Goal: Task Accomplishment & Management: Use online tool/utility

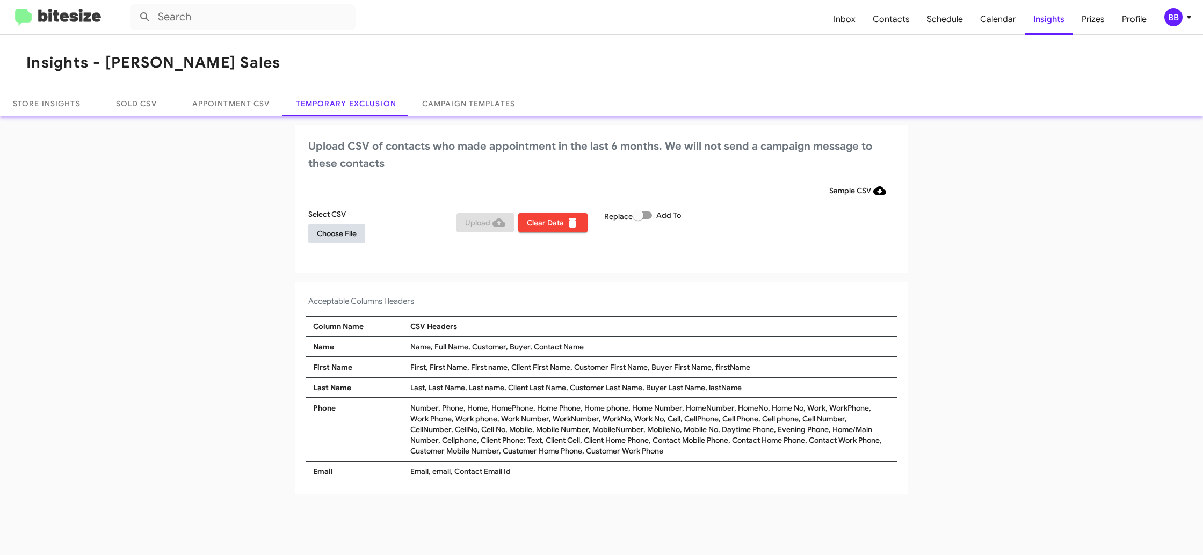
click at [342, 233] on span "Choose File" at bounding box center [337, 233] width 40 height 19
click at [1176, 6] on mat-toolbar "Inbox Contacts Schedule Calendar Insights Prizes Profile BB" at bounding box center [601, 17] width 1203 height 34
click at [1176, 14] on div "BB" at bounding box center [1174, 17] width 18 height 18
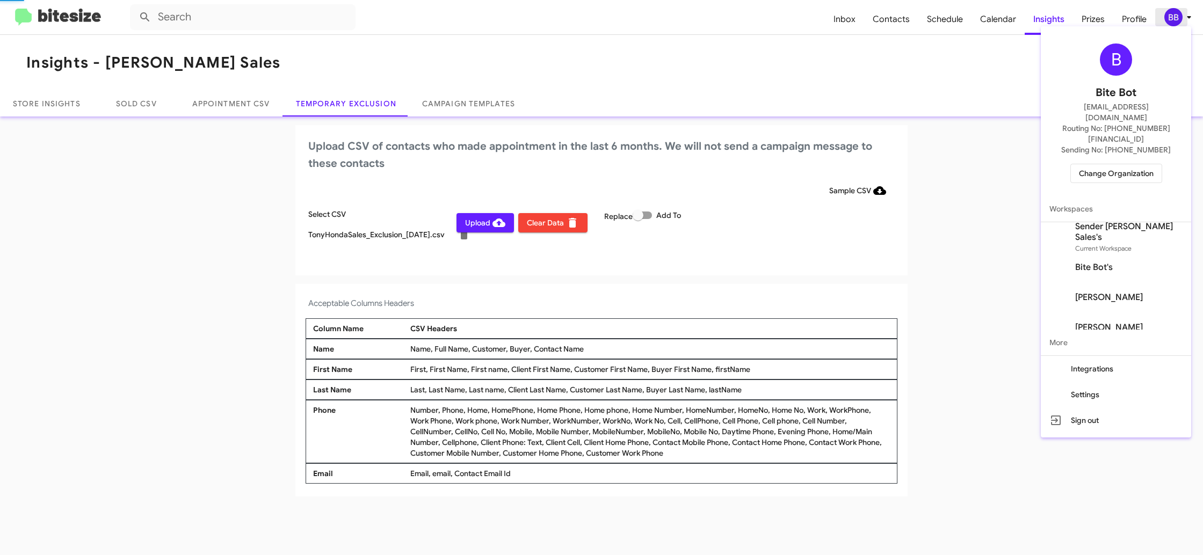
click at [1176, 14] on div at bounding box center [601, 277] width 1203 height 555
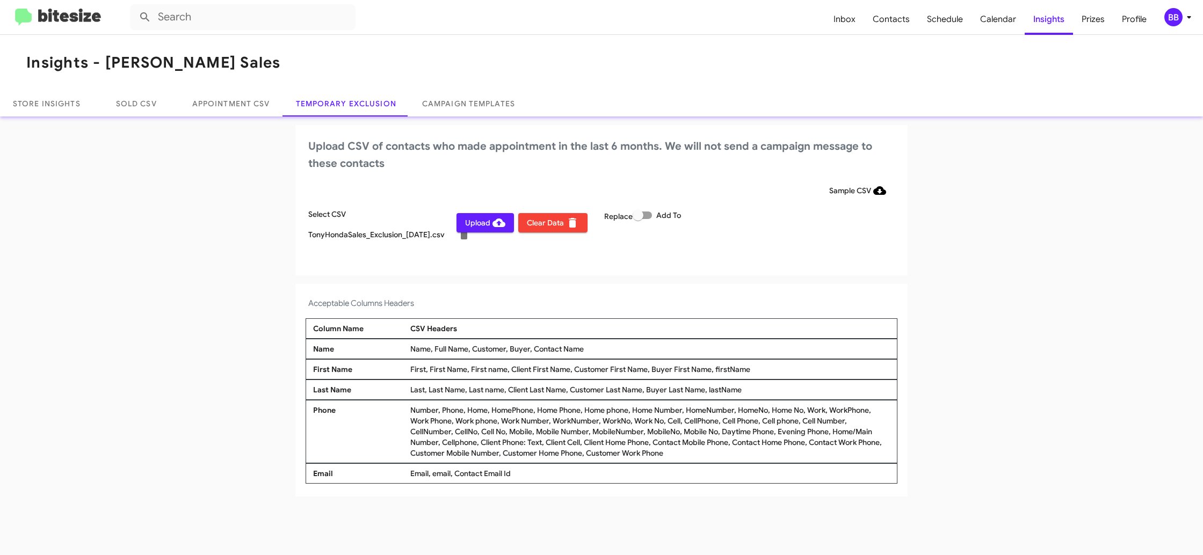
click at [1180, 19] on div "BB" at bounding box center [1174, 17] width 18 height 18
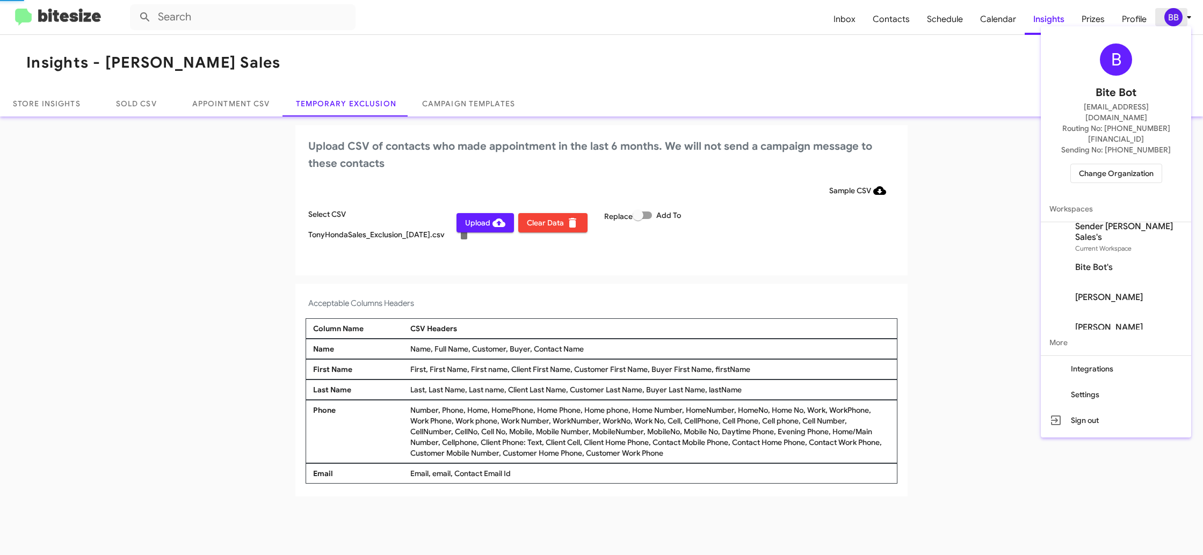
click at [1180, 19] on div at bounding box center [601, 277] width 1203 height 555
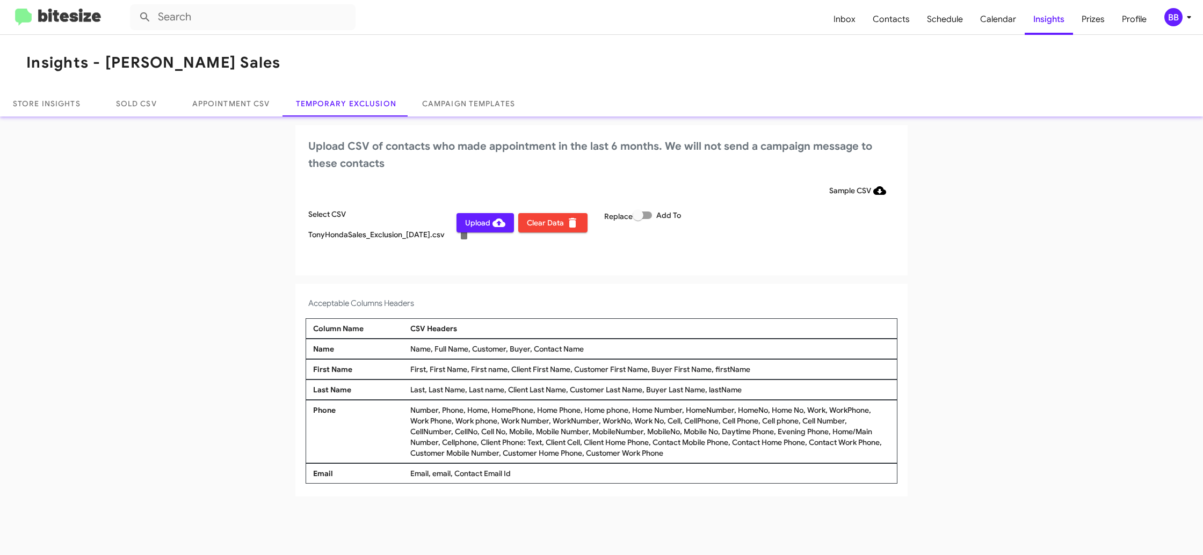
drag, startPoint x: 464, startPoint y: 219, endPoint x: 489, endPoint y: 194, distance: 35.7
click at [463, 219] on button "Upload" at bounding box center [485, 222] width 57 height 19
click at [1176, 21] on div "BB" at bounding box center [1174, 17] width 18 height 18
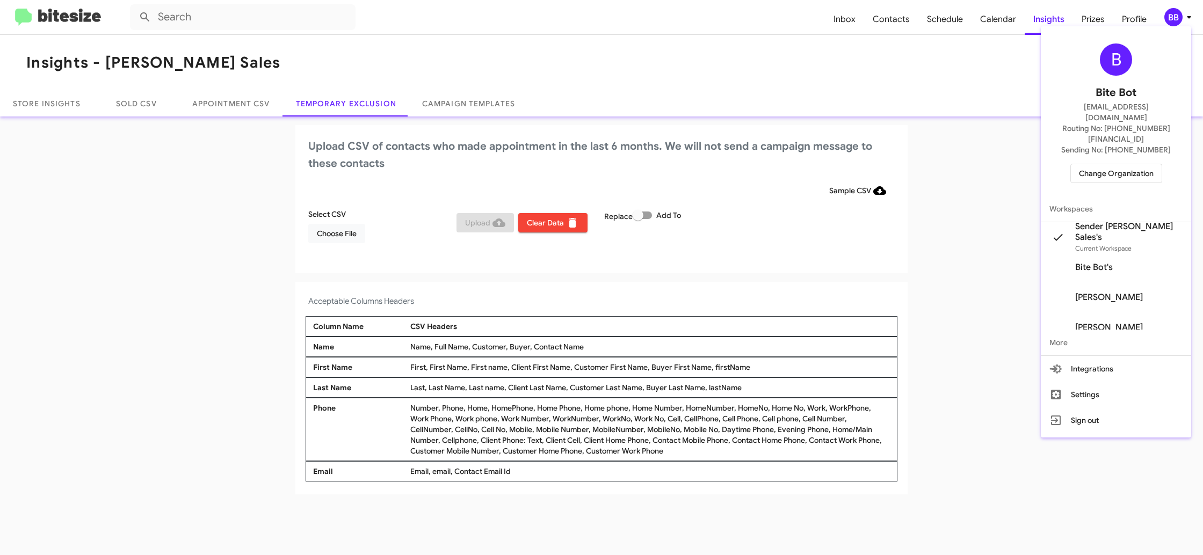
click at [1110, 164] on span "Change Organization" at bounding box center [1116, 173] width 75 height 18
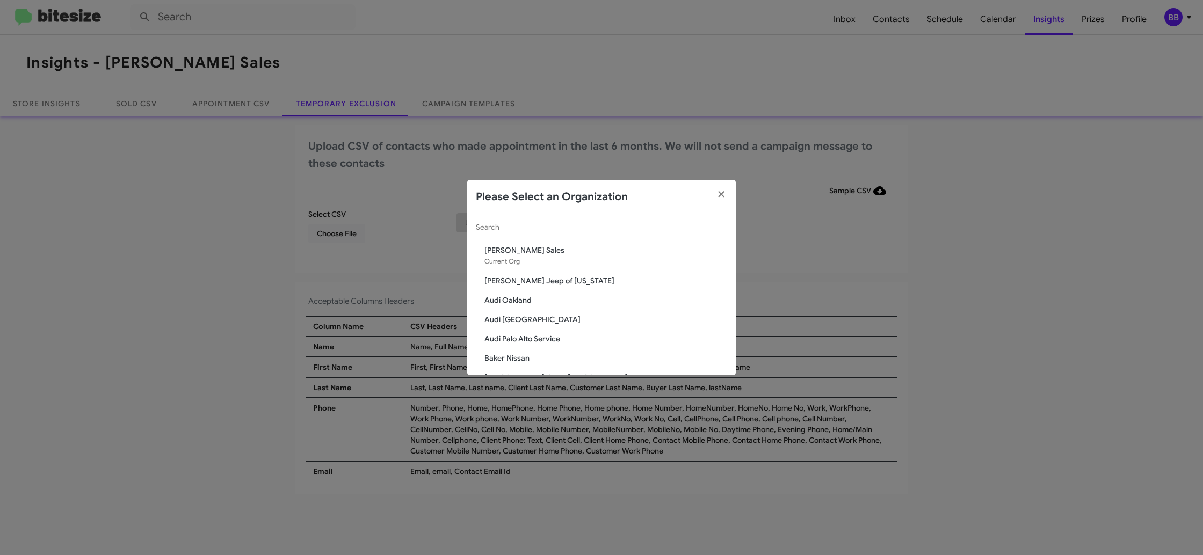
click at [515, 230] on input "Search" at bounding box center [601, 227] width 251 height 9
type input "toy"
click at [499, 275] on span "Toyota 40" at bounding box center [606, 275] width 243 height 11
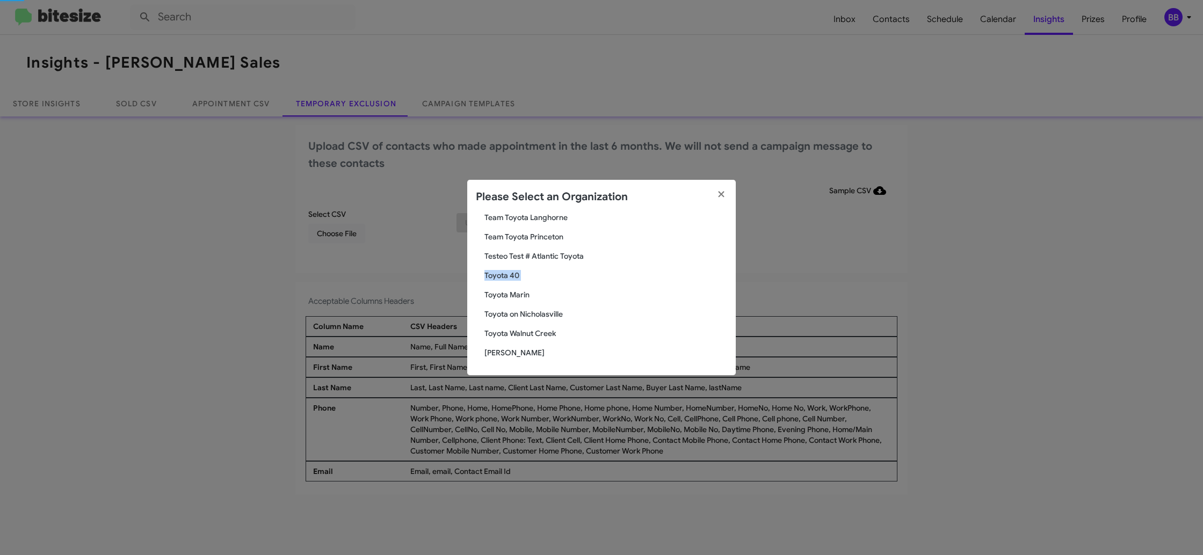
click at [499, 275] on span "Toyota 40" at bounding box center [606, 275] width 243 height 11
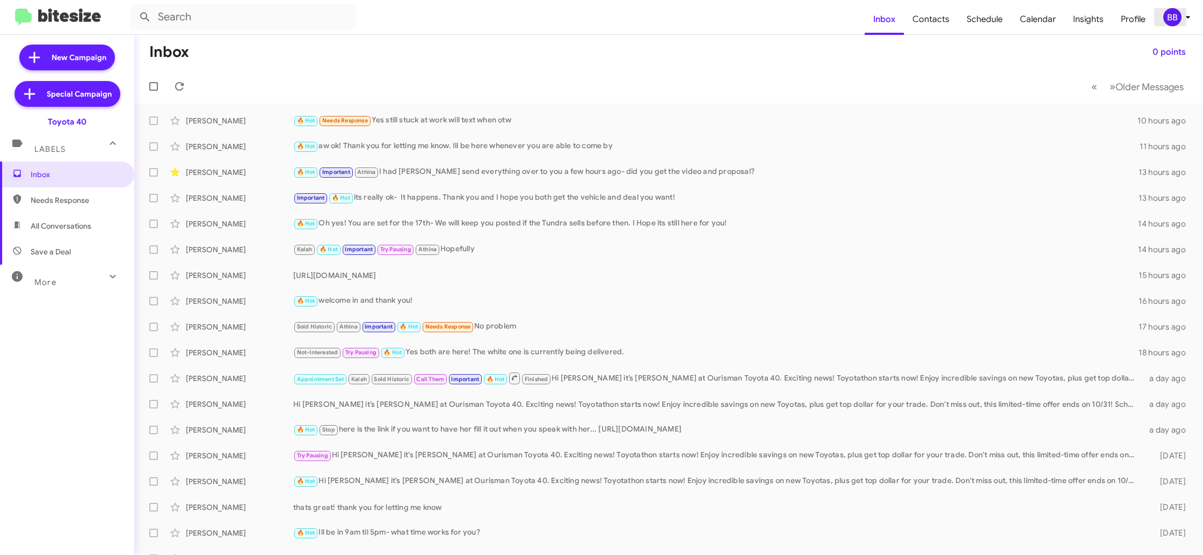
drag, startPoint x: 1161, startPoint y: 12, endPoint x: 1156, endPoint y: 21, distance: 10.1
click at [1160, 15] on button "BB" at bounding box center [1172, 17] width 37 height 18
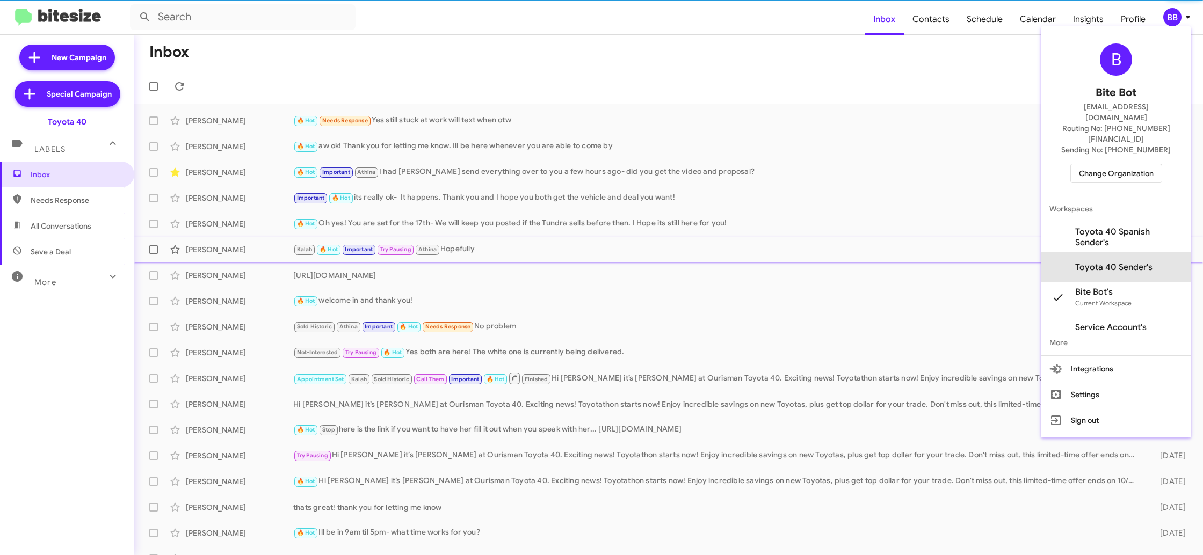
click at [1115, 252] on span "Toyota 40 Sender's" at bounding box center [1116, 267] width 150 height 30
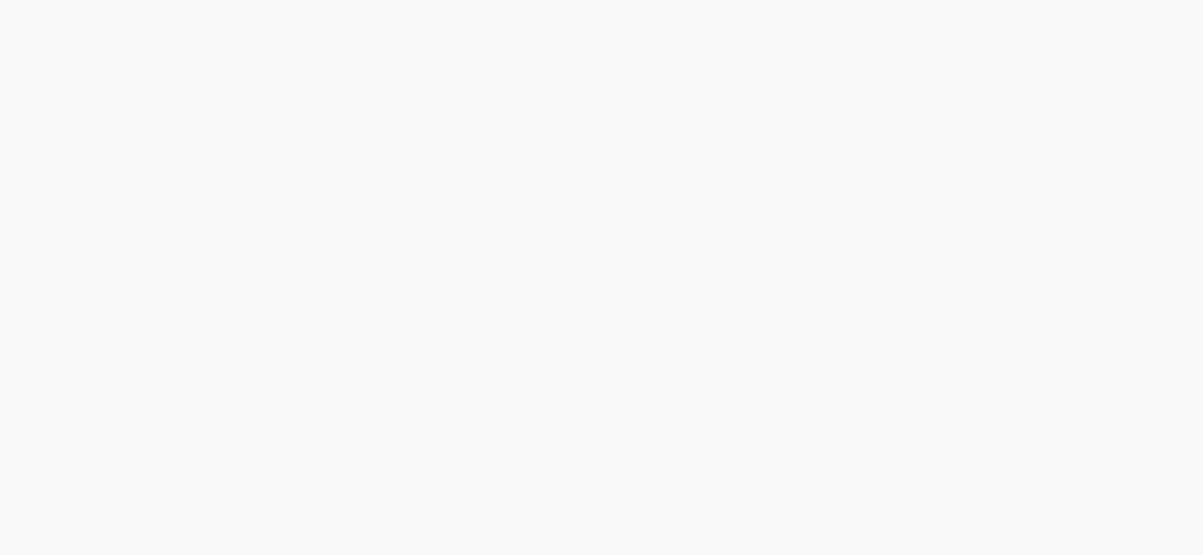
click at [1075, 26] on body at bounding box center [601, 277] width 1203 height 555
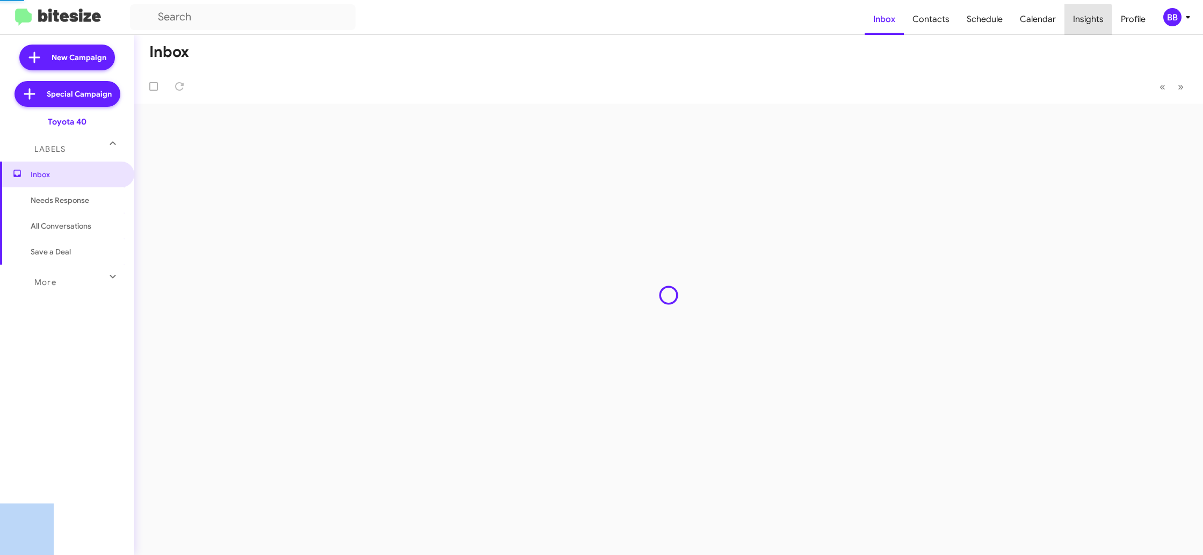
click at [1075, 26] on span "Insights" at bounding box center [1089, 19] width 48 height 31
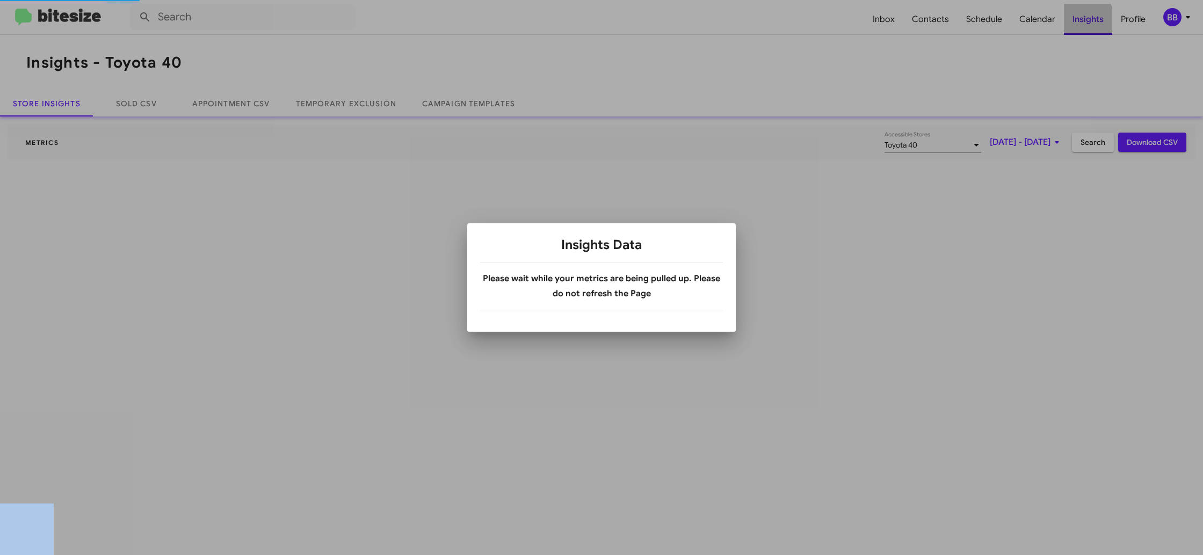
click at [1075, 26] on body "Inbox Contacts Schedule Calendar Insights Profile BB Insights - Toyota 40 Store…" at bounding box center [601, 277] width 1203 height 555
click at [369, 102] on div at bounding box center [601, 277] width 1203 height 555
click at [369, 101] on div at bounding box center [601, 277] width 1203 height 555
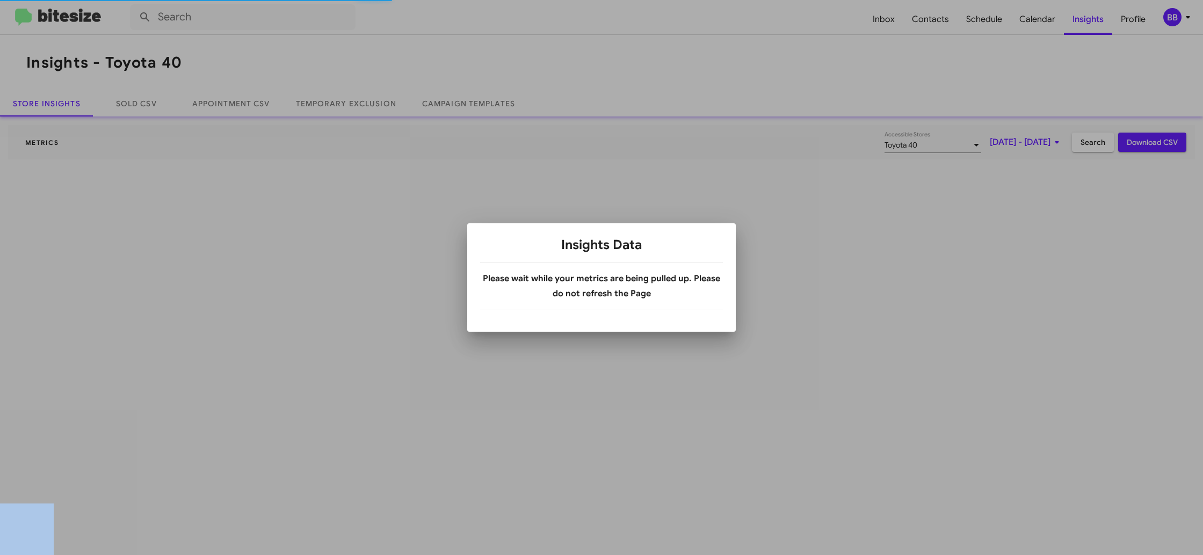
click at [369, 101] on div at bounding box center [601, 277] width 1203 height 555
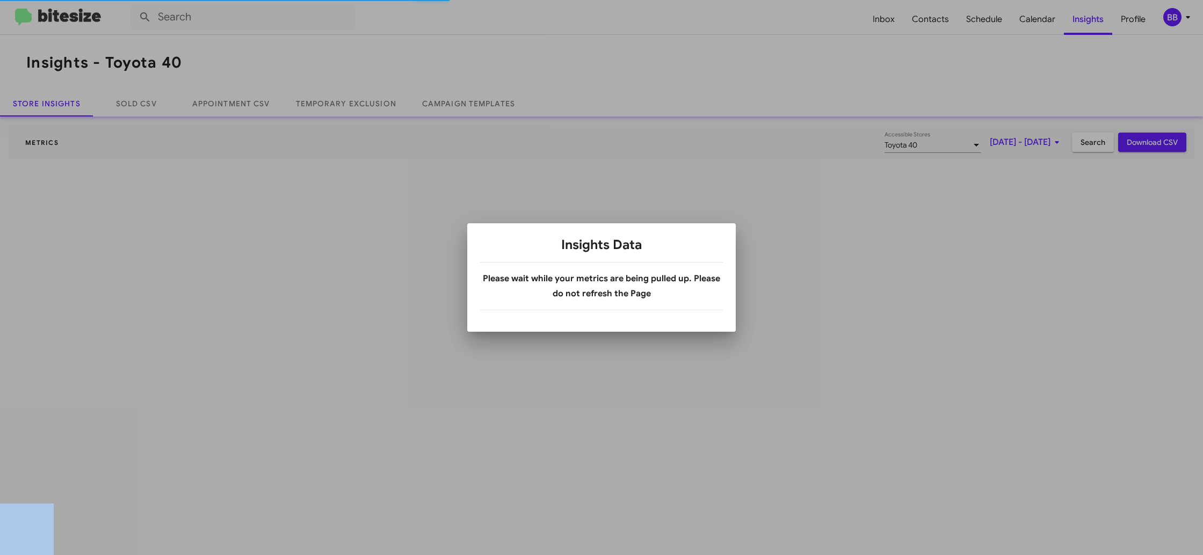
click at [369, 101] on div at bounding box center [601, 277] width 1203 height 555
click at [369, 101] on body "Inbox Contacts Schedule Calendar Insights Profile BB Insights - Toyota 40 Store…" at bounding box center [601, 277] width 1203 height 555
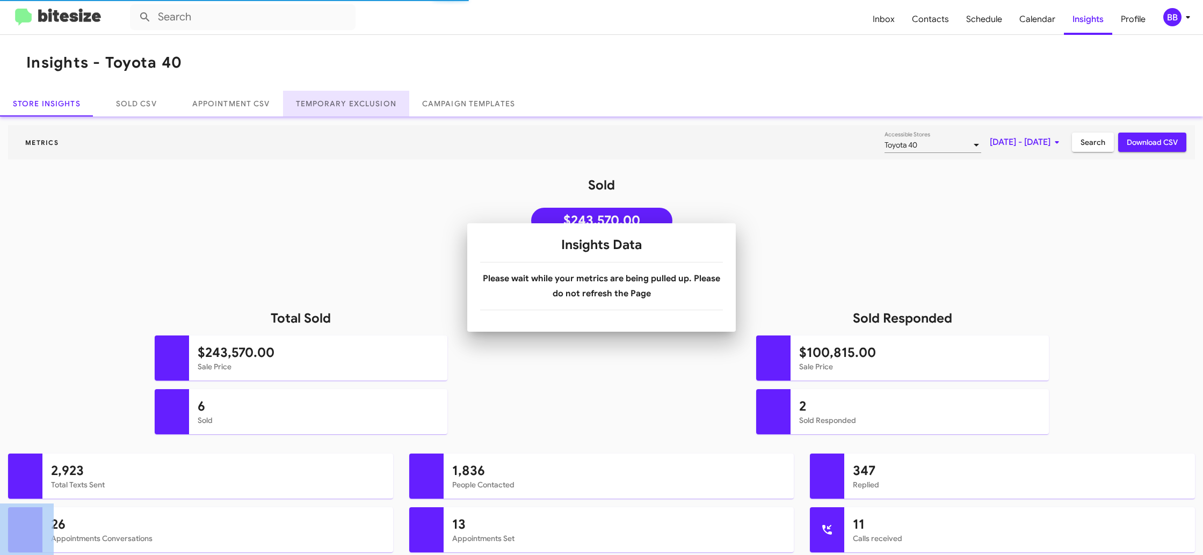
click at [369, 101] on link "Temporary Exclusion" at bounding box center [346, 104] width 126 height 26
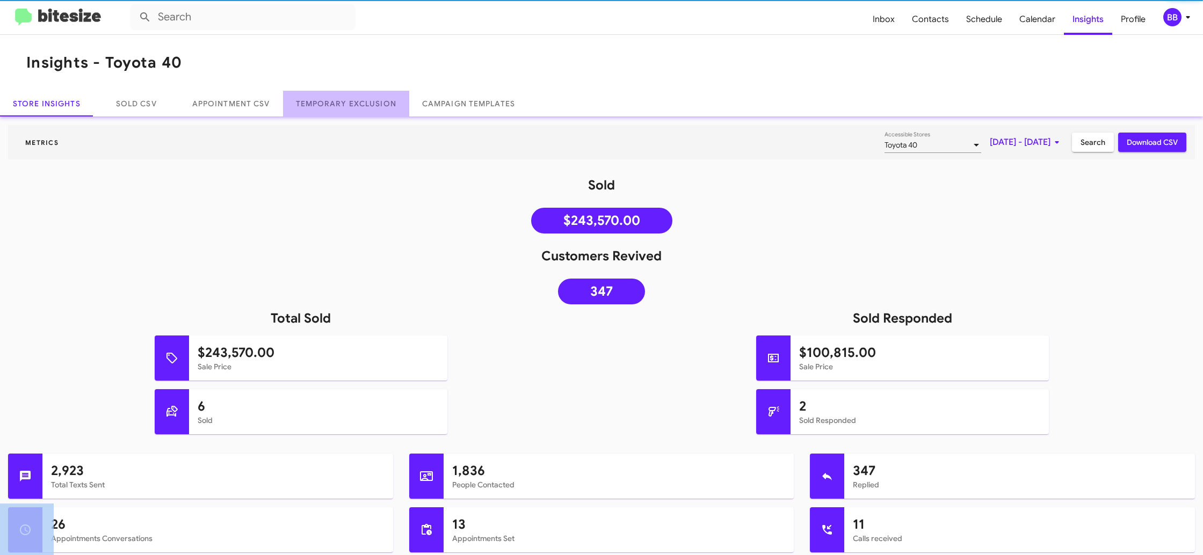
click at [369, 101] on link "Temporary Exclusion" at bounding box center [346, 104] width 126 height 26
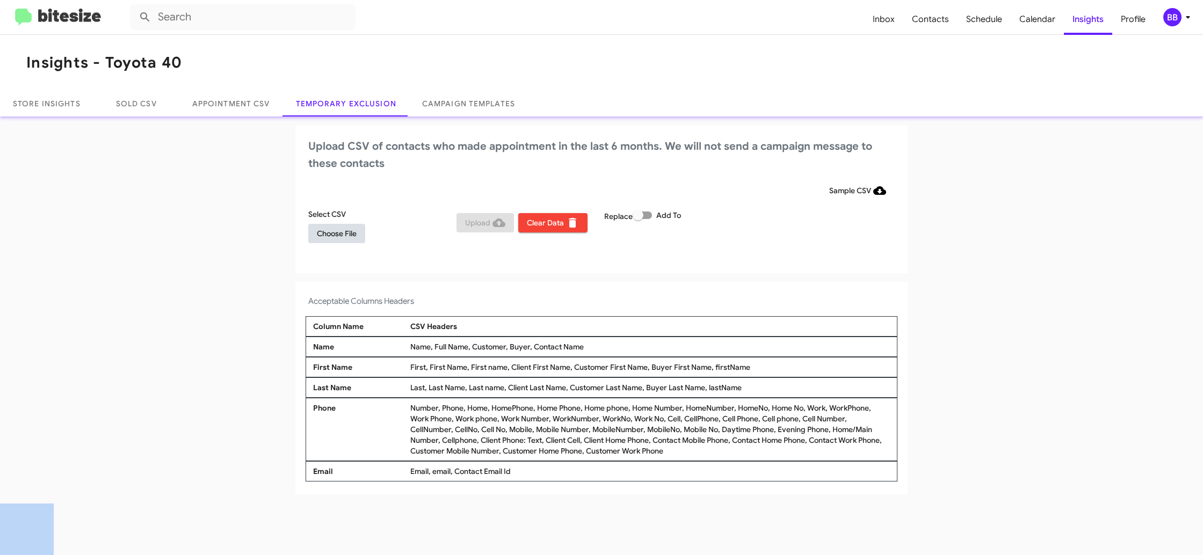
click at [321, 227] on span "Choose File" at bounding box center [337, 233] width 40 height 19
click at [1172, 17] on div "BB" at bounding box center [1173, 17] width 18 height 18
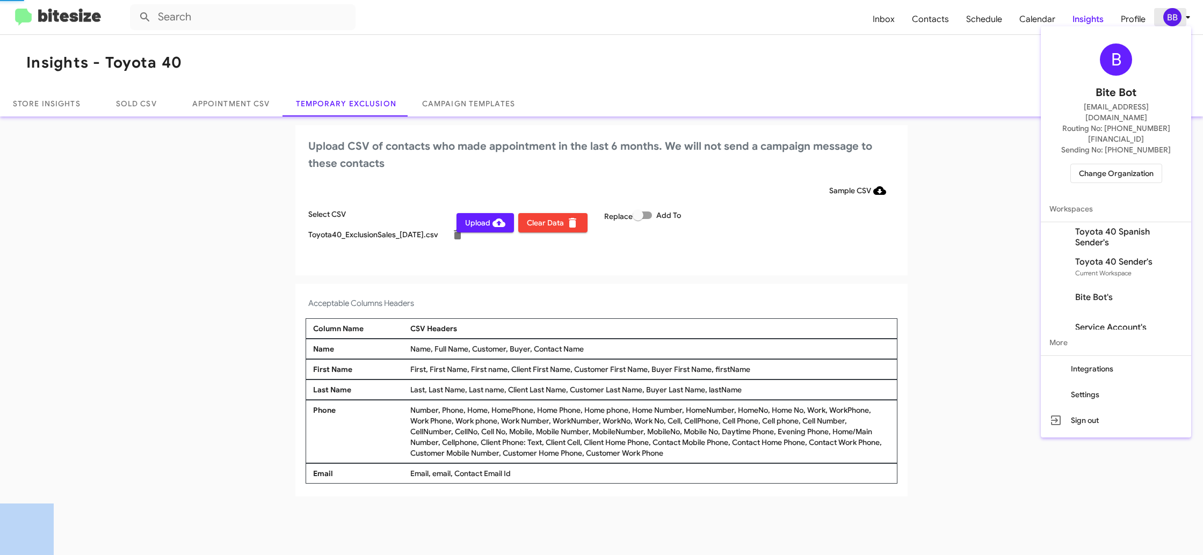
click at [1172, 17] on div at bounding box center [601, 277] width 1203 height 555
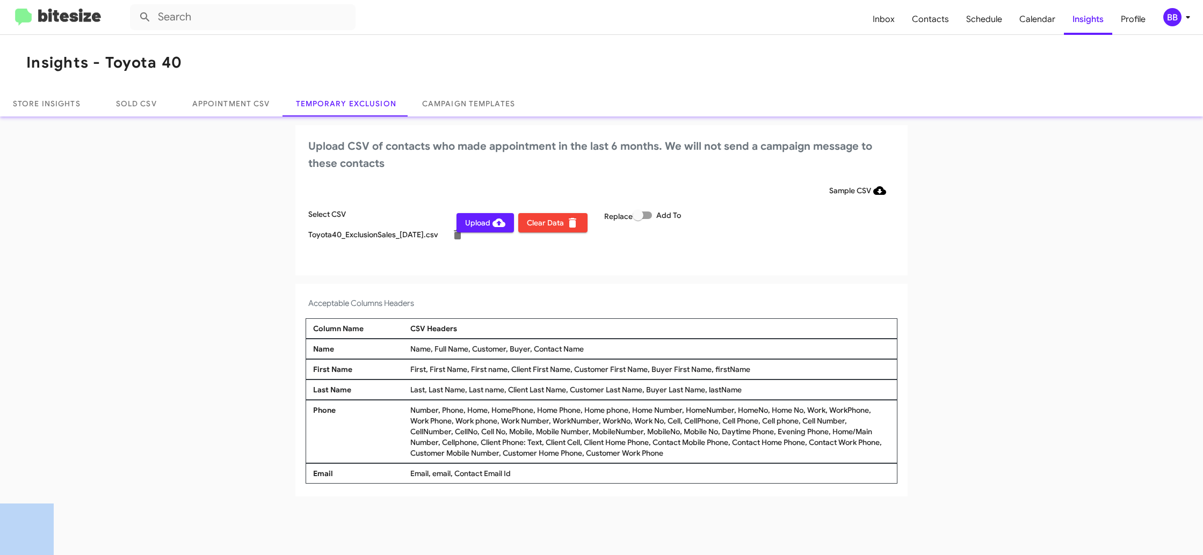
click at [1178, 17] on div "BB" at bounding box center [1173, 17] width 18 height 18
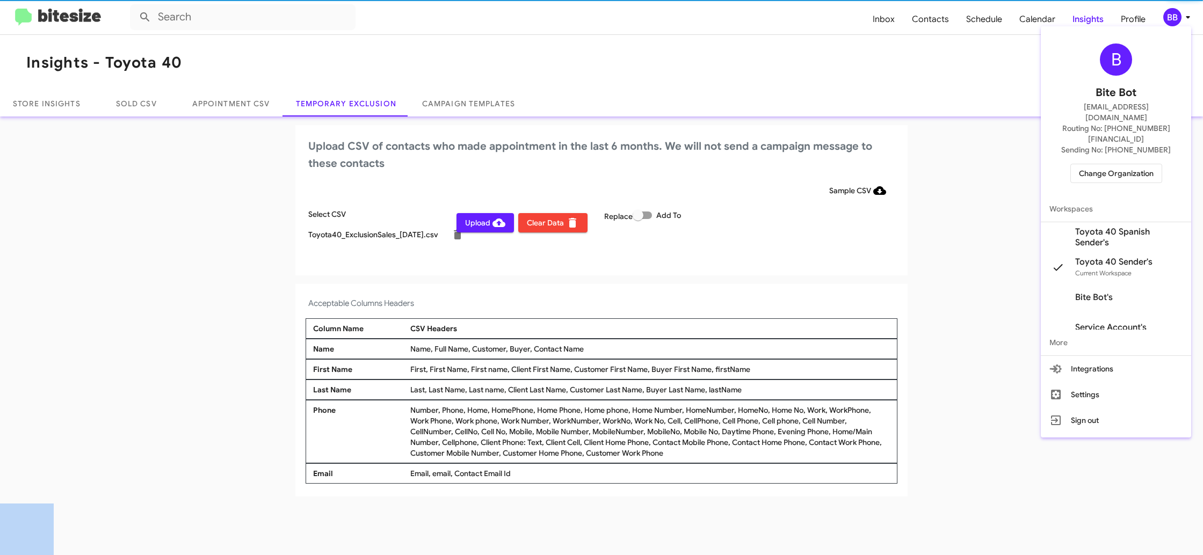
click at [1178, 17] on div at bounding box center [601, 277] width 1203 height 555
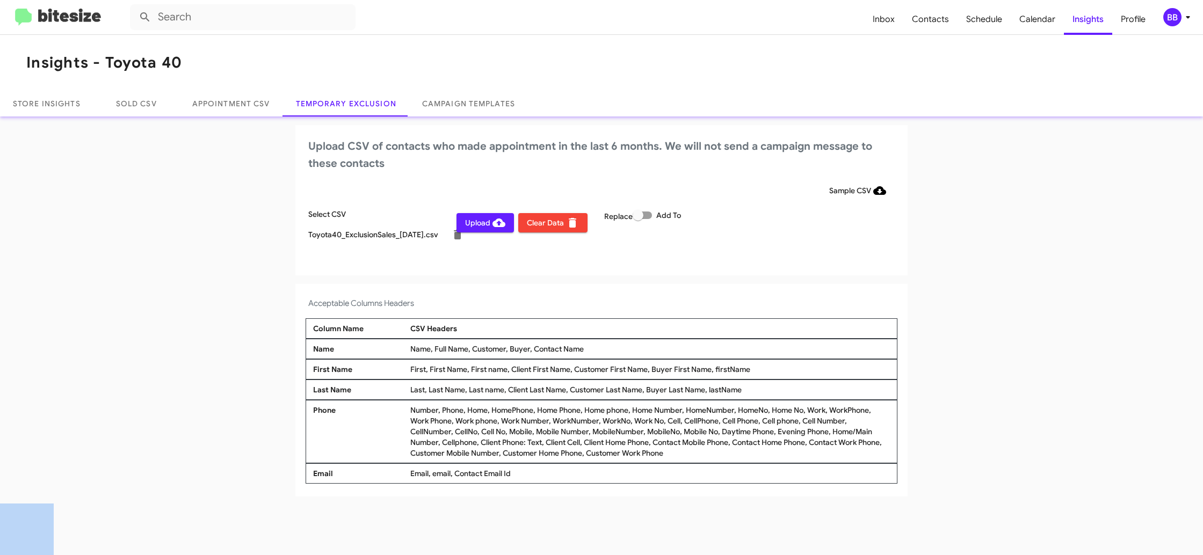
drag, startPoint x: 475, startPoint y: 226, endPoint x: 479, endPoint y: 231, distance: 6.5
click at [475, 226] on span "Upload" at bounding box center [485, 222] width 40 height 19
click at [1175, 20] on div "BB" at bounding box center [1173, 17] width 18 height 18
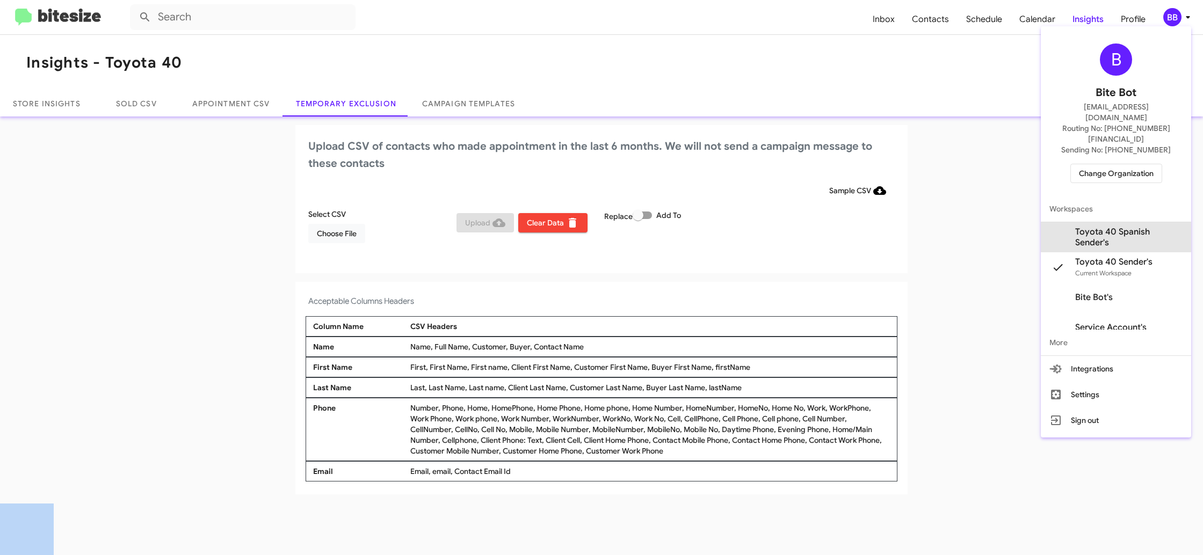
click at [1096, 200] on mat-action-list "Workspaces Toyota 40 Spanish Sender's Toyota 40 Sender's Current Workspace Bite…" at bounding box center [1116, 276] width 150 height 160
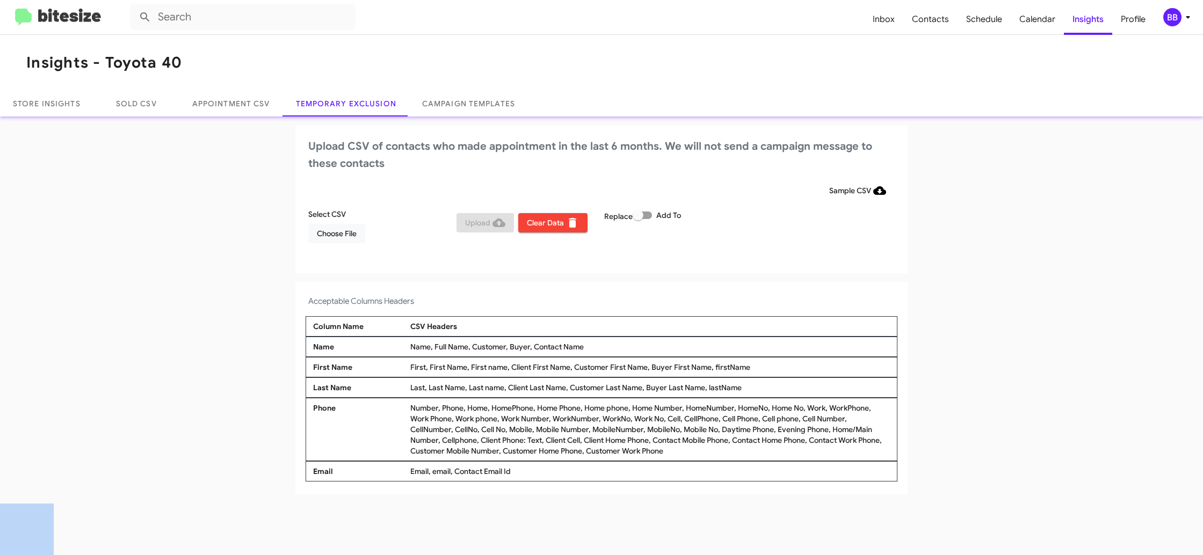
click at [1168, 19] on div "BB" at bounding box center [1173, 17] width 18 height 18
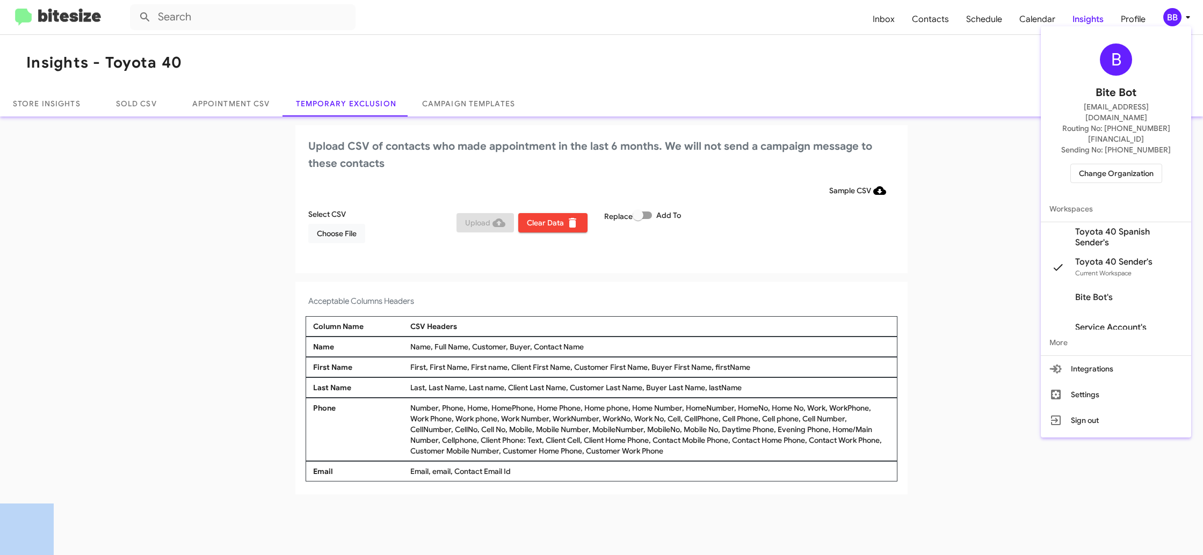
click at [1120, 164] on span "Change Organization" at bounding box center [1116, 173] width 75 height 18
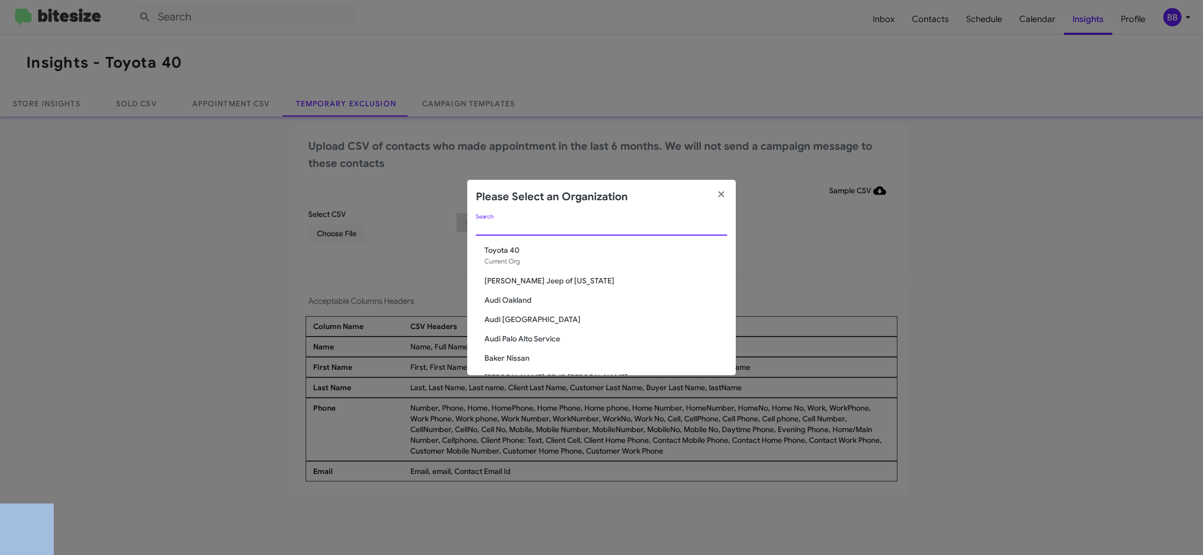
click at [481, 226] on input "Search" at bounding box center [601, 227] width 251 height 9
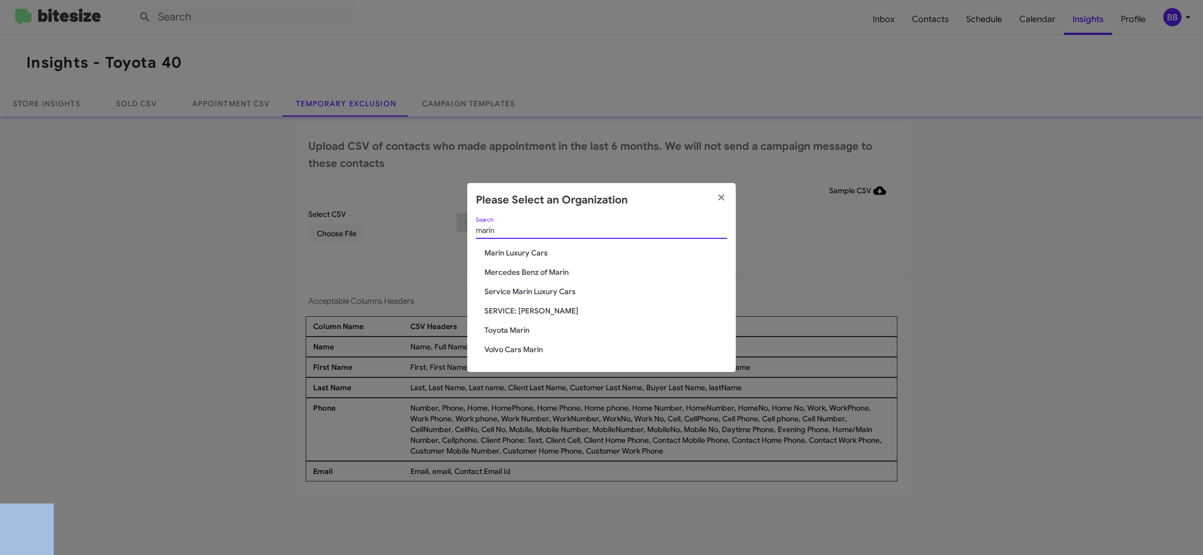
type input "marin"
click at [509, 334] on span "Toyota Marin" at bounding box center [606, 330] width 243 height 11
drag, startPoint x: 509, startPoint y: 334, endPoint x: 566, endPoint y: 103, distance: 237.9
click at [509, 333] on span "Toyota Marin" at bounding box center [606, 330] width 243 height 11
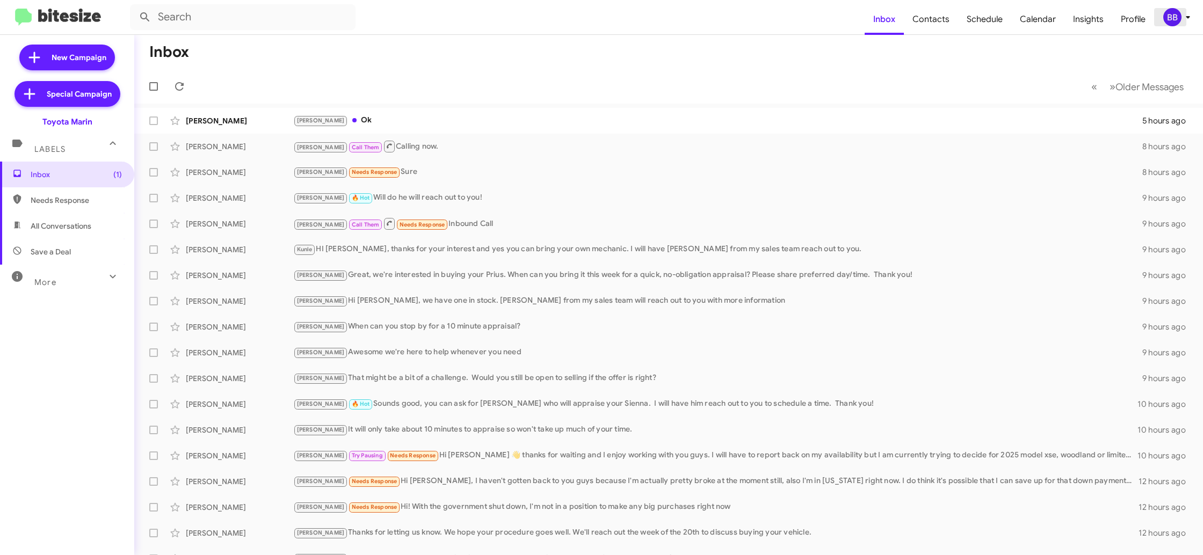
drag, startPoint x: 1173, startPoint y: 16, endPoint x: 1167, endPoint y: 22, distance: 8.0
click at [1173, 16] on div "BB" at bounding box center [1173, 17] width 18 height 18
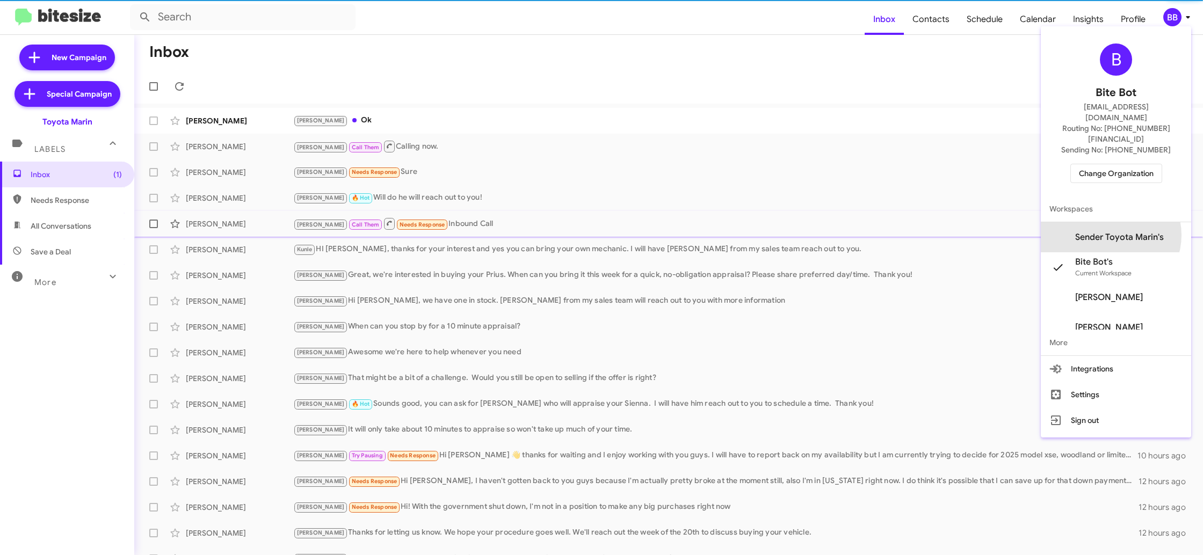
click at [1129, 232] on span "Sender Toyota Marin's" at bounding box center [1119, 237] width 89 height 11
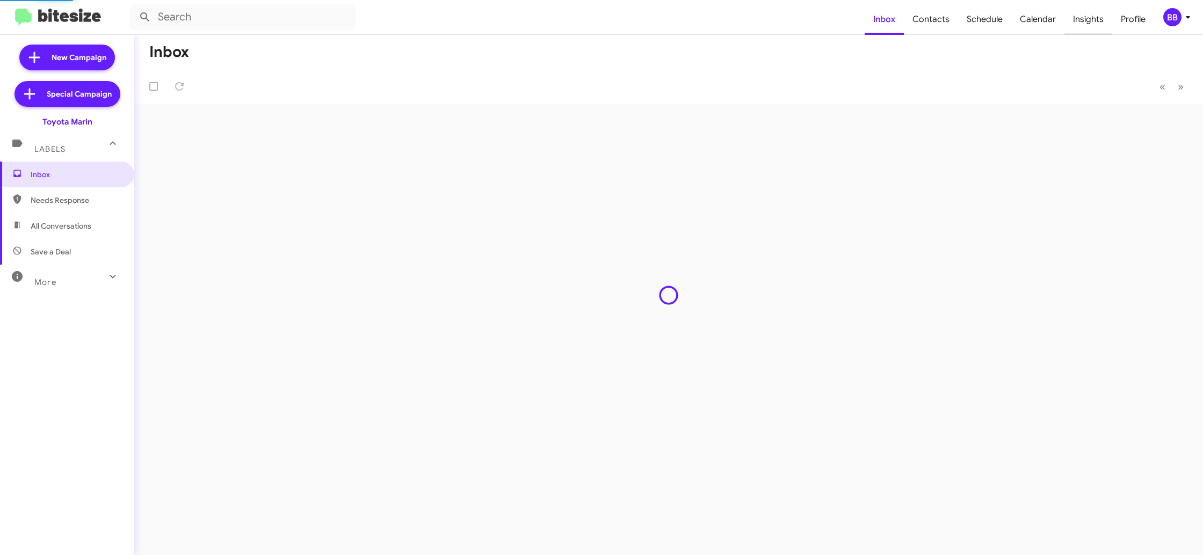
click at [1068, 23] on span "Insights" at bounding box center [1089, 19] width 48 height 31
click at [1070, 23] on span "Insights" at bounding box center [1089, 19] width 48 height 31
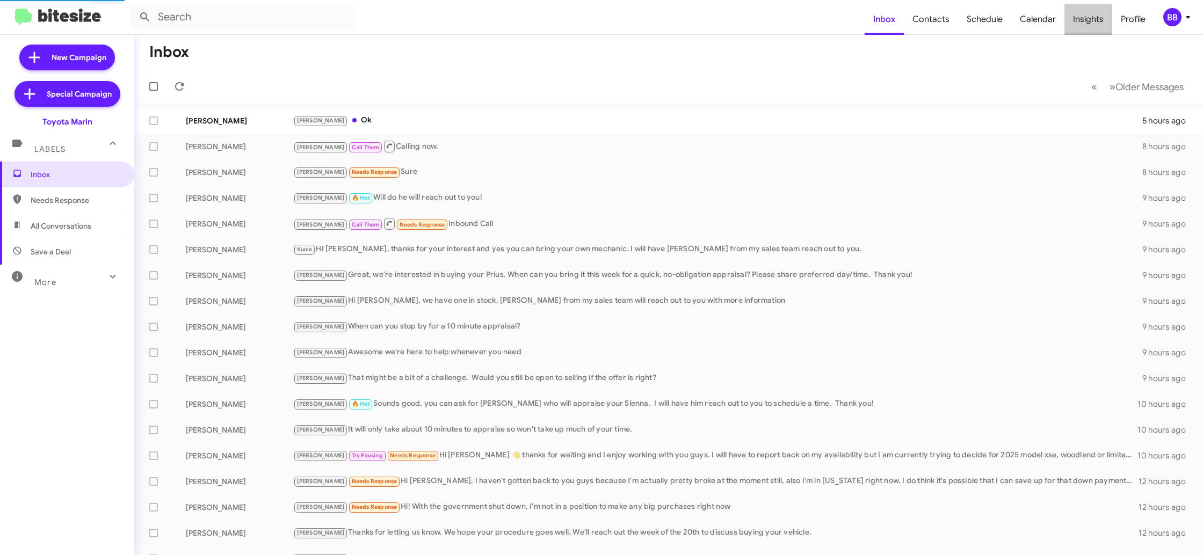
click at [1070, 23] on body "Inbox Contacts Schedule Calendar Insights Profile BB New Campaign Special Campa…" at bounding box center [601, 277] width 1203 height 555
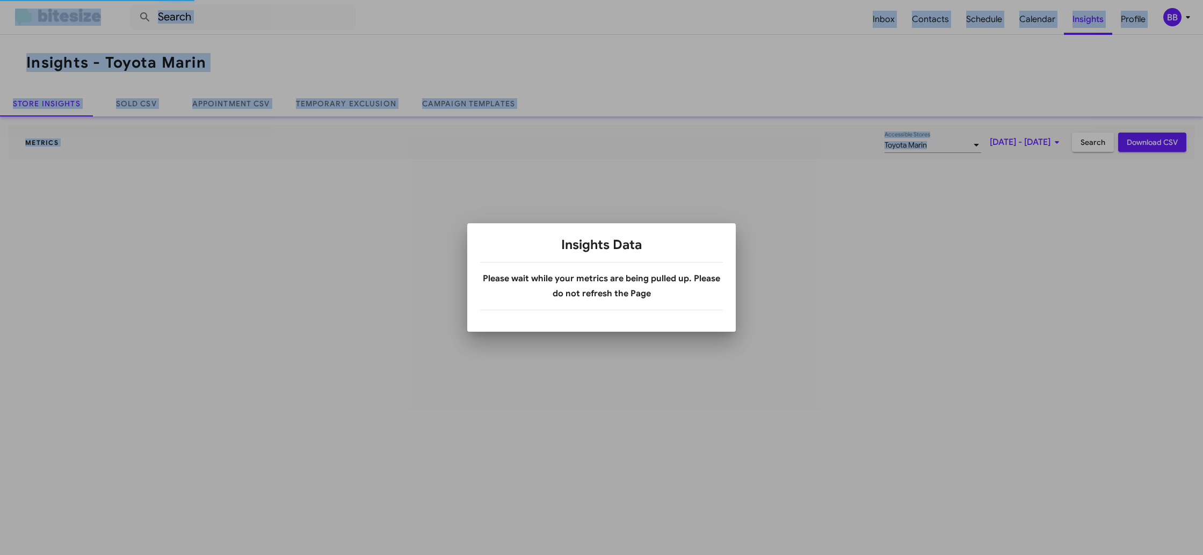
drag, startPoint x: 1070, startPoint y: 23, endPoint x: 1006, endPoint y: 9, distance: 65.4
click at [1070, 23] on div at bounding box center [601, 277] width 1203 height 555
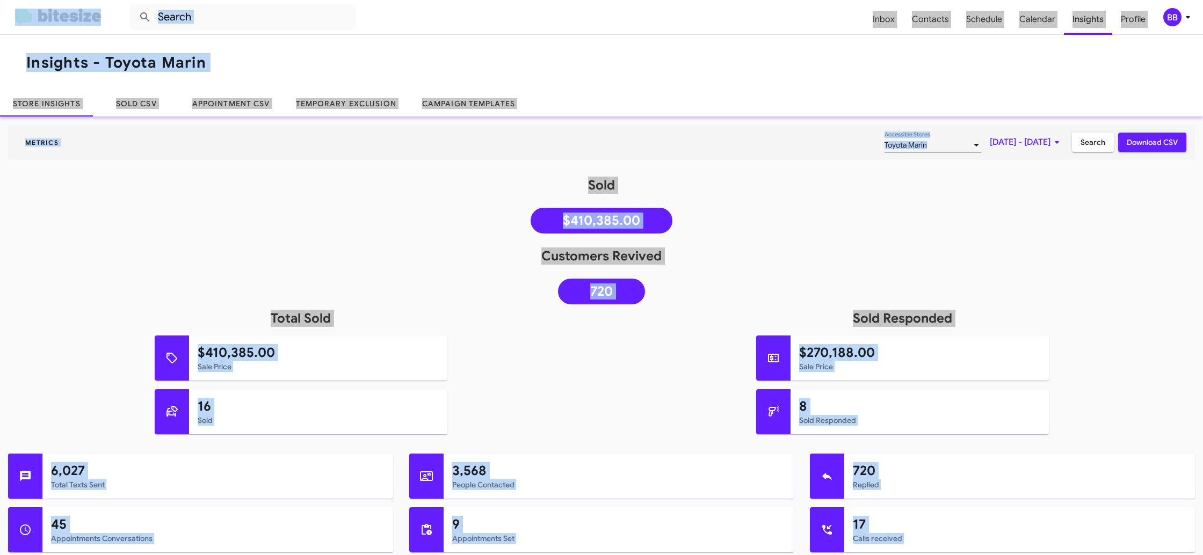
click at [378, 110] on link "Temporary Exclusion" at bounding box center [346, 104] width 126 height 26
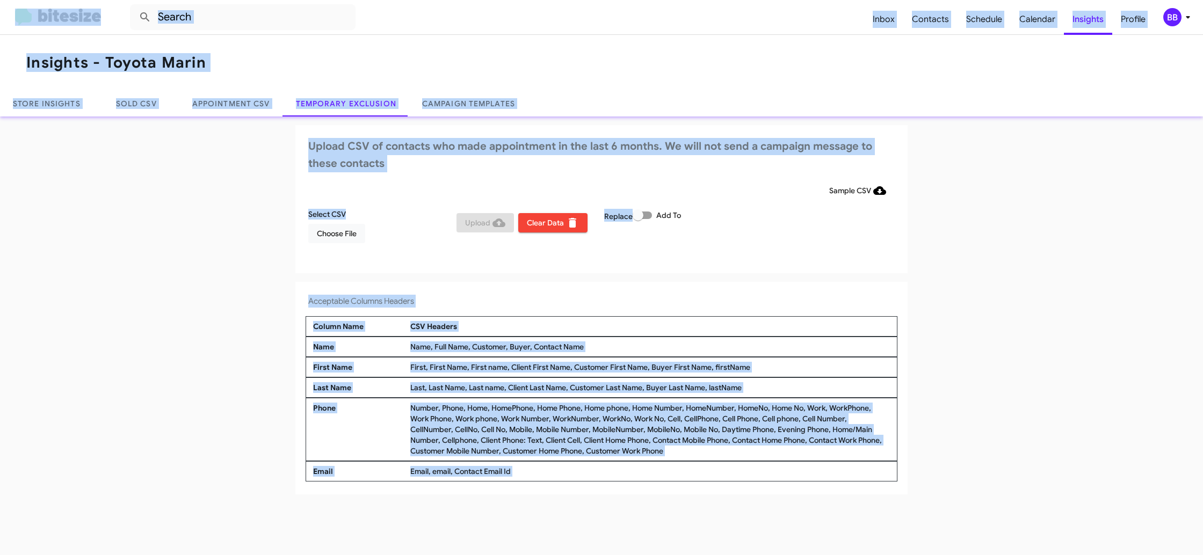
click at [1179, 18] on div "BB" at bounding box center [1173, 17] width 18 height 18
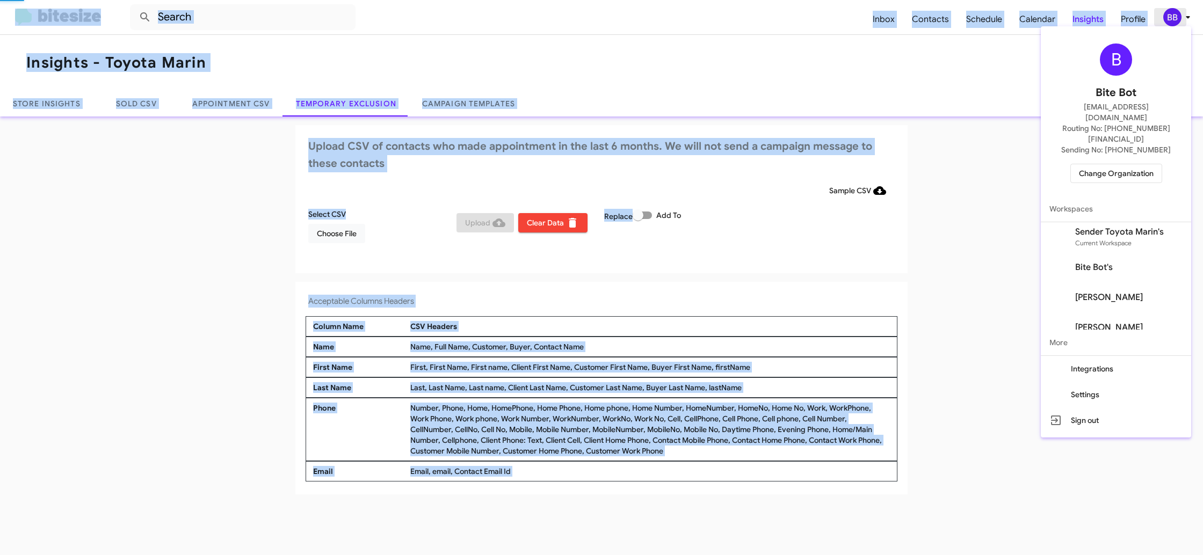
click at [1179, 18] on div at bounding box center [601, 277] width 1203 height 555
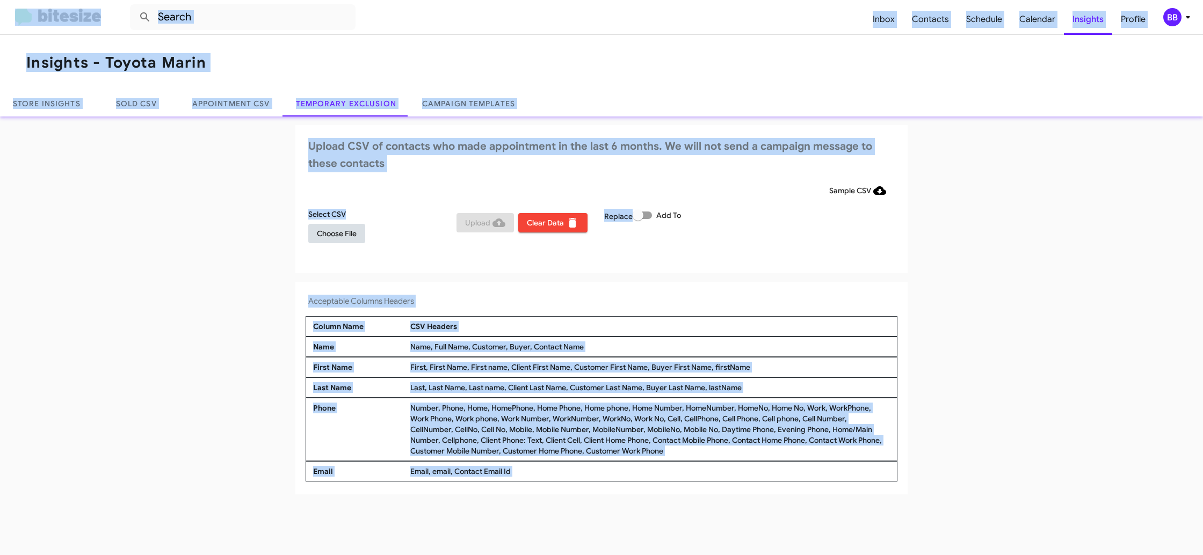
click at [340, 232] on span "Choose File" at bounding box center [337, 233] width 40 height 19
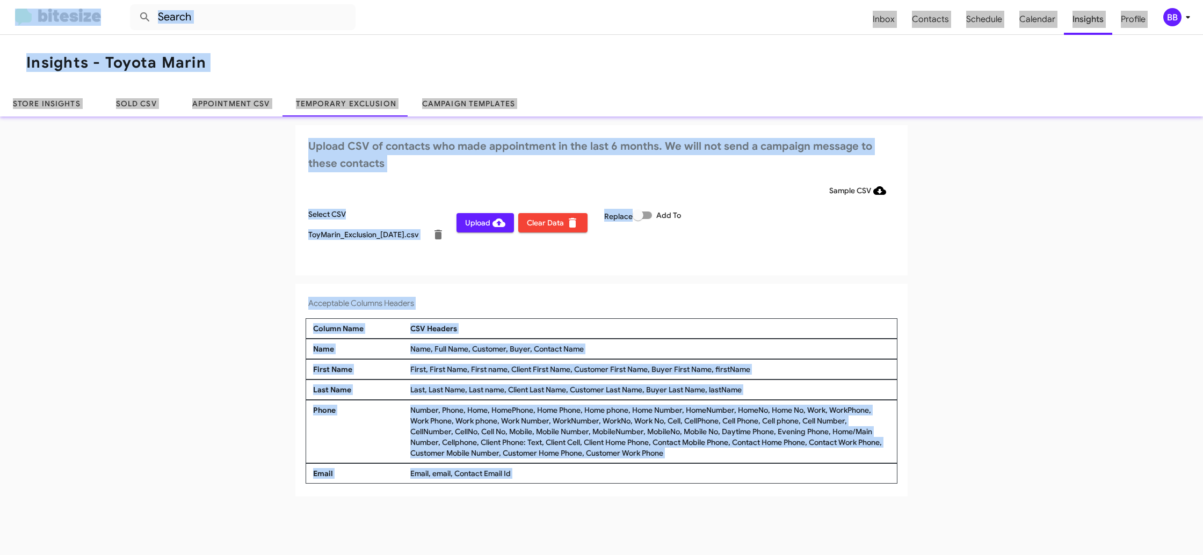
click at [676, 290] on div "Acceptable Columns Headers Column Name CSV Headers Name Name, Full Name, Custom…" at bounding box center [601, 390] width 612 height 213
click at [1161, 13] on button "BB" at bounding box center [1172, 17] width 37 height 18
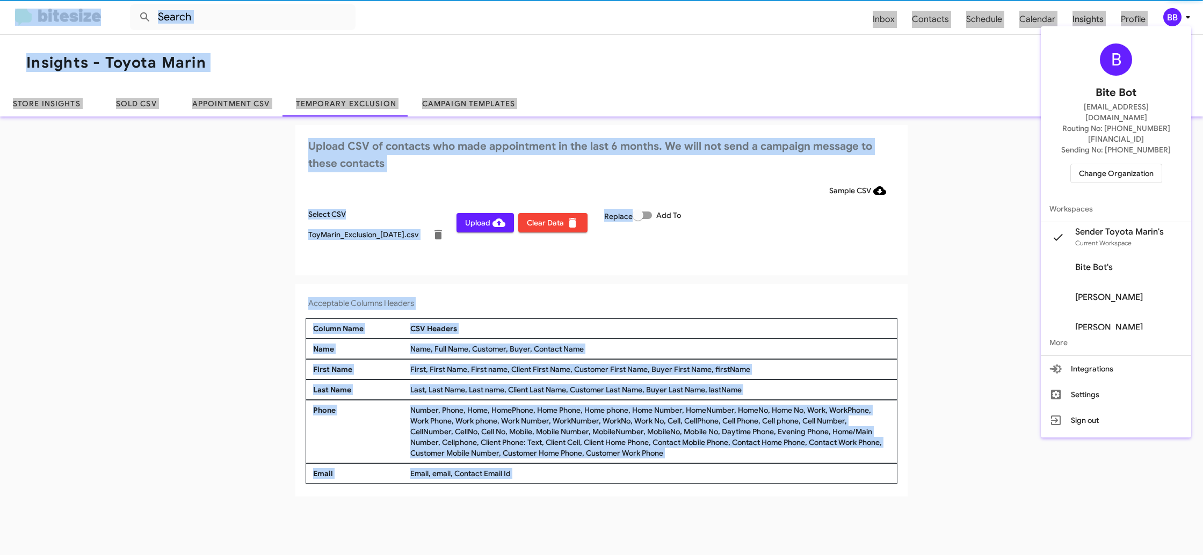
drag, startPoint x: 1161, startPoint y: 13, endPoint x: 1150, endPoint y: 16, distance: 12.1
click at [1161, 13] on div at bounding box center [601, 277] width 1203 height 555
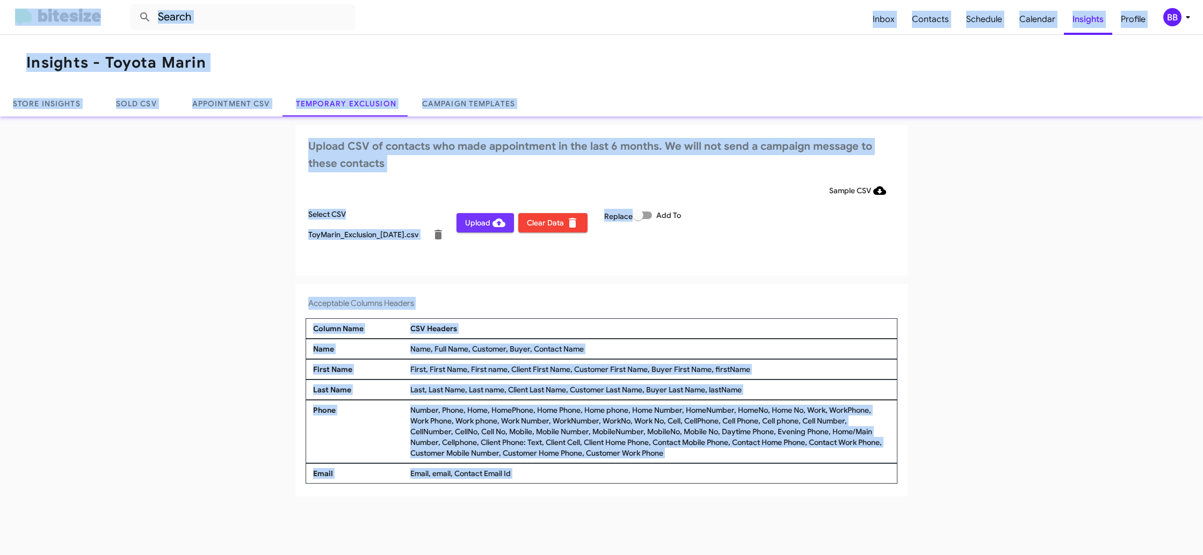
click at [472, 225] on span "Upload" at bounding box center [485, 222] width 40 height 19
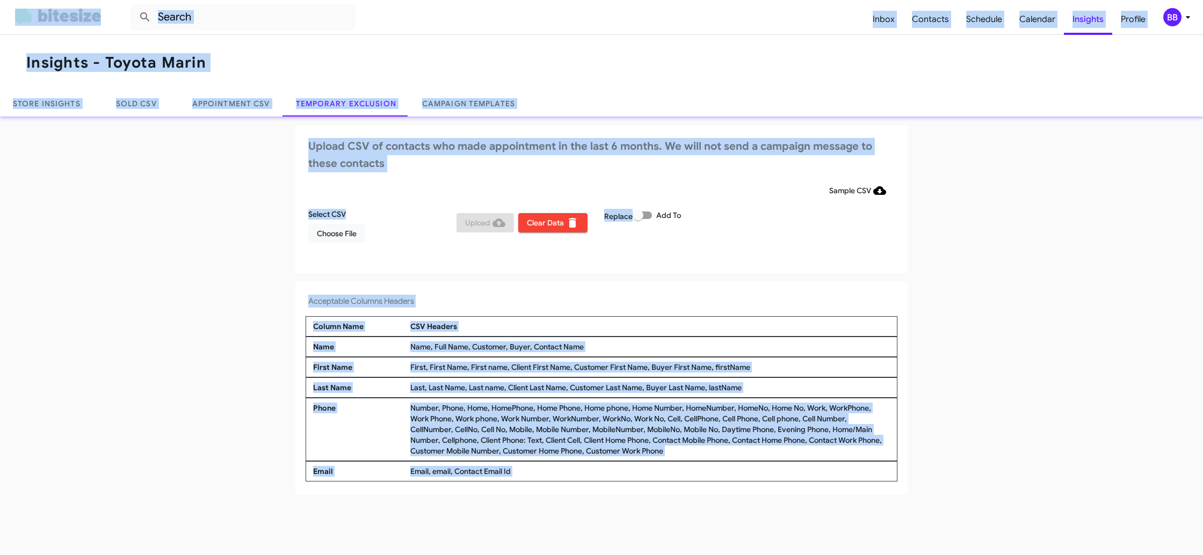
click at [1179, 15] on div "BB" at bounding box center [1173, 17] width 18 height 18
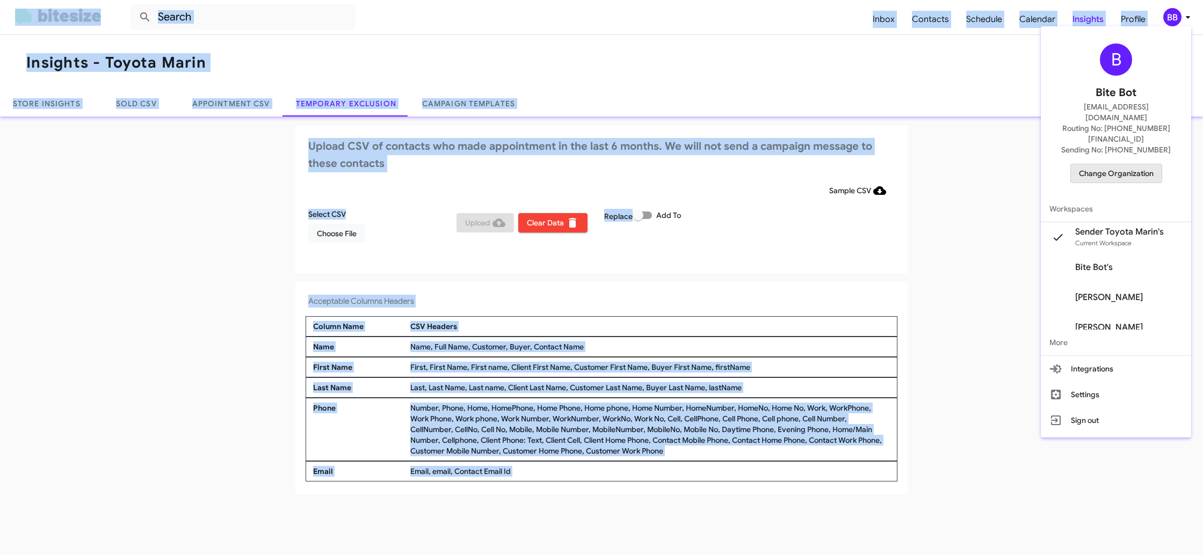
click at [1115, 164] on span "Change Organization" at bounding box center [1116, 173] width 75 height 18
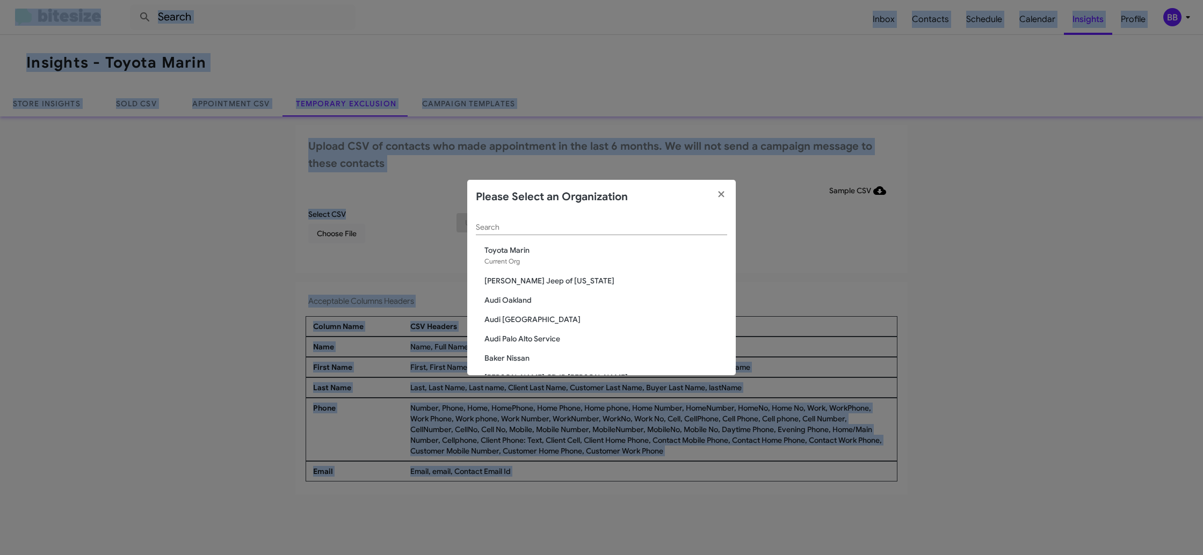
click at [487, 232] on input "Search" at bounding box center [601, 227] width 251 height 9
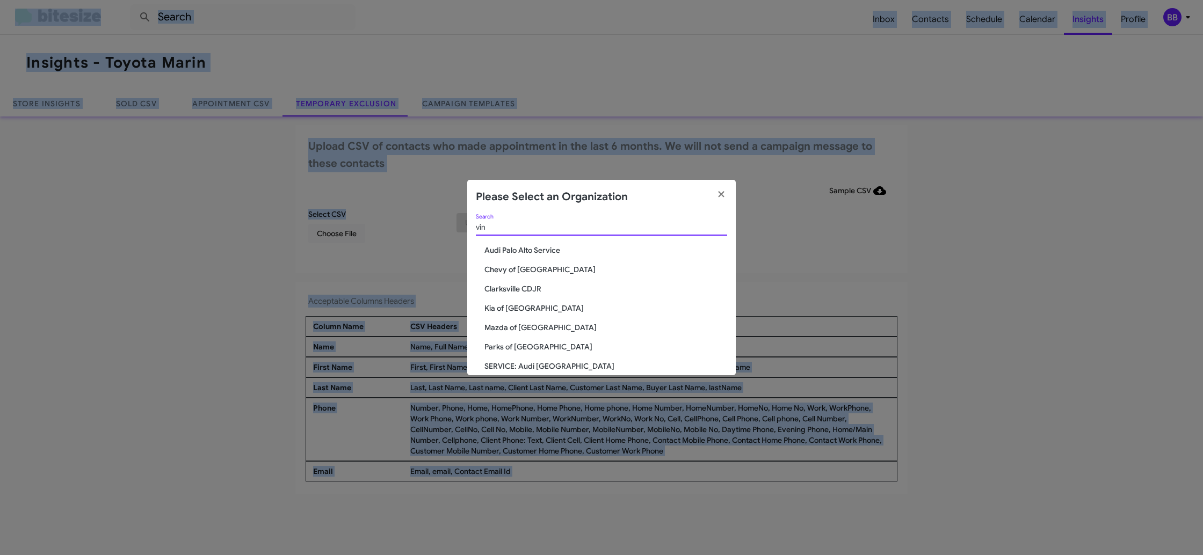
type input "vin"
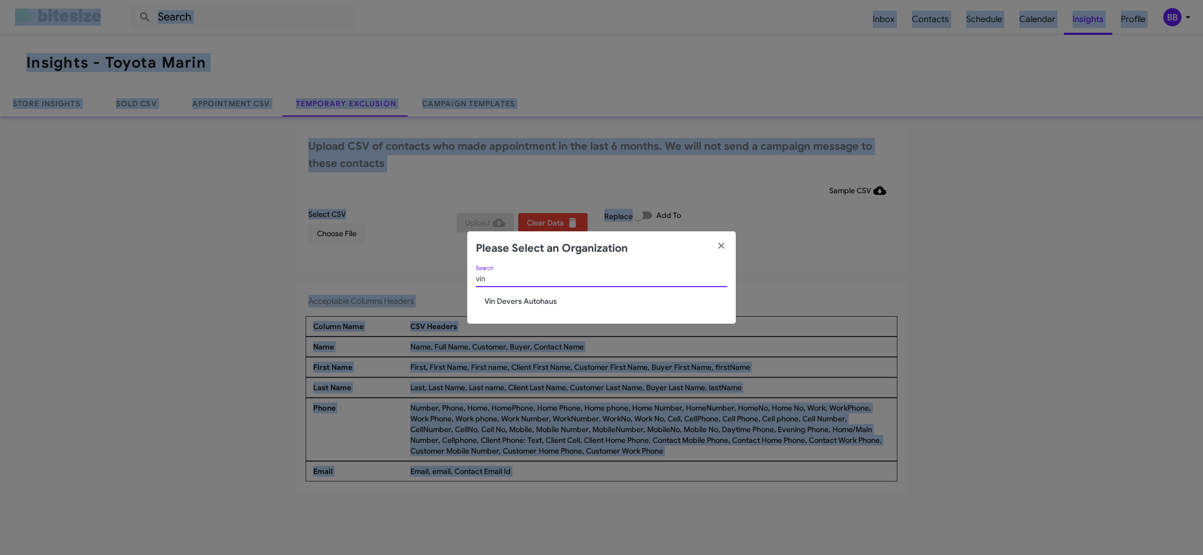
click at [503, 302] on span "Vin Devers Autohaus" at bounding box center [606, 301] width 243 height 11
drag, startPoint x: 503, startPoint y: 302, endPoint x: 574, endPoint y: 12, distance: 299.2
click at [497, 274] on div "vin Search Vin Devers Autohaus" at bounding box center [601, 295] width 269 height 59
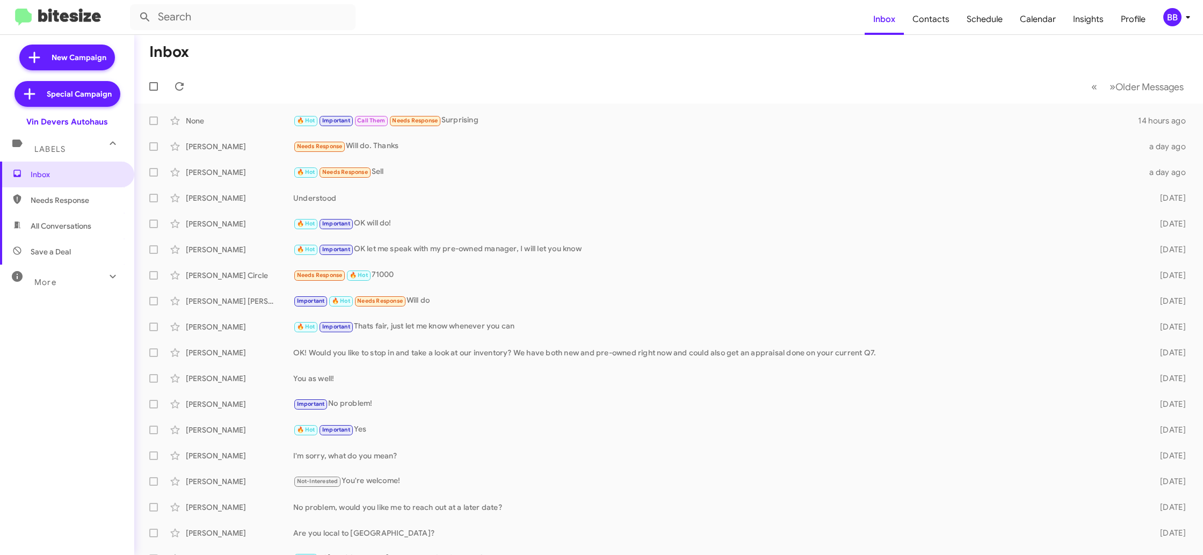
click at [1181, 16] on span "BB" at bounding box center [1179, 17] width 32 height 18
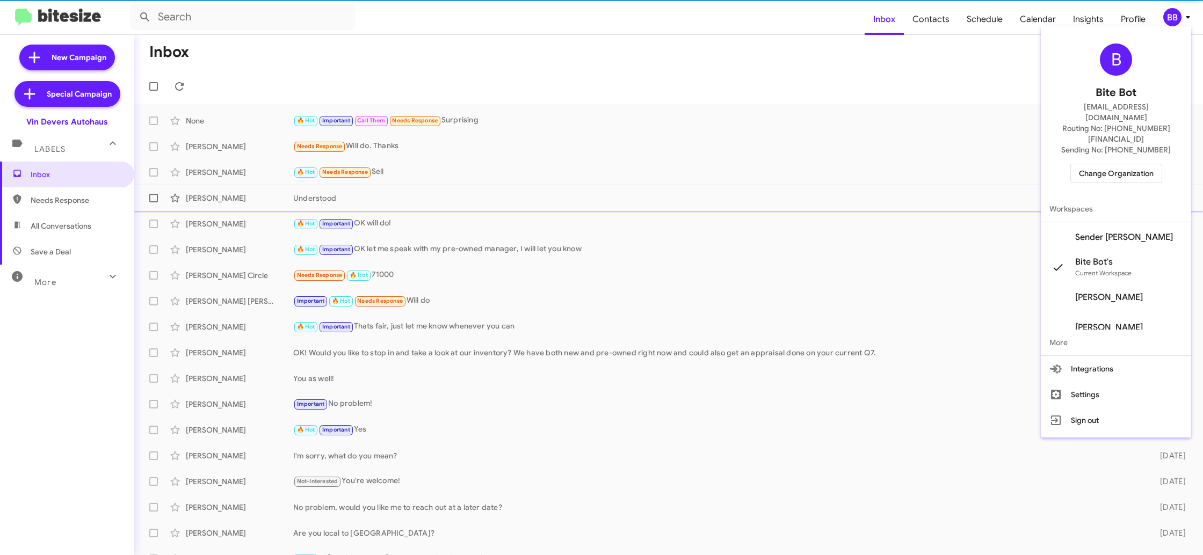
click at [1111, 222] on span "Sender Vin Devers's" at bounding box center [1116, 237] width 150 height 30
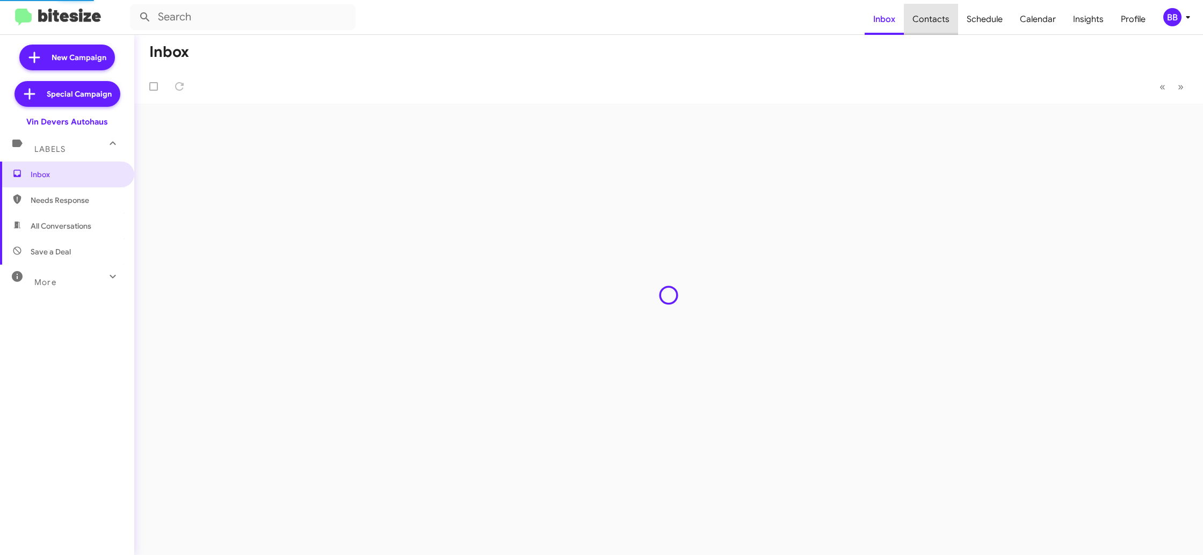
click at [920, 25] on span "Contacts" at bounding box center [931, 19] width 54 height 31
type input "in:groups"
click at [920, 26] on span "Contacts" at bounding box center [931, 19] width 54 height 31
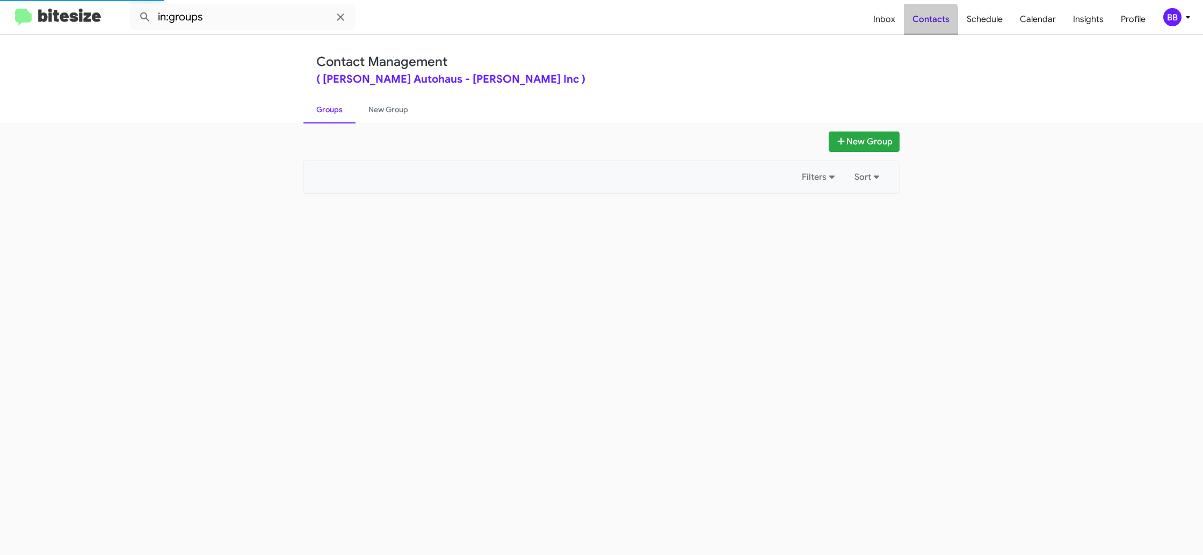
click at [920, 26] on span "Contacts" at bounding box center [931, 19] width 54 height 31
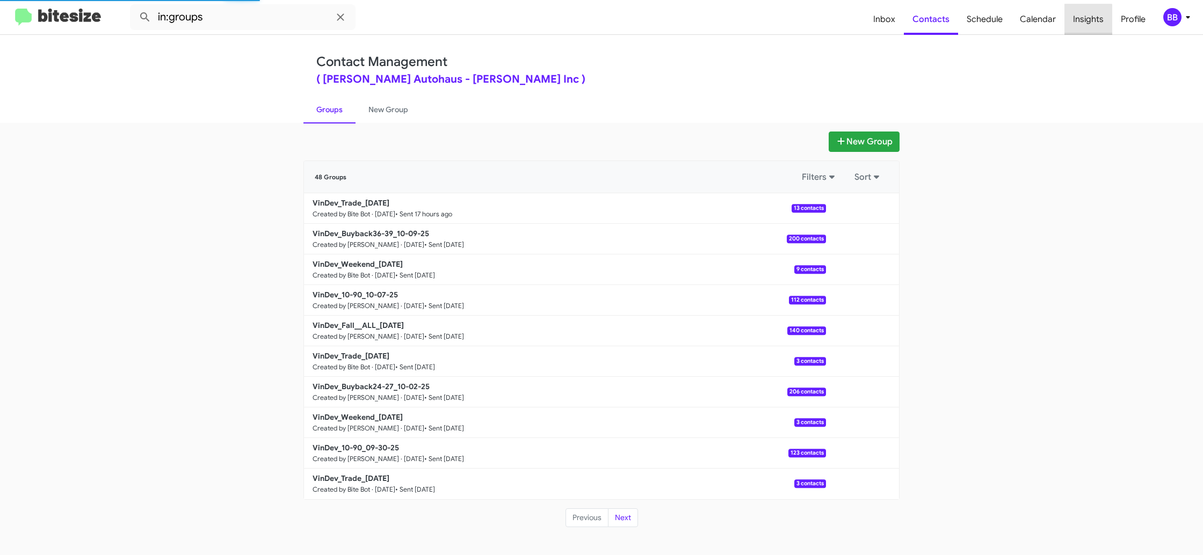
click at [1085, 34] on span "Insights" at bounding box center [1089, 19] width 48 height 31
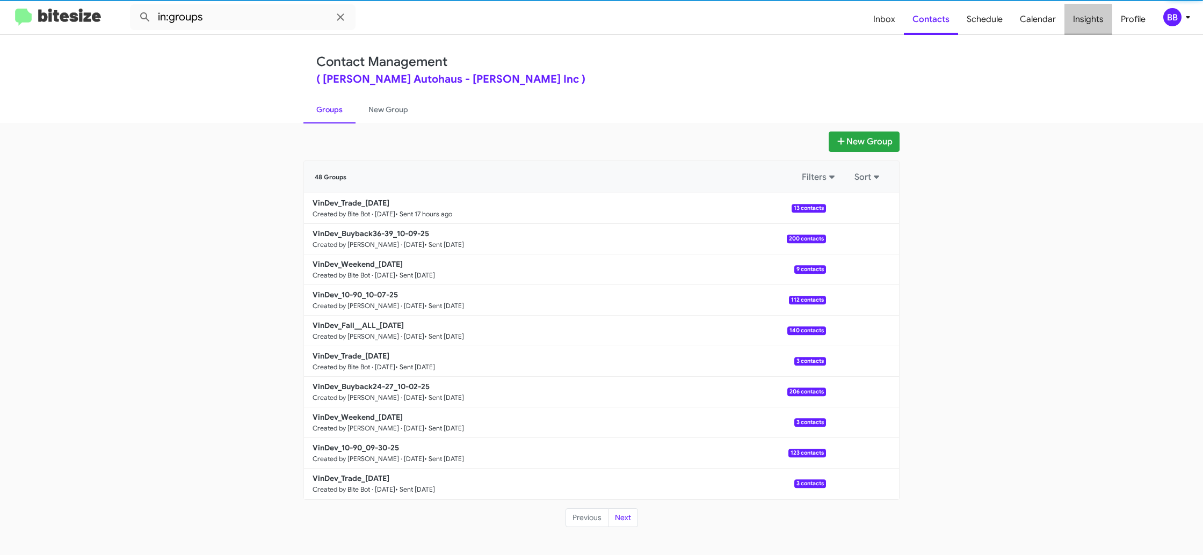
click at [1085, 34] on span "Insights" at bounding box center [1089, 19] width 48 height 31
click at [1085, 34] on body "in:groups Inbox Contacts Schedule Calendar Insights Profile BB Contact Manageme…" at bounding box center [601, 277] width 1203 height 555
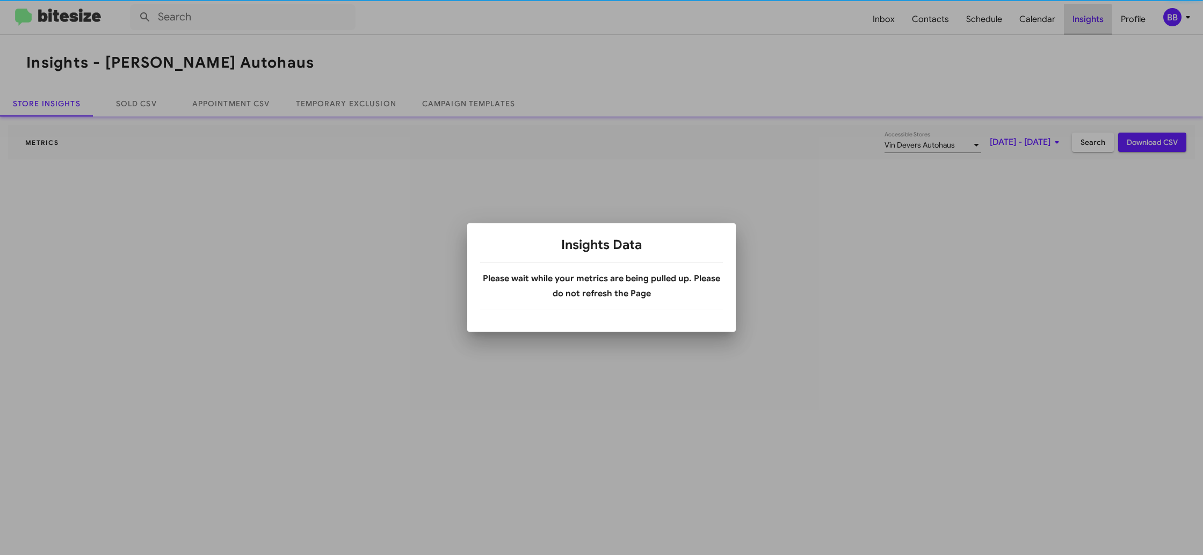
click at [1085, 34] on div at bounding box center [601, 277] width 1203 height 555
click at [1085, 33] on div at bounding box center [601, 277] width 1203 height 555
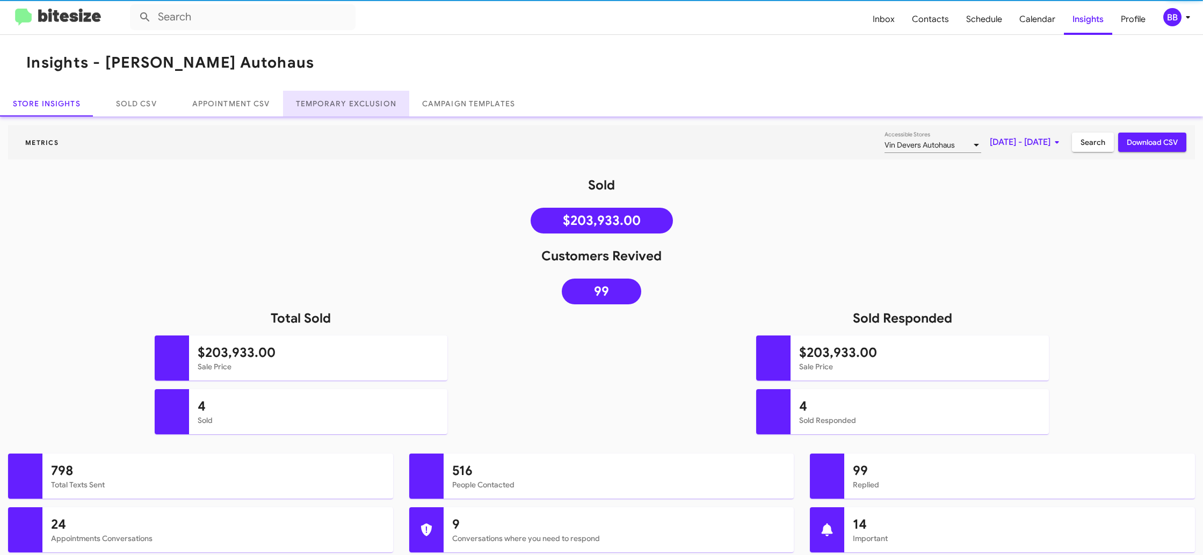
click at [340, 98] on link "Temporary Exclusion" at bounding box center [346, 104] width 126 height 26
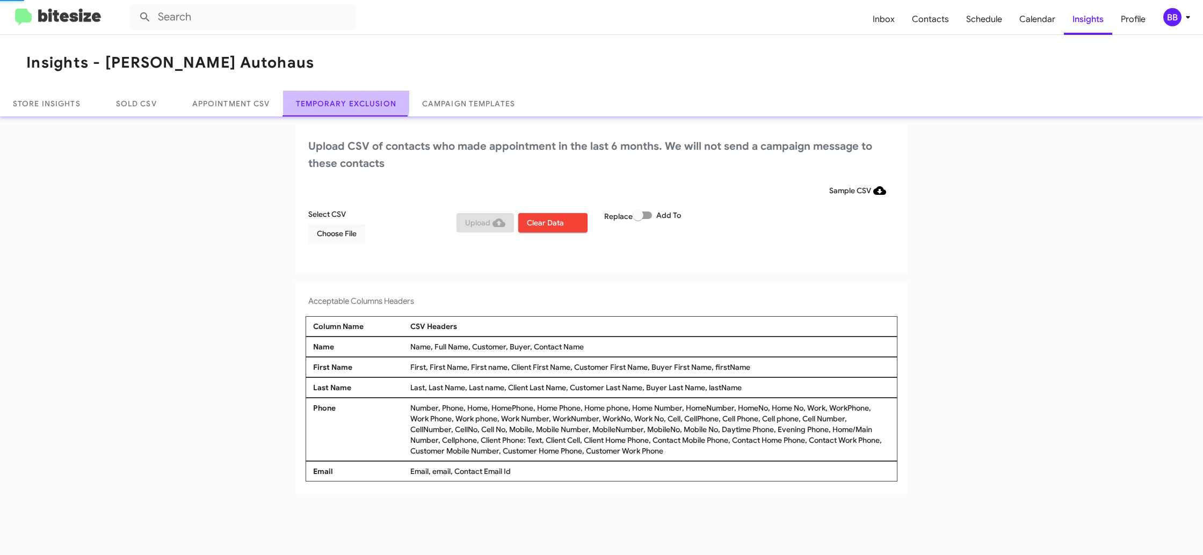
drag, startPoint x: 340, startPoint y: 98, endPoint x: 362, endPoint y: 123, distance: 33.5
click at [339, 98] on link "Temporary Exclusion" at bounding box center [346, 104] width 126 height 26
click at [1180, 21] on div "BB" at bounding box center [1173, 17] width 18 height 18
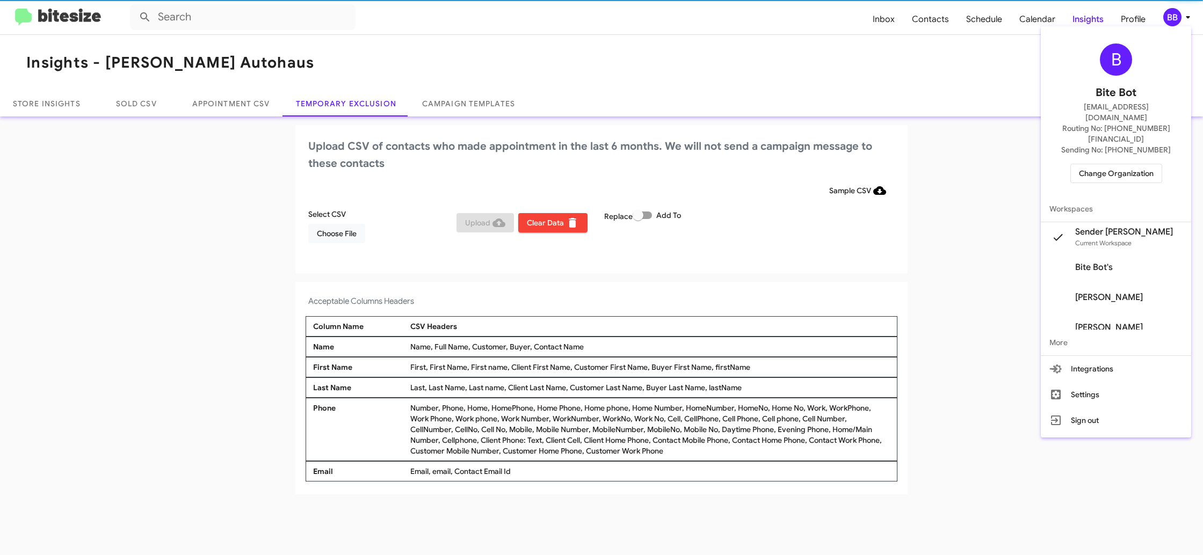
click at [1180, 19] on div at bounding box center [601, 277] width 1203 height 555
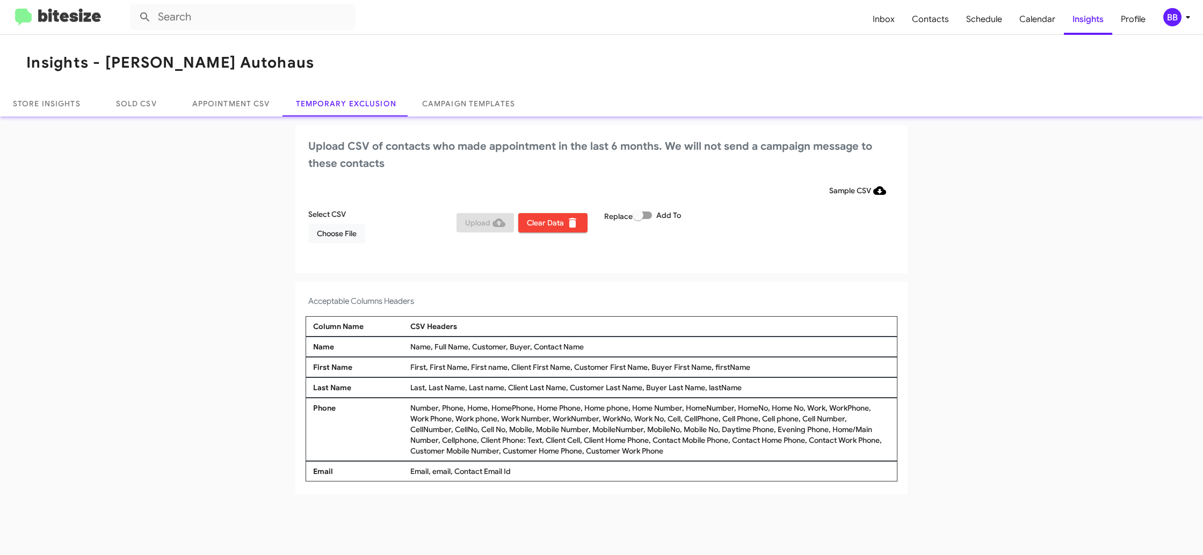
click at [1186, 18] on icon at bounding box center [1188, 17] width 13 height 13
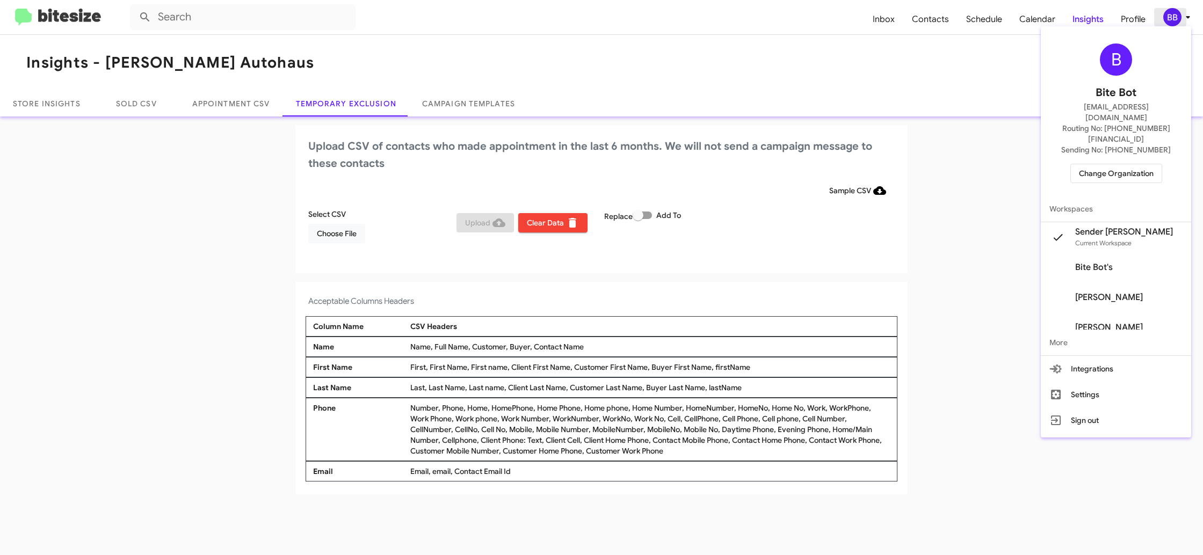
click at [1186, 18] on div at bounding box center [601, 277] width 1203 height 555
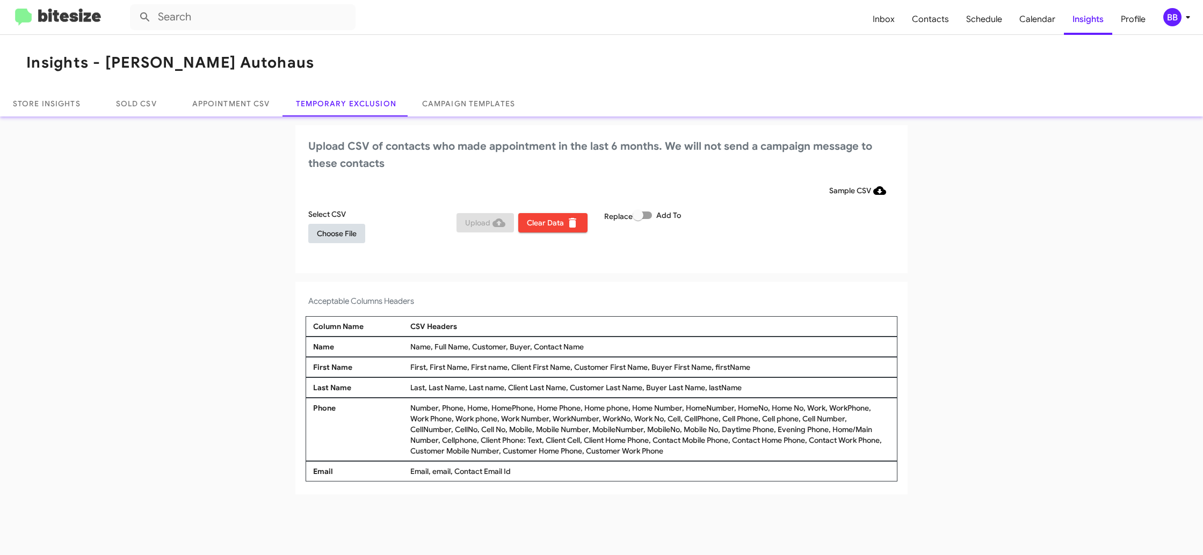
click at [342, 227] on span "Choose File" at bounding box center [337, 233] width 40 height 19
click at [826, 243] on div "Select CSV VinDev_Exclusion_10-11-25.csv Upload Clear Data Replace Add To" at bounding box center [602, 231] width 592 height 45
click at [1181, 19] on div "BB" at bounding box center [1173, 17] width 18 height 18
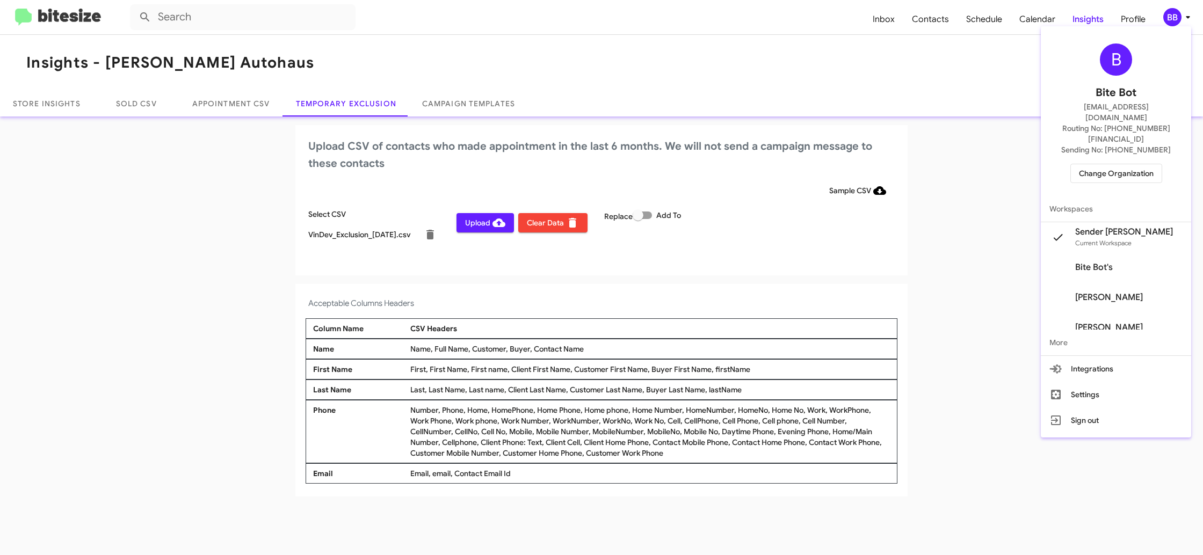
drag, startPoint x: 1181, startPoint y: 19, endPoint x: 1140, endPoint y: 39, distance: 46.1
click at [1181, 19] on div at bounding box center [601, 277] width 1203 height 555
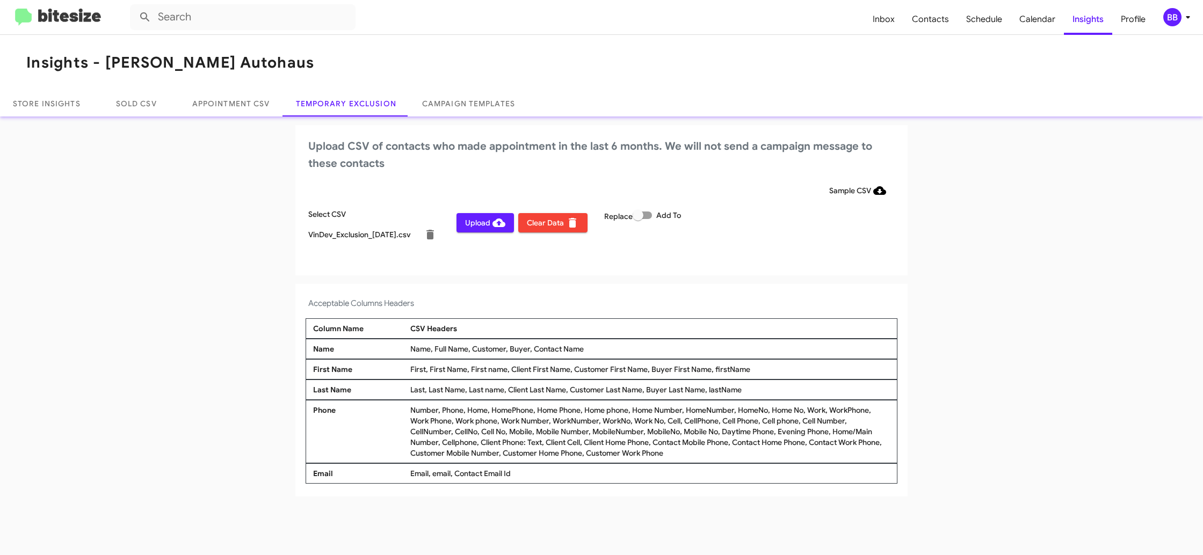
click at [472, 221] on span "Upload" at bounding box center [485, 222] width 40 height 19
click at [1181, 15] on div "BB" at bounding box center [1173, 17] width 18 height 18
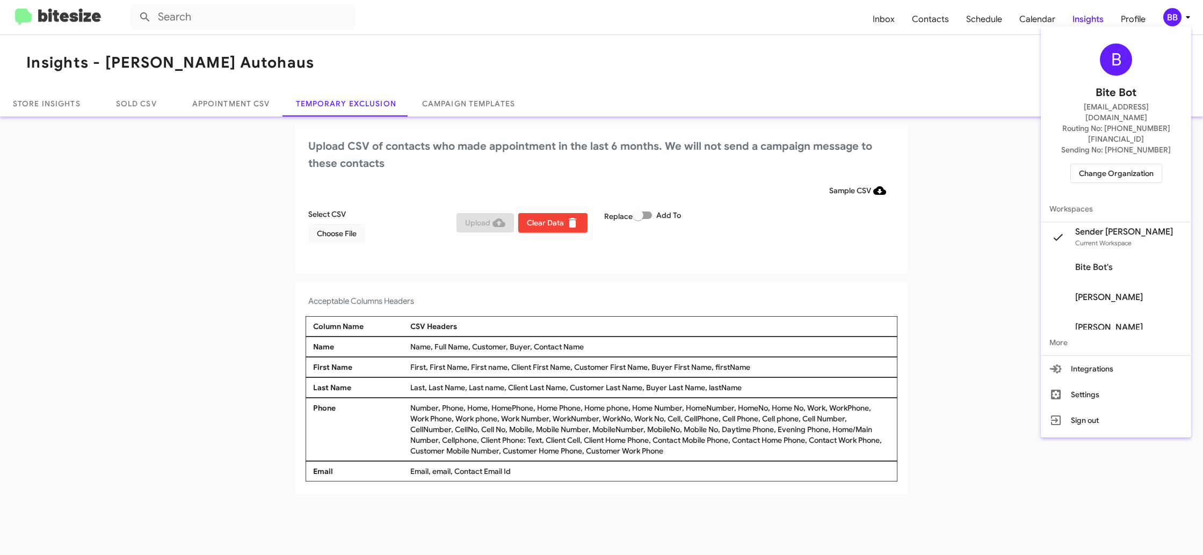
drag, startPoint x: 1117, startPoint y: 140, endPoint x: 1113, endPoint y: 142, distance: 5.5
click at [1117, 140] on div "B Bite Bot madoka+2@bitesize.co Routing No: +1 (419) 273-9792 Sending No: +1 (4…" at bounding box center [1116, 113] width 150 height 165
click at [1116, 164] on span "Change Organization" at bounding box center [1116, 173] width 75 height 18
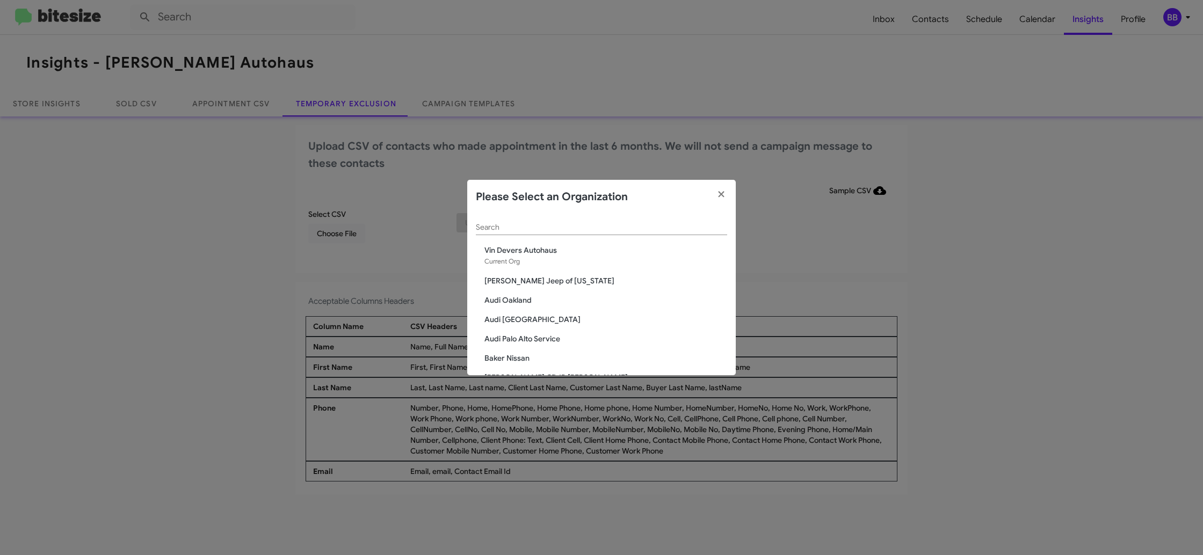
click at [488, 228] on input "Search" at bounding box center [601, 227] width 251 height 9
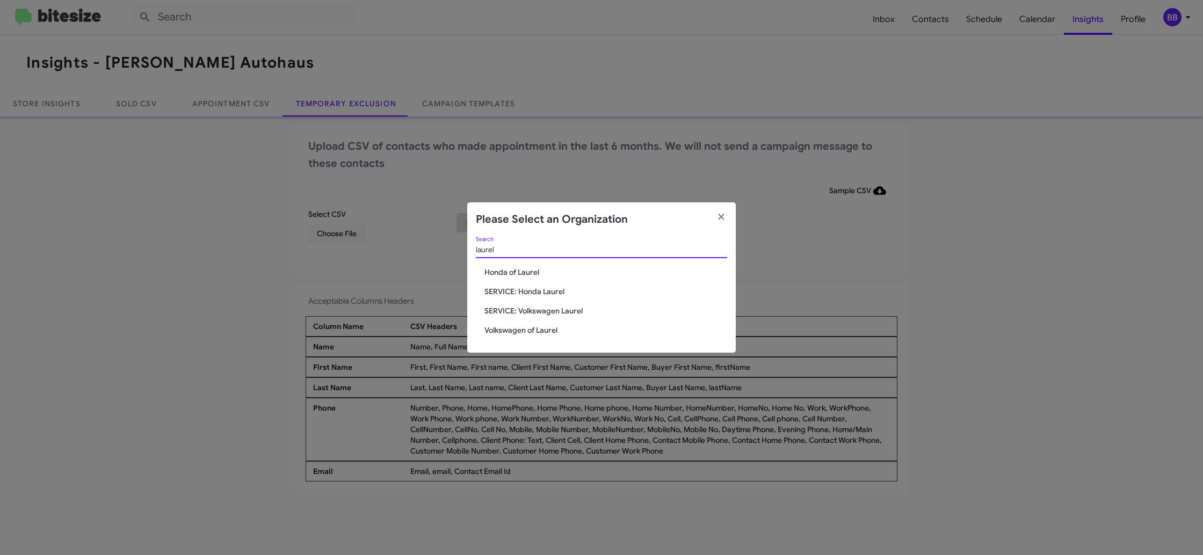
type input "laurel"
click at [522, 332] on span "Volkswagen of Laurel" at bounding box center [606, 330] width 243 height 11
click at [522, 331] on span "Volkswagen of Laurel" at bounding box center [606, 330] width 243 height 11
click at [524, 311] on div "laurel Search Honda of Laurel SERVICE: Honda Laurel SERVICE: Volkswagen Laurel …" at bounding box center [601, 295] width 269 height 117
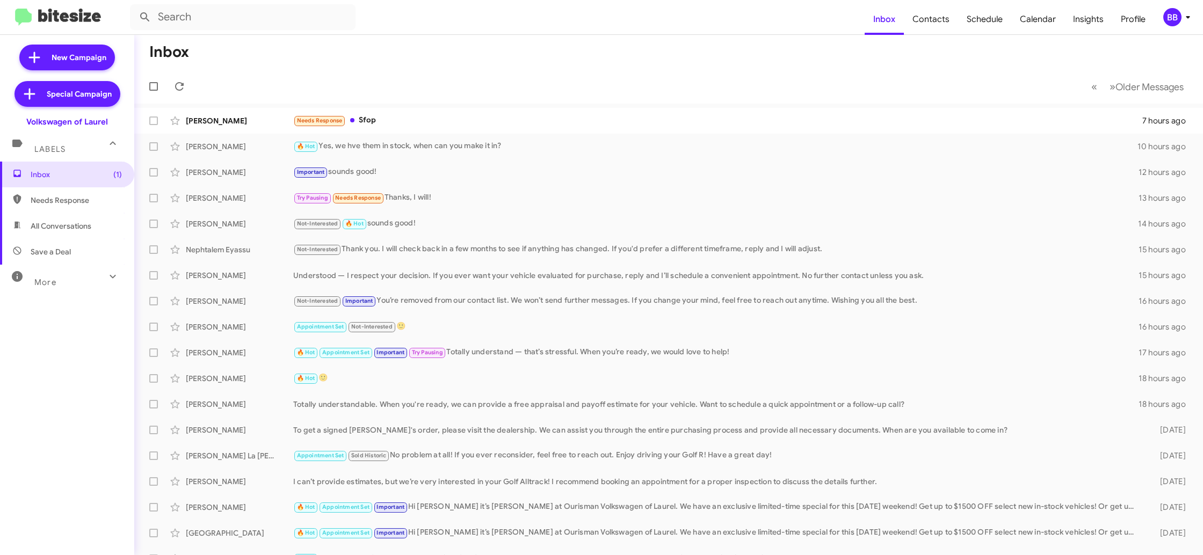
click at [1185, 18] on icon at bounding box center [1188, 17] width 13 height 13
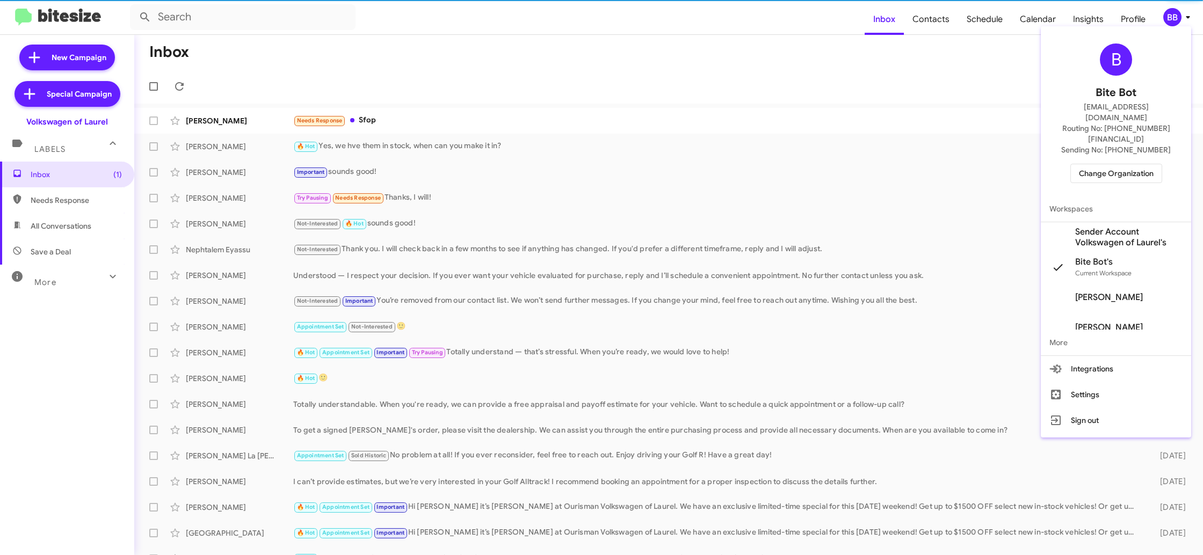
click at [1130, 227] on span "Sender Account Volkswagen of Laurel's" at bounding box center [1128, 237] width 107 height 21
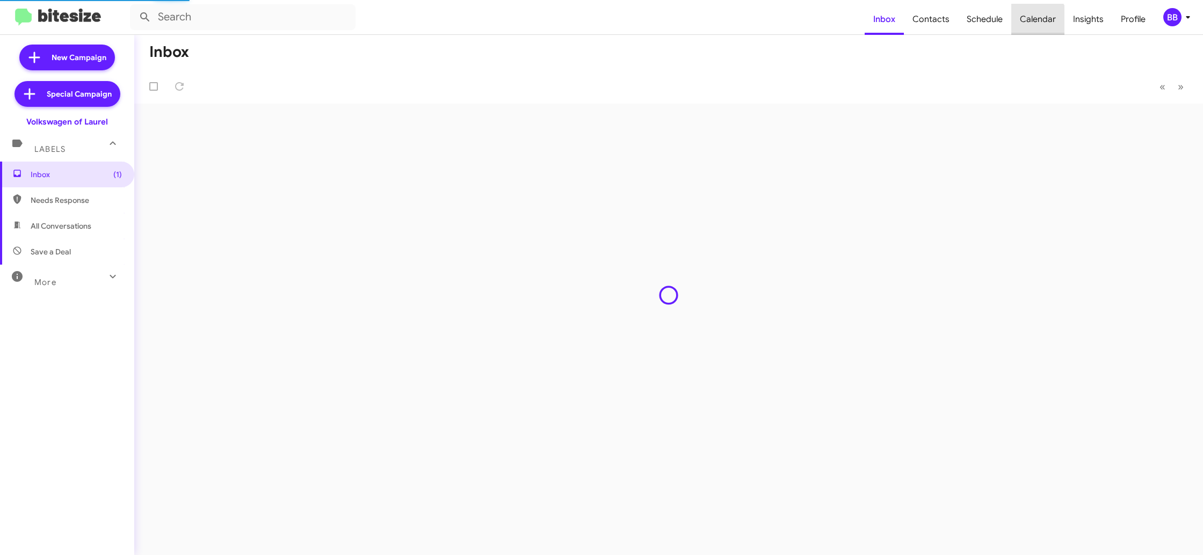
click at [1037, 22] on span "Calendar" at bounding box center [1038, 19] width 53 height 31
click at [1038, 22] on span "Calendar" at bounding box center [1038, 19] width 53 height 31
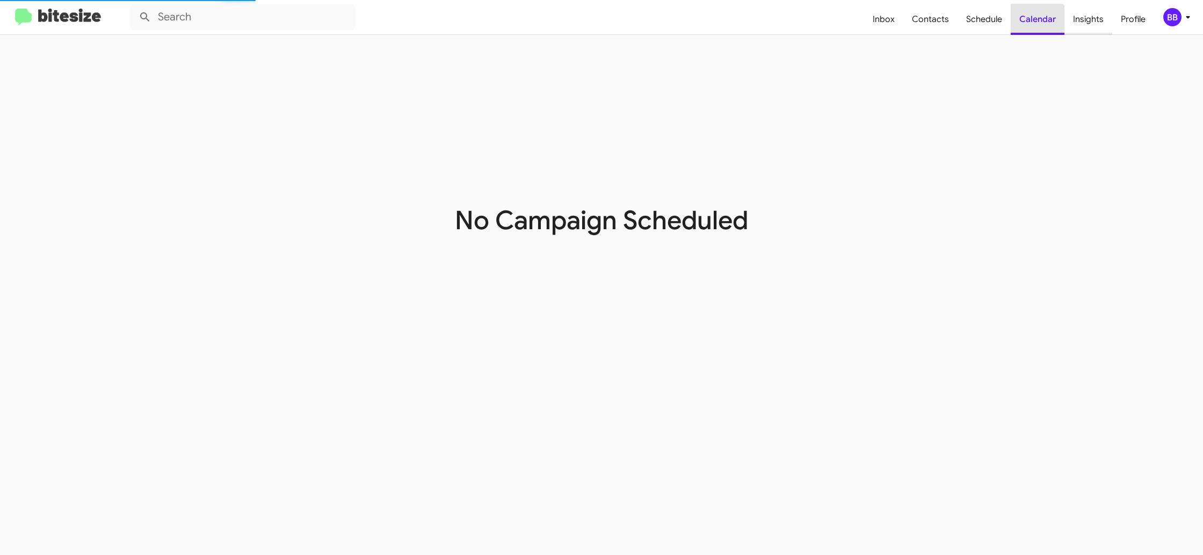
click at [1082, 17] on span "Insights" at bounding box center [1089, 19] width 48 height 31
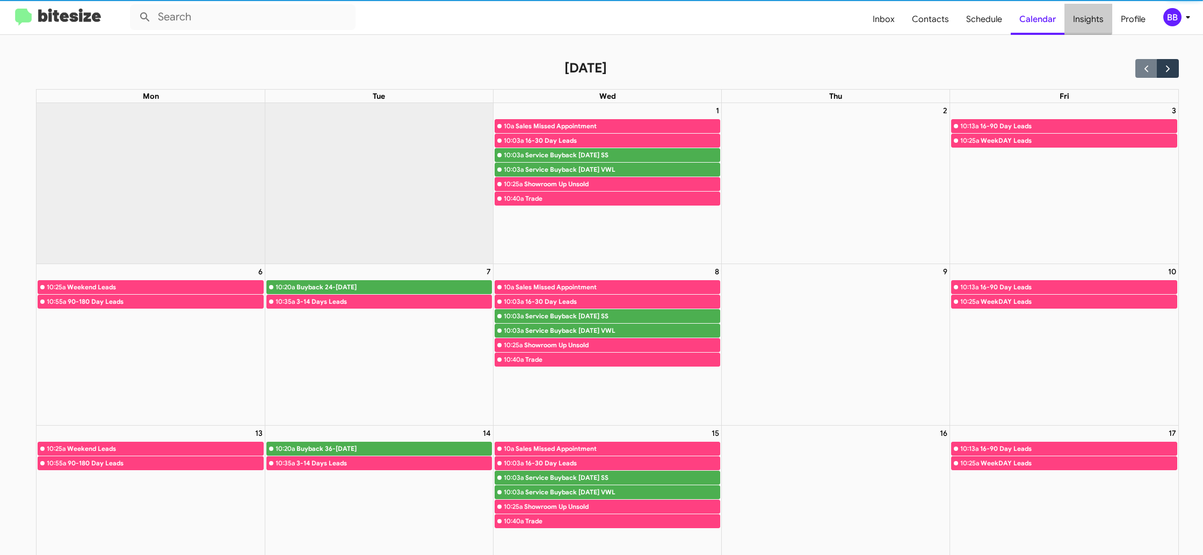
click at [1082, 18] on span "Insights" at bounding box center [1089, 19] width 48 height 31
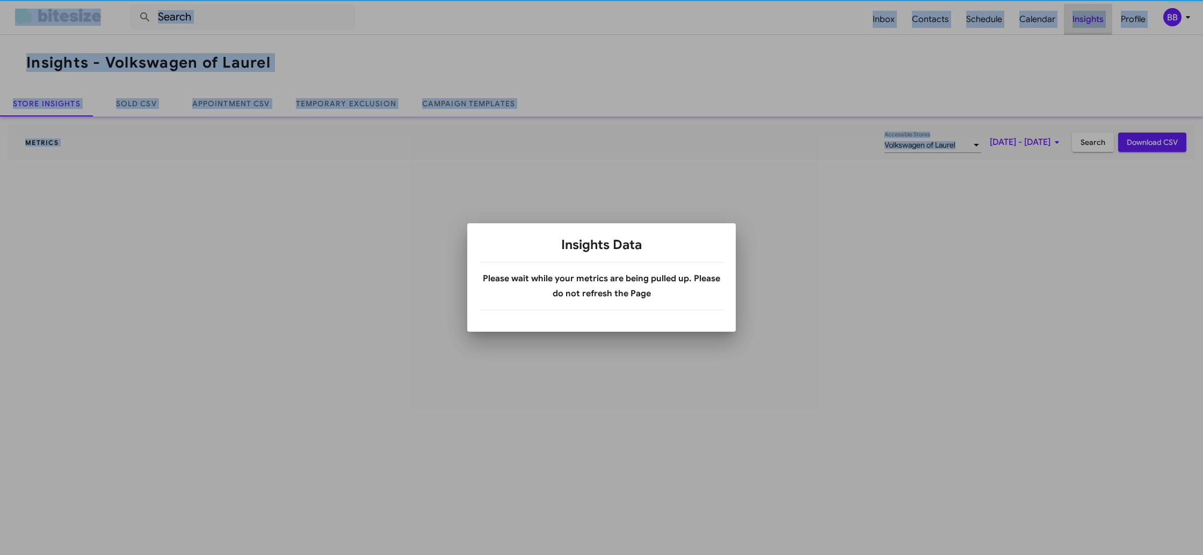
click at [1082, 18] on div at bounding box center [601, 277] width 1203 height 555
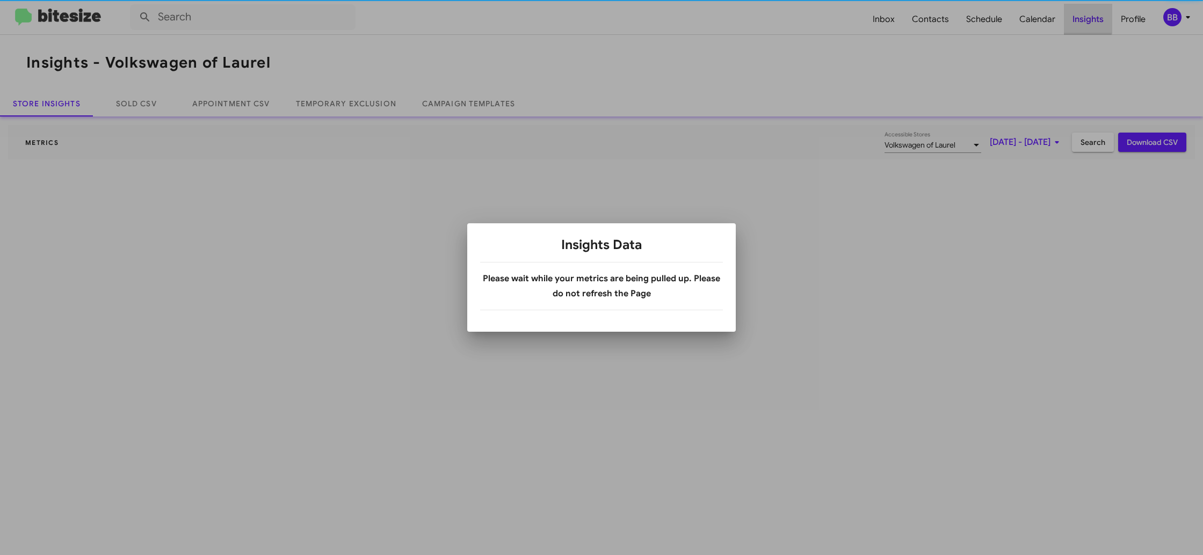
click at [1082, 18] on div at bounding box center [601, 277] width 1203 height 555
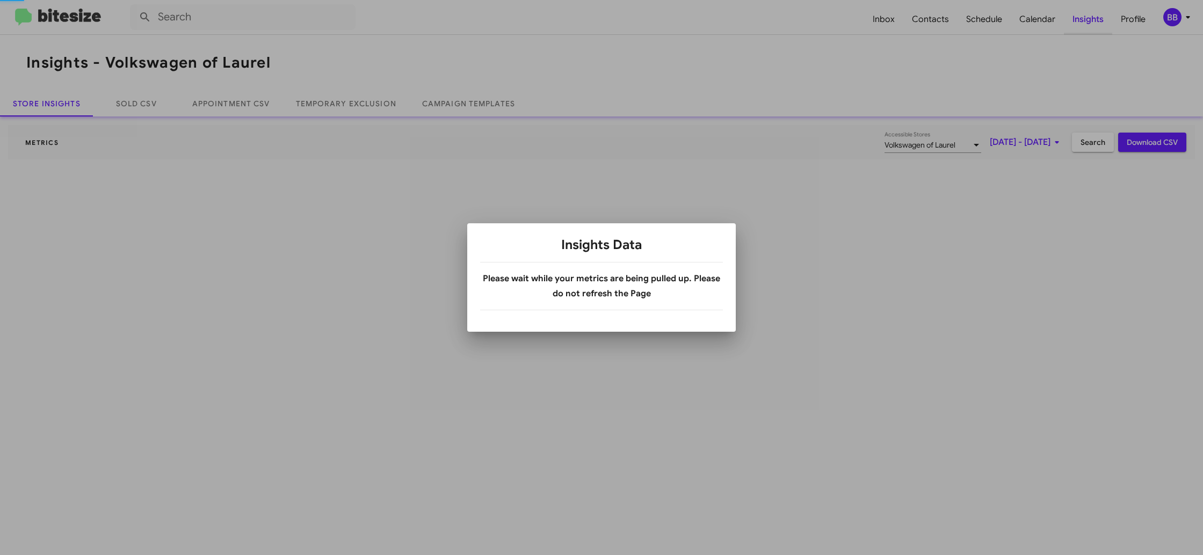
click at [1082, 18] on div at bounding box center [601, 277] width 1203 height 555
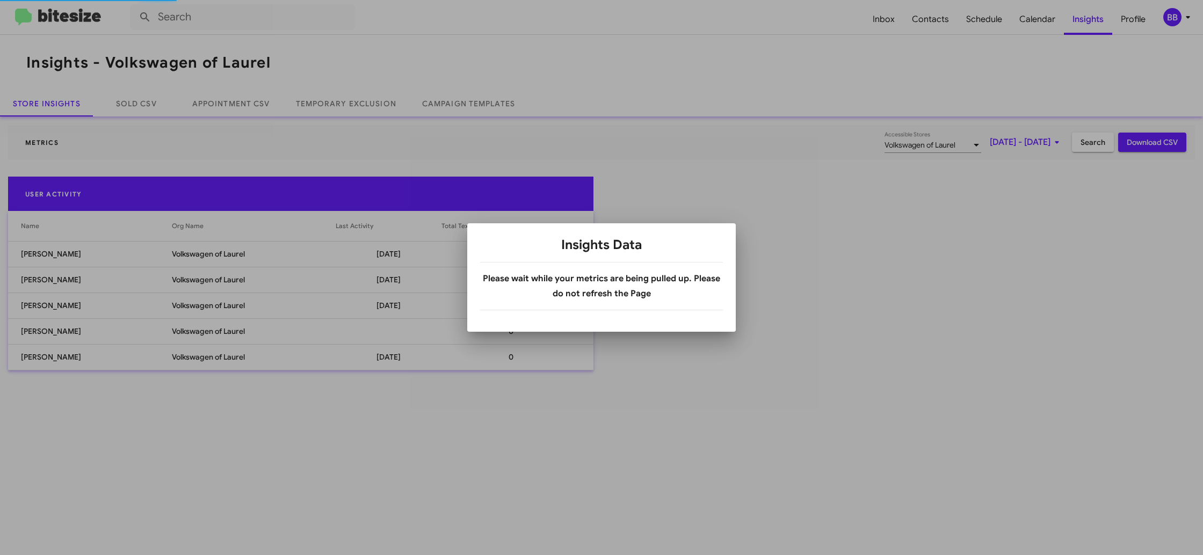
click at [357, 112] on div at bounding box center [601, 277] width 1203 height 555
click at [357, 112] on body "Inbox Contacts Schedule Calendar Insights Profile BB Insights - Volkswagen of L…" at bounding box center [601, 277] width 1203 height 555
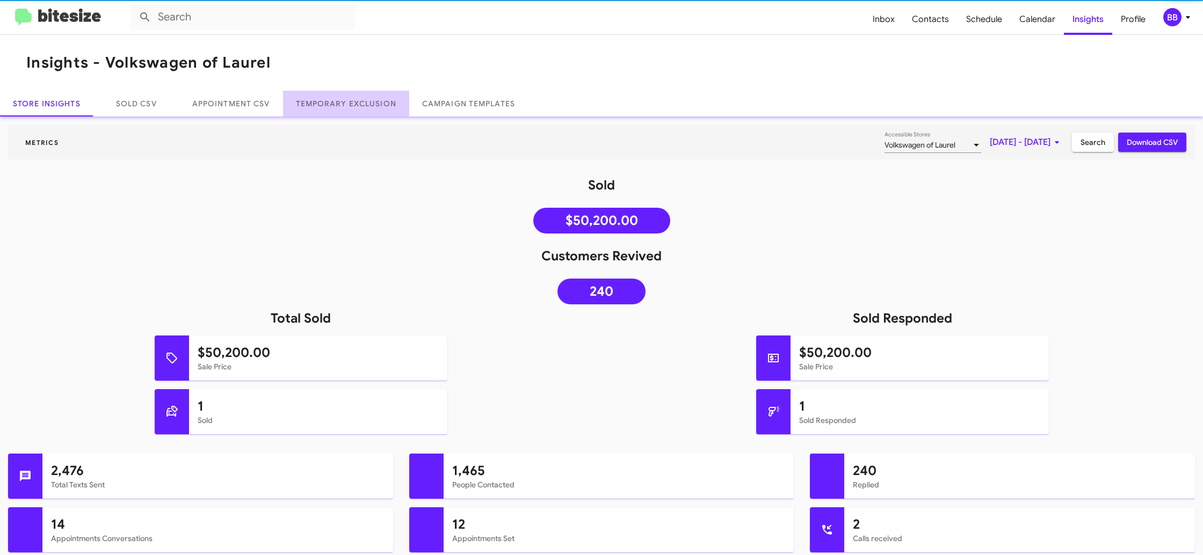
click at [356, 108] on link "Temporary Exclusion" at bounding box center [346, 104] width 126 height 26
drag, startPoint x: 356, startPoint y: 108, endPoint x: 343, endPoint y: 105, distance: 13.3
click at [353, 105] on link "Temporary Exclusion" at bounding box center [346, 104] width 126 height 26
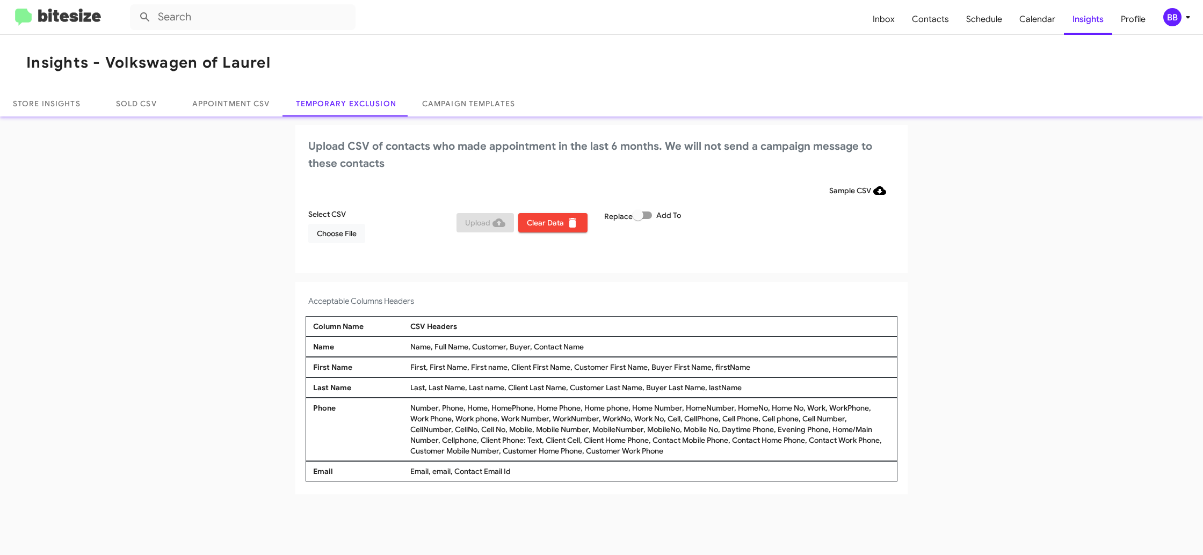
click at [1185, 21] on icon at bounding box center [1188, 17] width 13 height 13
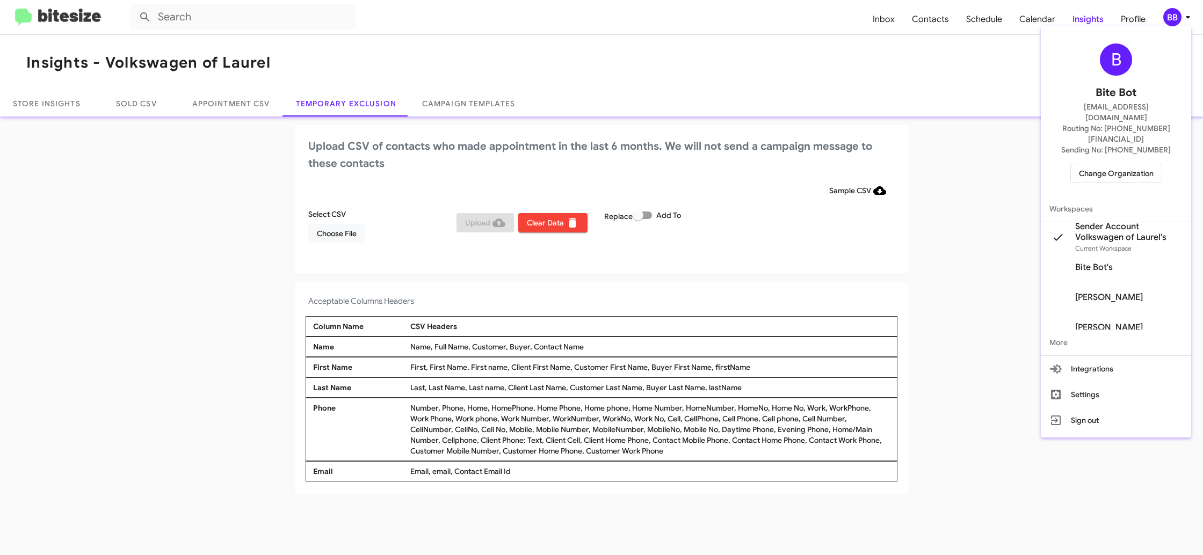
click at [1185, 21] on div at bounding box center [601, 277] width 1203 height 555
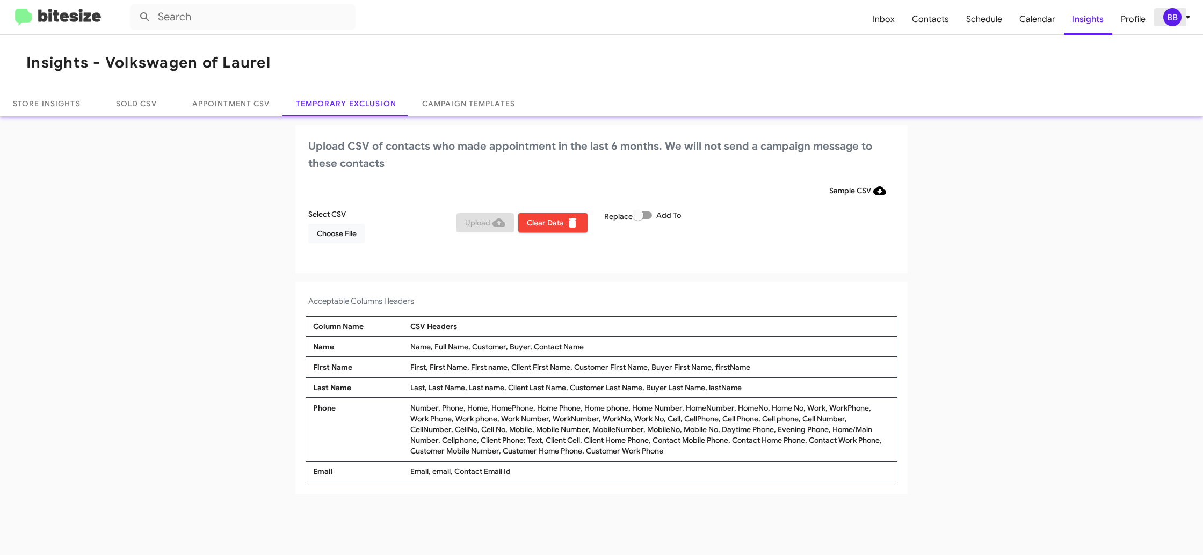
click at [1188, 24] on span "BB" at bounding box center [1179, 17] width 32 height 18
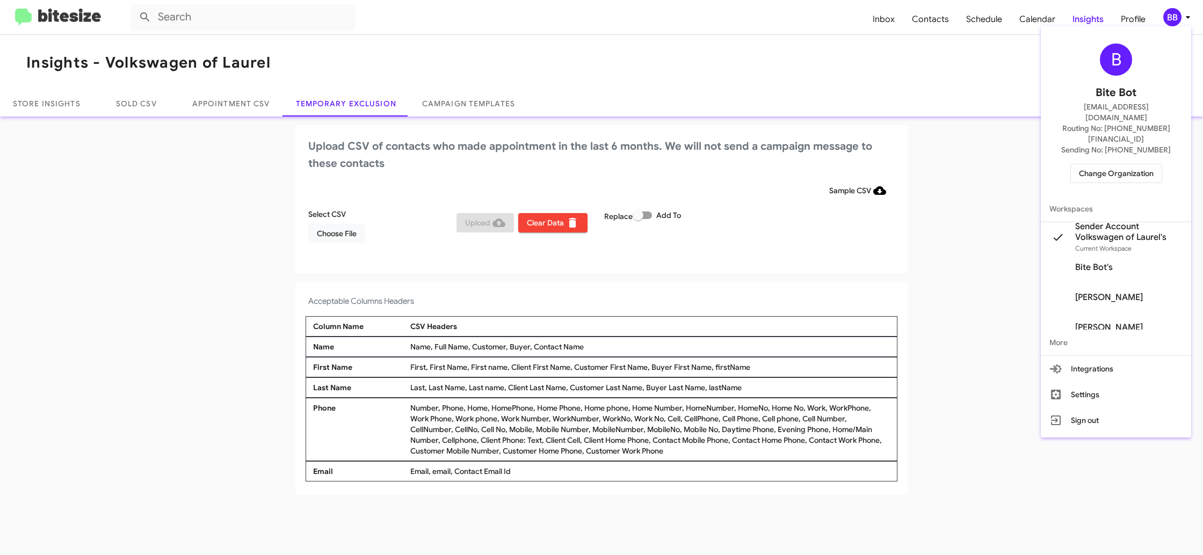
click at [1188, 21] on div at bounding box center [601, 277] width 1203 height 555
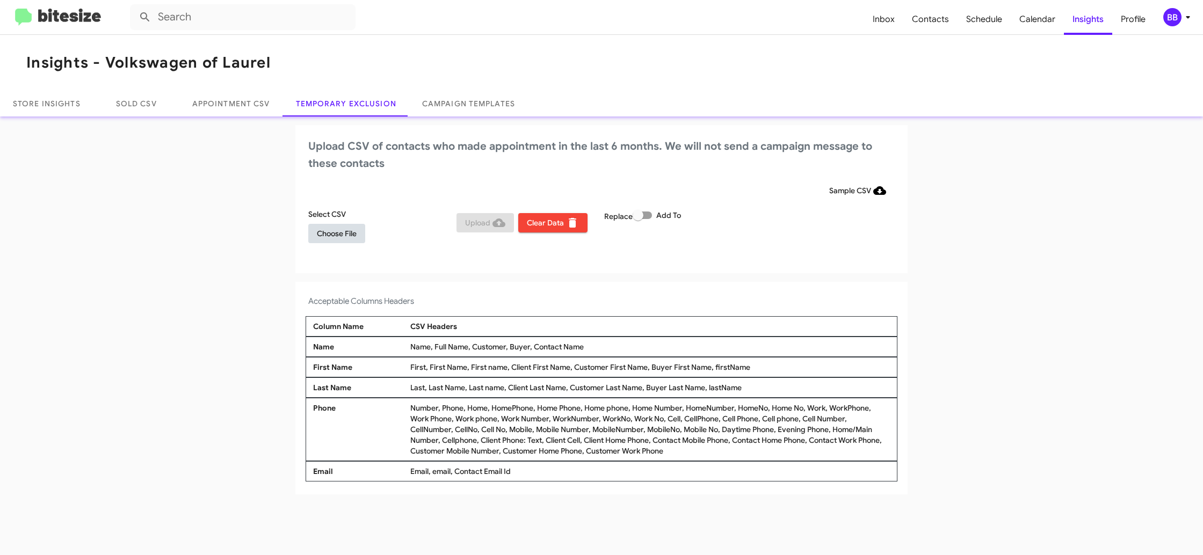
drag, startPoint x: 352, startPoint y: 235, endPoint x: 347, endPoint y: 234, distance: 5.4
click at [350, 234] on span "Choose File" at bounding box center [337, 233] width 40 height 19
click at [1185, 17] on icon at bounding box center [1188, 17] width 13 height 13
click at [467, 226] on span "Upload" at bounding box center [485, 222] width 40 height 19
click at [1173, 21] on div "BB" at bounding box center [1173, 17] width 18 height 18
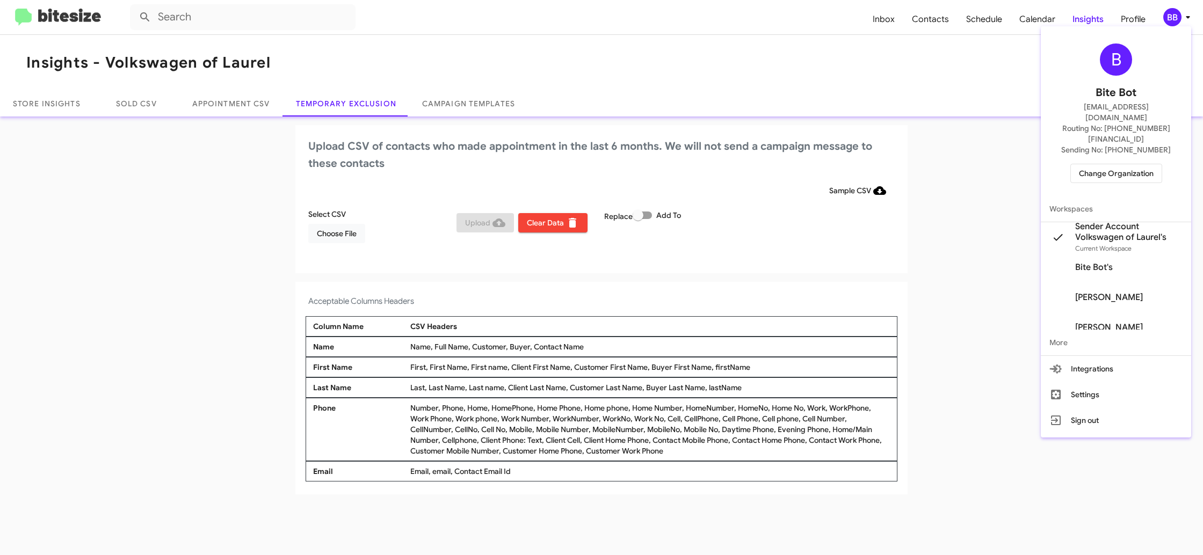
click at [1116, 164] on span "Change Organization" at bounding box center [1116, 173] width 75 height 18
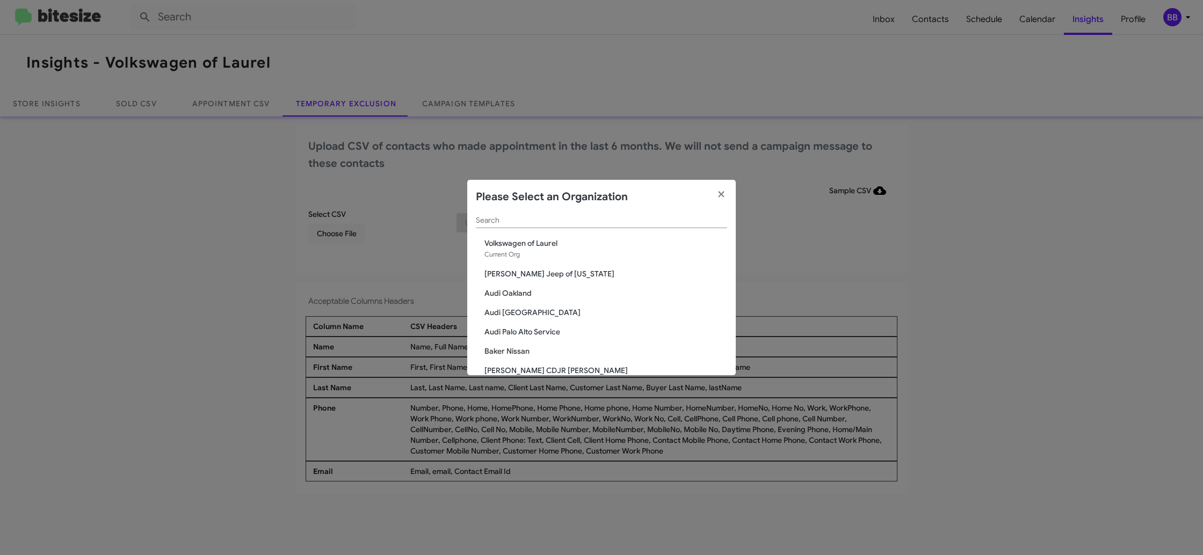
click at [513, 227] on div "Search" at bounding box center [601, 222] width 251 height 31
click at [588, 222] on input "Search" at bounding box center [601, 218] width 251 height 9
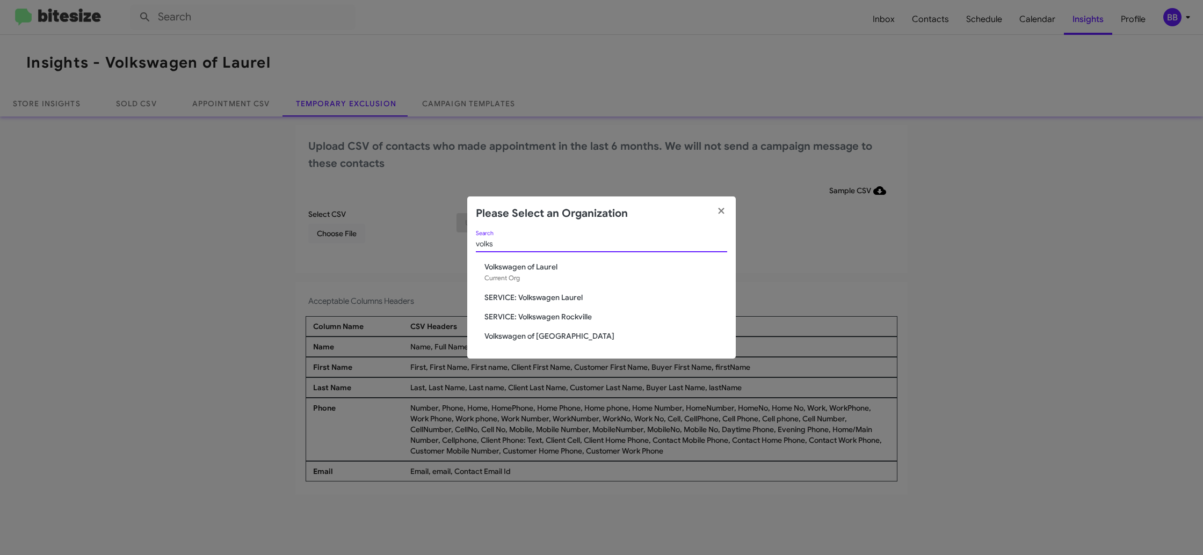
type input "volks"
click at [545, 333] on span "Volkswagen of Rockville" at bounding box center [606, 336] width 243 height 11
drag, startPoint x: 543, startPoint y: 306, endPoint x: 577, endPoint y: 48, distance: 260.1
click at [543, 278] on div "volks Search Volkswagen of Laurel Current Org SERVICE: Volkswagen Laurel SERVIC…" at bounding box center [601, 295] width 269 height 128
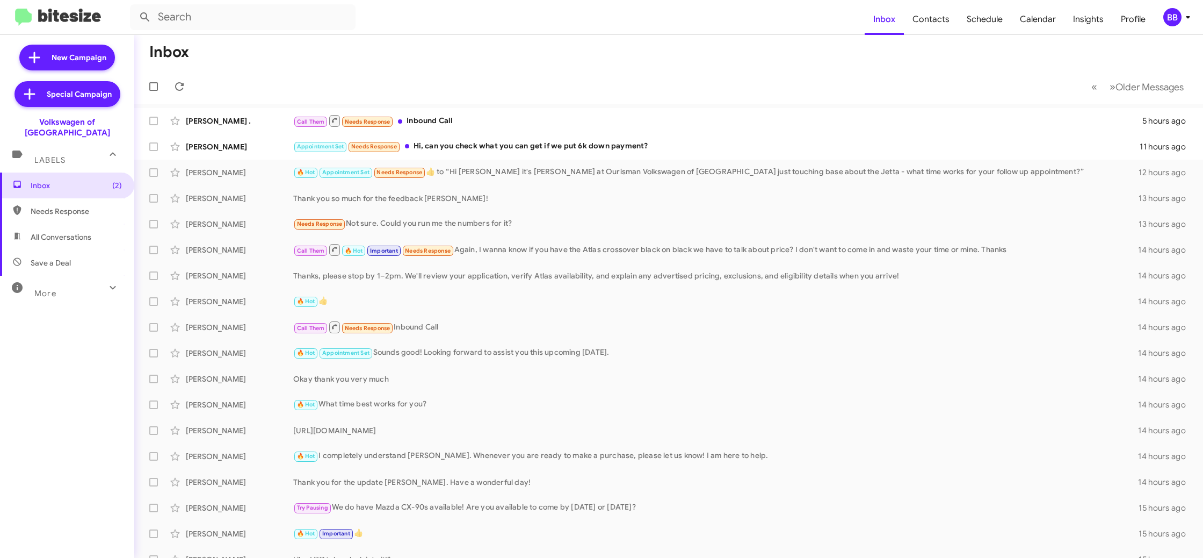
click at [1180, 15] on div "BB" at bounding box center [1173, 17] width 18 height 18
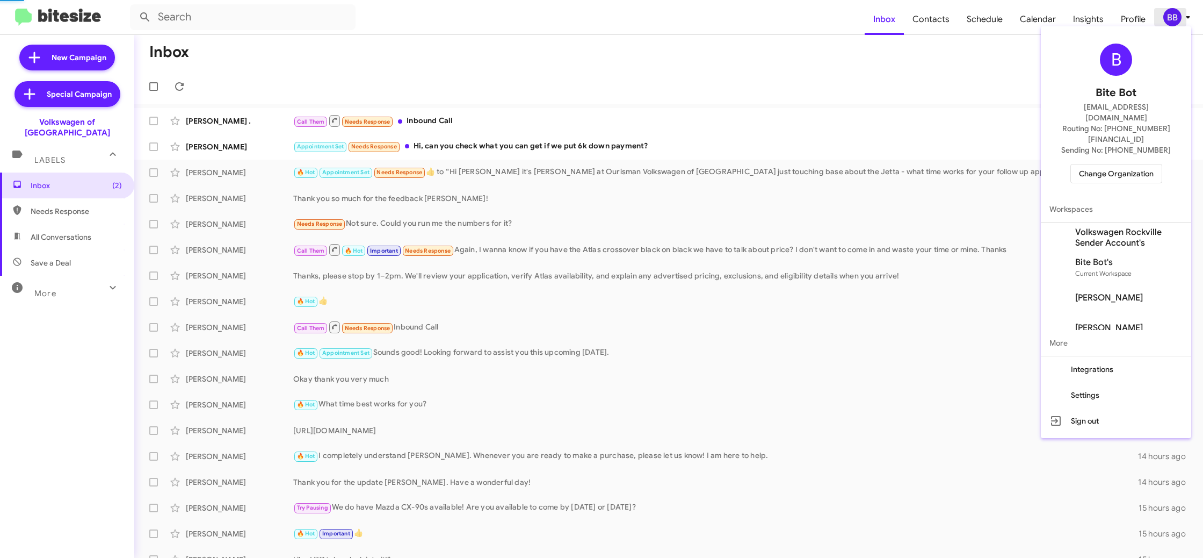
click at [1180, 15] on div at bounding box center [601, 279] width 1203 height 558
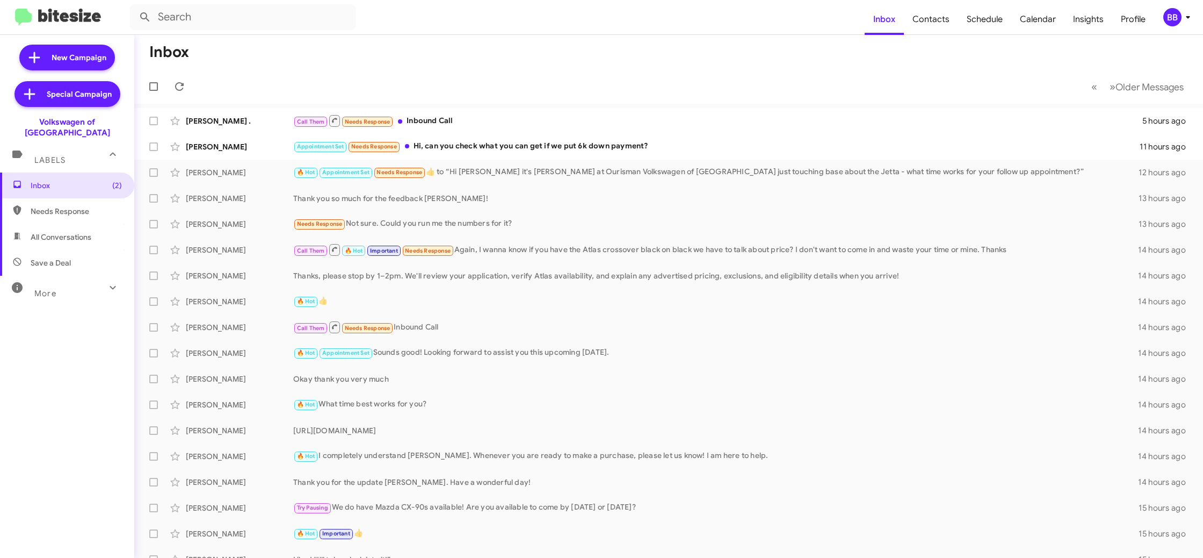
drag, startPoint x: 1170, startPoint y: 14, endPoint x: 1172, endPoint y: 20, distance: 6.6
click at [1172, 19] on div "BB" at bounding box center [1173, 17] width 18 height 18
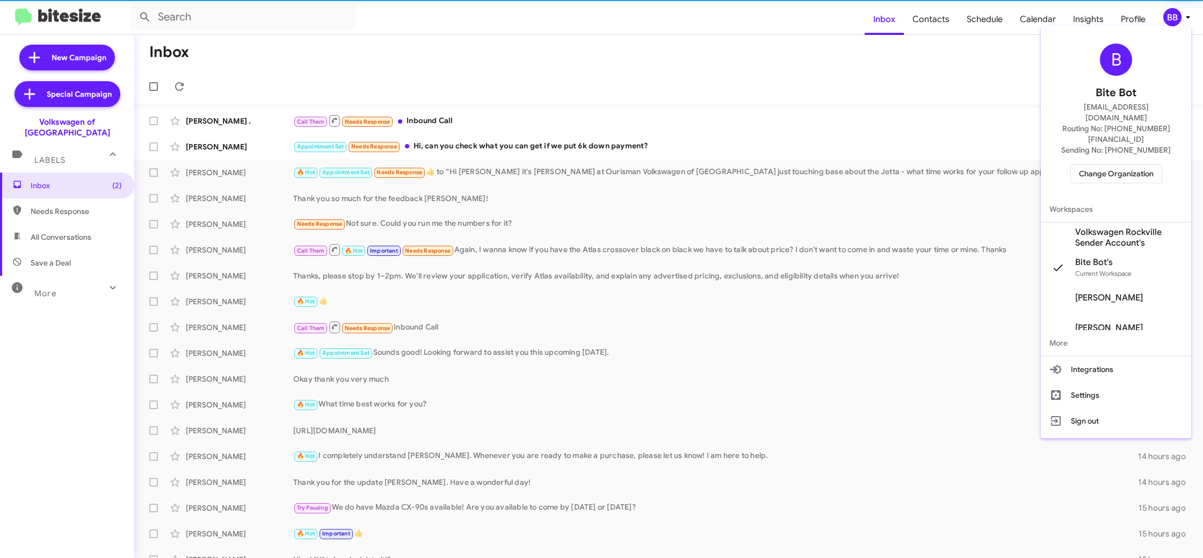
click at [1123, 227] on span "Volkswagen Rockville Sender Account's" at bounding box center [1128, 237] width 107 height 21
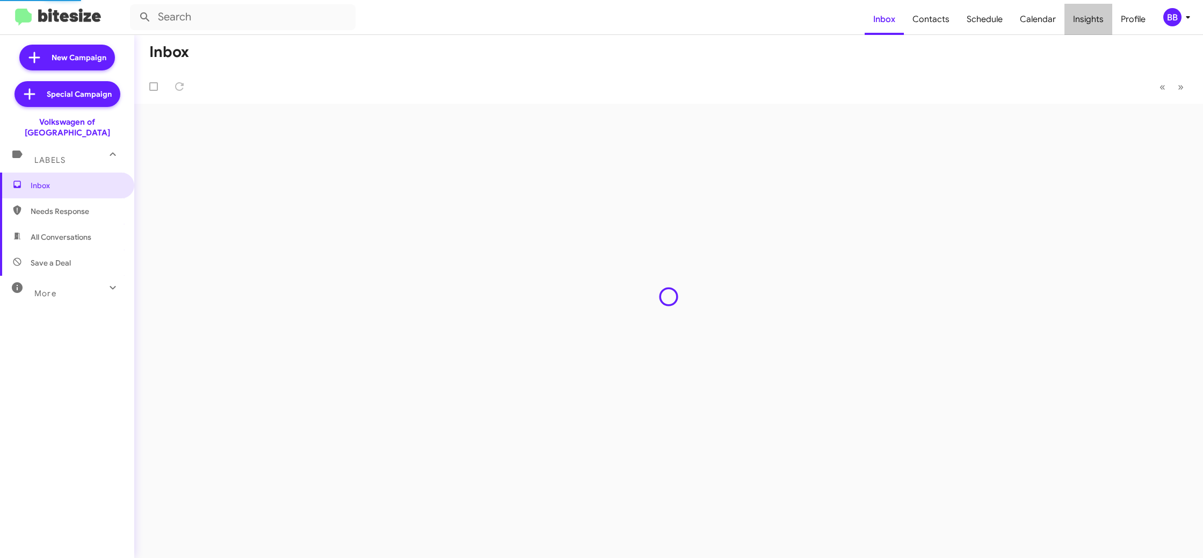
click at [1095, 30] on span "Insights" at bounding box center [1089, 19] width 48 height 31
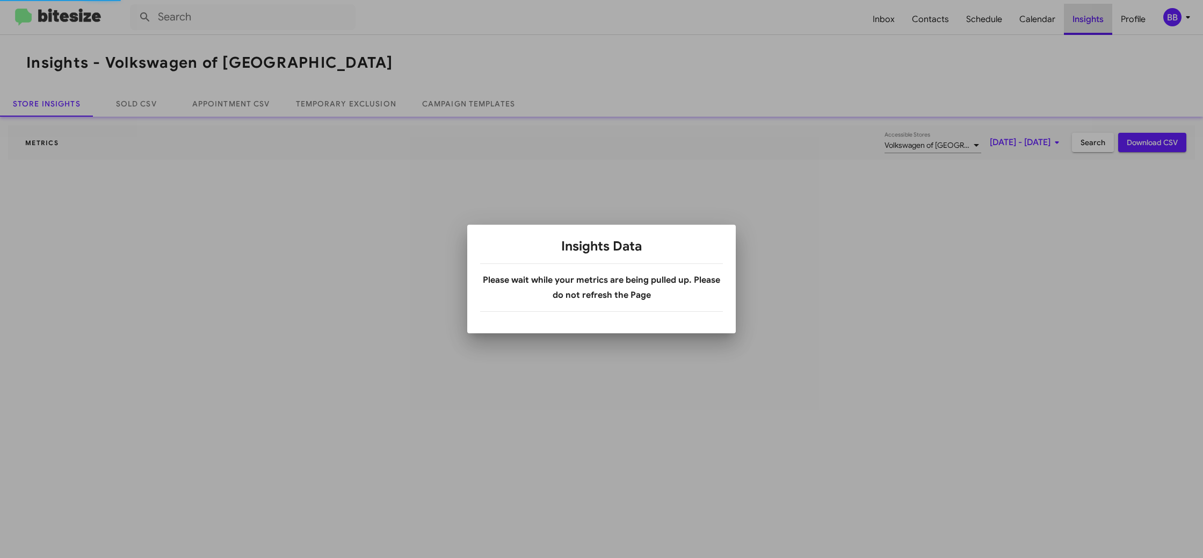
click at [1095, 30] on div at bounding box center [601, 279] width 1203 height 558
drag, startPoint x: 0, startPoint y: 0, endPoint x: 1094, endPoint y: 30, distance: 1094.7
click at [1095, 30] on div at bounding box center [601, 279] width 1203 height 558
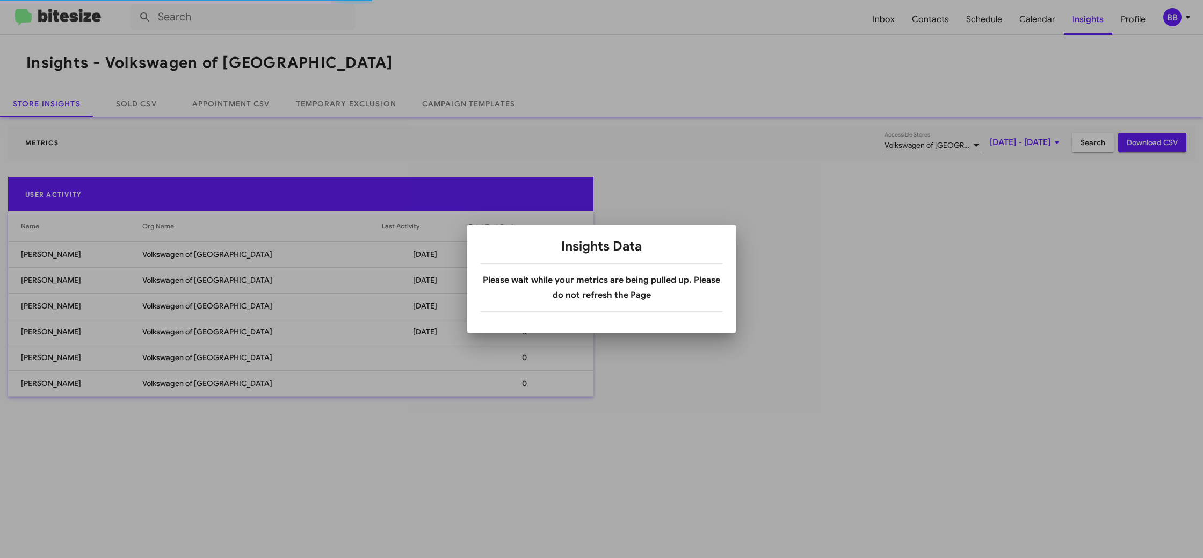
click at [358, 105] on div at bounding box center [601, 279] width 1203 height 558
click at [358, 104] on div at bounding box center [601, 279] width 1203 height 558
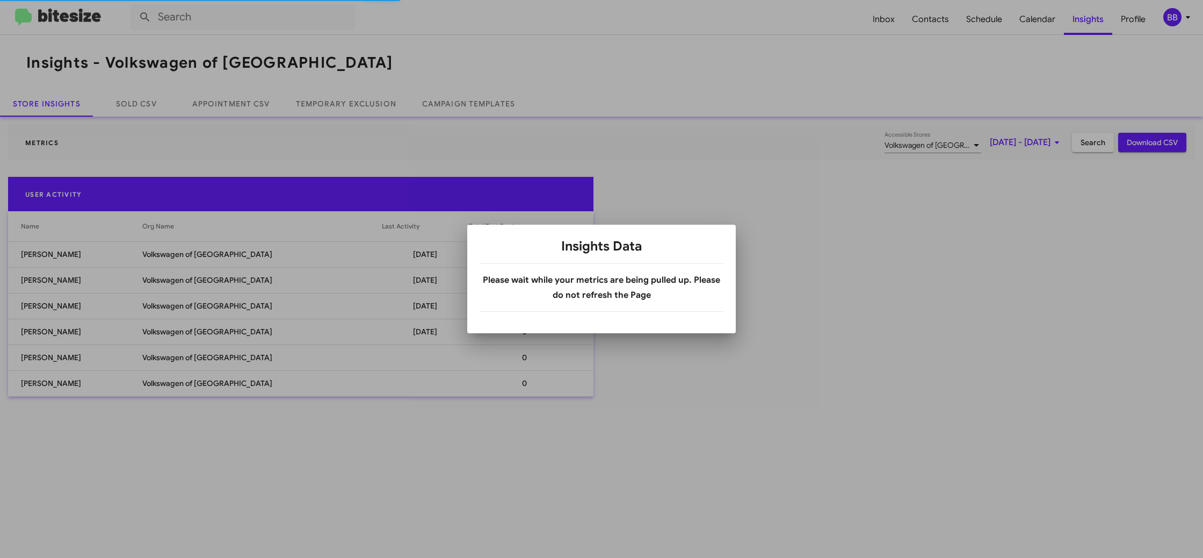
click at [358, 104] on body "Inbox Contacts Schedule Calendar Insights Profile BB Insights - Volkswagen of R…" at bounding box center [601, 279] width 1203 height 558
click at [358, 104] on link "Temporary Exclusion" at bounding box center [346, 104] width 126 height 26
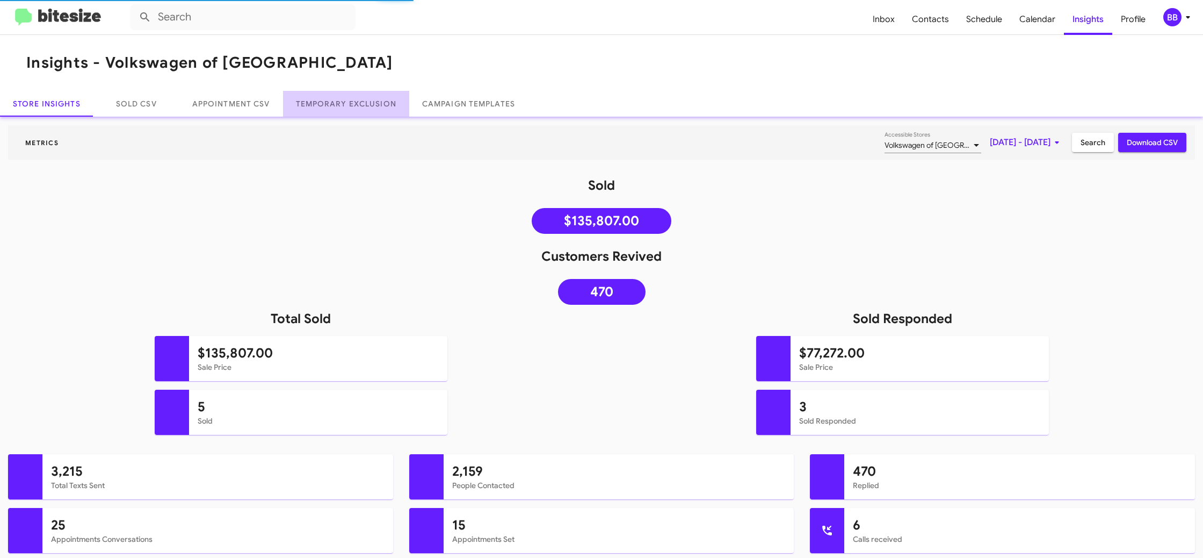
click at [358, 104] on link "Temporary Exclusion" at bounding box center [346, 104] width 126 height 26
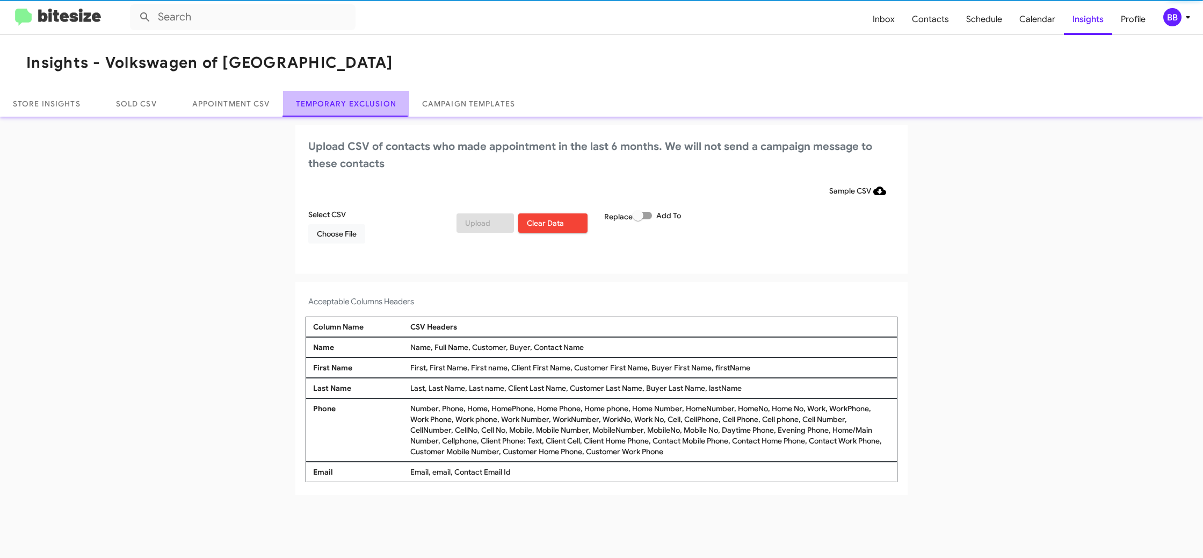
click at [358, 104] on link "Temporary Exclusion" at bounding box center [346, 104] width 126 height 26
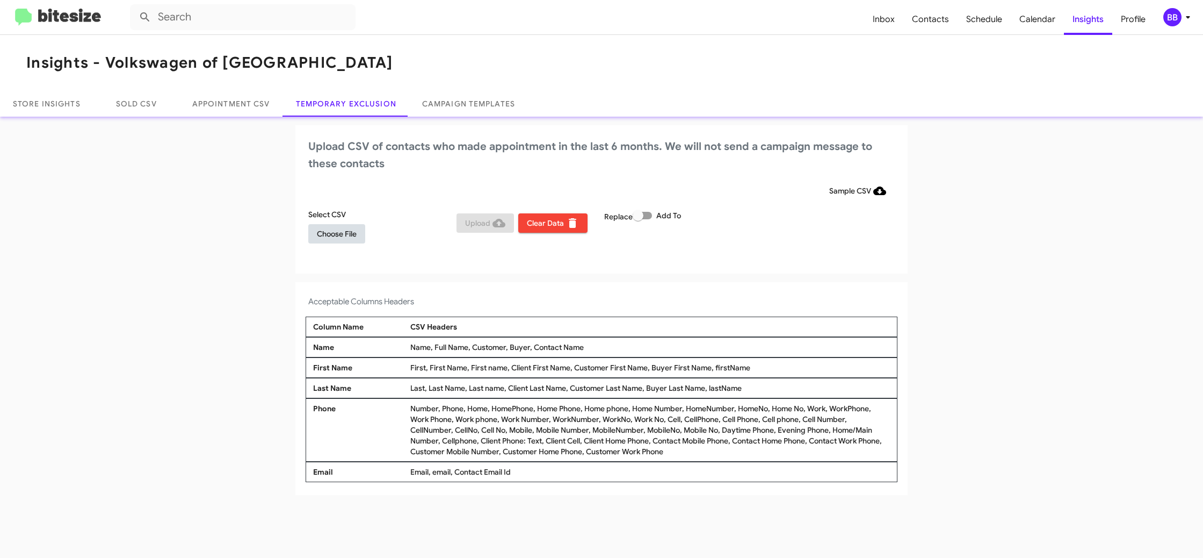
click at [359, 232] on button "Choose File" at bounding box center [336, 233] width 57 height 19
click at [662, 276] on app-temporary-exclusion-csv "Upload CSV of contacts who made appointment in the last 6 months. We will not s…" at bounding box center [601, 311] width 1203 height 372
click at [480, 221] on span "Upload" at bounding box center [485, 222] width 40 height 19
click at [1174, 16] on div "BB" at bounding box center [1173, 17] width 18 height 18
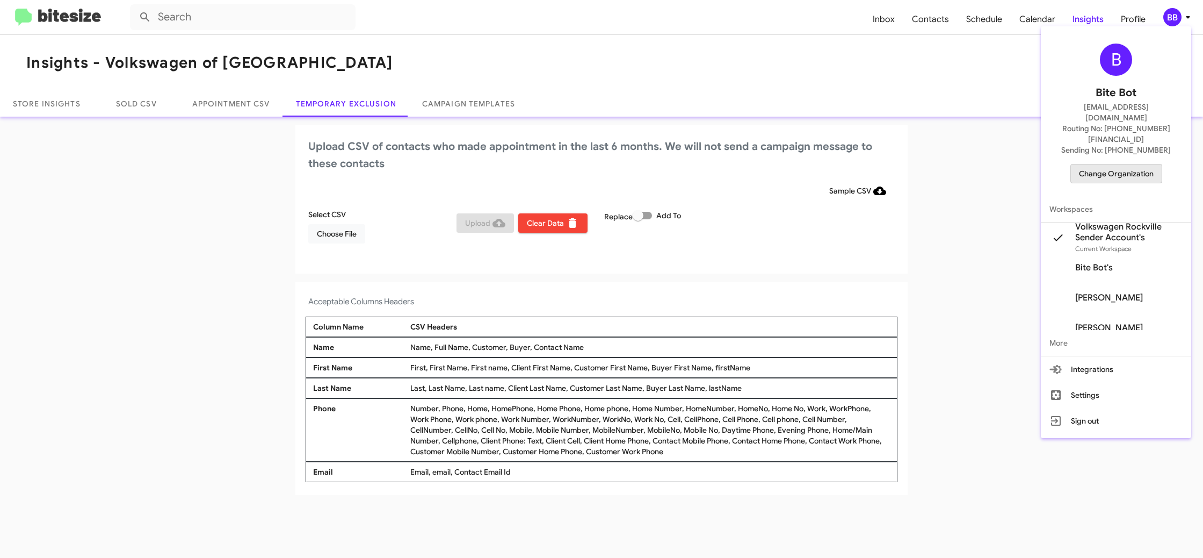
click at [1118, 164] on span "Change Organization" at bounding box center [1116, 173] width 75 height 18
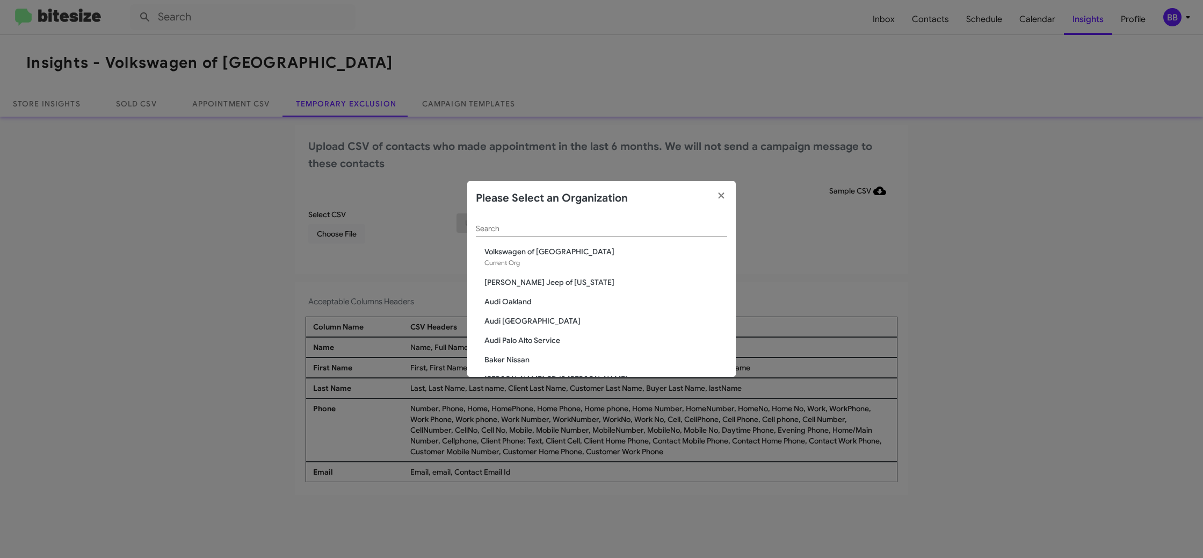
click at [551, 225] on div "Search" at bounding box center [601, 225] width 251 height 21
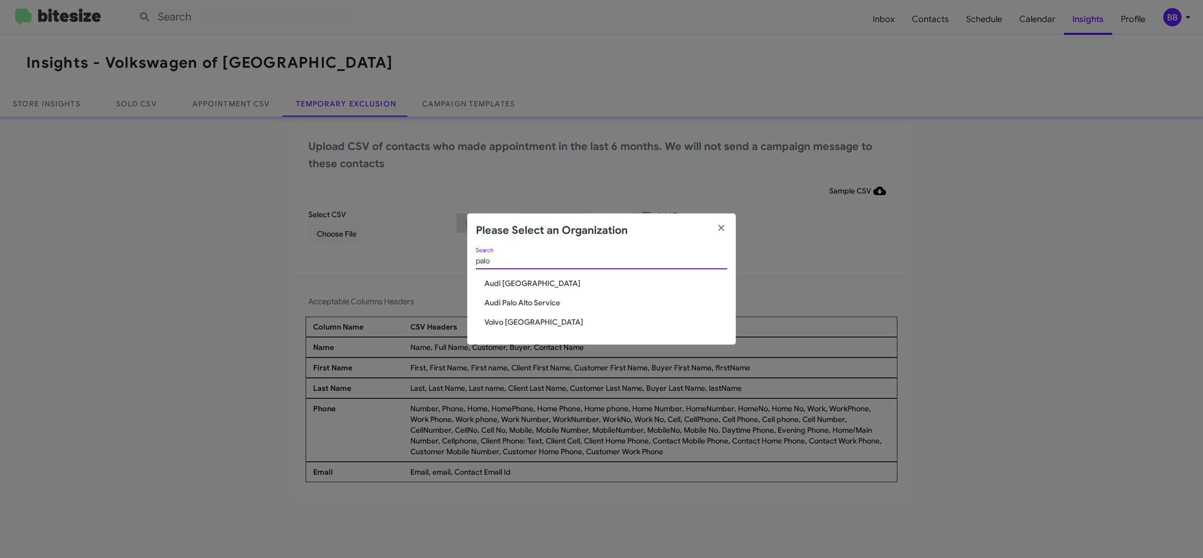
type input "palo"
click at [508, 321] on span "Volvo [GEOGRAPHIC_DATA]" at bounding box center [606, 321] width 243 height 11
click at [507, 320] on span "Volvo [GEOGRAPHIC_DATA]" at bounding box center [606, 321] width 243 height 11
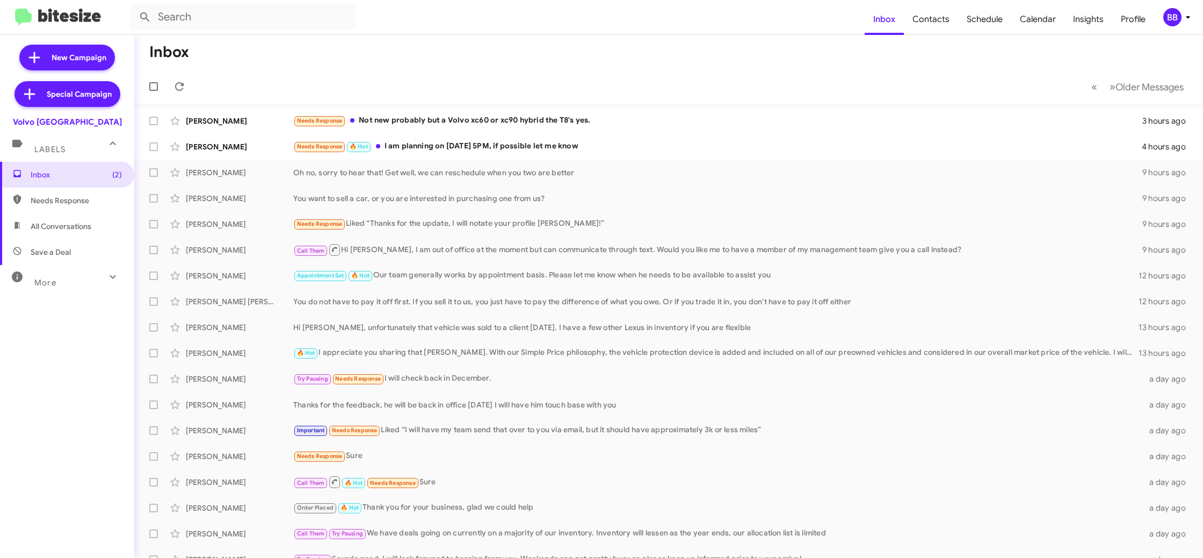
click at [1178, 22] on div "BB" at bounding box center [1173, 17] width 18 height 18
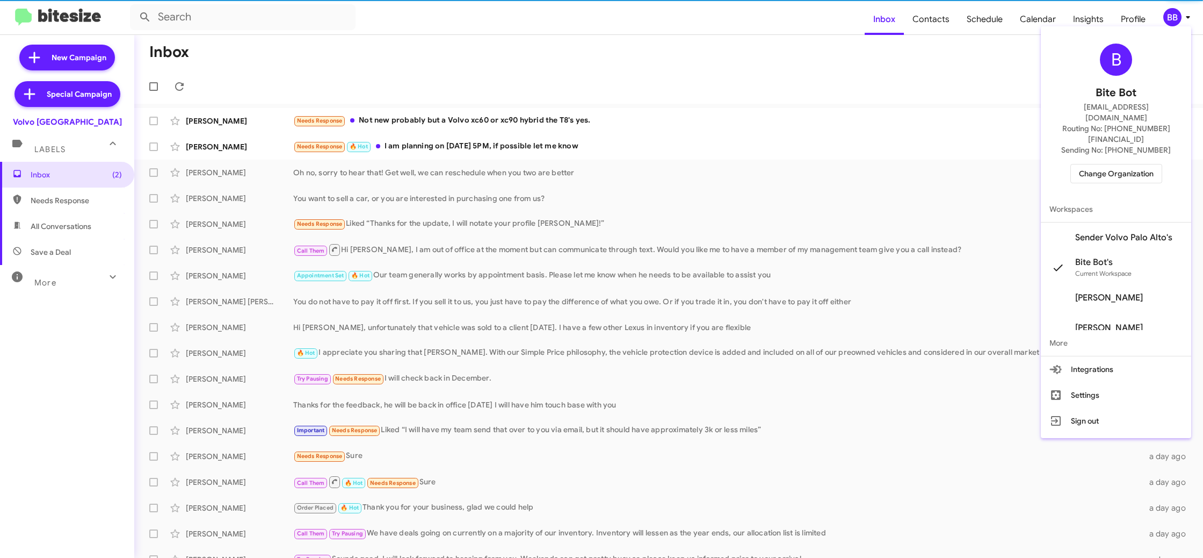
click at [1107, 232] on span "Sender Volvo Palo Alto's" at bounding box center [1123, 237] width 97 height 11
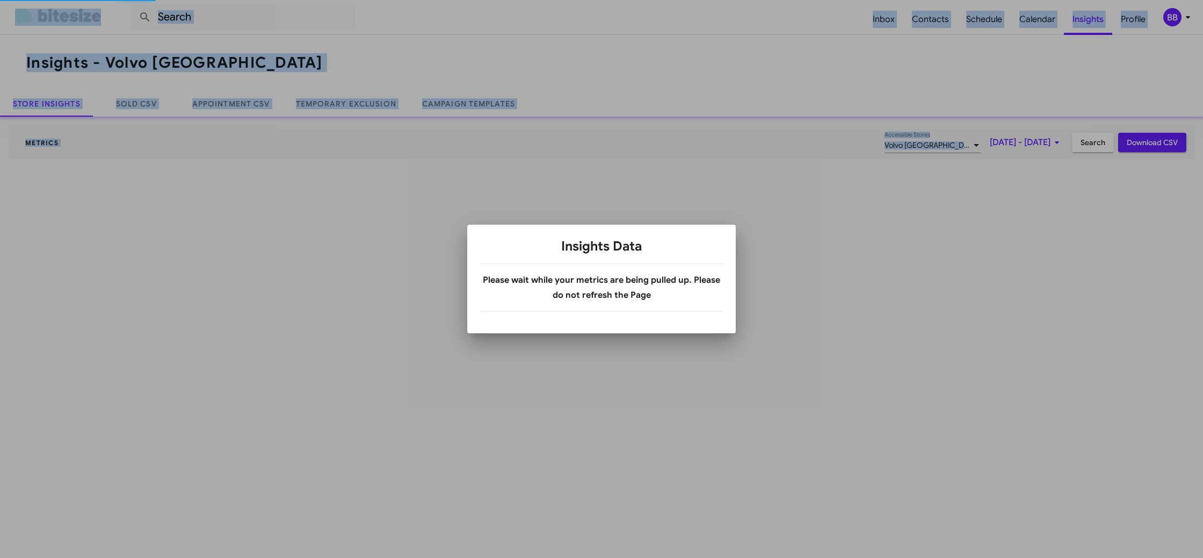
click at [1082, 23] on div at bounding box center [601, 279] width 1203 height 558
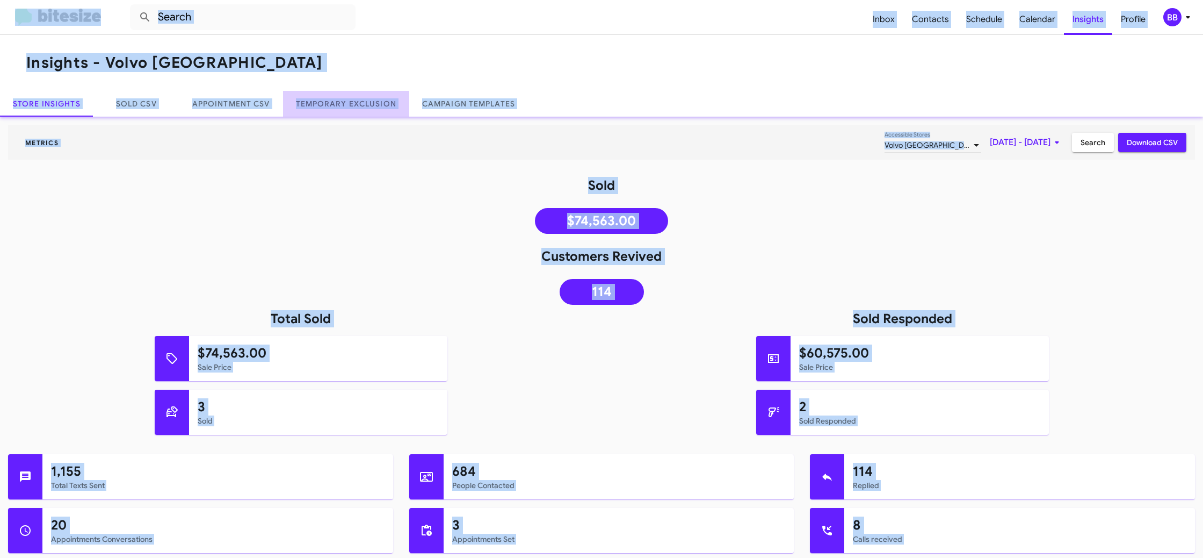
click at [354, 97] on link "Temporary Exclusion" at bounding box center [346, 104] width 126 height 26
drag, startPoint x: 354, startPoint y: 97, endPoint x: 545, endPoint y: 100, distance: 191.3
click at [354, 97] on link "Temporary Exclusion" at bounding box center [346, 104] width 126 height 26
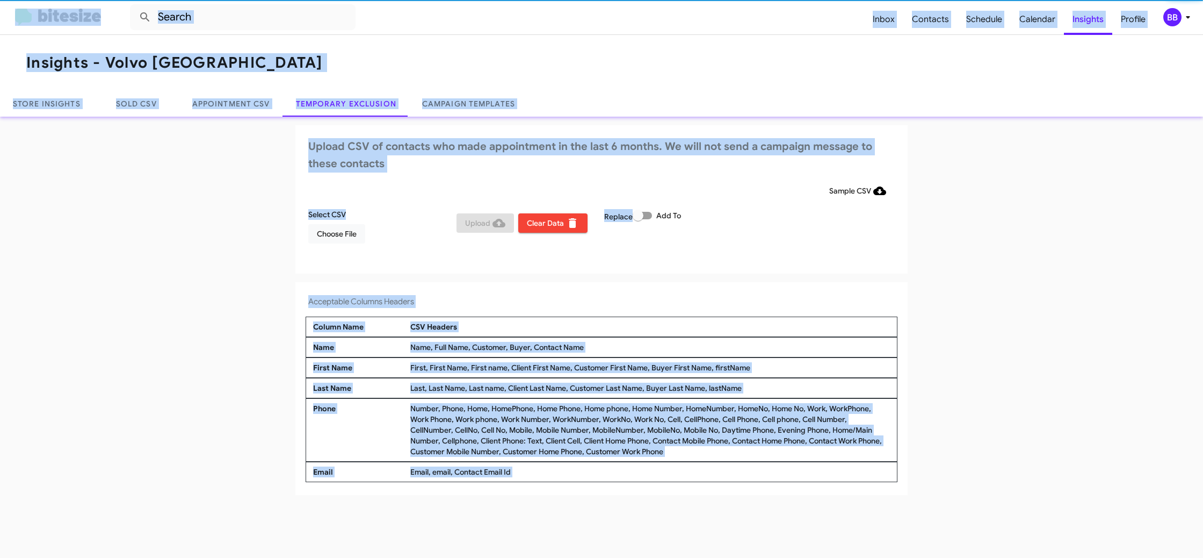
click at [1183, 25] on span "BB" at bounding box center [1179, 17] width 32 height 18
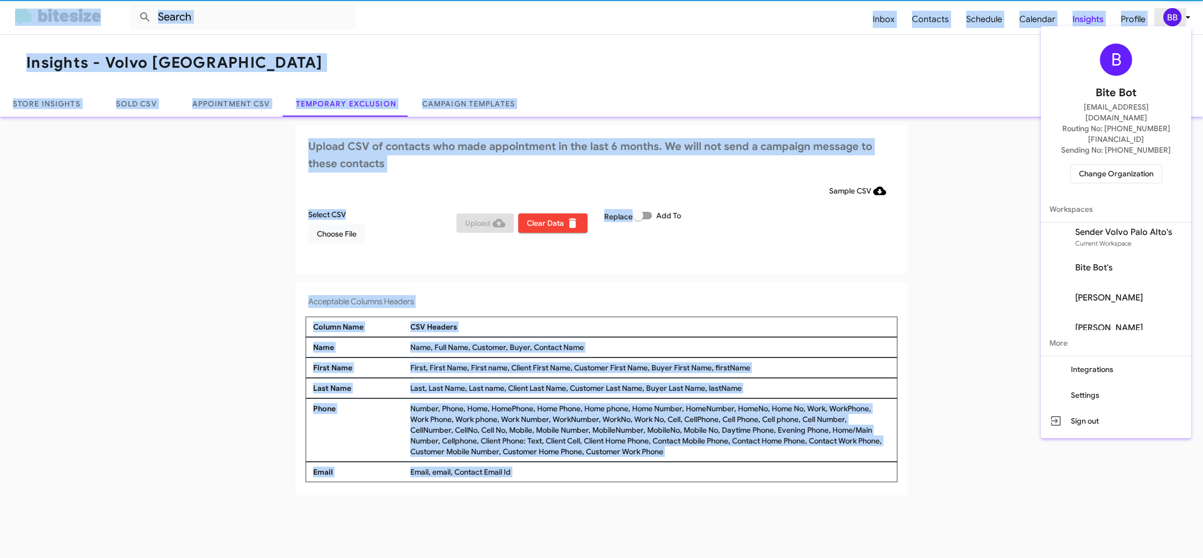
drag, startPoint x: 1183, startPoint y: 25, endPoint x: 1158, endPoint y: 13, distance: 28.1
click at [1183, 25] on div at bounding box center [601, 279] width 1203 height 558
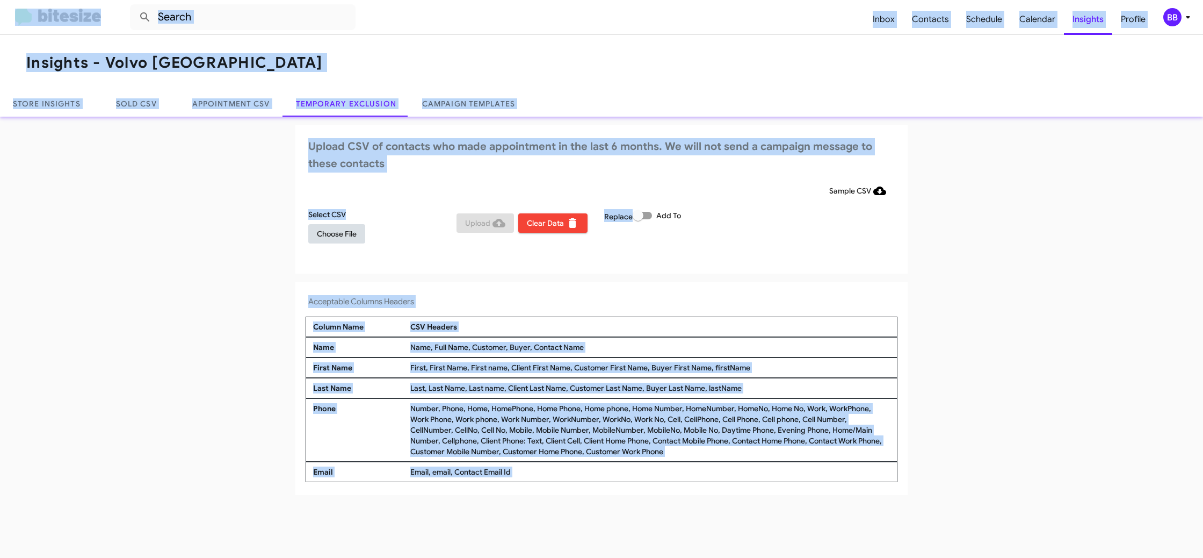
click at [323, 233] on span "Choose File" at bounding box center [337, 233] width 40 height 19
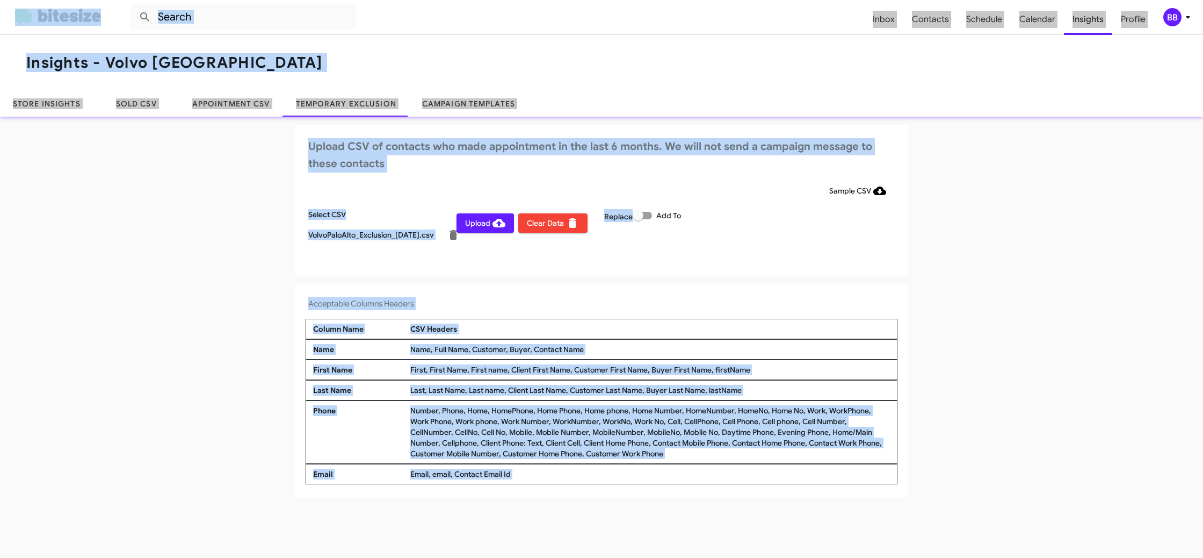
click at [721, 315] on div "Acceptable Columns Headers Column Name CSV Headers Name Name, Full Name, Custom…" at bounding box center [601, 390] width 612 height 213
click at [1171, 16] on div "BB" at bounding box center [1173, 17] width 18 height 18
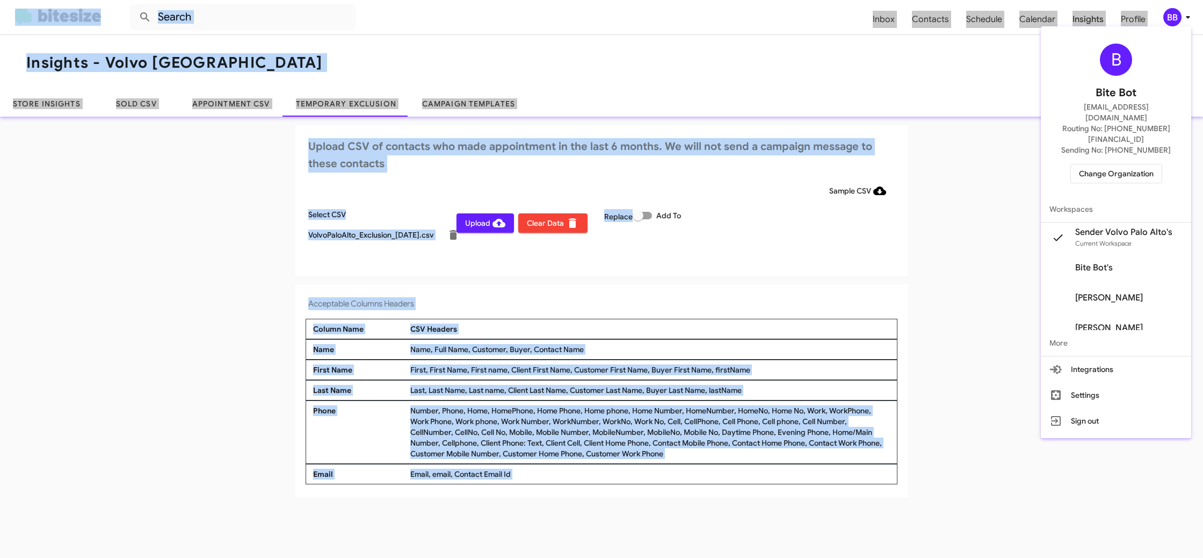
click at [1171, 16] on div at bounding box center [601, 279] width 1203 height 558
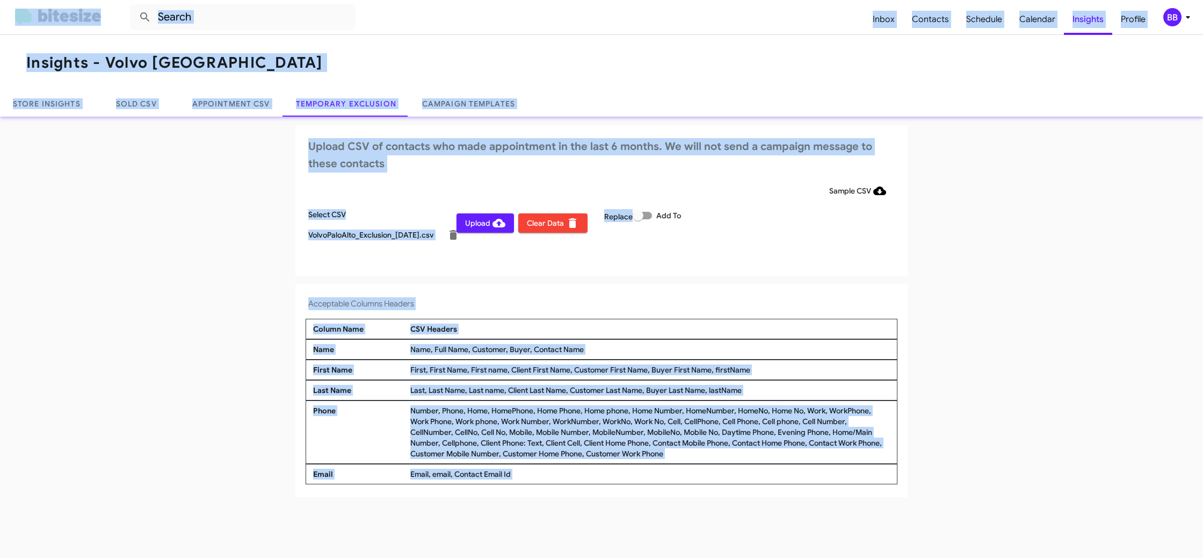
click at [464, 223] on button "Upload" at bounding box center [485, 222] width 57 height 19
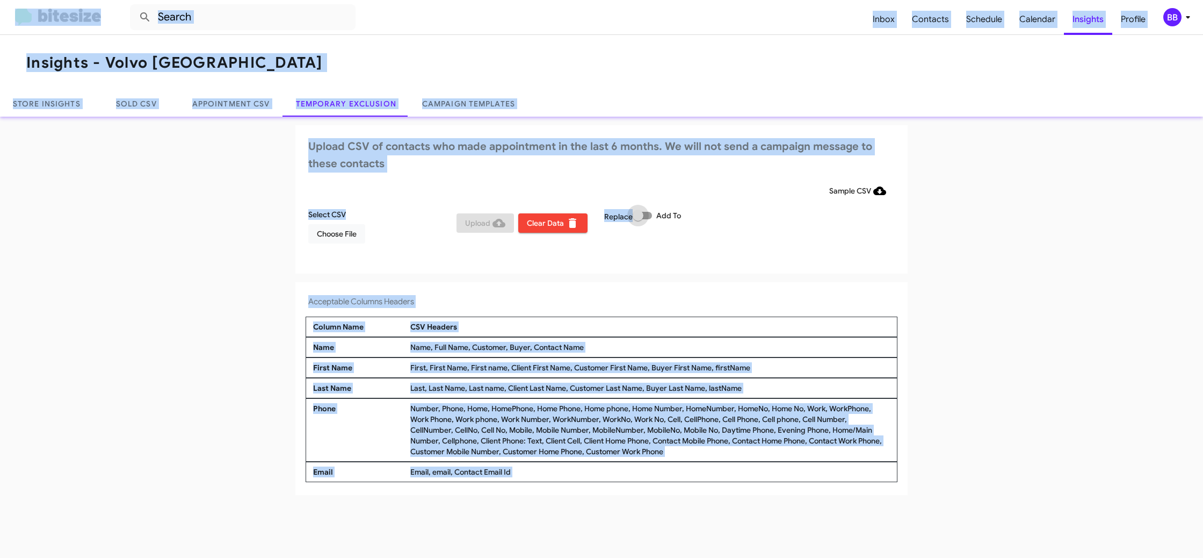
click at [643, 219] on span at bounding box center [638, 215] width 11 height 11
click at [638, 219] on input "Add To" at bounding box center [638, 219] width 1 height 1
checkbox input "true"
drag, startPoint x: 613, startPoint y: 178, endPoint x: 588, endPoint y: 163, distance: 29.1
click at [607, 173] on div "Upload CSV of contacts who made appointment in the last 6 months. We will not s…" at bounding box center [601, 199] width 612 height 148
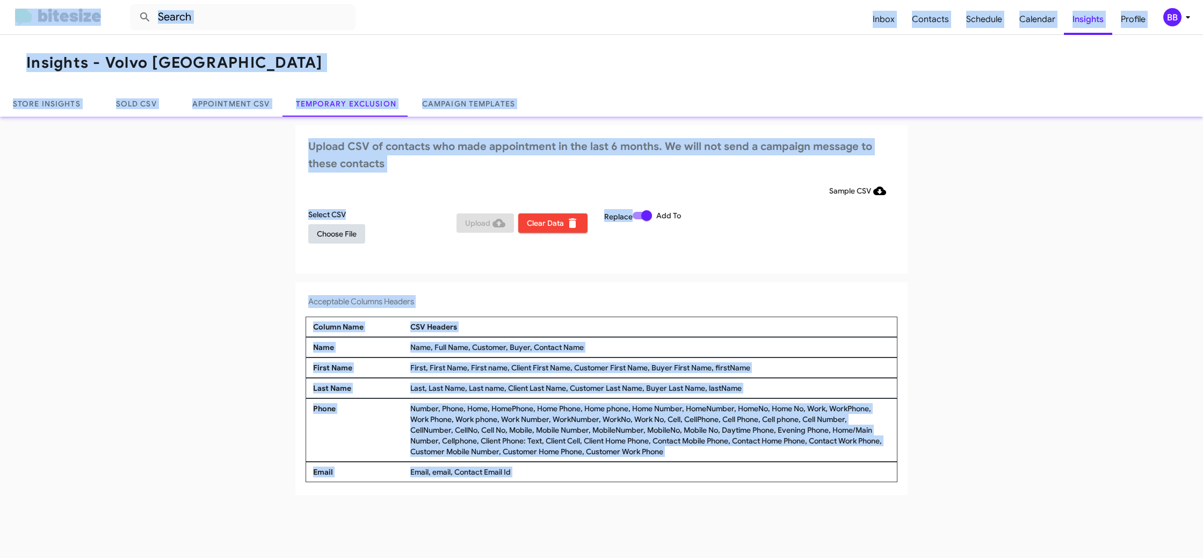
click at [343, 229] on span "Choose File" at bounding box center [337, 233] width 40 height 19
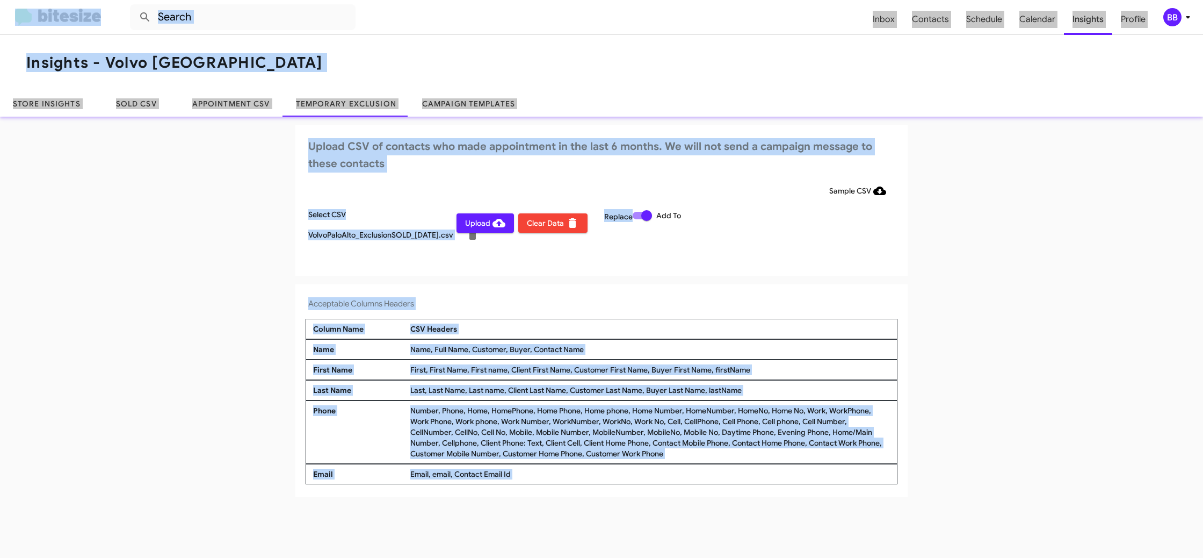
click at [669, 295] on div "Acceptable Columns Headers Column Name CSV Headers Name Name, Full Name, Custom…" at bounding box center [601, 390] width 612 height 213
click at [1172, 16] on div "BB" at bounding box center [1173, 17] width 18 height 18
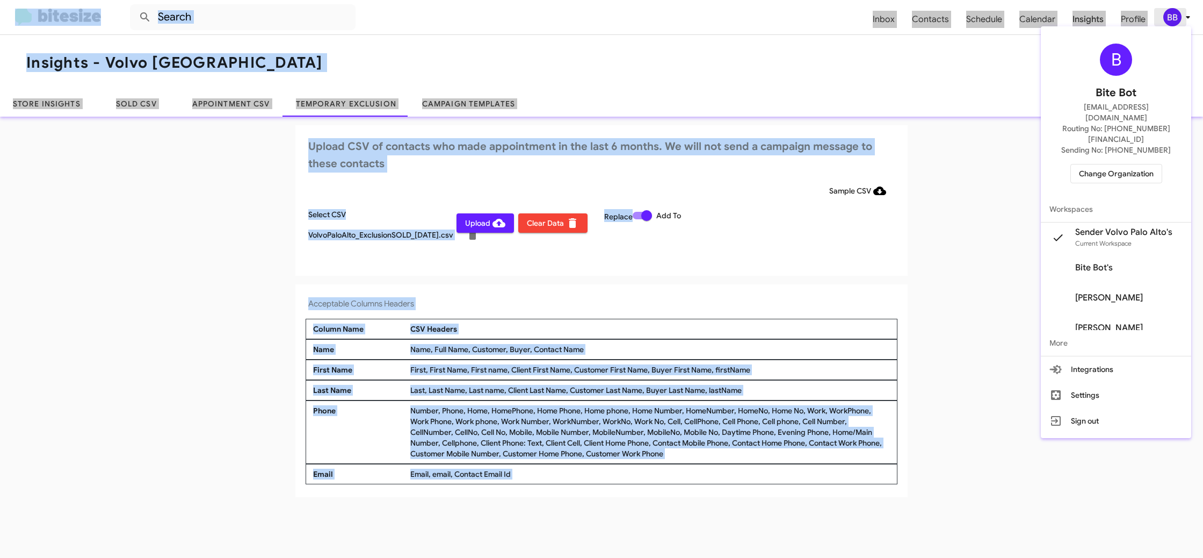
click at [1172, 16] on div at bounding box center [601, 279] width 1203 height 558
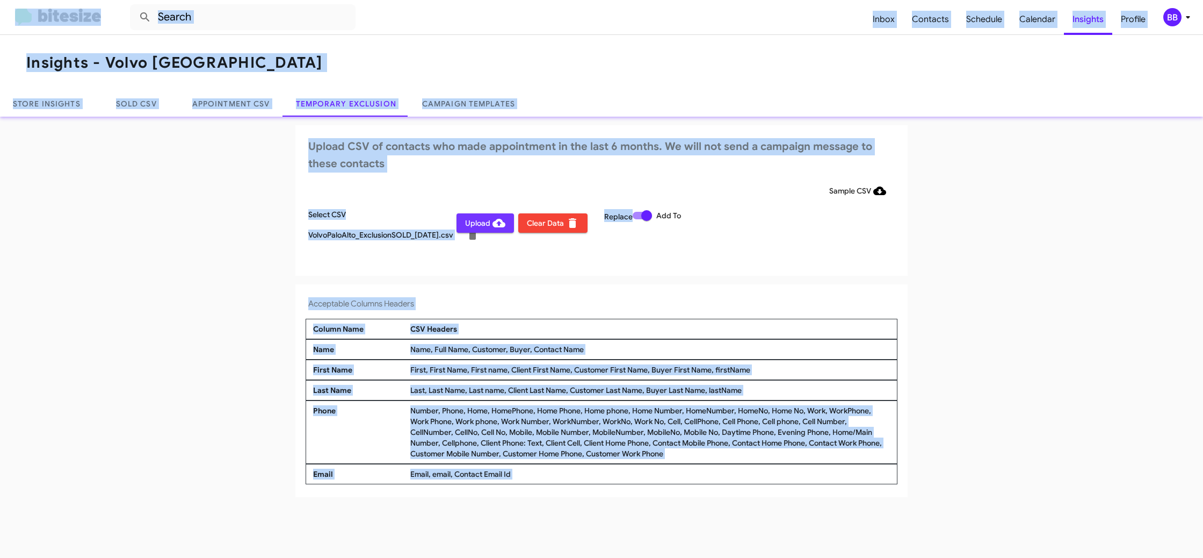
click at [483, 228] on span "Upload" at bounding box center [485, 222] width 40 height 19
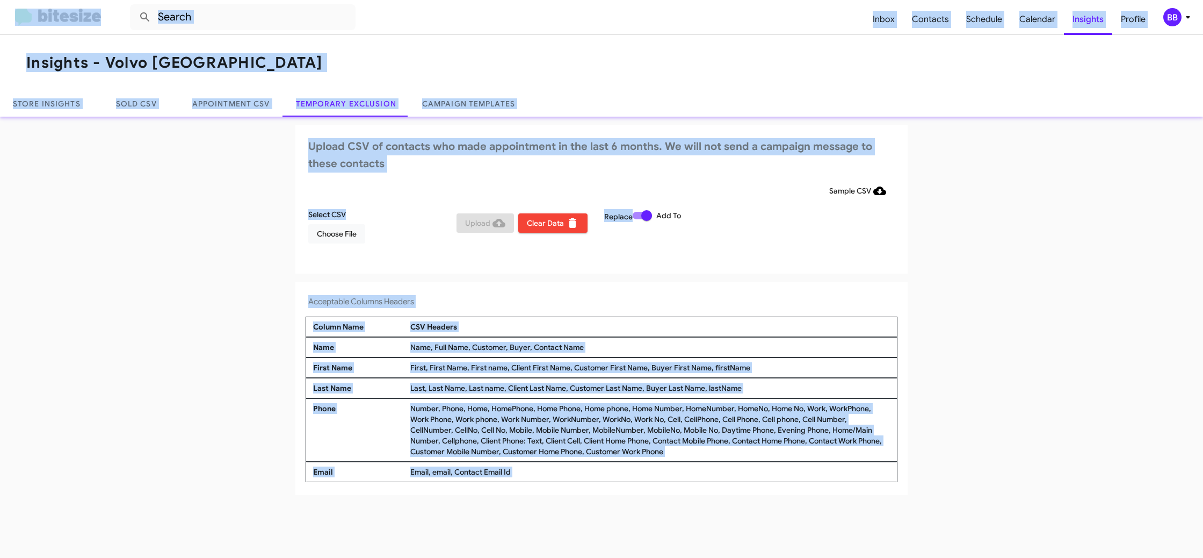
click at [1187, 18] on icon at bounding box center [1188, 17] width 13 height 13
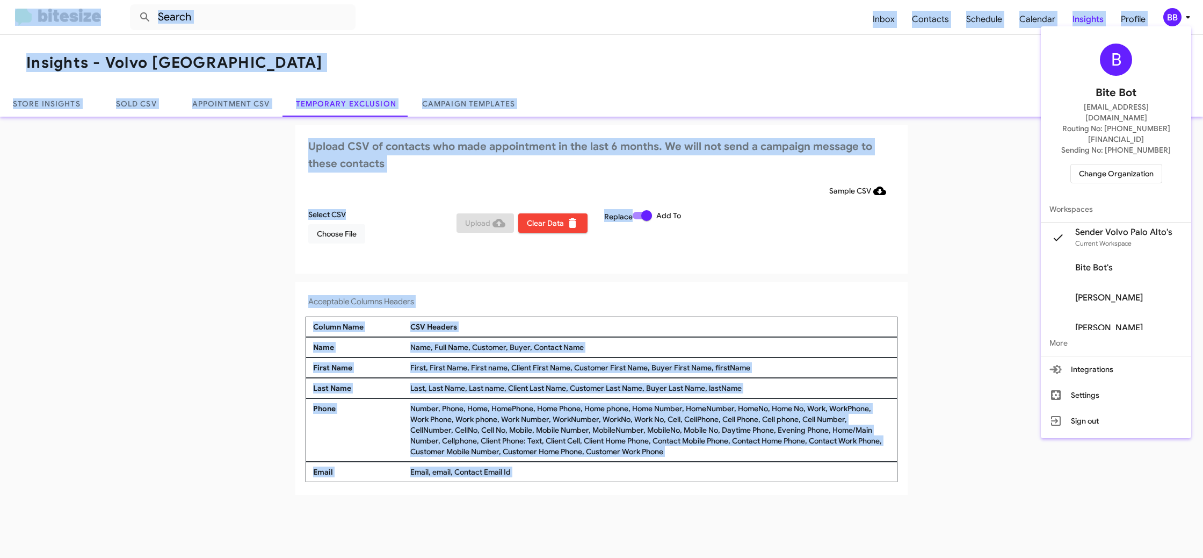
click at [1135, 164] on span "Change Organization" at bounding box center [1116, 173] width 75 height 18
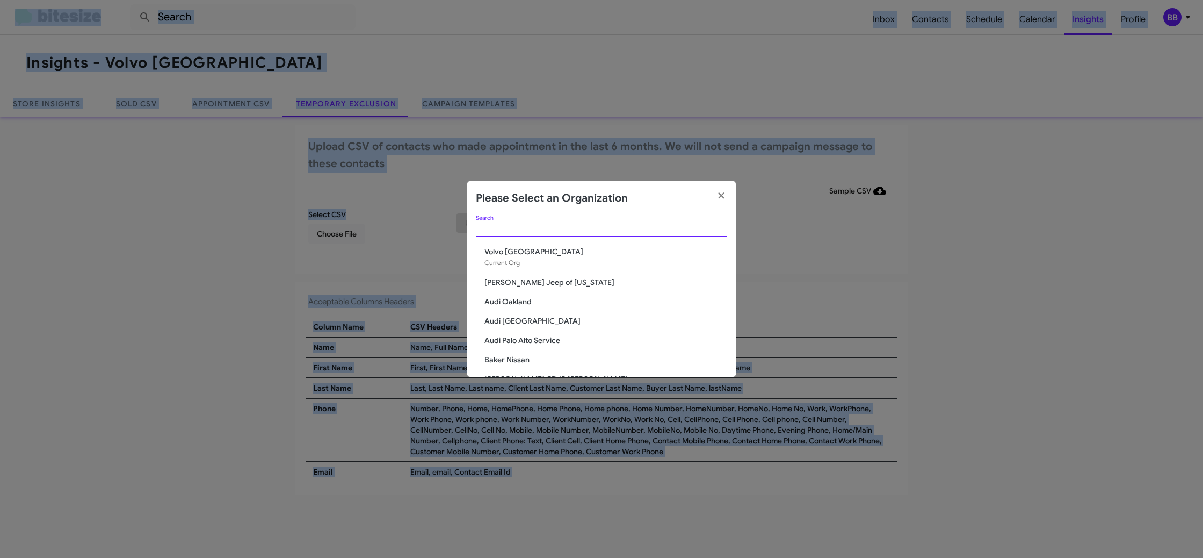
drag, startPoint x: 591, startPoint y: 229, endPoint x: 583, endPoint y: 223, distance: 10.3
click at [590, 229] on input "Search" at bounding box center [601, 229] width 251 height 9
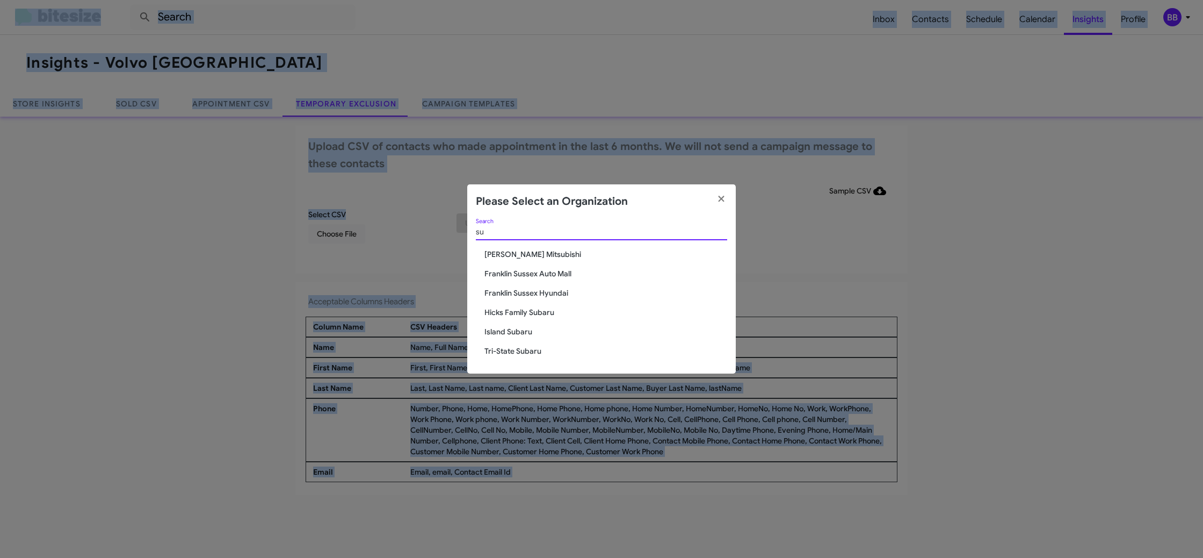
type input "s"
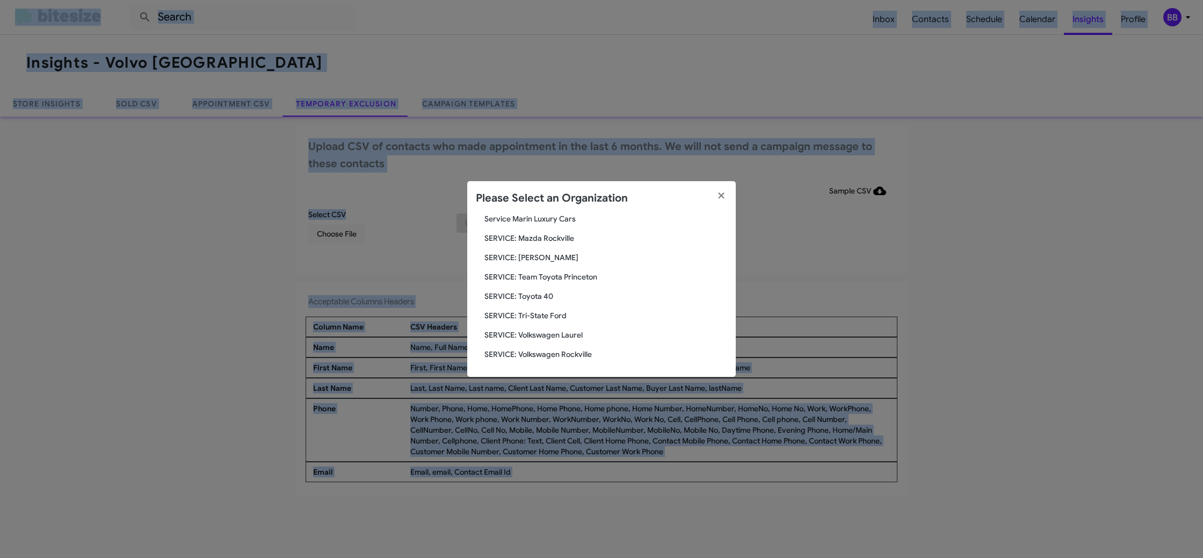
scroll to position [361, 0]
type input "serv"
drag, startPoint x: 568, startPoint y: 91, endPoint x: 878, endPoint y: 25, distance: 317.0
click at [569, 91] on modal-container "Please Select an Organization serv Search Audi Palo Alto Service SERVICE: Audi …" at bounding box center [601, 279] width 1203 height 558
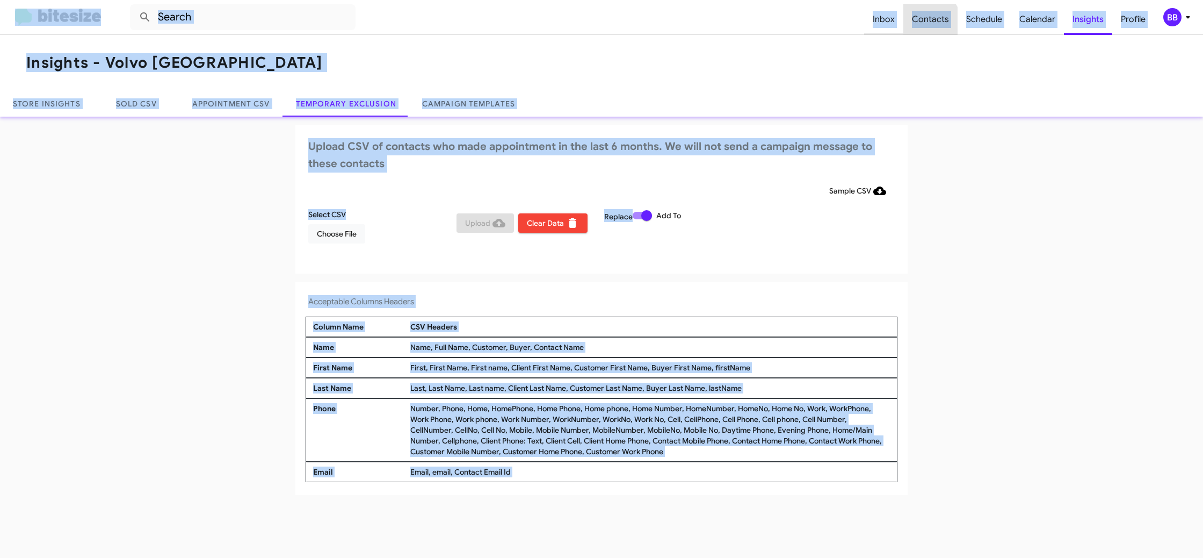
click at [903, 26] on span "Inbox" at bounding box center [883, 19] width 39 height 31
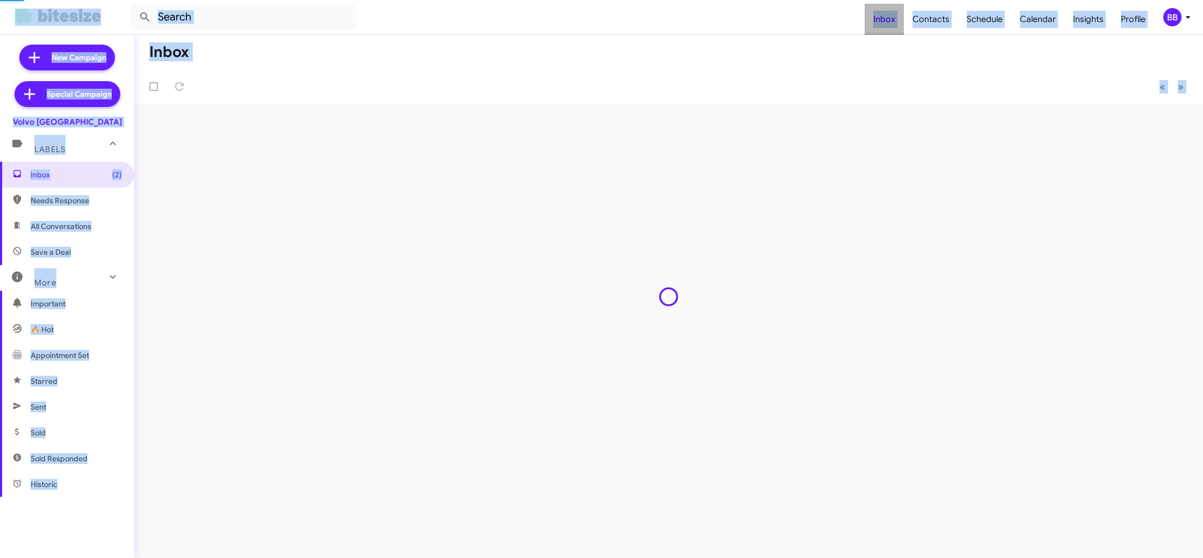
click at [891, 24] on span "Inbox" at bounding box center [884, 19] width 39 height 31
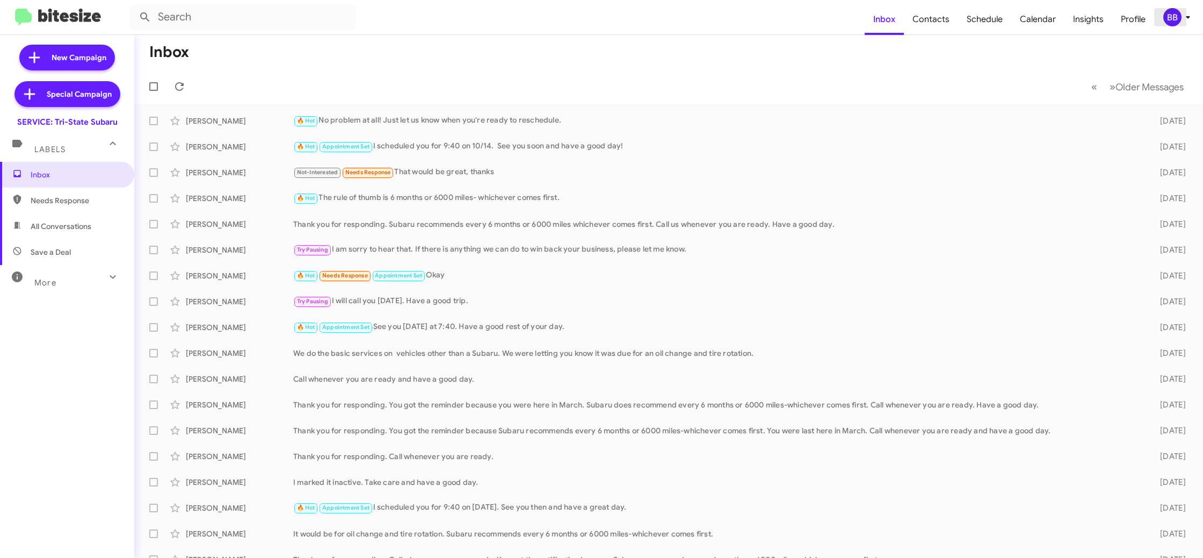
click at [1177, 22] on div "BB" at bounding box center [1173, 17] width 18 height 18
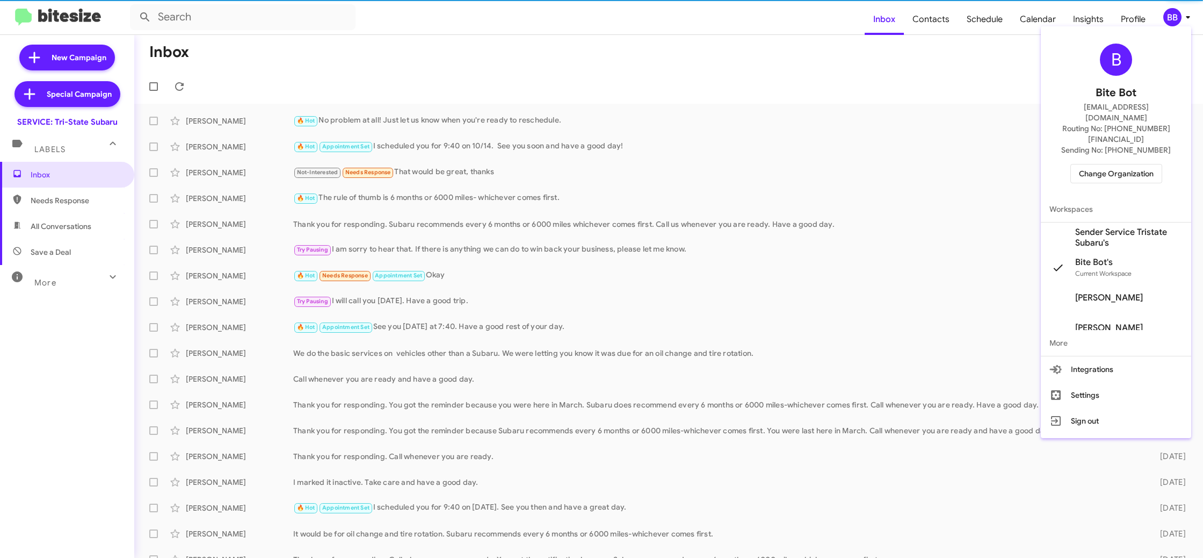
click at [1132, 227] on span "Sender Service Tristate Subaru's" at bounding box center [1128, 237] width 107 height 21
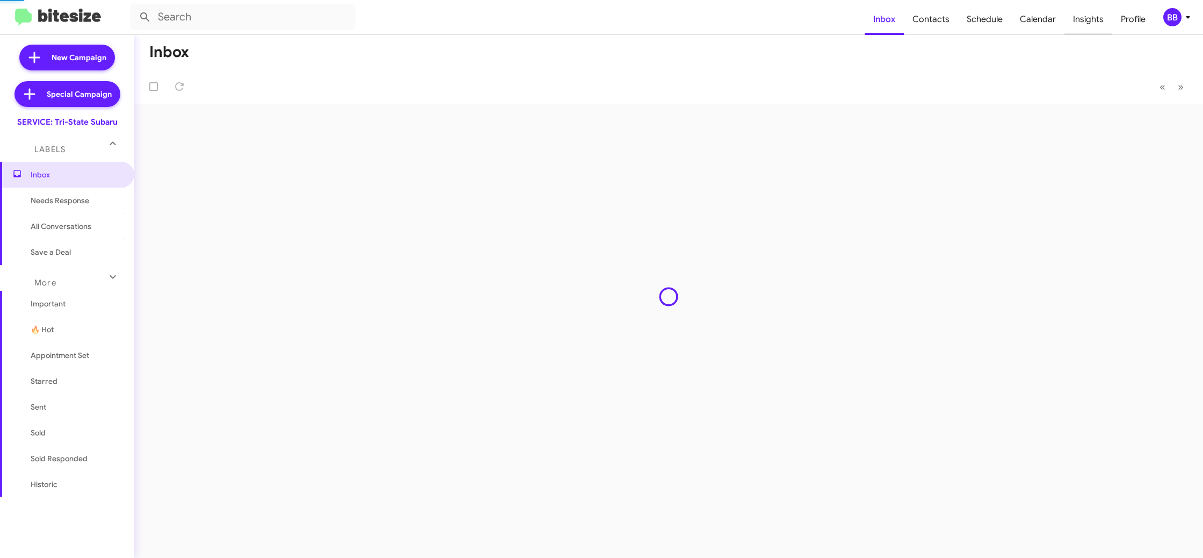
click at [1089, 23] on span "Insights" at bounding box center [1089, 19] width 48 height 31
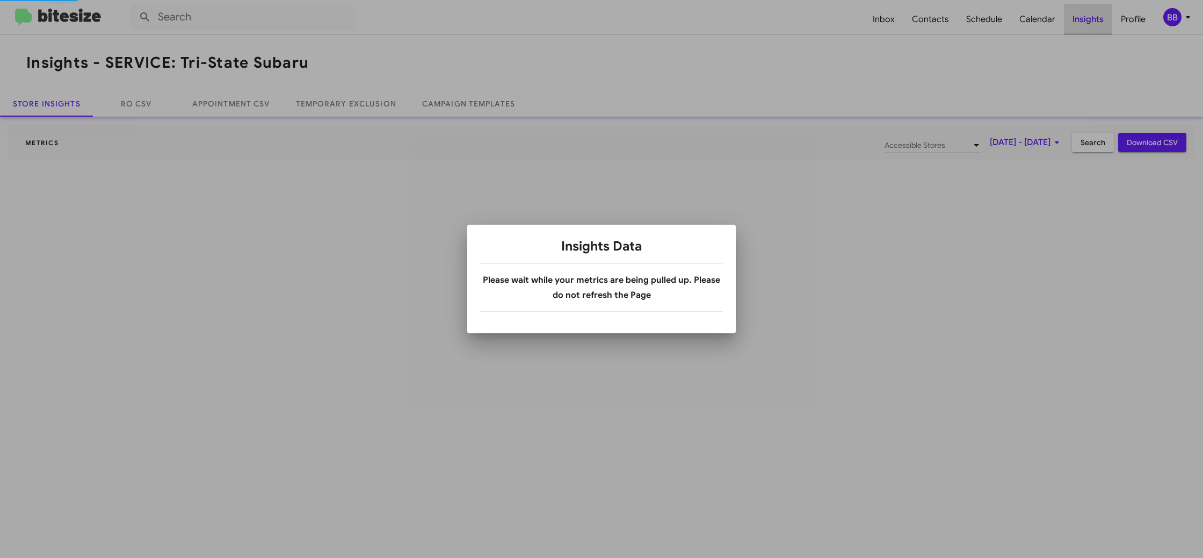
click at [1089, 23] on div at bounding box center [601, 279] width 1203 height 558
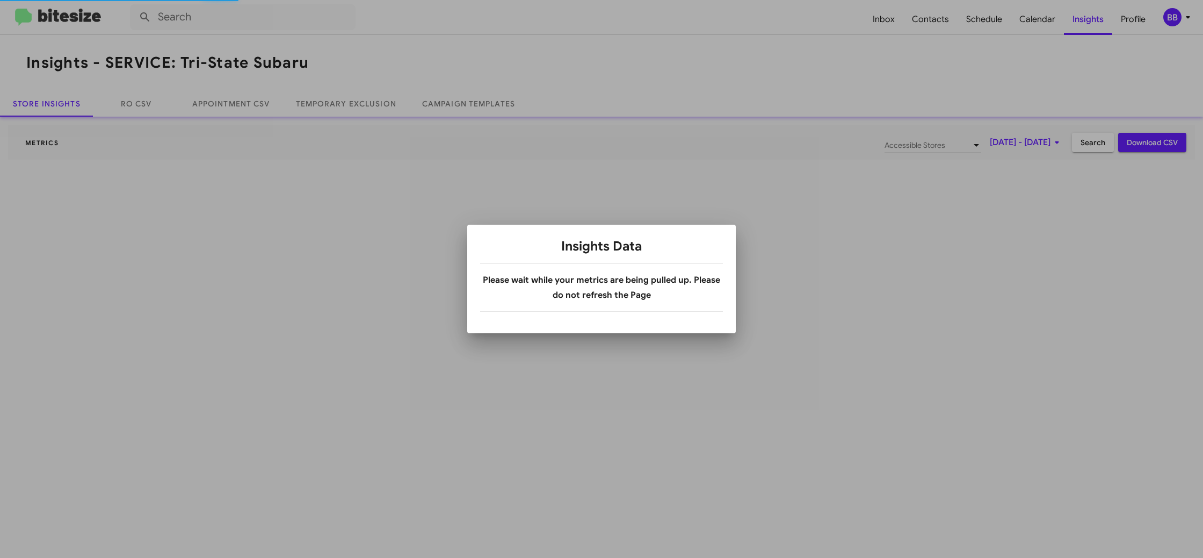
click at [1089, 23] on div at bounding box center [601, 279] width 1203 height 558
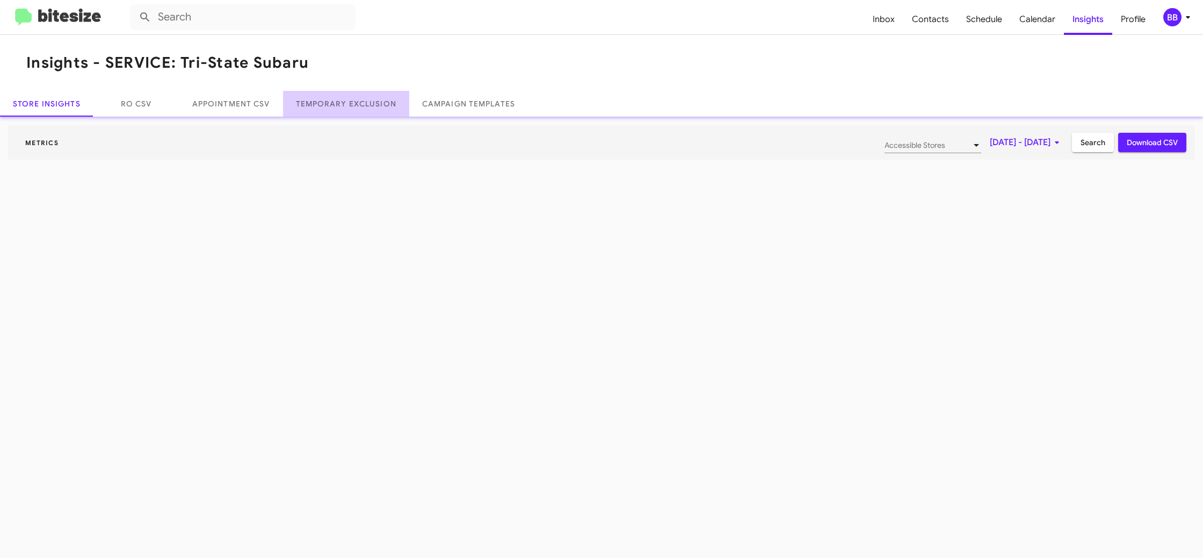
click at [366, 106] on link "Temporary Exclusion" at bounding box center [346, 104] width 126 height 26
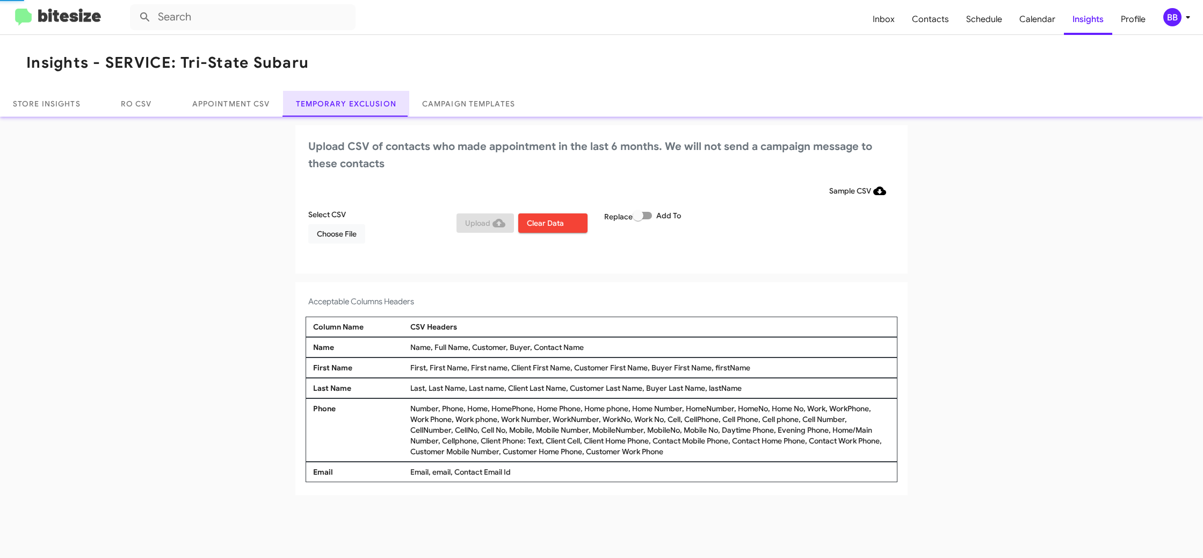
click at [366, 106] on link "Temporary Exclusion" at bounding box center [346, 104] width 126 height 26
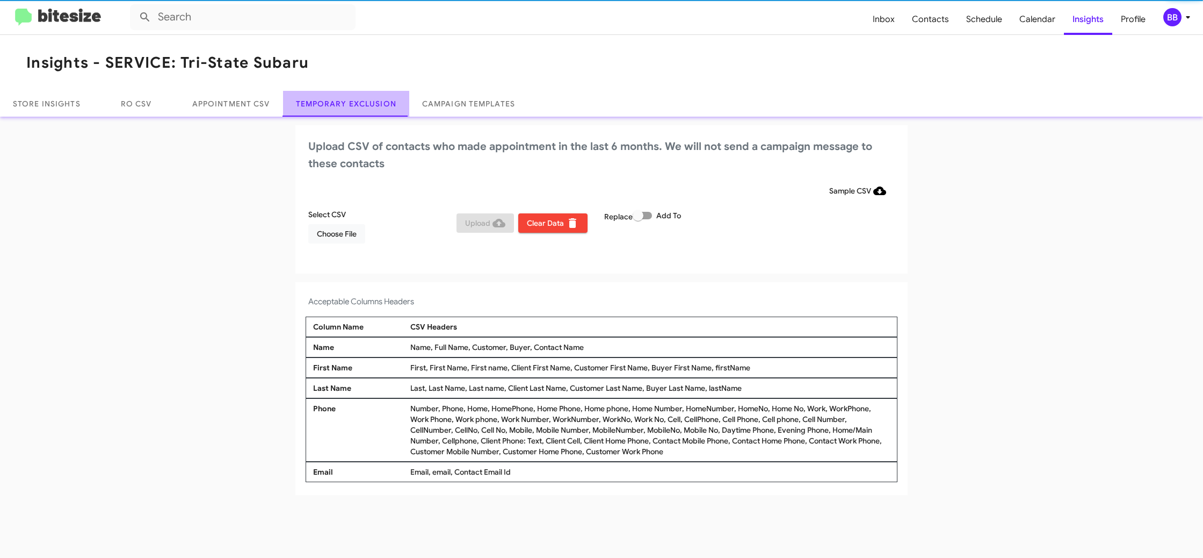
click at [366, 106] on link "Temporary Exclusion" at bounding box center [346, 104] width 126 height 26
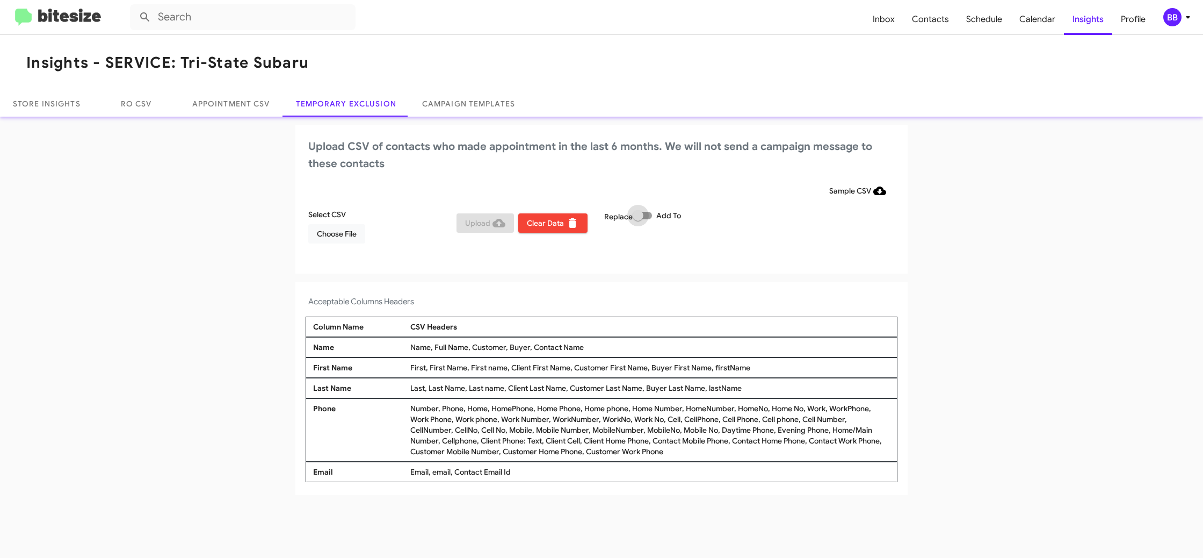
click at [644, 214] on span at bounding box center [638, 215] width 11 height 11
click at [638, 219] on input "Add To" at bounding box center [638, 219] width 1 height 1
checkbox input "true"
drag, startPoint x: 703, startPoint y: 198, endPoint x: 897, endPoint y: 100, distance: 217.2
click at [703, 198] on div "Sample CSV" at bounding box center [601, 190] width 587 height 19
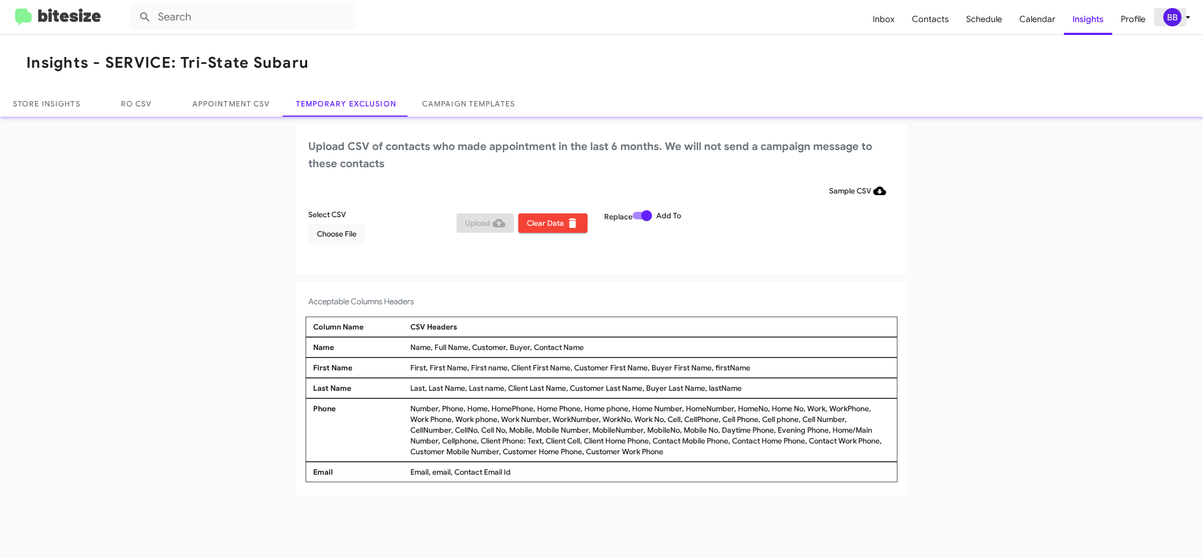
click at [1166, 17] on div "BB" at bounding box center [1173, 17] width 18 height 18
click at [1174, 18] on div "BB" at bounding box center [1173, 17] width 18 height 18
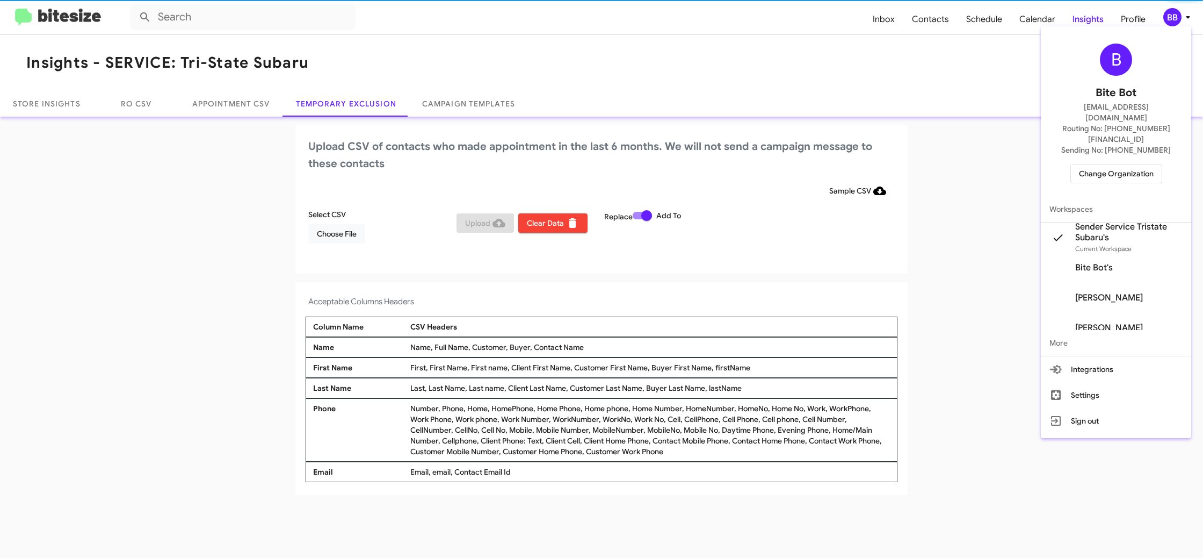
click at [1174, 19] on div at bounding box center [601, 279] width 1203 height 558
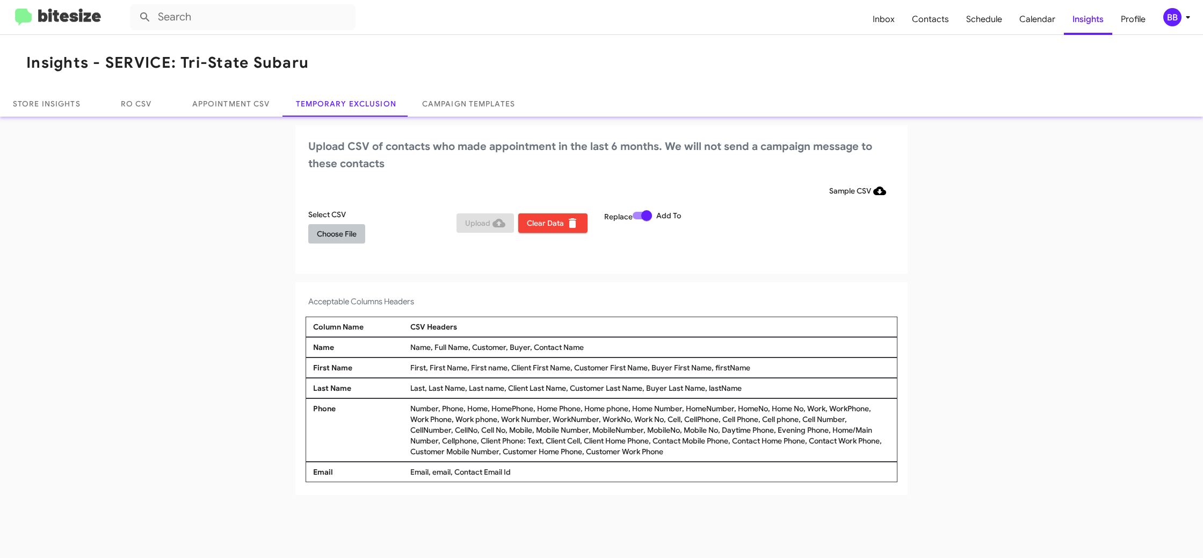
click at [314, 236] on button "Choose File" at bounding box center [336, 233] width 57 height 19
click at [867, 273] on div "Upload CSV of contacts who made appointment in the last 6 months. We will not s…" at bounding box center [601, 200] width 612 height 150
click at [1174, 20] on div "BB" at bounding box center [1173, 17] width 18 height 18
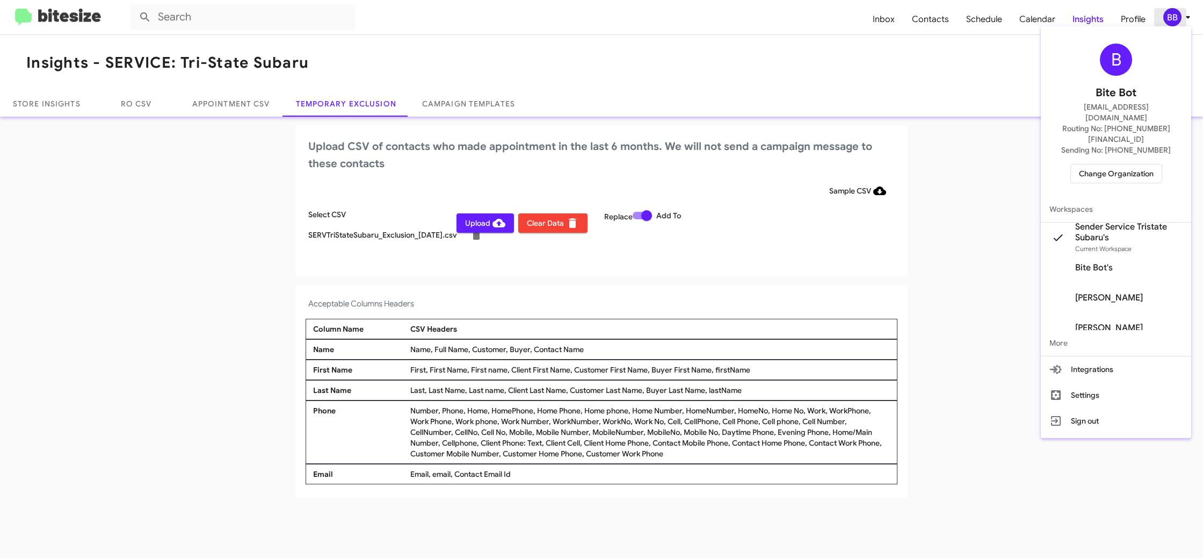
click at [1174, 20] on div at bounding box center [601, 279] width 1203 height 558
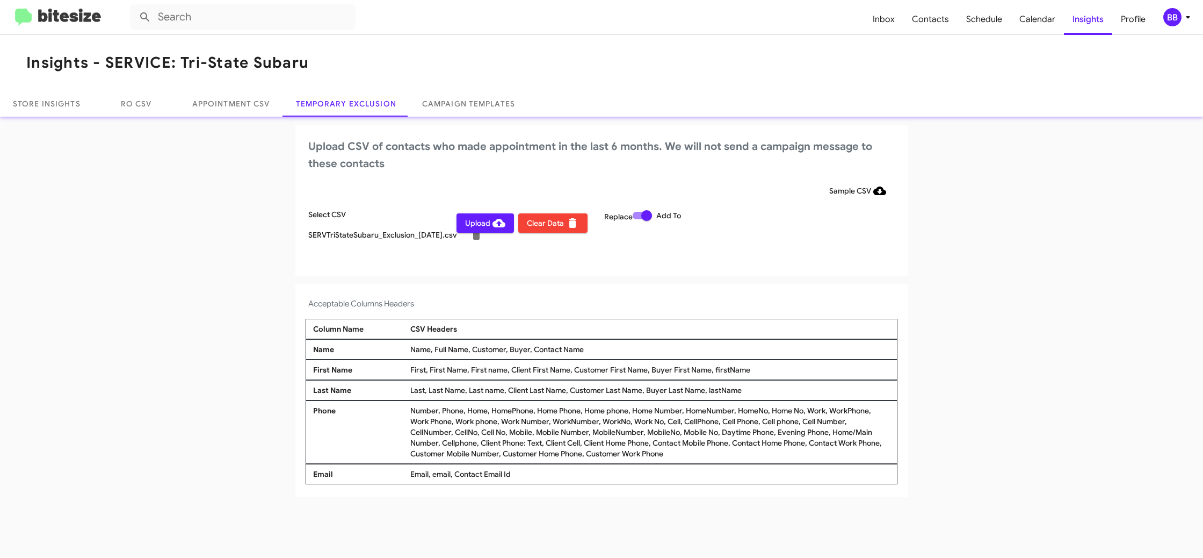
click at [1175, 18] on div "BB" at bounding box center [1173, 17] width 18 height 18
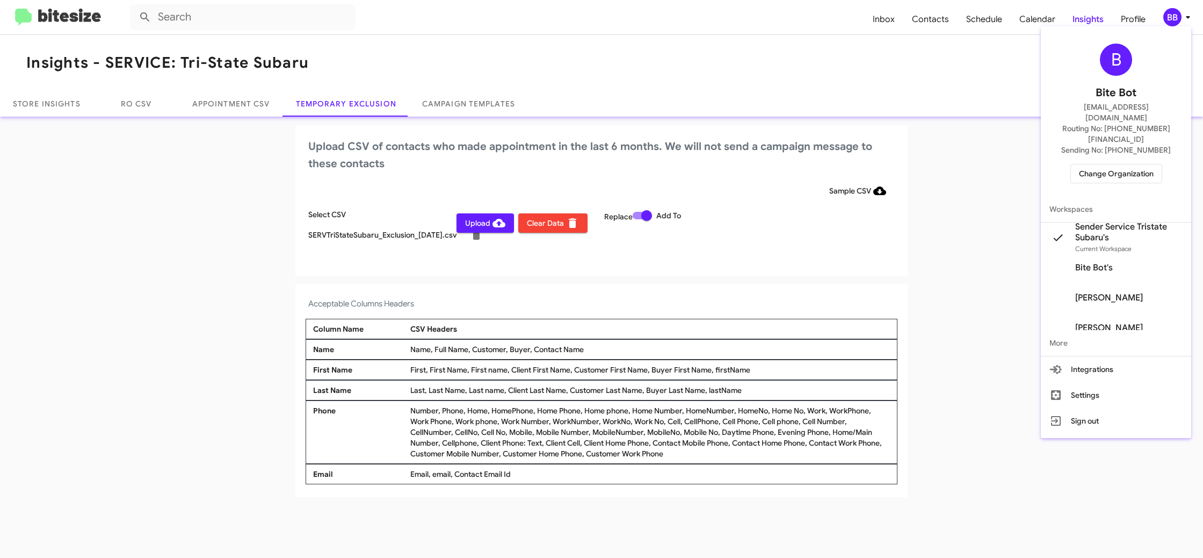
click at [1175, 17] on div at bounding box center [601, 279] width 1203 height 558
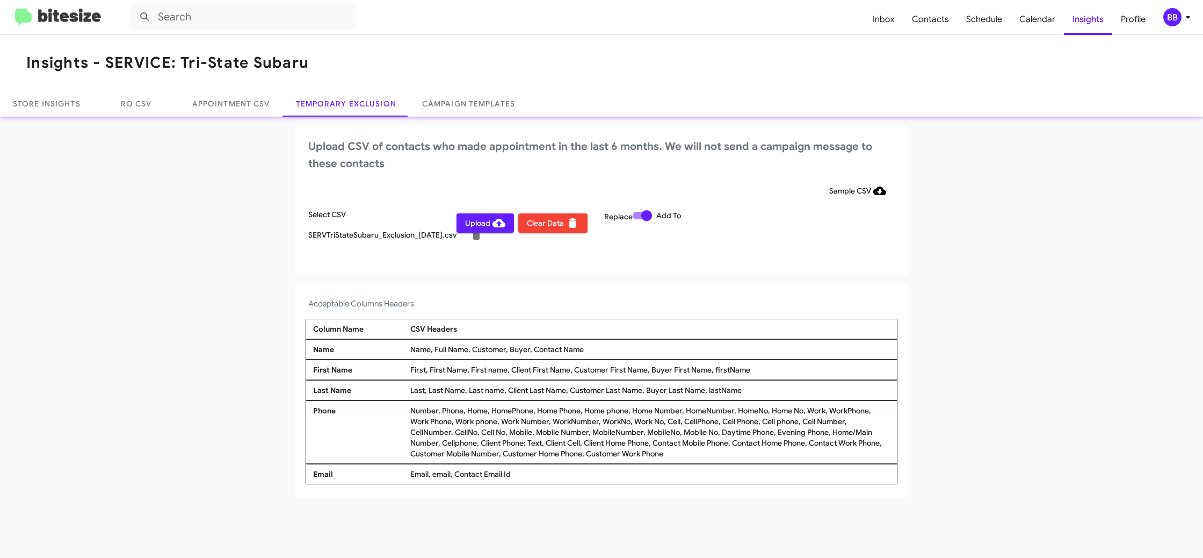
click at [492, 215] on span "Upload" at bounding box center [485, 222] width 40 height 19
click at [1169, 11] on div "BB" at bounding box center [1173, 17] width 18 height 18
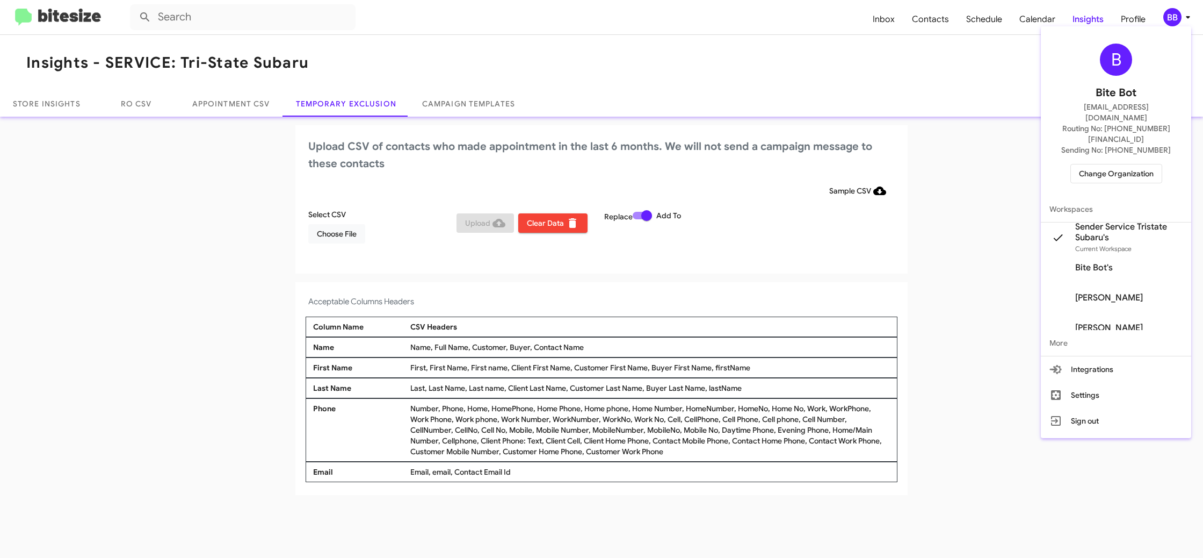
click at [1109, 164] on span "Change Organization" at bounding box center [1116, 173] width 75 height 18
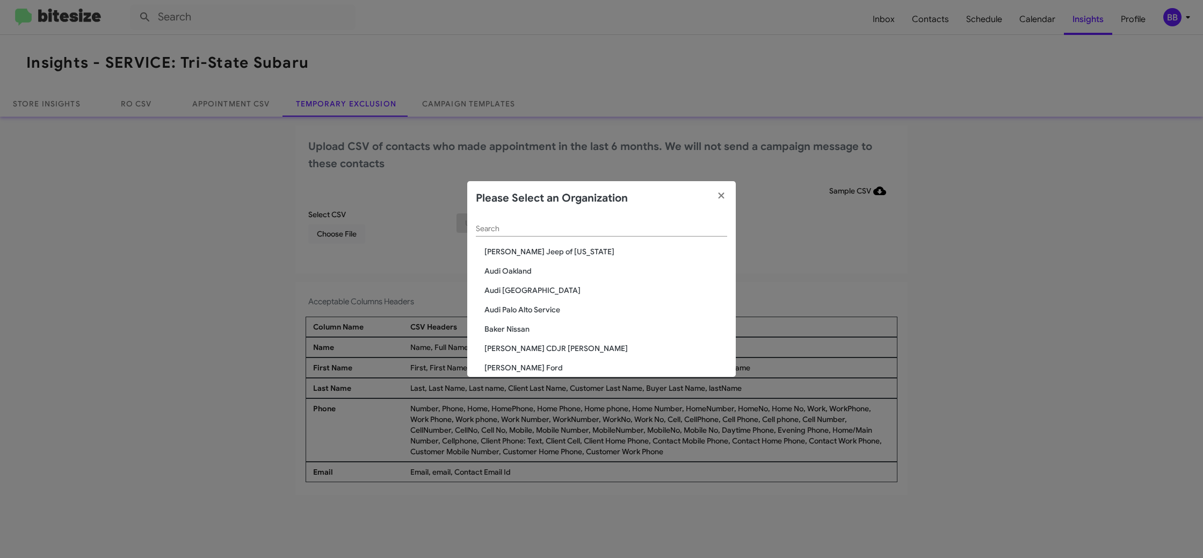
click at [509, 234] on div "Search" at bounding box center [601, 225] width 251 height 21
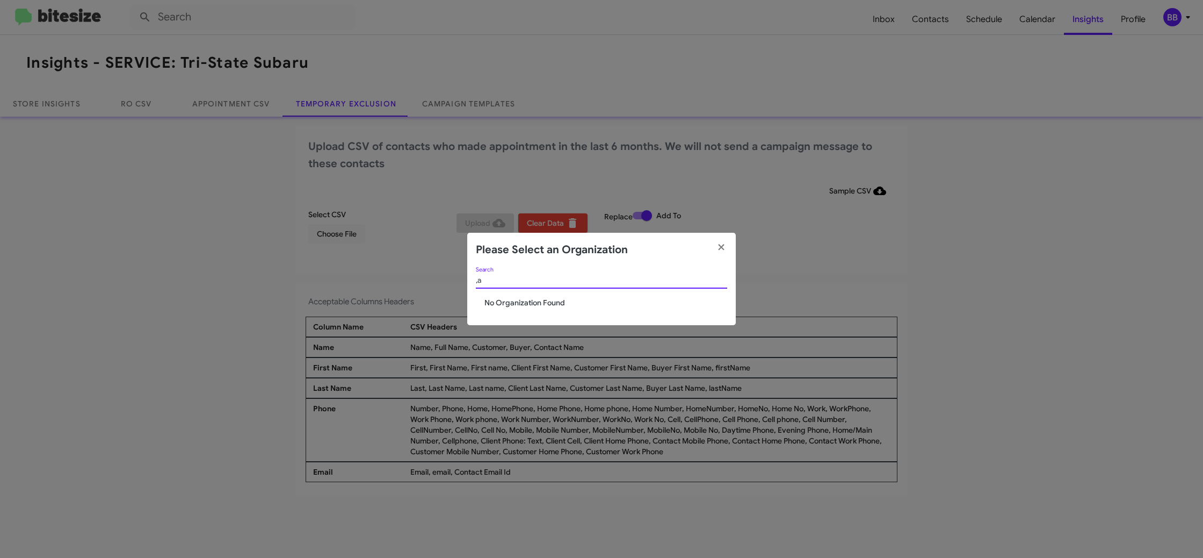
type input ","
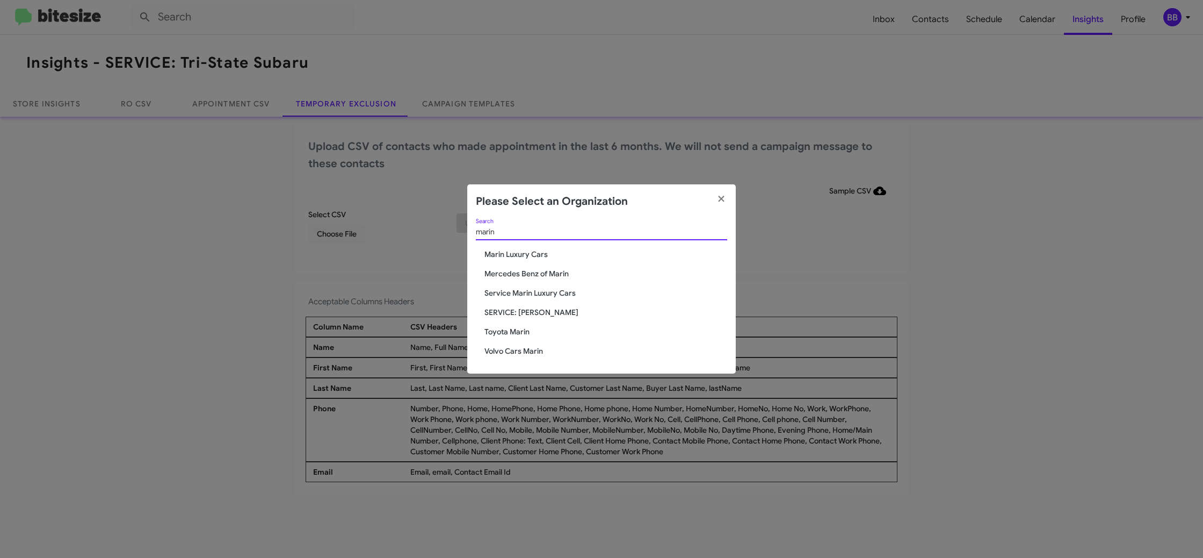
type input "marin"
click at [515, 292] on span "Service Marin Luxury Cars" at bounding box center [606, 292] width 243 height 11
drag, startPoint x: 515, startPoint y: 293, endPoint x: 567, endPoint y: 3, distance: 294.8
click at [515, 292] on span "Service Marin Luxury Cars" at bounding box center [606, 292] width 243 height 11
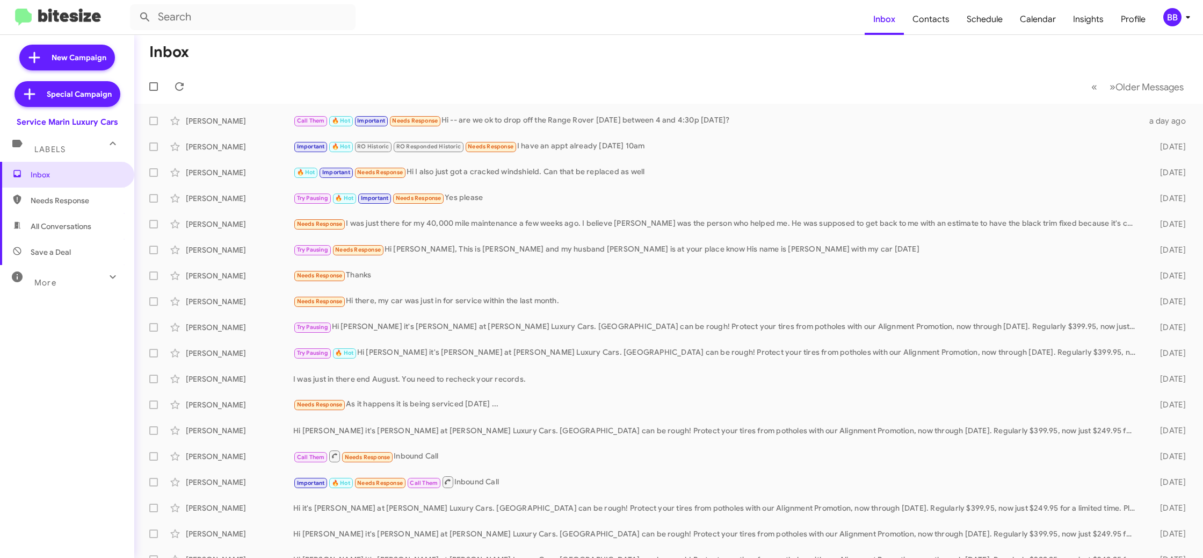
click at [1176, 9] on div "BB" at bounding box center [1173, 17] width 18 height 18
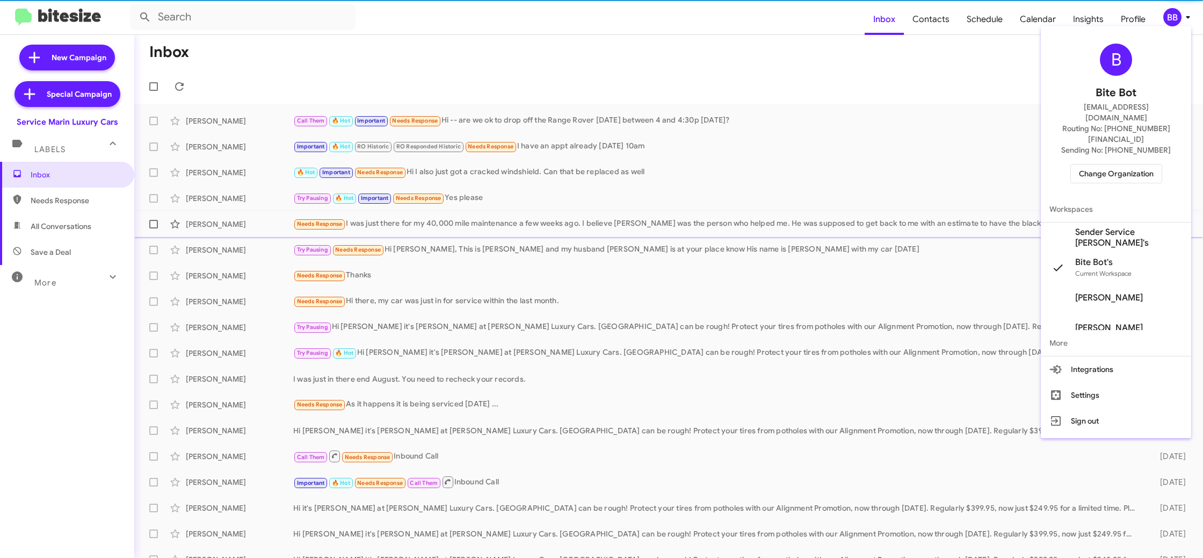
click at [1109, 227] on span "Sender Service [PERSON_NAME]'s" at bounding box center [1128, 237] width 107 height 21
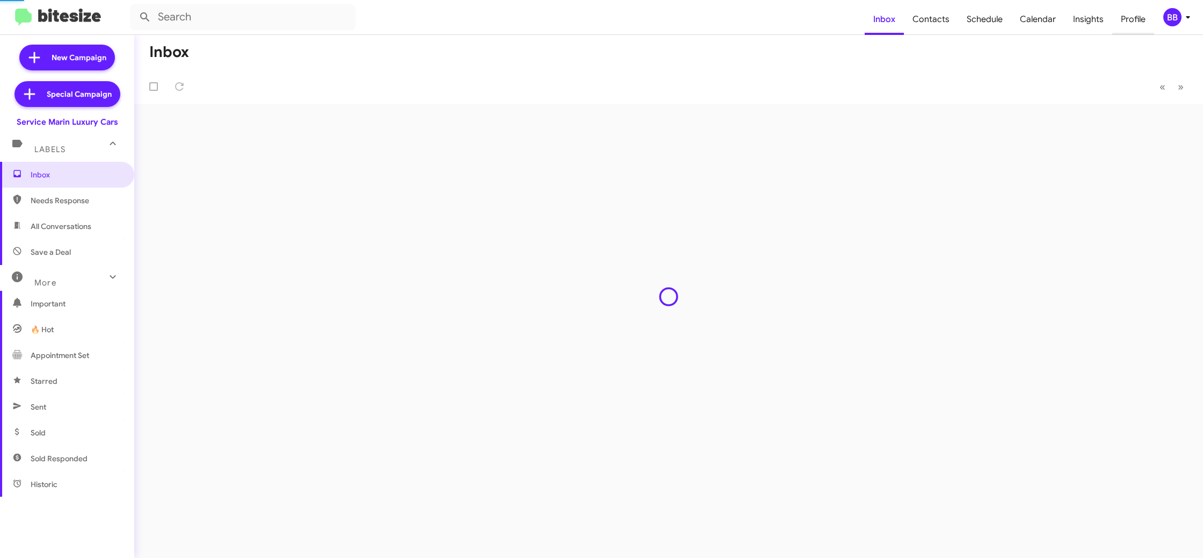
drag, startPoint x: 1134, startPoint y: 18, endPoint x: 1127, endPoint y: 19, distance: 7.2
click at [1134, 18] on span "Profile" at bounding box center [1134, 19] width 42 height 31
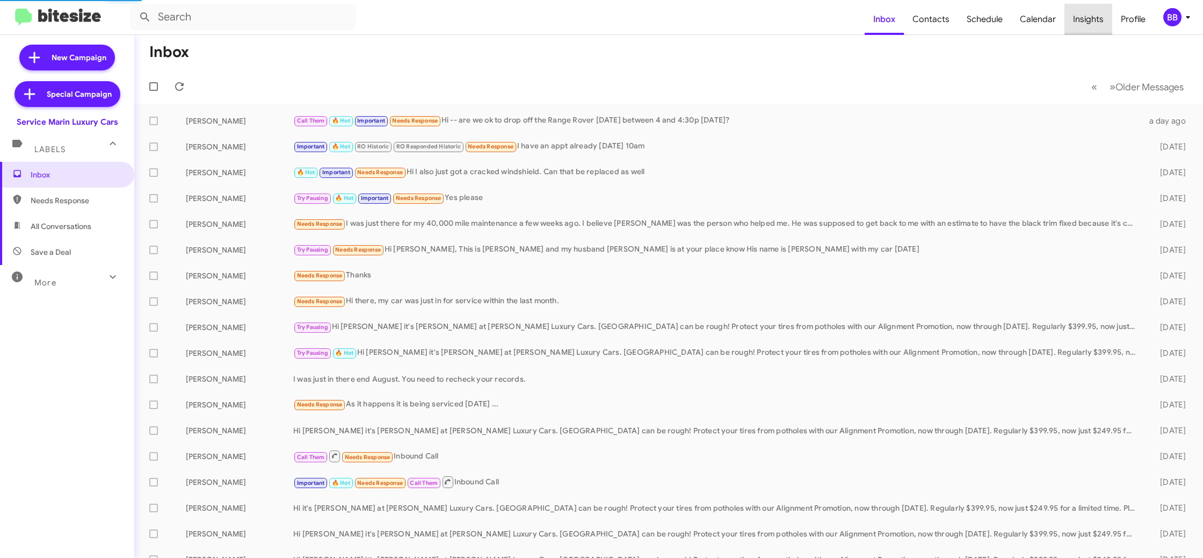
click at [1098, 24] on span "Insights" at bounding box center [1089, 19] width 48 height 31
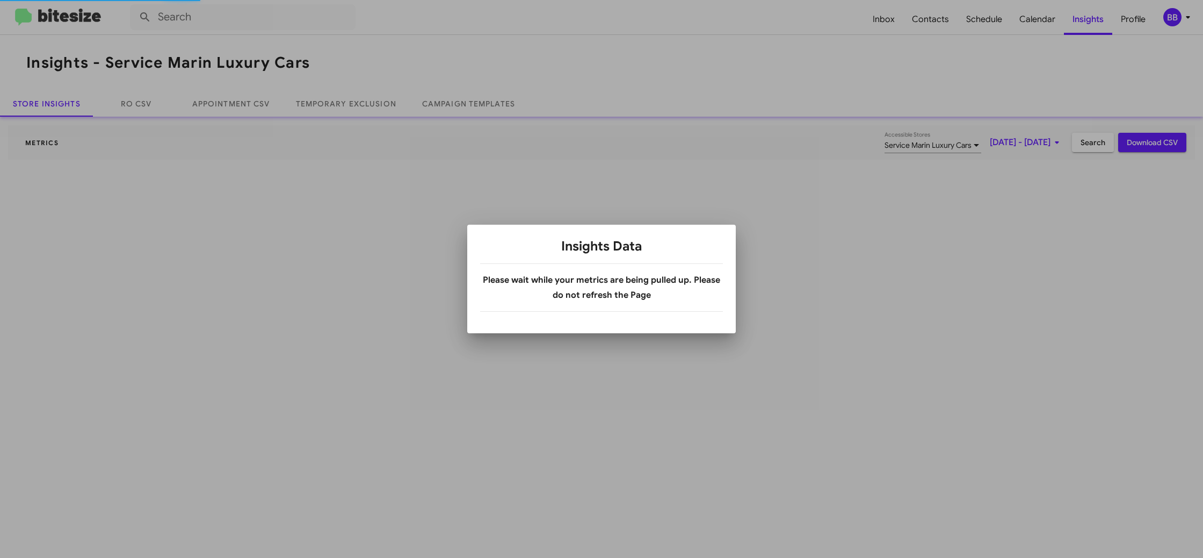
click at [1098, 24] on div at bounding box center [601, 279] width 1203 height 558
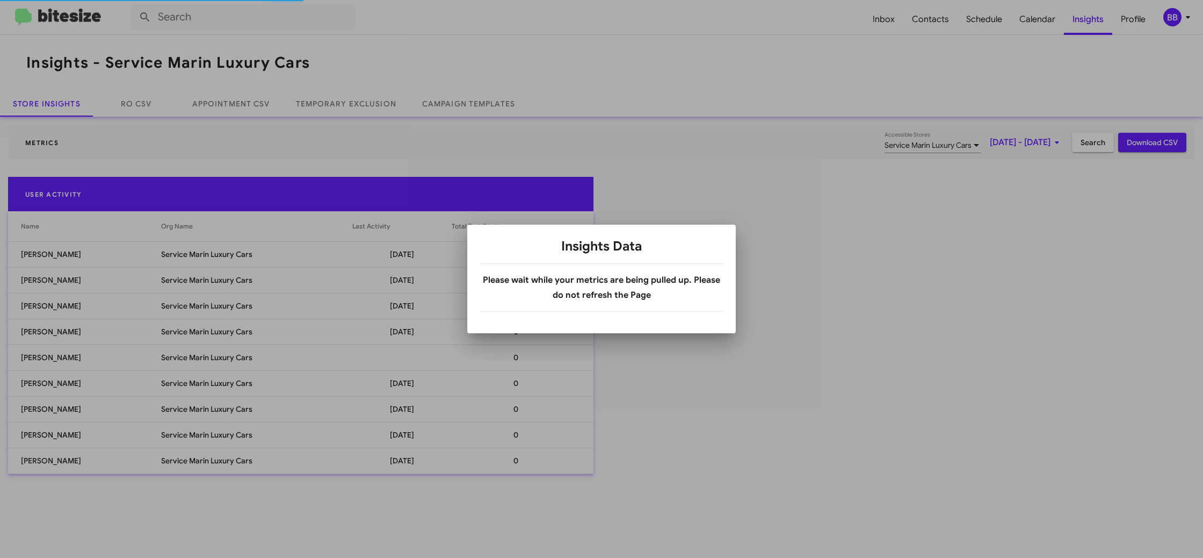
click at [1098, 24] on body "Inbox Contacts Schedule Calendar Insights Profile BB Insights - Service Marin L…" at bounding box center [601, 279] width 1203 height 558
click at [1098, 24] on span "Insights" at bounding box center [1088, 19] width 48 height 31
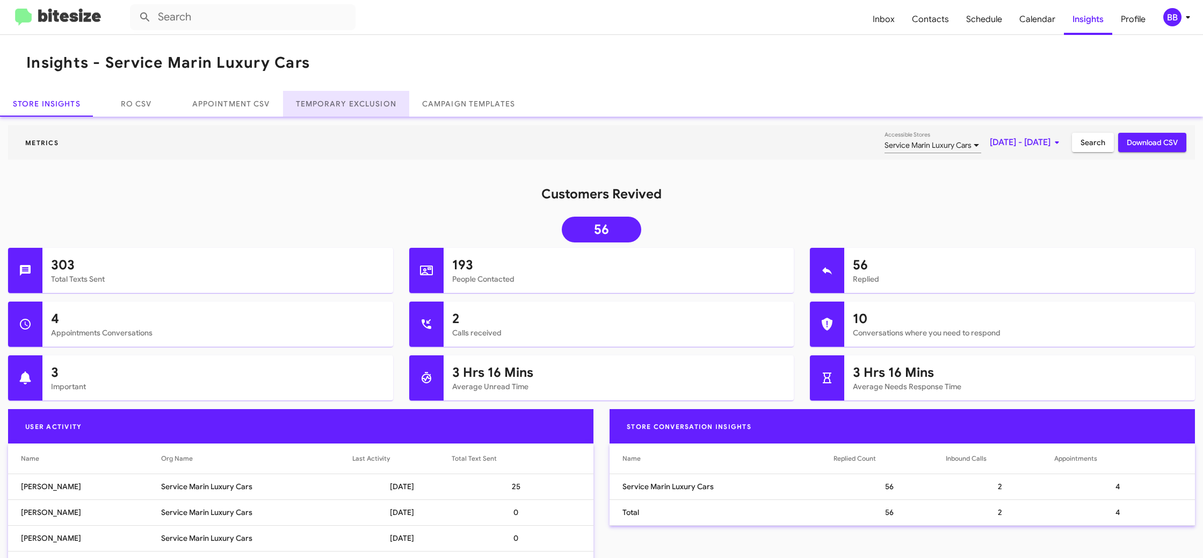
click at [351, 99] on link "Temporary Exclusion" at bounding box center [346, 104] width 126 height 26
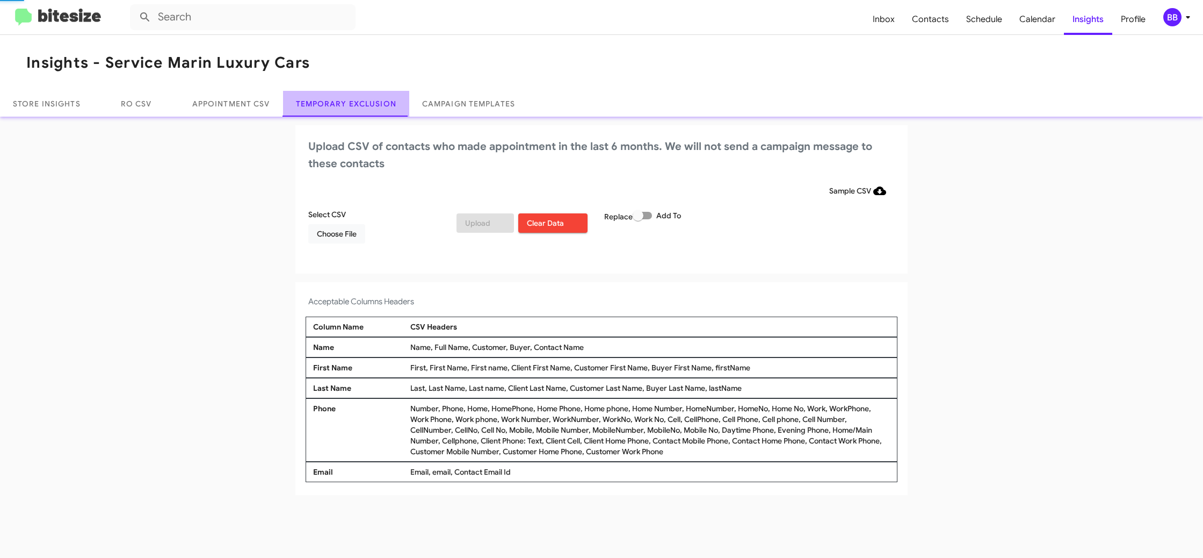
click at [351, 99] on link "Temporary Exclusion" at bounding box center [346, 104] width 126 height 26
drag, startPoint x: 351, startPoint y: 99, endPoint x: 347, endPoint y: 104, distance: 6.5
click at [351, 99] on link "Temporary Exclusion" at bounding box center [346, 104] width 126 height 26
click at [333, 230] on span "Choose File" at bounding box center [337, 233] width 40 height 19
click at [331, 236] on span "Choose File" at bounding box center [337, 233] width 40 height 19
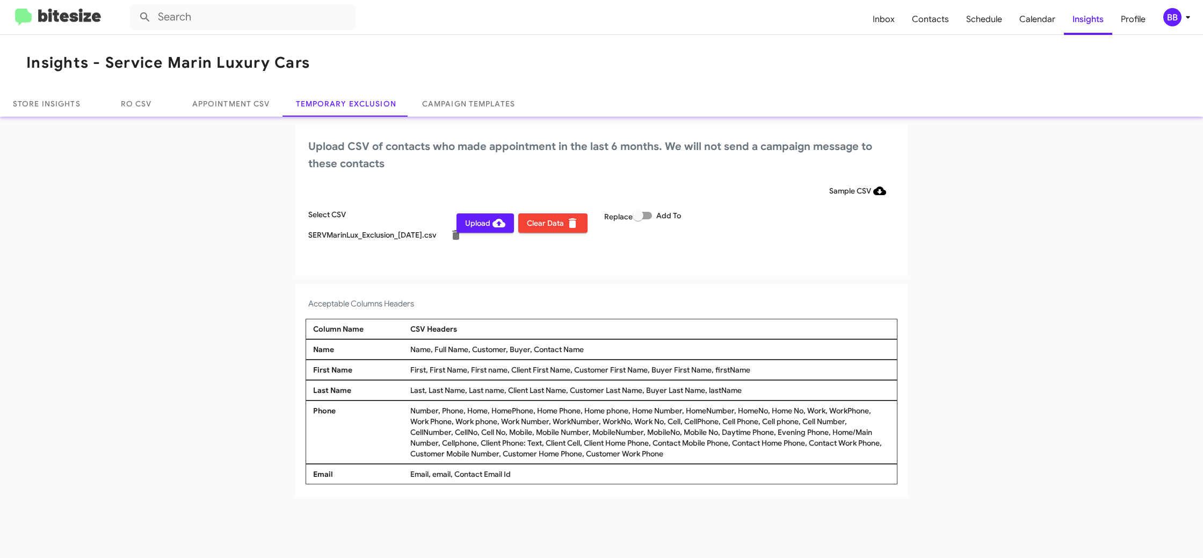
drag, startPoint x: 825, startPoint y: 272, endPoint x: 710, endPoint y: 369, distance: 151.0
click at [823, 272] on div "Upload CSV of contacts who made appointment in the last 6 months. We will not s…" at bounding box center [601, 200] width 612 height 150
click at [1173, 5] on mat-toolbar "Inbox Contacts Schedule Calendar Insights Profile BB" at bounding box center [601, 17] width 1203 height 34
click at [1171, 16] on div "BB" at bounding box center [1173, 17] width 18 height 18
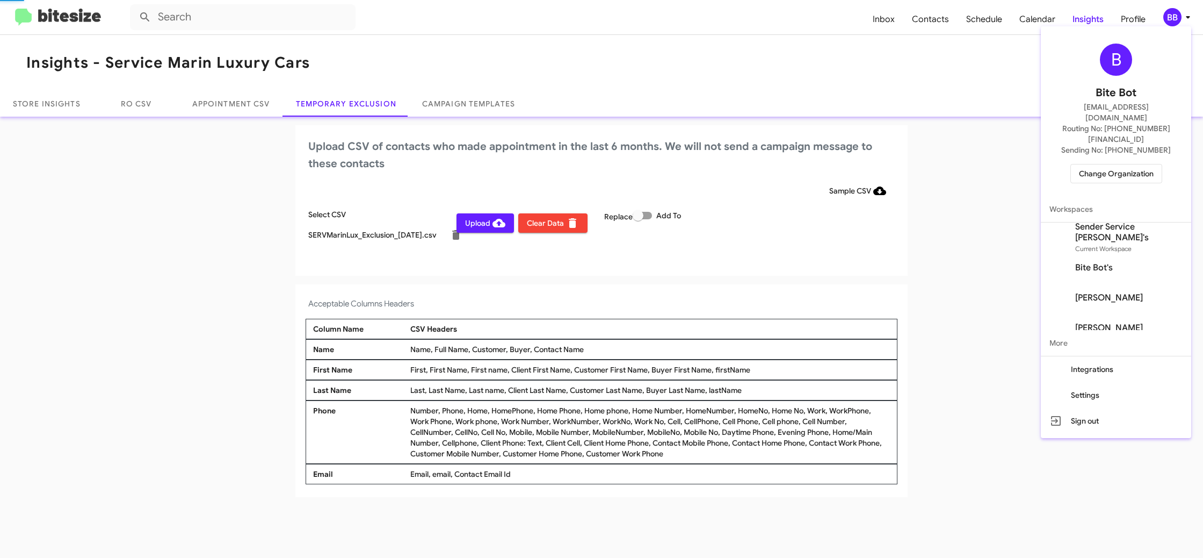
click at [1171, 16] on div at bounding box center [601, 279] width 1203 height 558
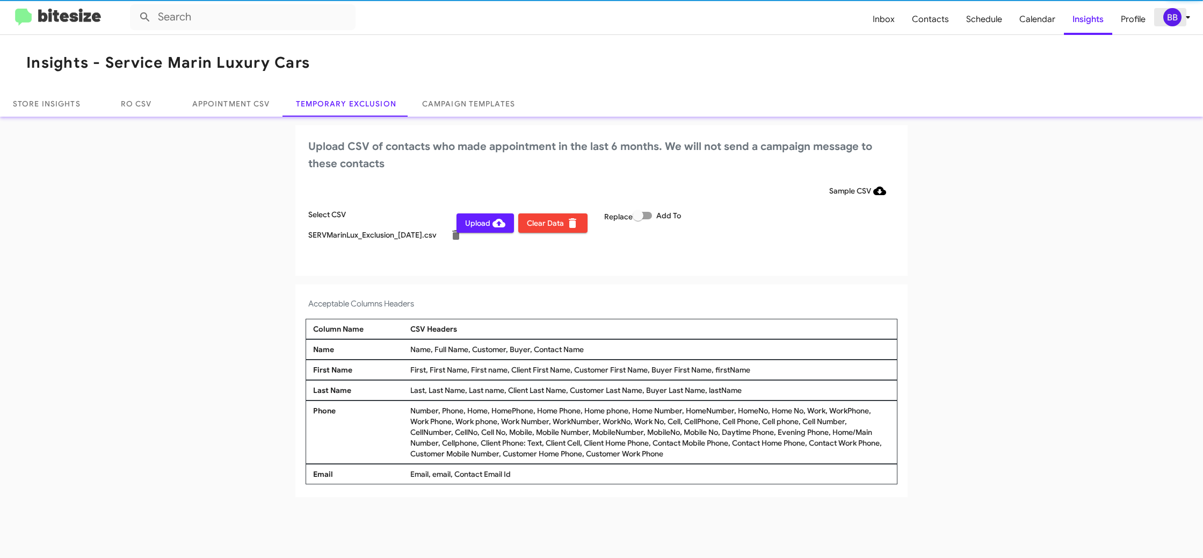
click at [1171, 16] on div "BB" at bounding box center [1173, 17] width 18 height 18
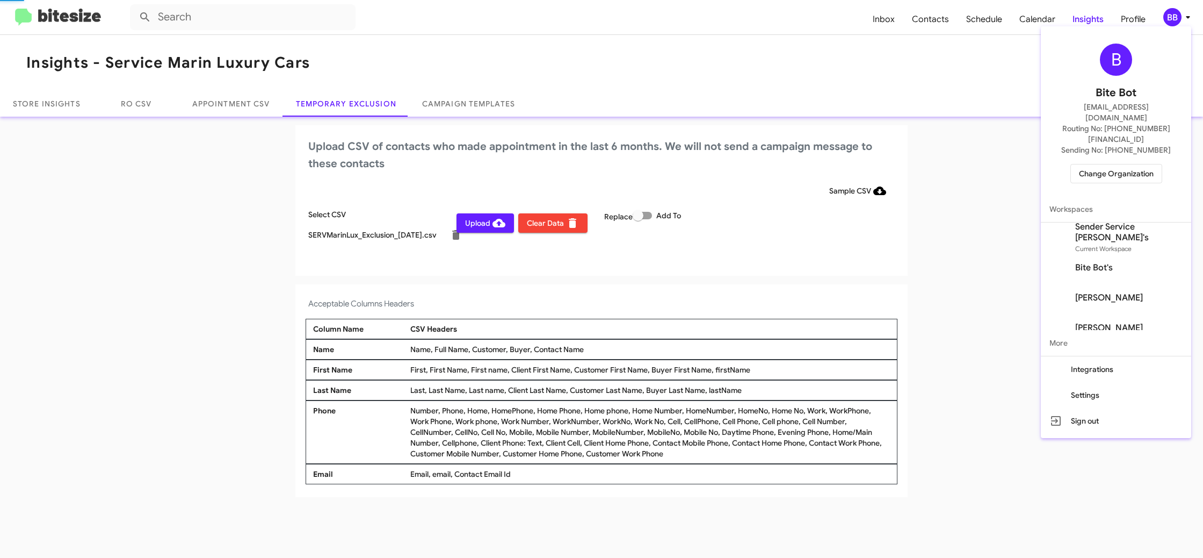
click at [1171, 16] on div at bounding box center [601, 279] width 1203 height 558
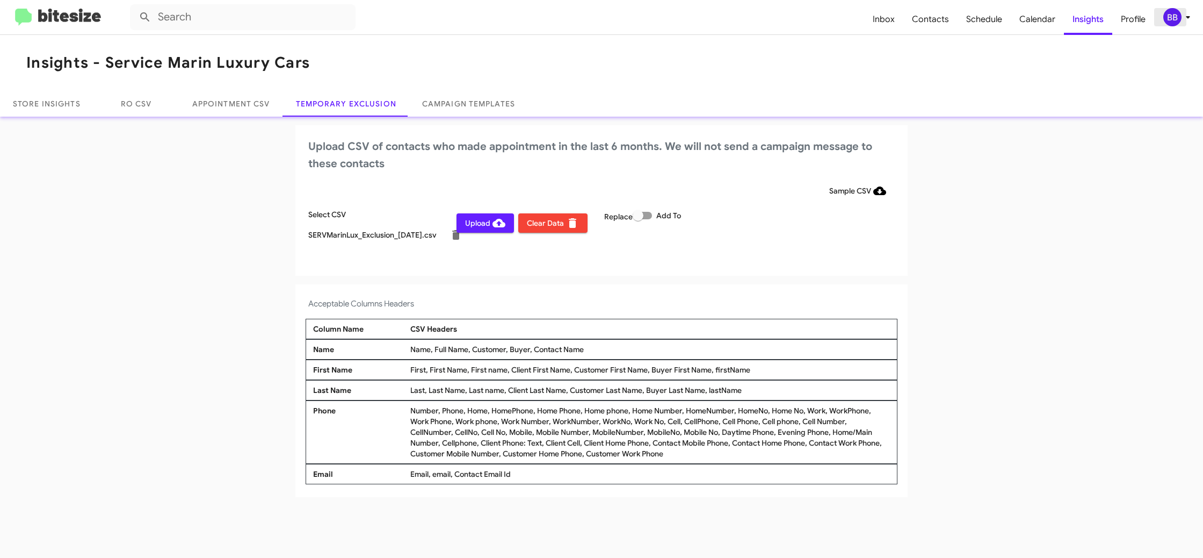
click at [1183, 19] on icon at bounding box center [1188, 17] width 13 height 13
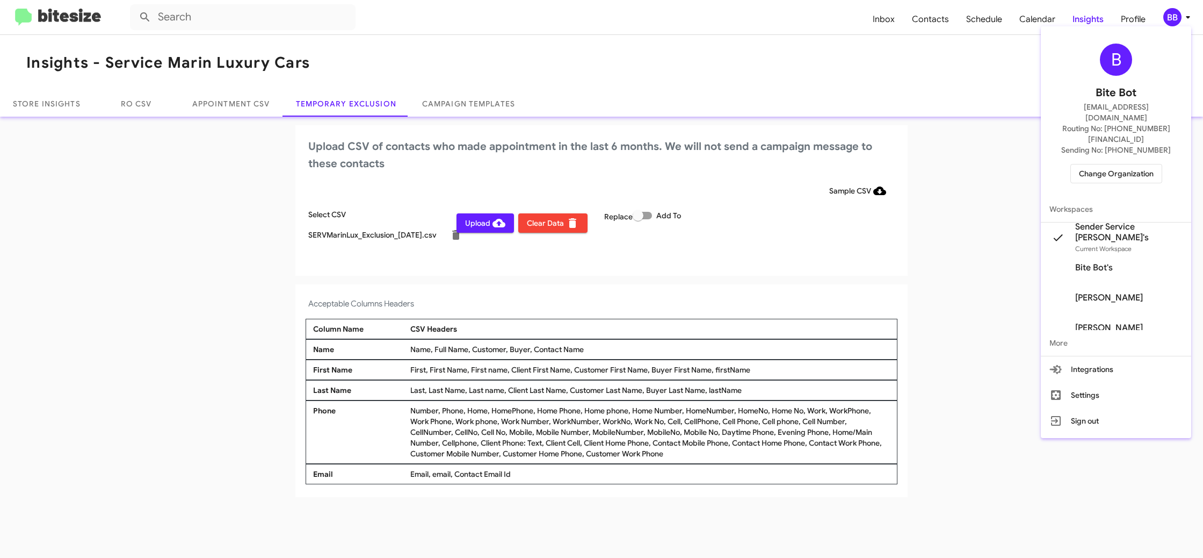
click at [1183, 19] on div at bounding box center [601, 279] width 1203 height 558
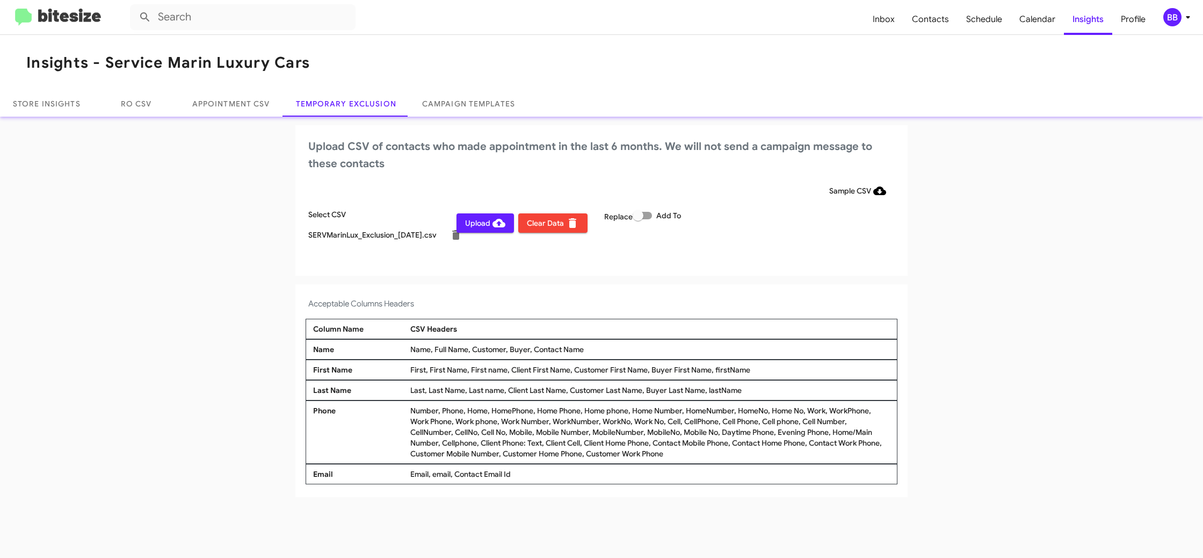
click at [477, 227] on span "Upload" at bounding box center [485, 222] width 40 height 19
click at [1187, 22] on icon at bounding box center [1188, 17] width 13 height 13
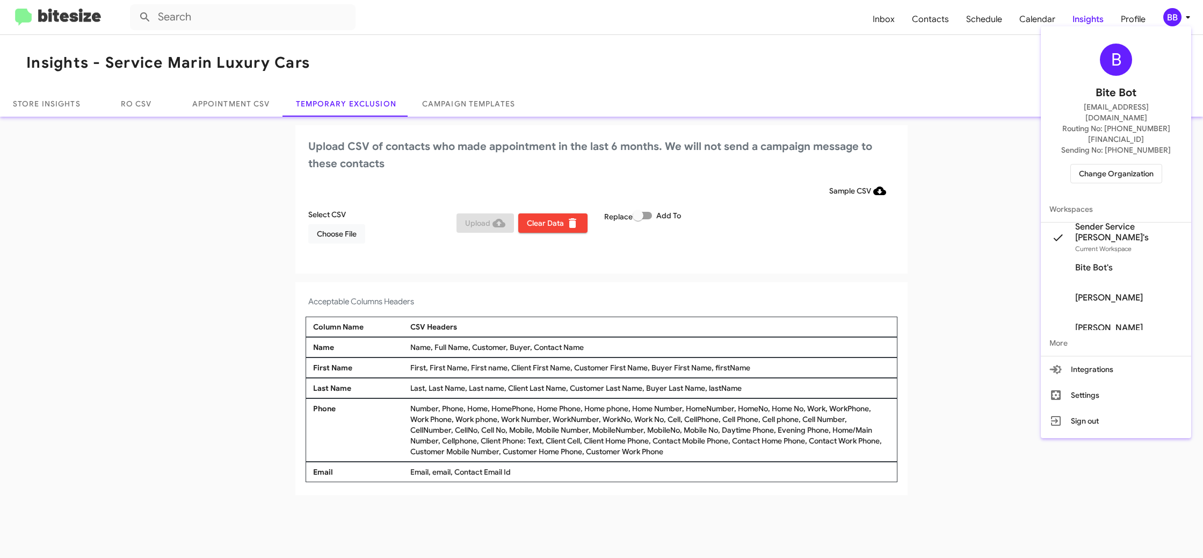
click at [1109, 164] on span "Change Organization" at bounding box center [1116, 173] width 75 height 18
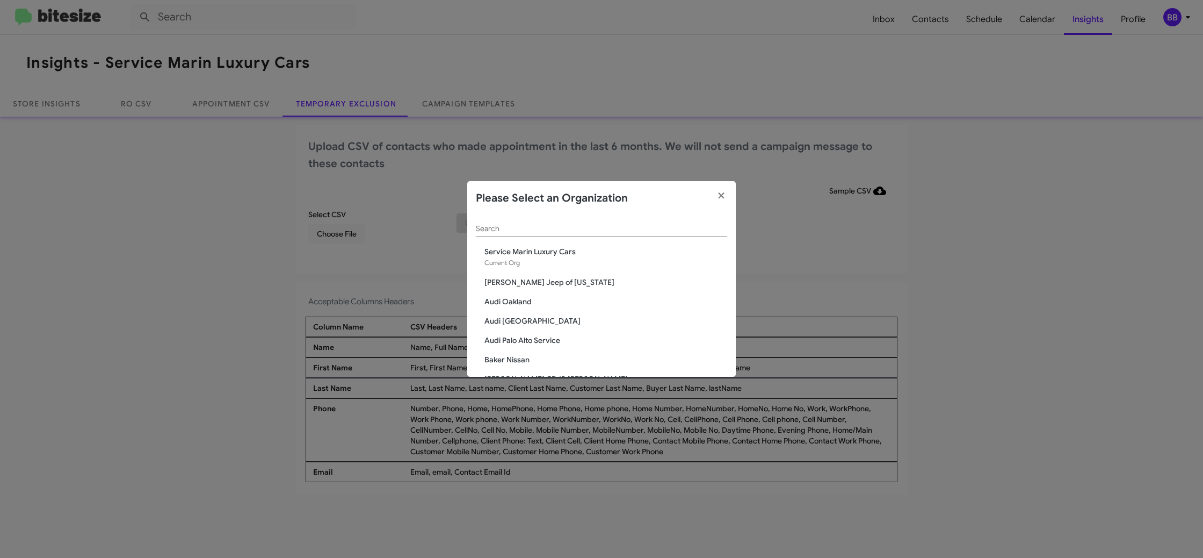
click at [499, 225] on div "Search" at bounding box center [601, 225] width 251 height 21
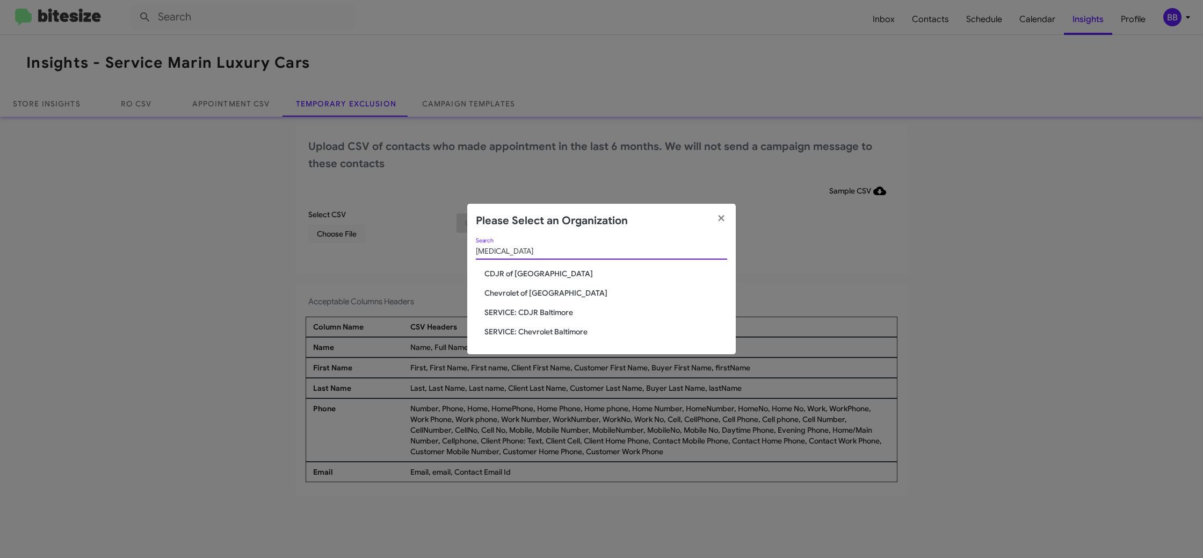
type input "bal"
click at [539, 316] on span "SERVICE: CDJR Baltimore" at bounding box center [606, 312] width 243 height 11
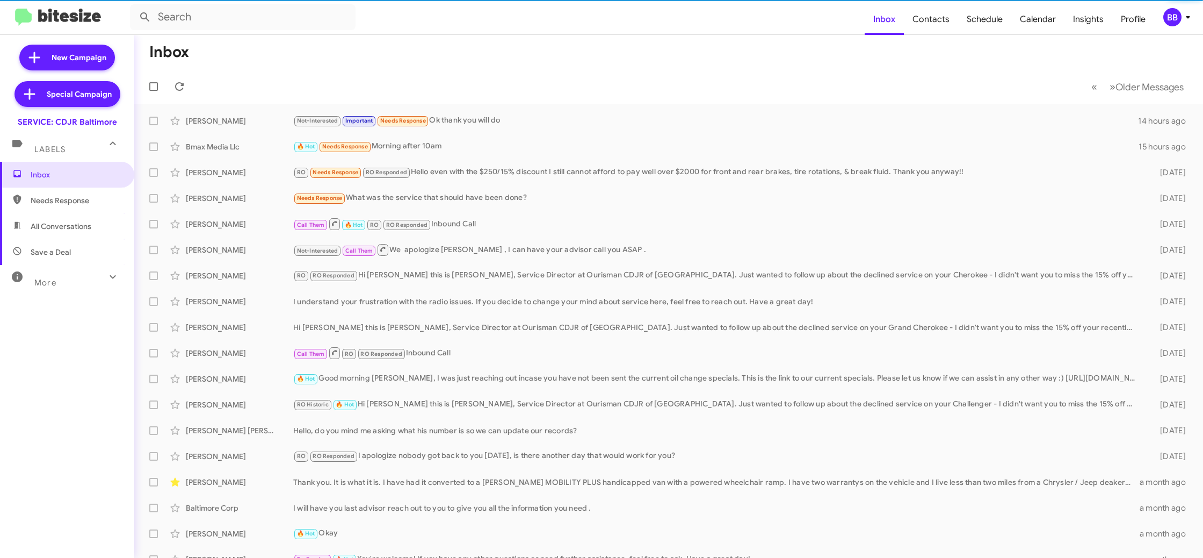
click at [1166, 18] on div "BB" at bounding box center [1173, 17] width 18 height 18
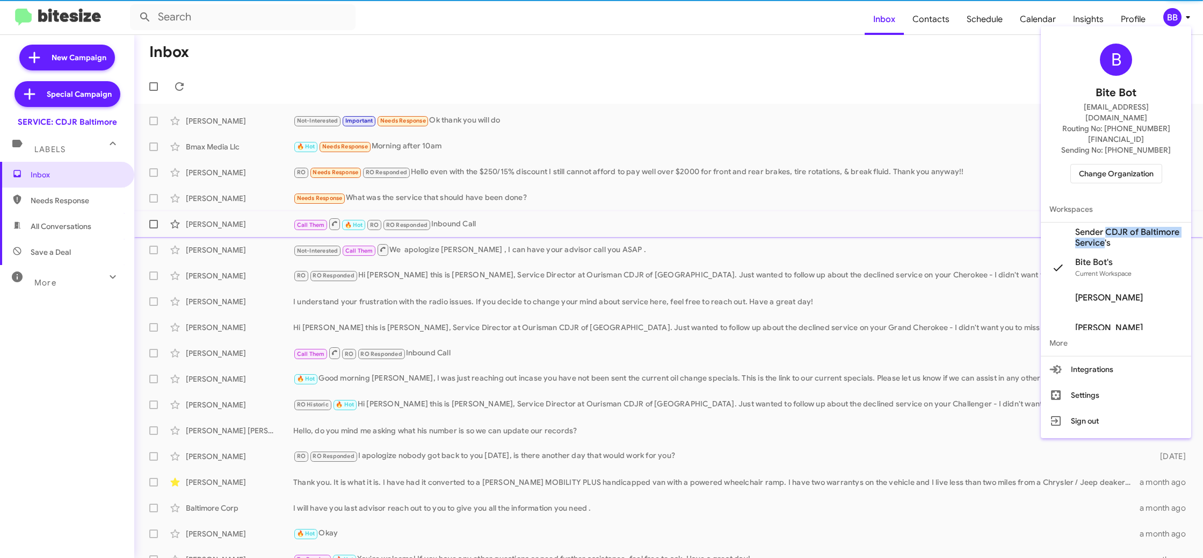
click at [1106, 227] on span "Sender CDJR of Baltimore Service's" at bounding box center [1128, 237] width 107 height 21
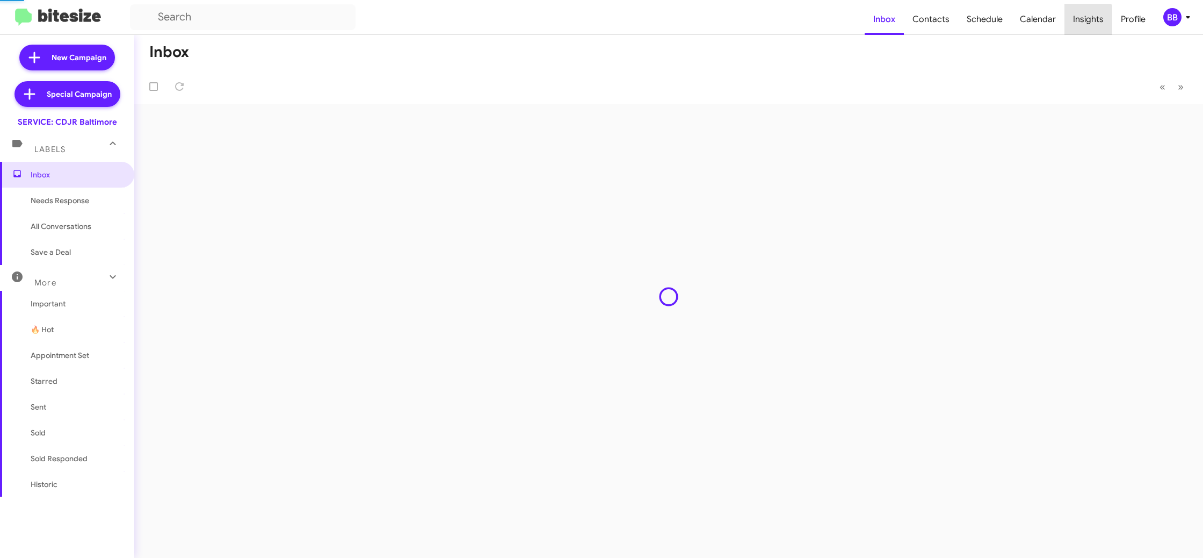
click at [1080, 24] on span "Insights" at bounding box center [1089, 19] width 48 height 31
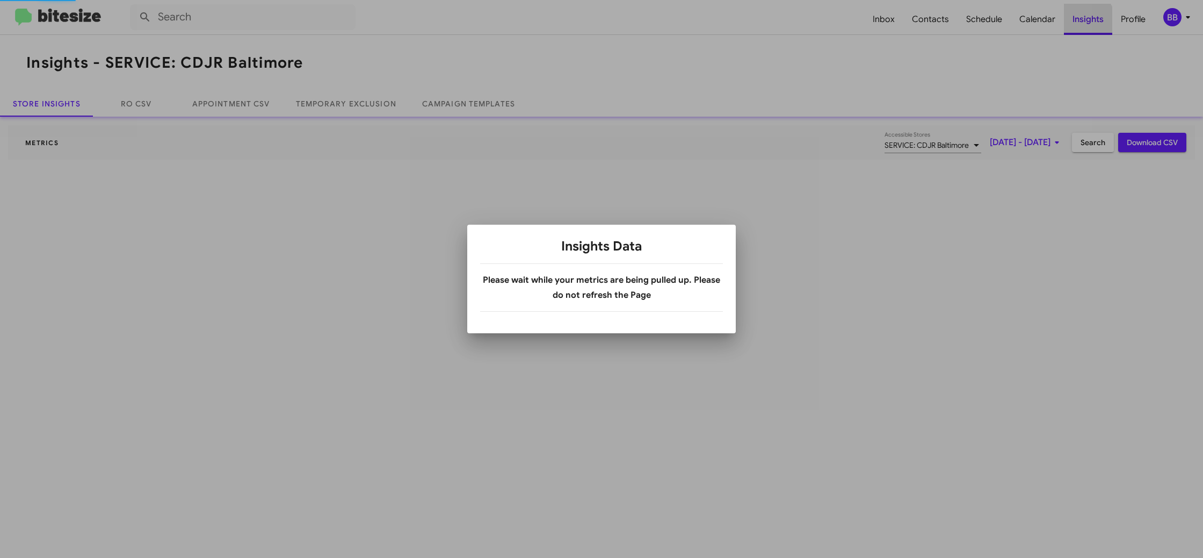
click at [1080, 24] on div at bounding box center [601, 279] width 1203 height 558
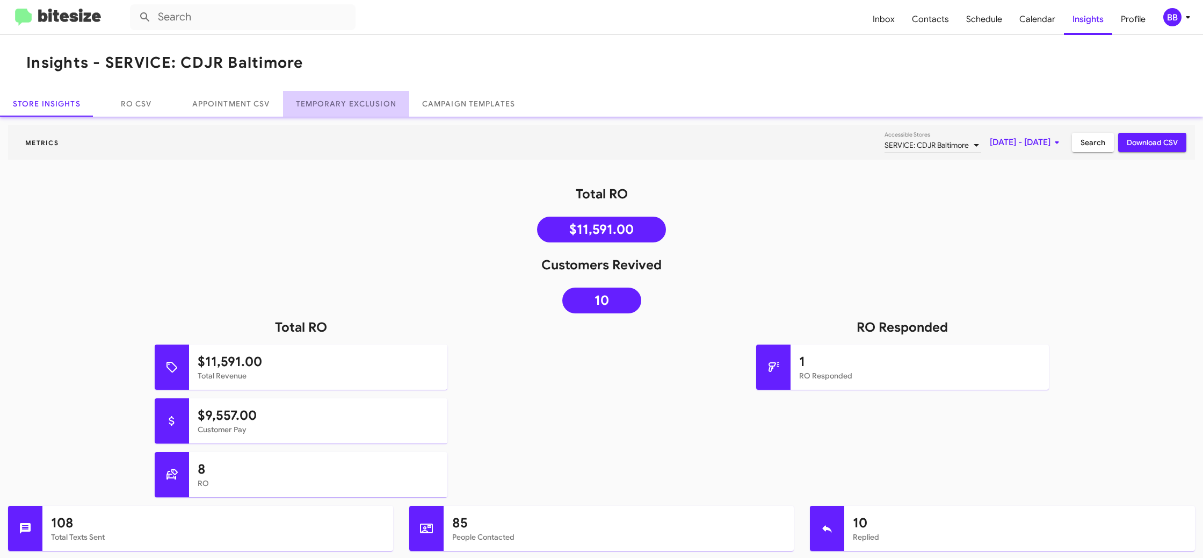
click at [374, 110] on link "Temporary Exclusion" at bounding box center [346, 104] width 126 height 26
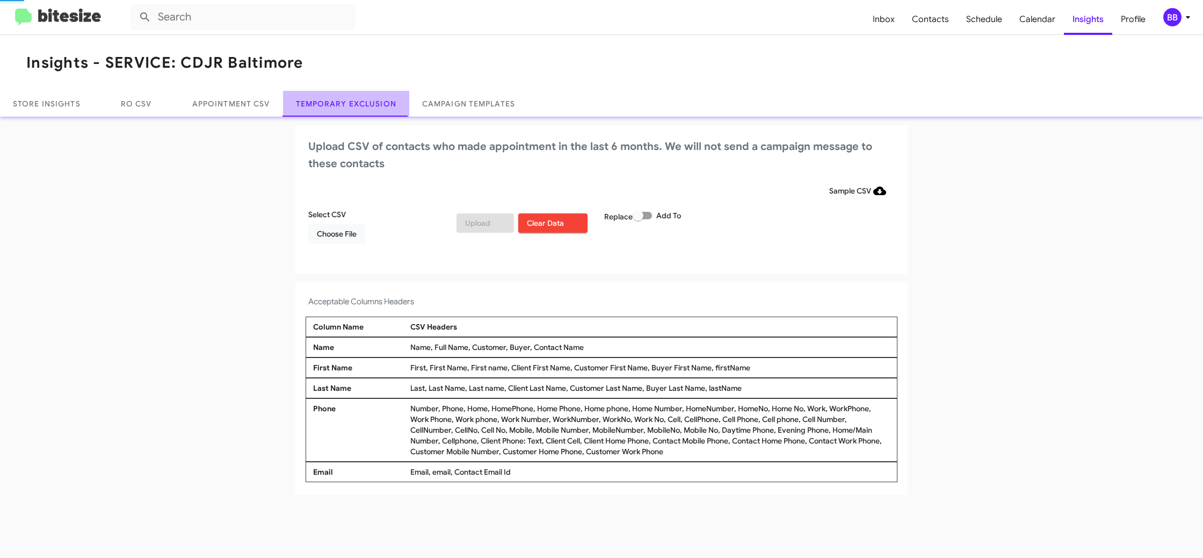
click at [374, 110] on link "Temporary Exclusion" at bounding box center [346, 104] width 126 height 26
click at [611, 183] on div "Upload CSV of contacts who made appointment in the last 6 months. We will not s…" at bounding box center [601, 199] width 612 height 148
click at [651, 220] on label "Add To" at bounding box center [657, 215] width 48 height 13
click at [638, 220] on input "Add To" at bounding box center [638, 219] width 1 height 1
checkbox input "true"
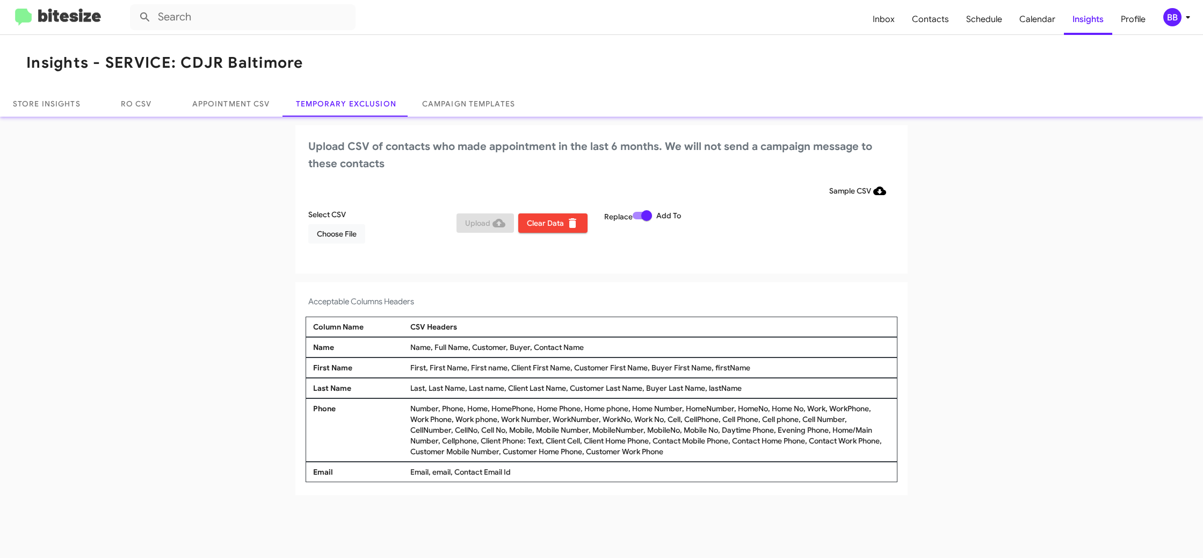
drag, startPoint x: 738, startPoint y: 191, endPoint x: 579, endPoint y: 82, distance: 193.6
click at [738, 191] on div "Sample CSV" at bounding box center [601, 190] width 587 height 19
click at [348, 231] on span "Choose File" at bounding box center [337, 233] width 40 height 19
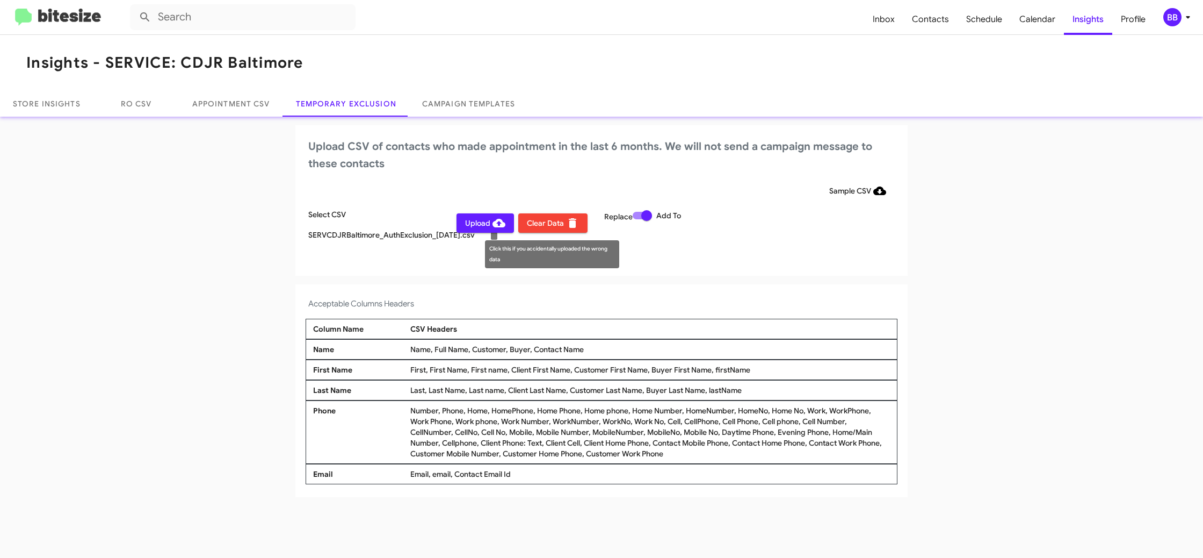
click at [617, 258] on div "Click this if you accidentally uploaded the wrong data" at bounding box center [552, 254] width 134 height 28
click at [1178, 21] on div "BB" at bounding box center [1173, 17] width 18 height 18
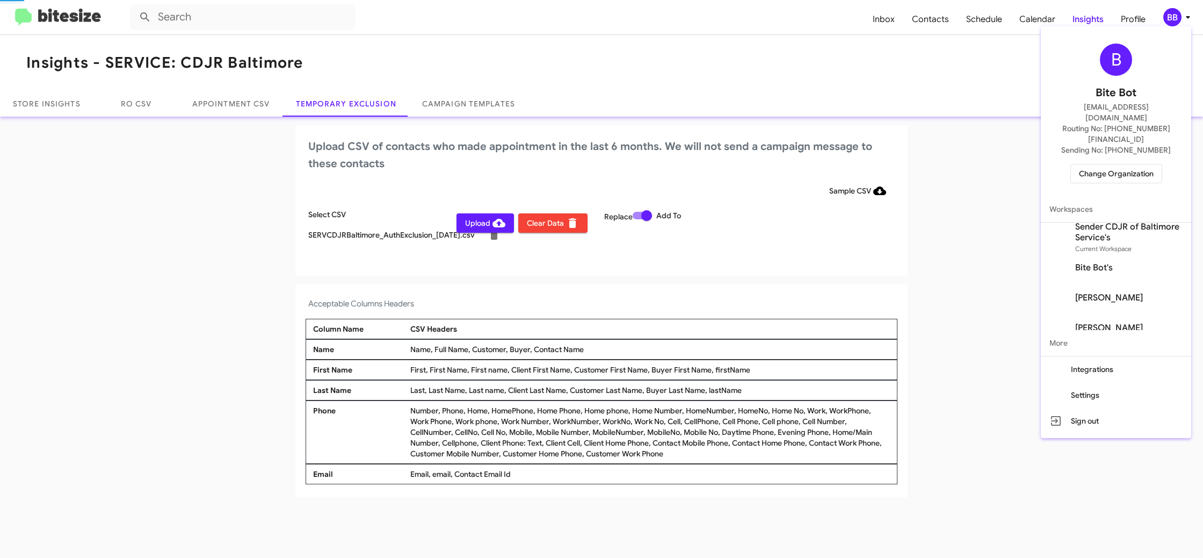
click at [1178, 21] on div at bounding box center [601, 279] width 1203 height 558
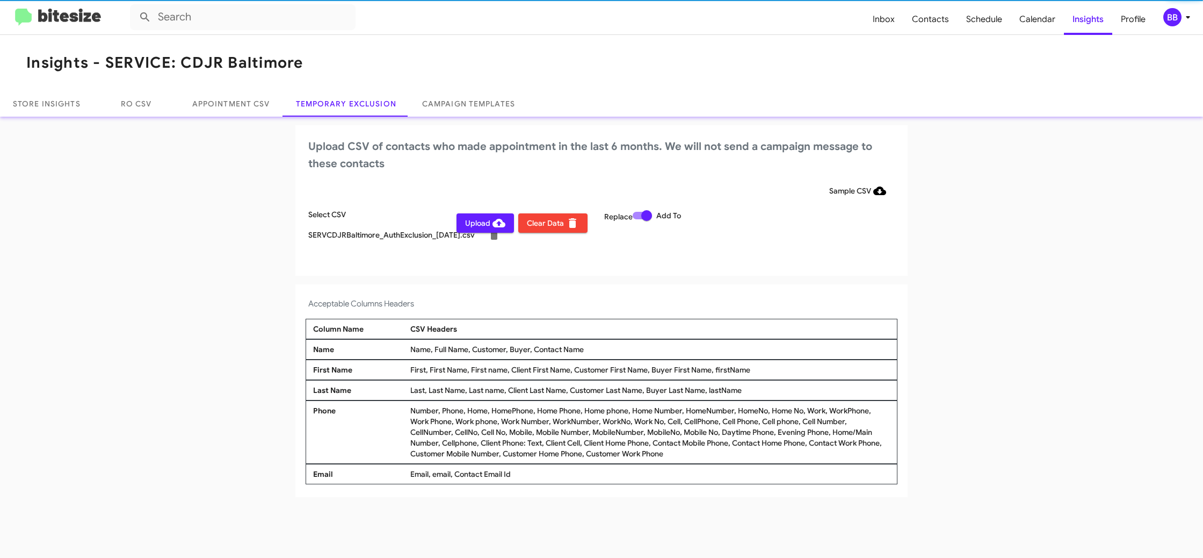
click at [1178, 22] on div "BB" at bounding box center [1173, 17] width 18 height 18
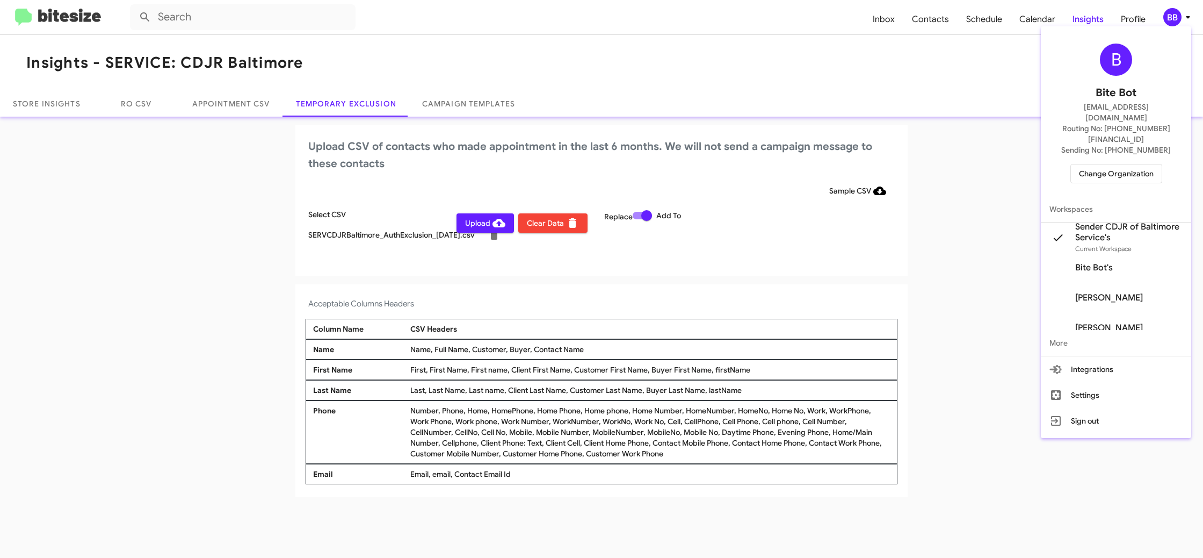
click at [1178, 22] on div at bounding box center [601, 279] width 1203 height 558
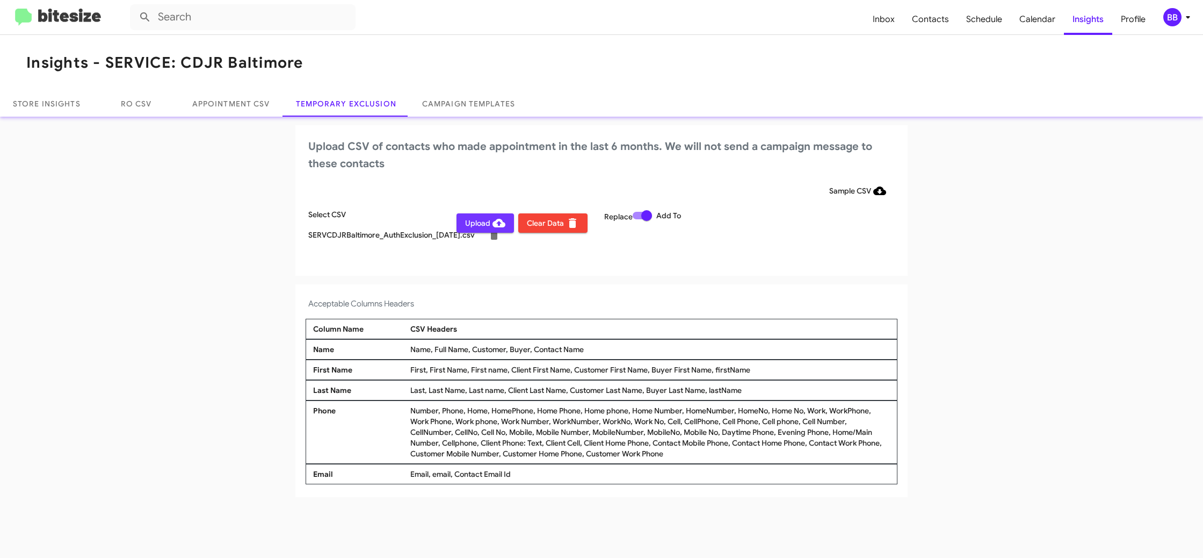
click at [480, 222] on span "Upload" at bounding box center [485, 222] width 40 height 19
click at [1179, 18] on div "BB" at bounding box center [1173, 17] width 18 height 18
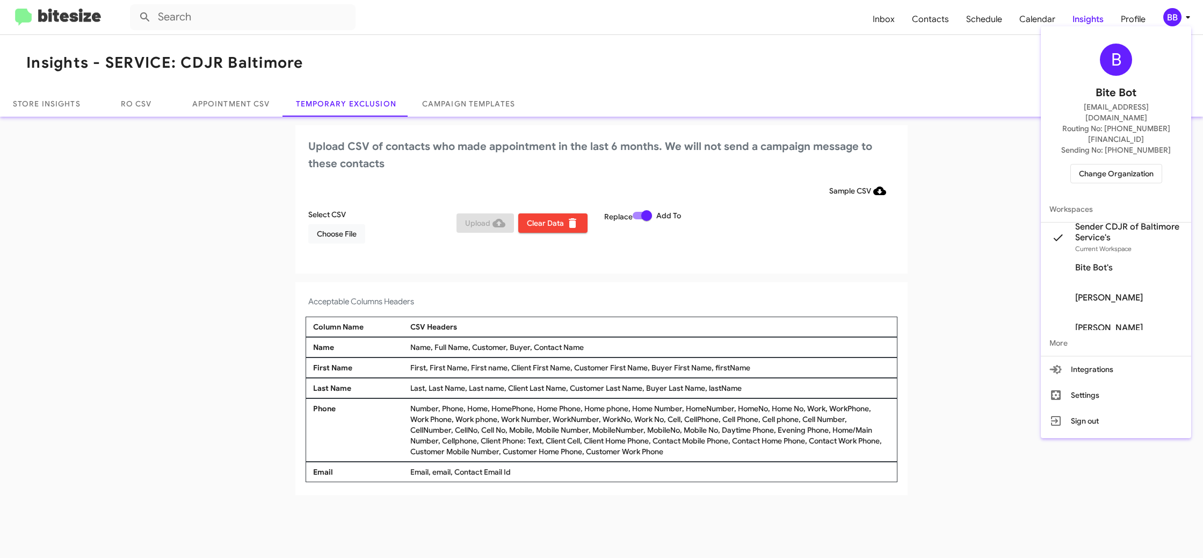
click at [1179, 18] on div at bounding box center [601, 279] width 1203 height 558
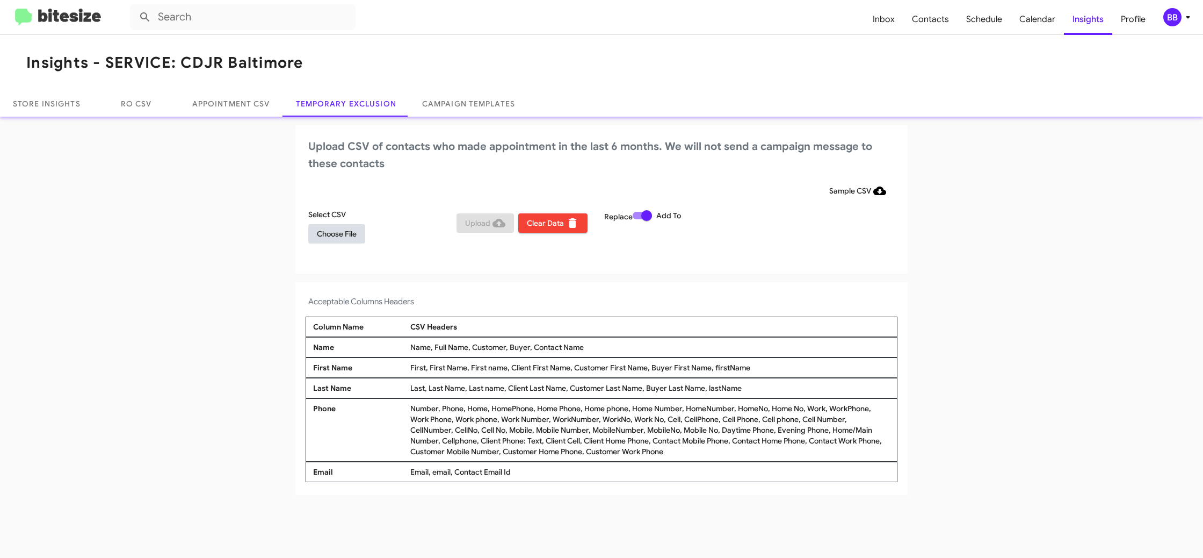
click at [350, 234] on span "Choose File" at bounding box center [337, 233] width 40 height 19
click at [696, 297] on h4 "Acceptable Columns Headers" at bounding box center [601, 303] width 587 height 13
click at [1172, 15] on div "BB" at bounding box center [1173, 17] width 18 height 18
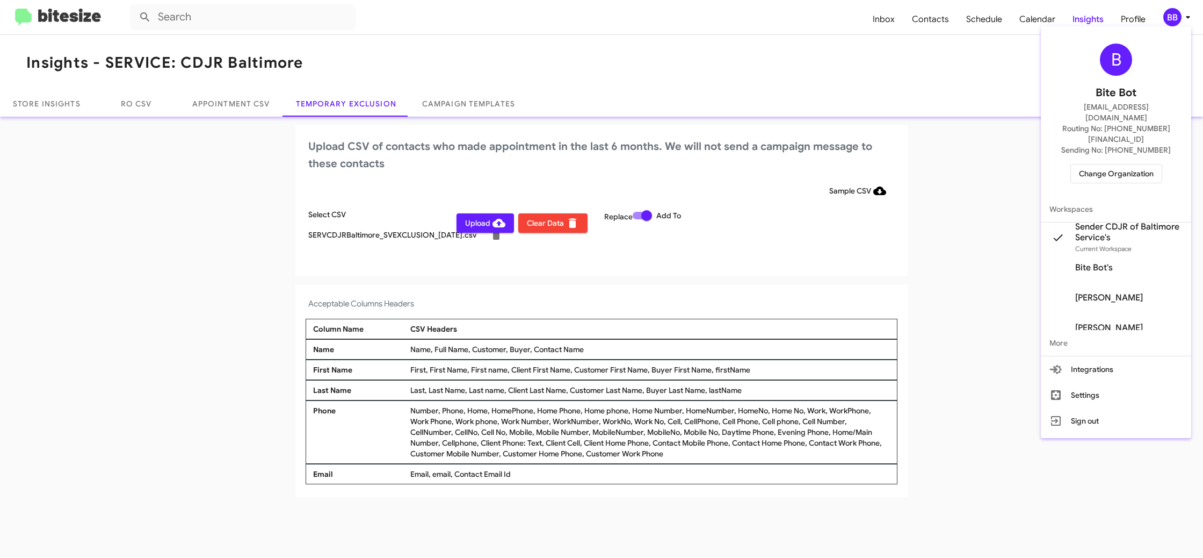
click at [1173, 16] on div at bounding box center [601, 279] width 1203 height 558
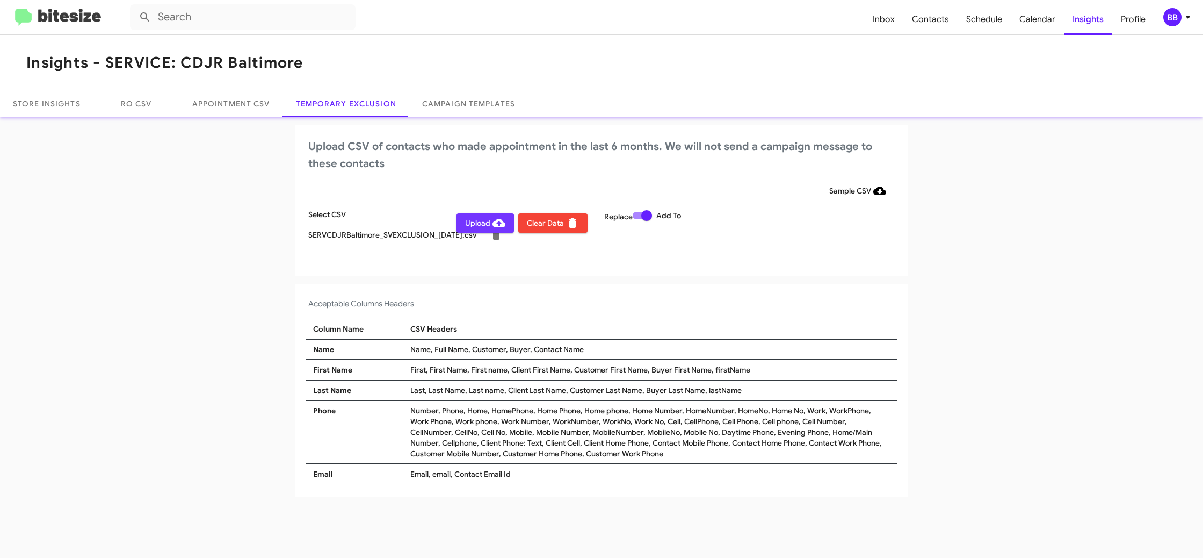
click at [471, 230] on span "Upload" at bounding box center [485, 222] width 40 height 19
click at [1174, 12] on div "BB" at bounding box center [1173, 17] width 18 height 18
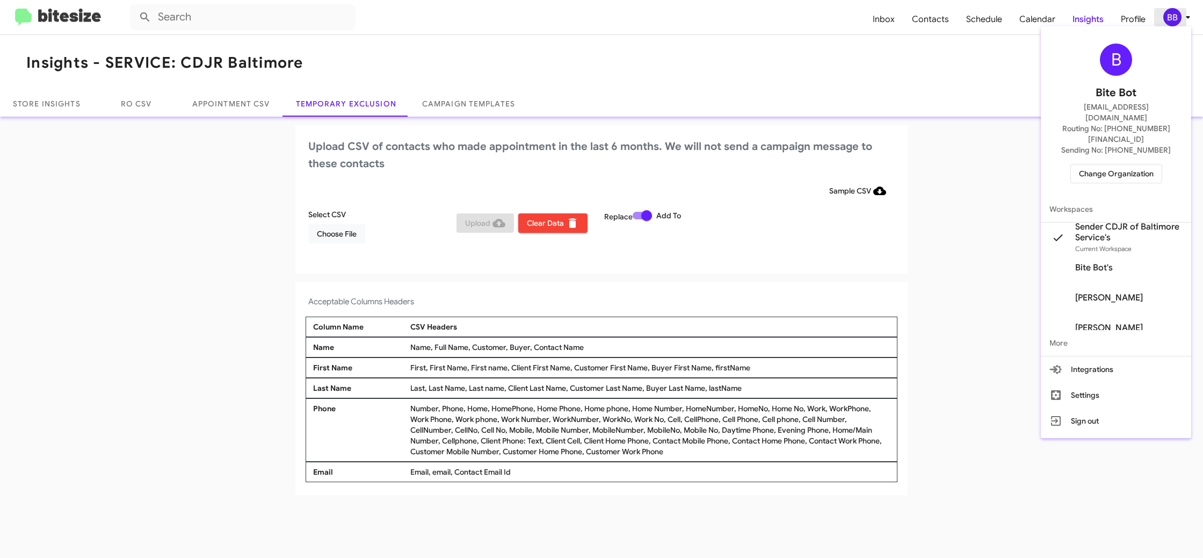
click at [1174, 12] on div at bounding box center [601, 279] width 1203 height 558
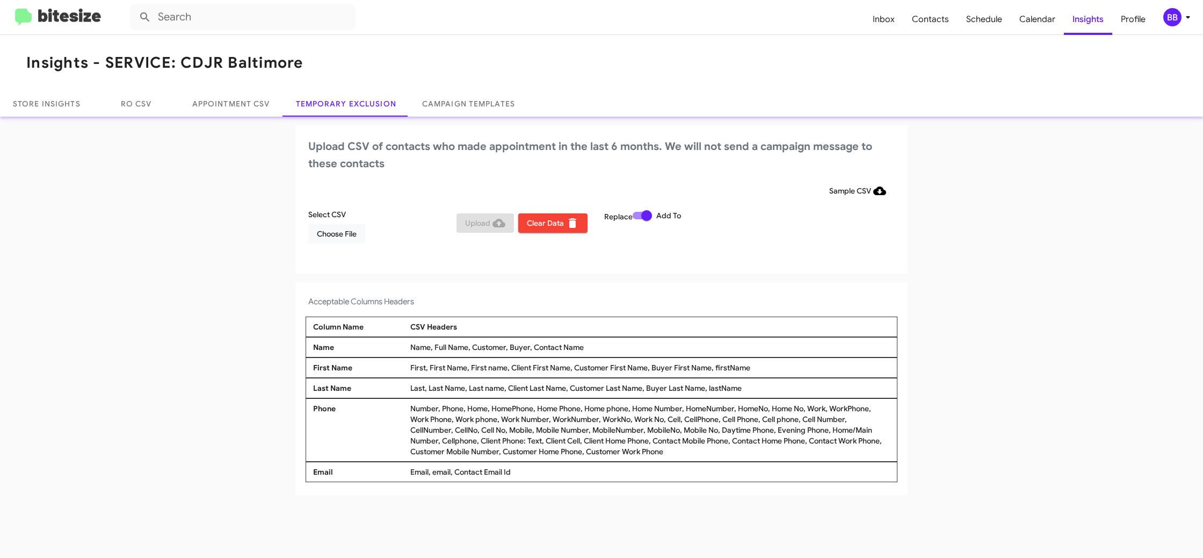
click at [1173, 24] on div "BB" at bounding box center [1173, 17] width 18 height 18
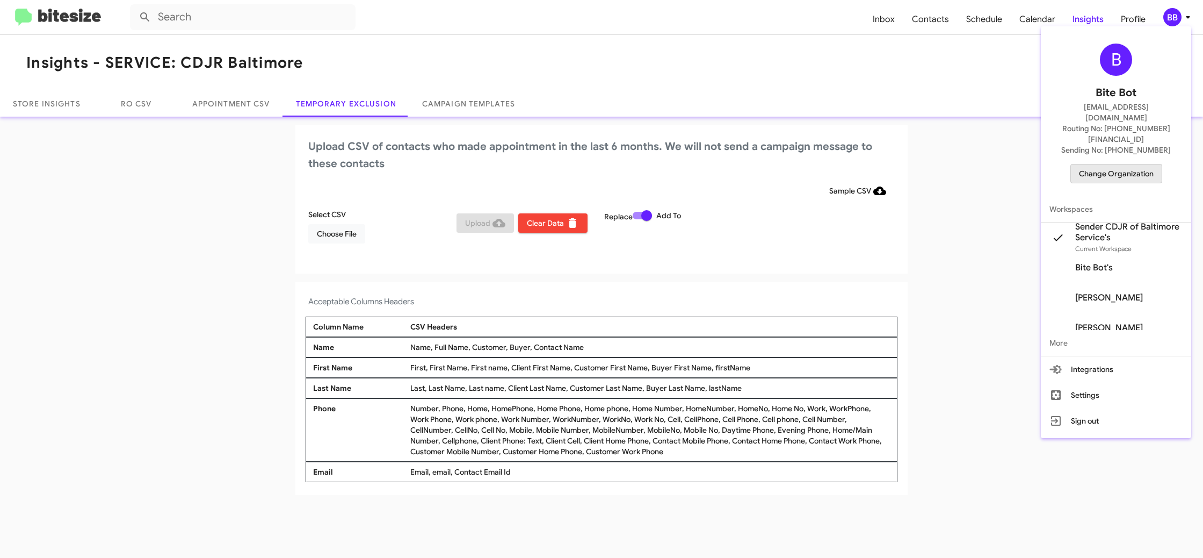
click at [1110, 164] on span "Change Organization" at bounding box center [1116, 173] width 75 height 18
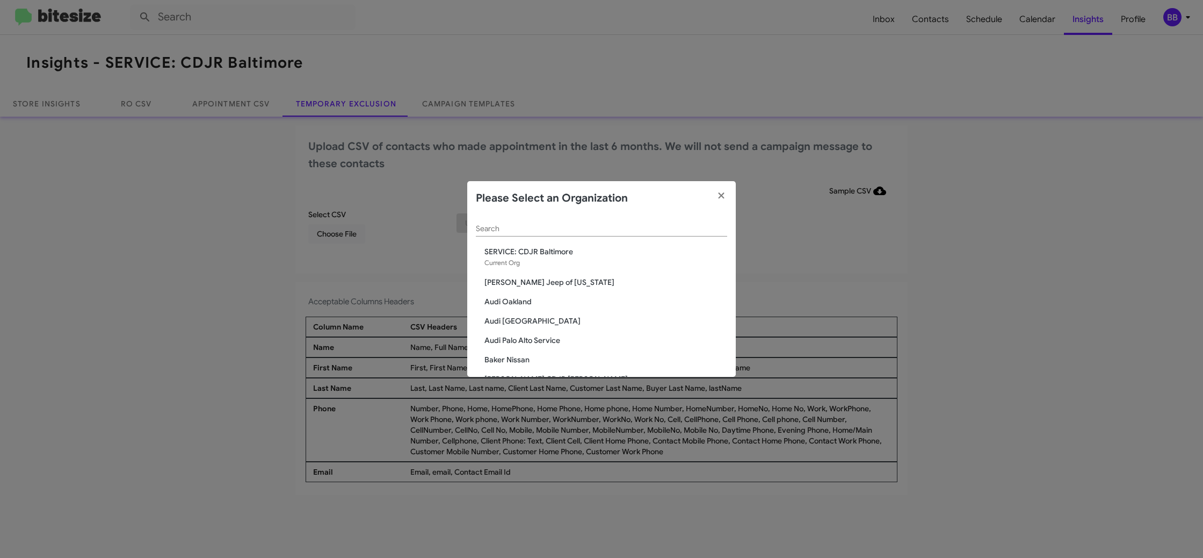
drag, startPoint x: 468, startPoint y: 233, endPoint x: 495, endPoint y: 229, distance: 26.5
click at [473, 230] on div "Search SERVICE: CDJR Baltimore Current Org Adams Jeep of Maryland Audi Oakland …" at bounding box center [601, 295] width 269 height 161
drag, startPoint x: 495, startPoint y: 229, endPoint x: 487, endPoint y: 229, distance: 7.5
click at [488, 229] on input "Search" at bounding box center [601, 229] width 251 height 9
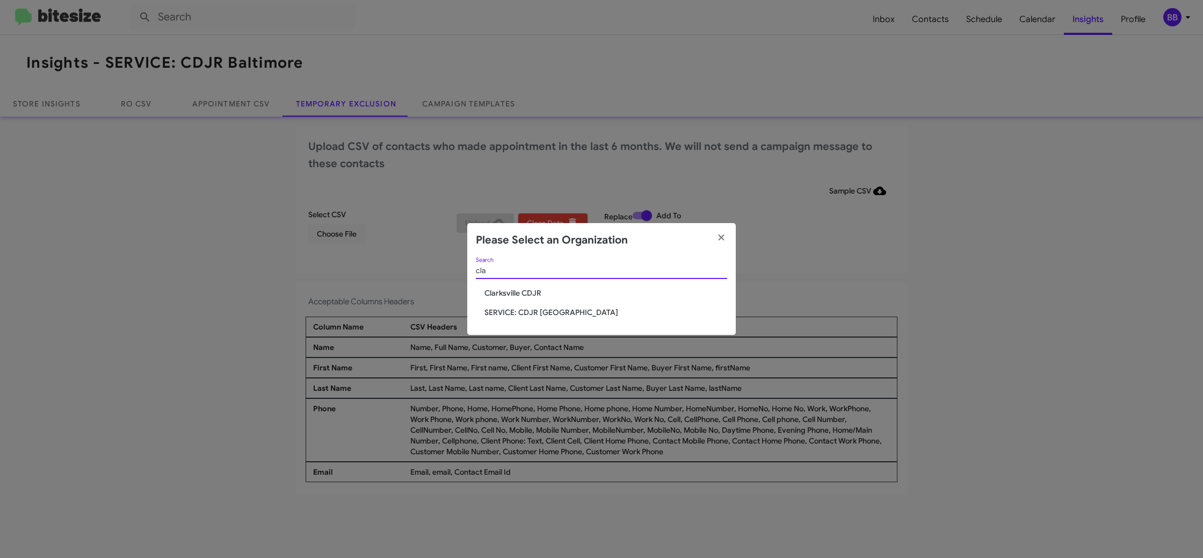
type input "cla"
click at [518, 304] on div "cla Search Clarksville CDJR SERVICE: CDJR Clarksville" at bounding box center [601, 296] width 269 height 78
click at [513, 315] on span "SERVICE: CDJR Clarksville" at bounding box center [606, 312] width 243 height 11
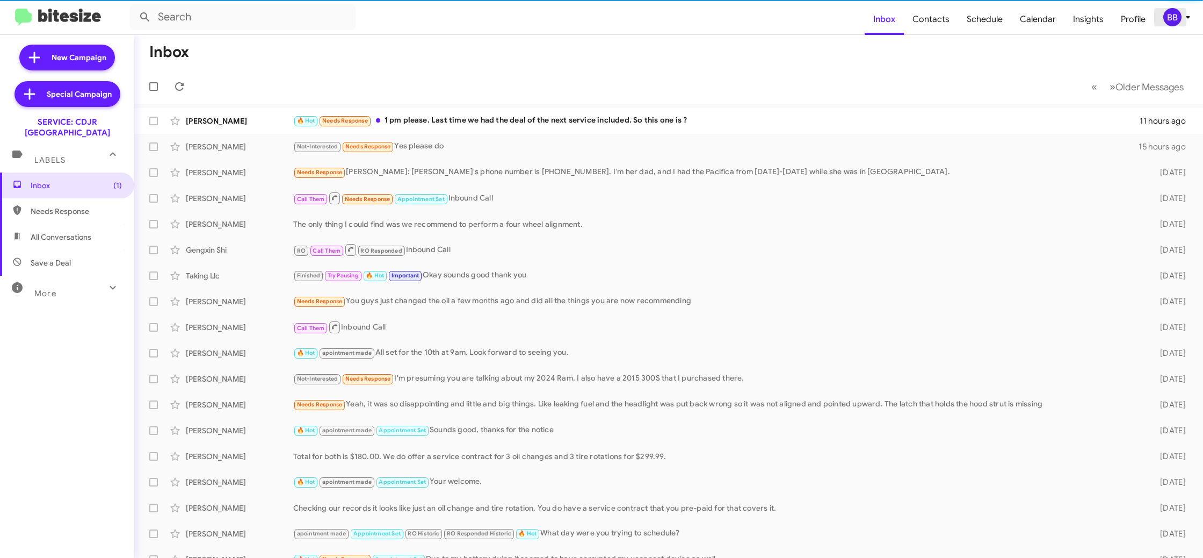
click at [1171, 18] on div "BB" at bounding box center [1173, 17] width 18 height 18
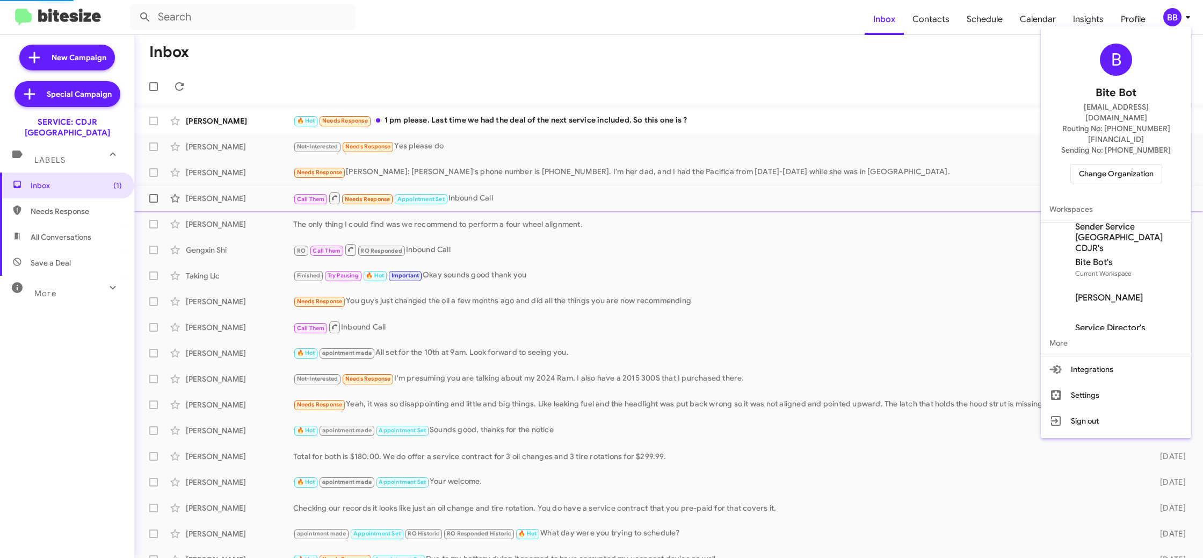
click at [1117, 221] on span "Sender Service [GEOGRAPHIC_DATA] CDJR's" at bounding box center [1128, 237] width 107 height 32
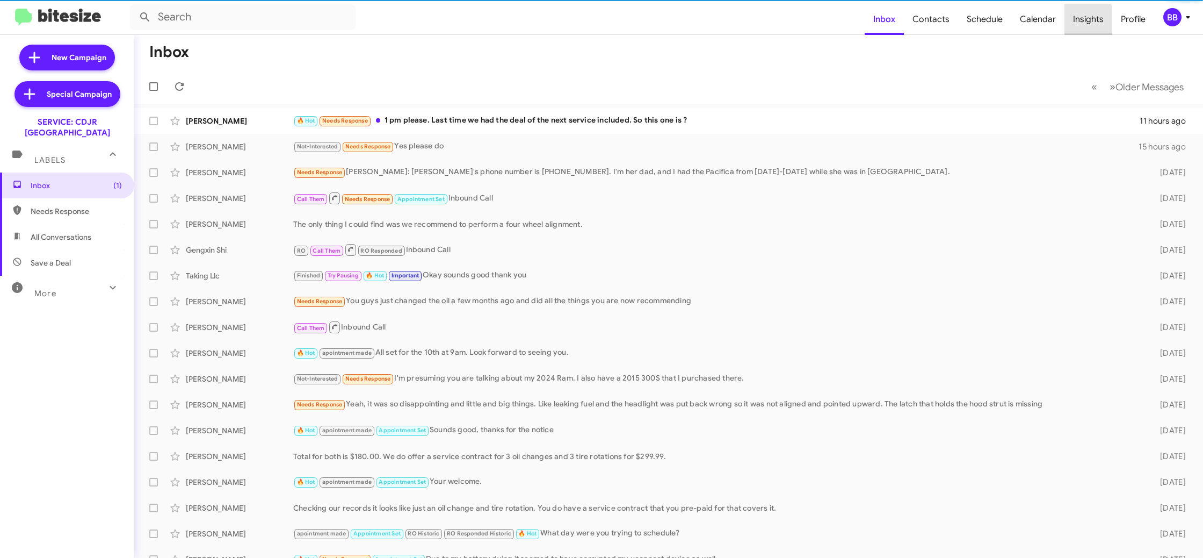
click at [1070, 26] on span "Insights" at bounding box center [1089, 19] width 48 height 31
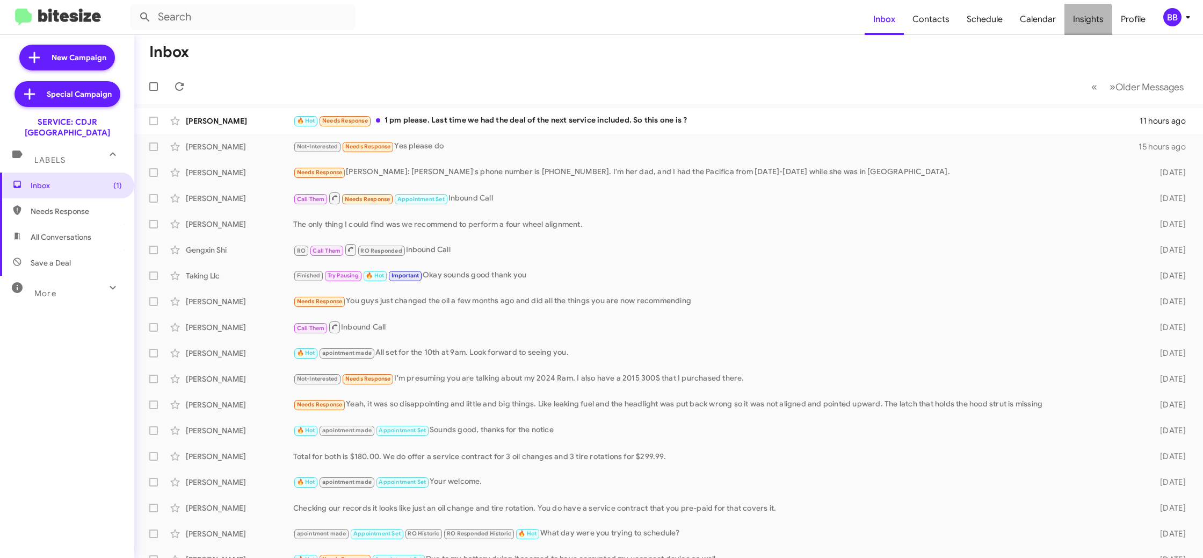
click at [1083, 23] on span "Insights" at bounding box center [1089, 19] width 48 height 31
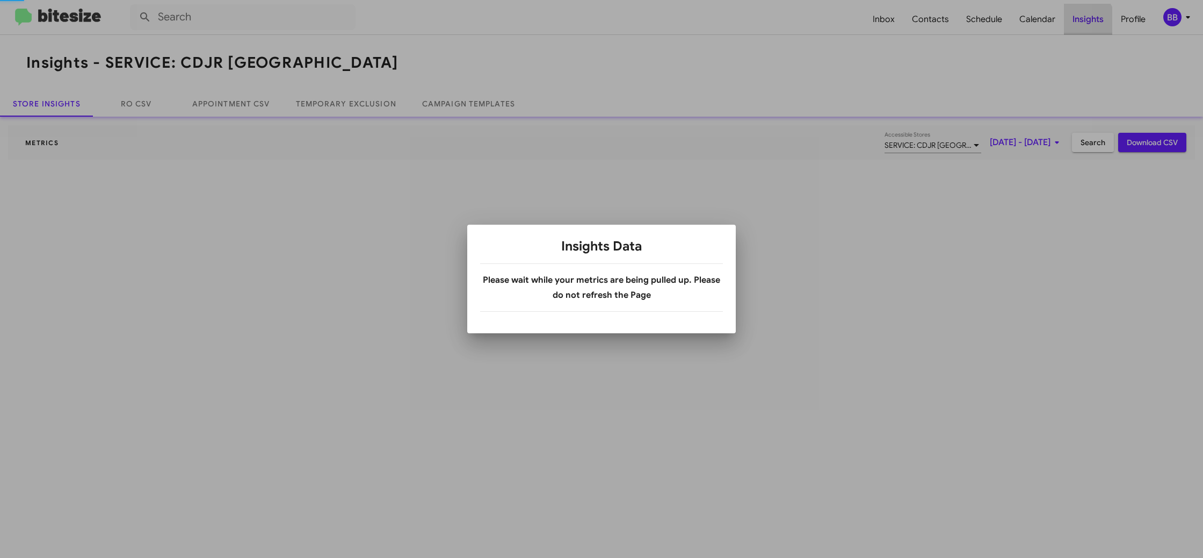
click at [1083, 23] on div at bounding box center [601, 279] width 1203 height 558
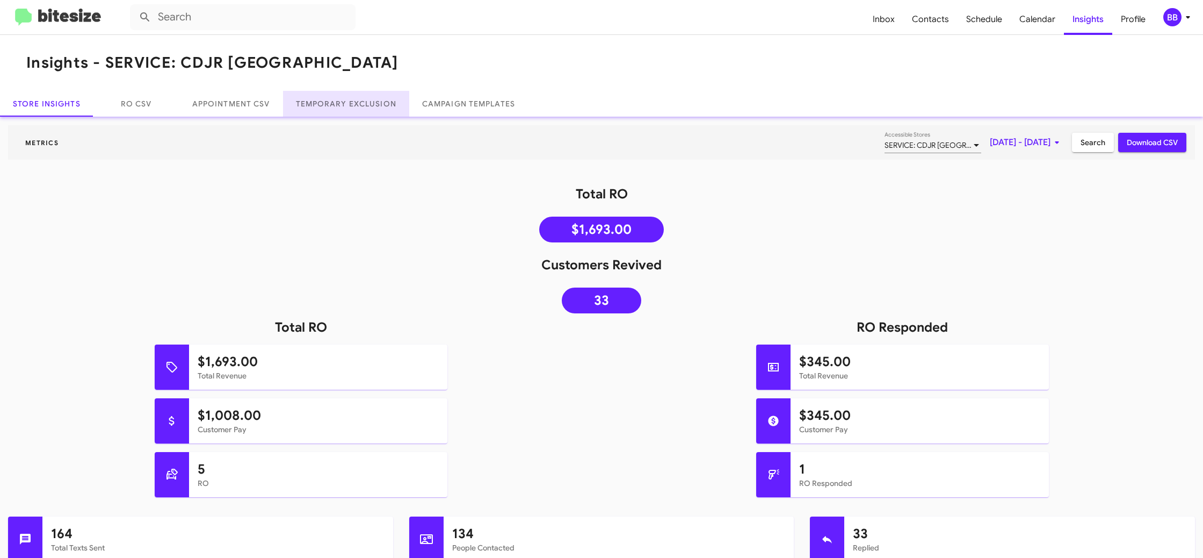
click at [355, 102] on link "Temporary Exclusion" at bounding box center [346, 104] width 126 height 26
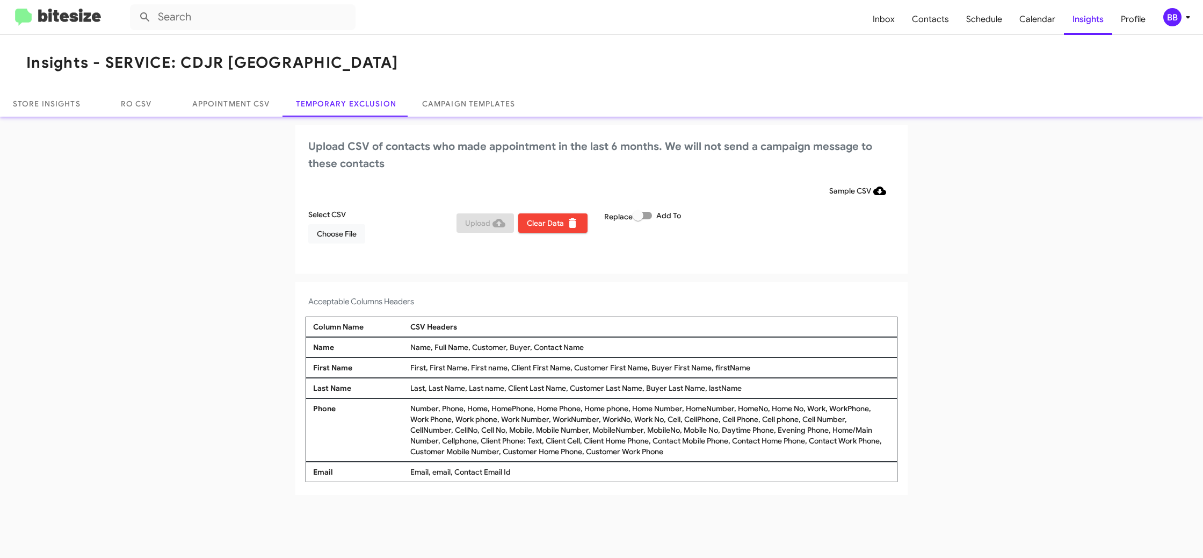
click at [646, 214] on span at bounding box center [642, 216] width 19 height 8
click at [638, 219] on input "Add To" at bounding box center [638, 219] width 1 height 1
checkbox input "true"
drag, startPoint x: 700, startPoint y: 180, endPoint x: 556, endPoint y: 35, distance: 204.4
click at [699, 179] on div "Upload CSV of contacts who made appointment in the last 6 months. We will not s…" at bounding box center [601, 199] width 612 height 148
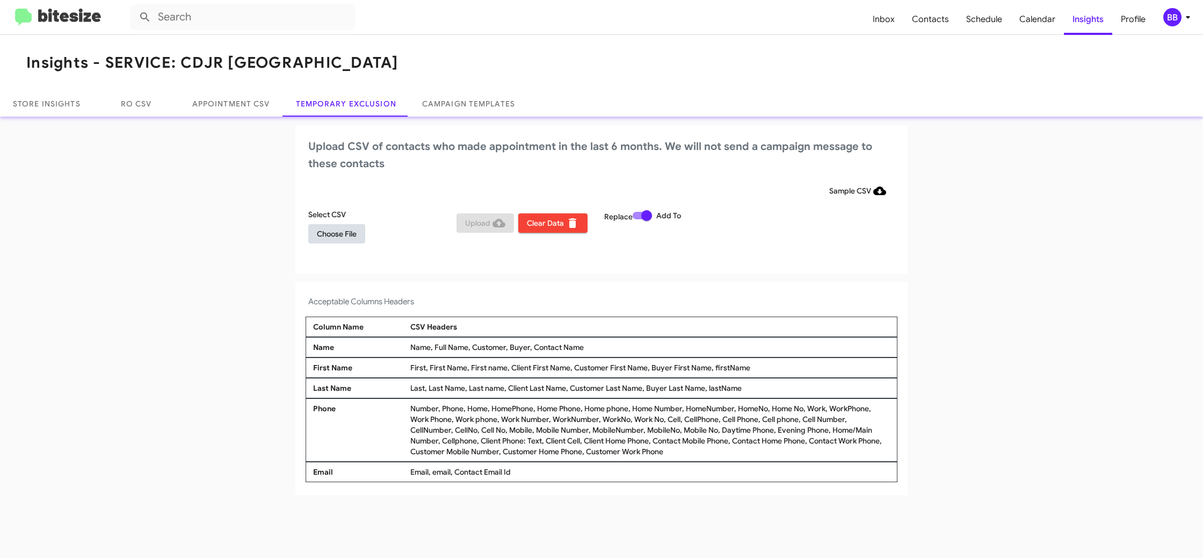
click at [343, 236] on span "Choose File" at bounding box center [337, 233] width 40 height 19
click at [240, 107] on link "Appointment CSV" at bounding box center [231, 104] width 104 height 26
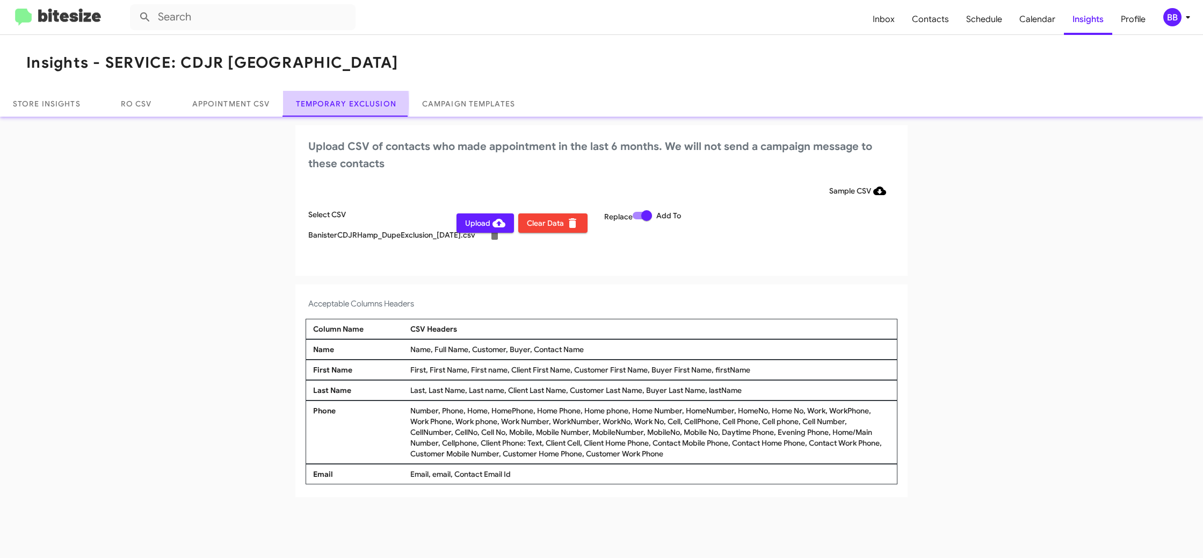
click at [308, 103] on link "Temporary Exclusion" at bounding box center [346, 104] width 126 height 26
drag, startPoint x: 308, startPoint y: 102, endPoint x: 264, endPoint y: 103, distance: 44.1
click at [305, 102] on link "Temporary Exclusion" at bounding box center [346, 104] width 126 height 26
click at [264, 103] on link "Appointment CSV" at bounding box center [231, 104] width 104 height 26
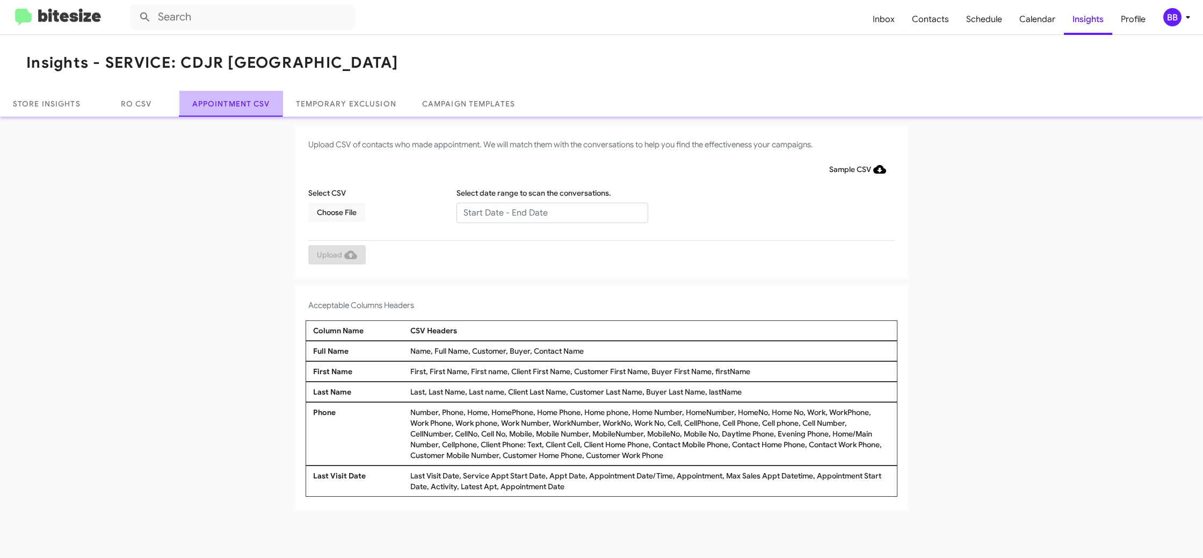
click at [264, 103] on link "Appointment CSV" at bounding box center [231, 104] width 104 height 26
click at [326, 98] on link "Temporary Exclusion" at bounding box center [346, 104] width 126 height 26
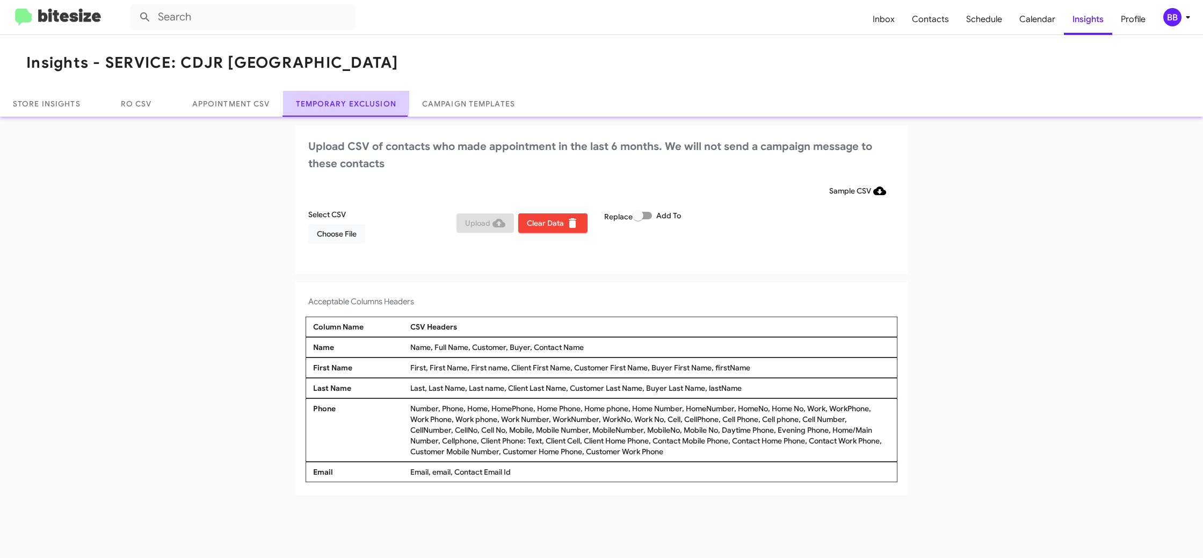
click at [326, 98] on link "Temporary Exclusion" at bounding box center [346, 104] width 126 height 26
drag, startPoint x: 326, startPoint y: 98, endPoint x: 325, endPoint y: 223, distance: 125.2
click at [326, 99] on link "Temporary Exclusion" at bounding box center [346, 104] width 126 height 26
click at [1167, 5] on mat-toolbar "Inbox Contacts Schedule Calendar Insights Profile BB" at bounding box center [601, 17] width 1203 height 34
click at [1170, 16] on div "BB" at bounding box center [1173, 17] width 18 height 18
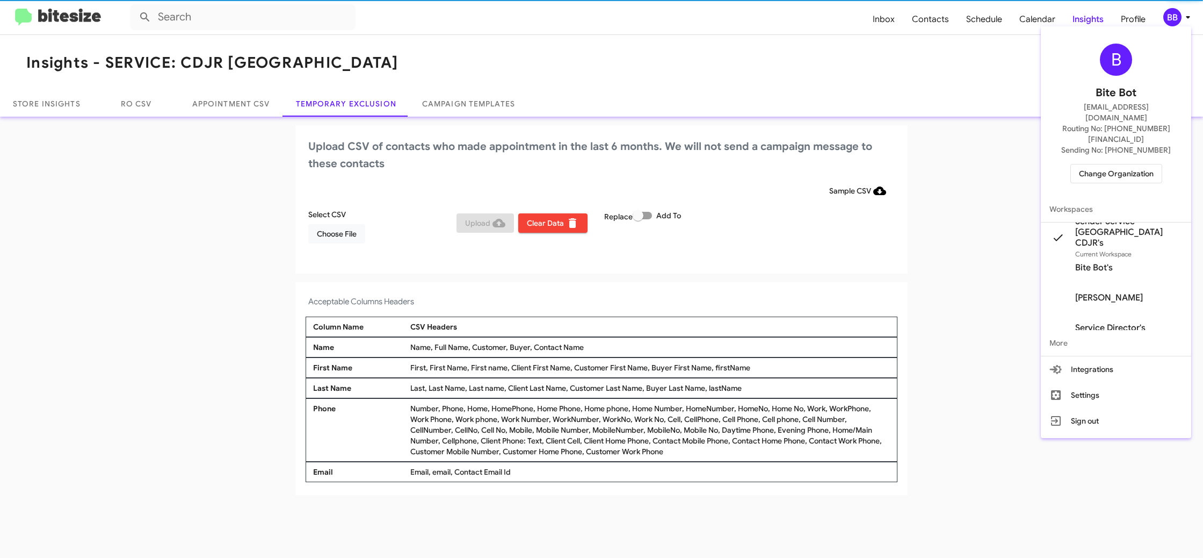
click at [1170, 16] on div at bounding box center [601, 279] width 1203 height 558
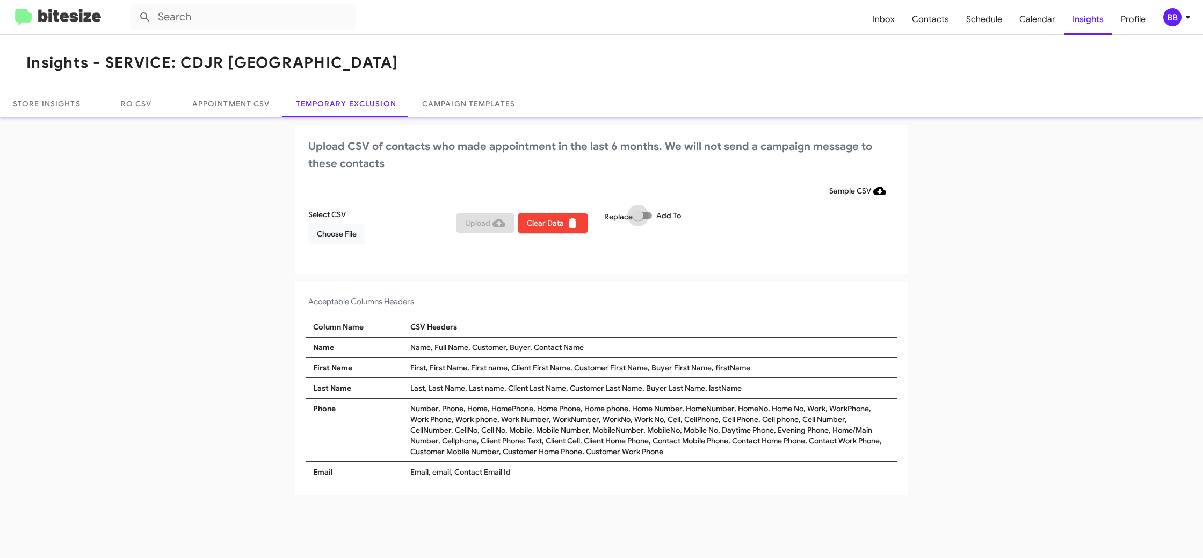
click at [634, 215] on span at bounding box center [638, 215] width 11 height 11
click at [638, 219] on input "Add To" at bounding box center [638, 219] width 1 height 1
checkbox input "true"
drag, startPoint x: 681, startPoint y: 184, endPoint x: 439, endPoint y: 222, distance: 244.7
click at [677, 184] on div "Sample CSV" at bounding box center [601, 190] width 587 height 19
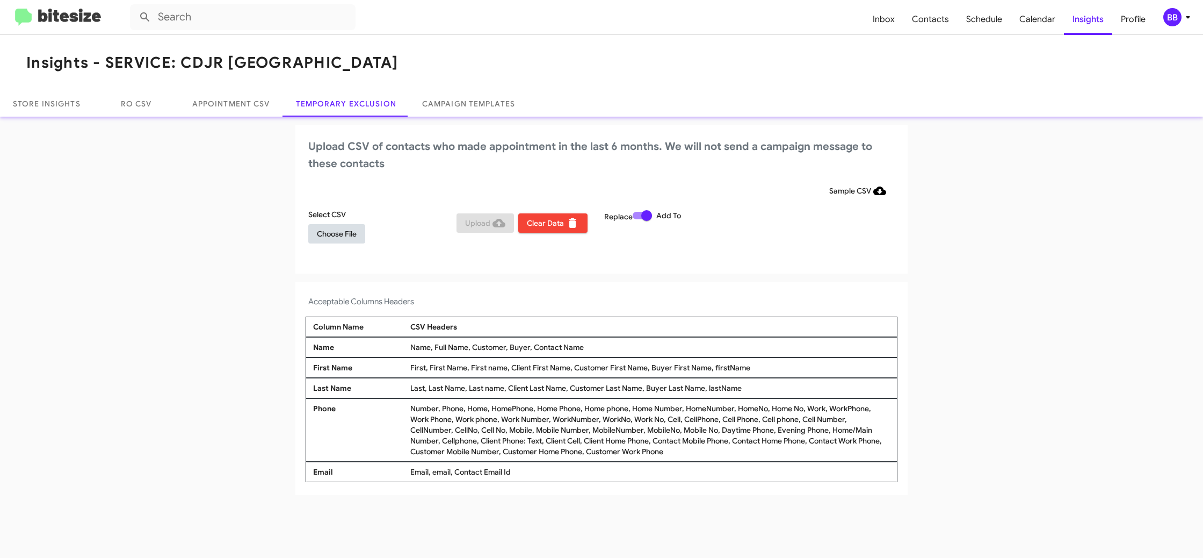
click at [336, 239] on span "Choose File" at bounding box center [337, 233] width 40 height 19
click at [754, 284] on app-temporary-exclusion-csv "Upload CSV of contacts who made appointment in the last 6 months. We will not s…" at bounding box center [601, 311] width 1203 height 372
click at [1172, 21] on div "BB" at bounding box center [1173, 17] width 18 height 18
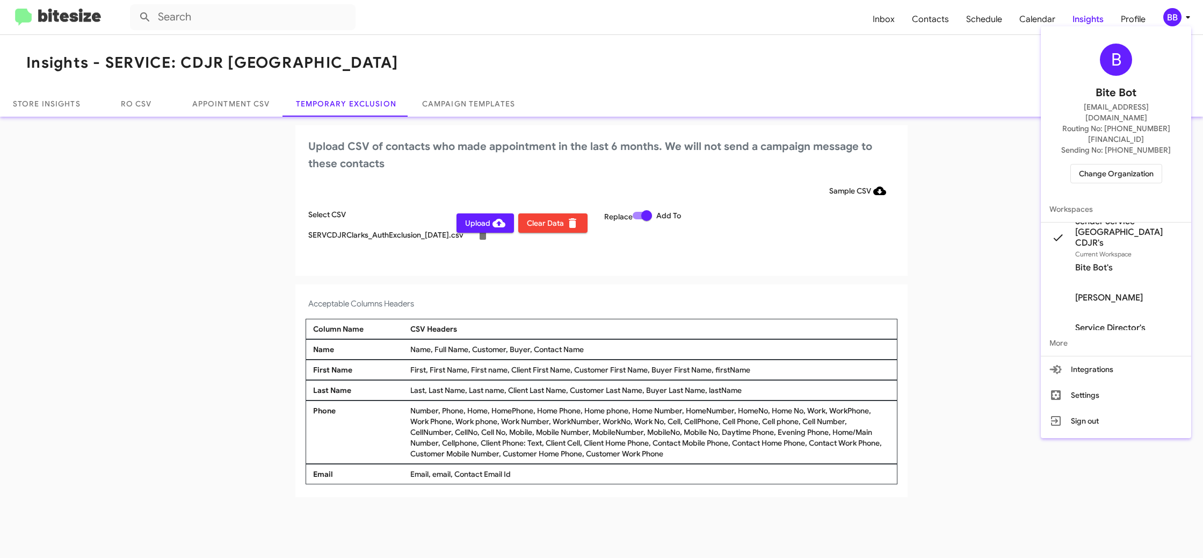
drag, startPoint x: 1172, startPoint y: 21, endPoint x: 1166, endPoint y: 23, distance: 6.6
click at [1172, 21] on div at bounding box center [601, 279] width 1203 height 558
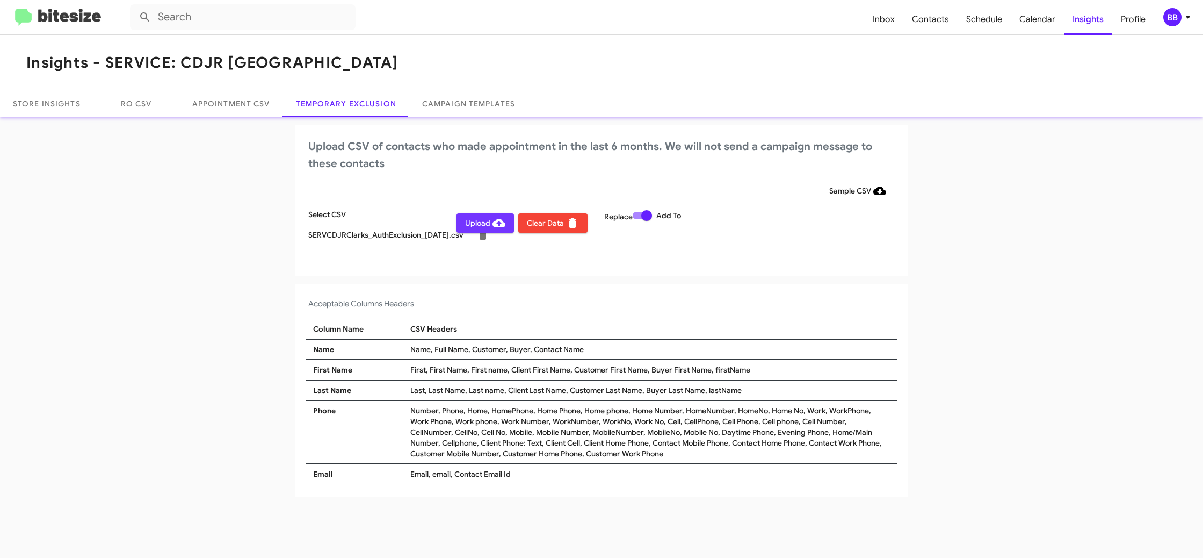
click at [465, 220] on span "Upload" at bounding box center [485, 222] width 40 height 19
click at [349, 233] on span "Choose File" at bounding box center [337, 233] width 40 height 19
click at [815, 283] on app-temporary-exclusion-csv "Upload CSV of contacts who made appointment in the last 6 months. We will not s…" at bounding box center [601, 311] width 1203 height 372
click at [1170, 23] on div "BB" at bounding box center [1173, 17] width 18 height 18
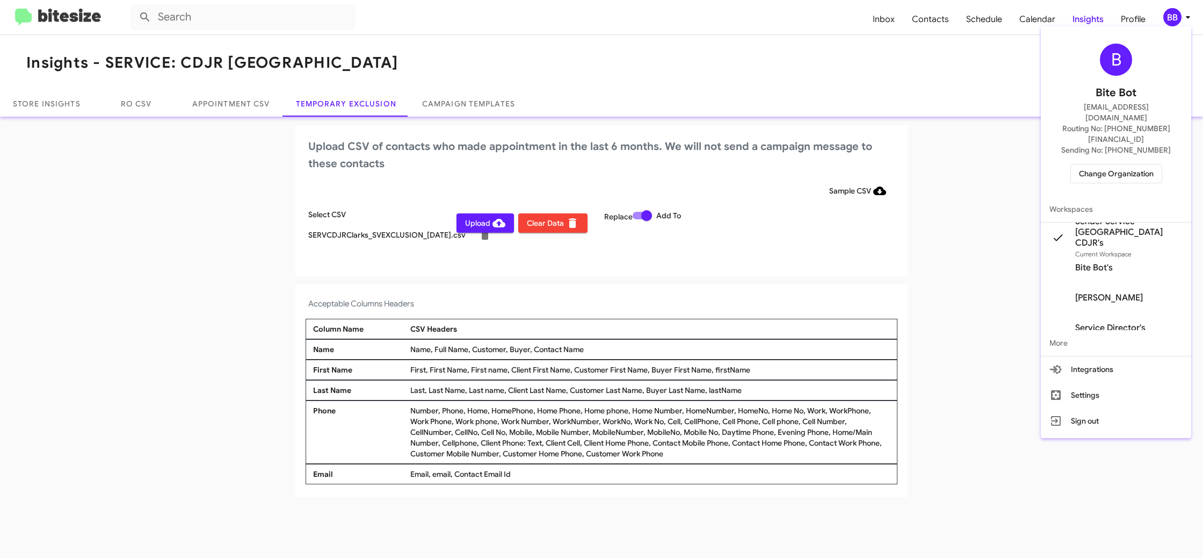
drag, startPoint x: 1170, startPoint y: 23, endPoint x: 1060, endPoint y: 68, distance: 118.5
click at [1170, 21] on div at bounding box center [601, 279] width 1203 height 558
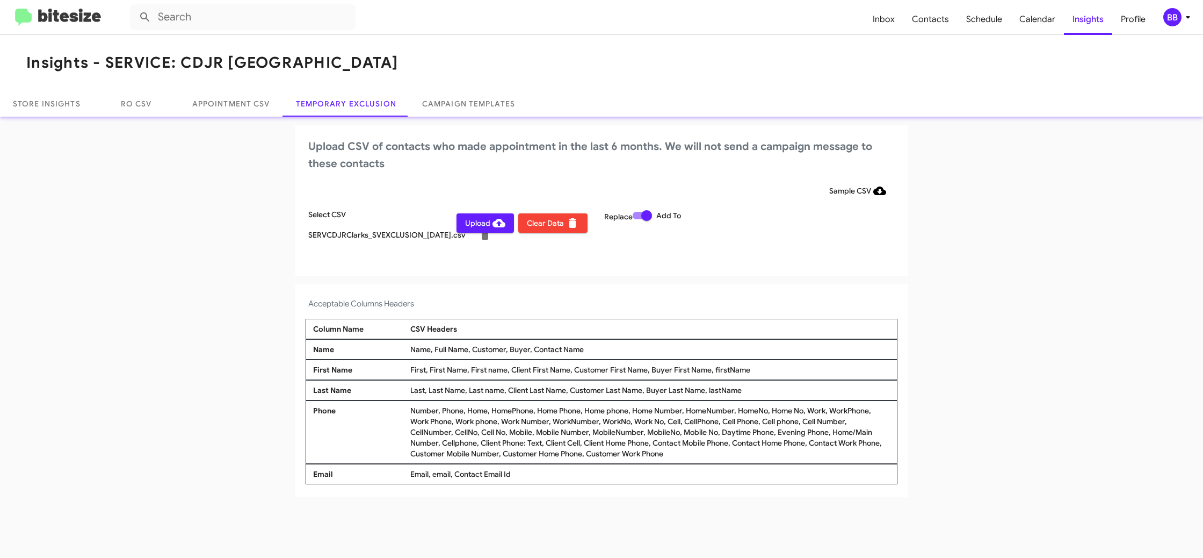
click at [471, 220] on span "Upload" at bounding box center [485, 222] width 40 height 19
drag, startPoint x: 1188, startPoint y: 26, endPoint x: 1169, endPoint y: 33, distance: 20.6
click at [1188, 26] on mat-toolbar "Inbox Contacts Schedule Calendar Insights Profile BB" at bounding box center [601, 17] width 1203 height 34
drag, startPoint x: 1183, startPoint y: 11, endPoint x: 1180, endPoint y: 18, distance: 8.4
click at [1183, 11] on icon at bounding box center [1188, 17] width 13 height 13
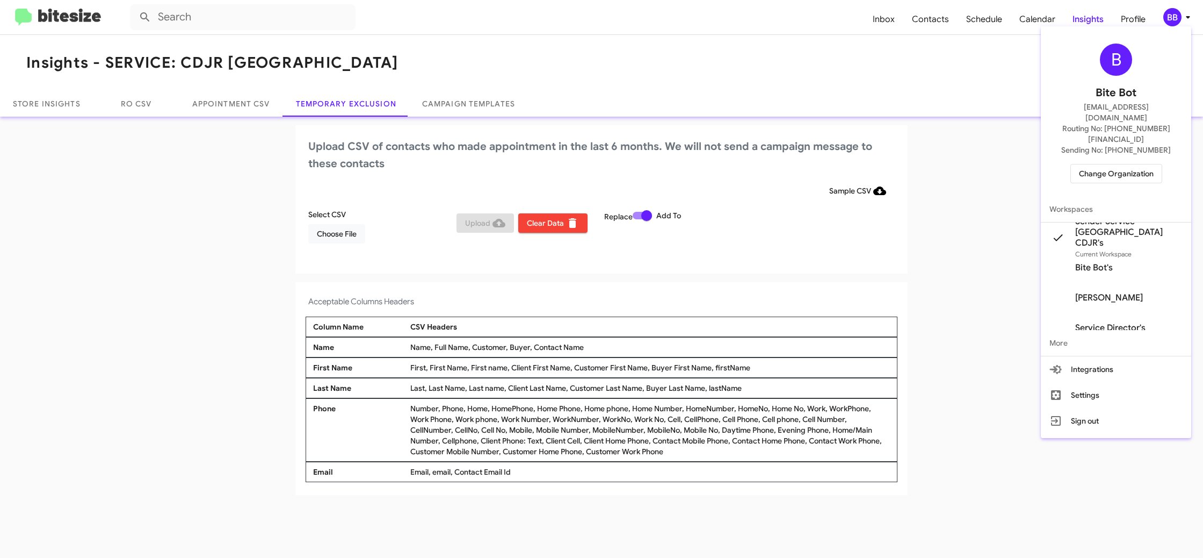
click at [1105, 164] on span "Change Organization" at bounding box center [1116, 173] width 75 height 18
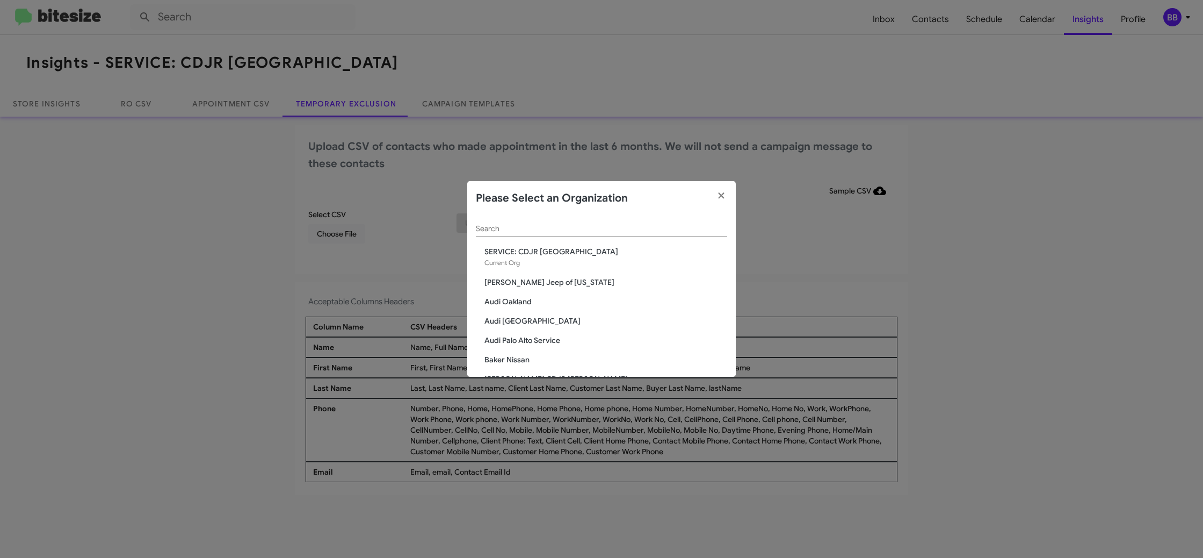
click at [519, 232] on div "Search" at bounding box center [601, 225] width 251 height 21
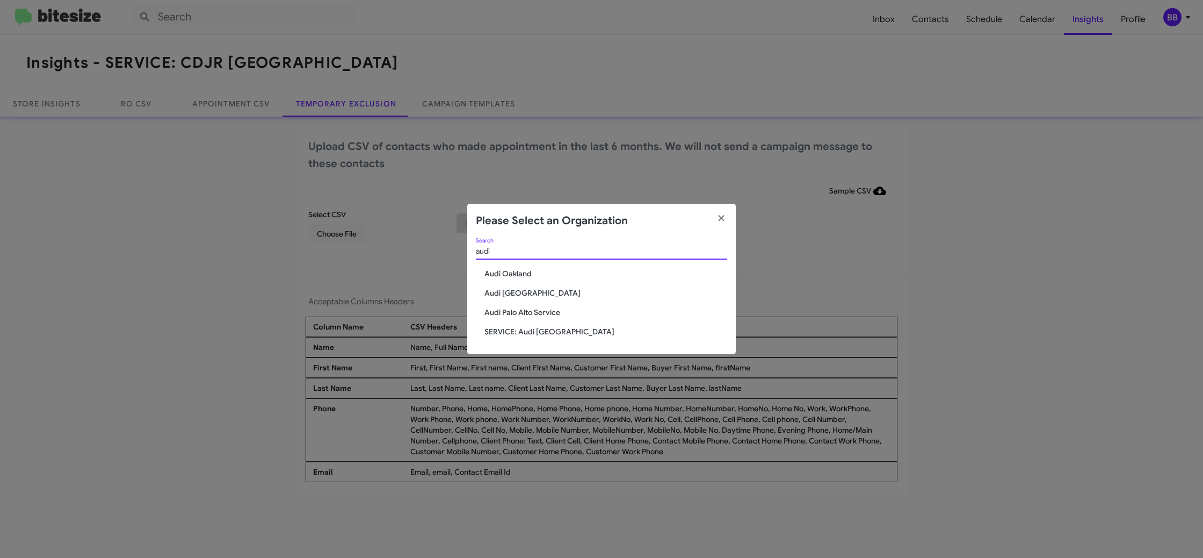
type input "audi"
click at [526, 270] on span "Audi Oakland" at bounding box center [606, 273] width 243 height 11
drag, startPoint x: 526, startPoint y: 271, endPoint x: 503, endPoint y: 83, distance: 190.0
click at [526, 267] on div "audi Search Audi Oakland Audi Palo Alto Audi Palo Alto Service SERVICE: Audi Oa…" at bounding box center [601, 296] width 269 height 117
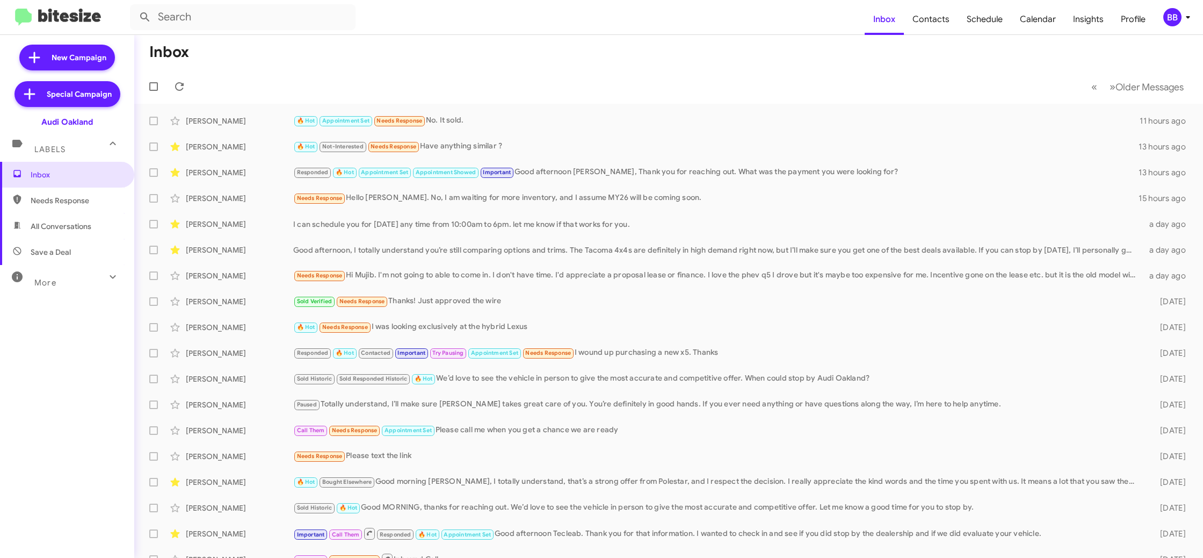
drag, startPoint x: 1178, startPoint y: 12, endPoint x: 1173, endPoint y: 24, distance: 12.6
click at [1178, 12] on div "BB" at bounding box center [1173, 17] width 18 height 18
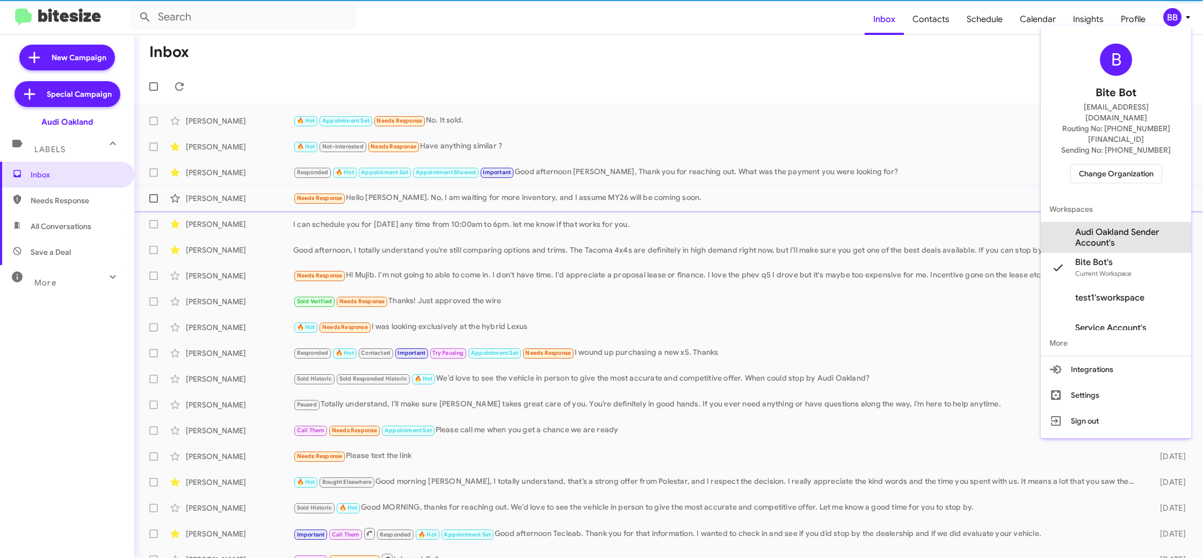
drag, startPoint x: 1136, startPoint y: 217, endPoint x: 1132, endPoint y: 197, distance: 20.7
click at [1135, 227] on span "Audi Oakland Sender Account's" at bounding box center [1128, 237] width 107 height 21
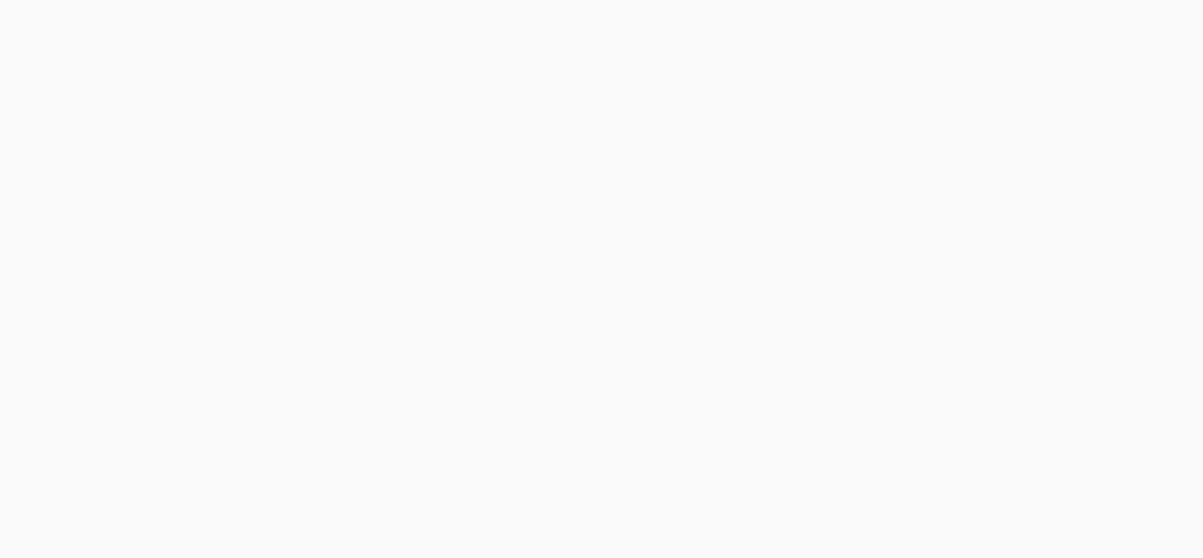
click at [1085, 26] on body at bounding box center [601, 279] width 1203 height 558
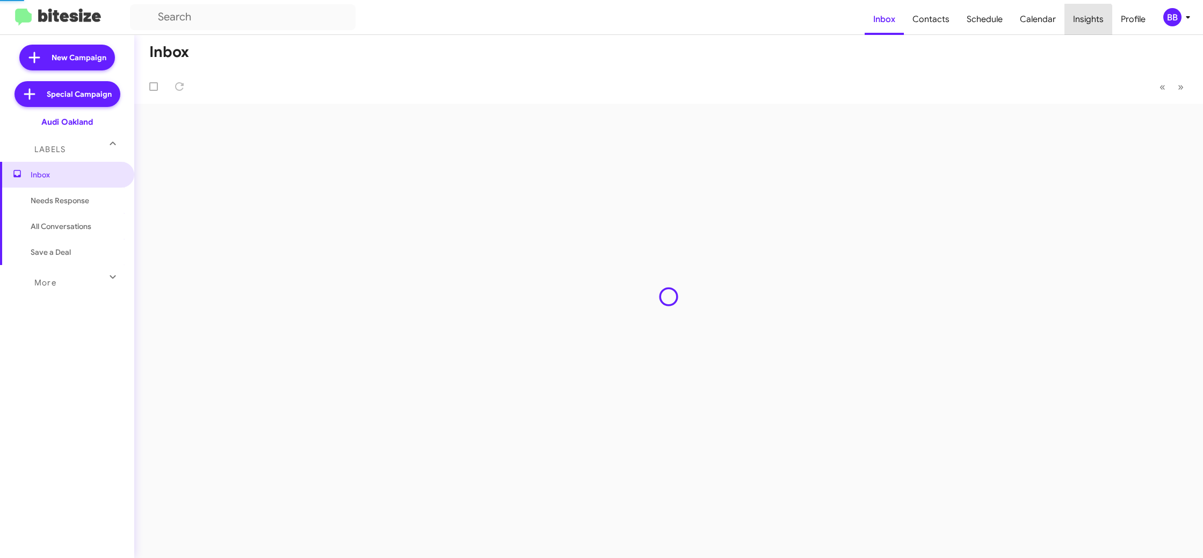
click at [1085, 26] on span "Insights" at bounding box center [1089, 19] width 48 height 31
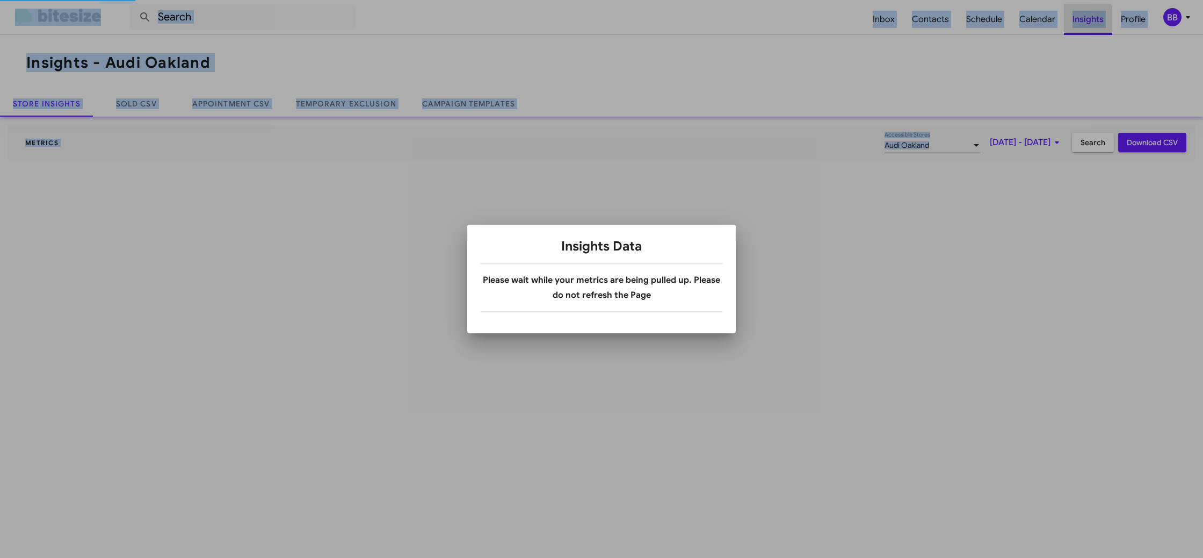
click at [1085, 26] on div at bounding box center [601, 279] width 1203 height 558
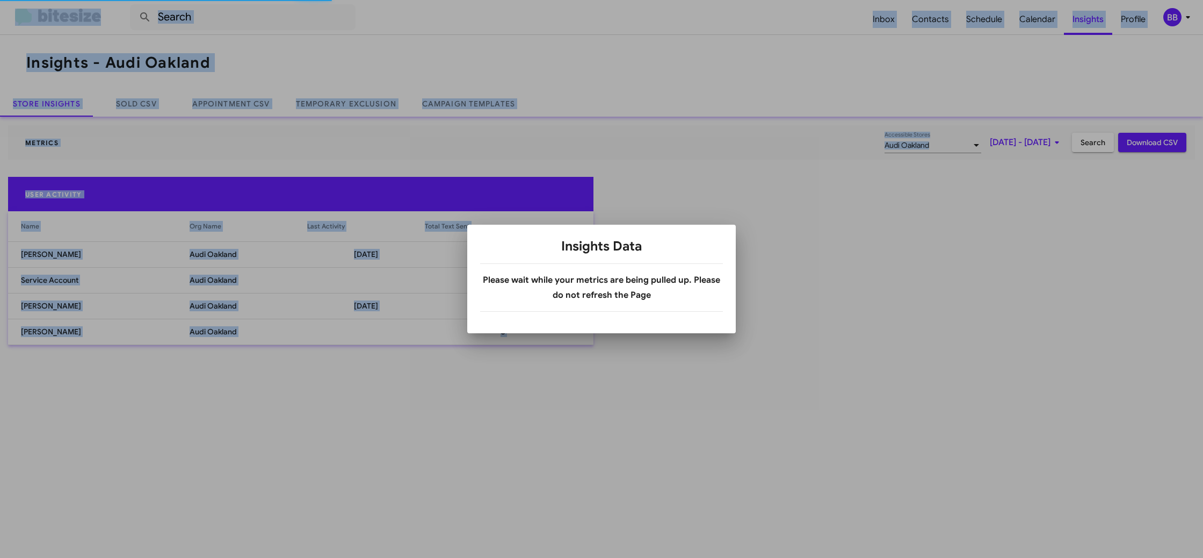
click at [399, 100] on div at bounding box center [601, 279] width 1203 height 558
click at [376, 102] on div at bounding box center [601, 279] width 1203 height 558
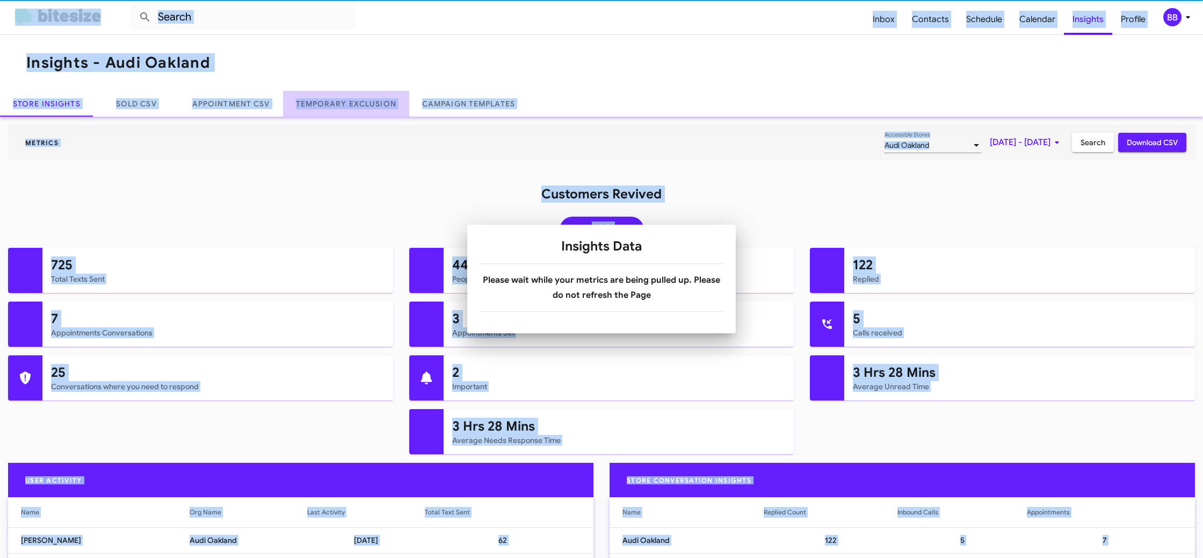
click at [376, 102] on link "Temporary Exclusion" at bounding box center [346, 104] width 126 height 26
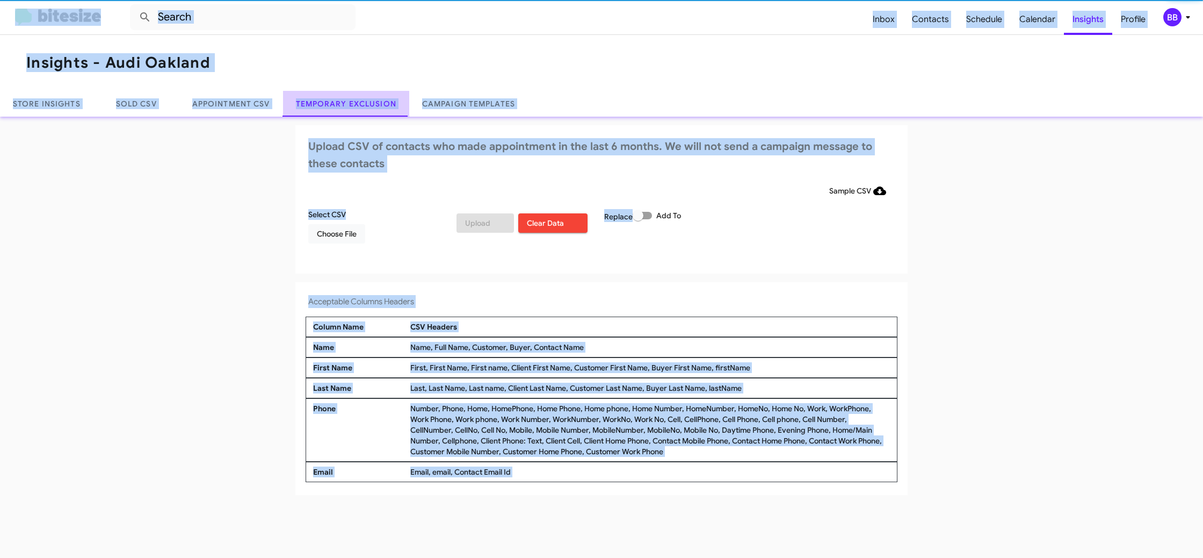
click at [376, 102] on link "Temporary Exclusion" at bounding box center [346, 104] width 126 height 26
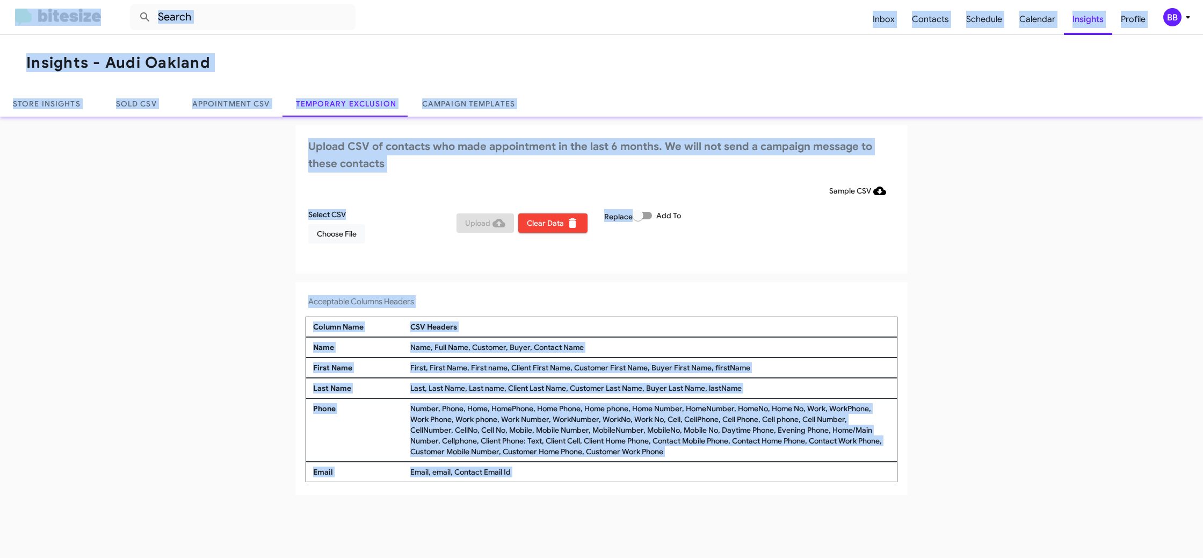
click at [1185, 23] on icon at bounding box center [1188, 17] width 13 height 13
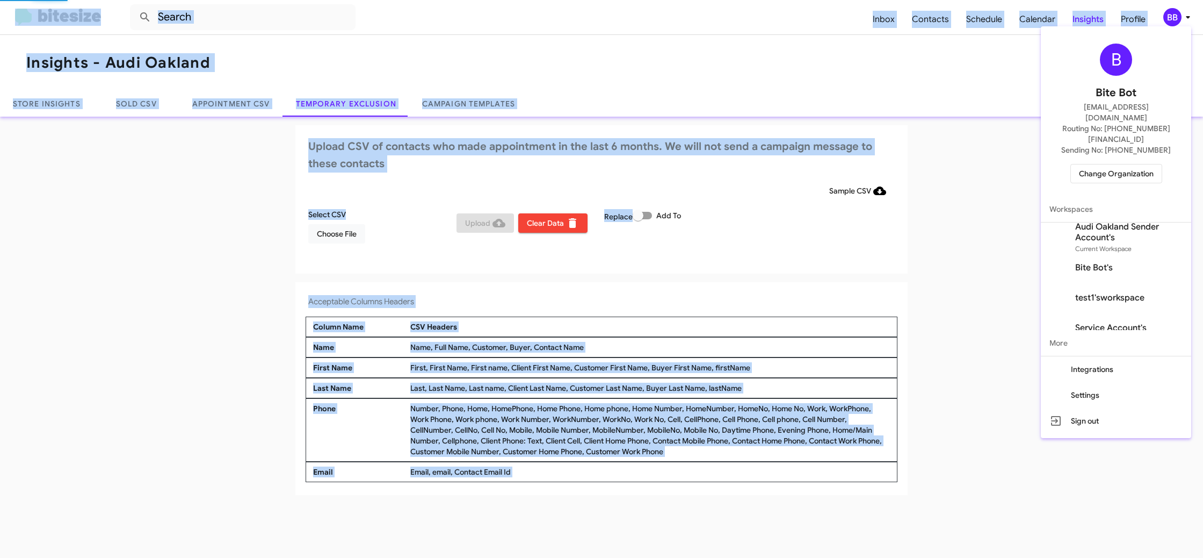
click at [1185, 23] on div at bounding box center [601, 279] width 1203 height 558
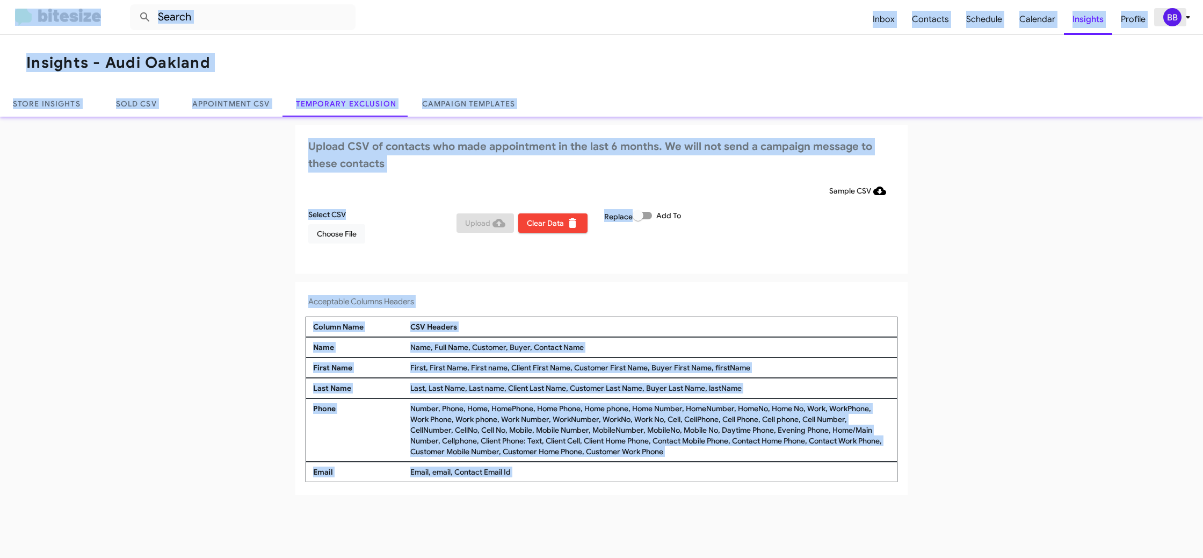
click at [1164, 26] on span "BB" at bounding box center [1179, 17] width 32 height 18
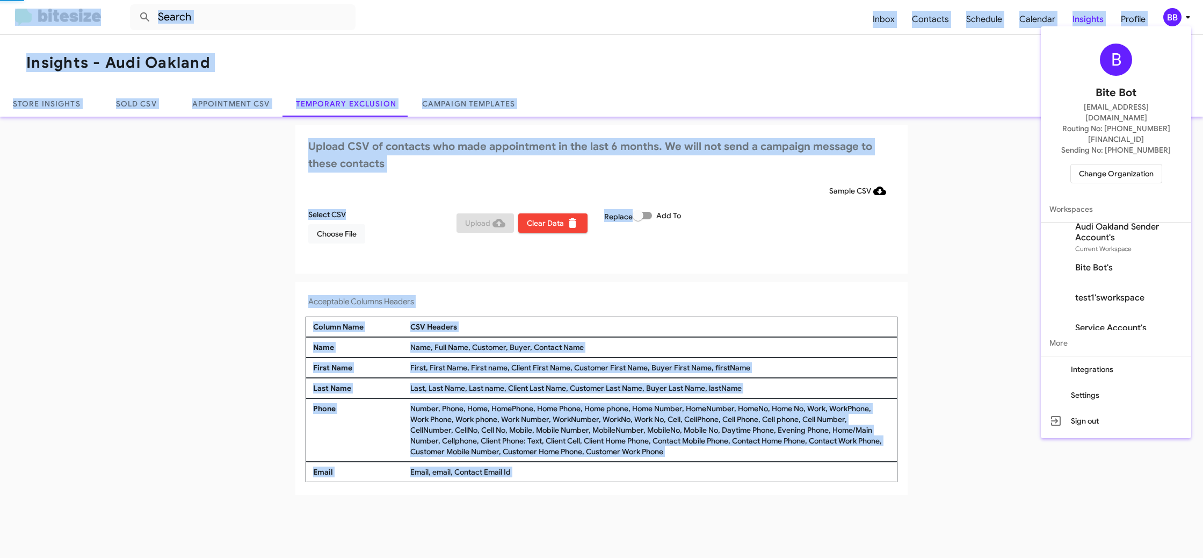
click at [1166, 25] on div at bounding box center [601, 279] width 1203 height 558
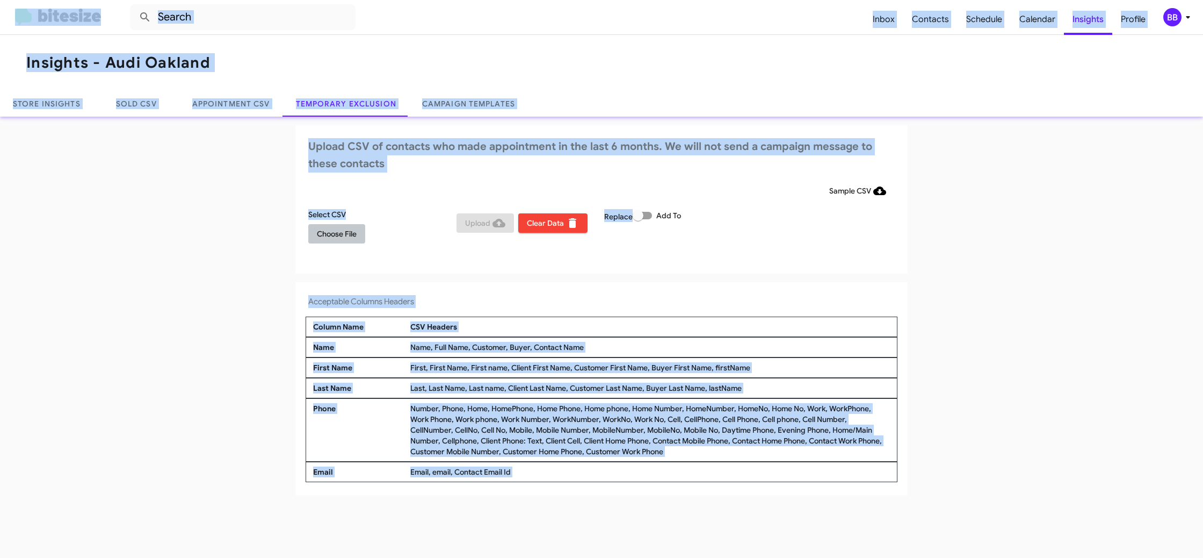
click at [326, 242] on span "Choose File" at bounding box center [337, 233] width 40 height 19
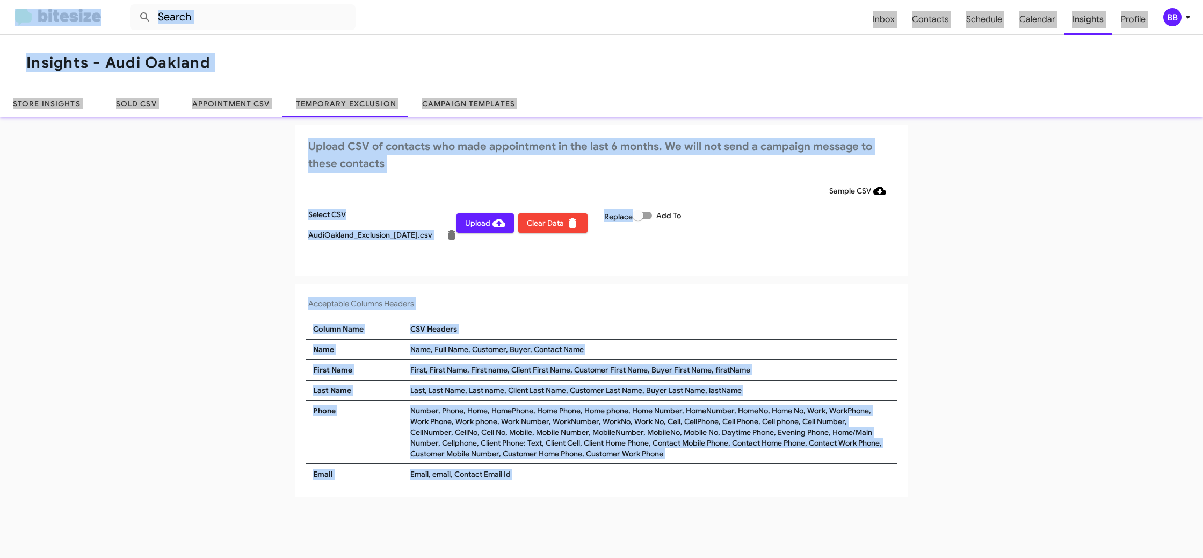
drag, startPoint x: 672, startPoint y: 277, endPoint x: 656, endPoint y: 282, distance: 16.8
click at [672, 277] on app-temporary-exclusion-csv "Upload CSV of contacts who made appointment in the last 6 months. We will not s…" at bounding box center [601, 311] width 1203 height 372
click at [1181, 19] on div "BB" at bounding box center [1173, 17] width 18 height 18
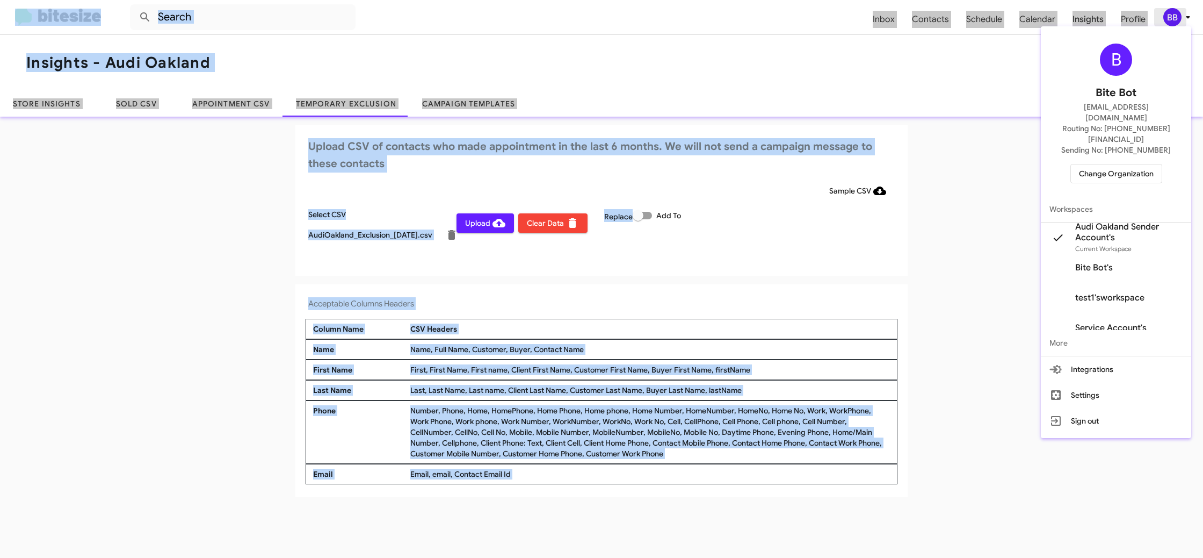
drag, startPoint x: 1181, startPoint y: 19, endPoint x: 1175, endPoint y: 20, distance: 5.6
click at [1181, 19] on div at bounding box center [601, 279] width 1203 height 558
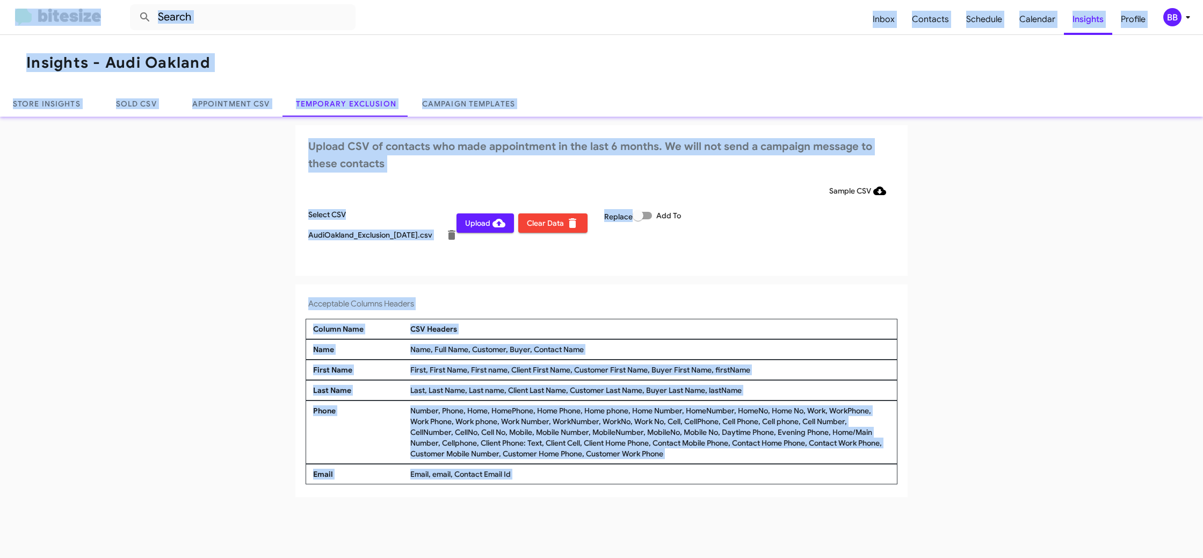
click at [1174, 17] on div "BB" at bounding box center [1173, 17] width 18 height 18
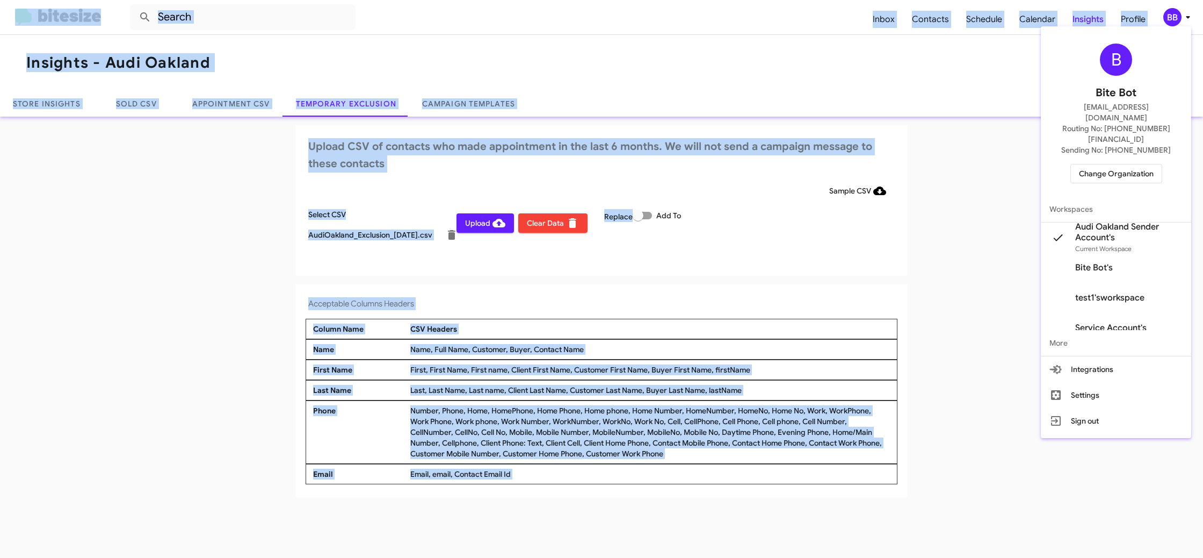
click at [1094, 164] on span "Change Organization" at bounding box center [1116, 173] width 75 height 18
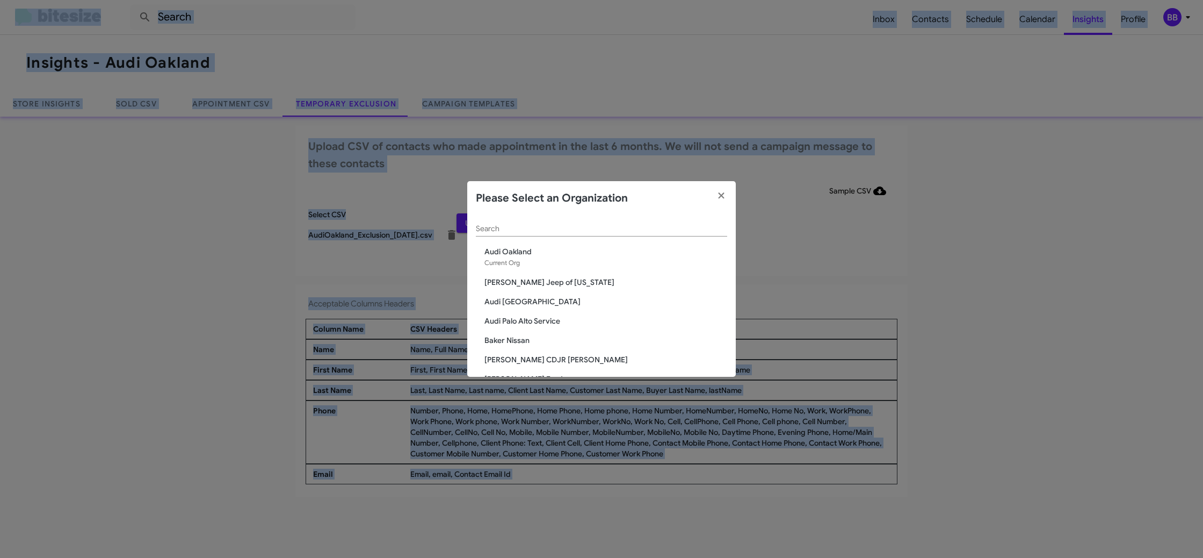
click at [502, 230] on input "Search" at bounding box center [601, 229] width 251 height 9
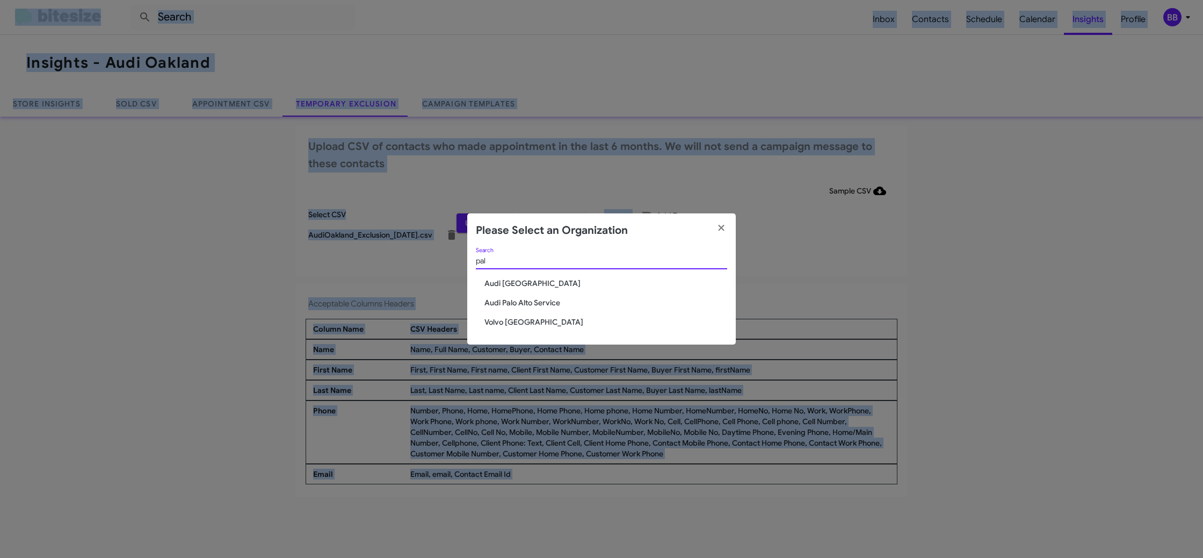
type input "pal"
click at [503, 277] on div "pal Search" at bounding box center [601, 263] width 251 height 31
click at [504, 282] on span "Audi [GEOGRAPHIC_DATA]" at bounding box center [606, 283] width 243 height 11
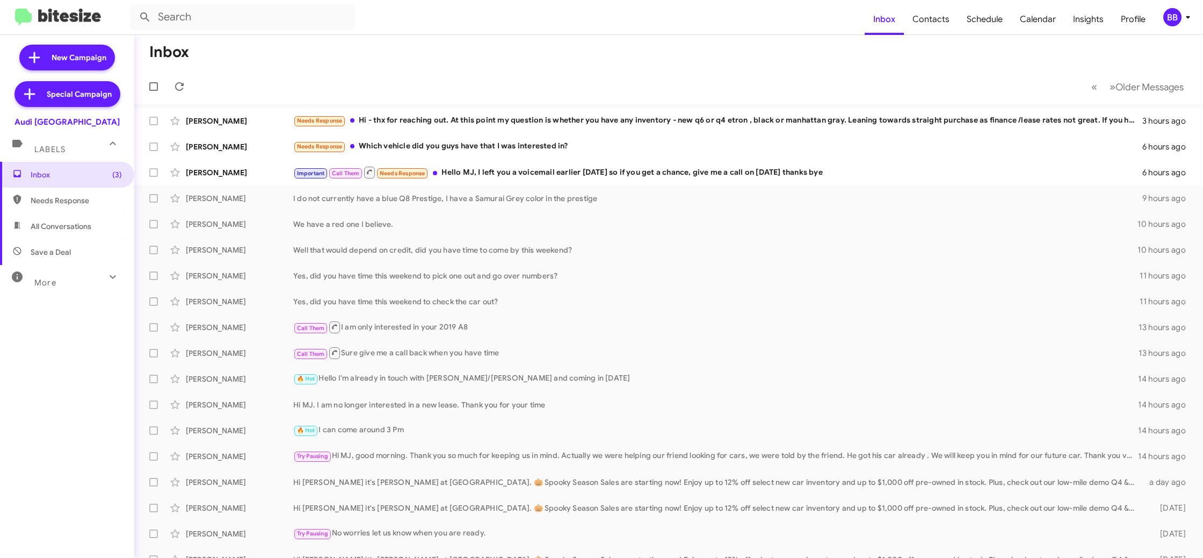
click at [1188, 10] on span "BB" at bounding box center [1179, 17] width 32 height 18
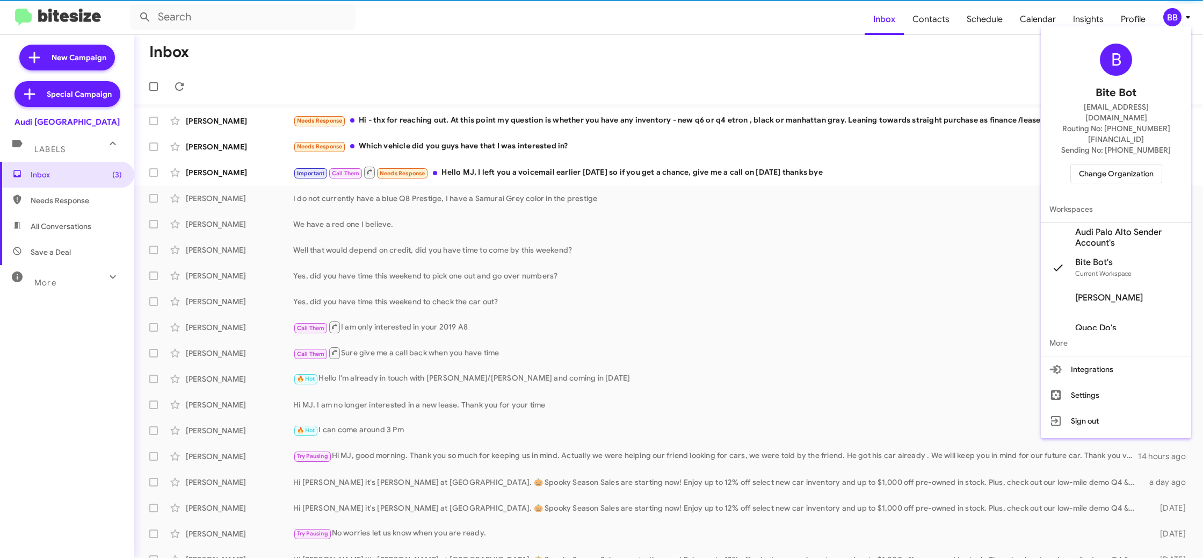
click at [1130, 227] on span "Audi Palo Alto Sender Account's" at bounding box center [1128, 237] width 107 height 21
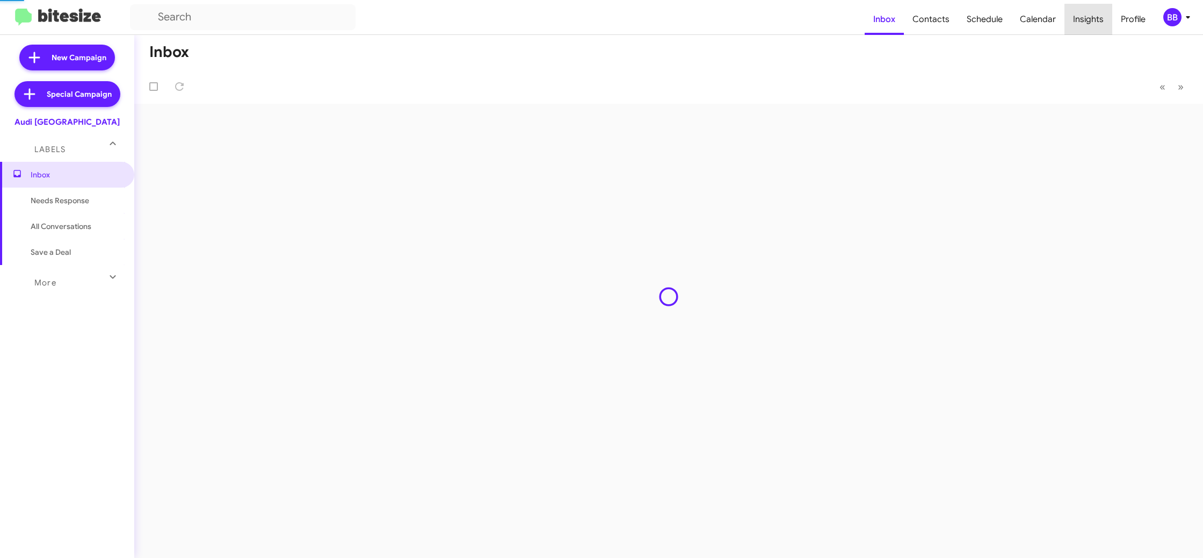
click at [1092, 28] on span "Insights" at bounding box center [1089, 19] width 48 height 31
click at [1092, 28] on body "Inbox Contacts Schedule Calendar Insights Profile BB New Campaign Special Campa…" at bounding box center [601, 279] width 1203 height 558
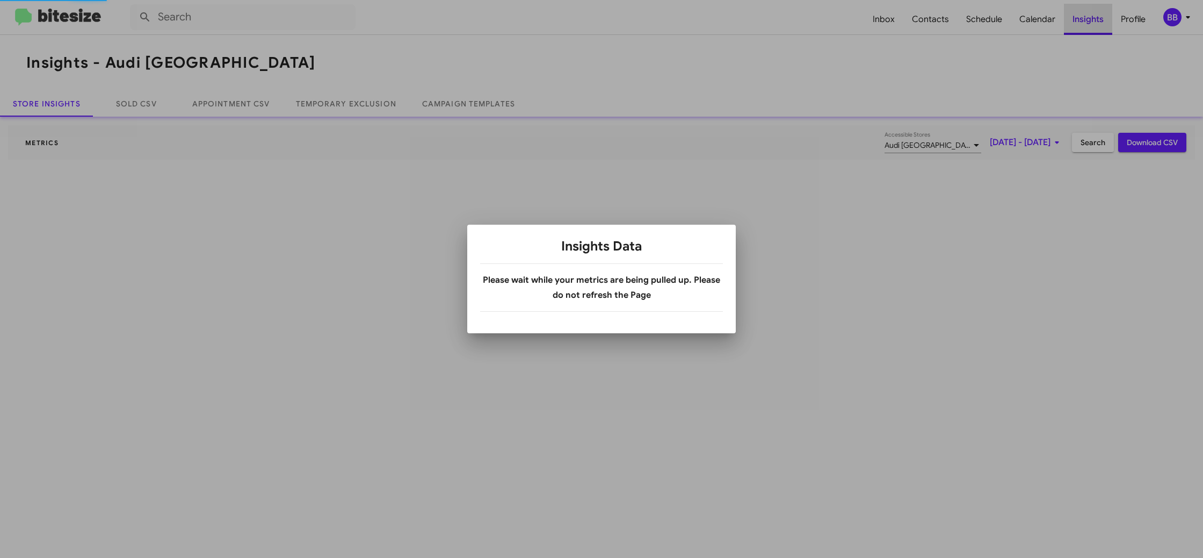
click at [1092, 28] on div at bounding box center [601, 279] width 1203 height 558
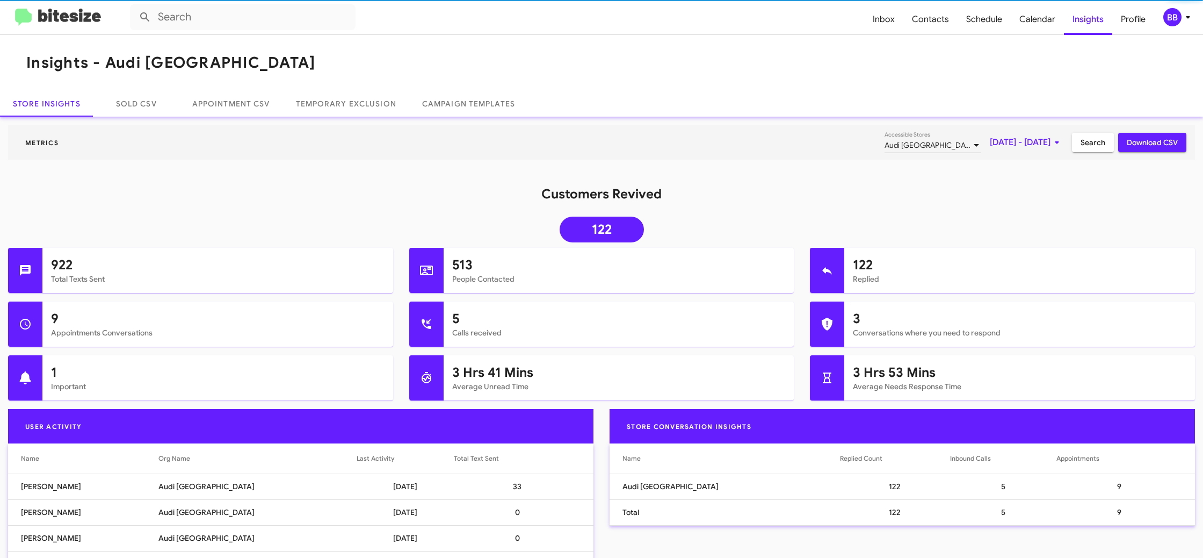
click at [324, 117] on div "Metrics Audi Palo Alto Accessible Stores Oct 1, 2025 - Oct 11, 2025 Search Down…" at bounding box center [601, 503] width 1203 height 772
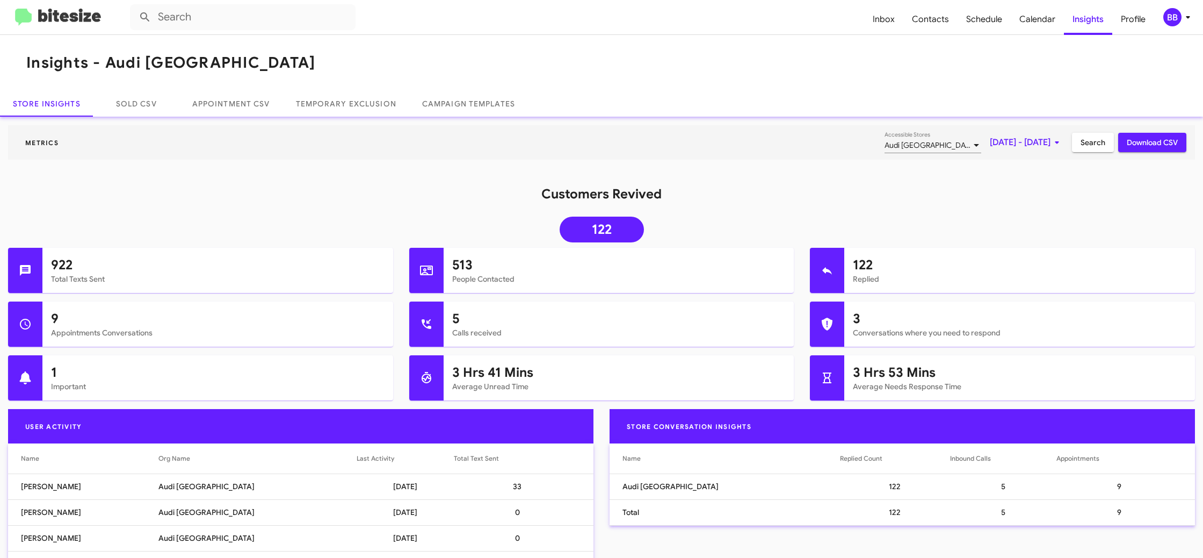
click at [324, 117] on div "Metrics Audi Palo Alto Accessible Stores Oct 1, 2025 - Oct 11, 2025 Search Down…" at bounding box center [601, 503] width 1203 height 772
click at [325, 115] on link "Temporary Exclusion" at bounding box center [346, 104] width 126 height 26
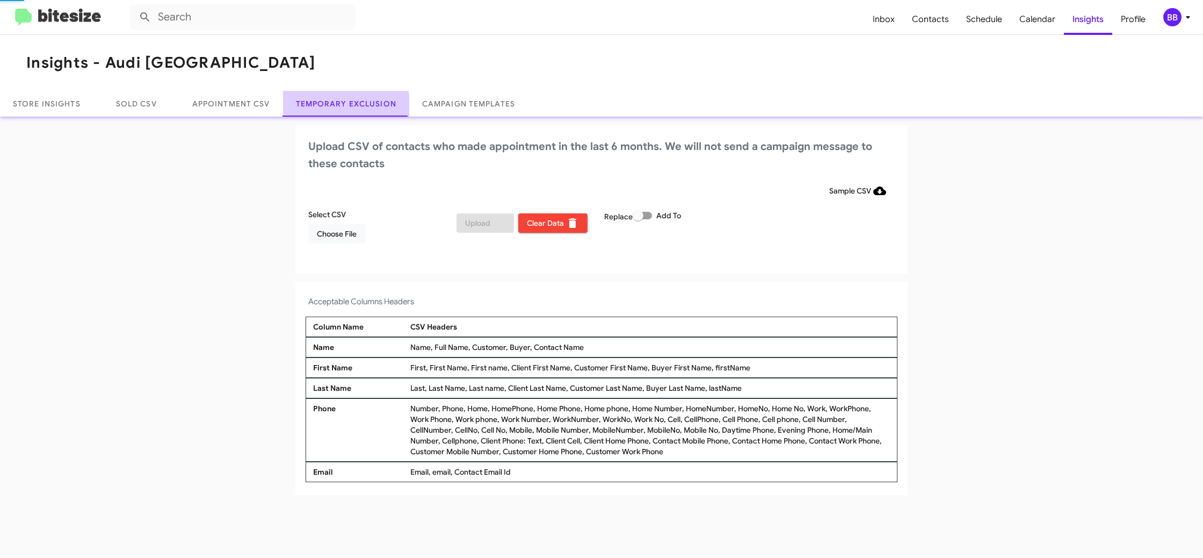
click at [325, 115] on div "Store Insights Sold CSV Appointment CSV Temporary Exclusion Campaign Templates" at bounding box center [601, 104] width 1203 height 26
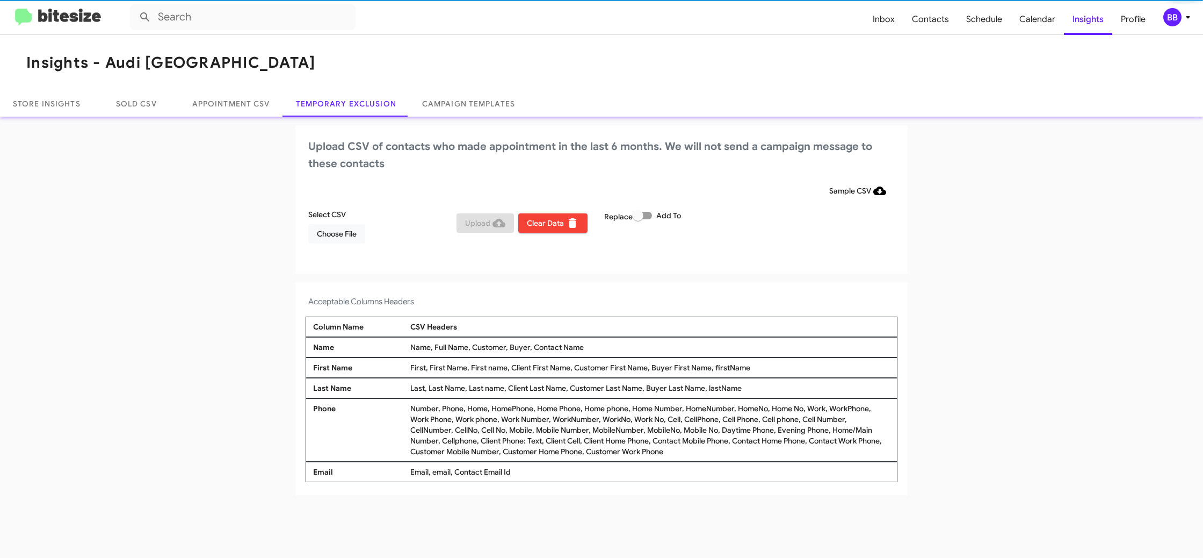
click at [488, 68] on mat-toolbar "Insights - Audi Palo Alto" at bounding box center [601, 63] width 1203 height 56
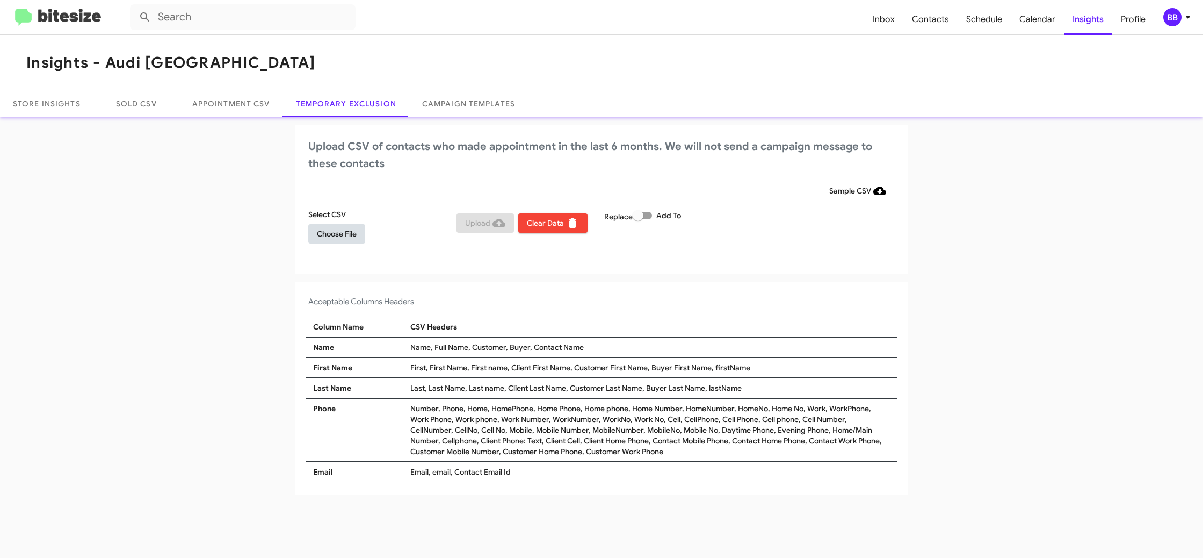
click at [327, 237] on span "Choose File" at bounding box center [337, 233] width 40 height 19
drag, startPoint x: 901, startPoint y: 261, endPoint x: 886, endPoint y: 263, distance: 15.2
click at [897, 261] on div "Upload CSV of contacts who made appointment in the last 6 months. We will not s…" at bounding box center [601, 200] width 612 height 150
click at [1166, 26] on mat-toolbar "Inbox Contacts Schedule Calendar Insights Profile BB" at bounding box center [601, 17] width 1203 height 34
click at [1172, 19] on div "BB" at bounding box center [1173, 17] width 18 height 18
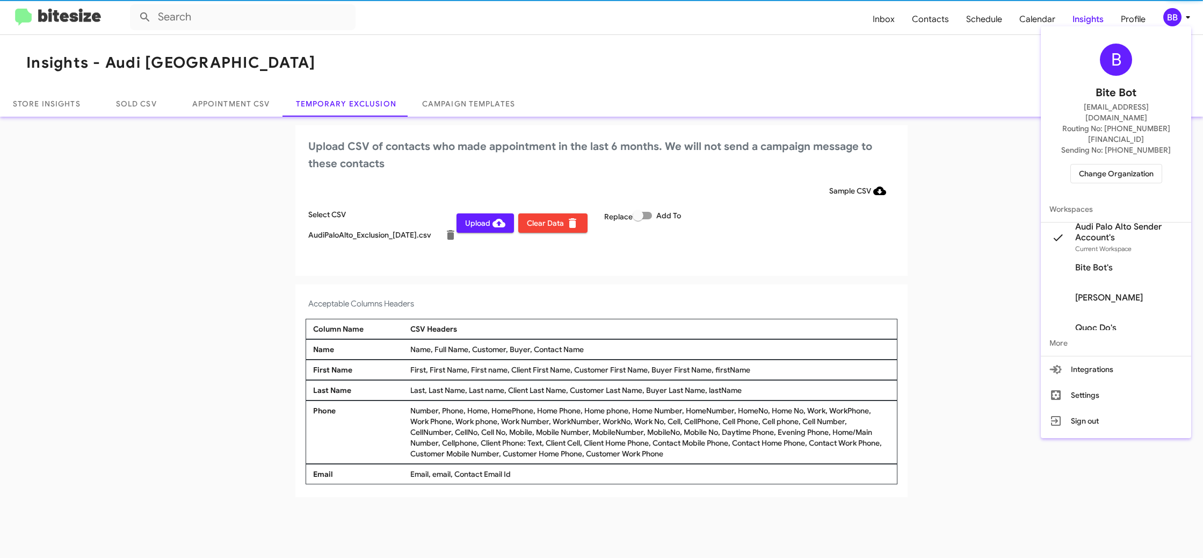
click at [1172, 19] on div at bounding box center [601, 279] width 1203 height 558
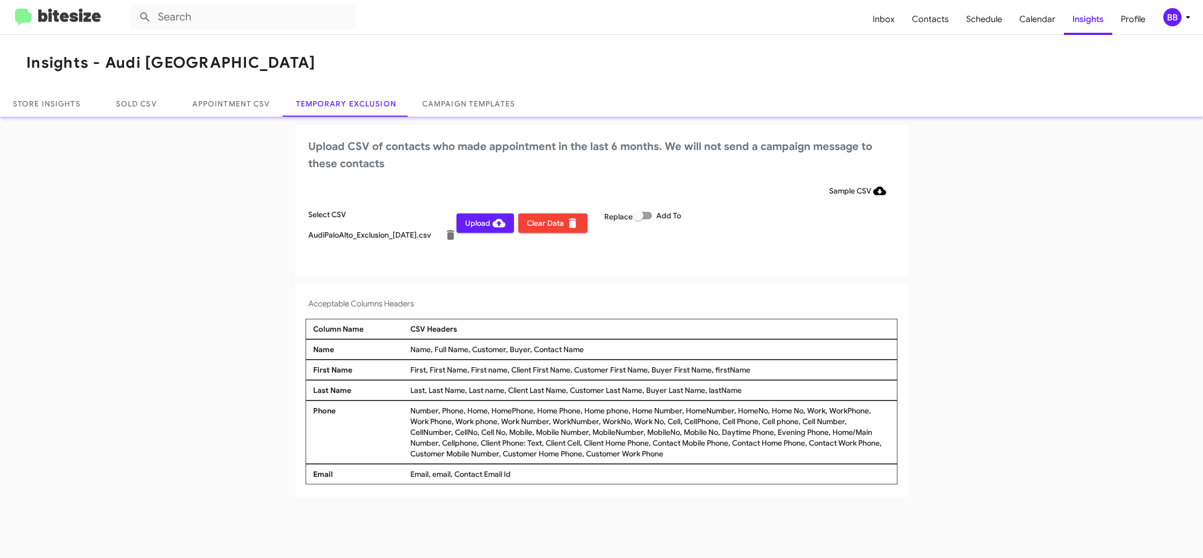
click at [532, 263] on div "Upload CSV of contacts who made appointment in the last 6 months. We will not s…" at bounding box center [601, 200] width 612 height 150
click at [475, 223] on span "Upload" at bounding box center [485, 222] width 40 height 19
click at [1178, 20] on div "BB" at bounding box center [1173, 17] width 18 height 18
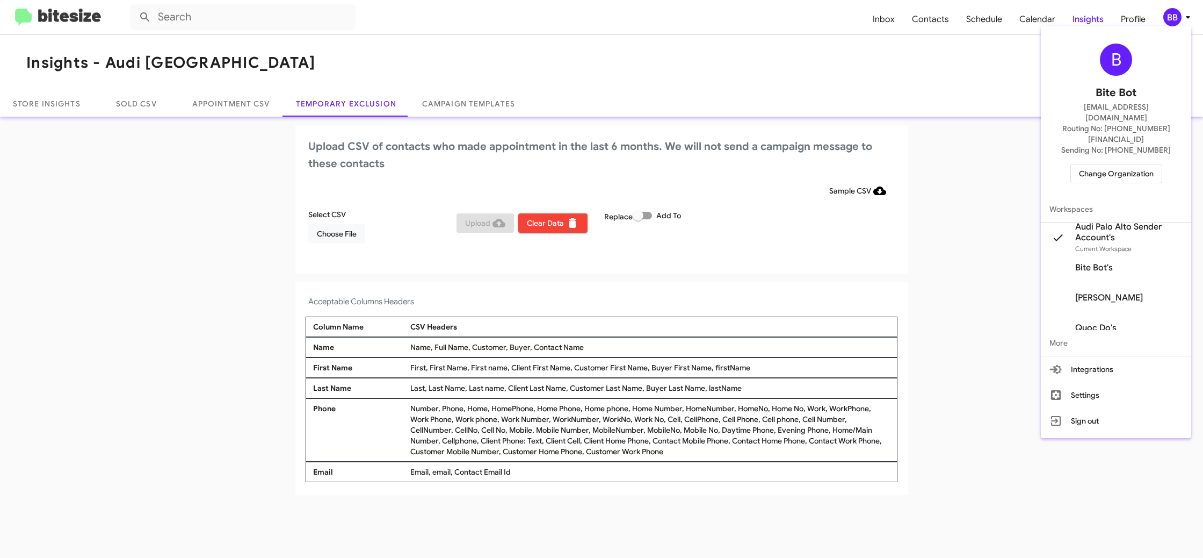
click at [1107, 164] on span "Change Organization" at bounding box center [1116, 173] width 75 height 18
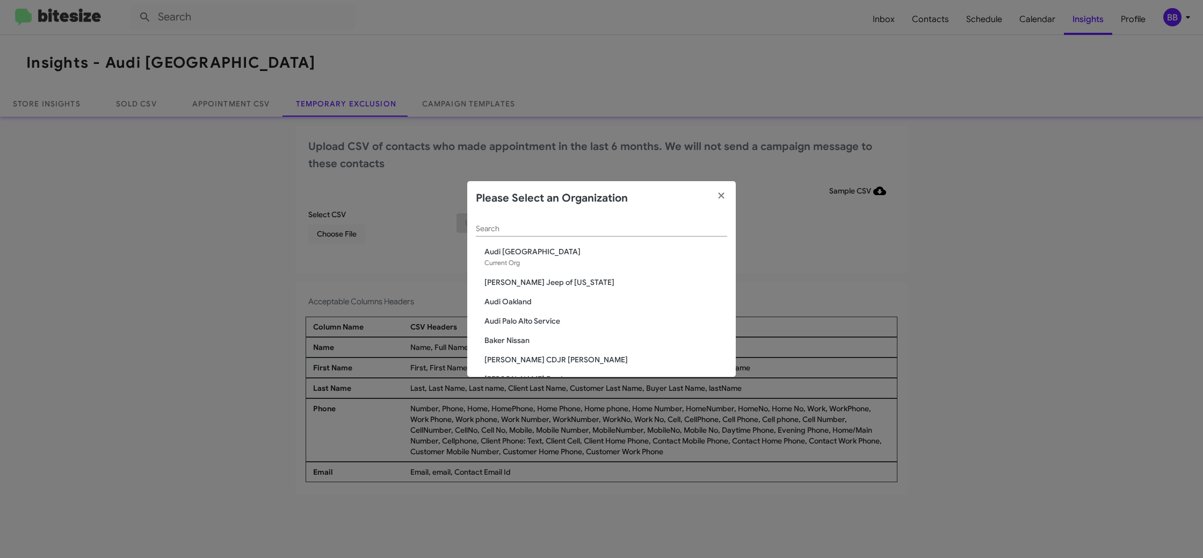
click at [502, 230] on input "Search" at bounding box center [601, 229] width 251 height 9
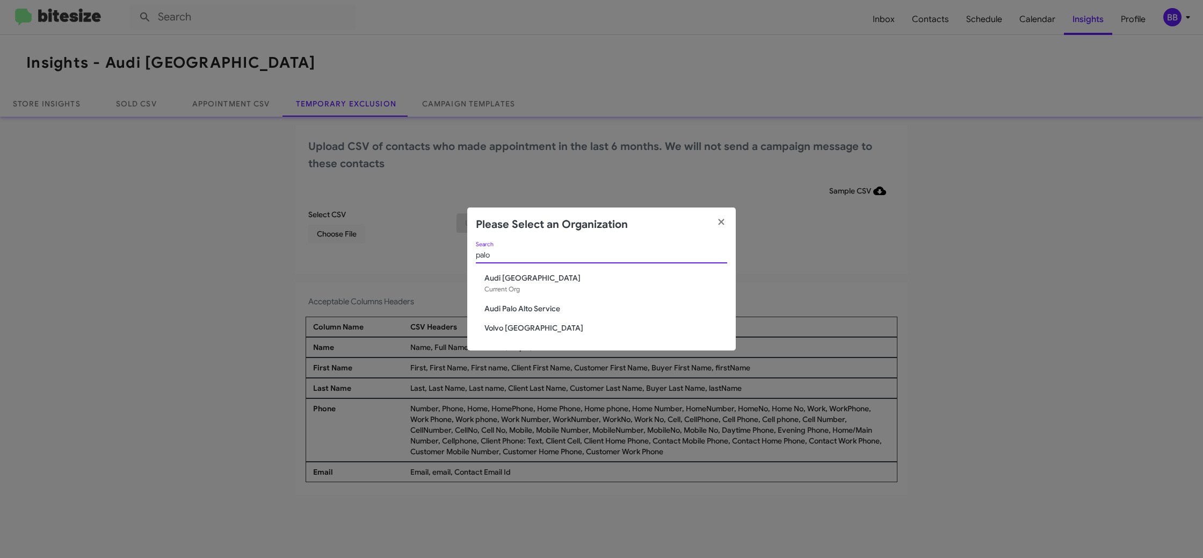
type input "palo"
click at [548, 309] on span "Audi Palo Alto Service" at bounding box center [606, 308] width 243 height 11
drag, startPoint x: 548, startPoint y: 309, endPoint x: 563, endPoint y: 273, distance: 39.5
click at [553, 290] on div "palo Search Audi Palo Alto Current Org Audi Palo Alto Service Volvo Palo Alto" at bounding box center [601, 296] width 269 height 109
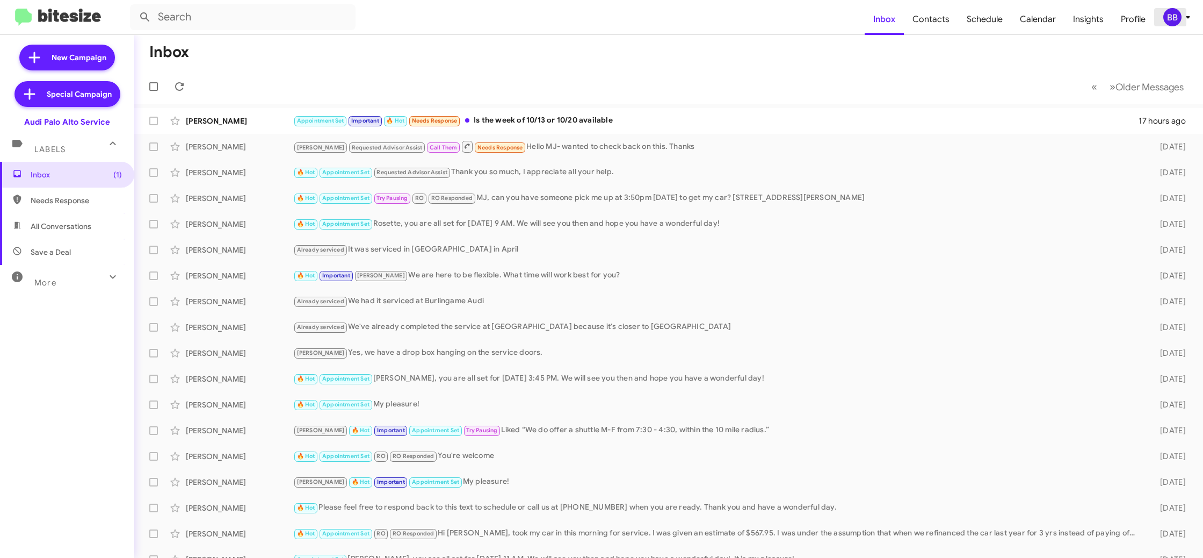
click at [1181, 20] on span "BB" at bounding box center [1179, 17] width 32 height 18
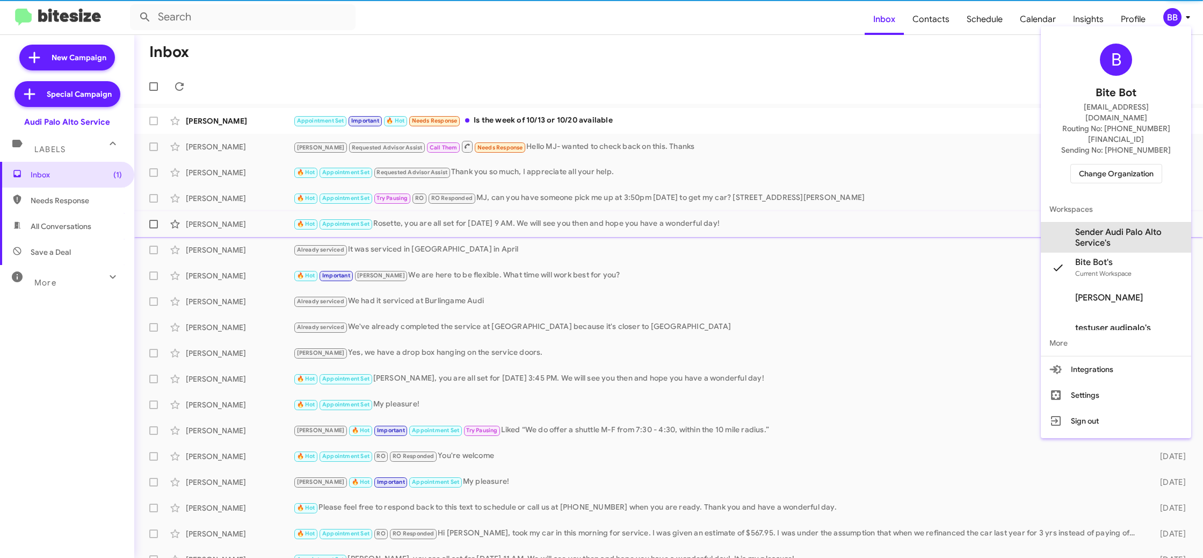
click at [1126, 227] on span "Sender Audi Palo Alto Service's" at bounding box center [1128, 237] width 107 height 21
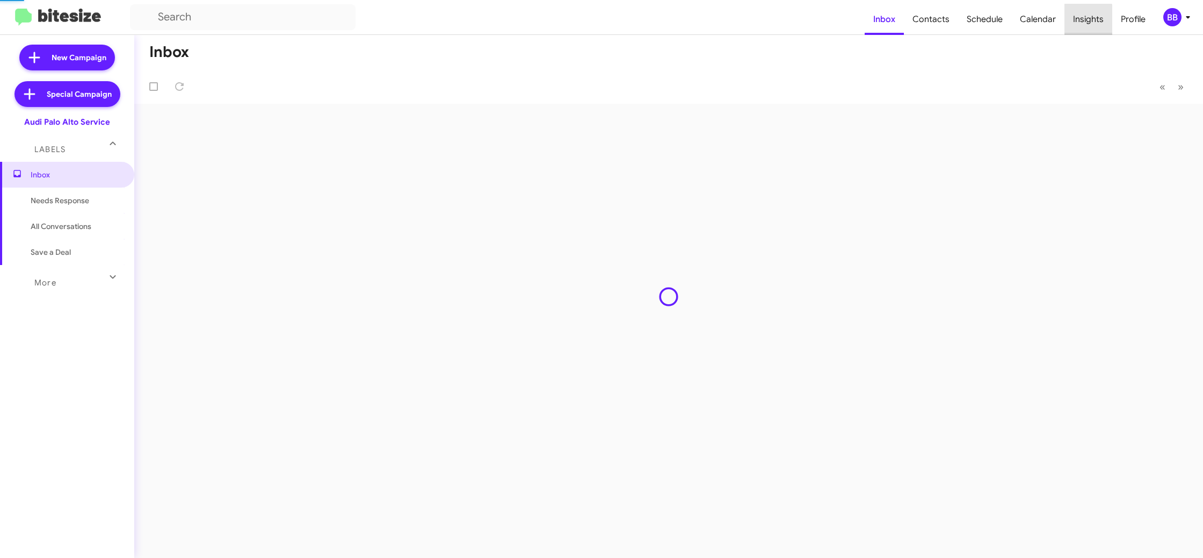
click at [1089, 21] on span "Insights" at bounding box center [1089, 19] width 48 height 31
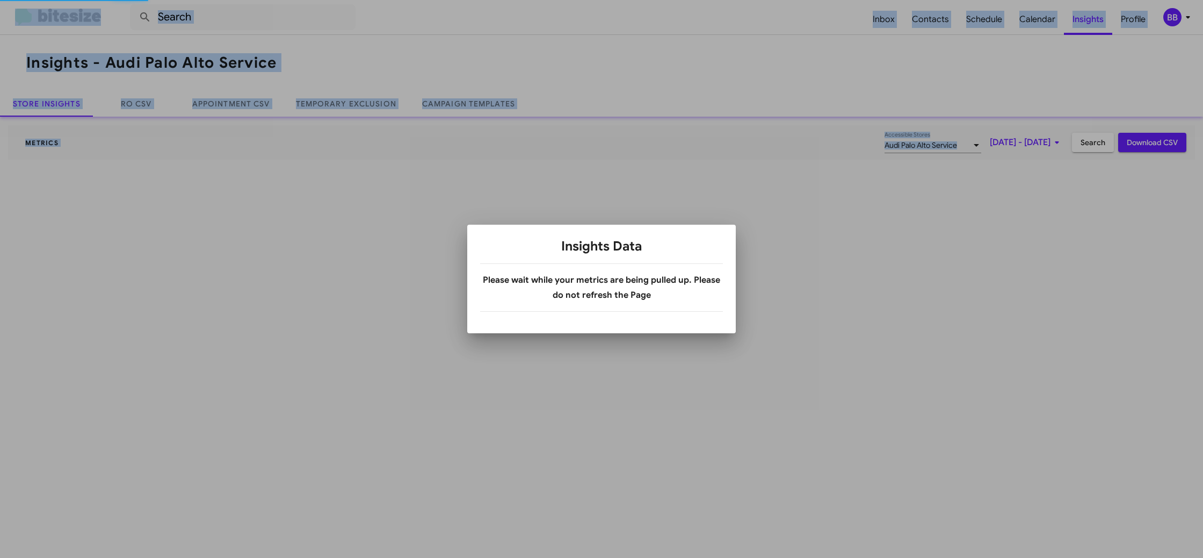
click at [1089, 21] on div at bounding box center [601, 279] width 1203 height 558
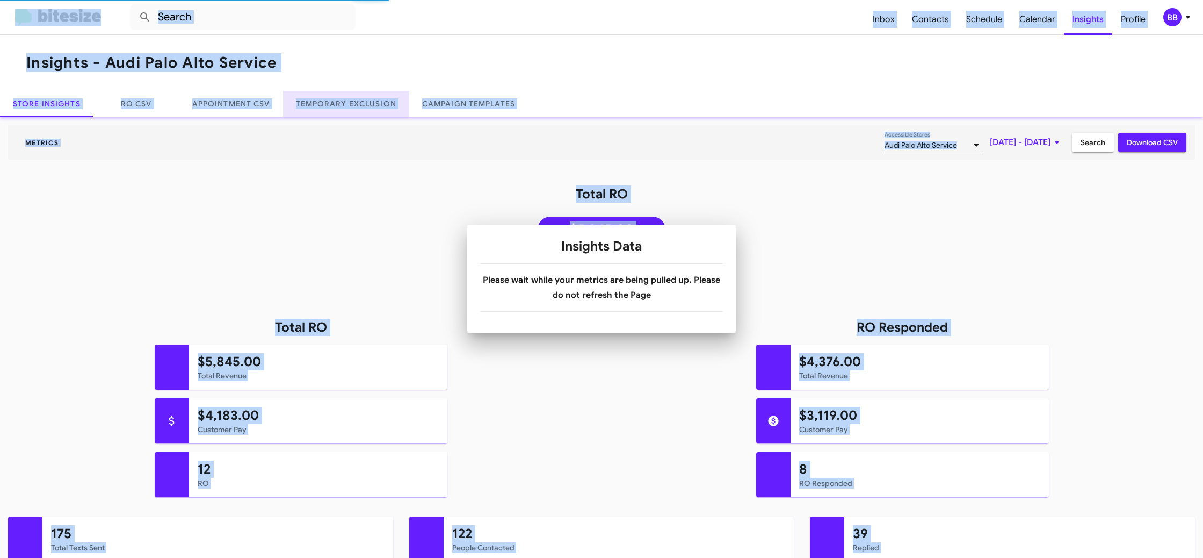
click at [300, 96] on link "Temporary Exclusion" at bounding box center [346, 104] width 126 height 26
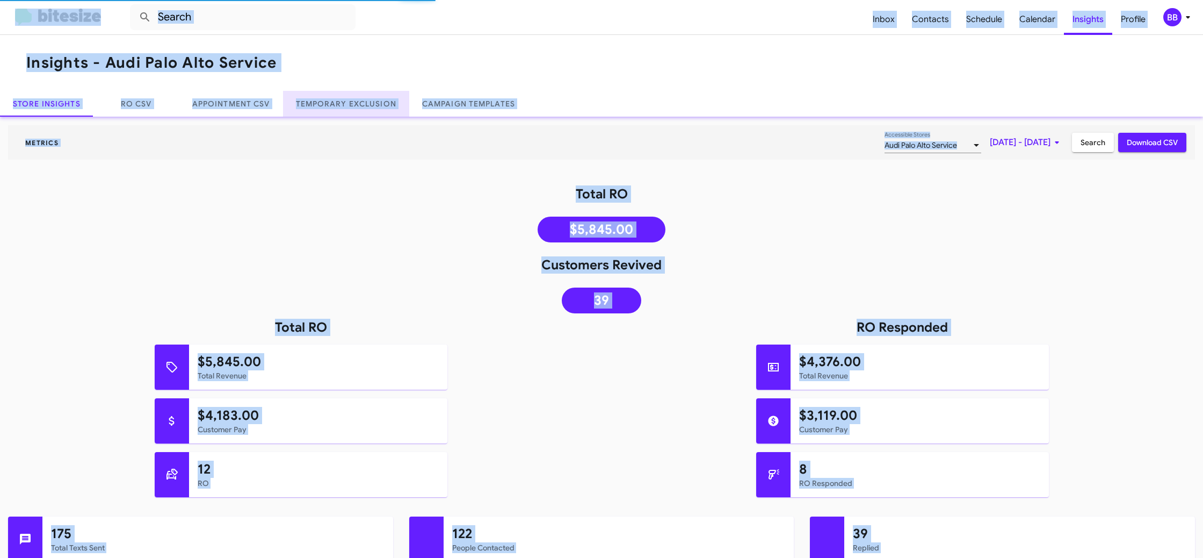
click at [301, 97] on link "Temporary Exclusion" at bounding box center [346, 104] width 126 height 26
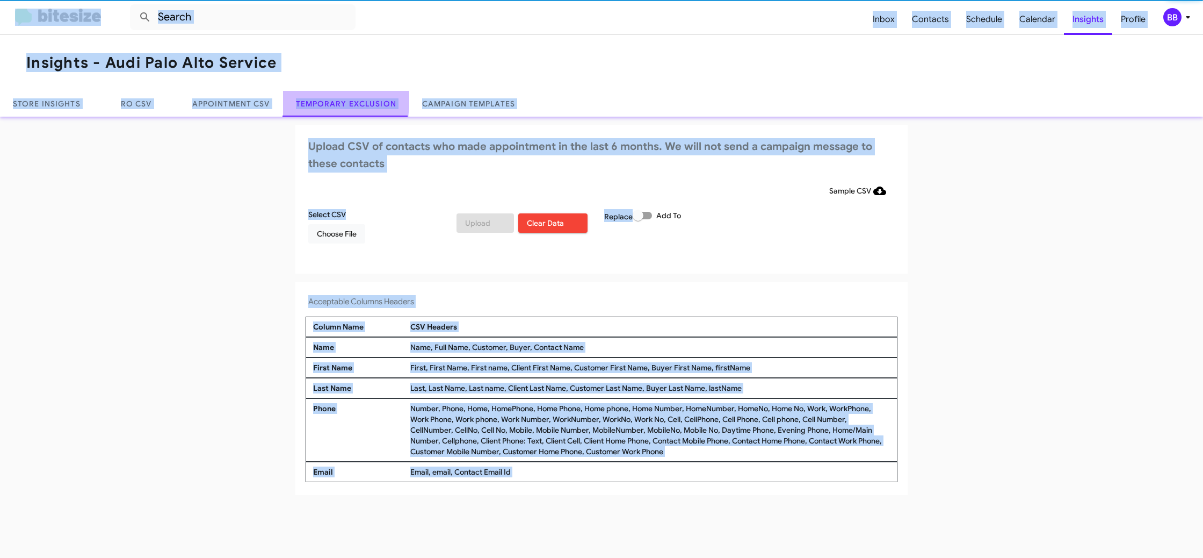
click at [301, 97] on link "Temporary Exclusion" at bounding box center [346, 104] width 126 height 26
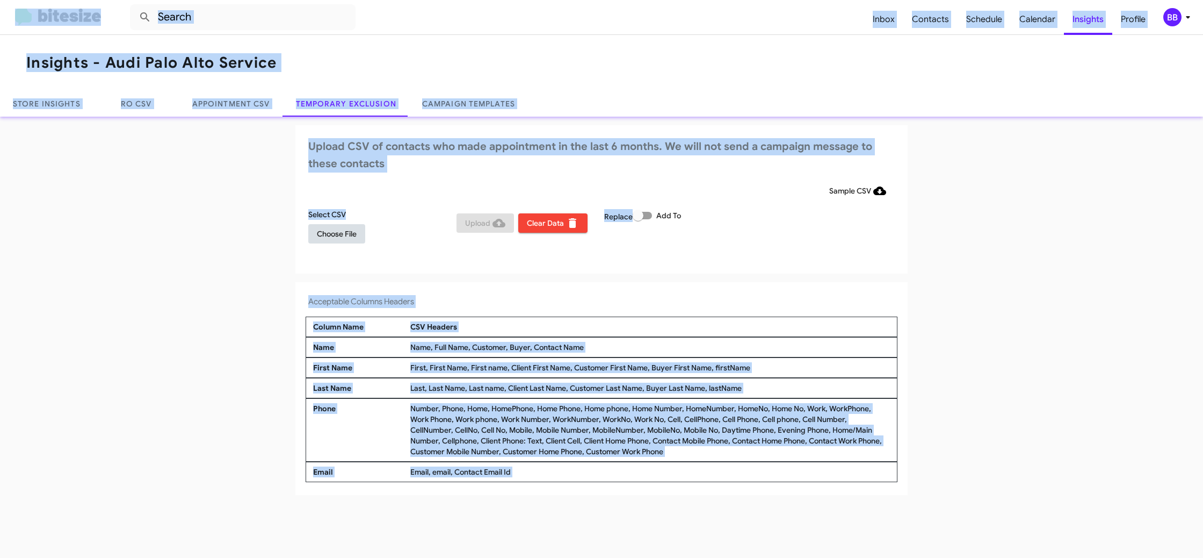
click at [332, 230] on span "Choose File" at bounding box center [337, 233] width 40 height 19
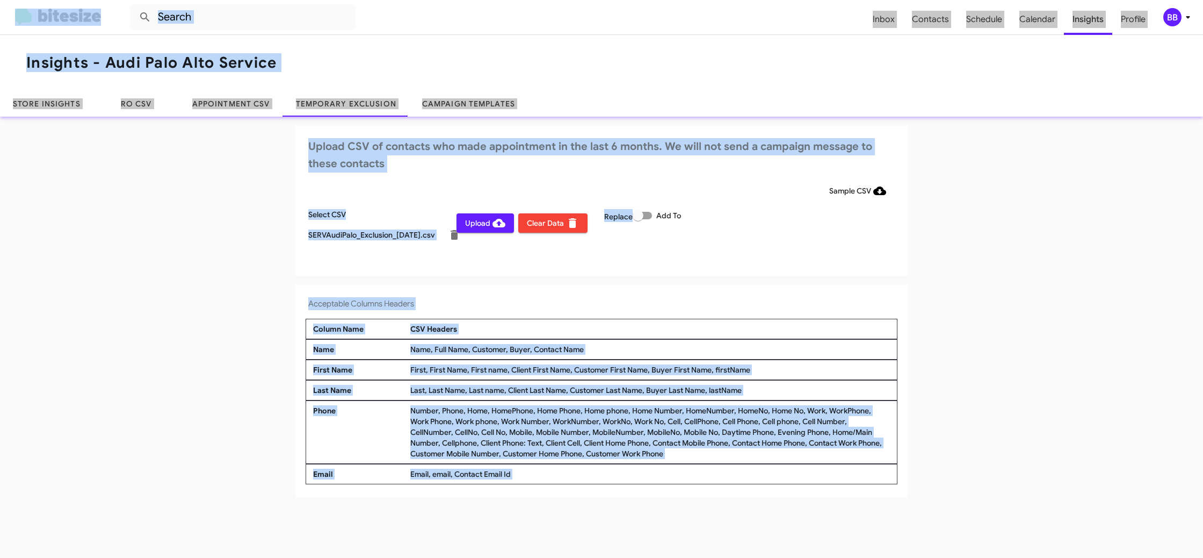
drag, startPoint x: 697, startPoint y: 264, endPoint x: 649, endPoint y: 283, distance: 52.1
click at [695, 263] on div "Upload CSV of contacts who made appointment in the last 6 months. We will not s…" at bounding box center [601, 200] width 612 height 150
click at [1173, 15] on div "BB" at bounding box center [1173, 17] width 18 height 18
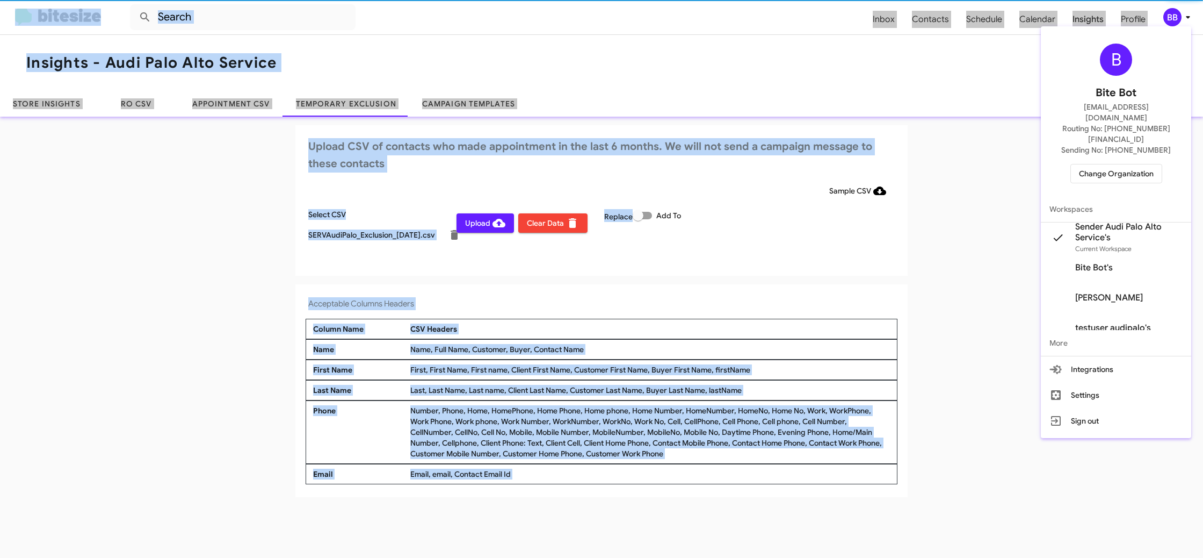
click at [1173, 16] on div at bounding box center [601, 279] width 1203 height 558
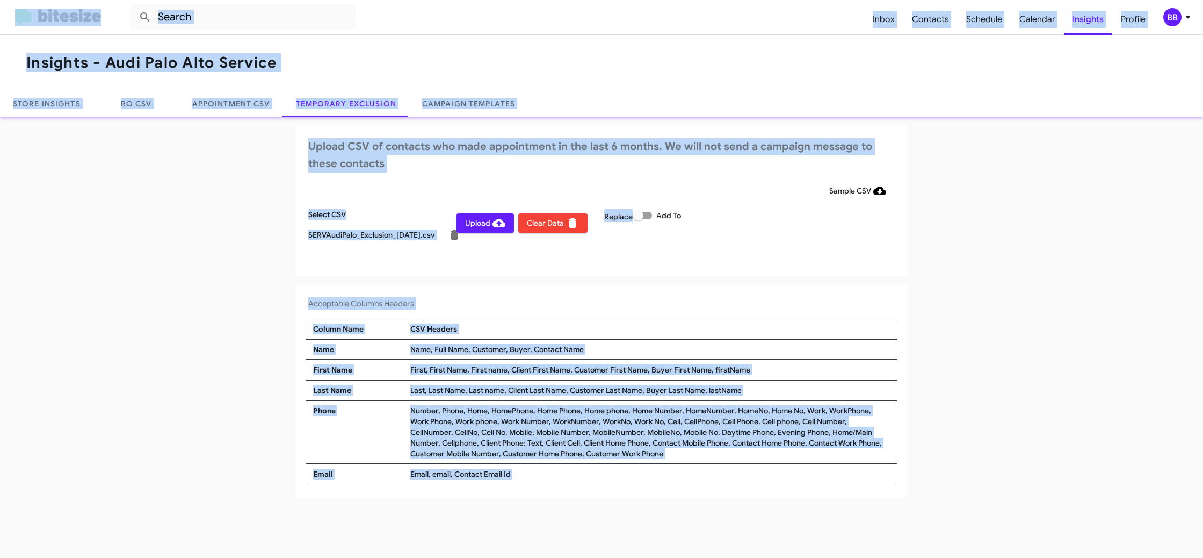
click at [474, 226] on span "Upload" at bounding box center [485, 222] width 40 height 19
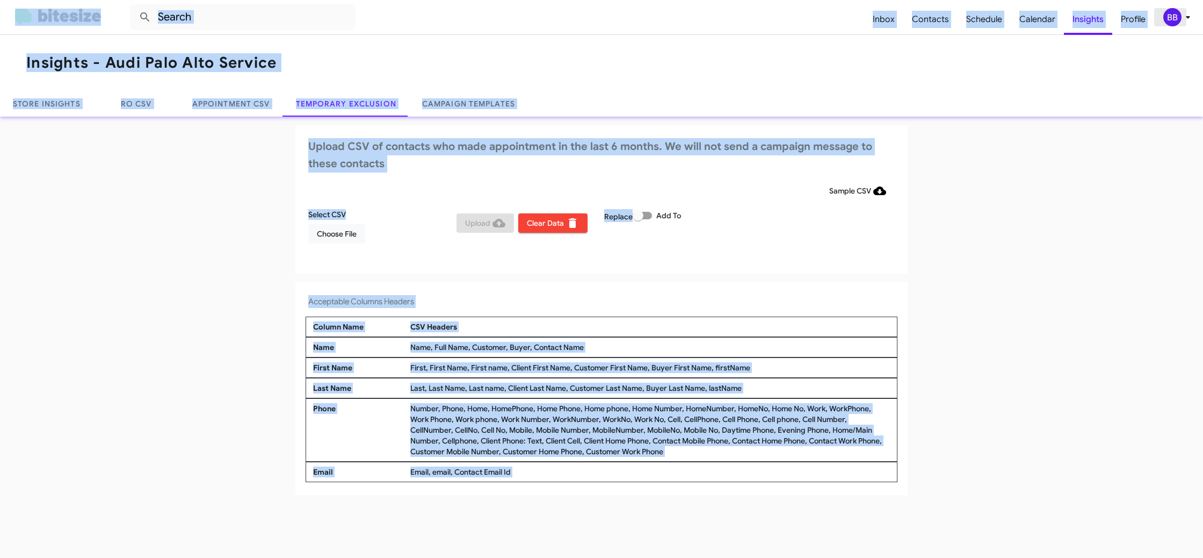
click at [1176, 17] on div "BB" at bounding box center [1173, 17] width 18 height 18
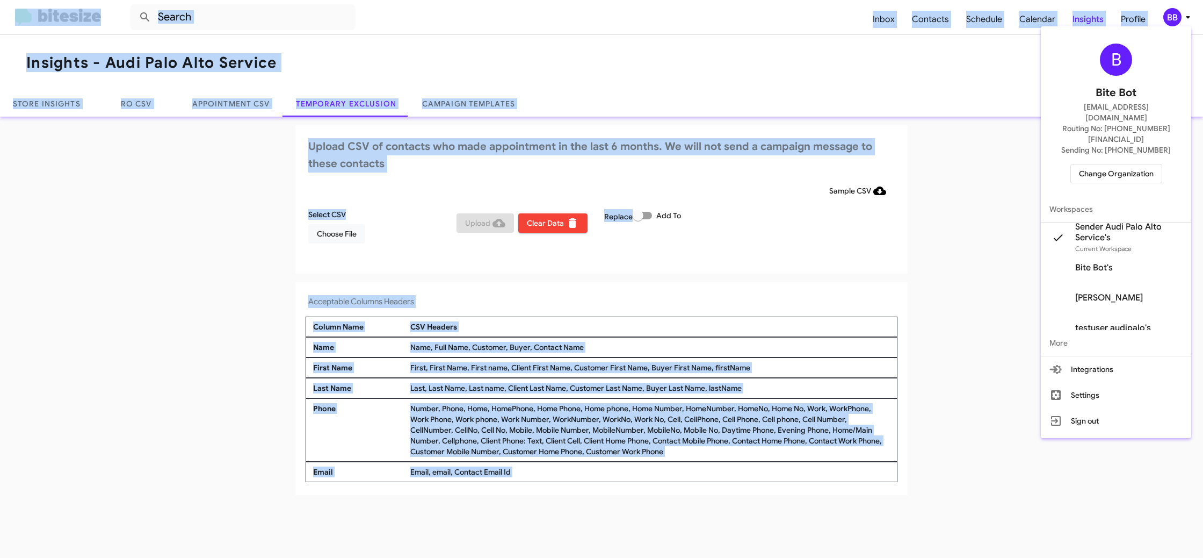
click at [1089, 164] on span "Change Organization" at bounding box center [1116, 173] width 75 height 18
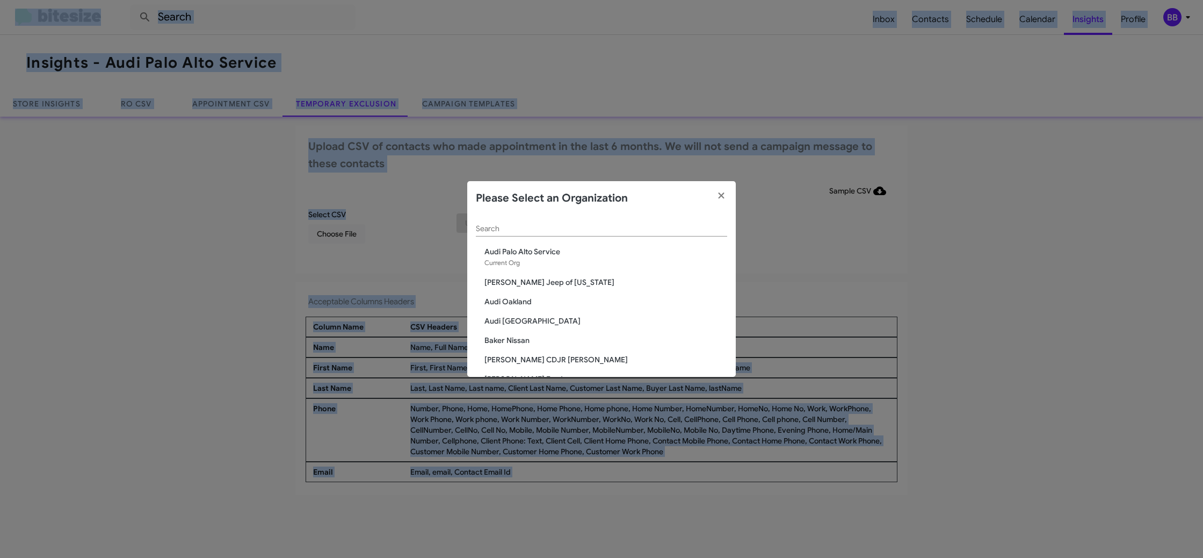
click at [542, 234] on div "Search" at bounding box center [601, 225] width 251 height 21
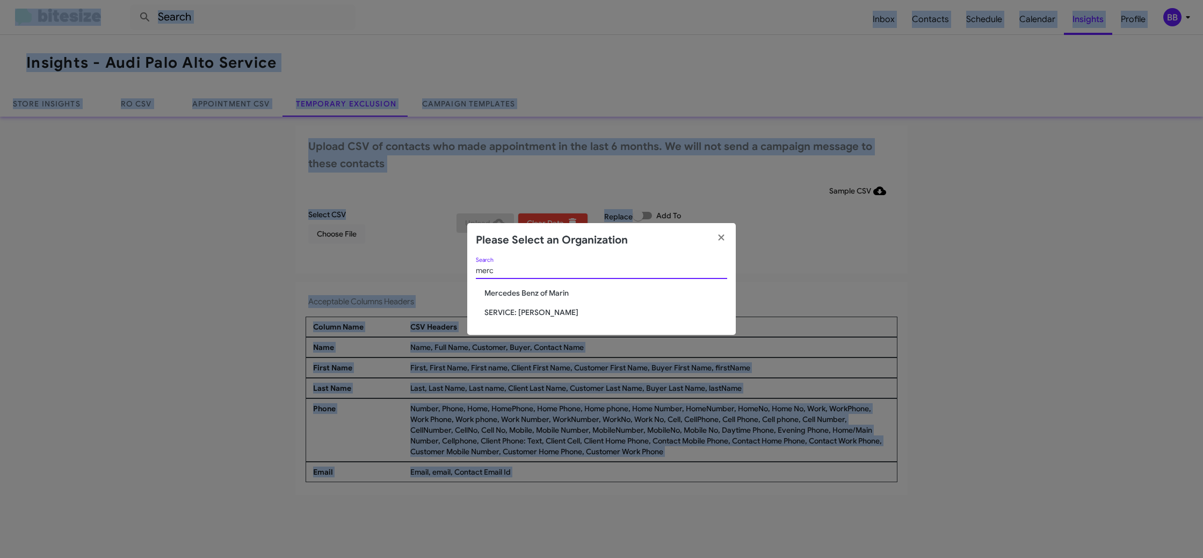
type input "merc"
click at [557, 292] on span "Mercedes Benz of Marin" at bounding box center [606, 292] width 243 height 11
drag, startPoint x: 557, startPoint y: 292, endPoint x: 631, endPoint y: 40, distance: 262.5
click at [556, 290] on span "Mercedes Benz of Marin" at bounding box center [606, 292] width 243 height 11
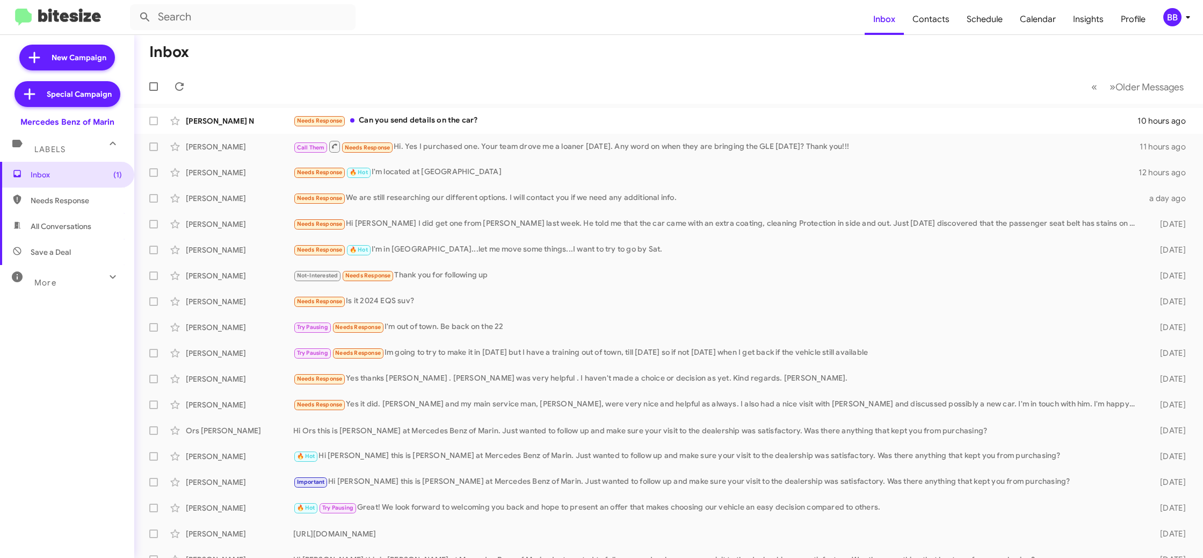
click at [1170, 19] on div "BB" at bounding box center [1173, 17] width 18 height 18
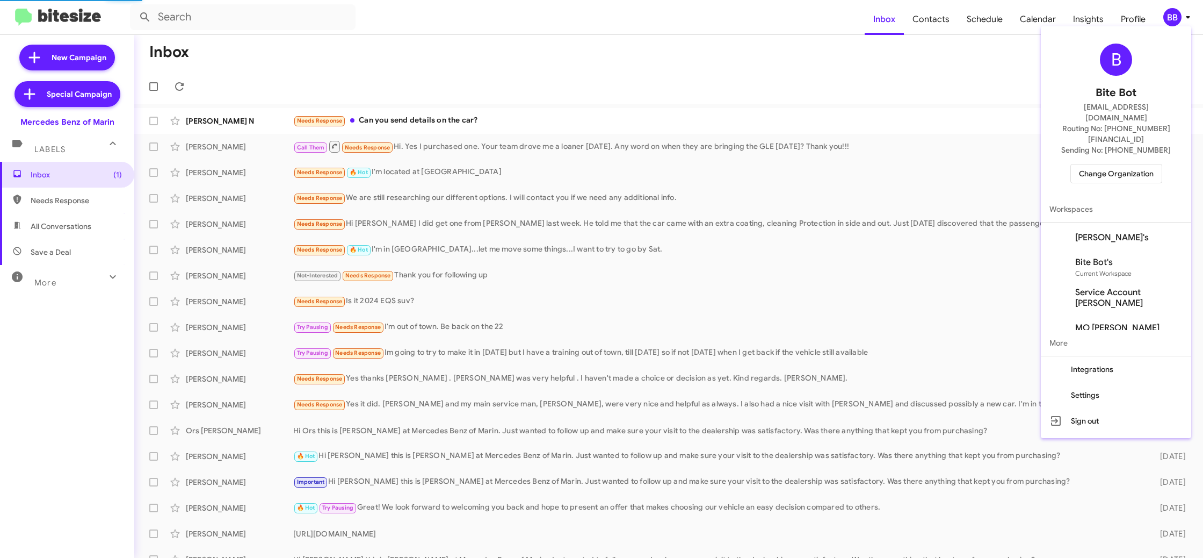
click at [1106, 222] on span "[PERSON_NAME]'s" at bounding box center [1116, 237] width 150 height 30
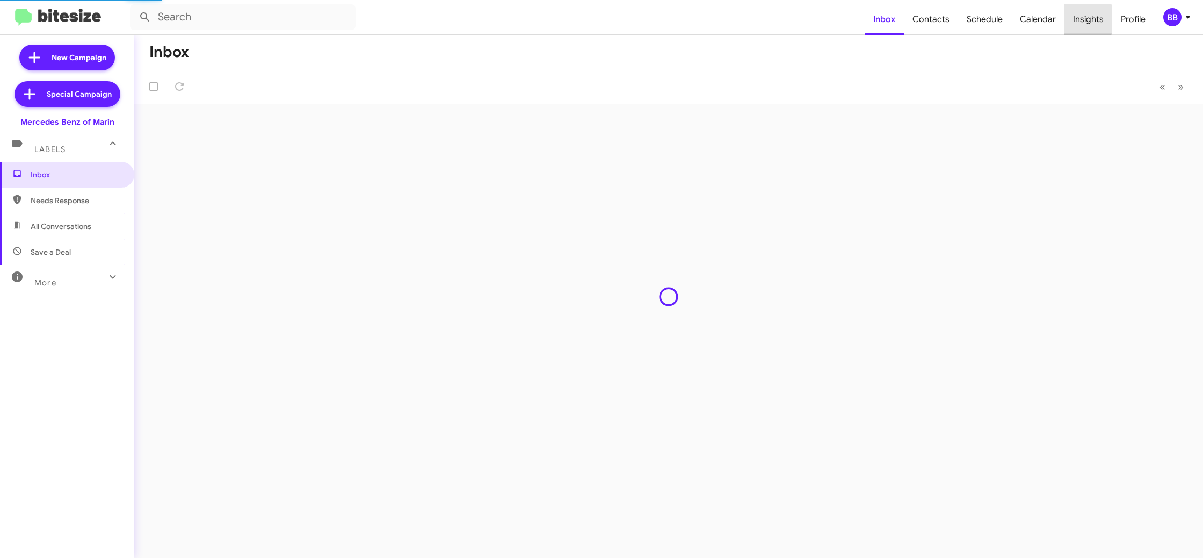
click at [1082, 19] on span "Insights" at bounding box center [1089, 19] width 48 height 31
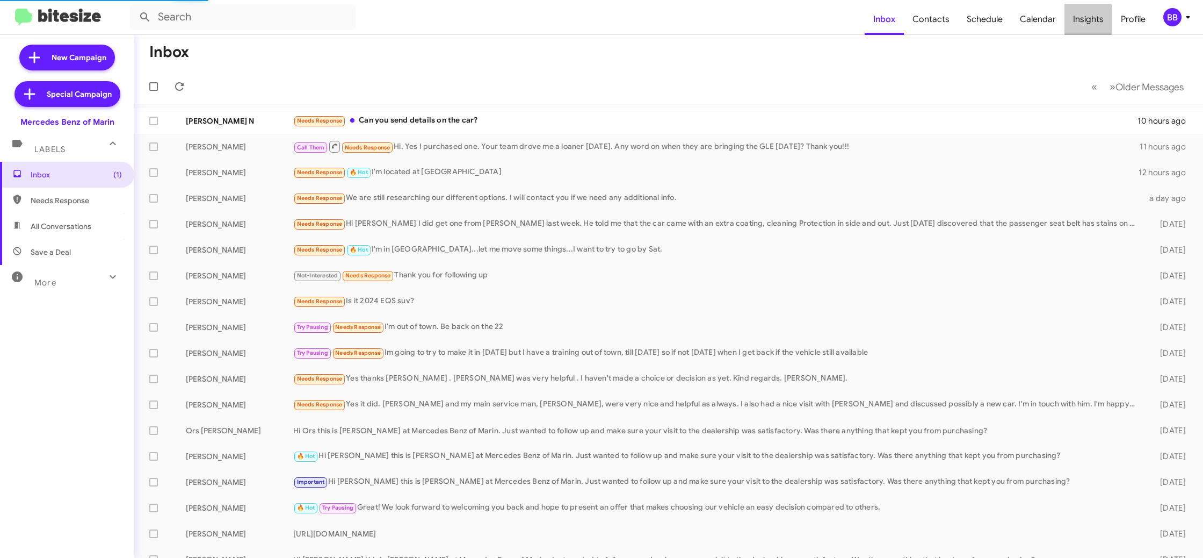
click at [1082, 19] on span "Insights" at bounding box center [1089, 19] width 48 height 31
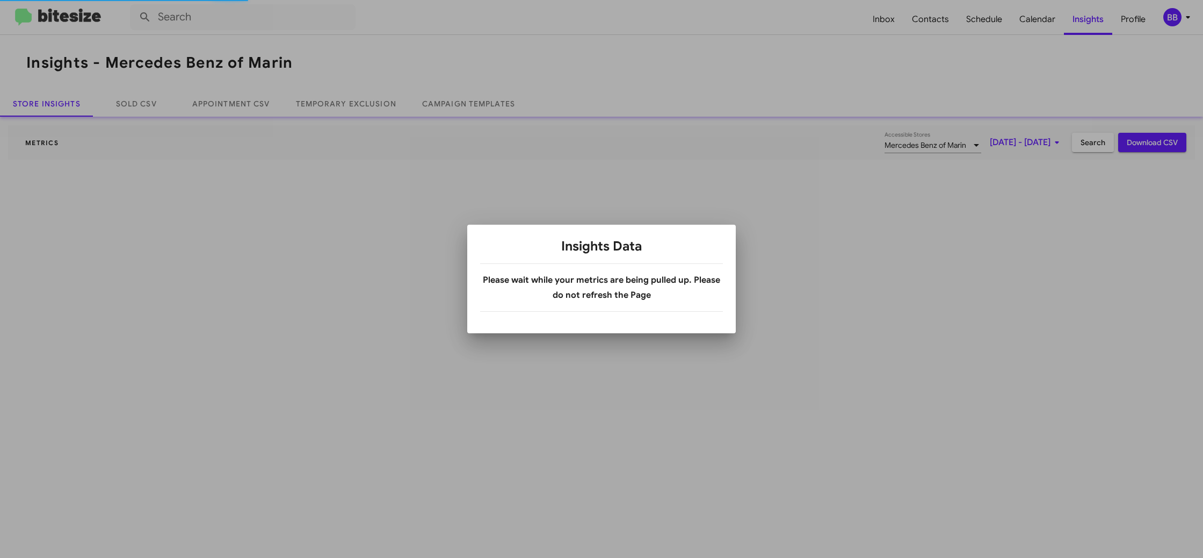
click at [1082, 19] on div at bounding box center [601, 279] width 1203 height 558
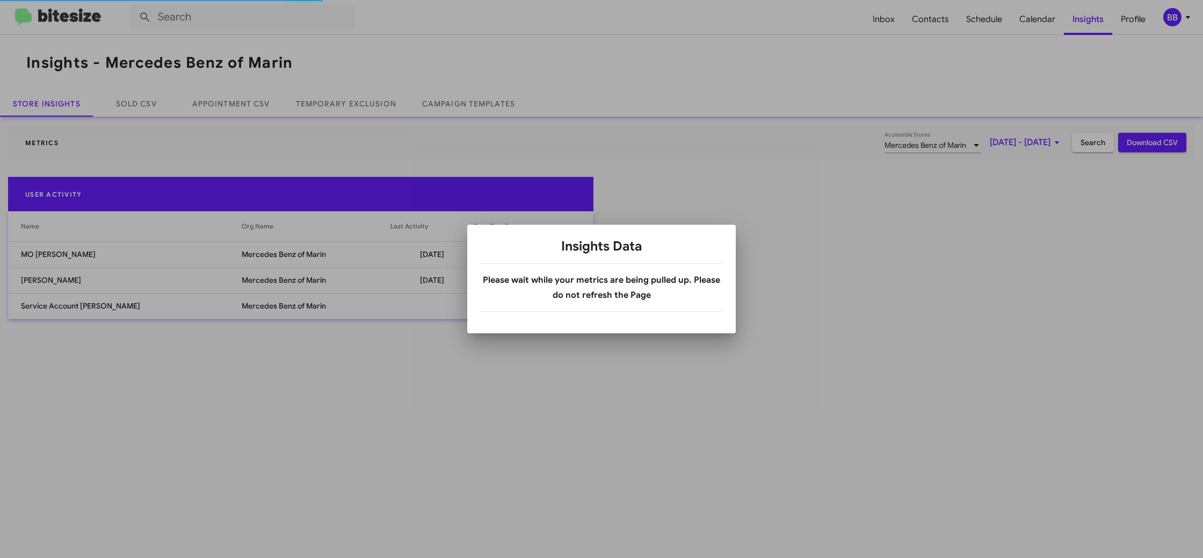
click at [1082, 19] on div at bounding box center [601, 279] width 1203 height 558
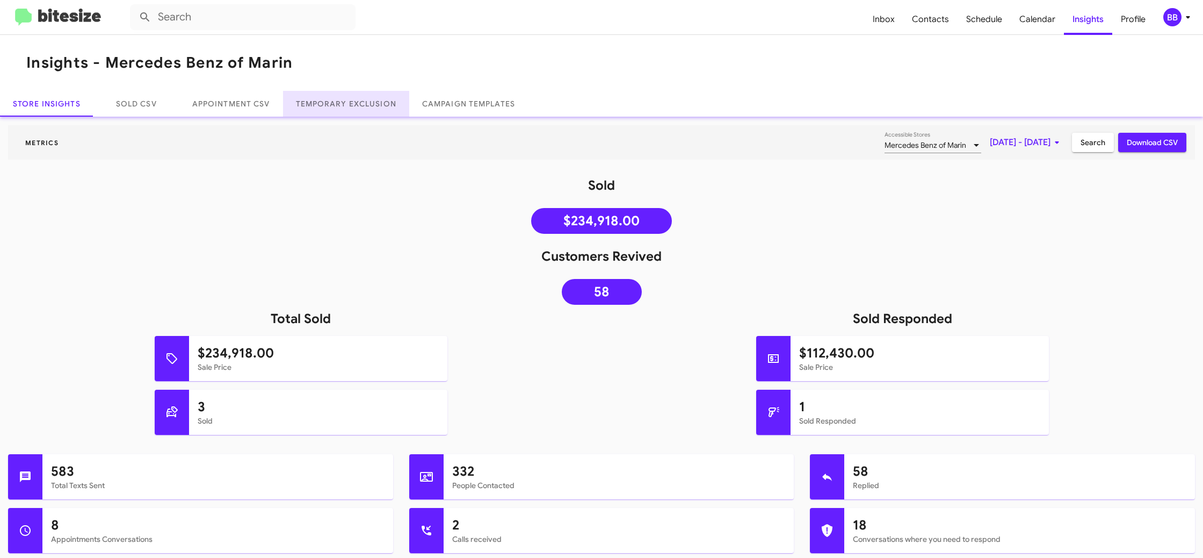
click at [370, 109] on link "Temporary Exclusion" at bounding box center [346, 104] width 126 height 26
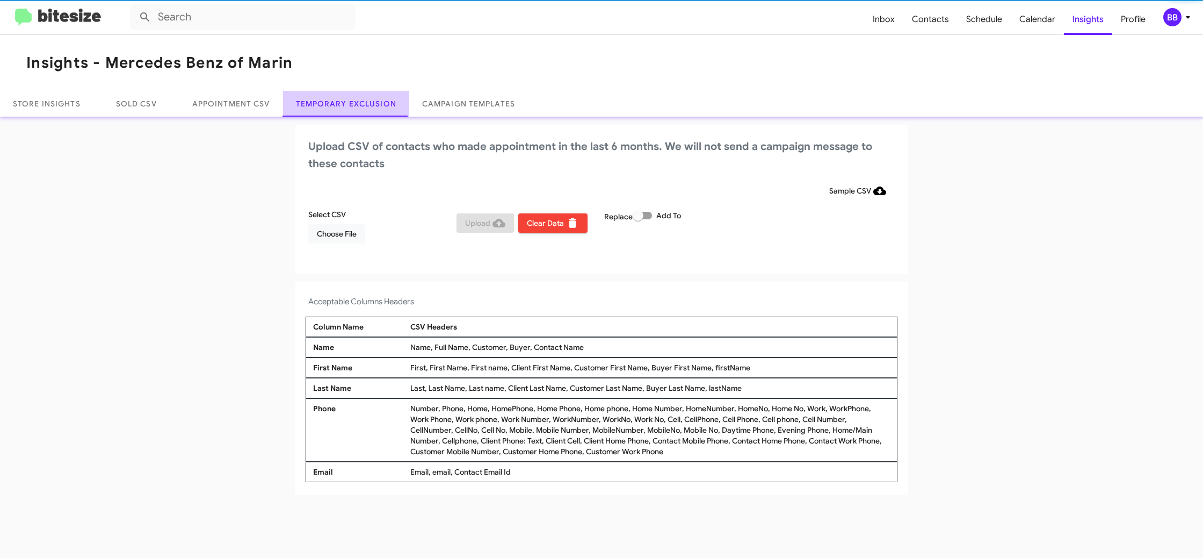
drag, startPoint x: 370, startPoint y: 109, endPoint x: 359, endPoint y: 49, distance: 60.1
click at [365, 94] on link "Temporary Exclusion" at bounding box center [346, 104] width 126 height 26
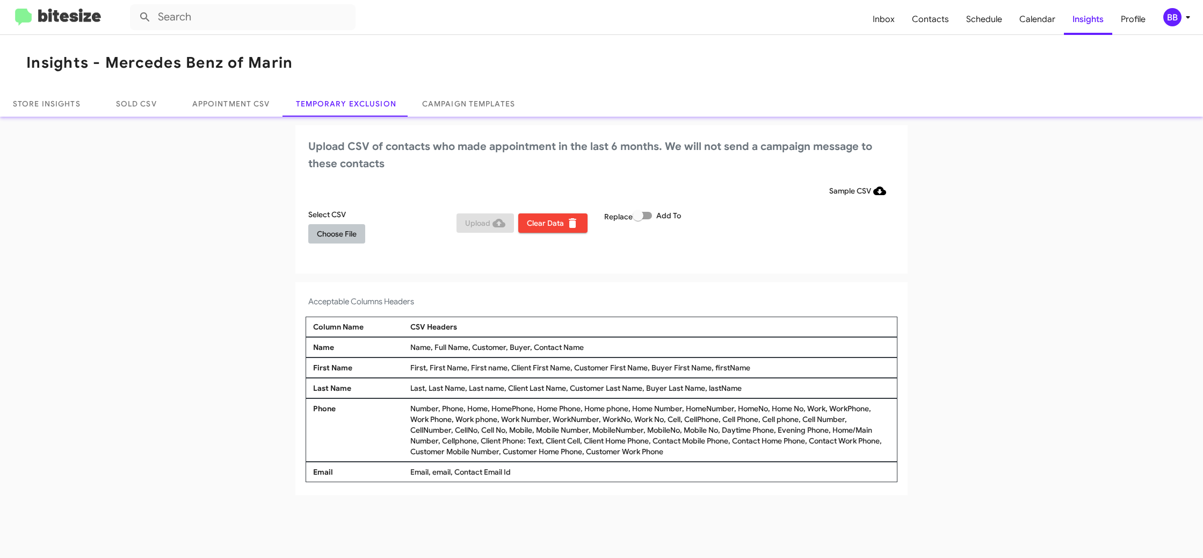
click at [317, 226] on button "Choose File" at bounding box center [336, 233] width 57 height 19
click at [690, 300] on h4 "Acceptable Columns Headers" at bounding box center [601, 303] width 587 height 13
click at [1175, 31] on mat-toolbar "Inbox Contacts Schedule Calendar Insights Profile BB" at bounding box center [601, 17] width 1203 height 34
click at [1175, 22] on div "BB" at bounding box center [1173, 17] width 18 height 18
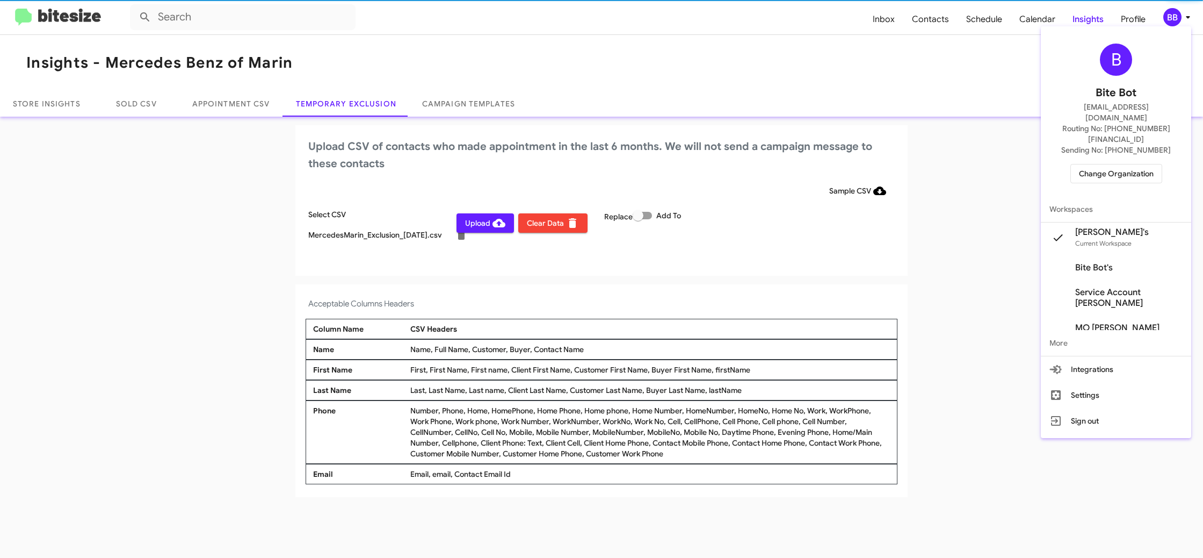
click at [1175, 22] on div at bounding box center [601, 279] width 1203 height 558
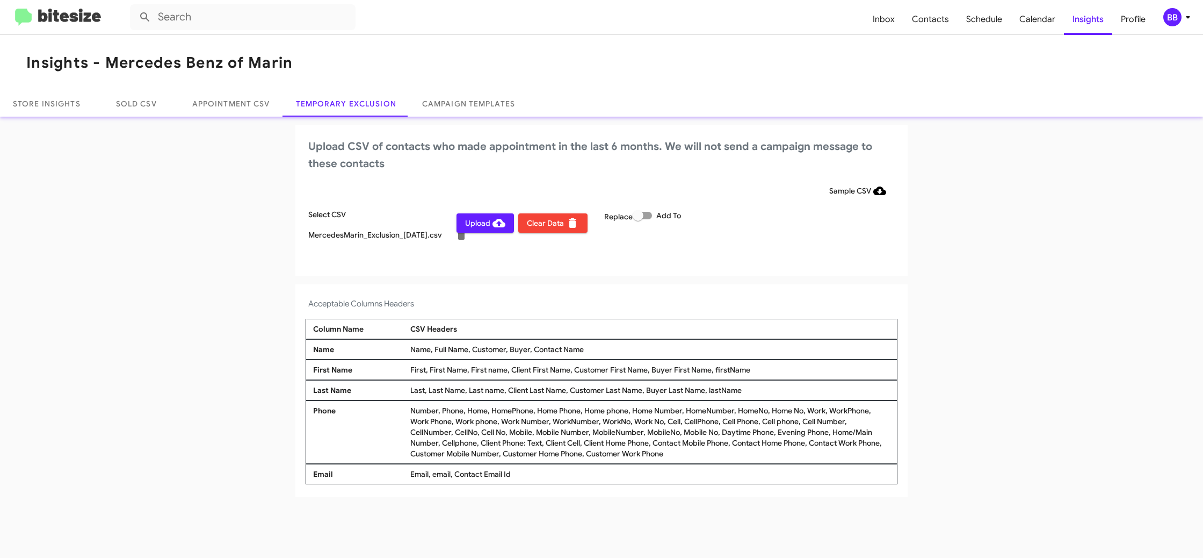
click at [492, 230] on span "Upload" at bounding box center [485, 222] width 40 height 19
click at [1179, 14] on div "BB" at bounding box center [1173, 17] width 18 height 18
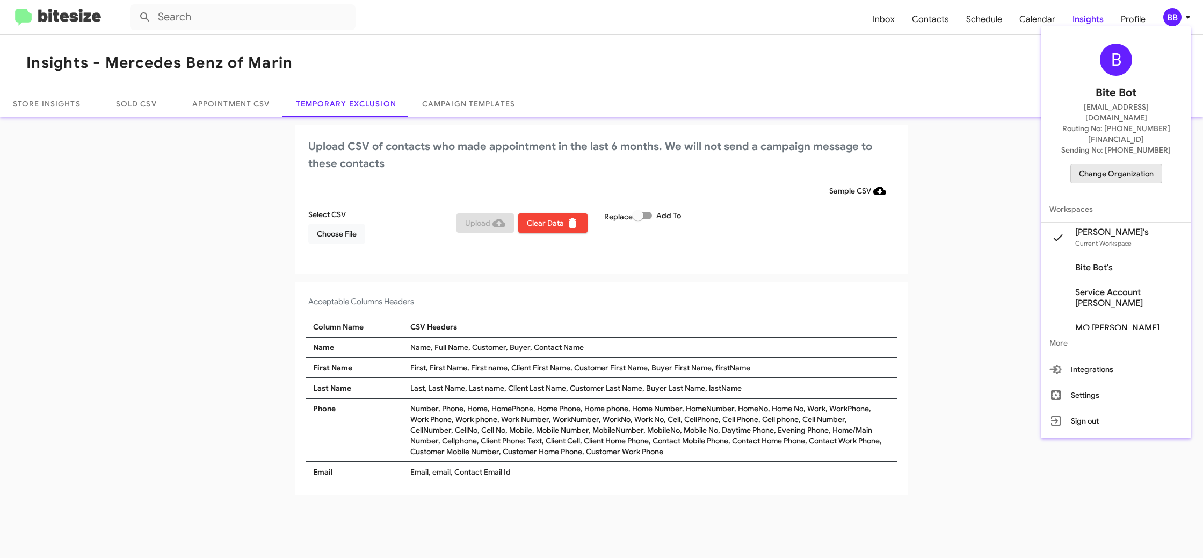
drag, startPoint x: 1103, startPoint y: 156, endPoint x: 1098, endPoint y: 153, distance: 5.5
click at [1098, 164] on span "Change Organization" at bounding box center [1116, 173] width 75 height 18
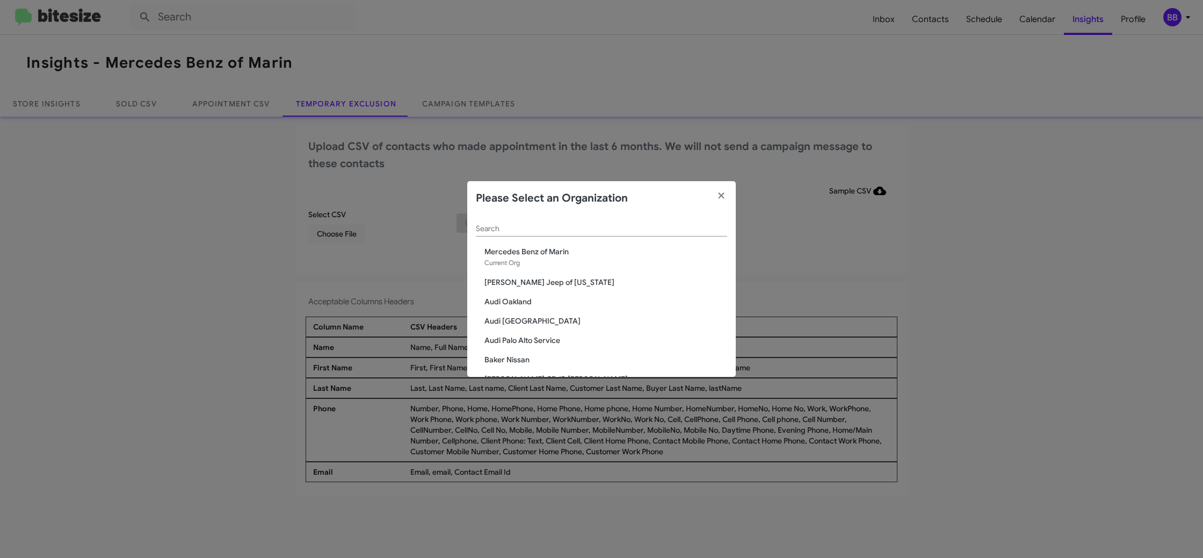
click at [518, 227] on div "Search" at bounding box center [601, 225] width 251 height 21
click at [517, 227] on input "Search" at bounding box center [601, 229] width 251 height 9
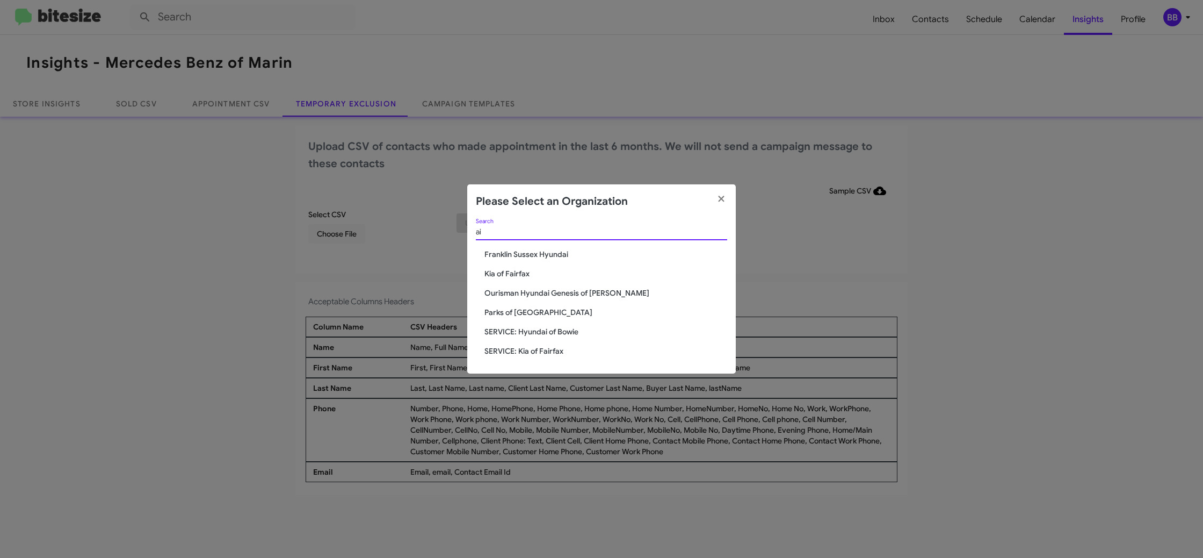
type input "a"
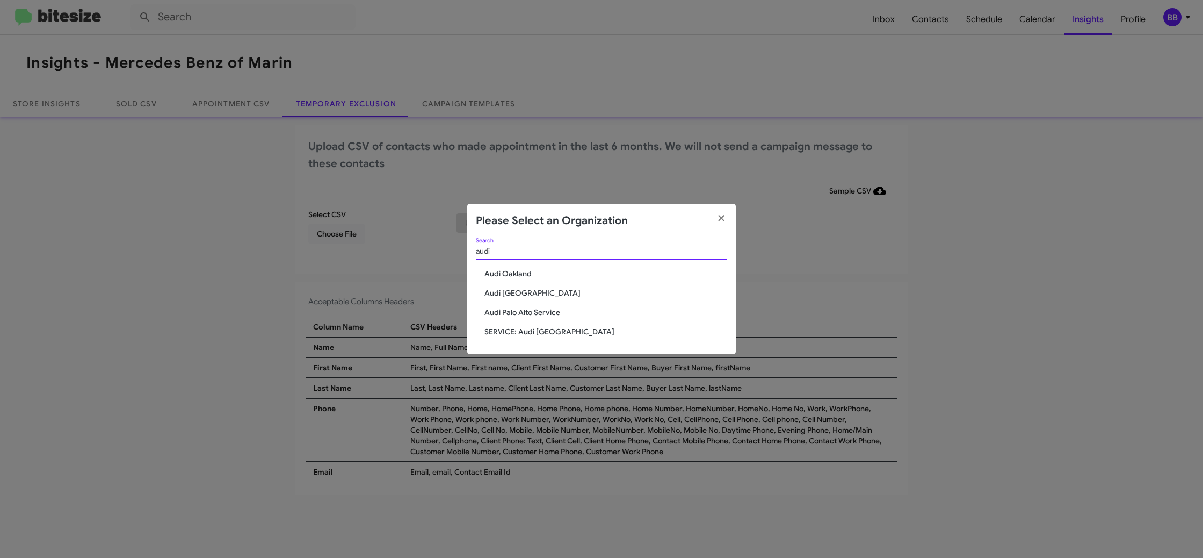
type input "audi"
click at [539, 331] on span "SERVICE: Audi Oakland" at bounding box center [606, 331] width 243 height 11
drag, startPoint x: 539, startPoint y: 331, endPoint x: 509, endPoint y: 338, distance: 30.9
click at [539, 331] on span "SERVICE: Audi Oakland" at bounding box center [606, 331] width 243 height 11
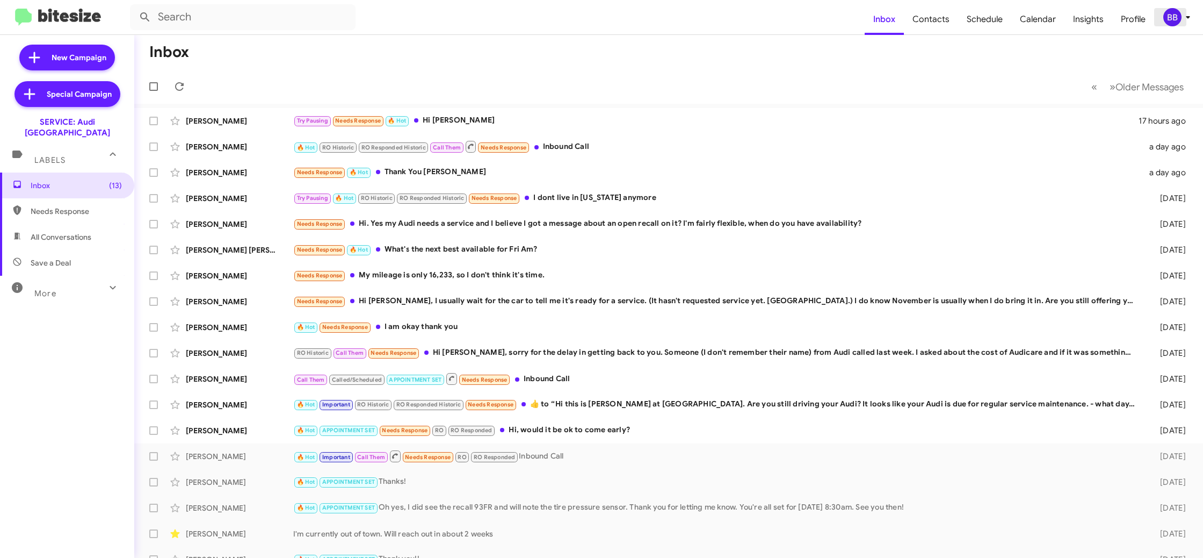
click at [1176, 17] on div "BB" at bounding box center [1173, 17] width 18 height 18
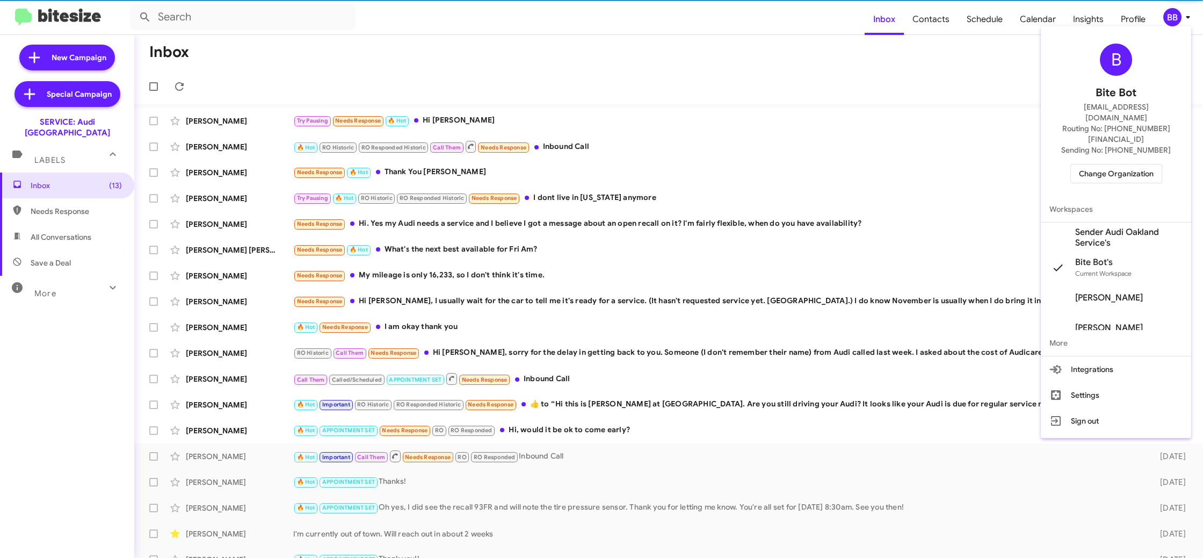
click at [1120, 227] on span "Sender Audi Oakland Service's" at bounding box center [1128, 237] width 107 height 21
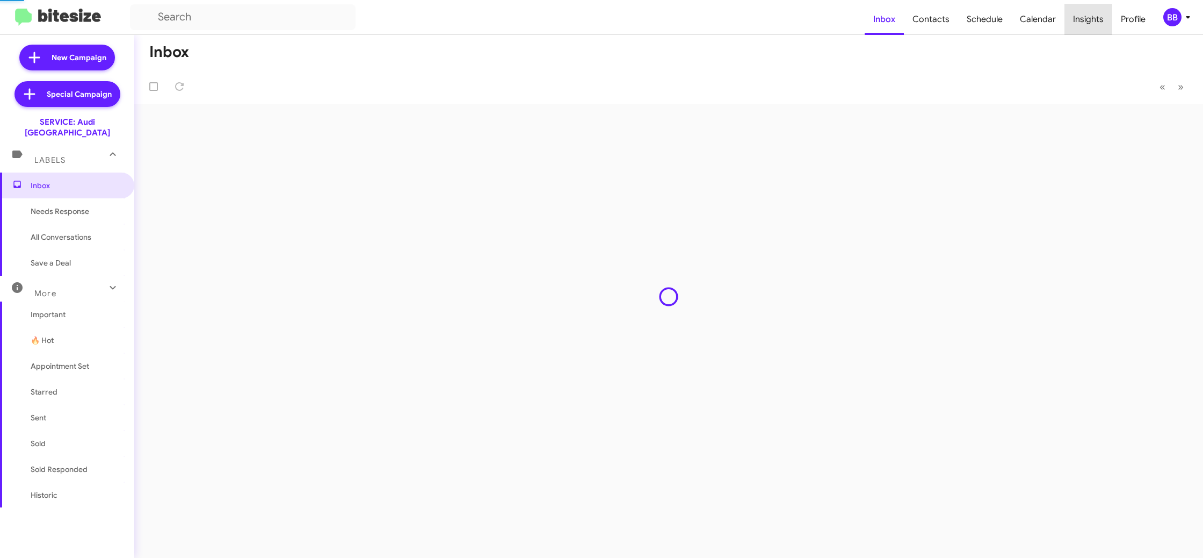
click at [1090, 20] on span "Insights" at bounding box center [1089, 19] width 48 height 31
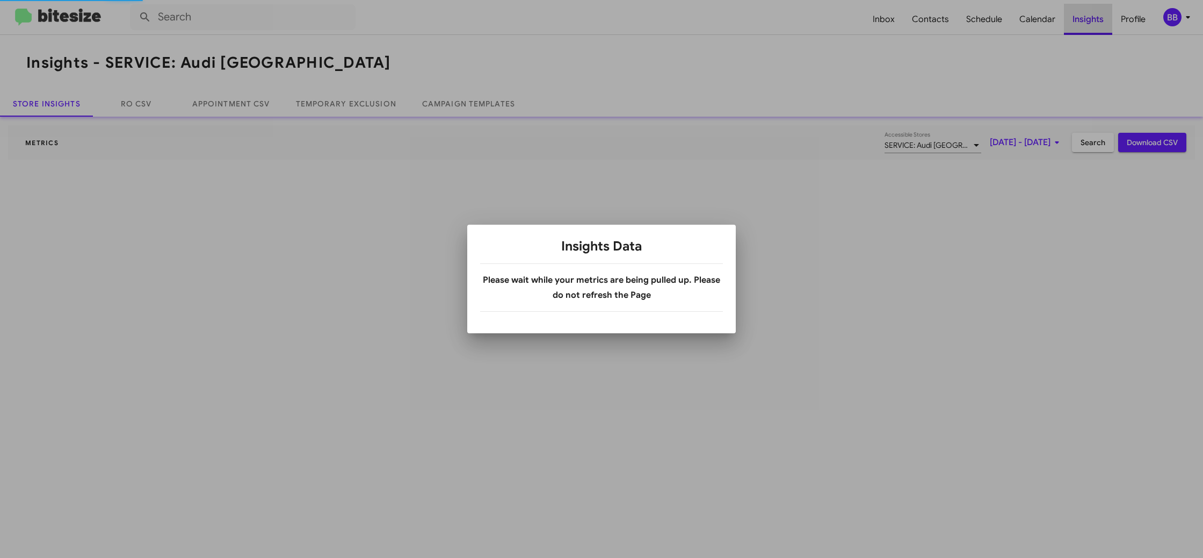
click at [1090, 20] on div at bounding box center [601, 279] width 1203 height 558
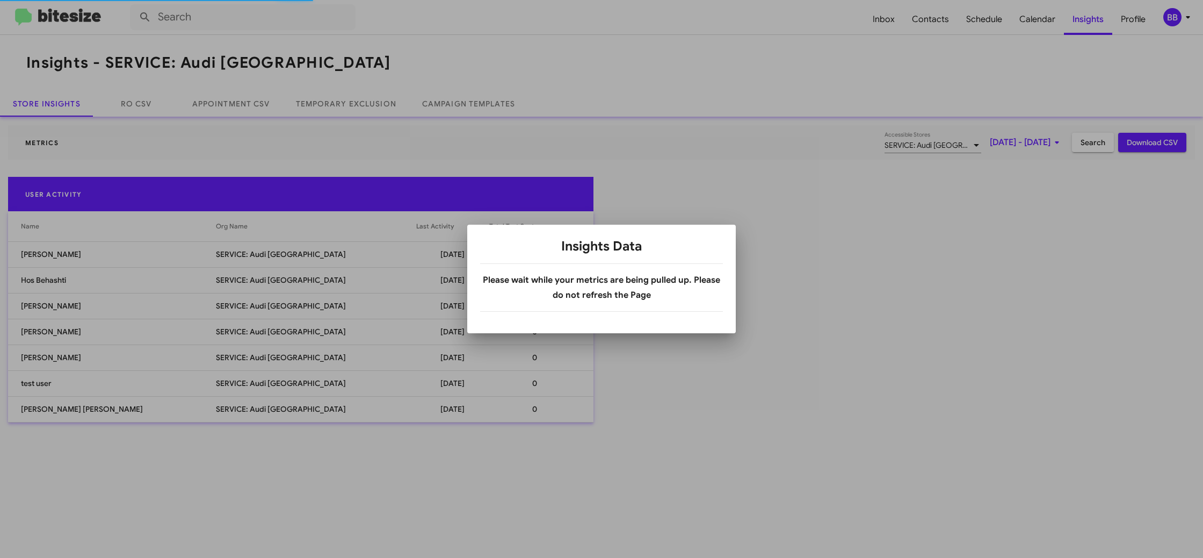
drag, startPoint x: 350, startPoint y: 90, endPoint x: 349, endPoint y: 97, distance: 7.1
click at [350, 91] on div at bounding box center [601, 279] width 1203 height 558
click at [349, 100] on div at bounding box center [601, 279] width 1203 height 558
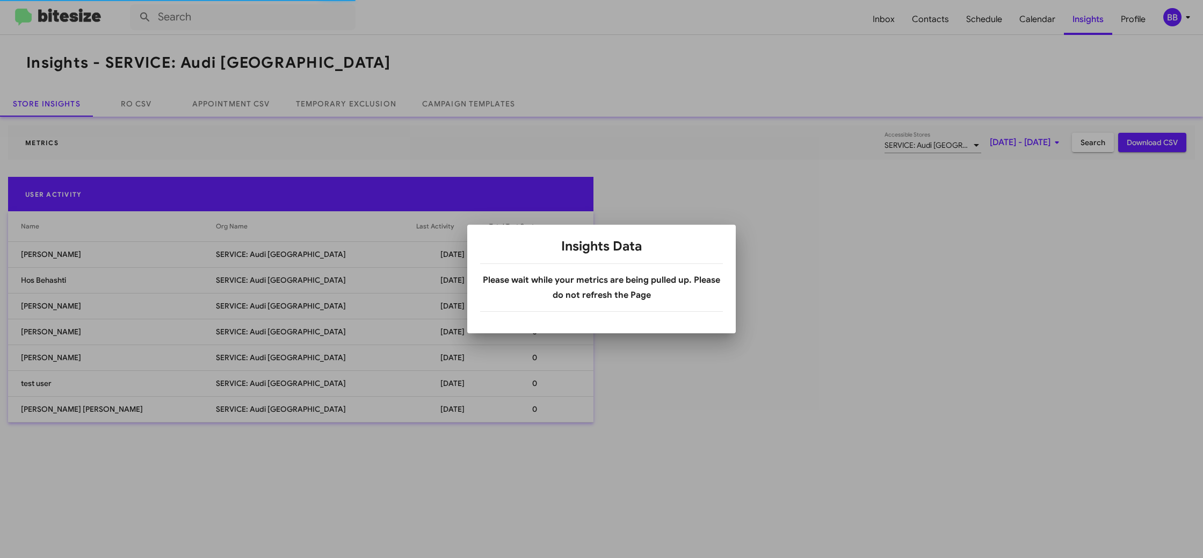
click at [349, 100] on div at bounding box center [601, 279] width 1203 height 558
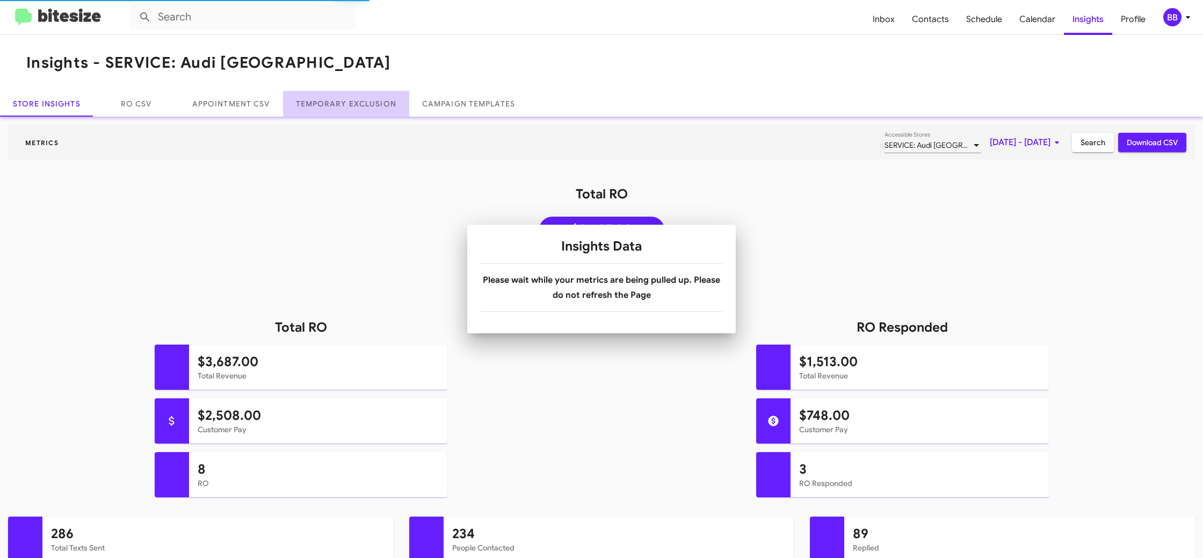
click at [349, 100] on link "Temporary Exclusion" at bounding box center [346, 104] width 126 height 26
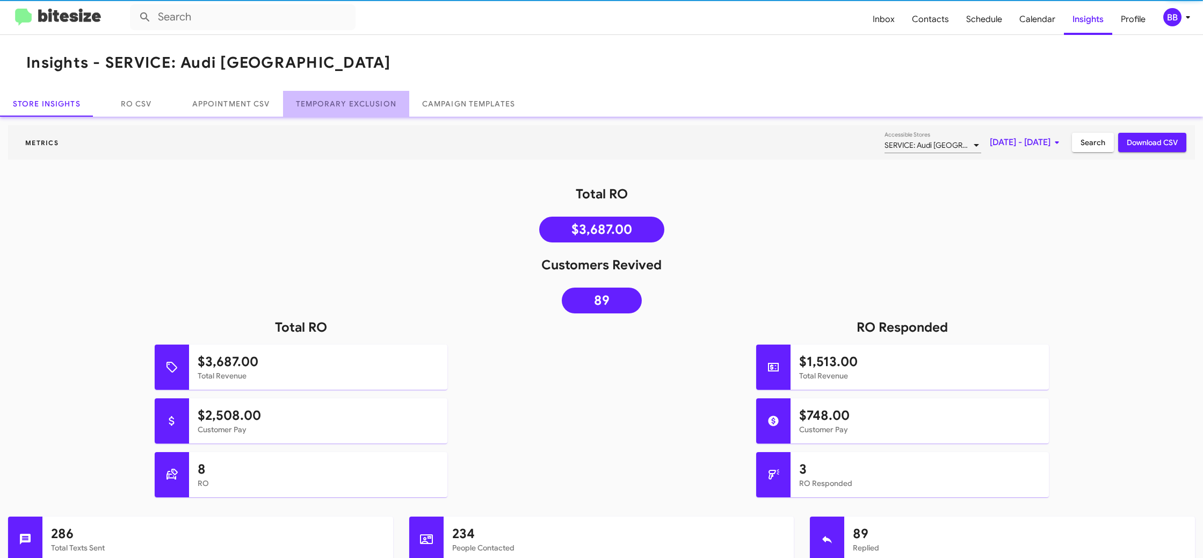
click at [349, 100] on link "Temporary Exclusion" at bounding box center [346, 104] width 126 height 26
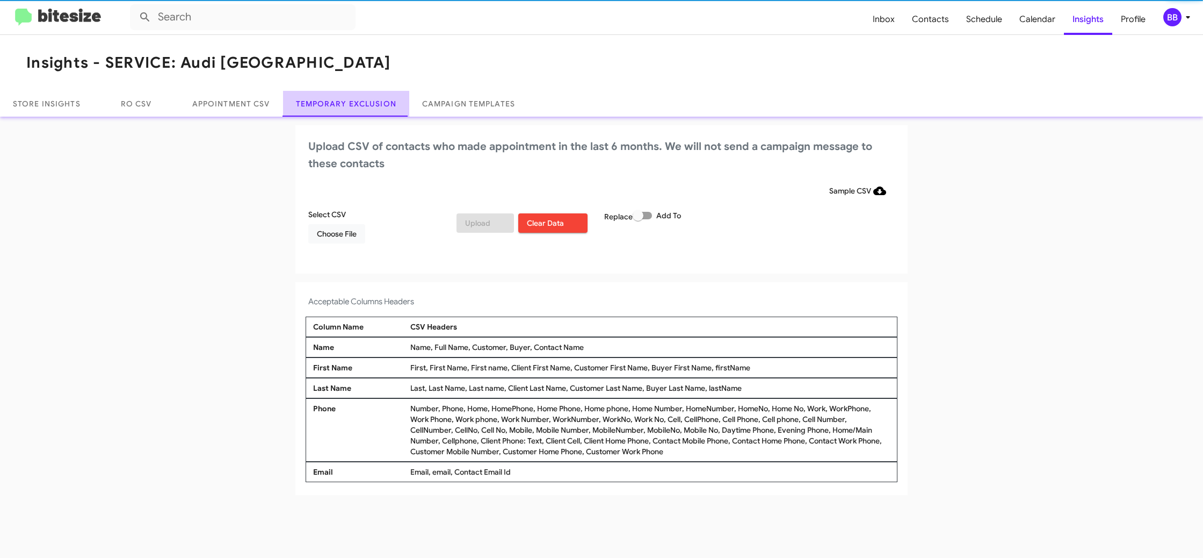
drag, startPoint x: 349, startPoint y: 100, endPoint x: 351, endPoint y: 12, distance: 87.6
click at [349, 99] on link "Temporary Exclusion" at bounding box center [346, 104] width 126 height 26
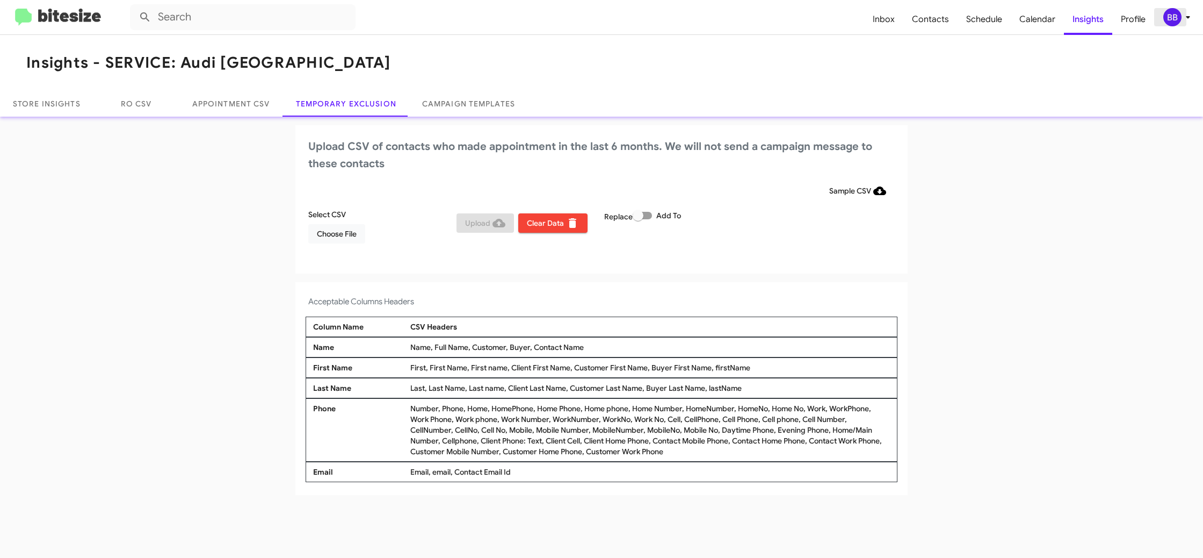
click at [1173, 10] on div "BB" at bounding box center [1173, 17] width 18 height 18
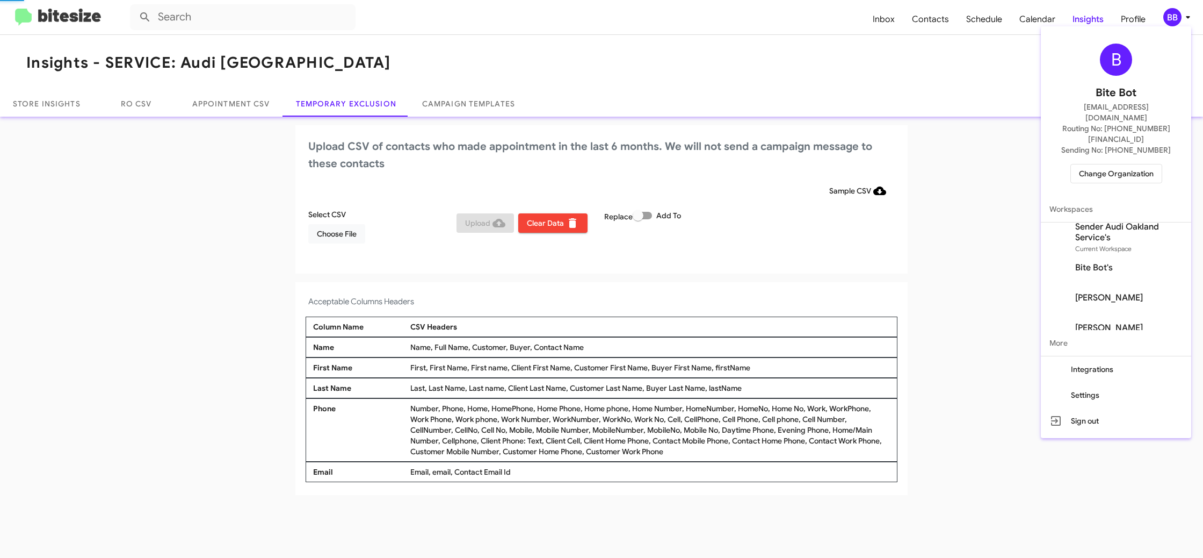
click at [1173, 10] on div at bounding box center [601, 279] width 1203 height 558
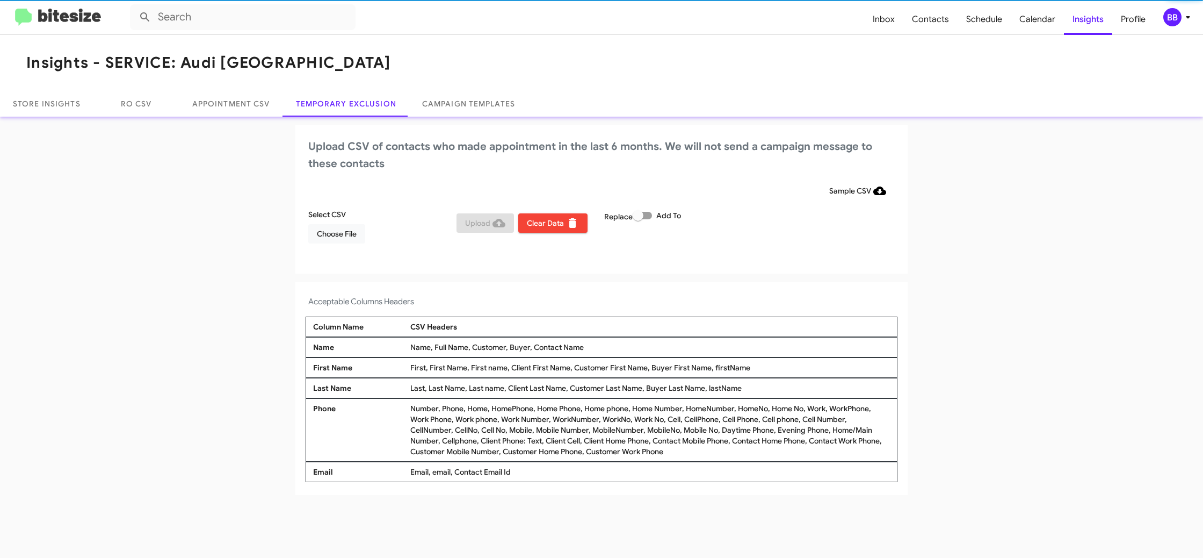
click at [1173, 10] on div "BB" at bounding box center [1173, 17] width 18 height 18
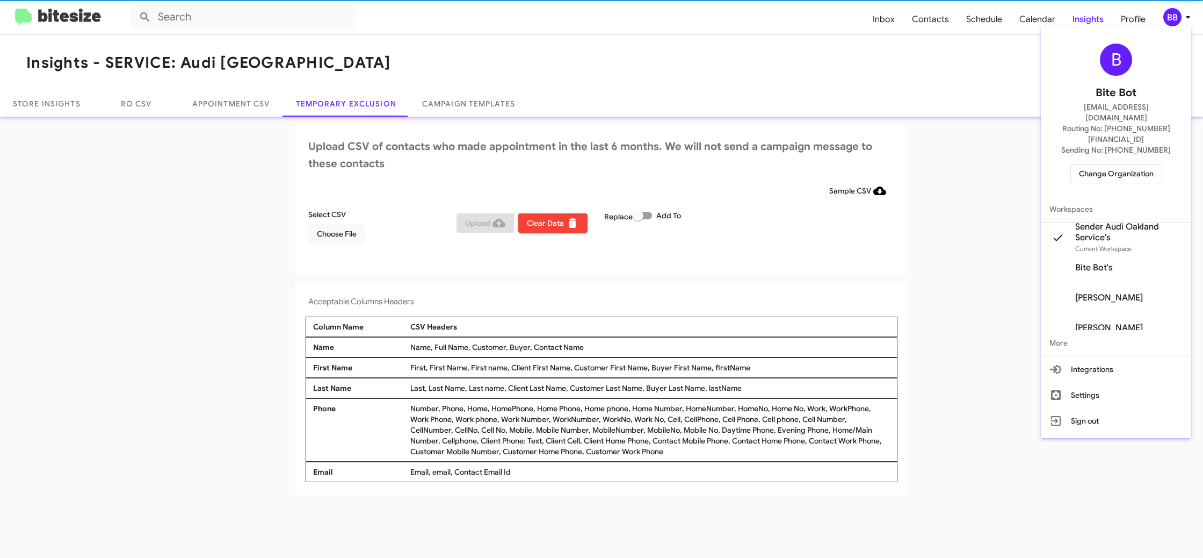
click at [1173, 10] on div at bounding box center [601, 279] width 1203 height 558
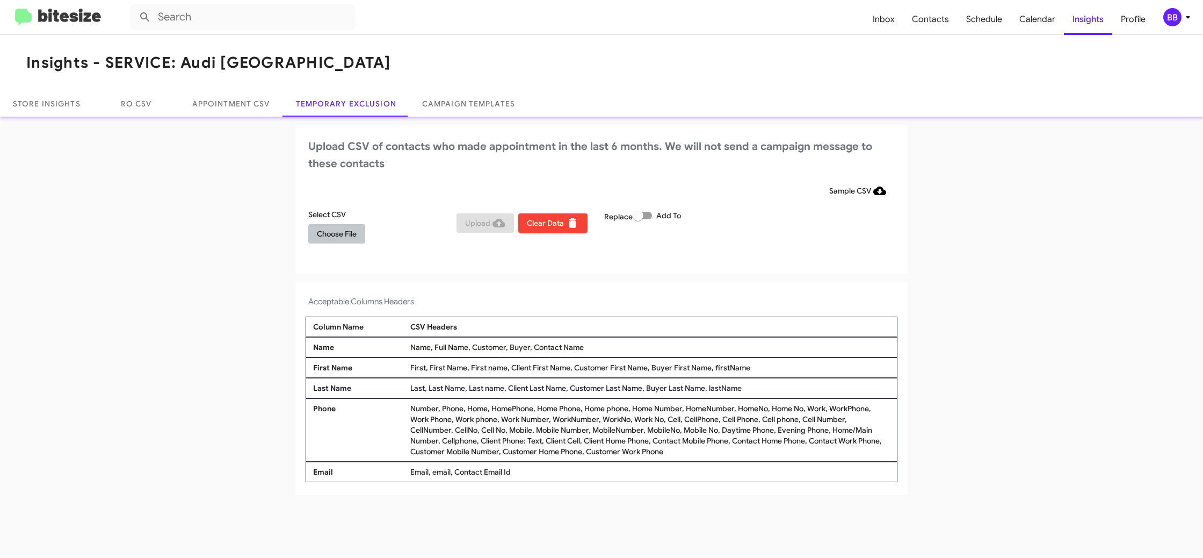
click at [349, 236] on span "Choose File" at bounding box center [337, 233] width 40 height 19
drag, startPoint x: 758, startPoint y: 308, endPoint x: 744, endPoint y: 306, distance: 14.1
click at [757, 308] on h4 "Acceptable Columns Headers" at bounding box center [601, 303] width 587 height 13
click at [1179, 16] on div "BB" at bounding box center [1173, 17] width 18 height 18
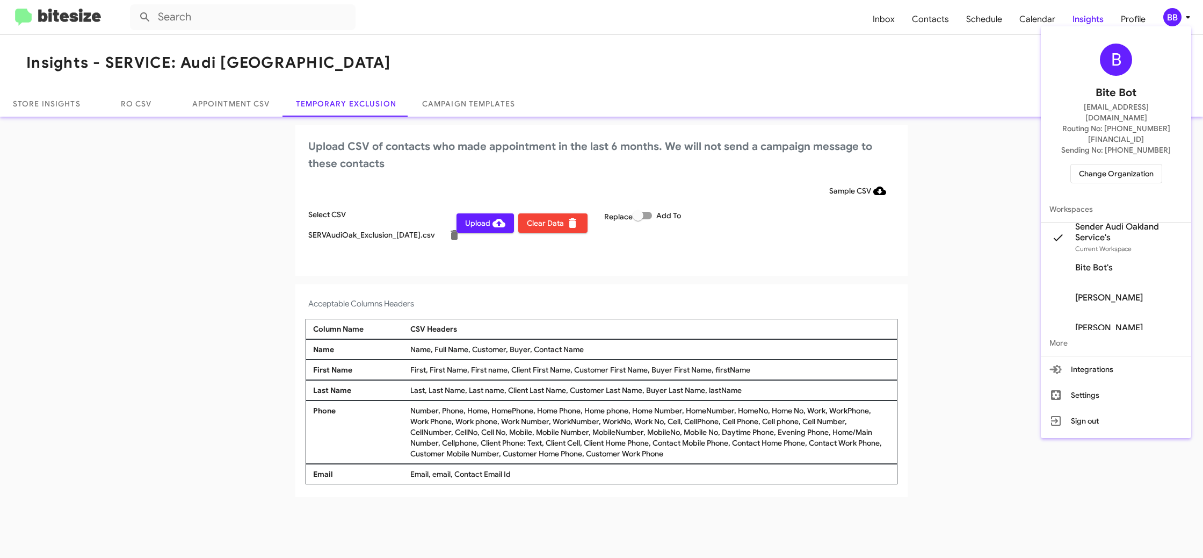
click at [1180, 16] on div at bounding box center [601, 279] width 1203 height 558
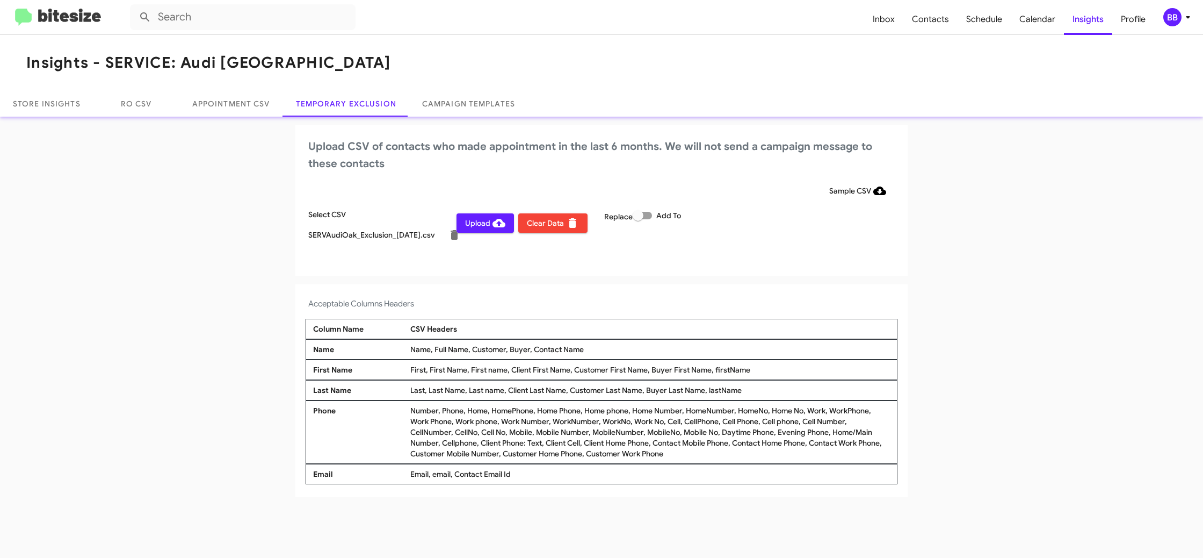
click at [479, 220] on span "Upload" at bounding box center [485, 222] width 40 height 19
drag, startPoint x: 1175, startPoint y: 17, endPoint x: 1167, endPoint y: 25, distance: 10.6
click at [1173, 19] on div "BB" at bounding box center [1173, 17] width 18 height 18
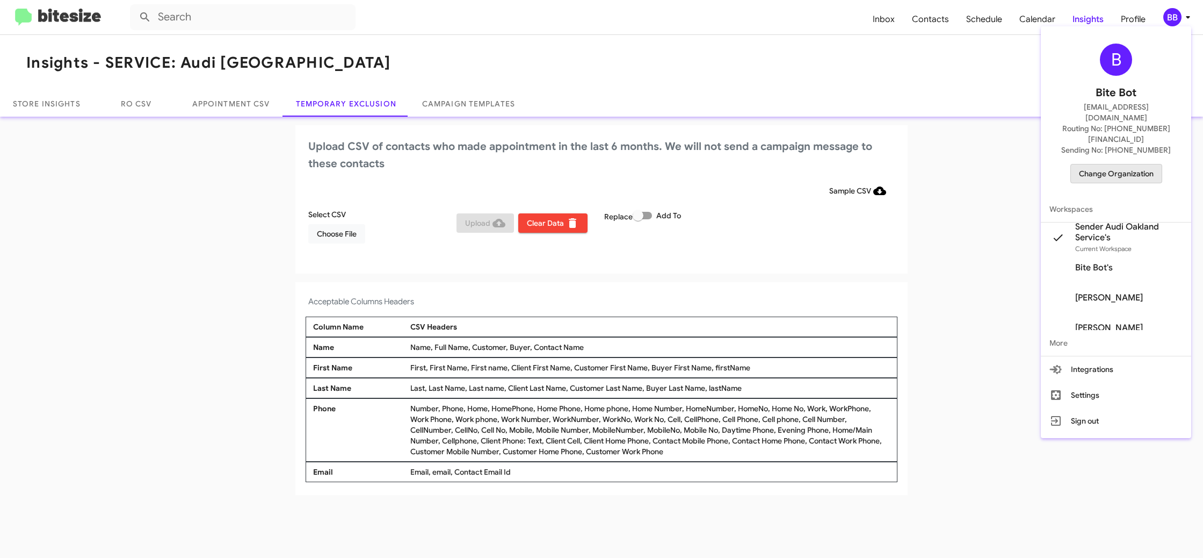
click at [1122, 164] on span "Change Organization" at bounding box center [1116, 173] width 75 height 18
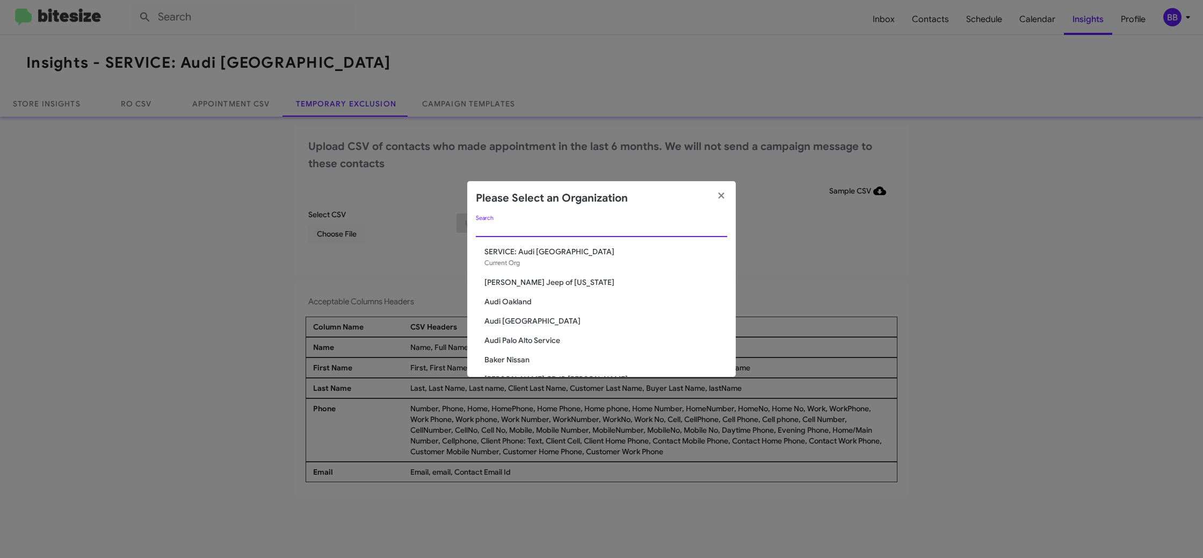
click at [549, 232] on input "Search" at bounding box center [601, 229] width 251 height 9
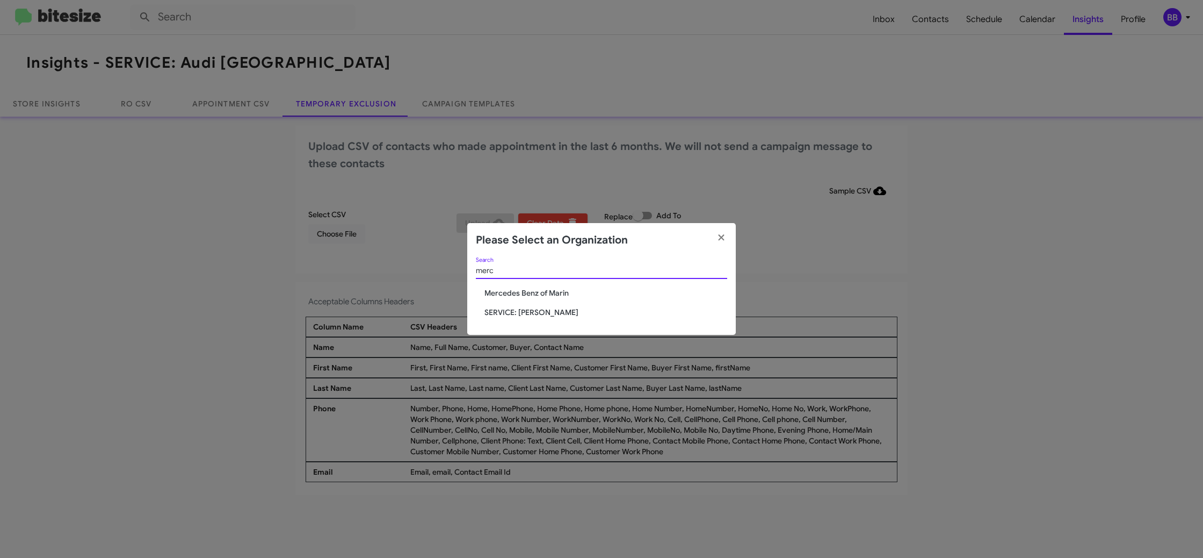
type input "merc"
click at [540, 311] on span "SERVICE: Mercedes Marin" at bounding box center [606, 312] width 243 height 11
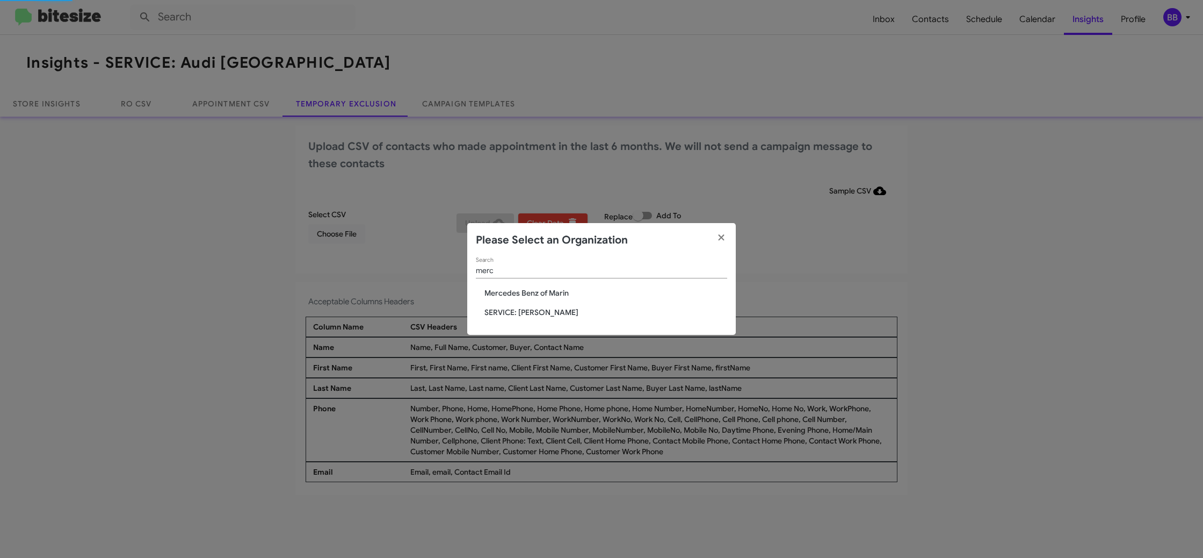
click at [539, 312] on span "SERVICE: Mercedes Marin" at bounding box center [606, 312] width 243 height 11
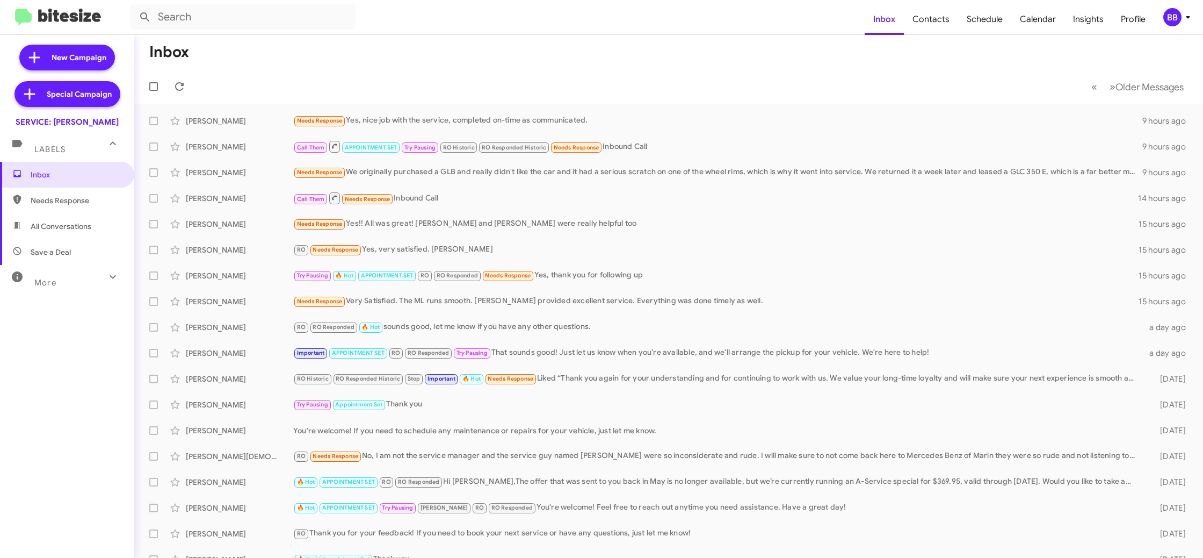
click at [1162, 18] on button "BB" at bounding box center [1172, 17] width 37 height 18
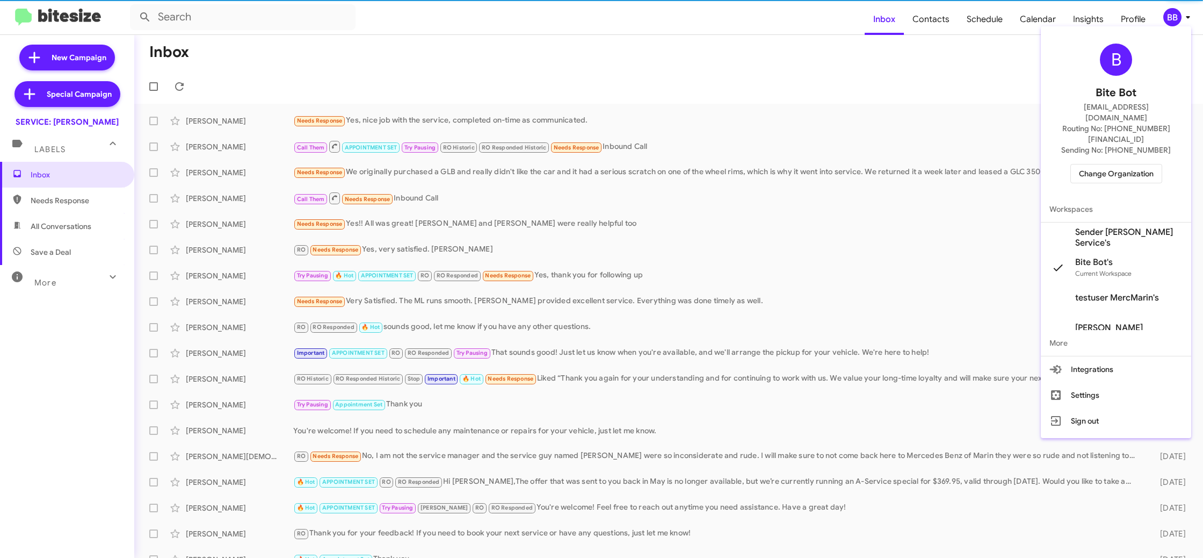
click at [1129, 227] on span "Sender Mercedes Marin Service's" at bounding box center [1128, 237] width 107 height 21
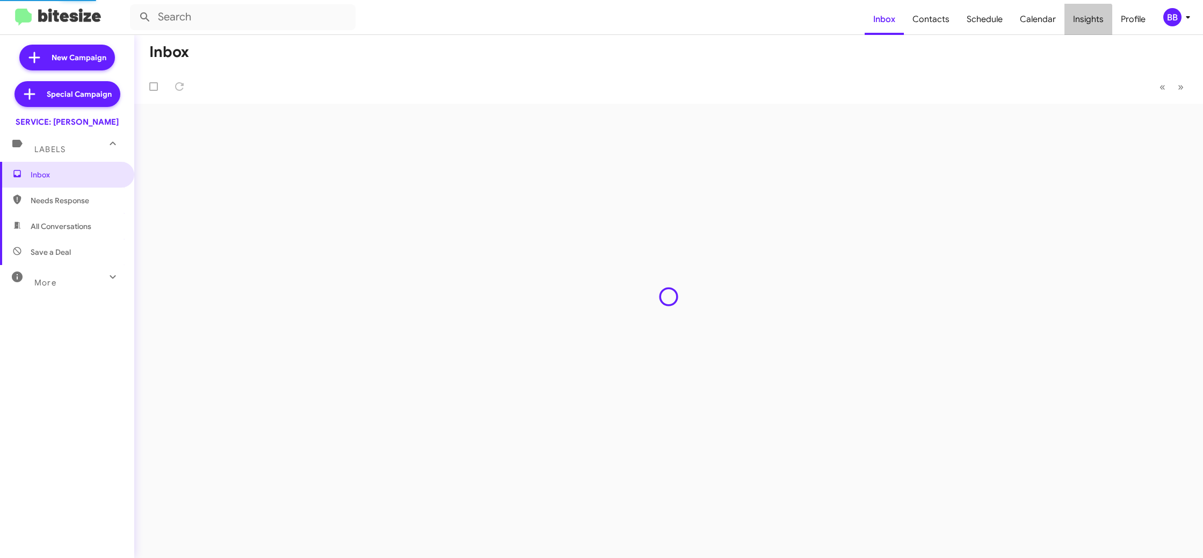
click at [1088, 25] on body "Inbox Contacts Schedule Calendar Insights Profile BB New Campaign Special Campa…" at bounding box center [601, 279] width 1203 height 558
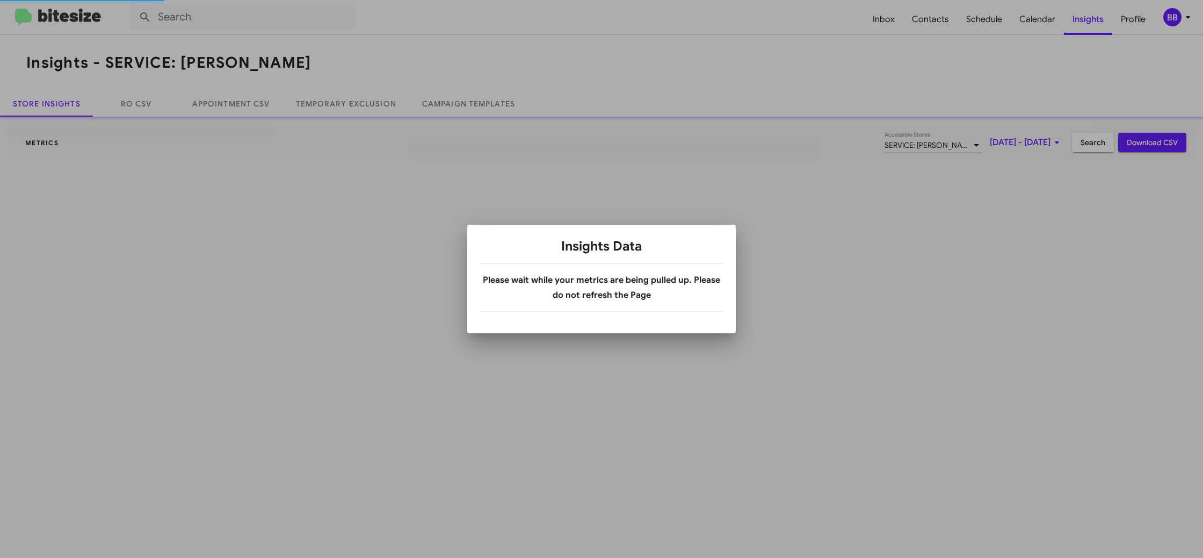
click at [1088, 25] on div at bounding box center [601, 279] width 1203 height 558
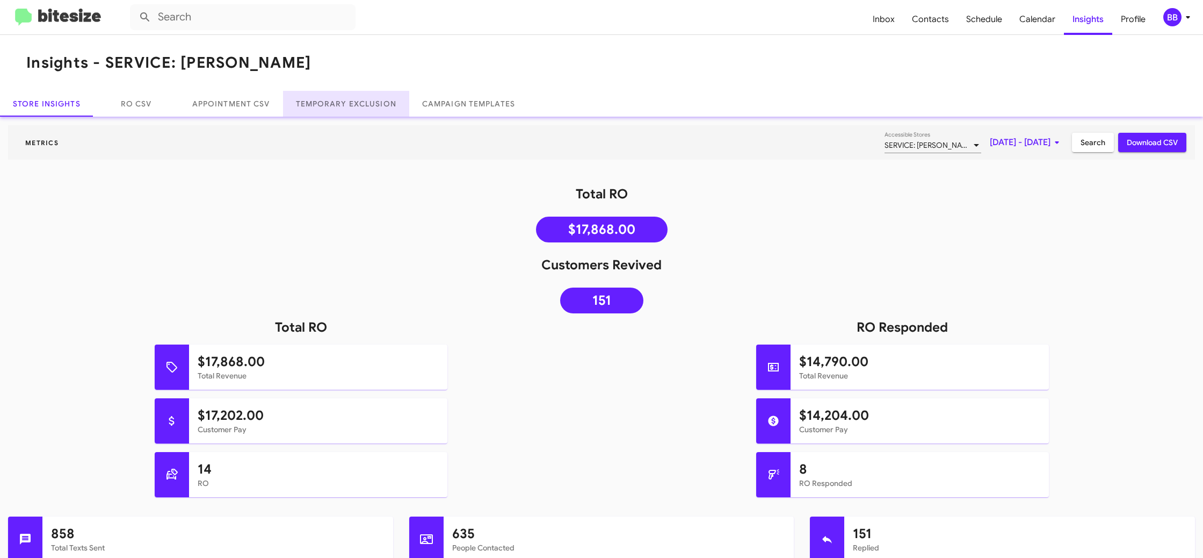
click at [318, 111] on link "Temporary Exclusion" at bounding box center [346, 104] width 126 height 26
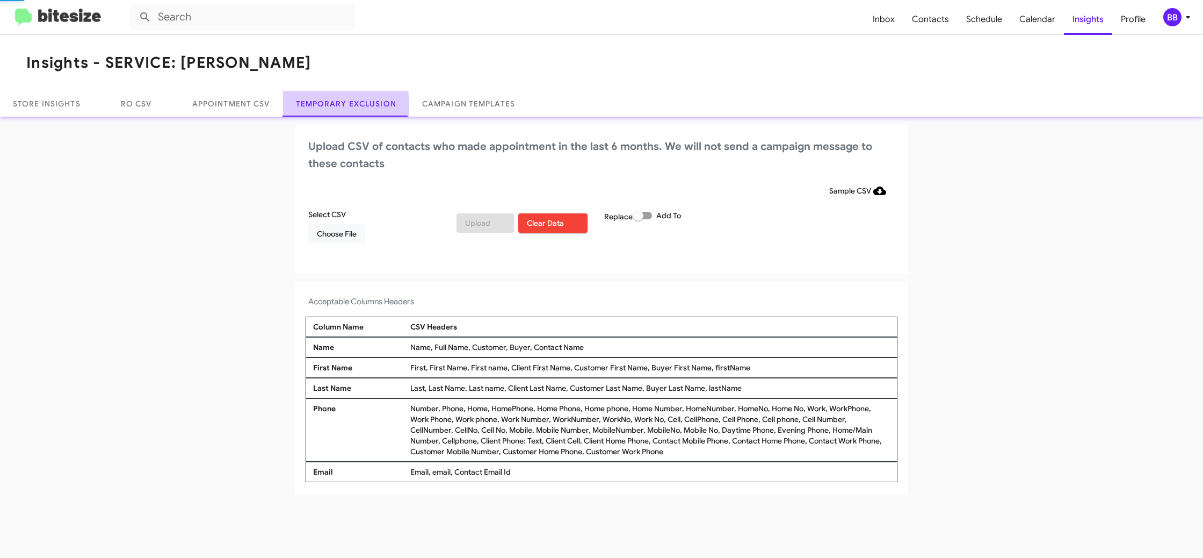
click at [318, 111] on link "Temporary Exclusion" at bounding box center [346, 104] width 126 height 26
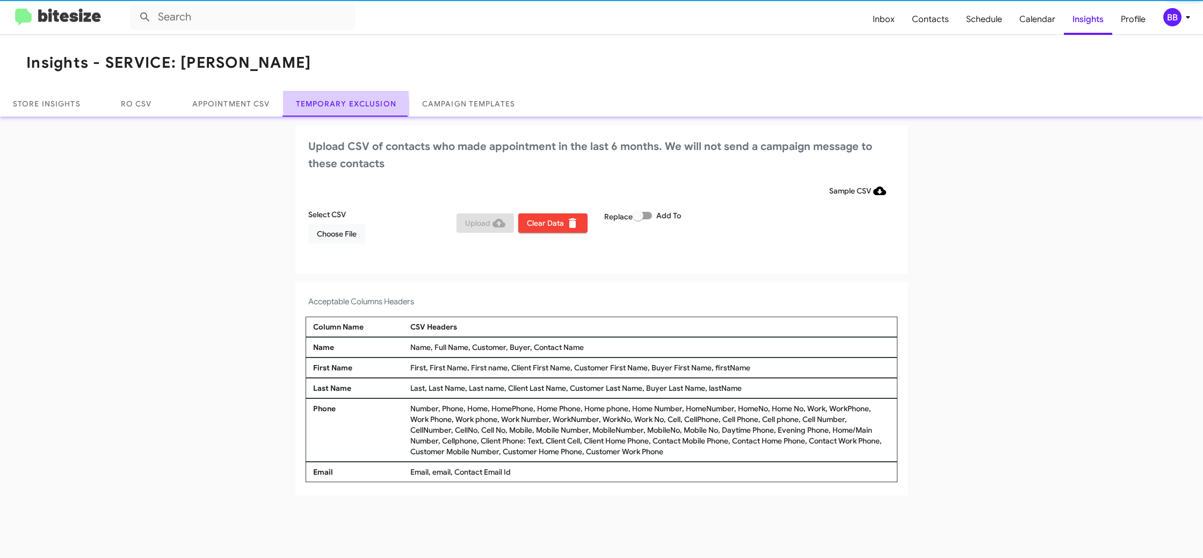
click at [318, 111] on link "Temporary Exclusion" at bounding box center [346, 104] width 126 height 26
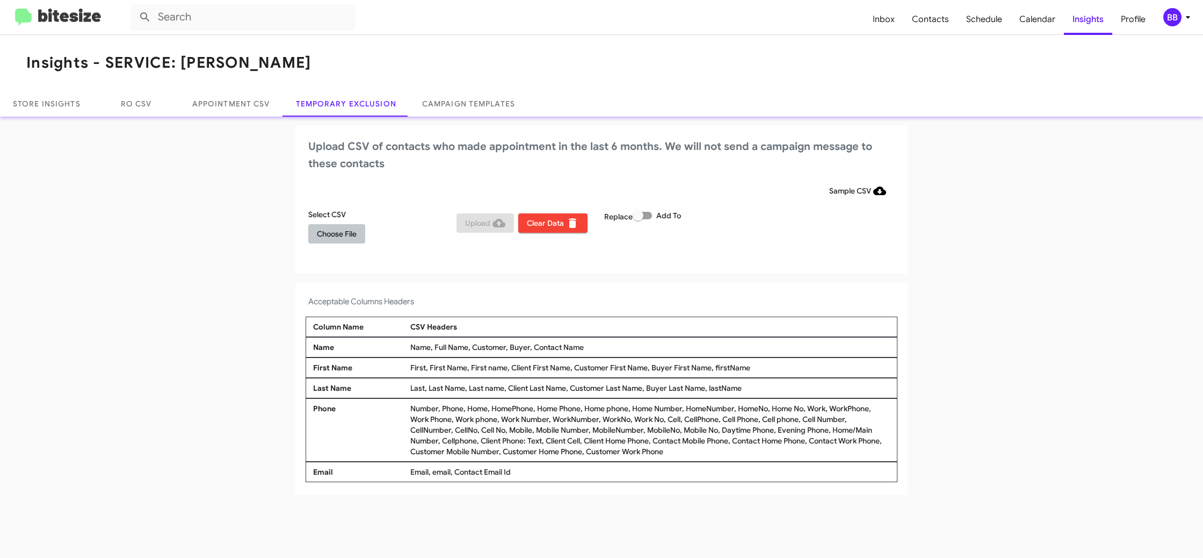
click at [357, 236] on span "Choose File" at bounding box center [337, 233] width 40 height 19
drag, startPoint x: 833, startPoint y: 218, endPoint x: 810, endPoint y: 226, distance: 24.1
click at [835, 232] on div "Select CSV SERVMercMarin_Exclusion_[DATE].csv Upload Clear Data Replace Add To" at bounding box center [602, 231] width 592 height 45
click at [1185, 20] on icon at bounding box center [1188, 17] width 13 height 13
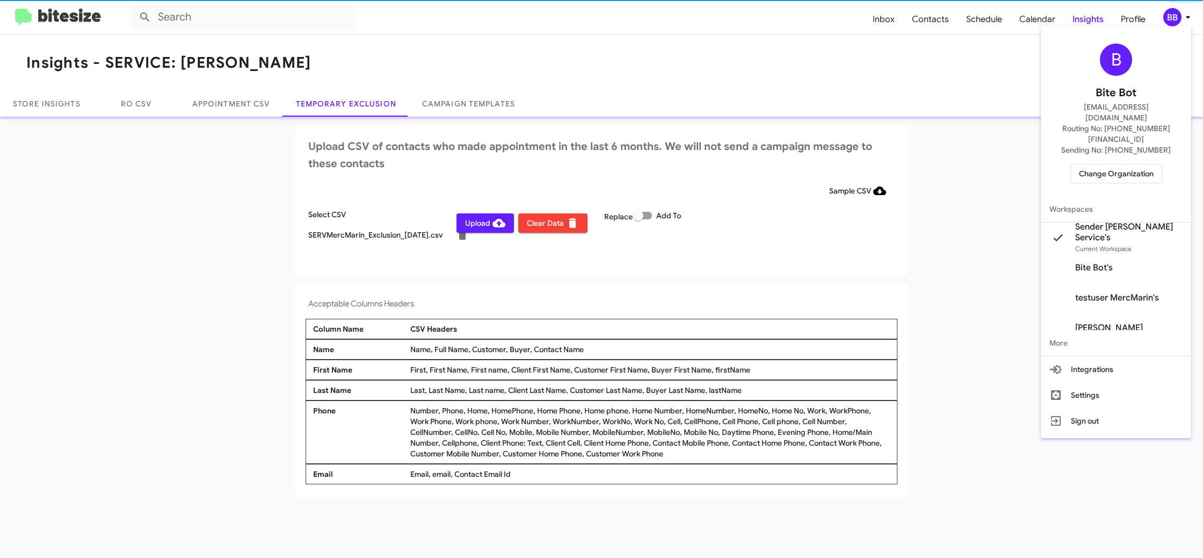
click at [1185, 20] on div at bounding box center [601, 279] width 1203 height 558
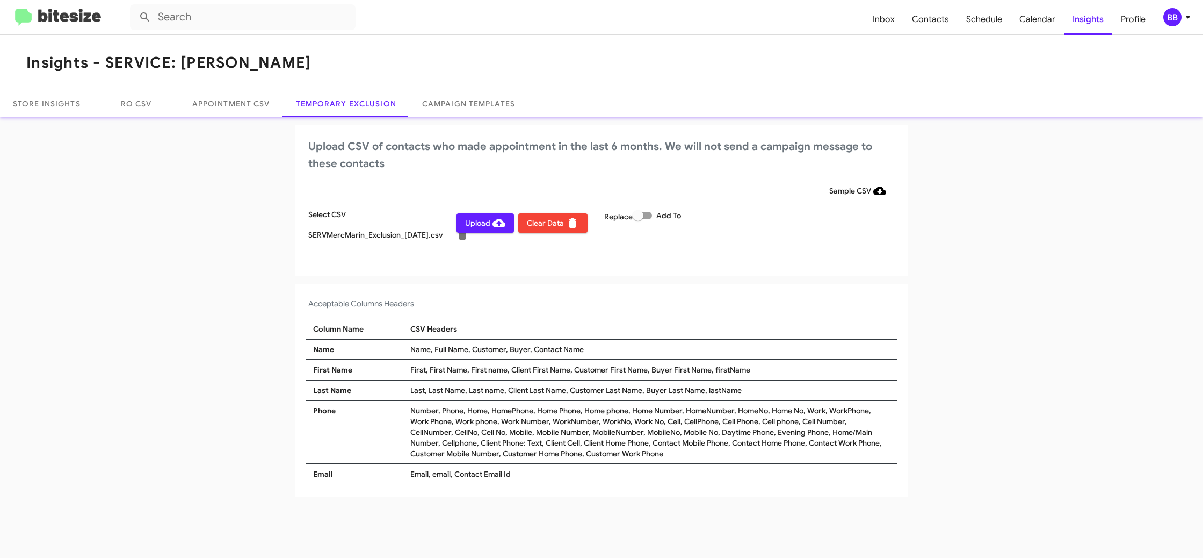
click at [1175, 16] on div "BB" at bounding box center [1173, 17] width 18 height 18
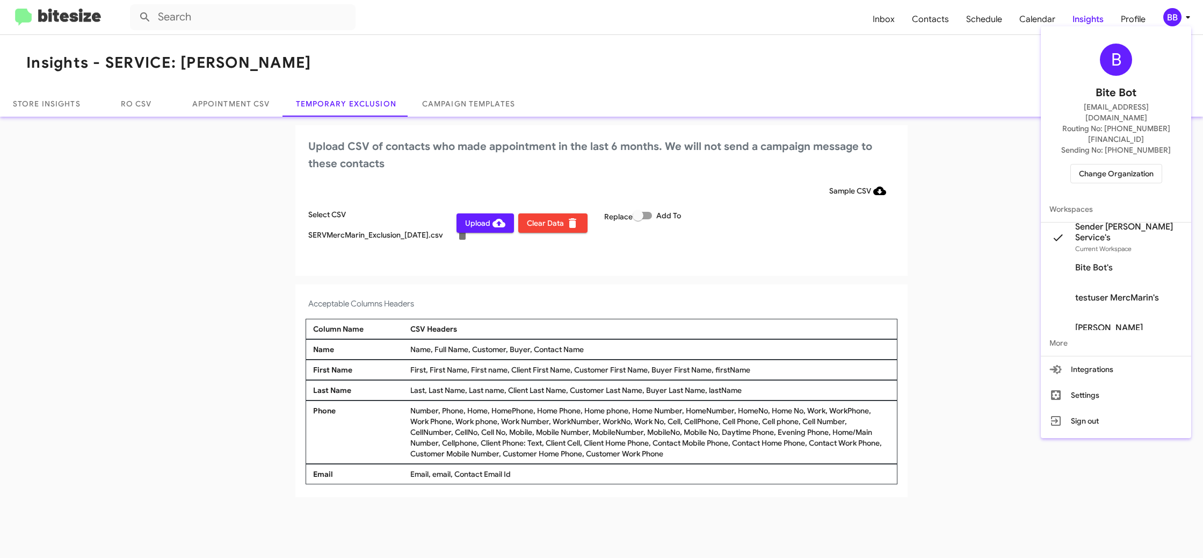
click at [1176, 17] on div at bounding box center [601, 279] width 1203 height 558
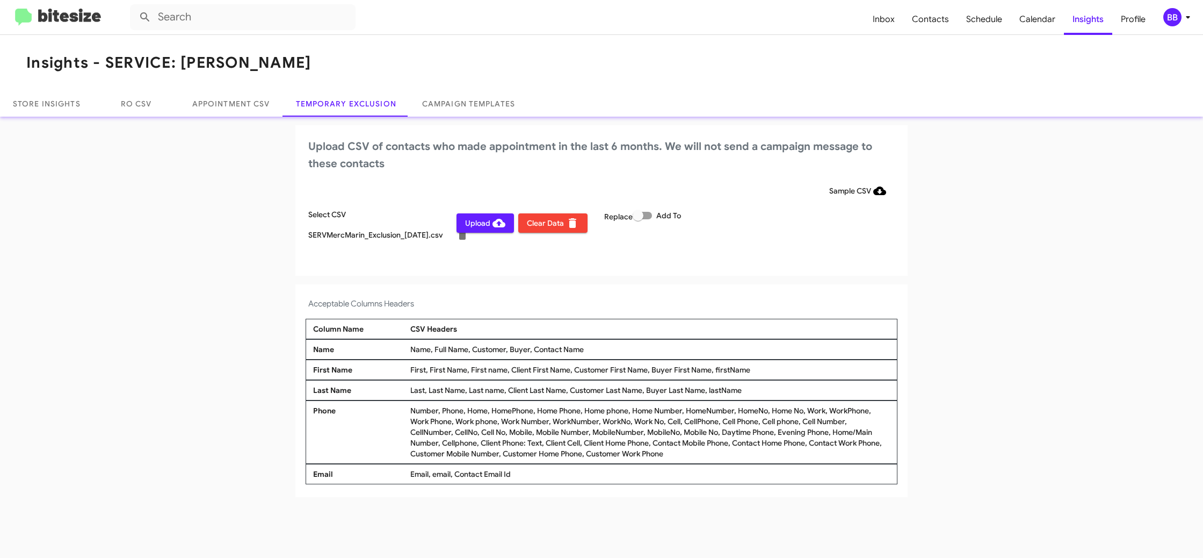
click at [486, 225] on span "Upload" at bounding box center [485, 222] width 40 height 19
click at [1169, 21] on div "BB" at bounding box center [1173, 17] width 18 height 18
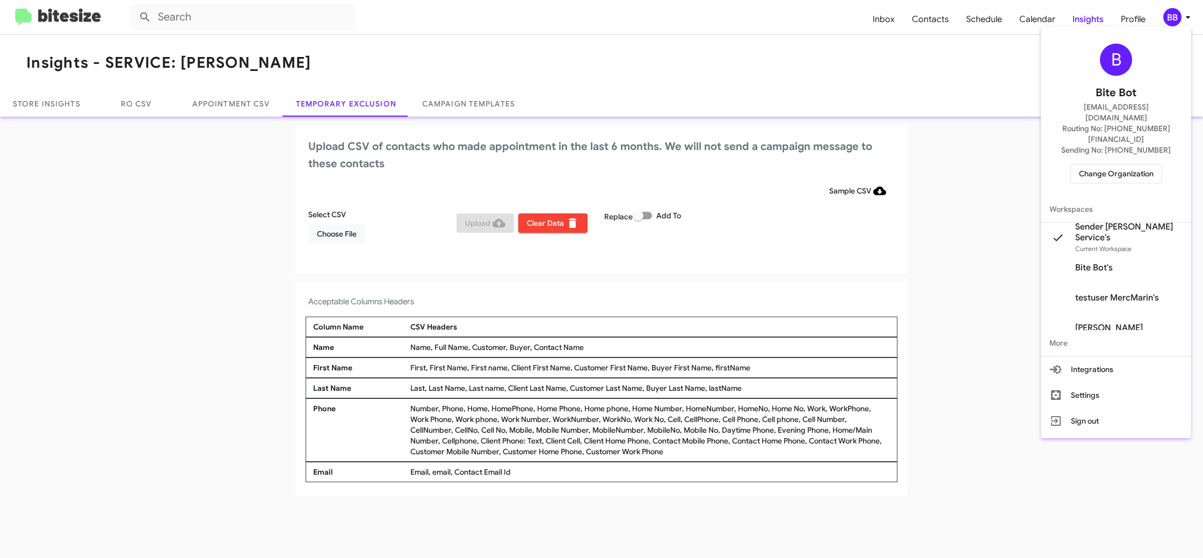
click at [1088, 164] on span "Change Organization" at bounding box center [1116, 173] width 75 height 18
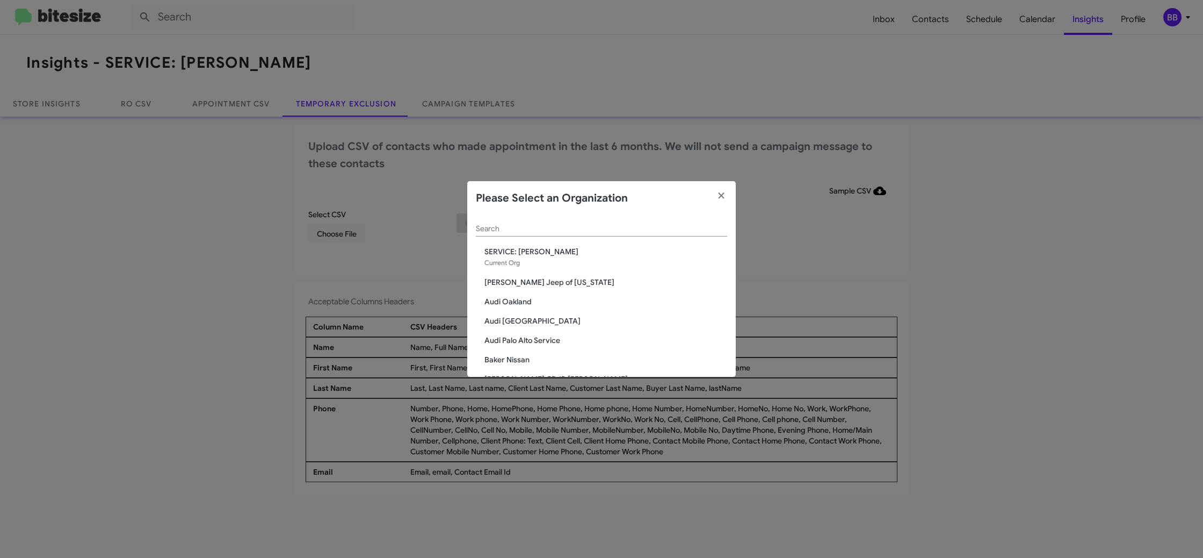
click at [506, 225] on input "Search" at bounding box center [601, 229] width 251 height 9
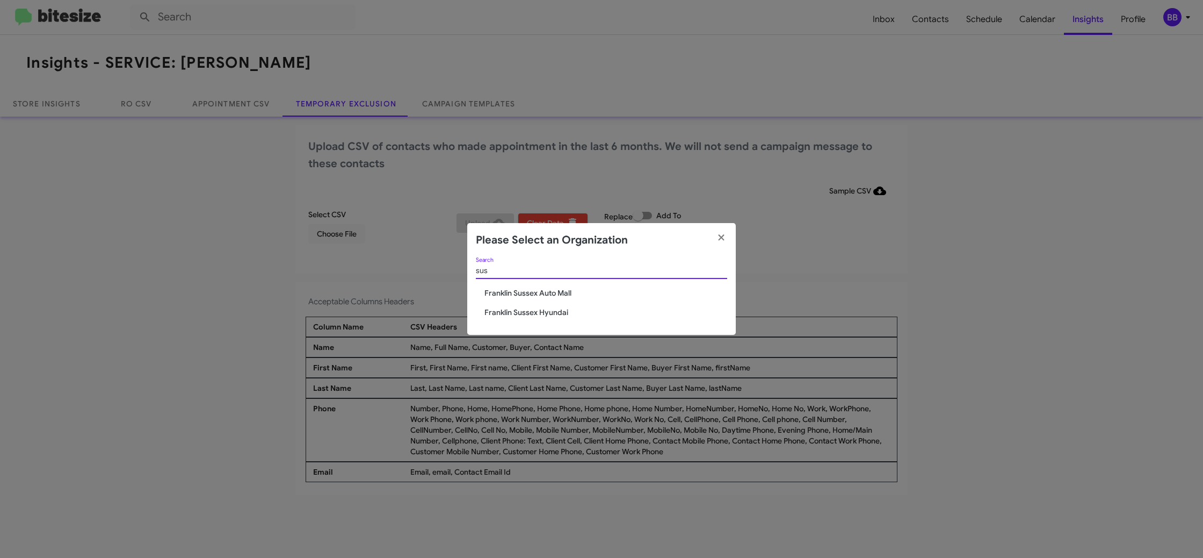
type input "sus"
click at [564, 295] on span "Franklin Sussex Auto Mall" at bounding box center [606, 292] width 243 height 11
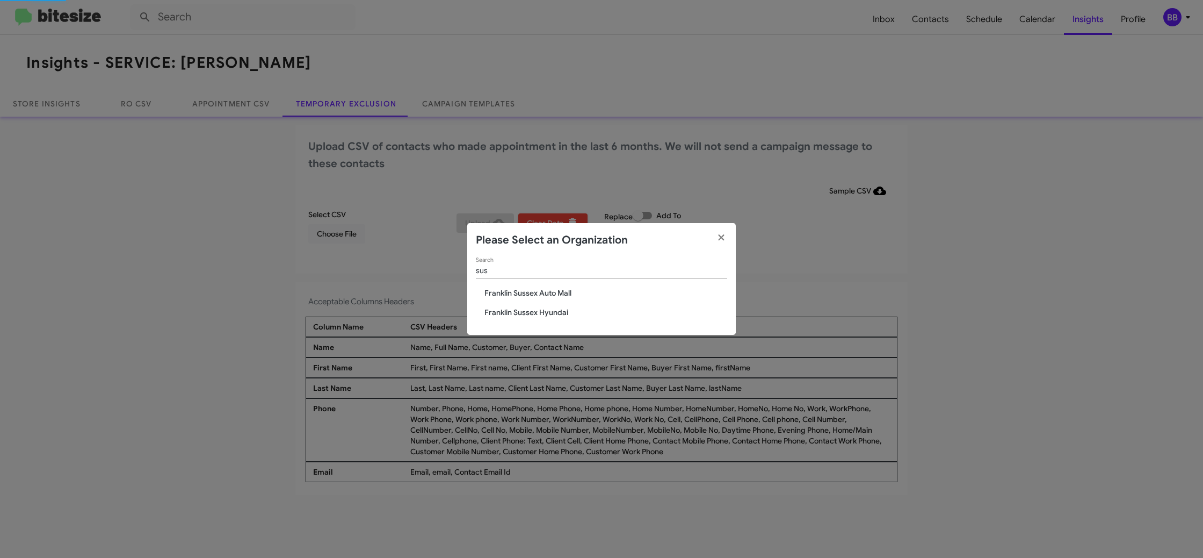
click at [564, 295] on span "Franklin Sussex Auto Mall" at bounding box center [606, 292] width 243 height 11
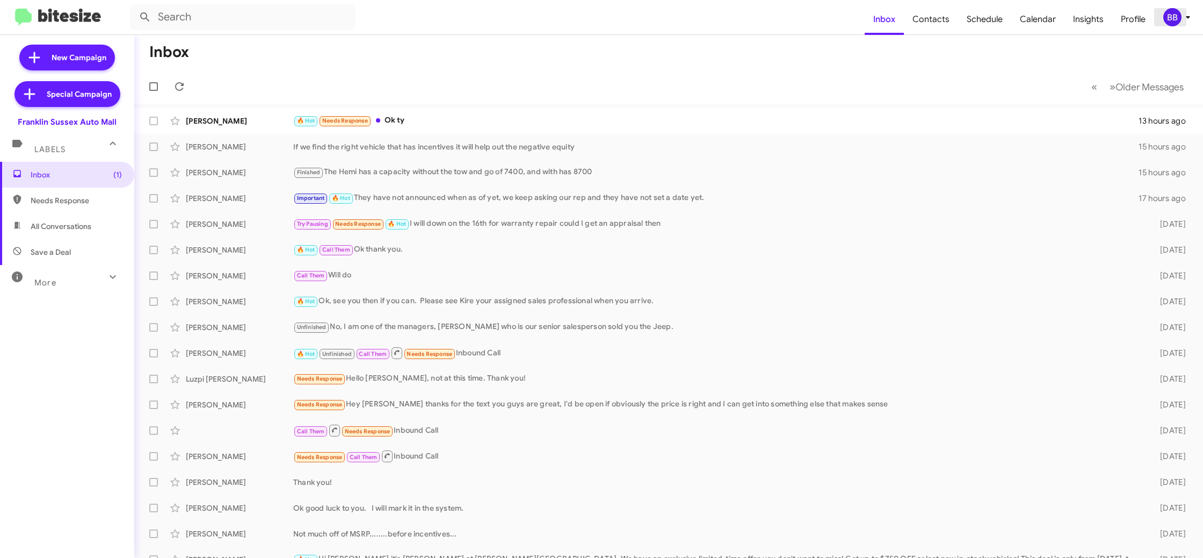
click at [1167, 21] on div "BB" at bounding box center [1173, 17] width 18 height 18
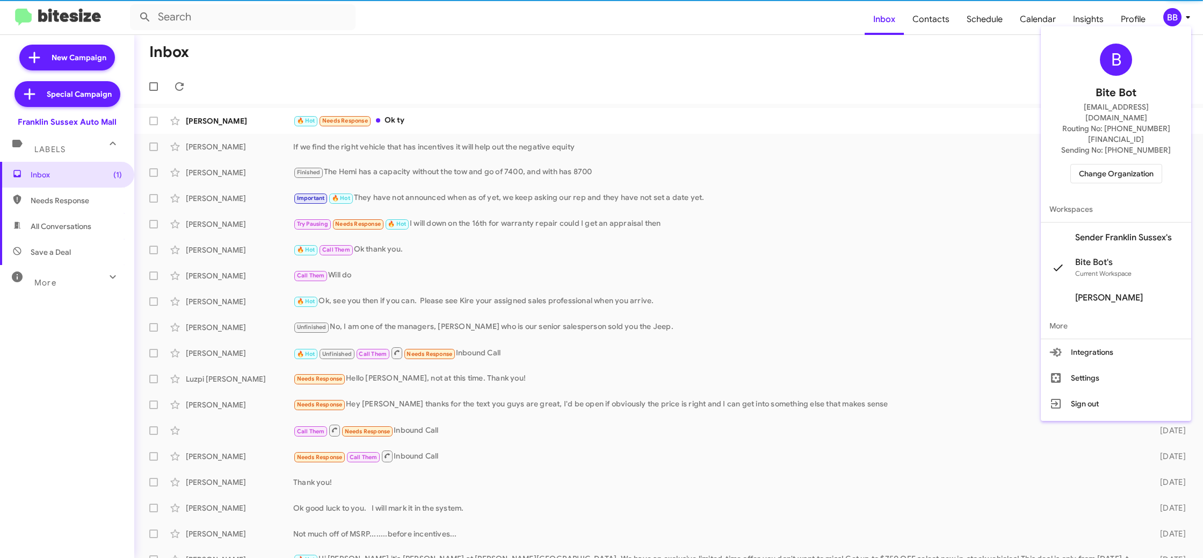
click at [1121, 232] on span "Sender Franklin Sussex's" at bounding box center [1123, 237] width 97 height 11
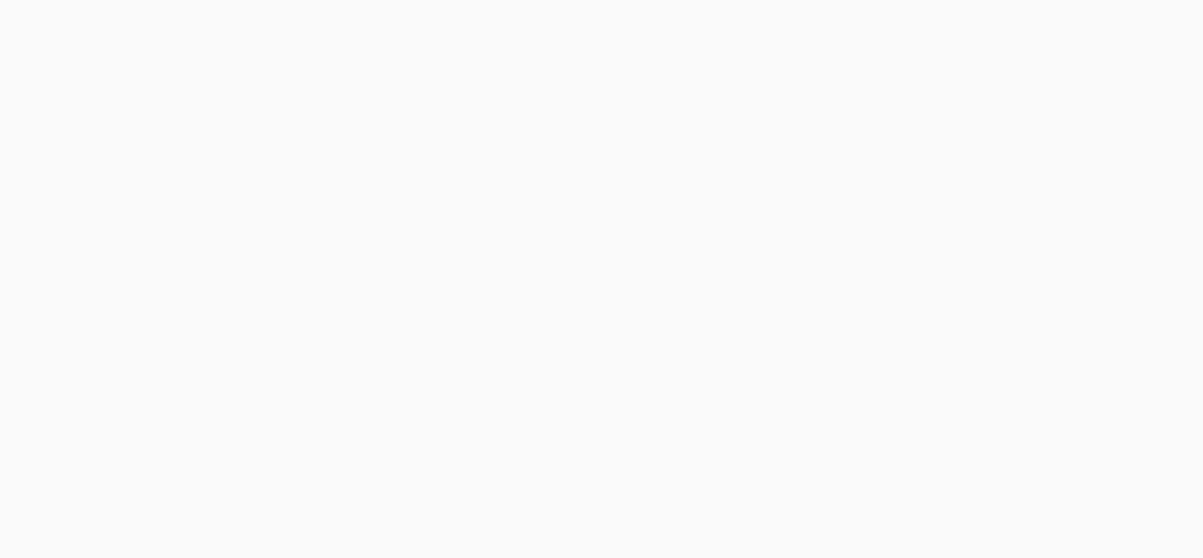
click at [1087, 20] on body at bounding box center [601, 279] width 1203 height 558
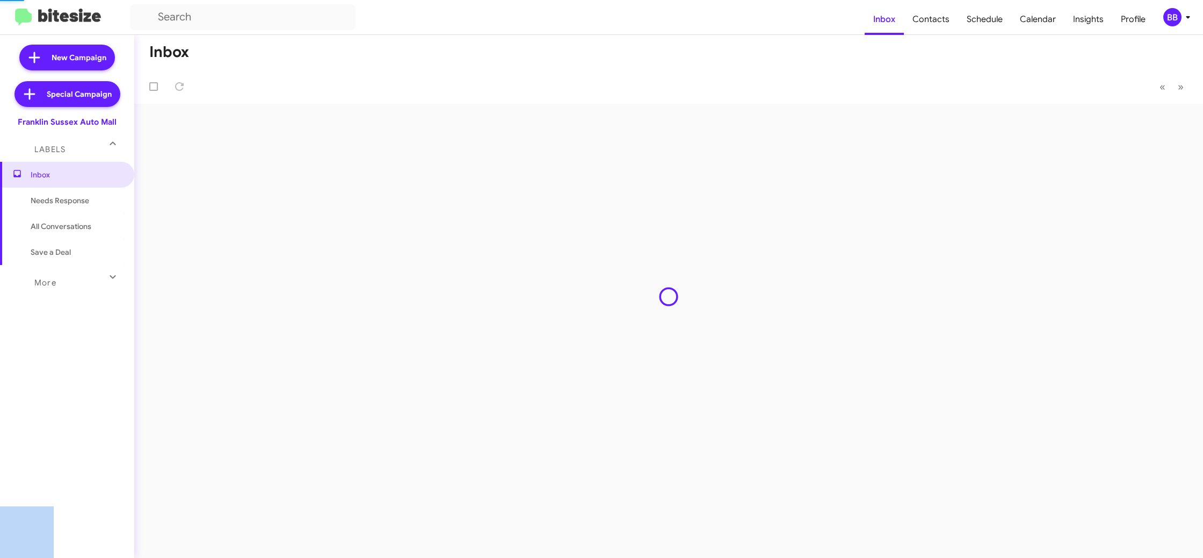
click at [1087, 20] on body "Inbox Contacts Schedule Calendar Insights Profile BB New Campaign Special Campa…" at bounding box center [601, 279] width 1203 height 558
click at [1087, 20] on span "Insights" at bounding box center [1089, 19] width 48 height 31
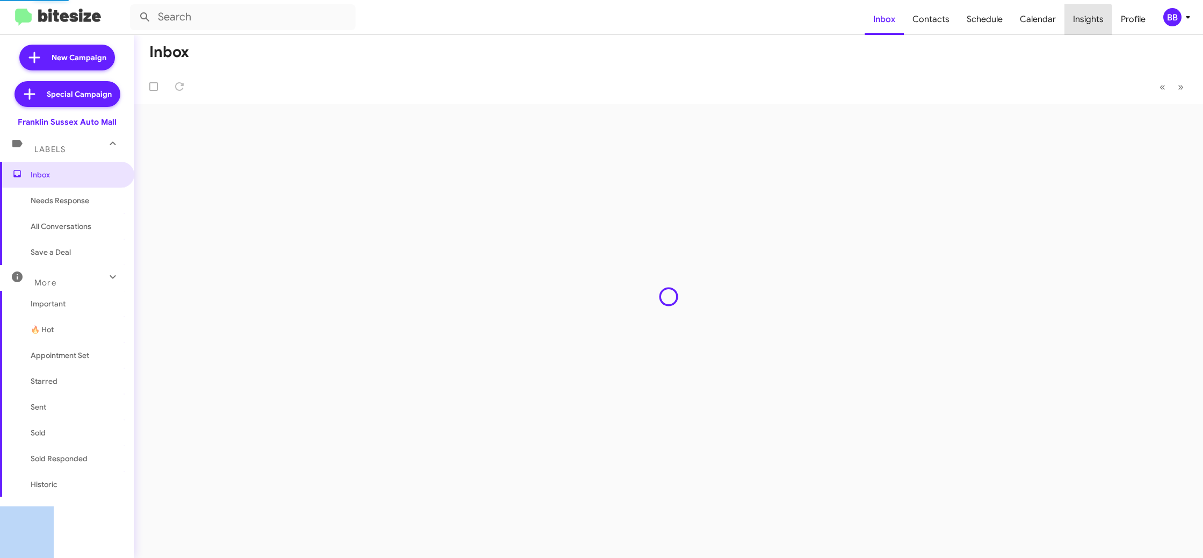
click at [1087, 20] on span "Insights" at bounding box center [1089, 19] width 48 height 31
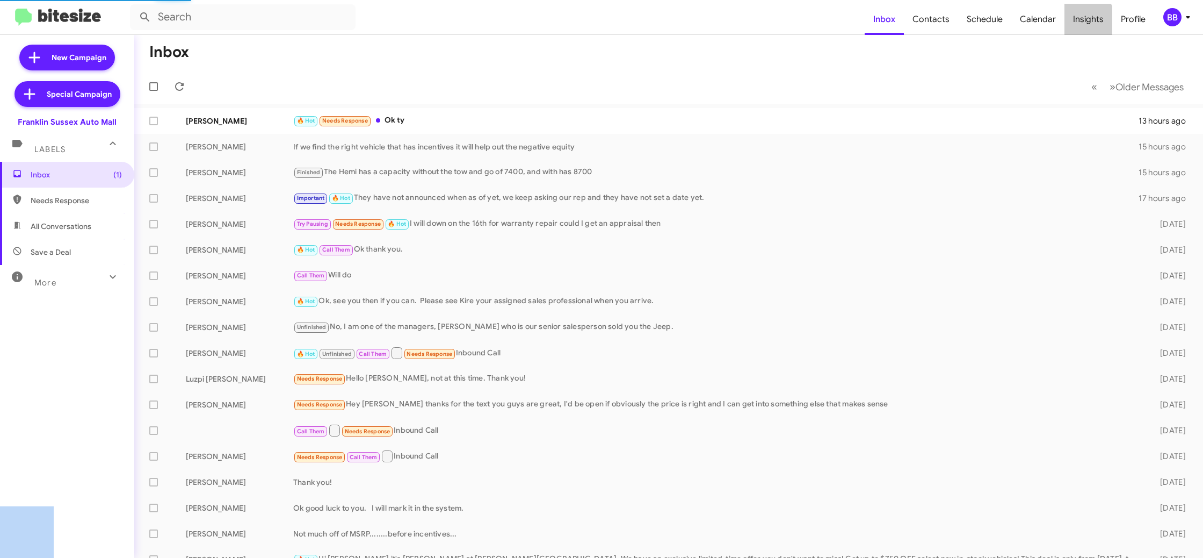
click at [1087, 20] on span "Insights" at bounding box center [1089, 19] width 48 height 31
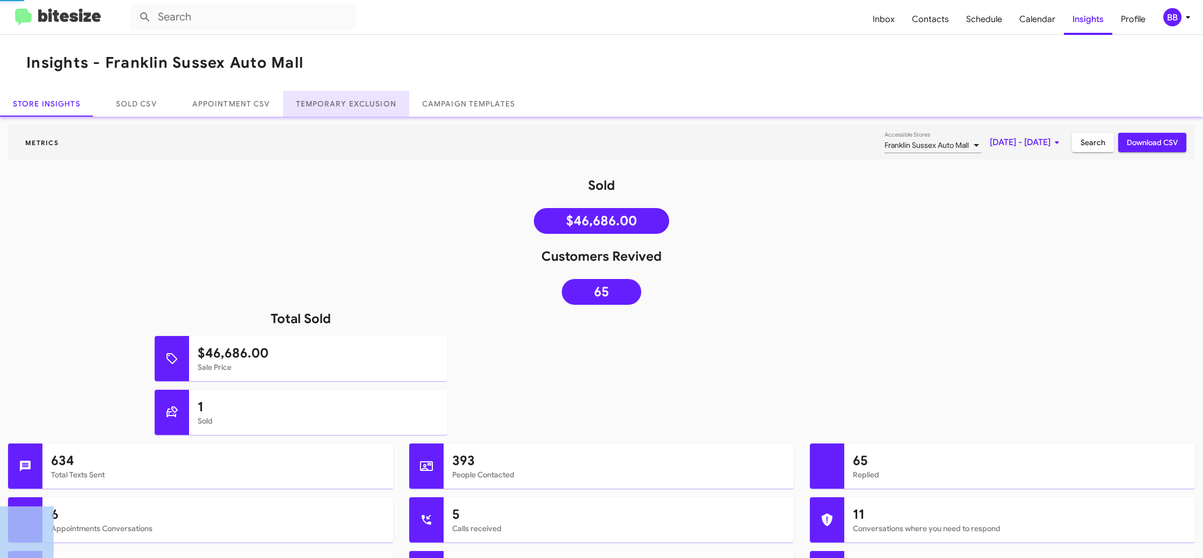
click at [349, 112] on link "Temporary Exclusion" at bounding box center [346, 104] width 126 height 26
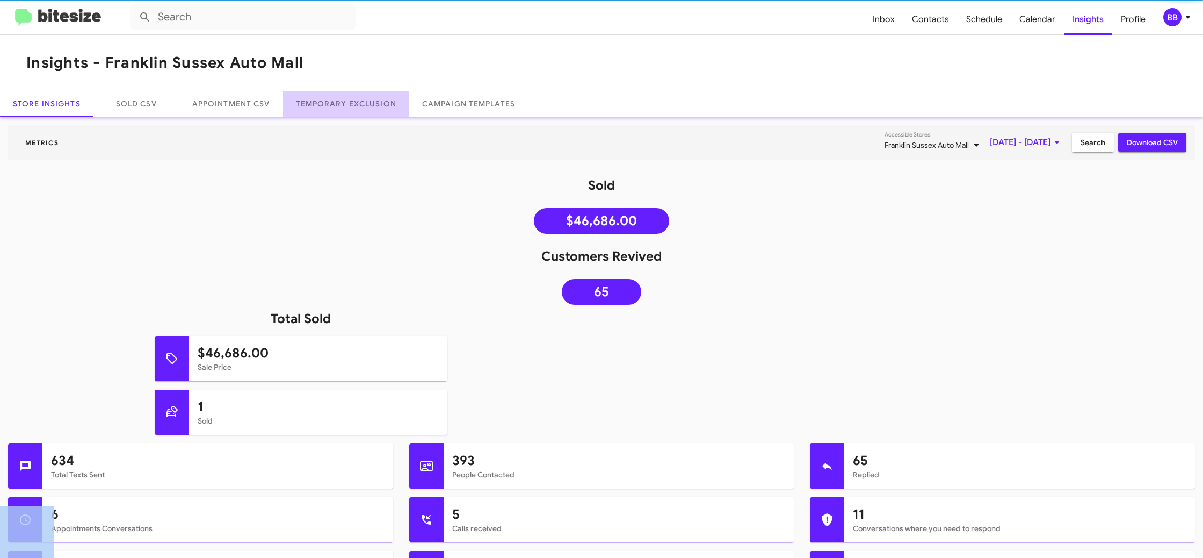
click at [349, 112] on link "Temporary Exclusion" at bounding box center [346, 104] width 126 height 26
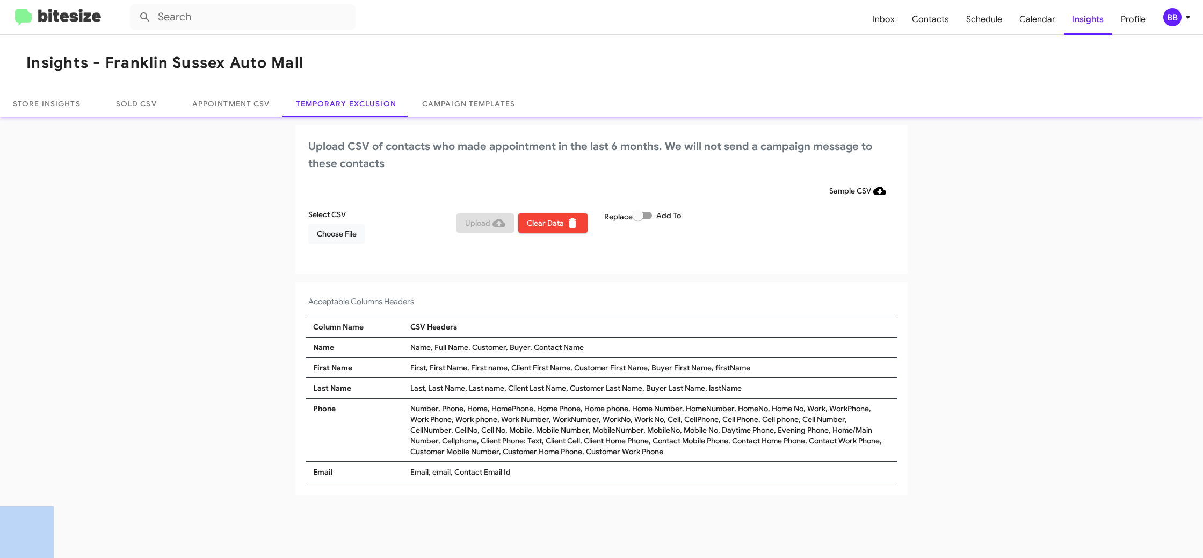
click at [1168, 24] on mat-toolbar "Inbox Contacts Schedule Calendar Insights Profile BB" at bounding box center [601, 17] width 1203 height 34
click at [1170, 21] on div "BB" at bounding box center [1173, 17] width 18 height 18
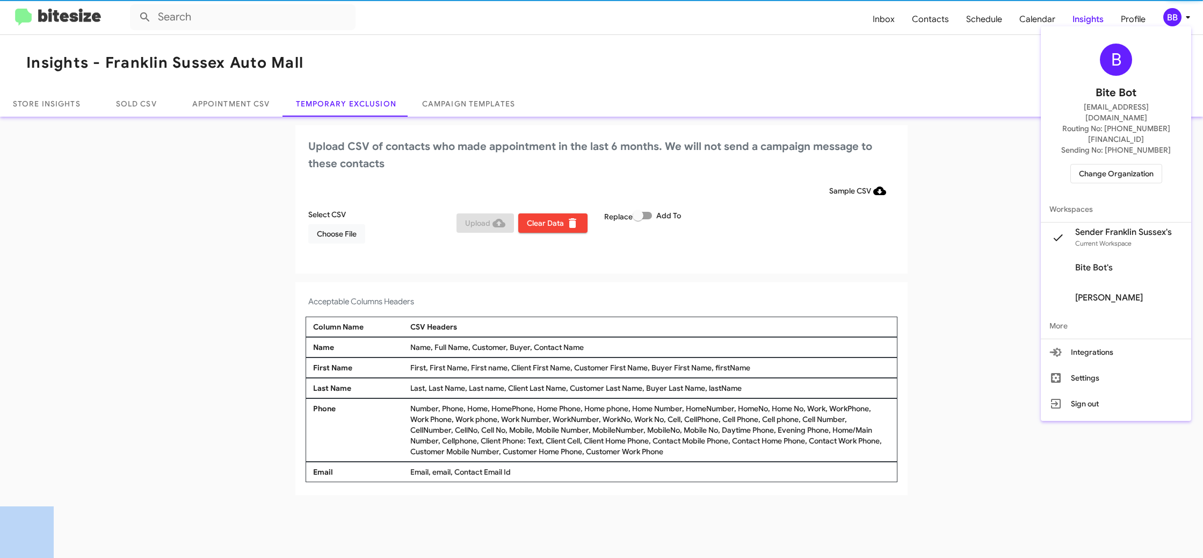
click at [1175, 15] on div at bounding box center [601, 279] width 1203 height 558
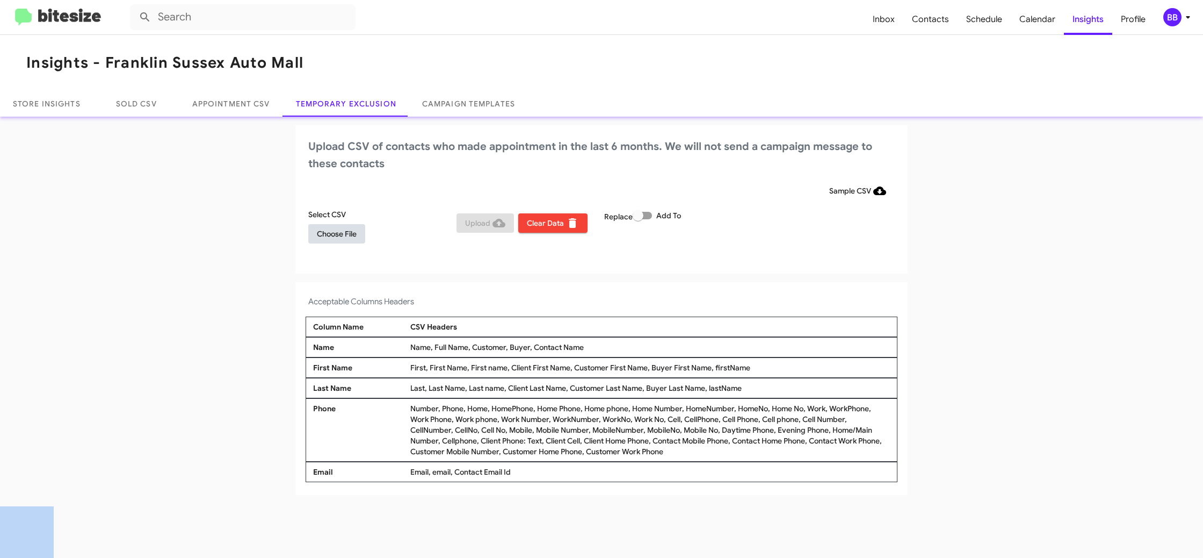
click at [349, 232] on span "Choose File" at bounding box center [337, 233] width 40 height 19
click at [963, 266] on app-temporary-exclusion-csv "Upload CSV of contacts who made appointment in the last 6 months. We will not s…" at bounding box center [601, 311] width 1203 height 372
click at [1188, 16] on icon at bounding box center [1188, 17] width 4 height 3
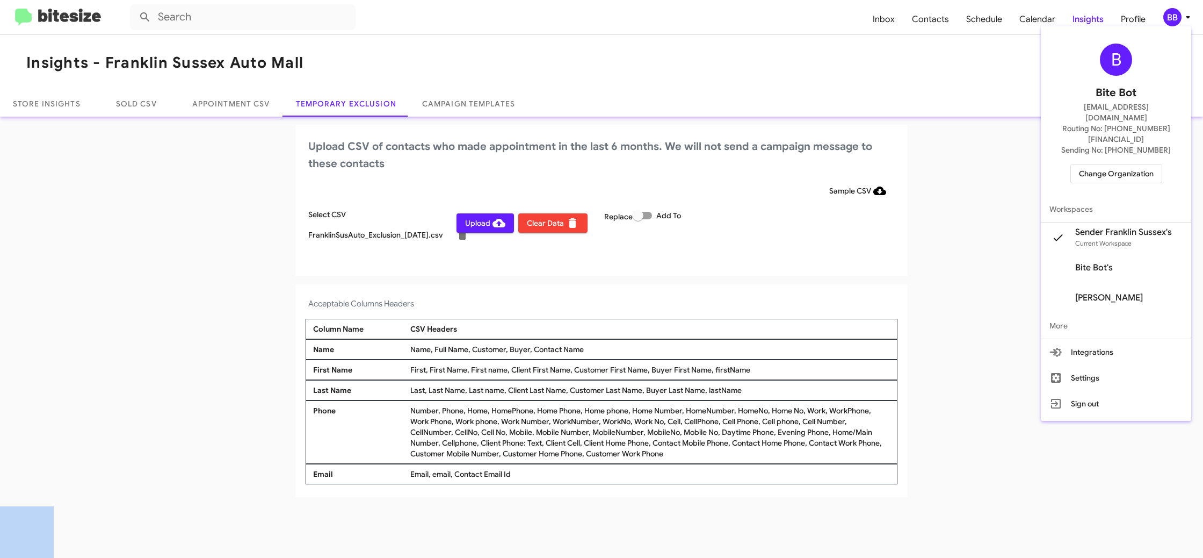
click at [1188, 16] on div at bounding box center [601, 279] width 1203 height 558
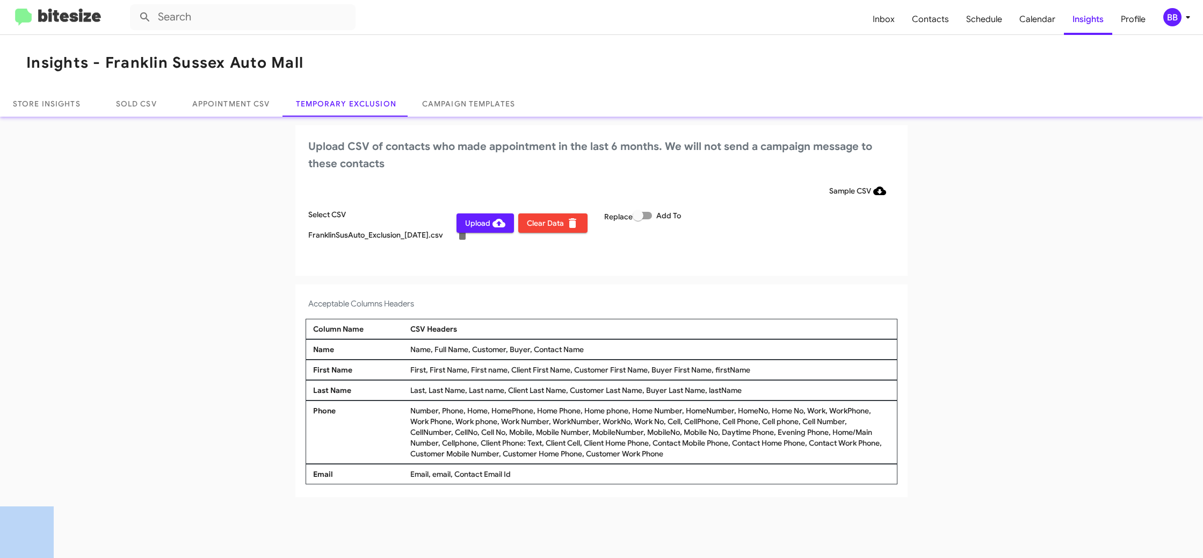
click at [474, 227] on span "Upload" at bounding box center [485, 222] width 40 height 19
drag, startPoint x: 1176, startPoint y: 7, endPoint x: 1160, endPoint y: 92, distance: 86.4
click at [1176, 9] on mat-toolbar "Inbox Contacts Schedule Calendar Insights Profile BB" at bounding box center [601, 17] width 1203 height 34
click at [1170, 21] on div "BB" at bounding box center [1173, 17] width 18 height 18
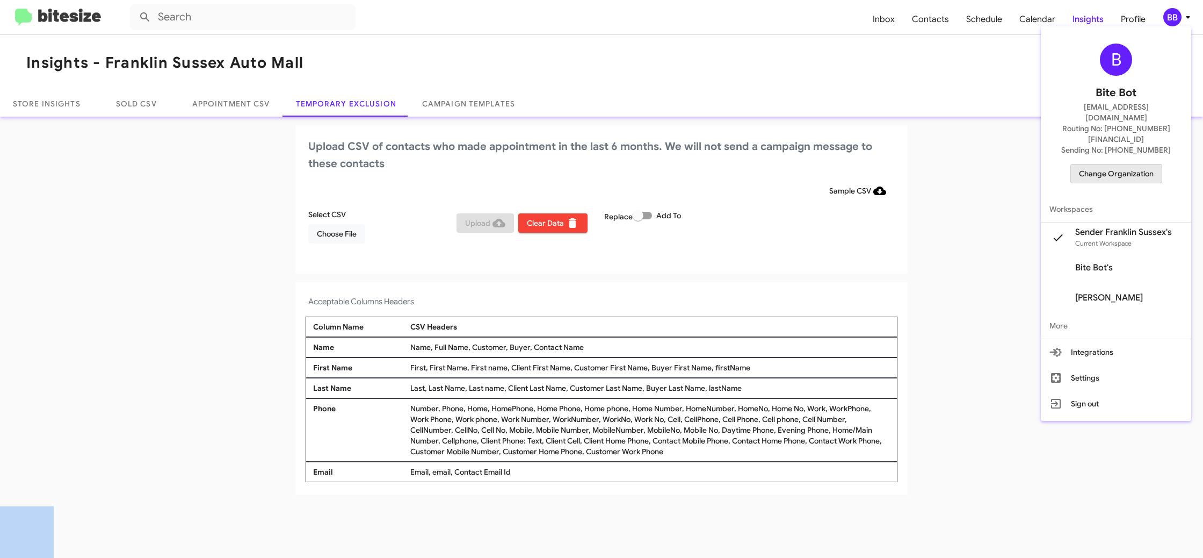
click at [1100, 164] on span "Change Organization" at bounding box center [1116, 173] width 75 height 18
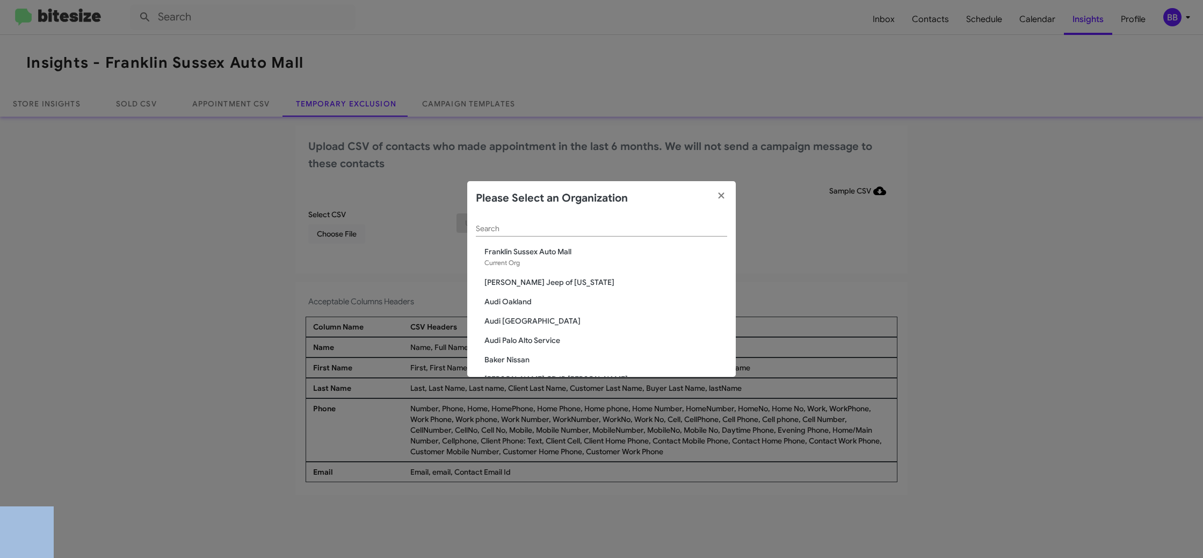
click at [514, 226] on input "Search" at bounding box center [601, 229] width 251 height 9
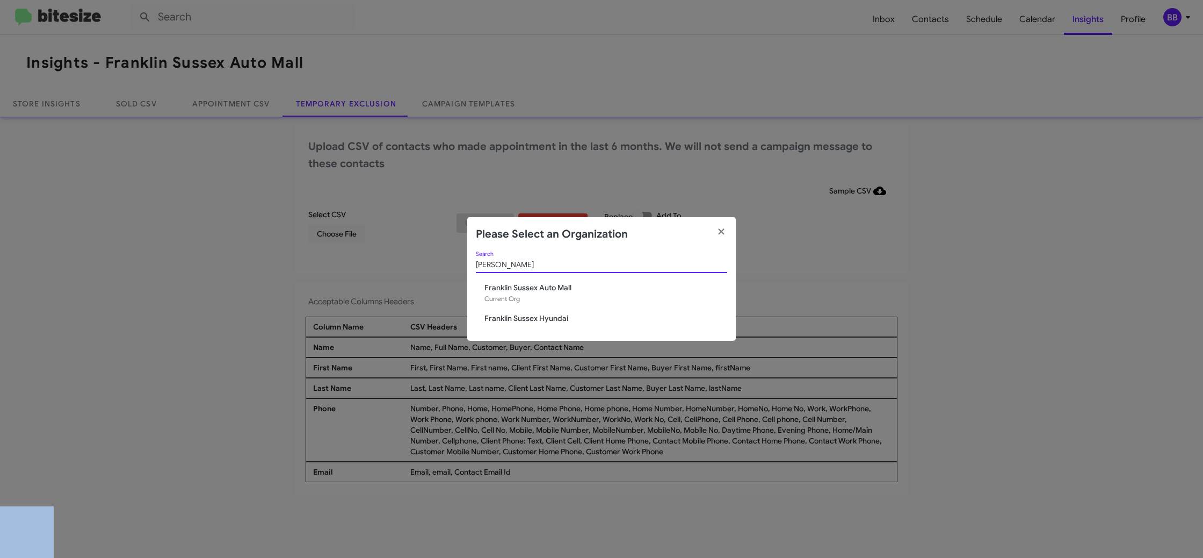
type input "fran"
click at [550, 315] on span "Franklin Sussex Hyundai" at bounding box center [606, 318] width 243 height 11
click at [549, 313] on span "Franklin Sussex Hyundai" at bounding box center [606, 318] width 243 height 11
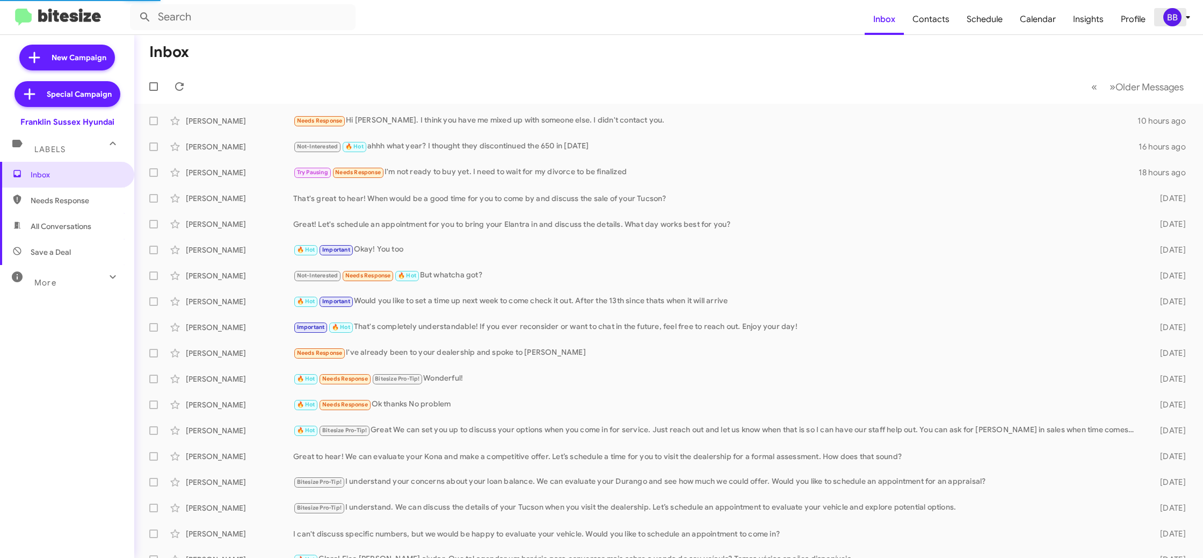
click at [1174, 21] on div "BB" at bounding box center [1173, 17] width 18 height 18
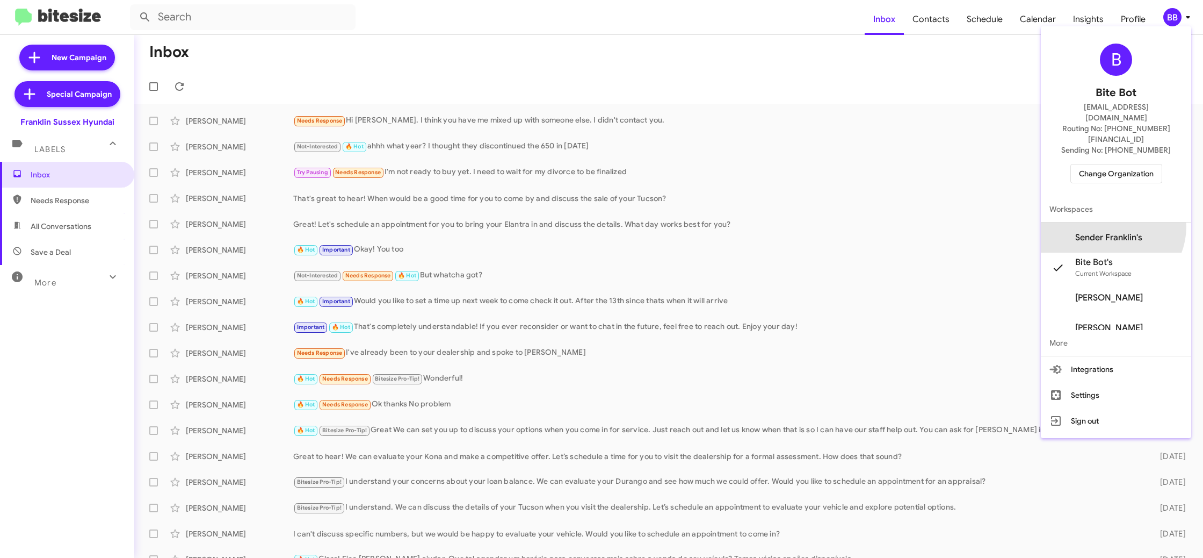
click at [1131, 222] on span "Sender Franklin's" at bounding box center [1116, 237] width 150 height 30
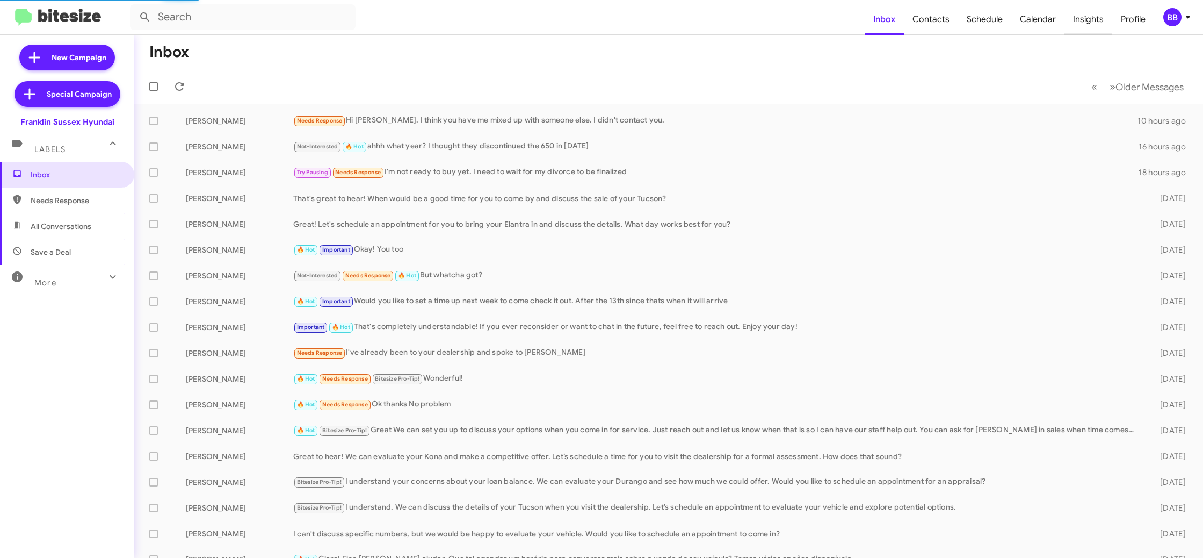
click at [1085, 24] on span "Insights" at bounding box center [1089, 19] width 48 height 31
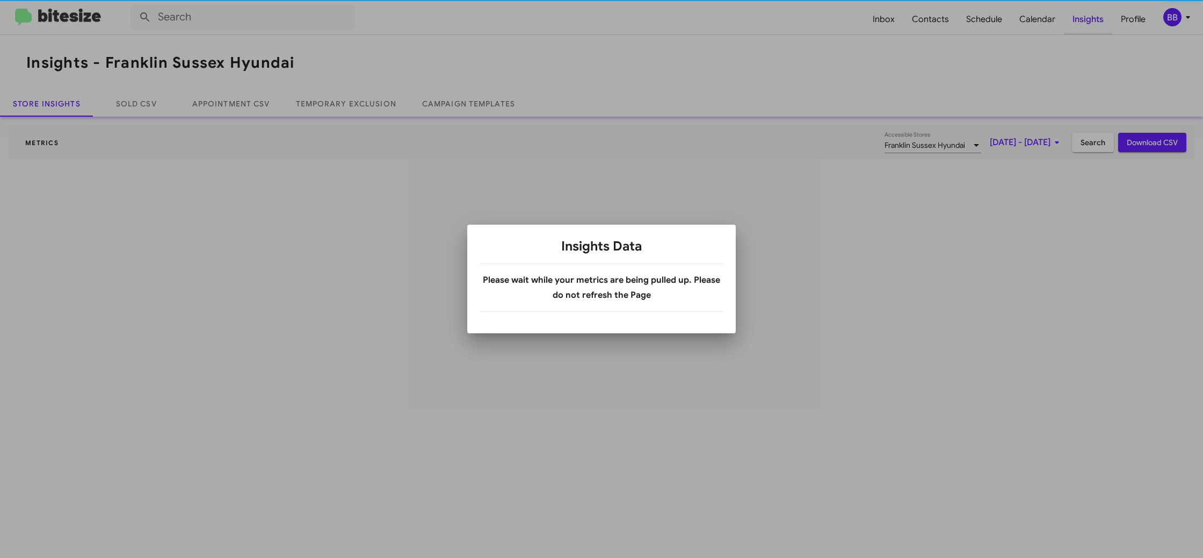
click at [1085, 24] on div at bounding box center [601, 279] width 1203 height 558
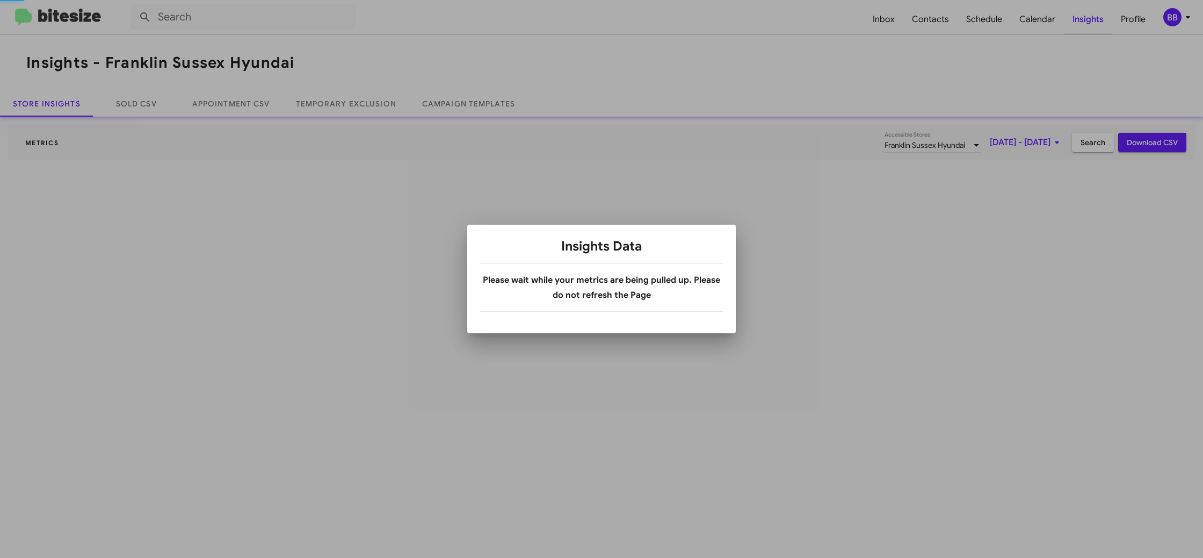
click at [1085, 24] on div at bounding box center [601, 279] width 1203 height 558
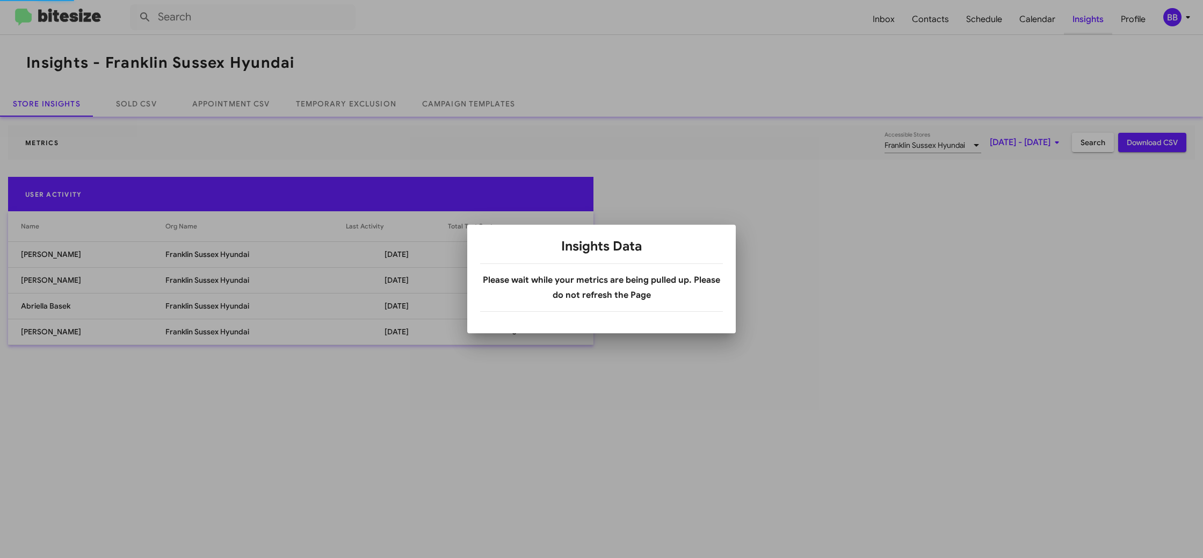
click at [1085, 24] on span "Insights" at bounding box center [1088, 19] width 48 height 31
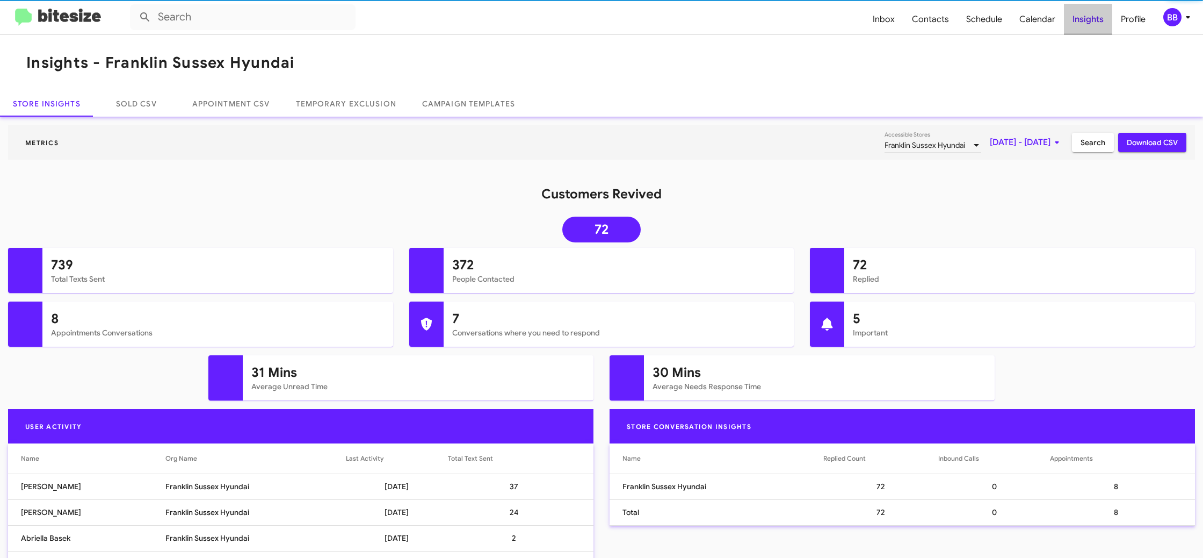
click at [1085, 24] on span "Insights" at bounding box center [1088, 19] width 48 height 31
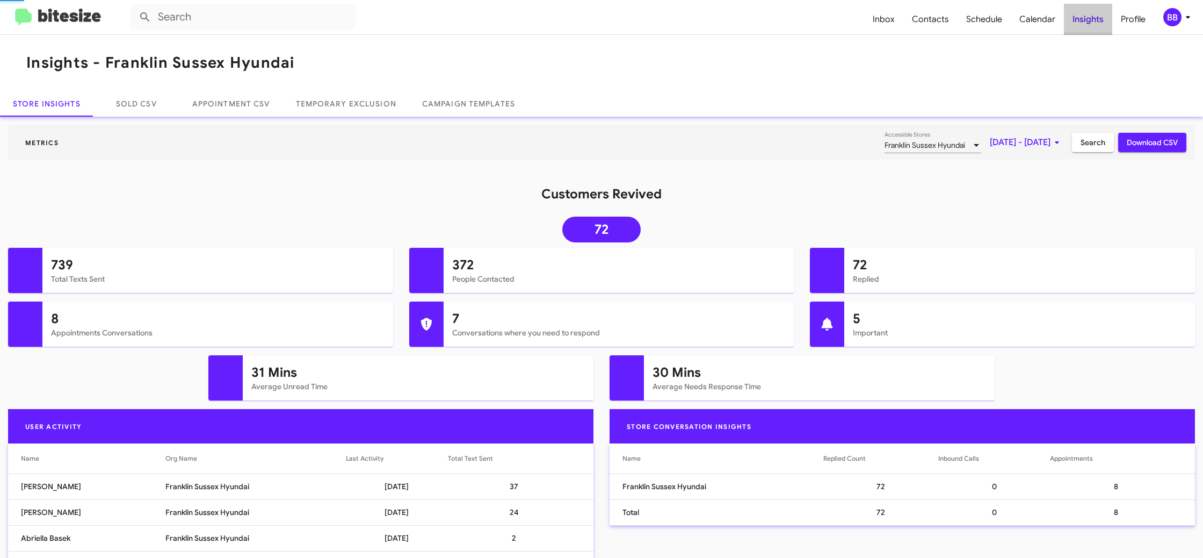
click at [1085, 24] on span "Insights" at bounding box center [1088, 19] width 48 height 31
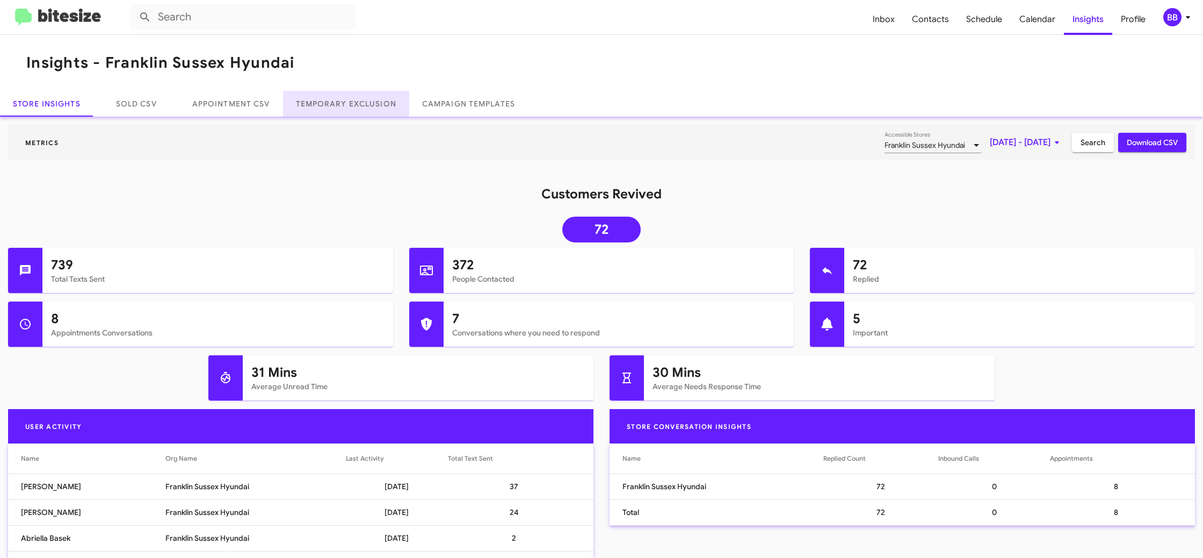
click at [307, 105] on link "Temporary Exclusion" at bounding box center [346, 104] width 126 height 26
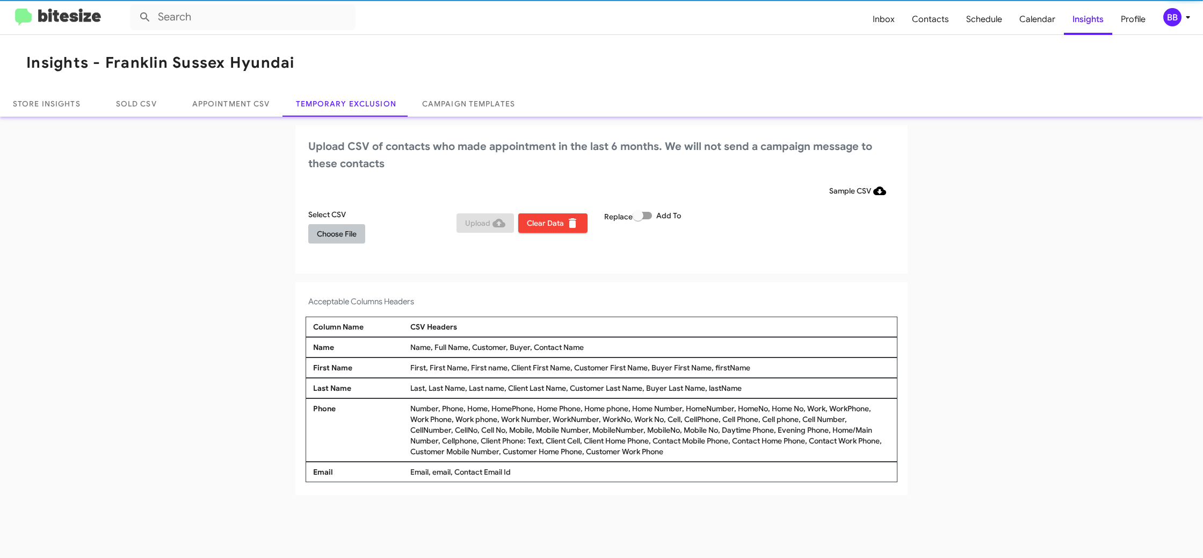
click at [334, 236] on span "Choose File" at bounding box center [337, 233] width 40 height 19
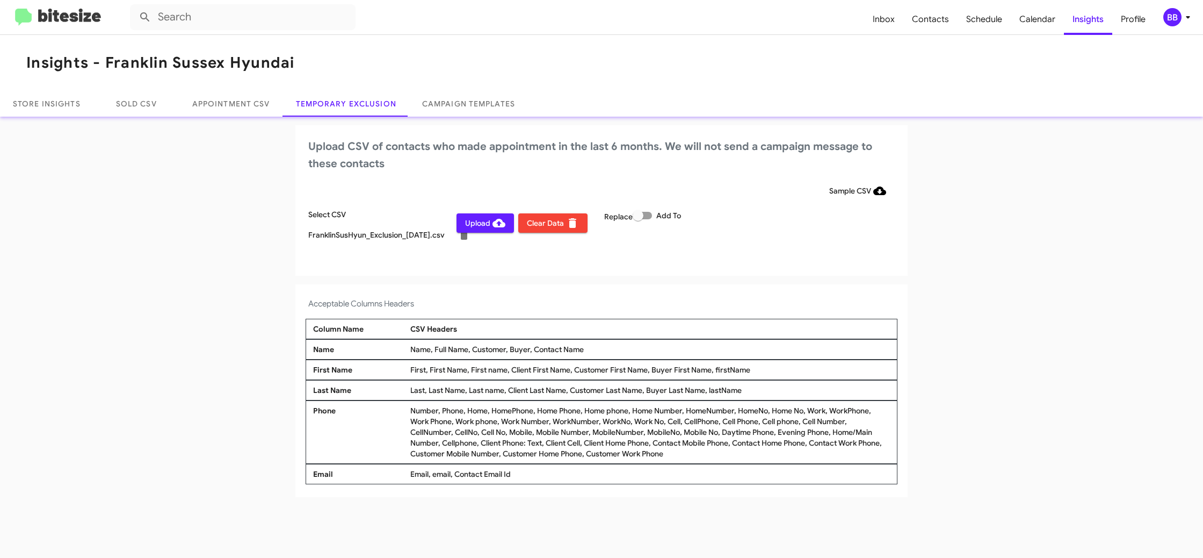
click at [667, 293] on div "Acceptable Columns Headers Column Name CSV Headers Name Name, Full Name, Custom…" at bounding box center [601, 390] width 612 height 213
click at [1174, 9] on div "BB" at bounding box center [1173, 17] width 18 height 18
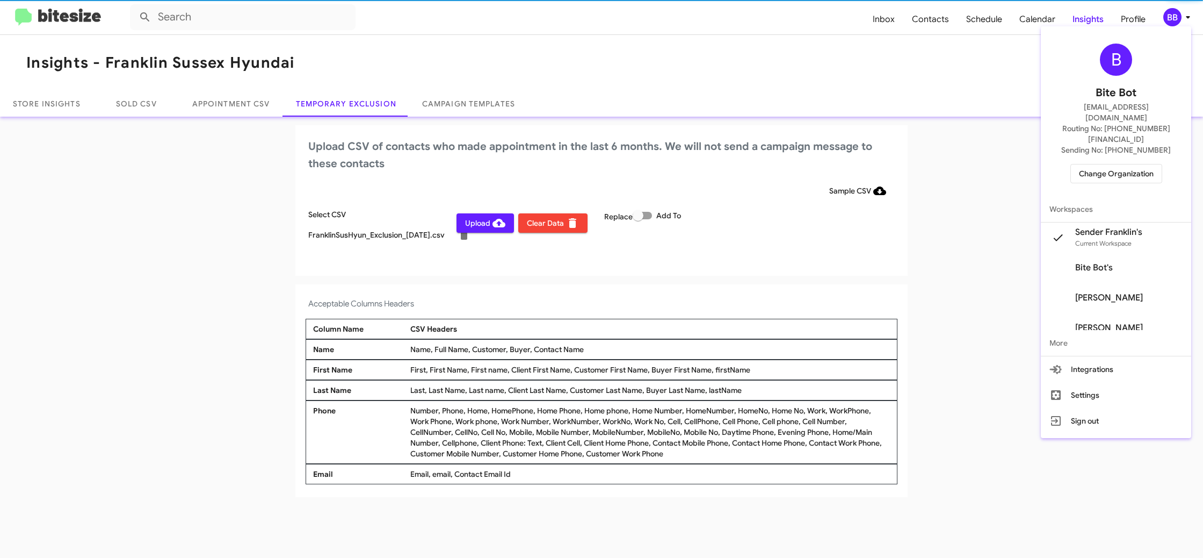
click at [1174, 9] on div at bounding box center [601, 279] width 1203 height 558
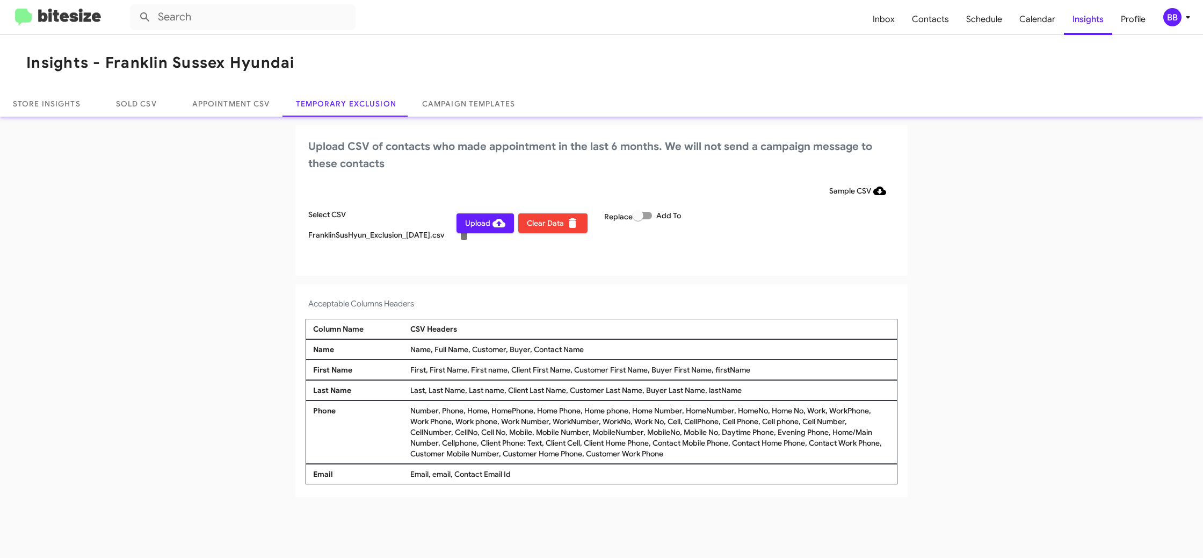
click at [469, 222] on span "Upload" at bounding box center [485, 222] width 40 height 19
click at [1192, 17] on icon at bounding box center [1188, 17] width 13 height 13
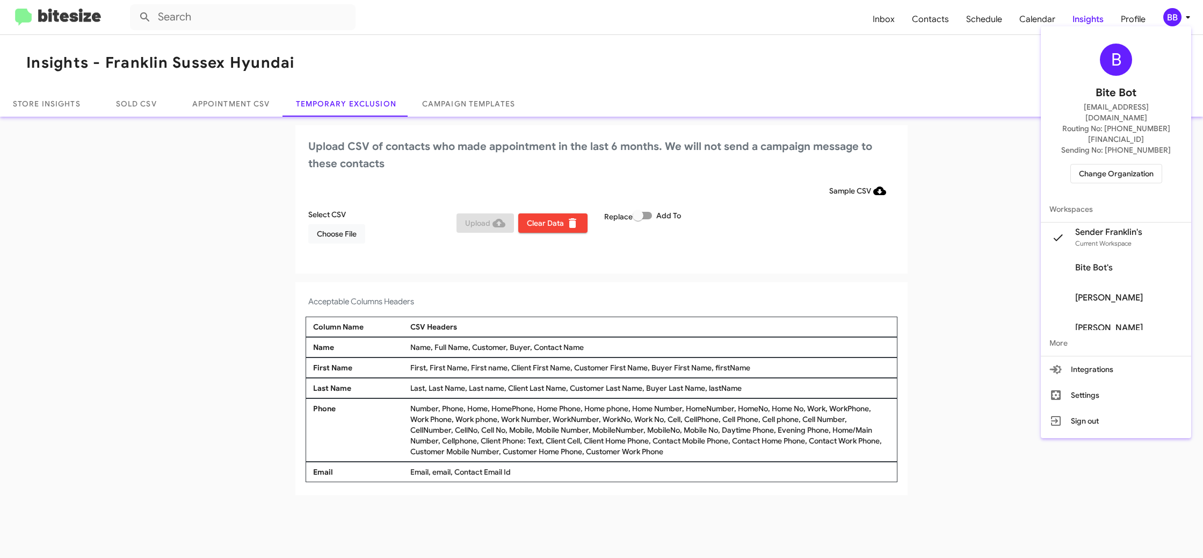
click at [1107, 164] on span "Change Organization" at bounding box center [1116, 173] width 75 height 18
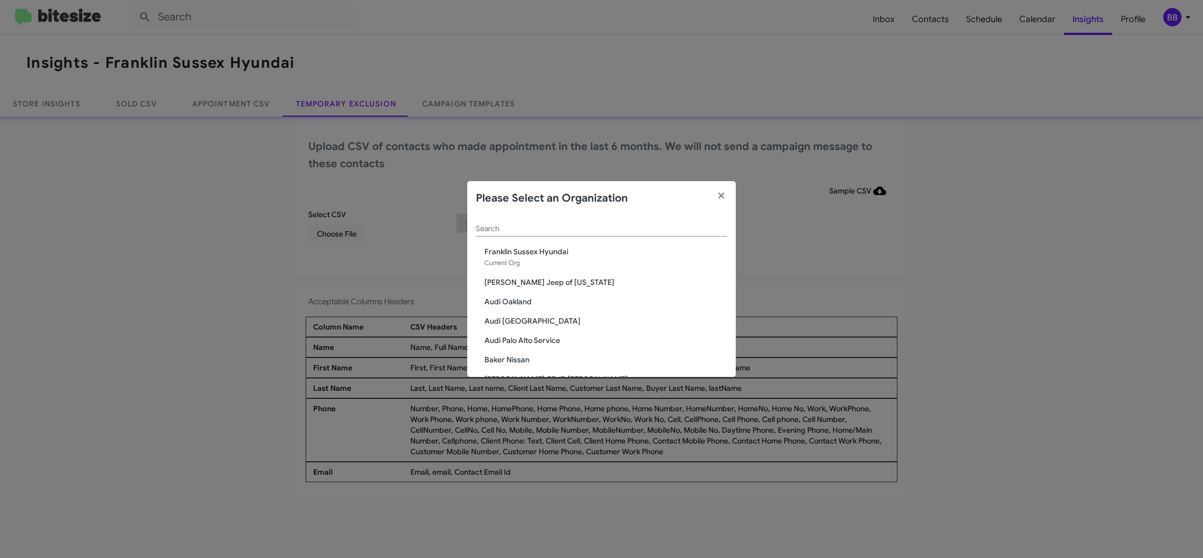
scroll to position [4, 0]
click at [478, 226] on div "Search" at bounding box center [601, 221] width 251 height 21
type input "niel"
click at [537, 264] on span "Nielsen Chevrolet" at bounding box center [606, 266] width 243 height 11
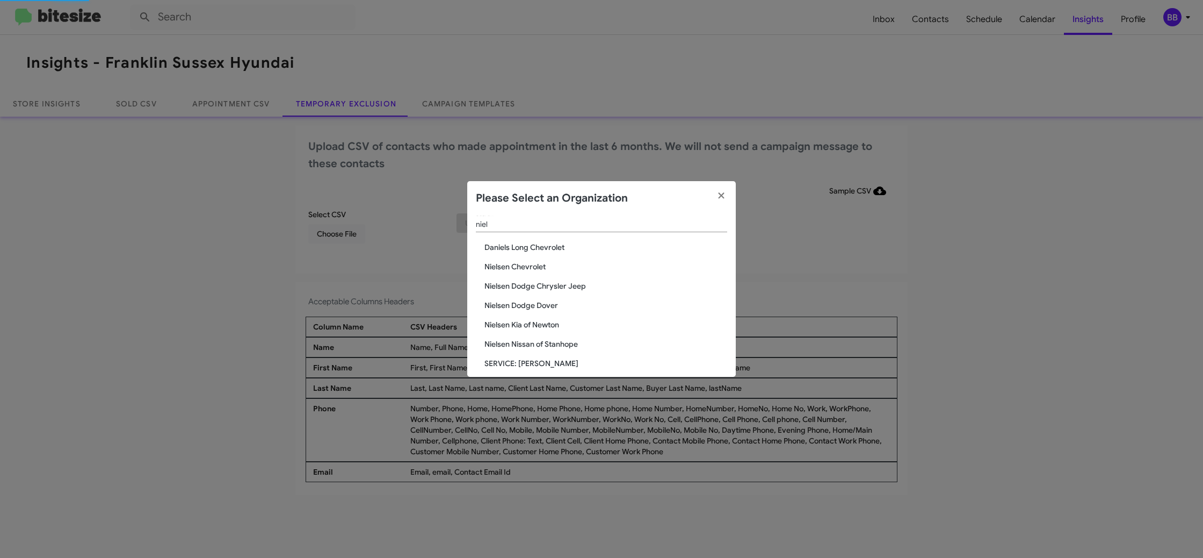
click at [537, 264] on span "Nielsen Chevrolet" at bounding box center [606, 266] width 243 height 11
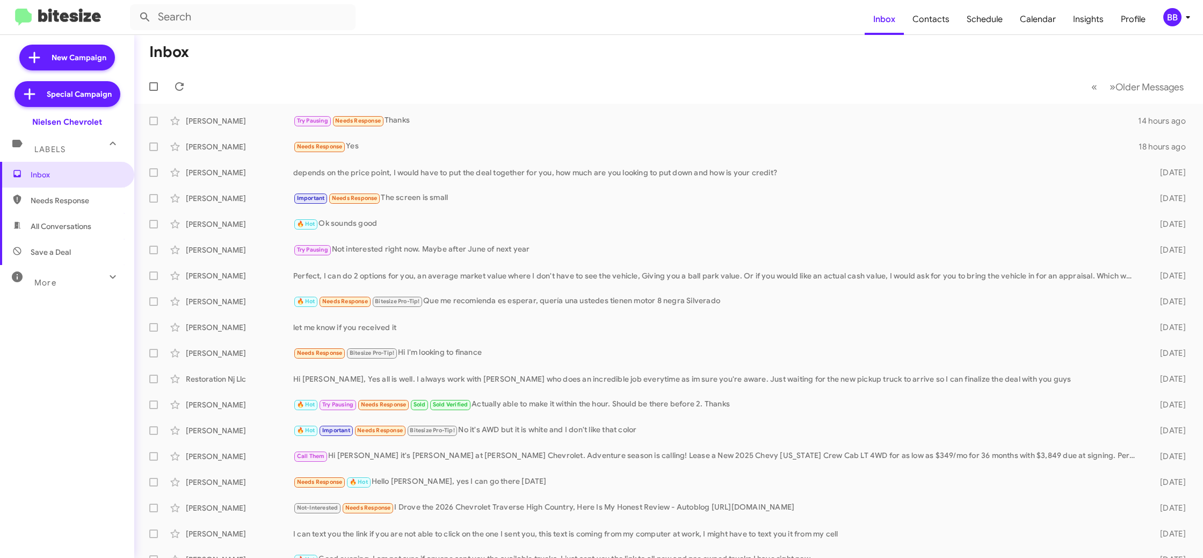
click at [1183, 18] on icon at bounding box center [1188, 17] width 13 height 13
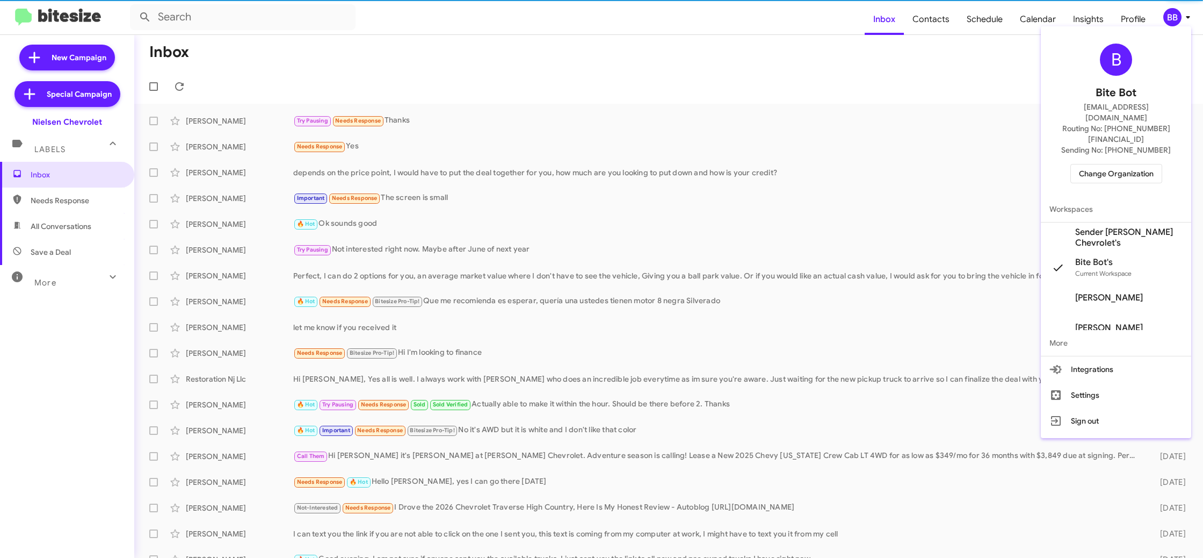
click at [1141, 227] on span "Sender [PERSON_NAME] Chevrolet's" at bounding box center [1128, 237] width 107 height 21
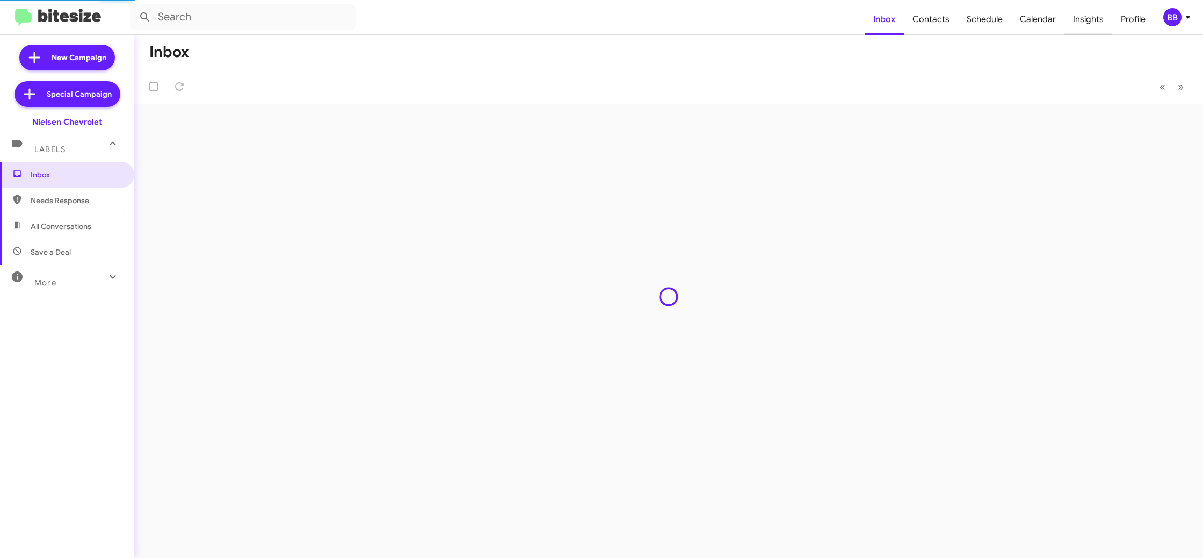
click at [1088, 24] on span "Insights" at bounding box center [1089, 19] width 48 height 31
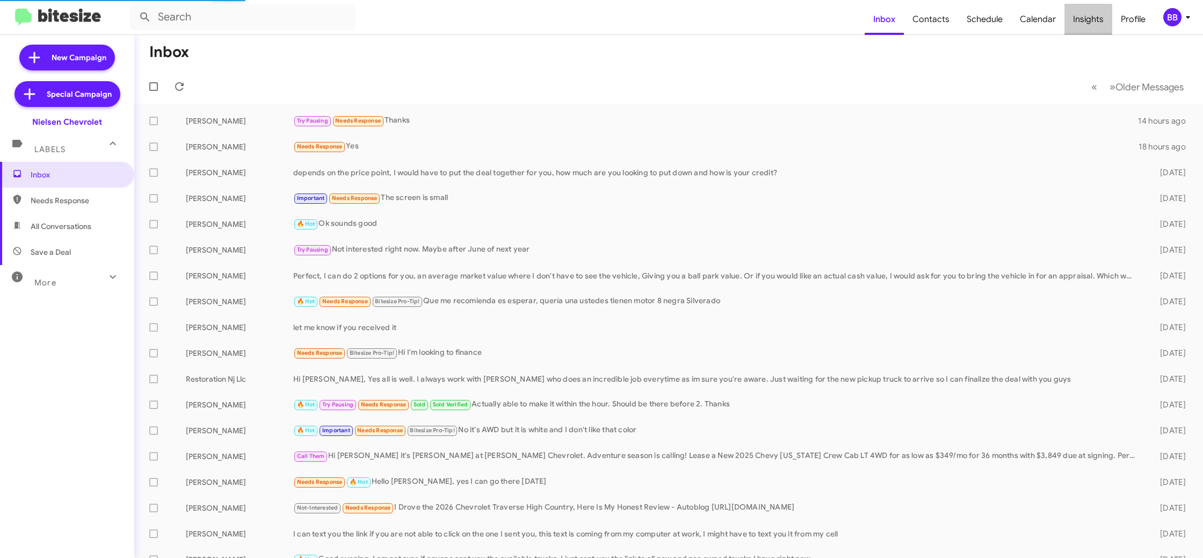
click at [1088, 24] on body "Inbox Contacts Schedule Calendar Insights Profile BB New Campaign Special Campa…" at bounding box center [601, 279] width 1203 height 558
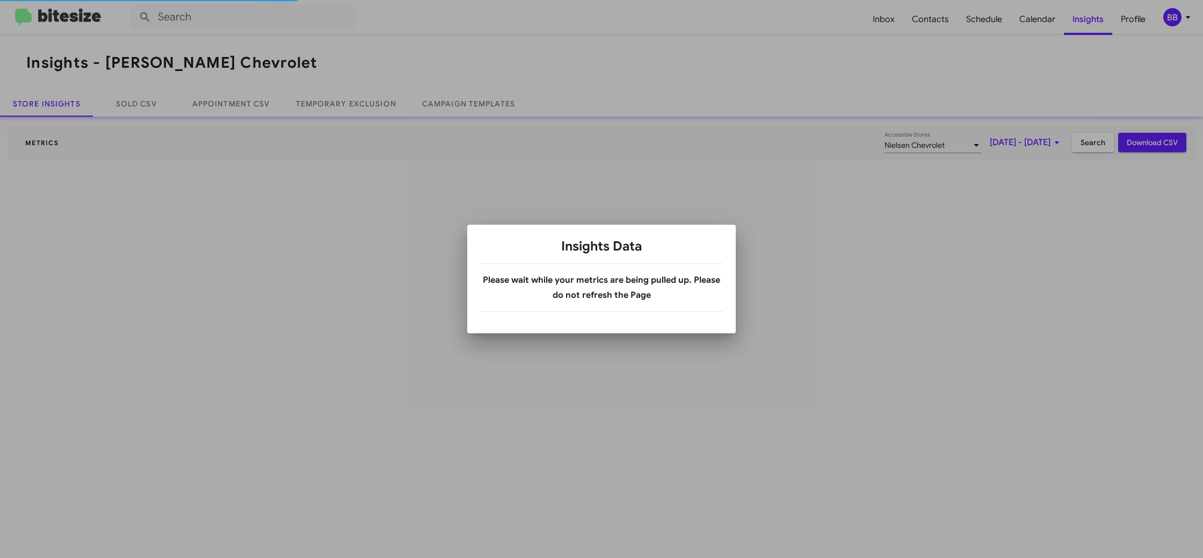
click at [1087, 24] on div at bounding box center [601, 279] width 1203 height 558
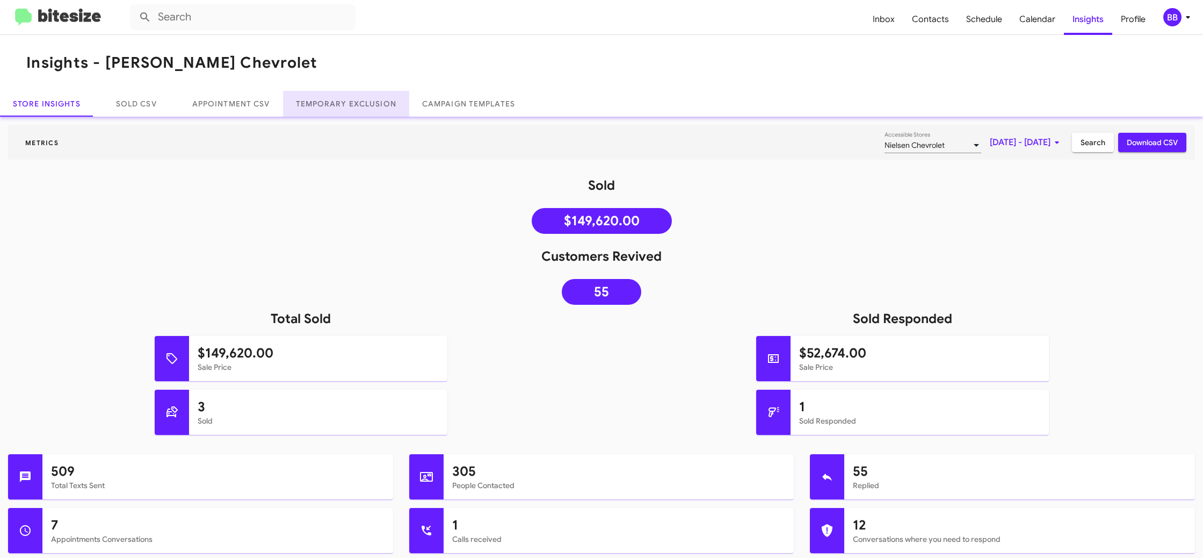
click at [372, 105] on link "Temporary Exclusion" at bounding box center [346, 104] width 126 height 26
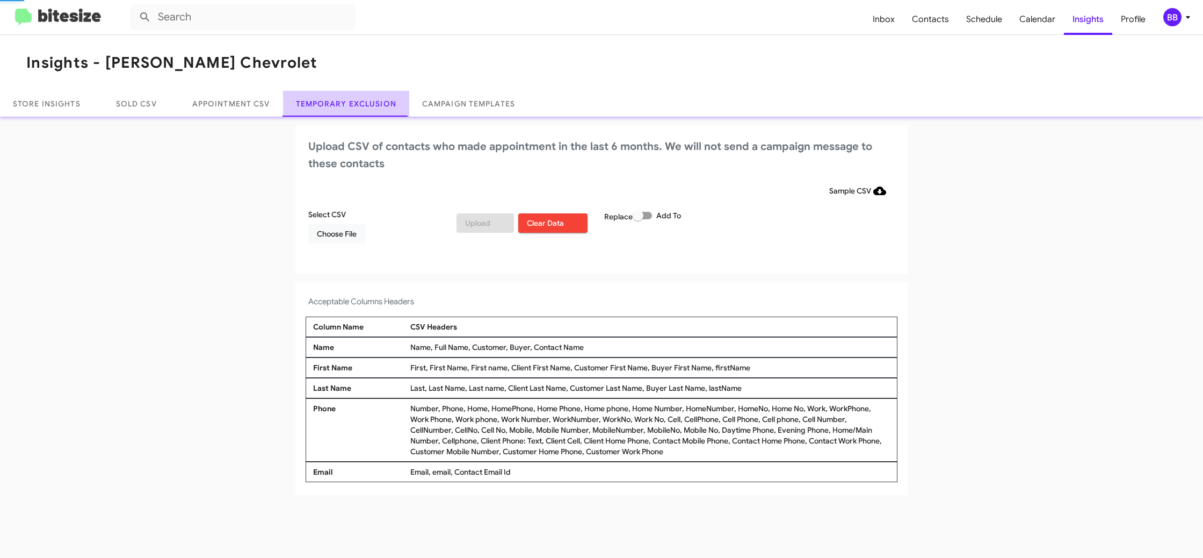
click at [372, 105] on link "Temporary Exclusion" at bounding box center [346, 104] width 126 height 26
click at [1178, 19] on div "BB" at bounding box center [1173, 17] width 18 height 18
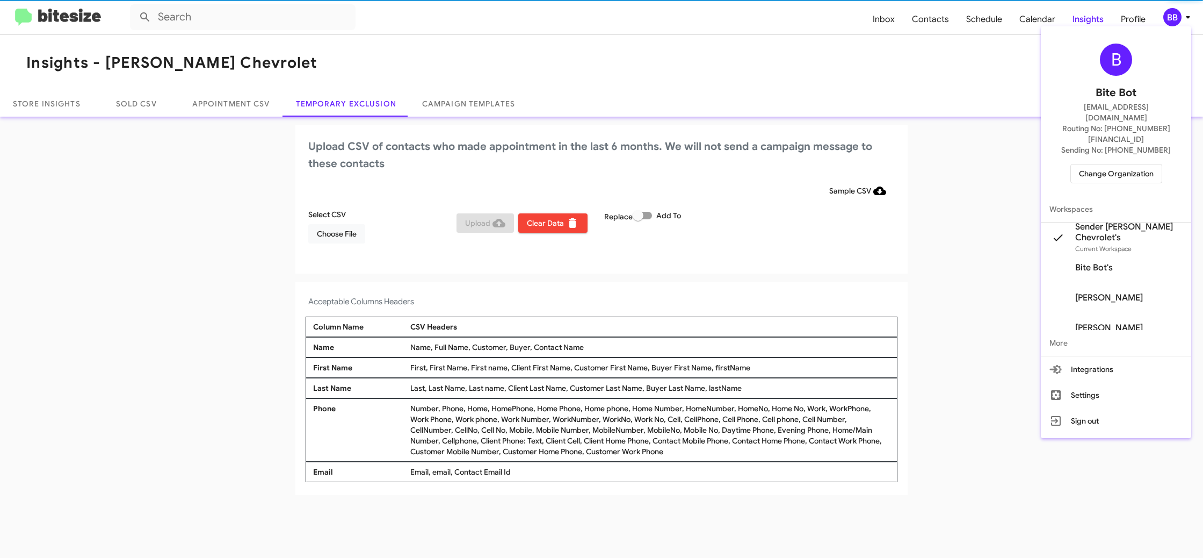
click at [1178, 19] on div at bounding box center [601, 279] width 1203 height 558
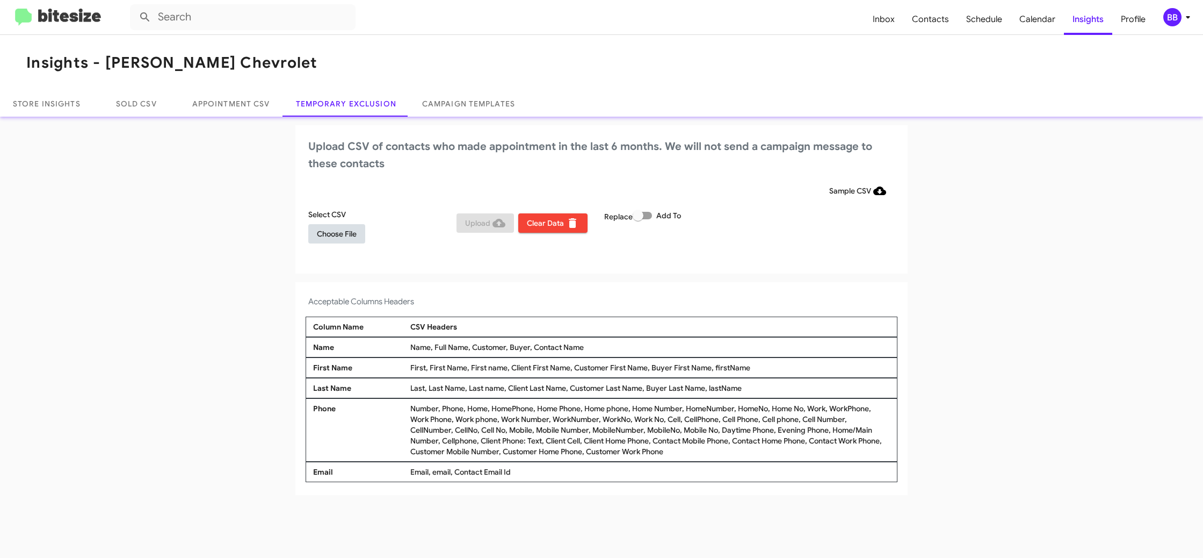
click at [336, 235] on span "Choose File" at bounding box center [337, 233] width 40 height 19
click at [786, 227] on div "Select CSV NielsenChev_Exclusion_[DATE].csv Upload Clear Data Replace Add To" at bounding box center [602, 231] width 592 height 45
click at [1181, 21] on span "BB" at bounding box center [1179, 17] width 32 height 18
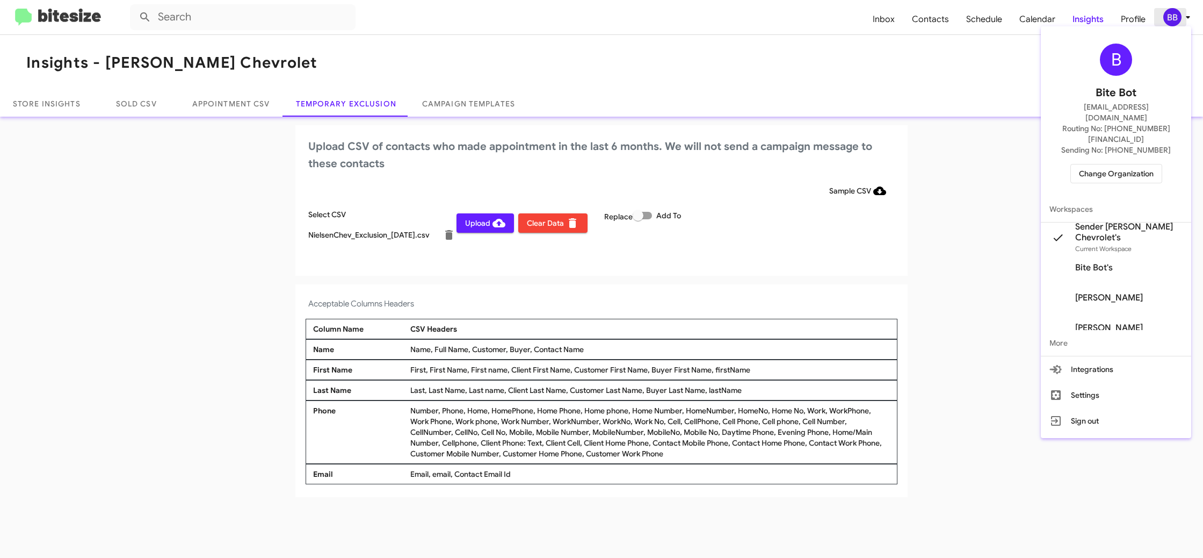
click at [1181, 21] on div at bounding box center [601, 279] width 1203 height 558
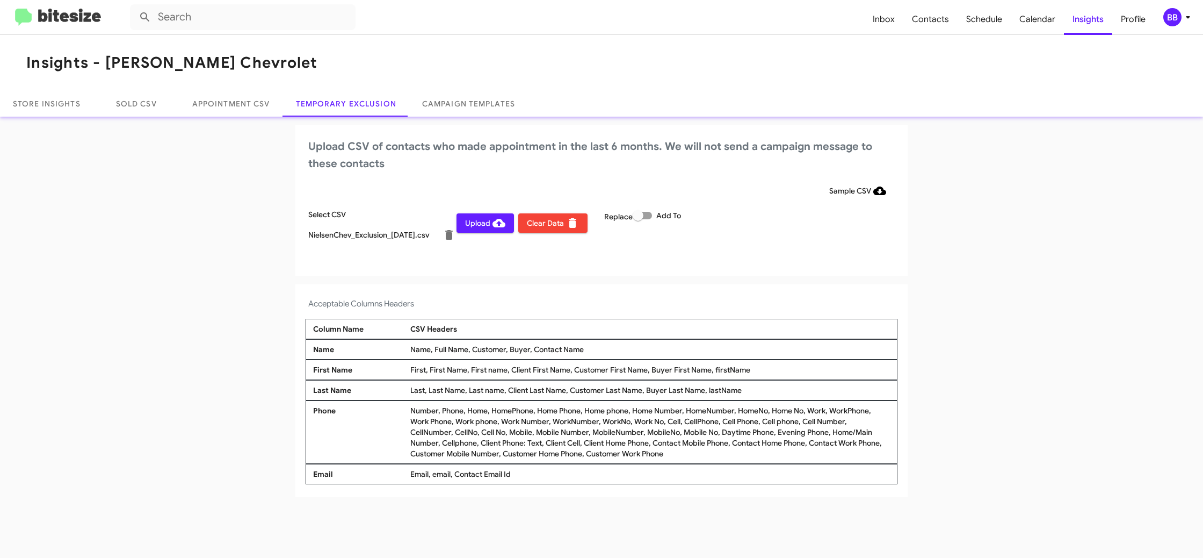
click at [471, 223] on span "Upload" at bounding box center [485, 222] width 40 height 19
click at [1174, 23] on div "BB" at bounding box center [1173, 17] width 18 height 18
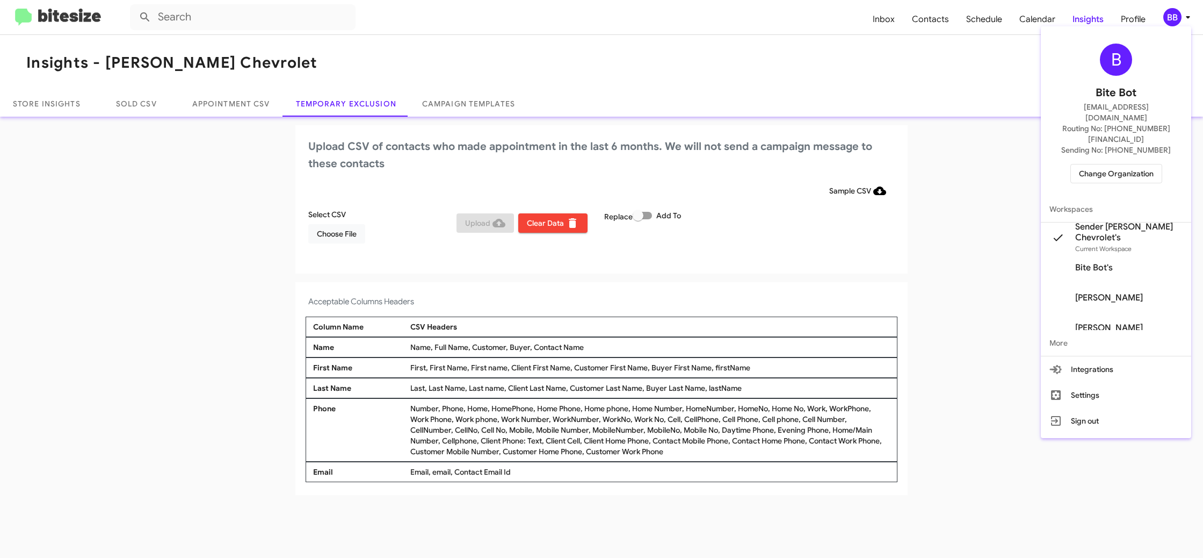
click at [1113, 164] on span "Change Organization" at bounding box center [1116, 173] width 75 height 18
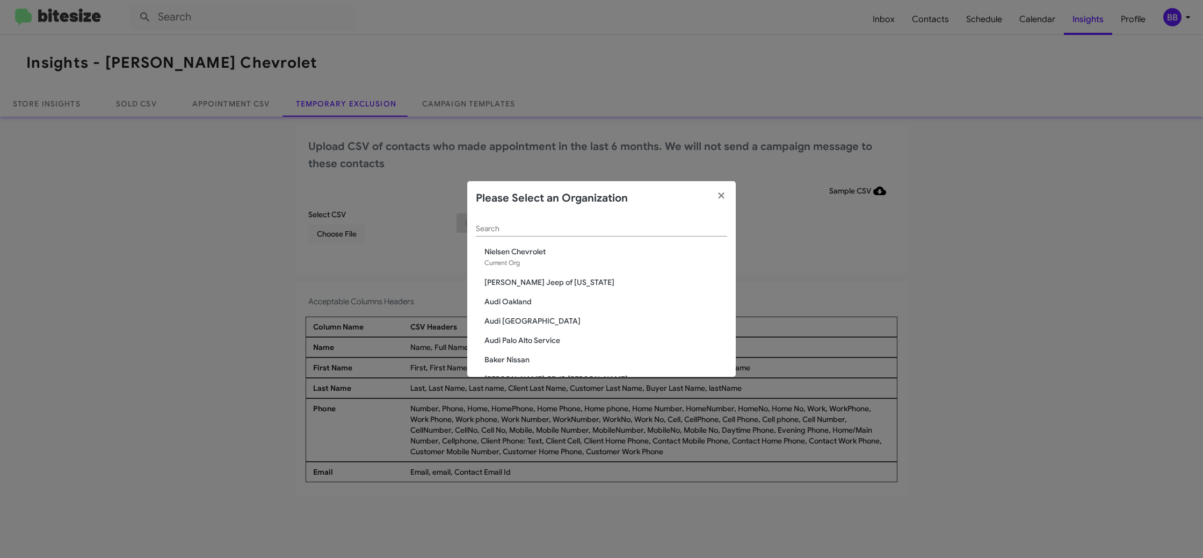
click at [513, 237] on div "Search" at bounding box center [601, 230] width 251 height 31
click at [504, 228] on input "Search" at bounding box center [601, 229] width 251 height 9
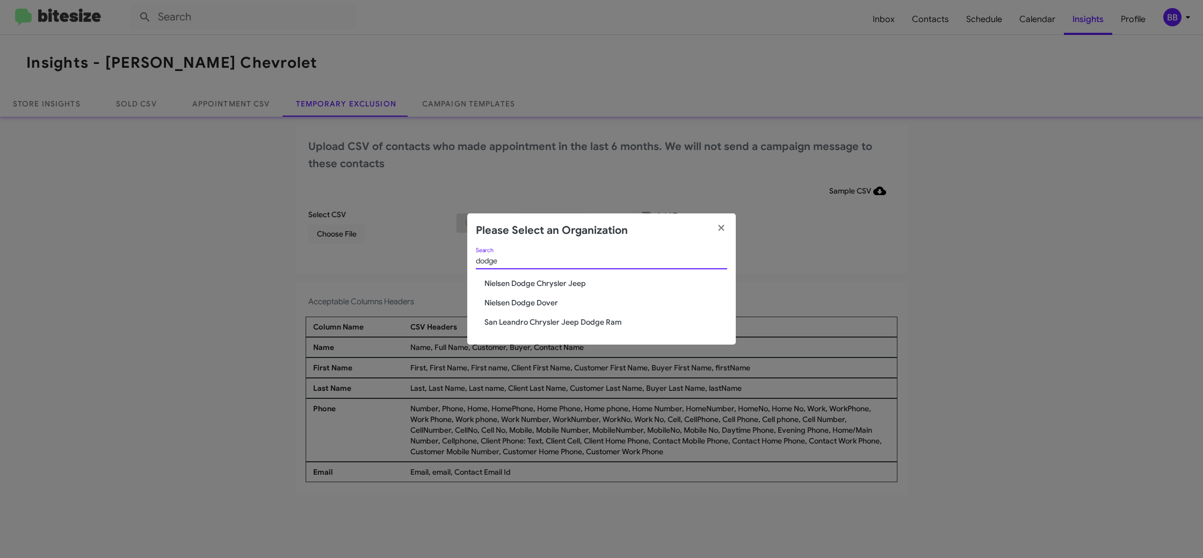
type input "dodge"
click at [550, 301] on span "Nielsen Dodge Dover" at bounding box center [606, 302] width 243 height 11
drag, startPoint x: 550, startPoint y: 301, endPoint x: 680, endPoint y: 6, distance: 322.3
click at [551, 294] on div "dodge Search [PERSON_NAME] Dodge Chrysler Jeep [PERSON_NAME] Dodge Dover San Le…" at bounding box center [601, 296] width 269 height 97
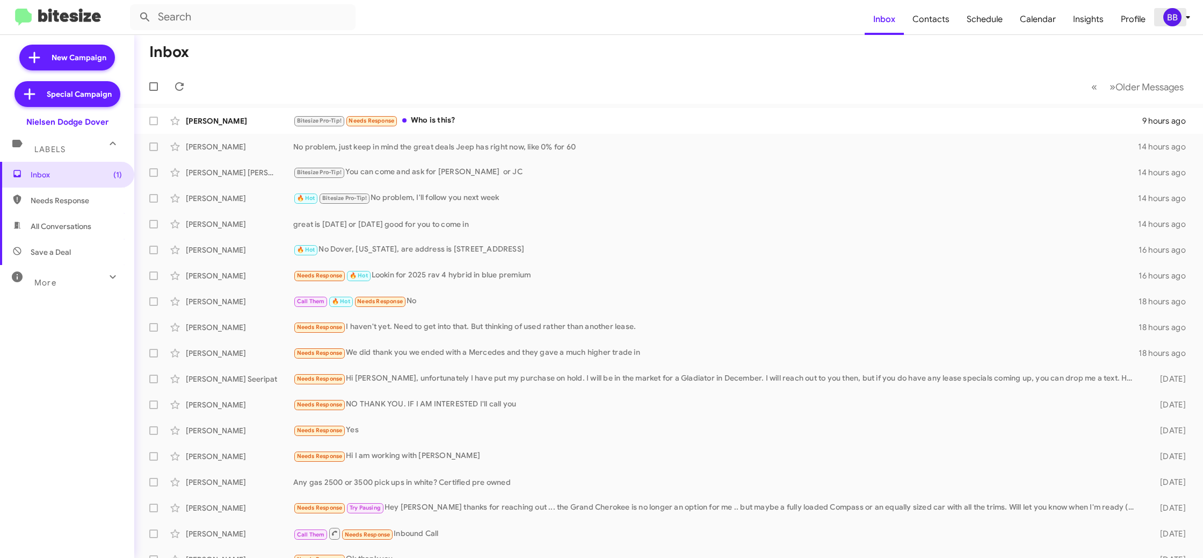
click at [1178, 19] on div "BB" at bounding box center [1173, 17] width 18 height 18
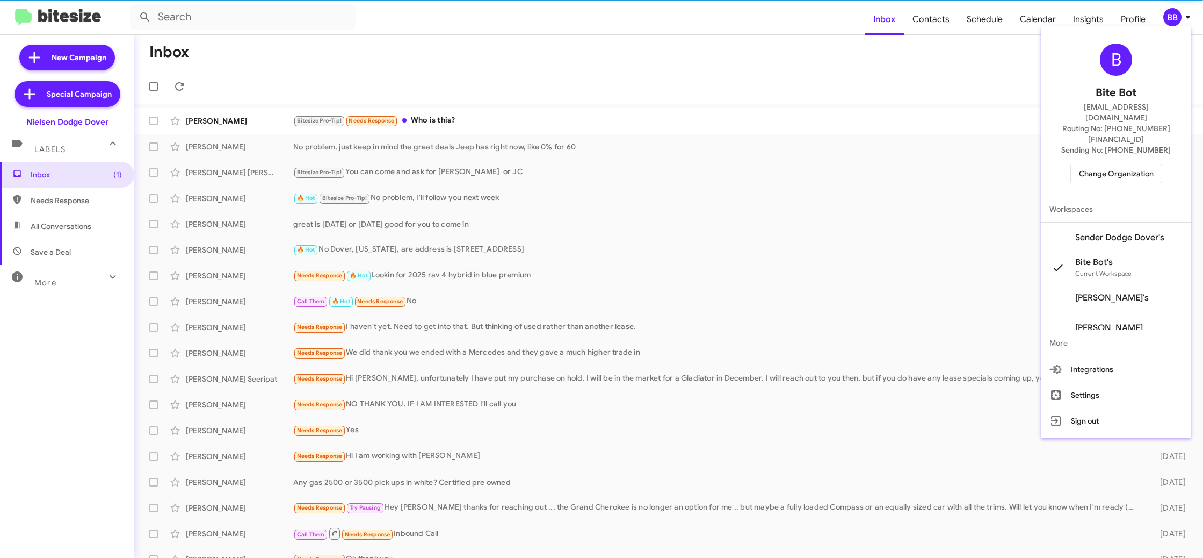
click at [1116, 232] on span "Sender Dodge Dover's" at bounding box center [1119, 237] width 89 height 11
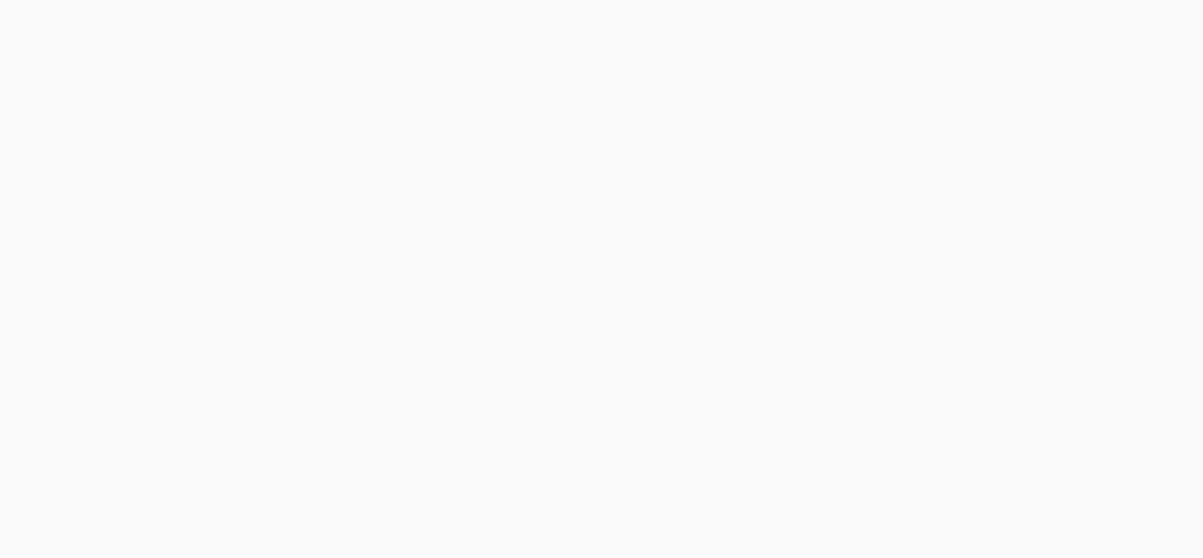
click at [1092, 19] on body at bounding box center [601, 279] width 1203 height 558
drag, startPoint x: 0, startPoint y: 0, endPoint x: 1092, endPoint y: 19, distance: 1092.3
click at [1092, 19] on body at bounding box center [601, 279] width 1203 height 558
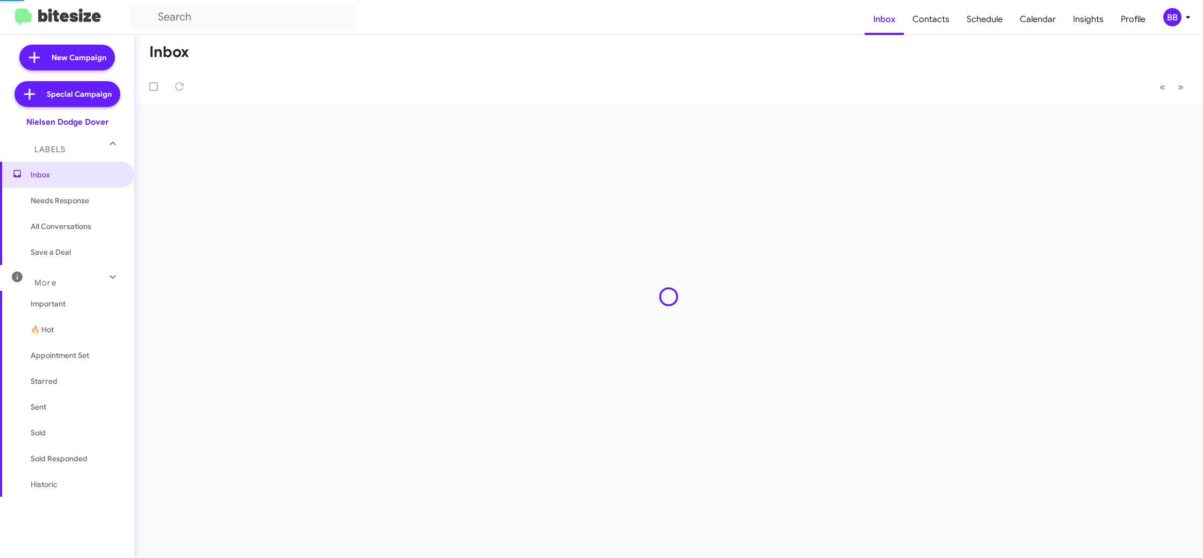
click at [1092, 19] on span "Insights" at bounding box center [1089, 19] width 48 height 31
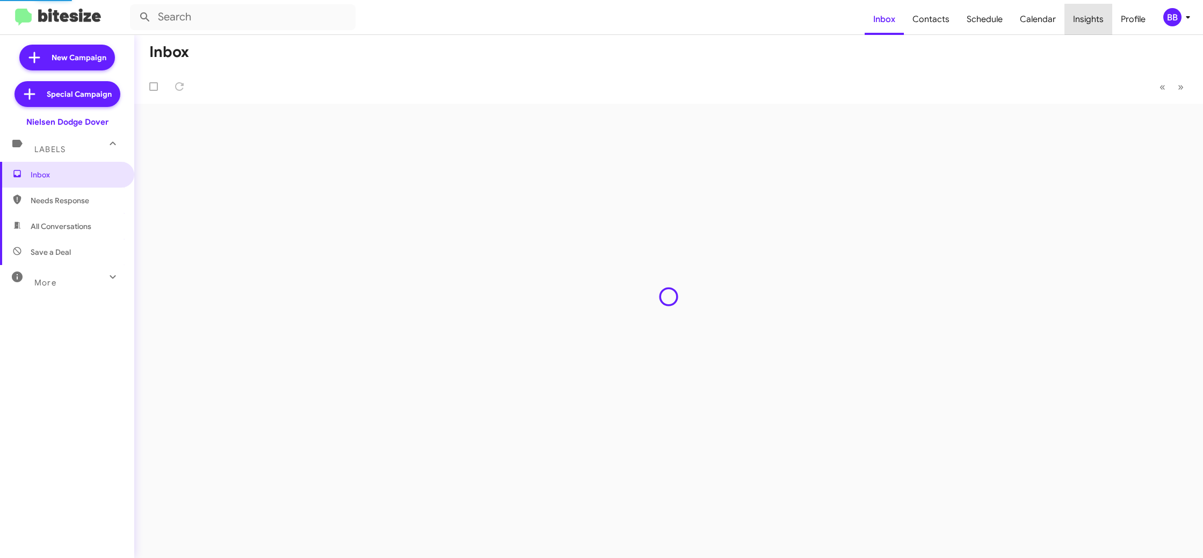
click at [1092, 19] on span "Insights" at bounding box center [1089, 19] width 48 height 31
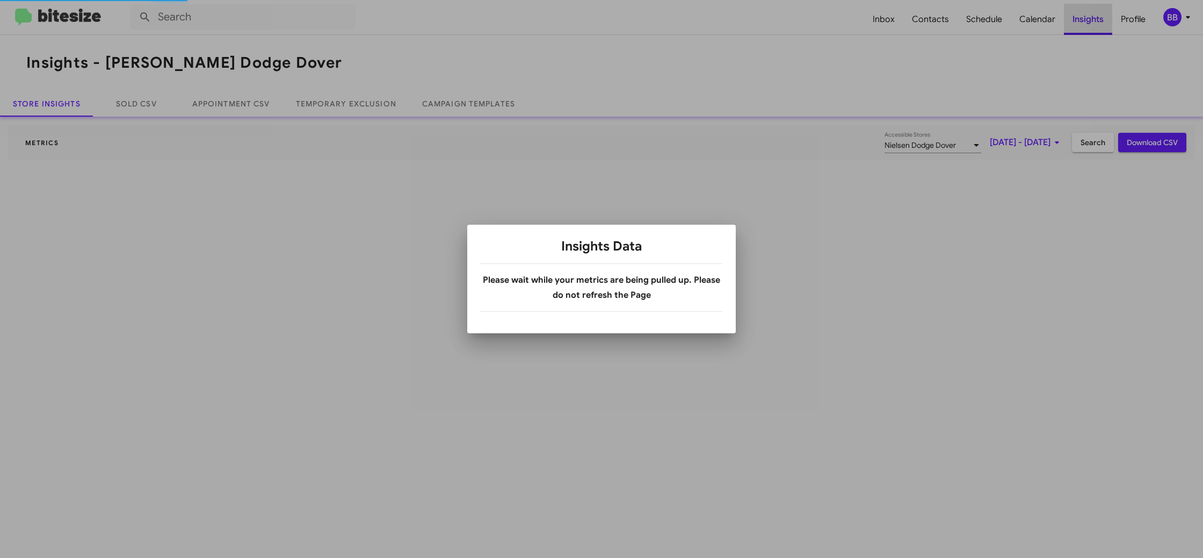
click at [1092, 19] on div at bounding box center [601, 279] width 1203 height 558
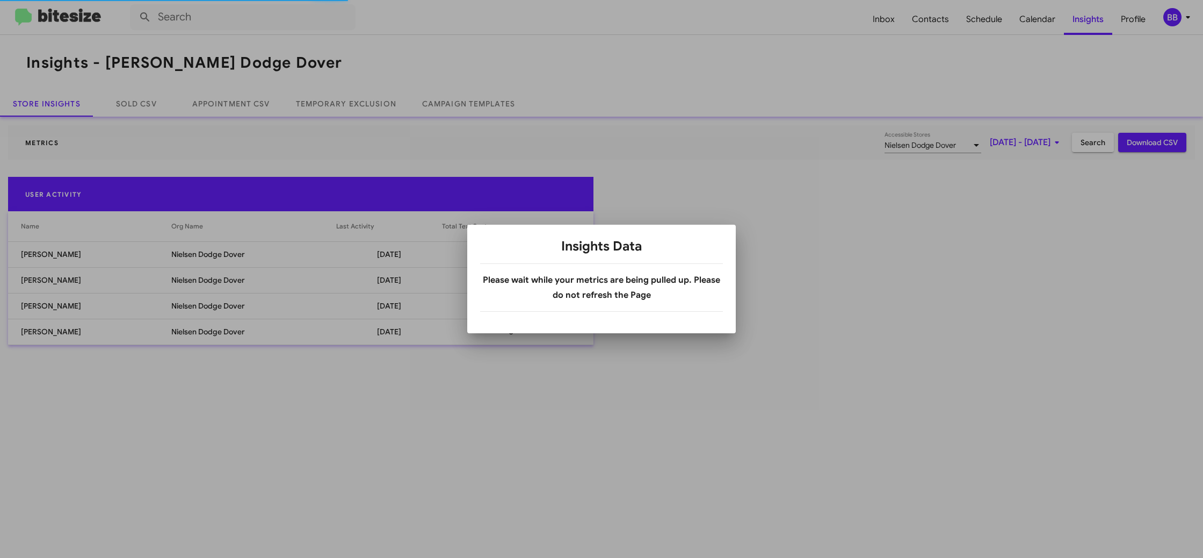
click at [1092, 19] on div at bounding box center [601, 279] width 1203 height 558
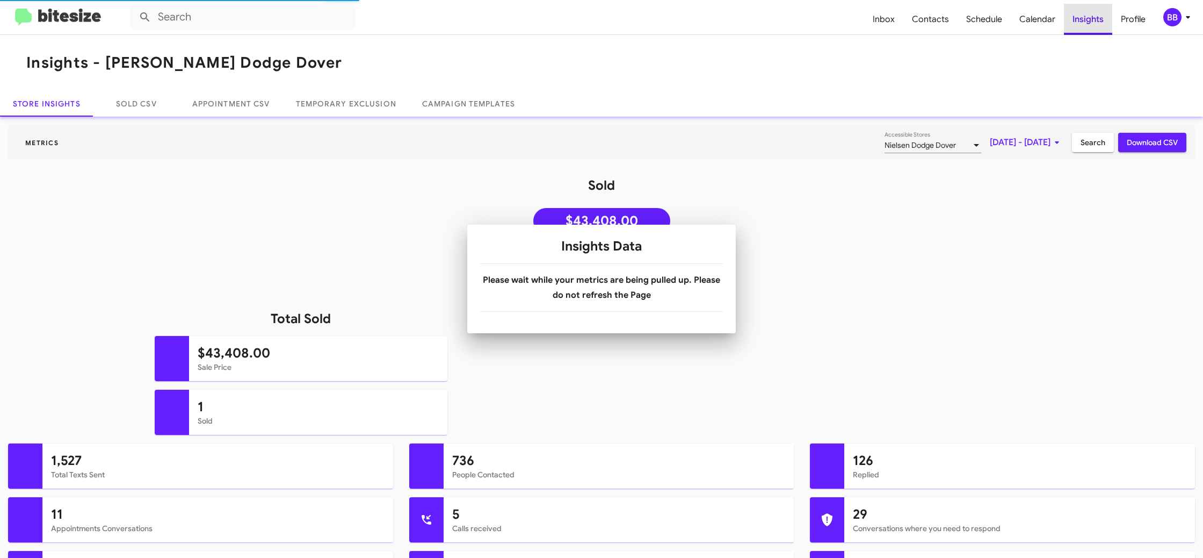
click at [1092, 19] on span "Insights" at bounding box center [1088, 19] width 48 height 31
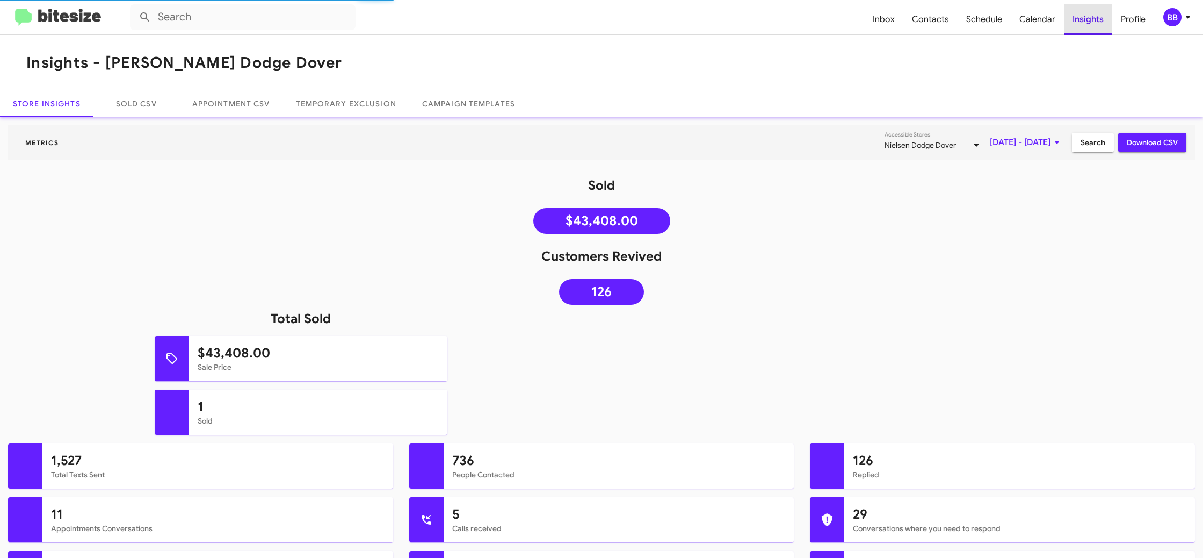
click at [1092, 19] on span "Insights" at bounding box center [1088, 19] width 48 height 31
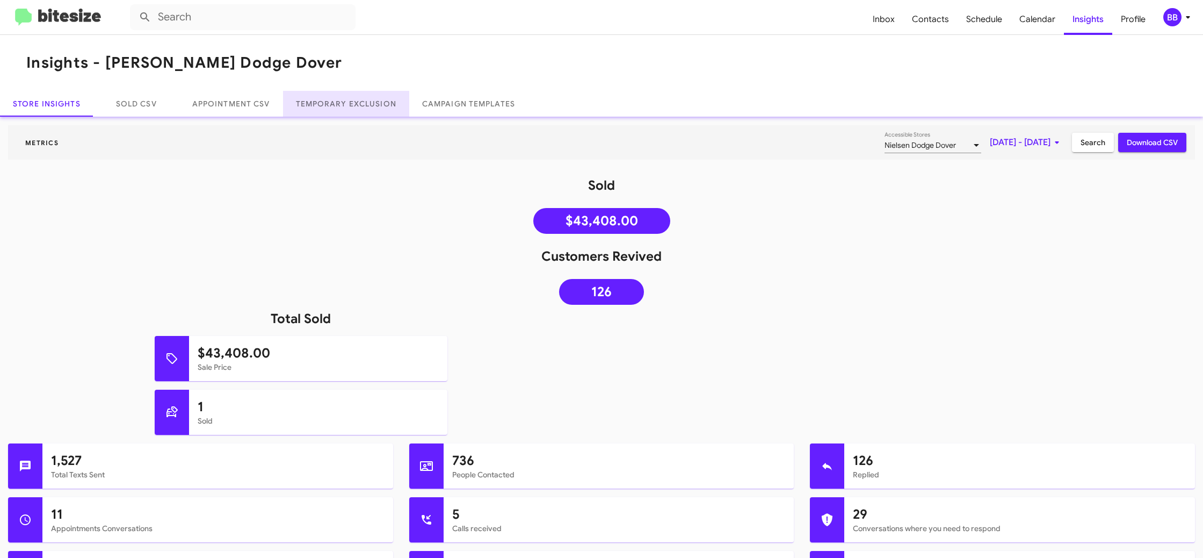
click at [337, 111] on link "Temporary Exclusion" at bounding box center [346, 104] width 126 height 26
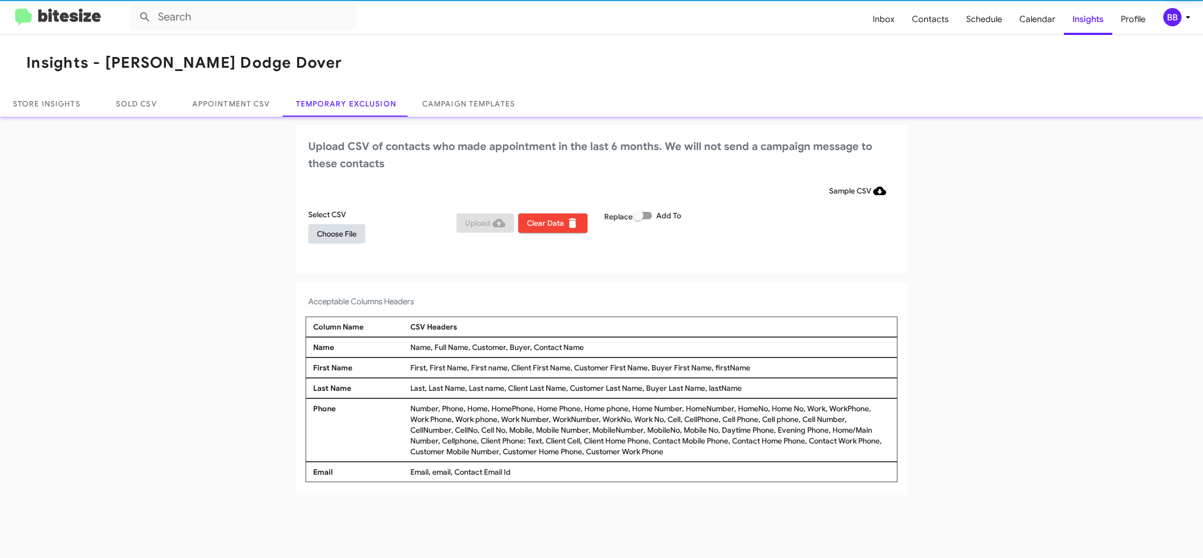
click at [335, 239] on span "Choose File" at bounding box center [337, 233] width 40 height 19
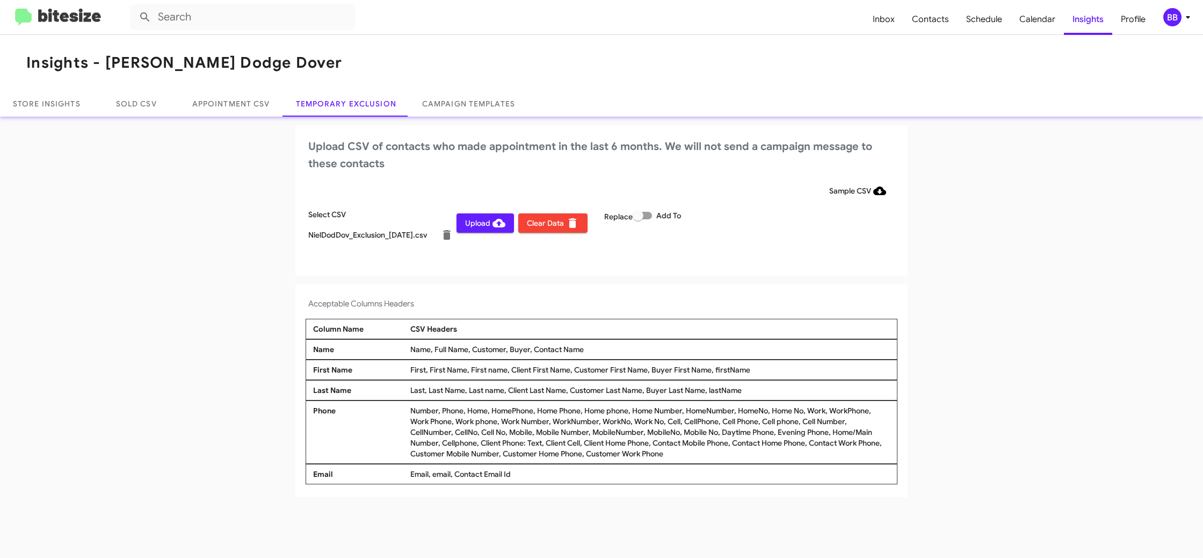
click at [727, 268] on div "Upload CSV of contacts who made appointment in the last 6 months. We will not s…" at bounding box center [601, 200] width 612 height 150
click at [1171, 12] on div "BB" at bounding box center [1173, 17] width 18 height 18
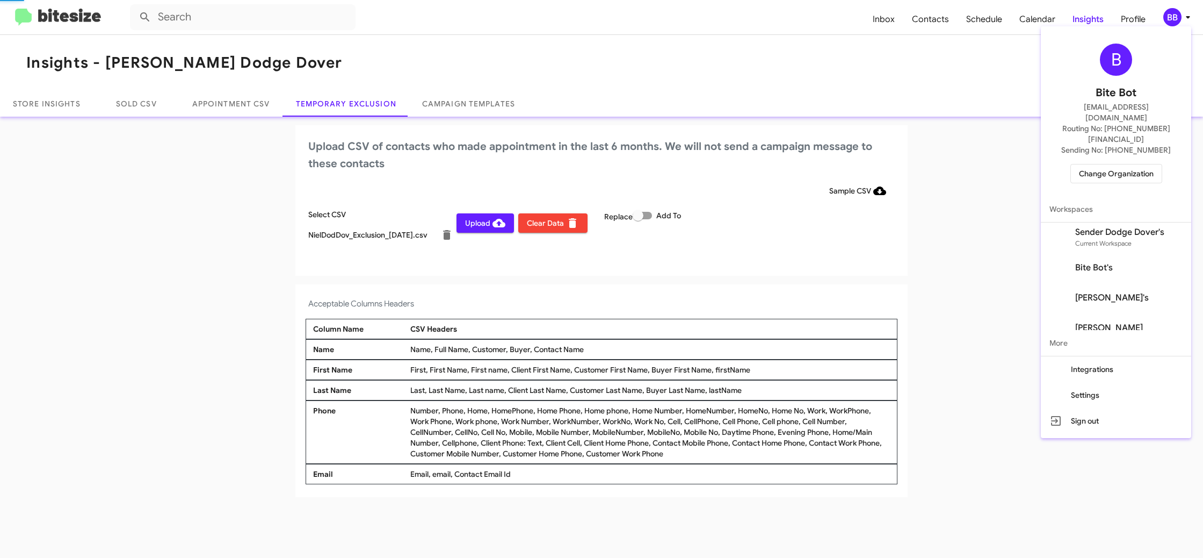
click at [1171, 12] on div at bounding box center [601, 279] width 1203 height 558
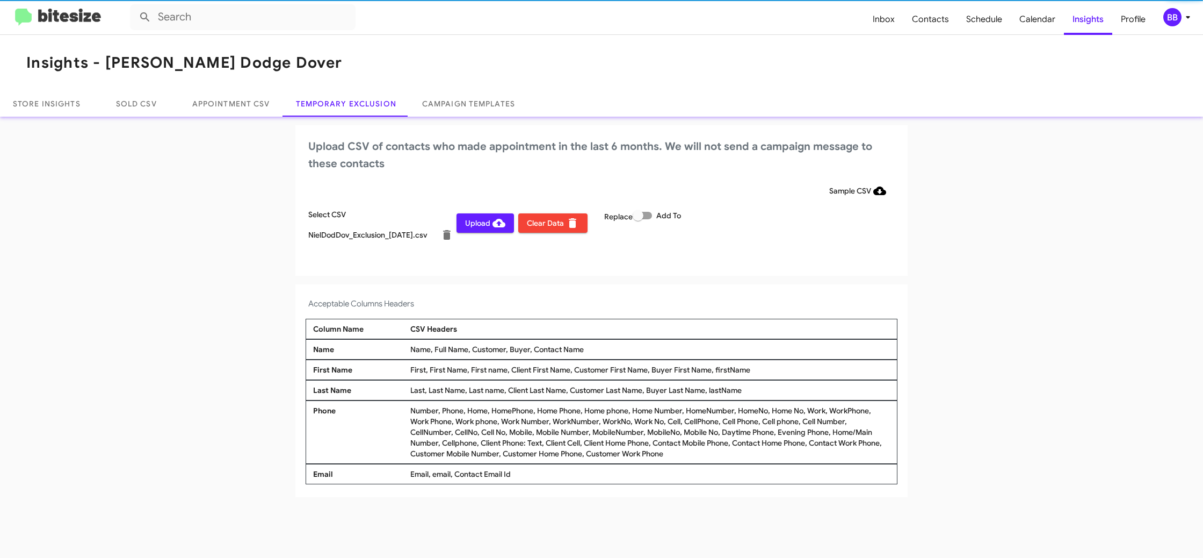
click at [1171, 12] on div "BB" at bounding box center [1173, 17] width 18 height 18
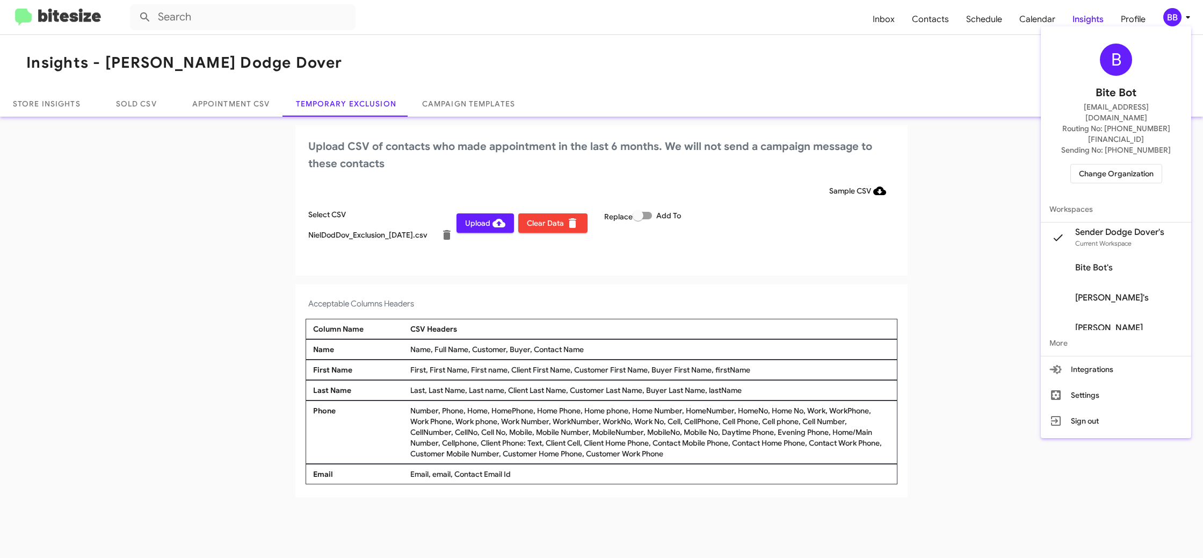
click at [1171, 12] on div at bounding box center [601, 279] width 1203 height 558
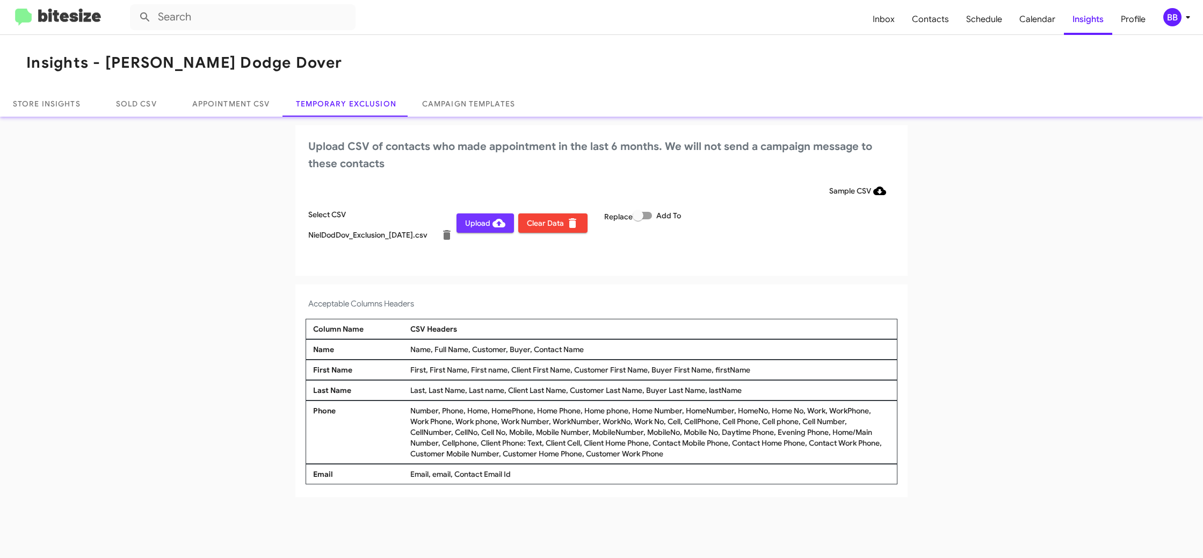
click at [471, 223] on span "Upload" at bounding box center [485, 222] width 40 height 19
click at [1170, 21] on div "BB" at bounding box center [1173, 17] width 18 height 18
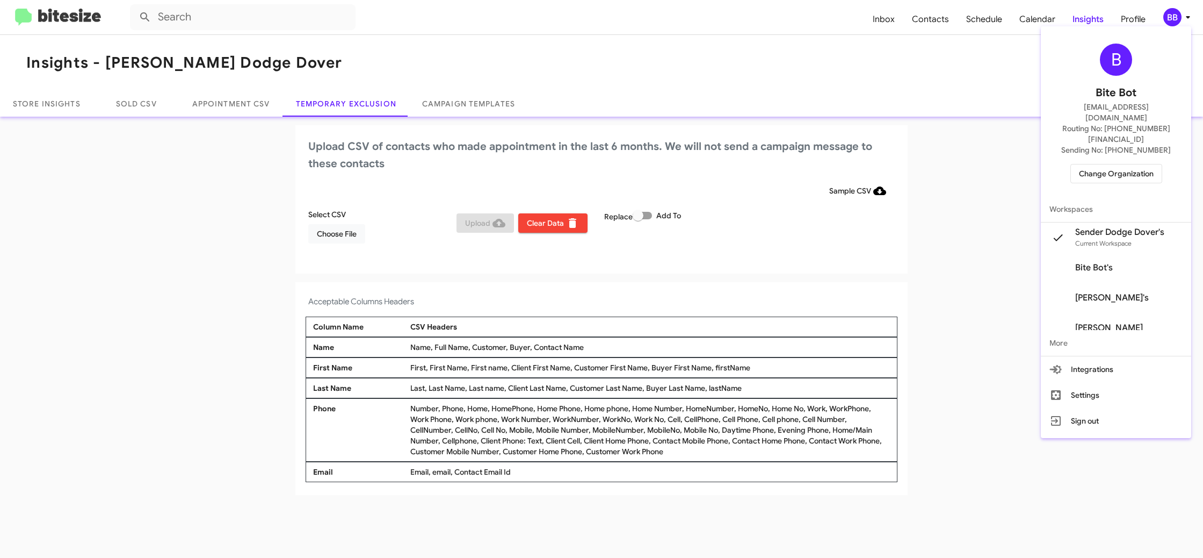
click at [1118, 164] on span "Change Organization" at bounding box center [1116, 173] width 75 height 18
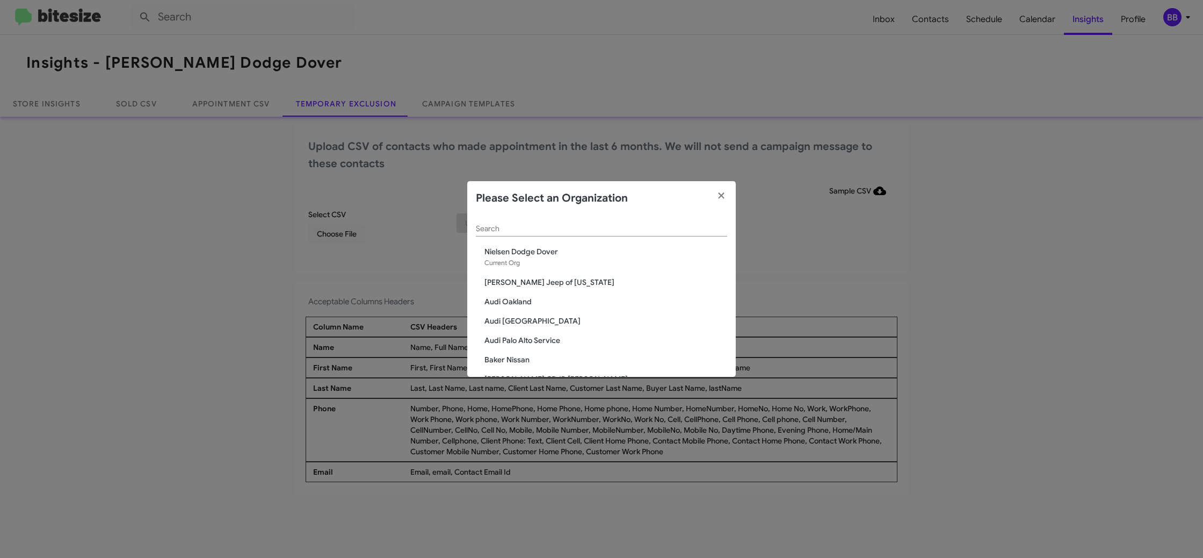
click at [524, 229] on input "Search" at bounding box center [601, 229] width 251 height 9
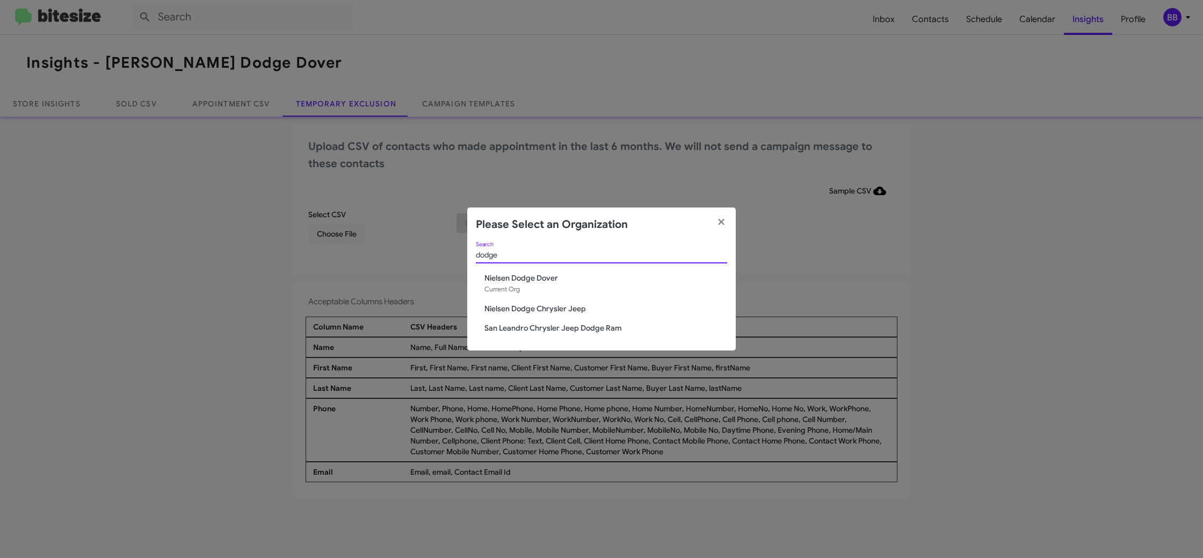
type input "dodge"
click at [546, 311] on span "Nielsen Dodge Chrysler Jeep" at bounding box center [606, 308] width 243 height 11
drag, startPoint x: 546, startPoint y: 311, endPoint x: 628, endPoint y: 47, distance: 276.3
click at [546, 311] on span "Nielsen Dodge Chrysler Jeep" at bounding box center [606, 308] width 243 height 11
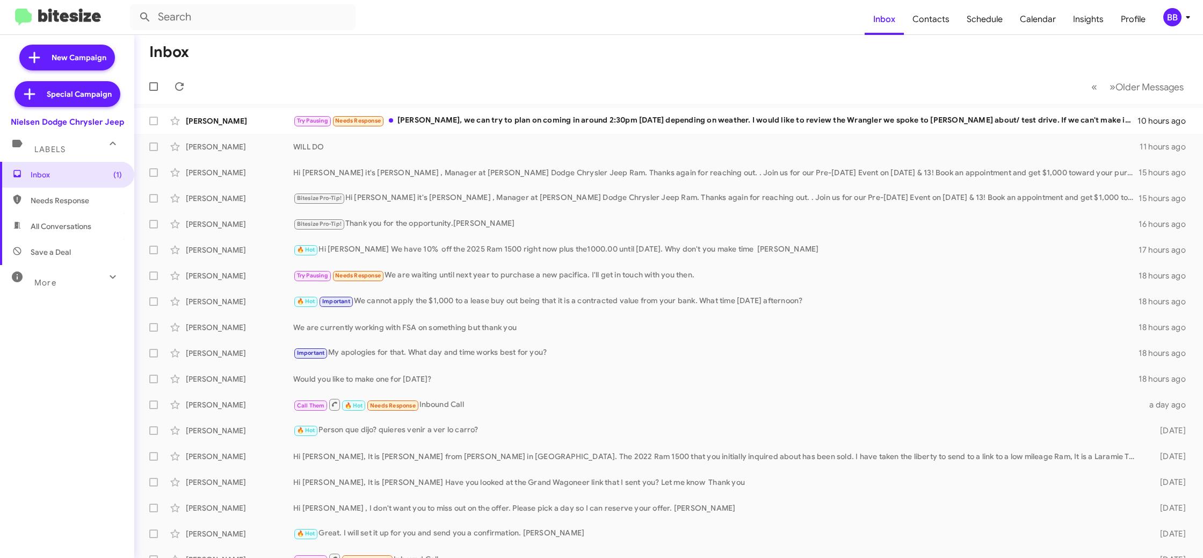
drag, startPoint x: 1179, startPoint y: 18, endPoint x: 1175, endPoint y: 23, distance: 5.8
click at [1179, 18] on div "BB" at bounding box center [1173, 17] width 18 height 18
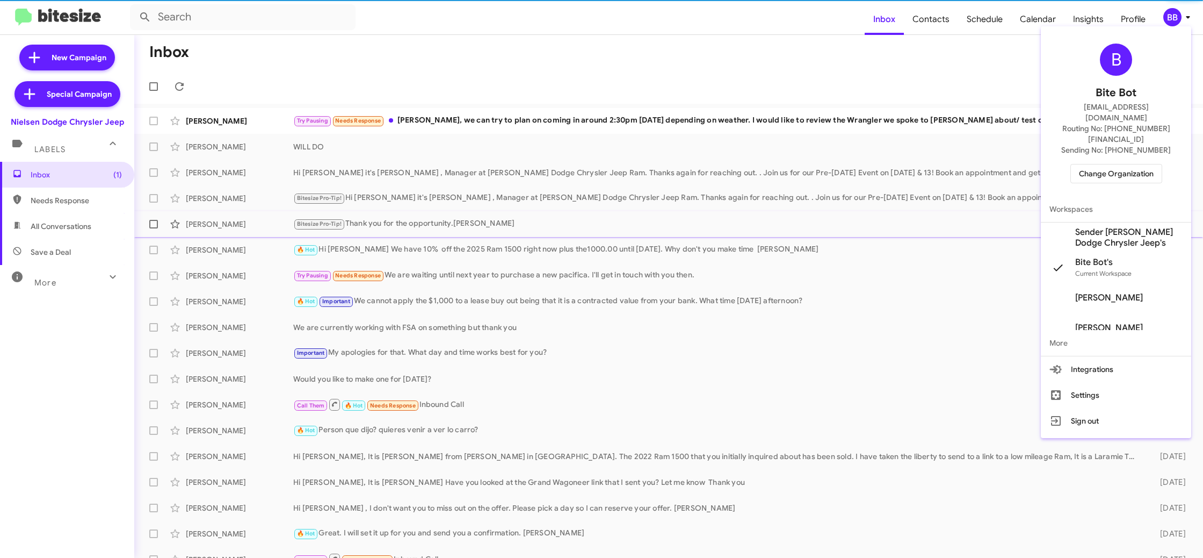
click at [1108, 227] on span "Sender [PERSON_NAME] Dodge Chrysler Jeep's" at bounding box center [1128, 237] width 107 height 21
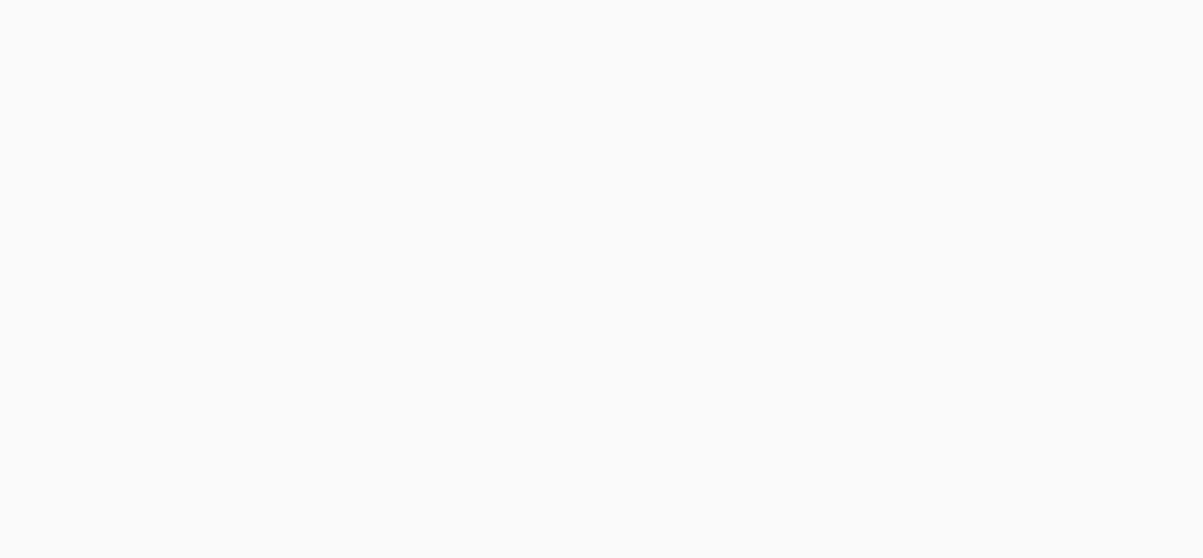
click at [1085, 19] on body at bounding box center [601, 279] width 1203 height 558
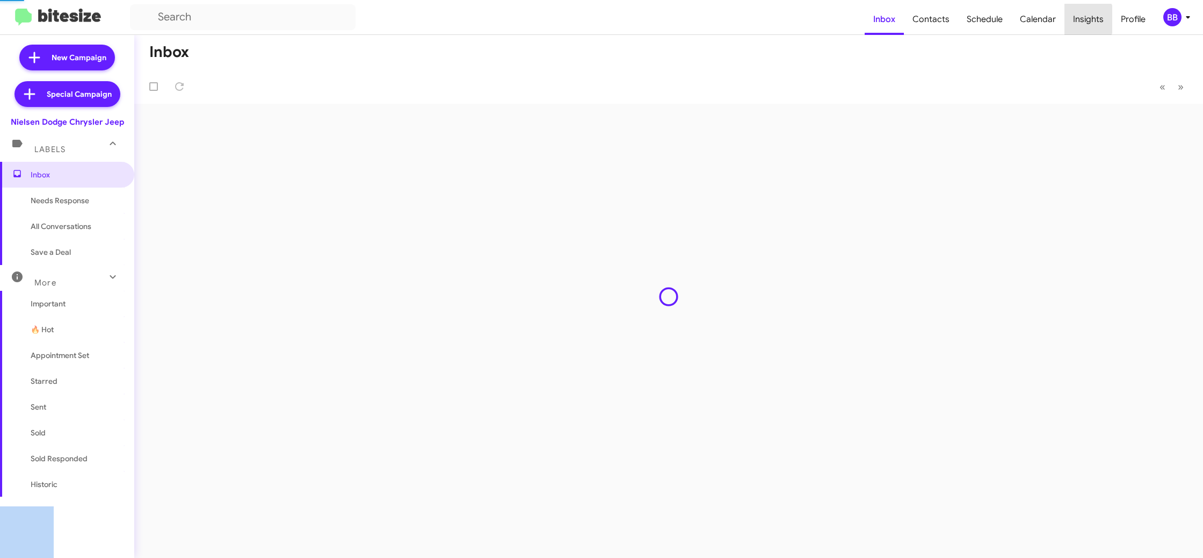
click at [1085, 19] on span "Insights" at bounding box center [1089, 19] width 48 height 31
click at [1085, 19] on body "Inbox Contacts Schedule Calendar Insights Profile BB New Campaign Special Campa…" at bounding box center [601, 279] width 1203 height 558
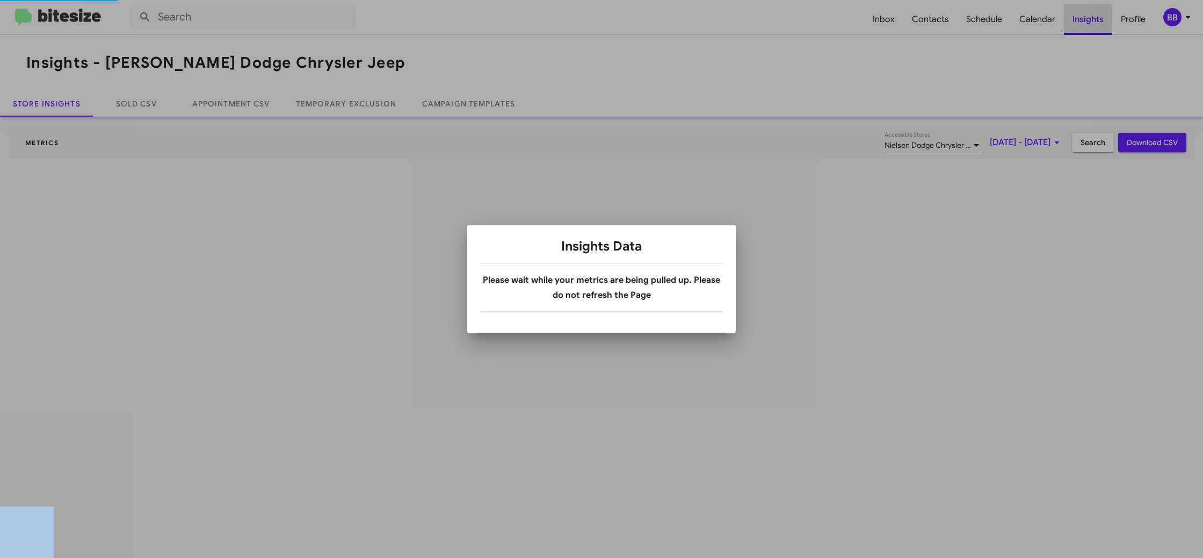
click at [1085, 19] on div at bounding box center [601, 279] width 1203 height 558
click at [363, 97] on div at bounding box center [601, 279] width 1203 height 558
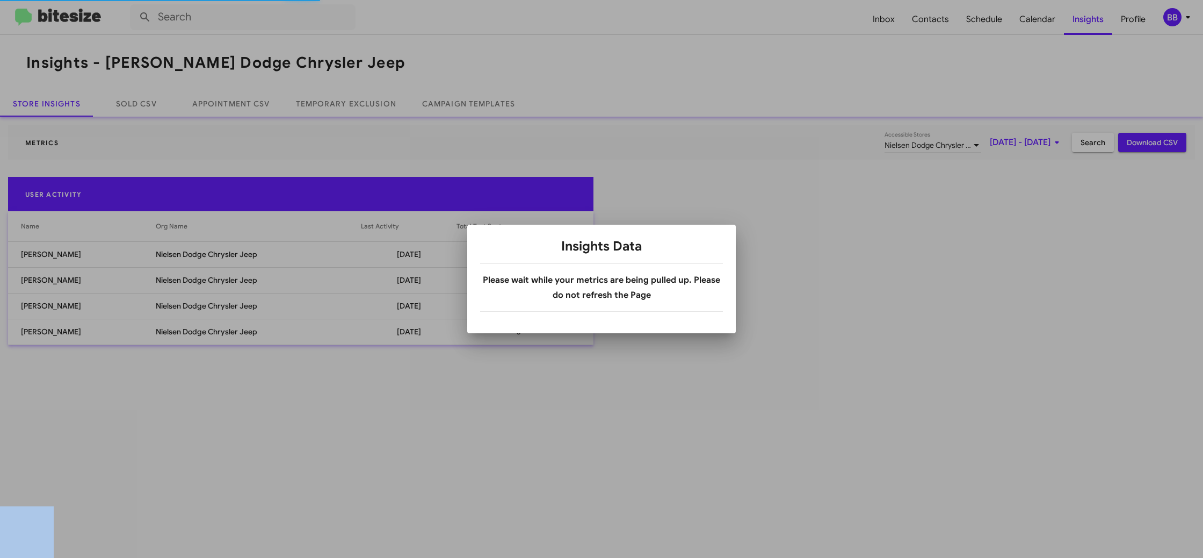
click at [363, 97] on div at bounding box center [601, 279] width 1203 height 558
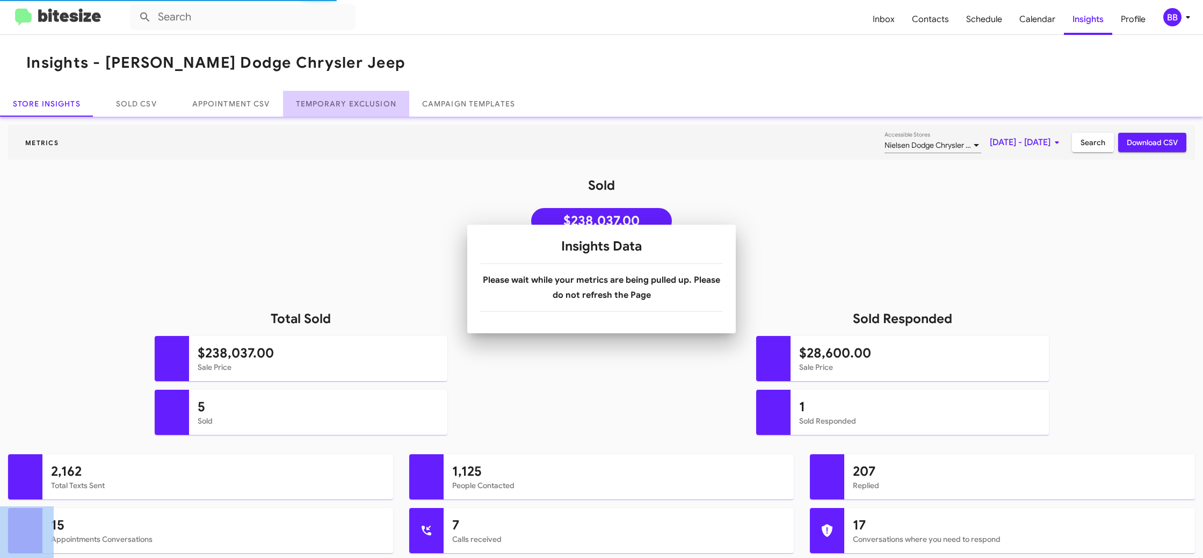
click at [363, 97] on link "Temporary Exclusion" at bounding box center [346, 104] width 126 height 26
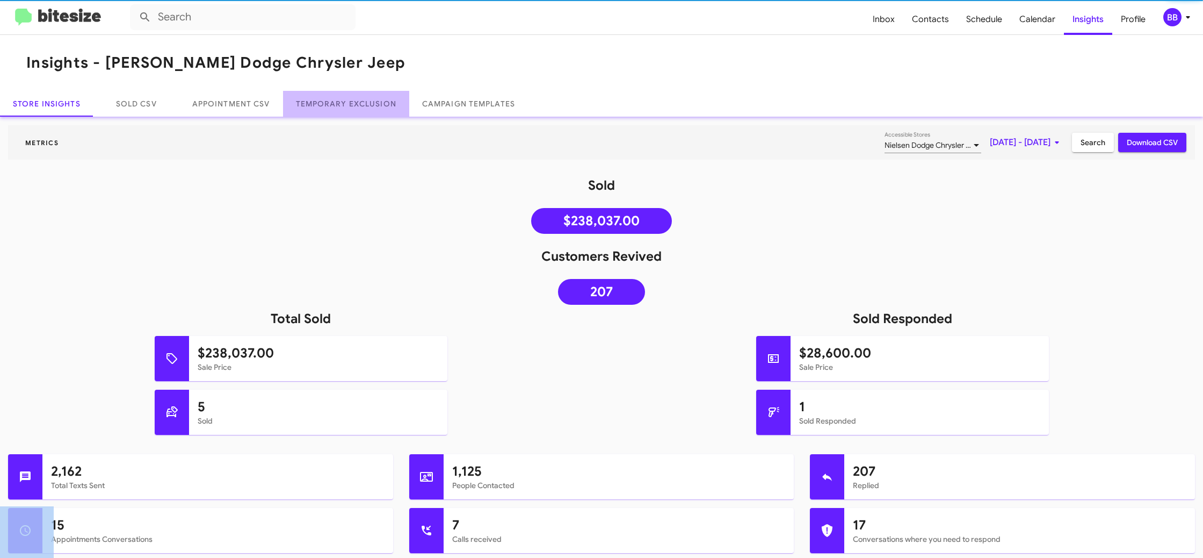
click at [363, 97] on link "Temporary Exclusion" at bounding box center [346, 104] width 126 height 26
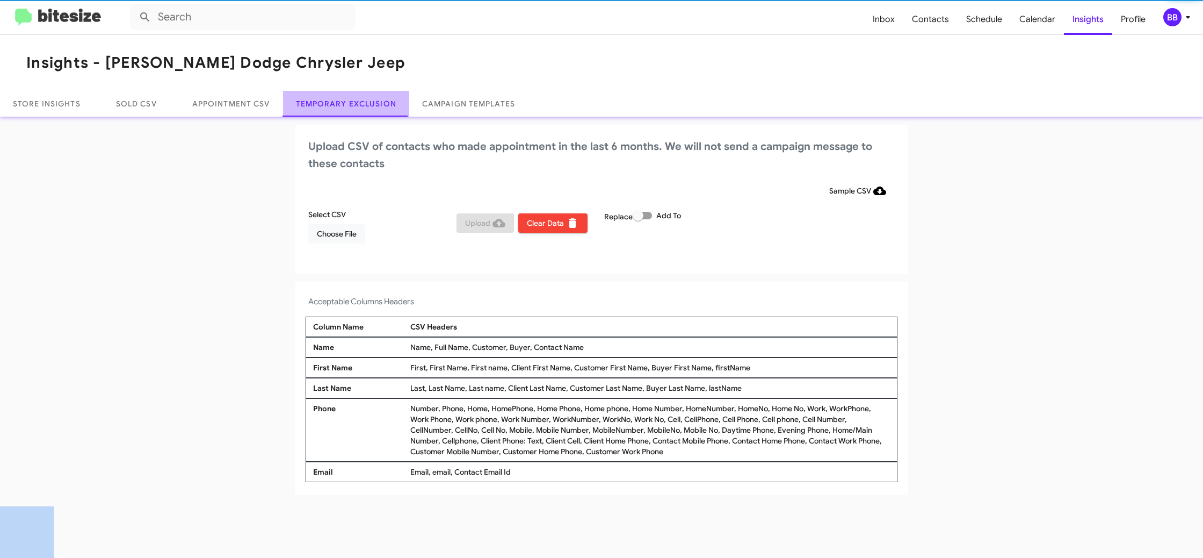
drag, startPoint x: 363, startPoint y: 97, endPoint x: 317, endPoint y: 4, distance: 103.8
click at [357, 89] on div "Insights - Nielsen Dodge Chrysler Jeep Store Insights Sold CSV Appointment CSV …" at bounding box center [601, 76] width 1203 height 82
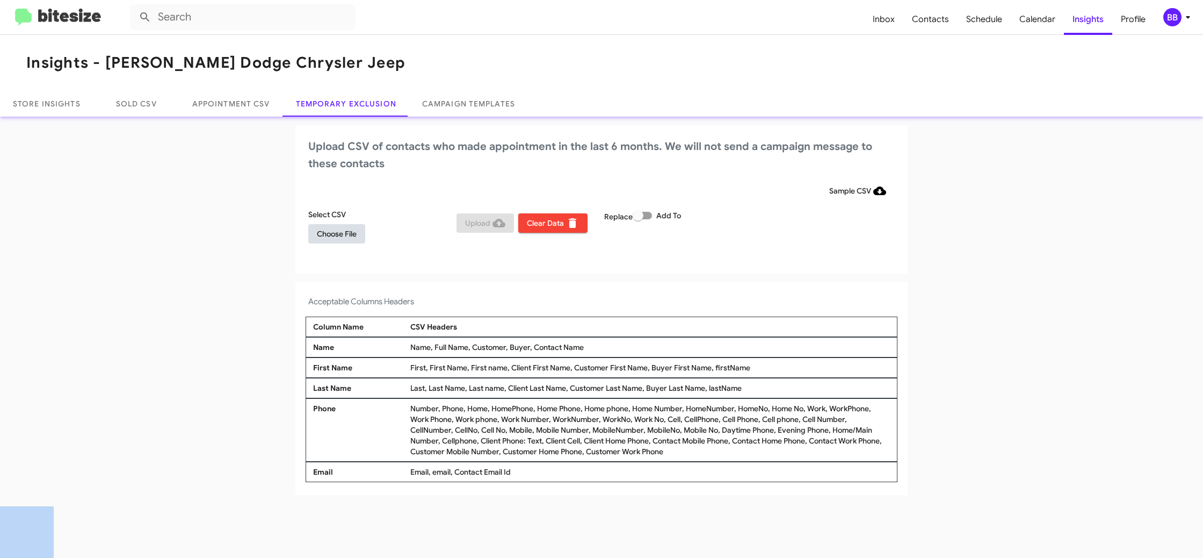
click at [360, 229] on button "Choose File" at bounding box center [336, 233] width 57 height 19
click at [589, 278] on app-temporary-exclusion-csv "Upload CSV of contacts who made appointment in the last 6 months. We will not s…" at bounding box center [601, 311] width 1203 height 372
click at [1173, 7] on mat-toolbar "Inbox Contacts Schedule Calendar Insights Profile BB" at bounding box center [601, 17] width 1203 height 34
click at [1178, 14] on div "BB" at bounding box center [1173, 17] width 18 height 18
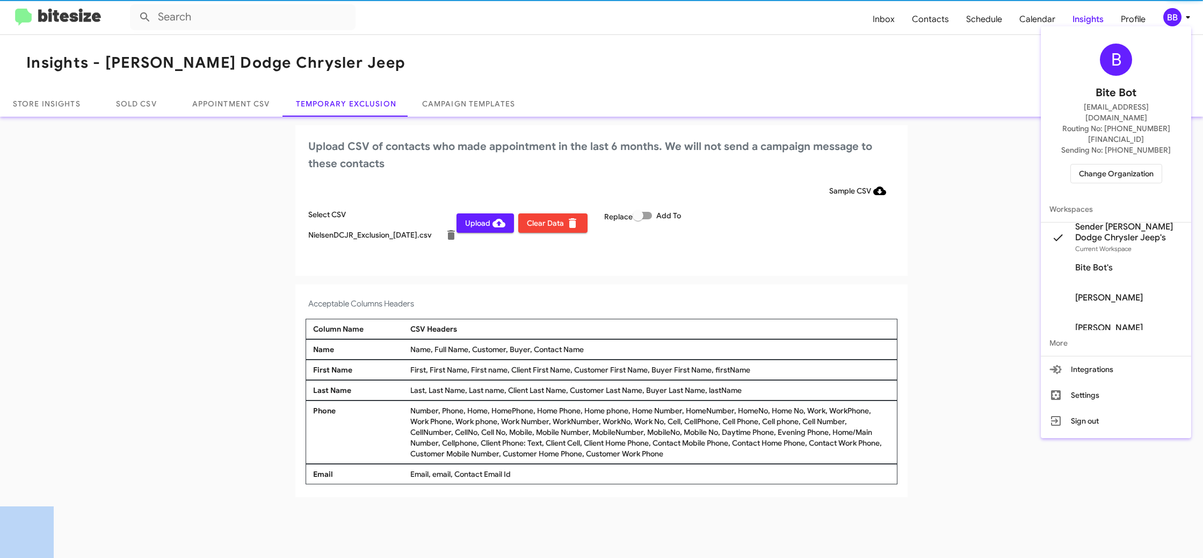
click at [1178, 14] on div at bounding box center [601, 279] width 1203 height 558
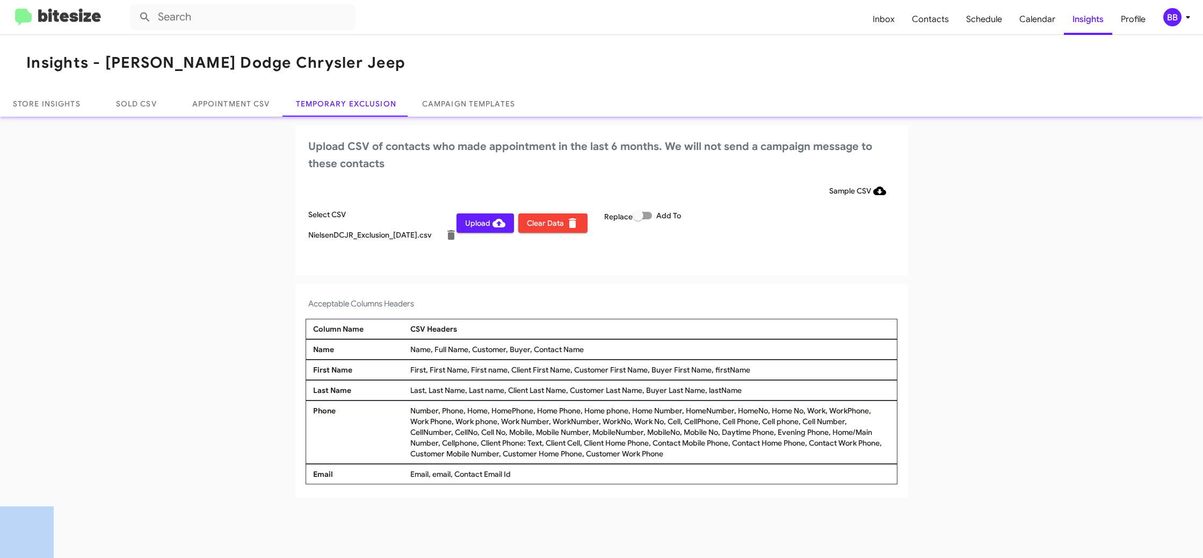
click at [486, 222] on span "Upload" at bounding box center [485, 222] width 40 height 19
drag, startPoint x: 1171, startPoint y: 16, endPoint x: 1166, endPoint y: 23, distance: 8.5
click at [1171, 18] on div "BB" at bounding box center [1173, 17] width 18 height 18
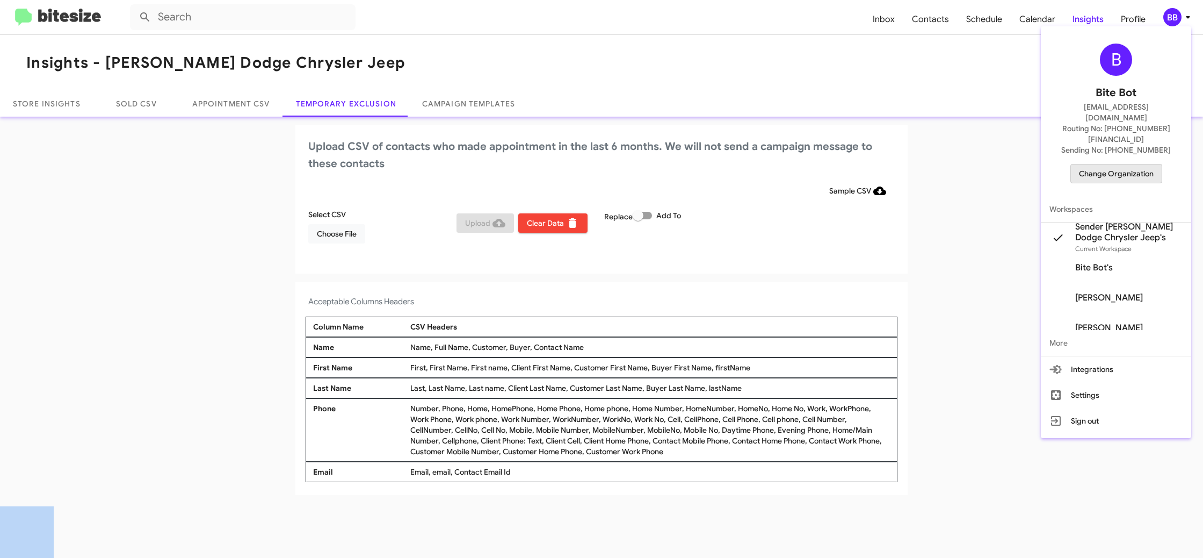
click at [1113, 164] on span "Change Organization" at bounding box center [1116, 173] width 75 height 18
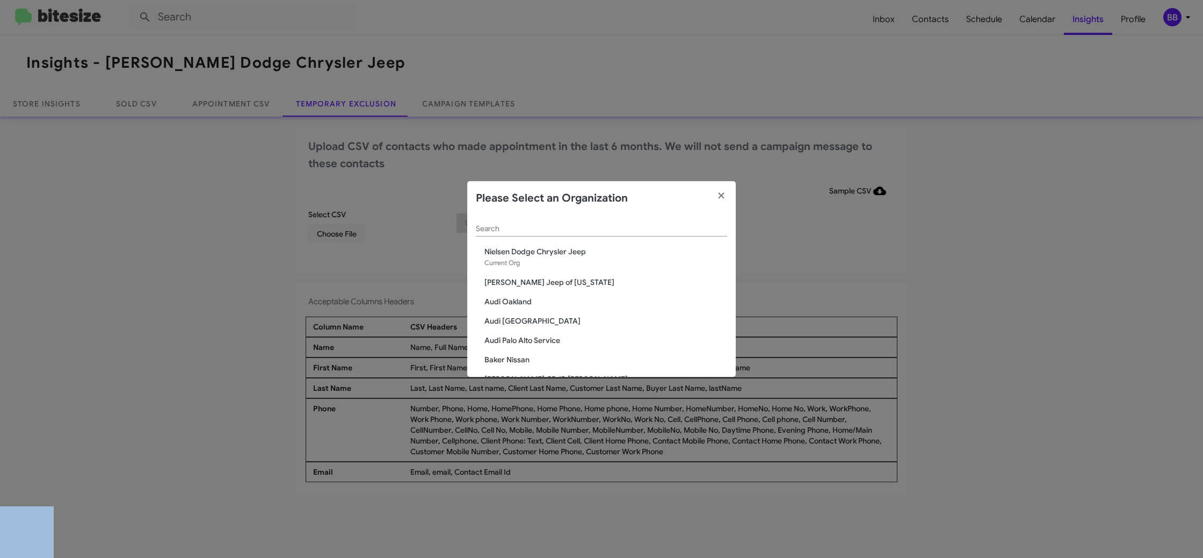
click at [536, 225] on input "Search" at bounding box center [601, 229] width 251 height 9
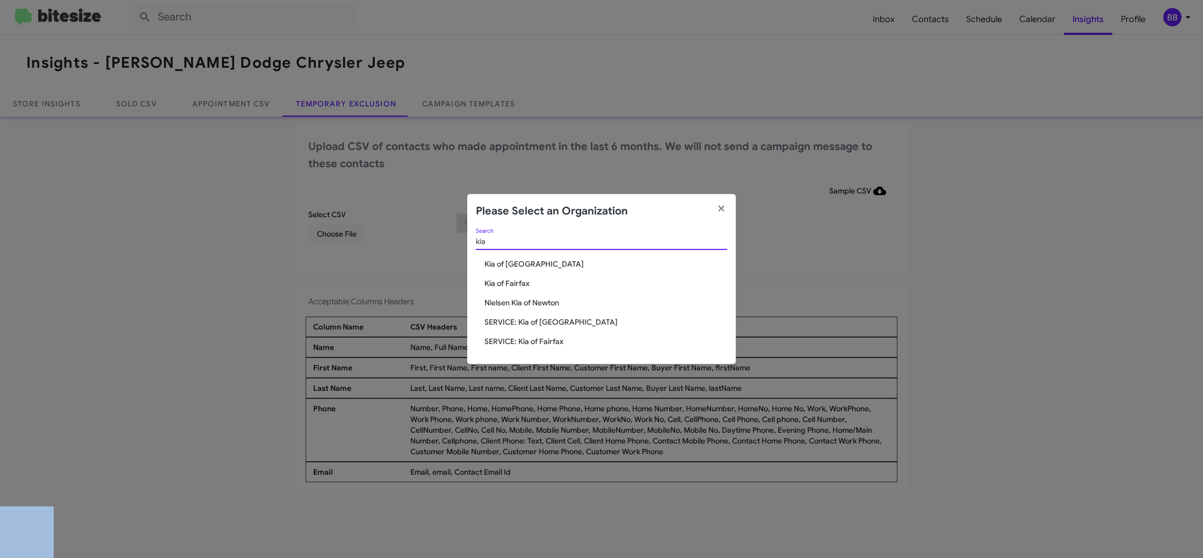
type input "kia"
click at [552, 303] on span "Nielsen Kia of Newton" at bounding box center [606, 302] width 243 height 11
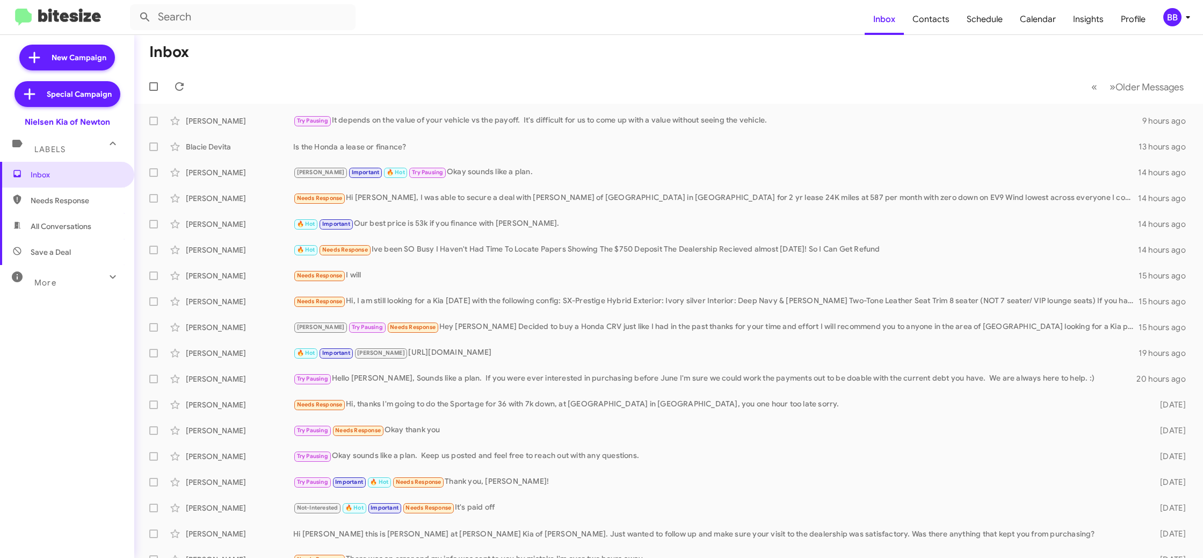
drag, startPoint x: 1168, startPoint y: 17, endPoint x: 1167, endPoint y: 23, distance: 6.0
click at [1167, 23] on div "BB" at bounding box center [1173, 17] width 18 height 18
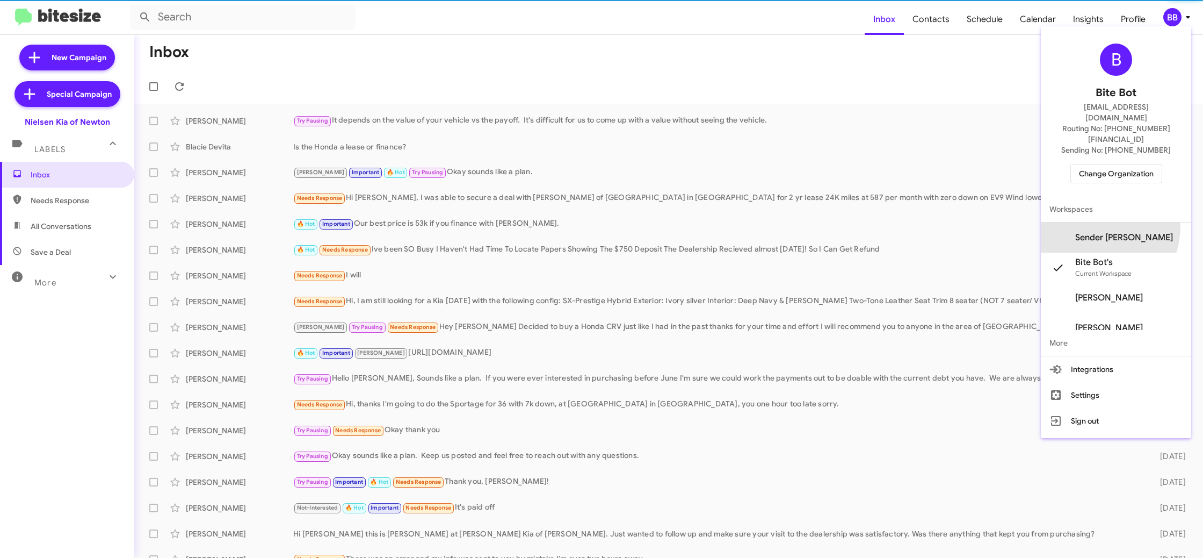
click at [1106, 222] on span "Sender Kia Newton's" at bounding box center [1116, 237] width 150 height 30
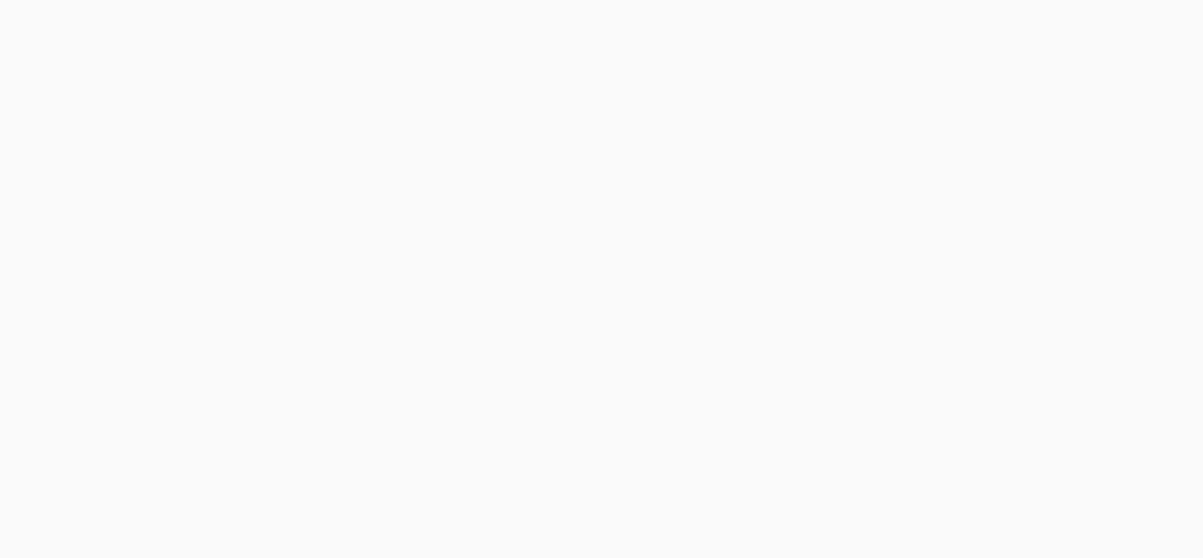
click at [1084, 23] on body at bounding box center [601, 279] width 1203 height 558
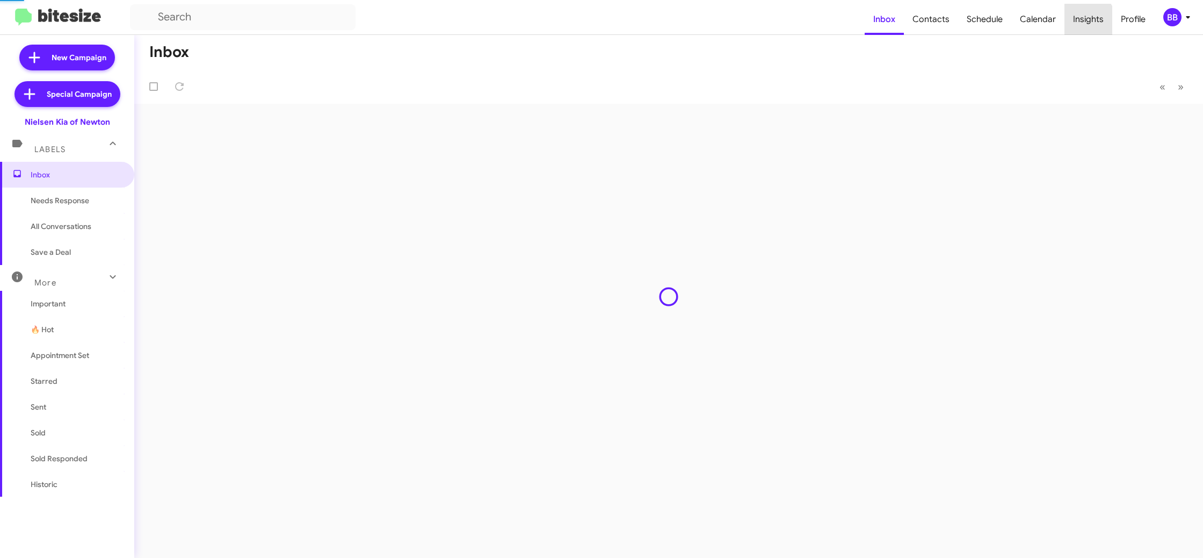
click at [1084, 23] on span "Insights" at bounding box center [1089, 19] width 48 height 31
drag, startPoint x: 0, startPoint y: 0, endPoint x: 1084, endPoint y: 23, distance: 1083.8
click at [1084, 23] on span "Insights" at bounding box center [1089, 19] width 48 height 31
drag, startPoint x: 1084, startPoint y: 23, endPoint x: 1055, endPoint y: 21, distance: 28.5
click at [1083, 23] on span "Insights" at bounding box center [1089, 19] width 48 height 31
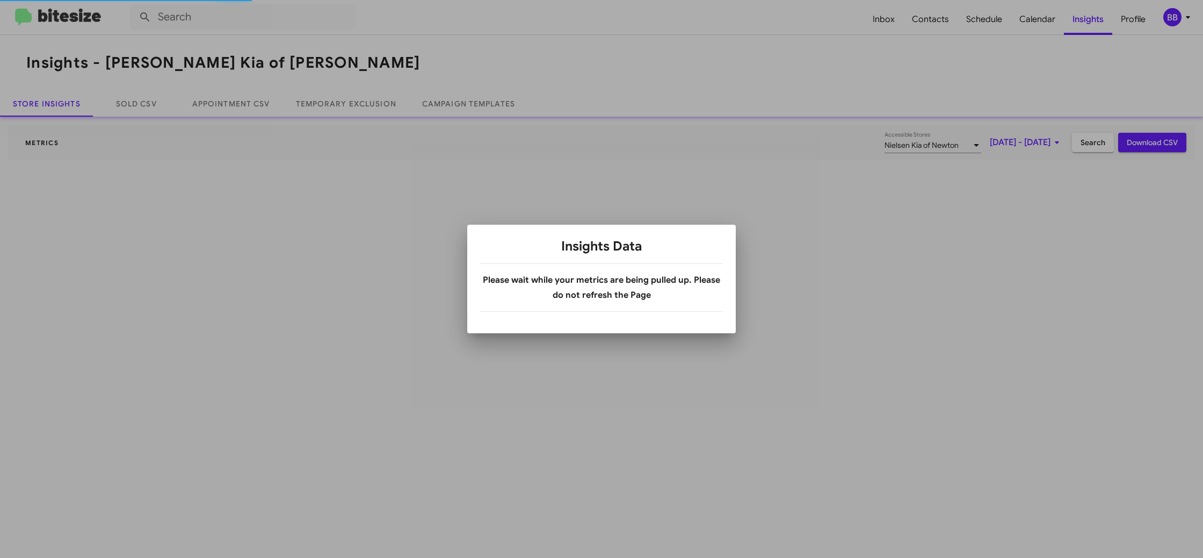
click at [393, 114] on div at bounding box center [601, 279] width 1203 height 558
click at [366, 105] on div at bounding box center [601, 279] width 1203 height 558
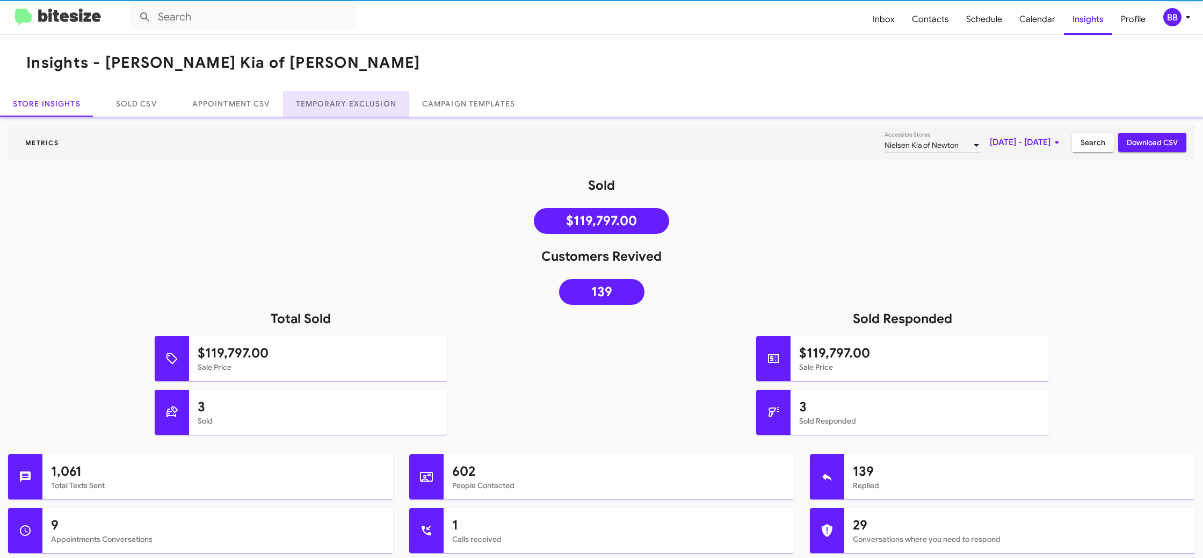
click at [366, 105] on link "Temporary Exclusion" at bounding box center [346, 104] width 126 height 26
drag, startPoint x: 366, startPoint y: 105, endPoint x: 449, endPoint y: 6, distance: 129.0
click at [368, 102] on link "Temporary Exclusion" at bounding box center [346, 104] width 126 height 26
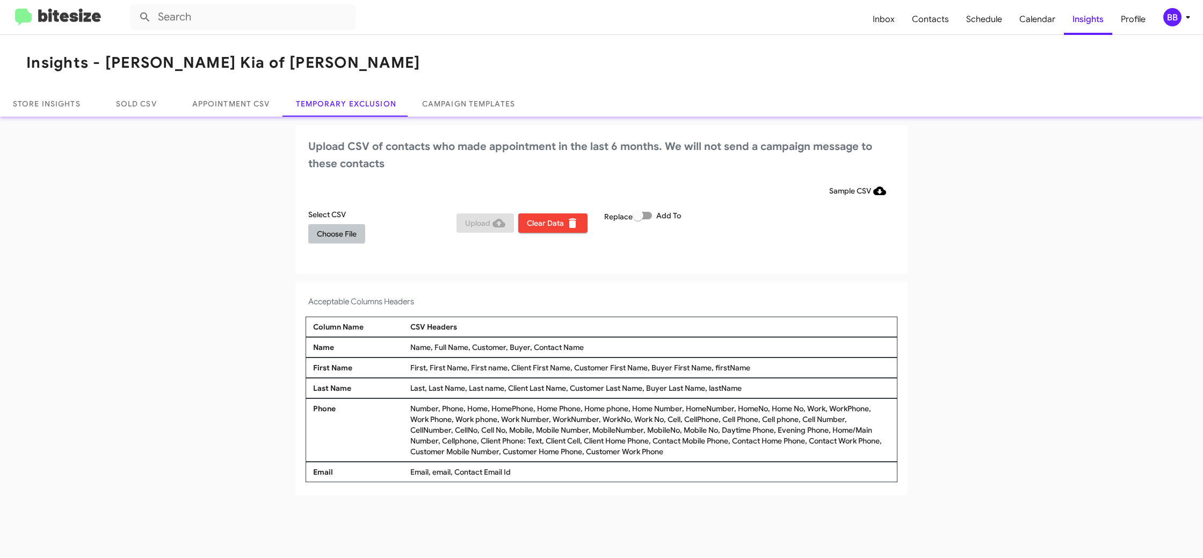
click at [323, 226] on span "Choose File" at bounding box center [337, 233] width 40 height 19
drag, startPoint x: 537, startPoint y: 302, endPoint x: 528, endPoint y: 299, distance: 10.2
click at [538, 302] on h4 "Acceptable Columns Headers" at bounding box center [601, 303] width 587 height 13
click at [1178, 17] on div "BB" at bounding box center [1173, 17] width 18 height 18
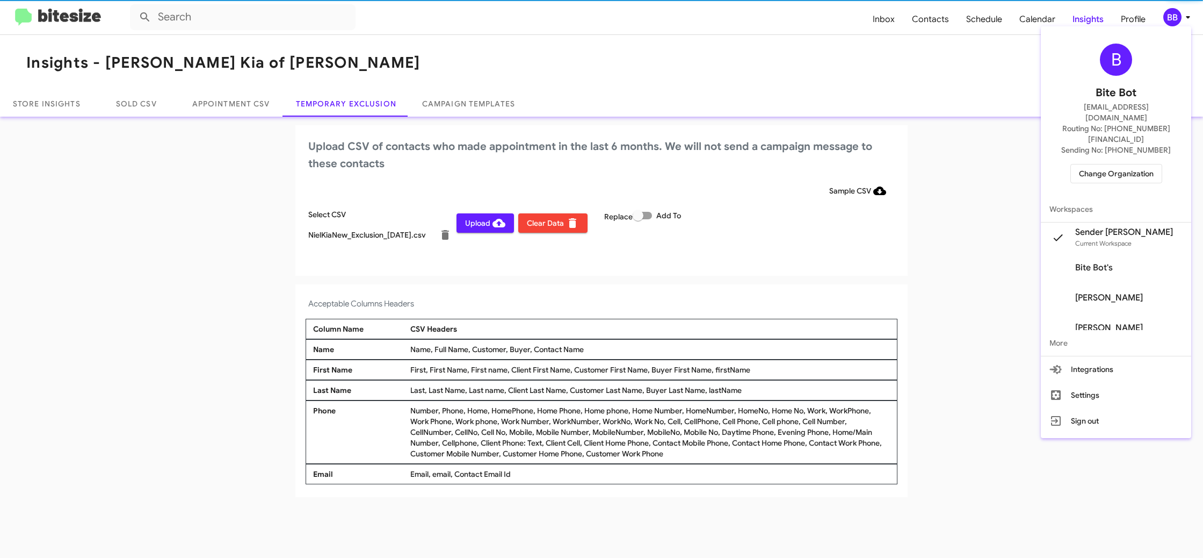
drag, startPoint x: 1178, startPoint y: 16, endPoint x: 1033, endPoint y: 35, distance: 146.3
click at [1178, 16] on div at bounding box center [601, 279] width 1203 height 558
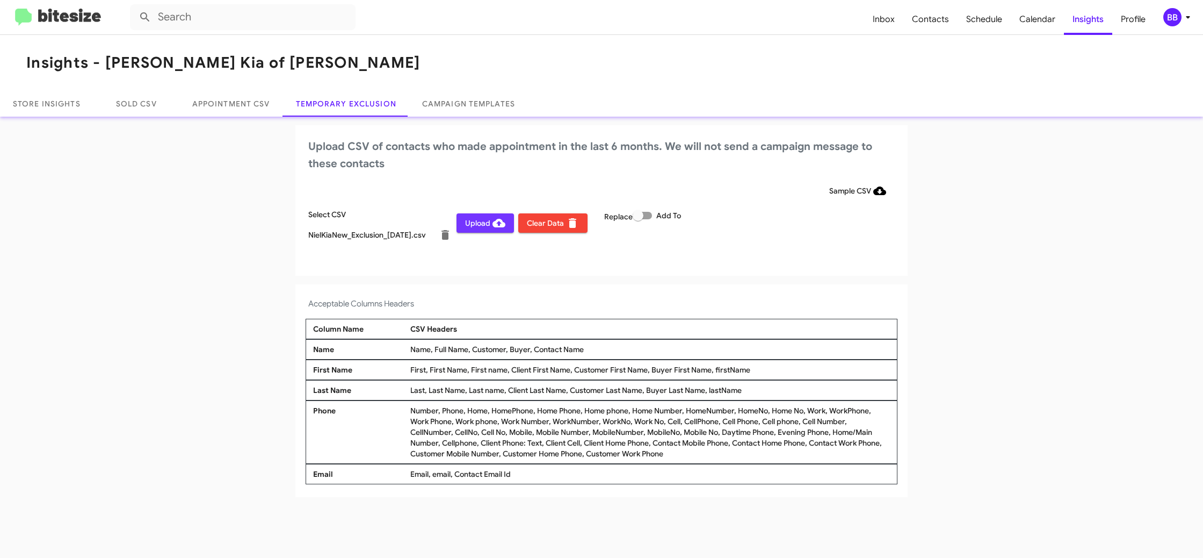
click at [477, 216] on span "Upload" at bounding box center [485, 222] width 40 height 19
click at [1171, 23] on div "BB" at bounding box center [1173, 17] width 18 height 18
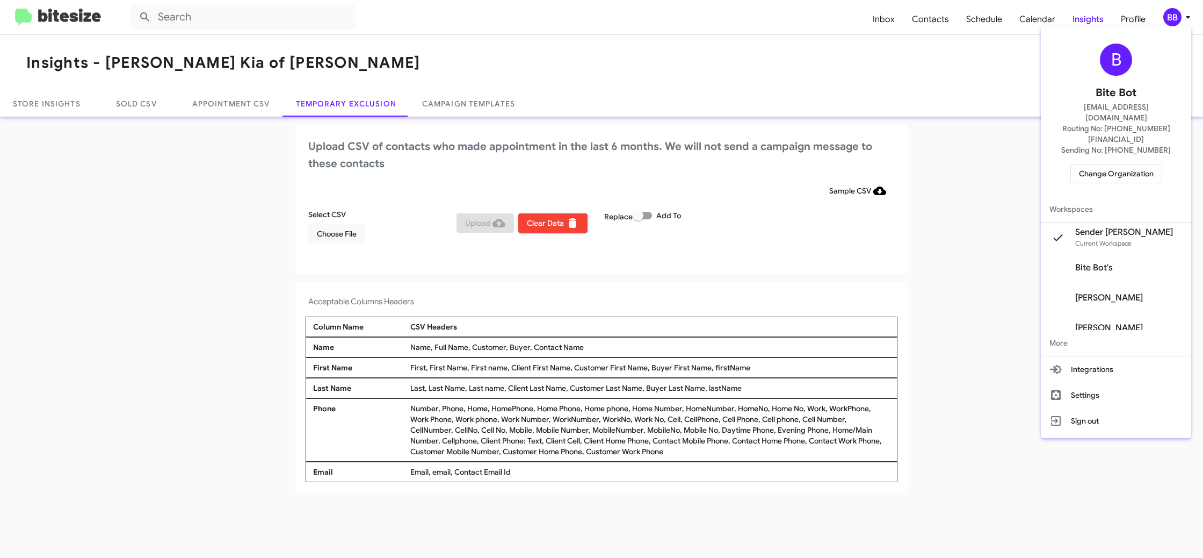
click at [1116, 164] on span "Change Organization" at bounding box center [1116, 173] width 75 height 18
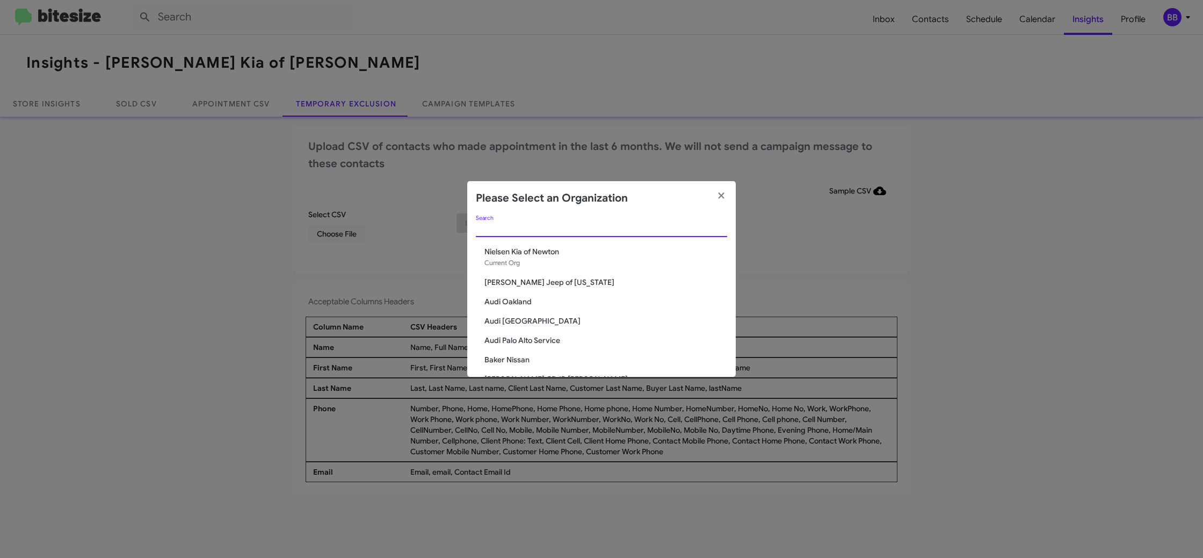
click at [488, 229] on input "Search" at bounding box center [601, 229] width 251 height 9
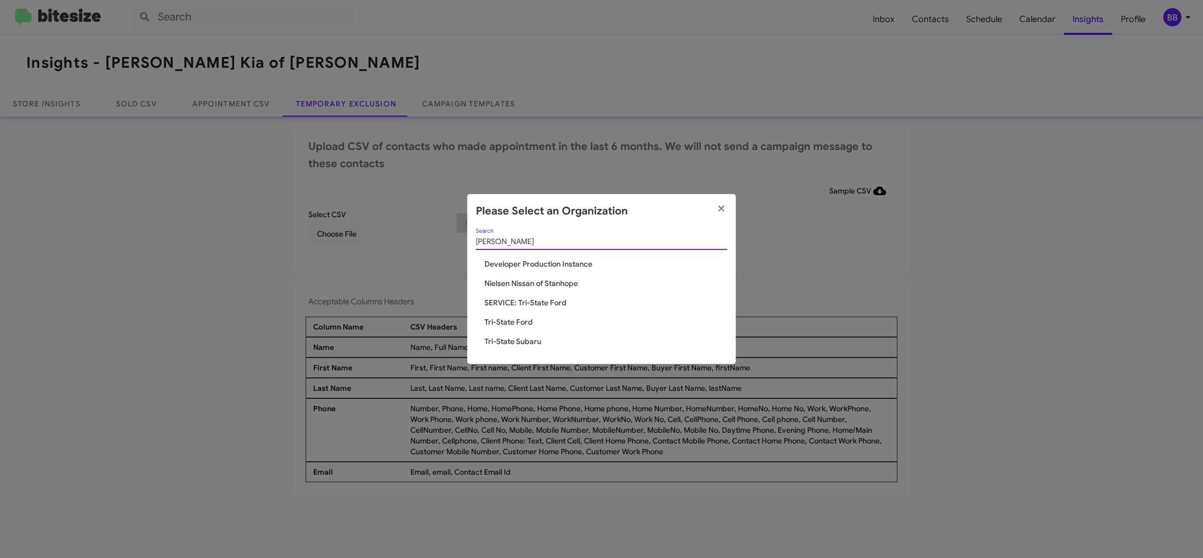
type input "stan"
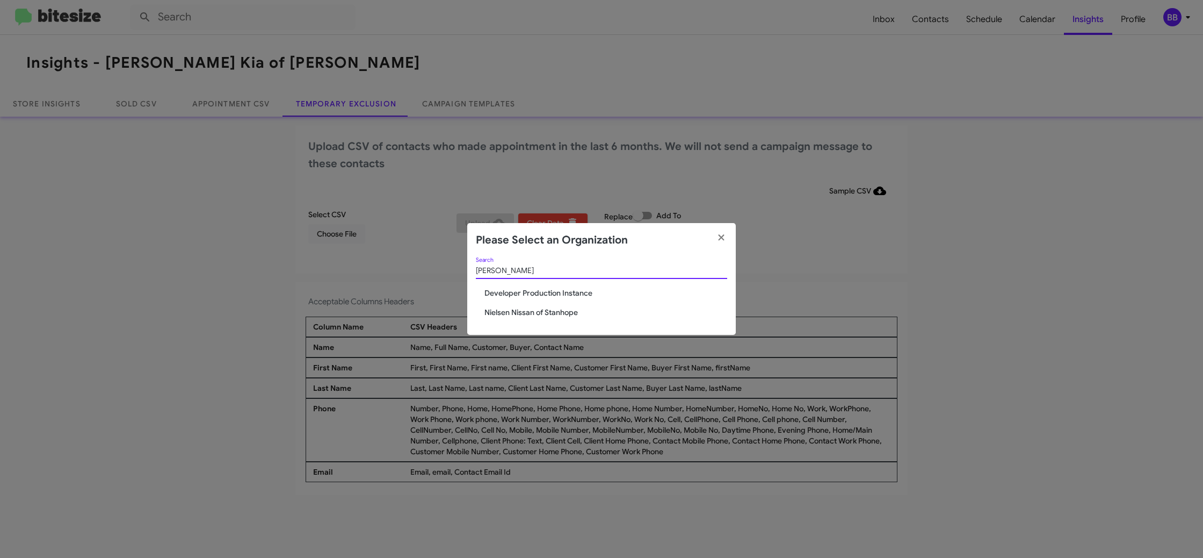
click at [503, 307] on span "Nielsen Nissan of Stanhope" at bounding box center [606, 312] width 243 height 11
click at [502, 309] on span "Nielsen Nissan of Stanhope" at bounding box center [606, 312] width 243 height 11
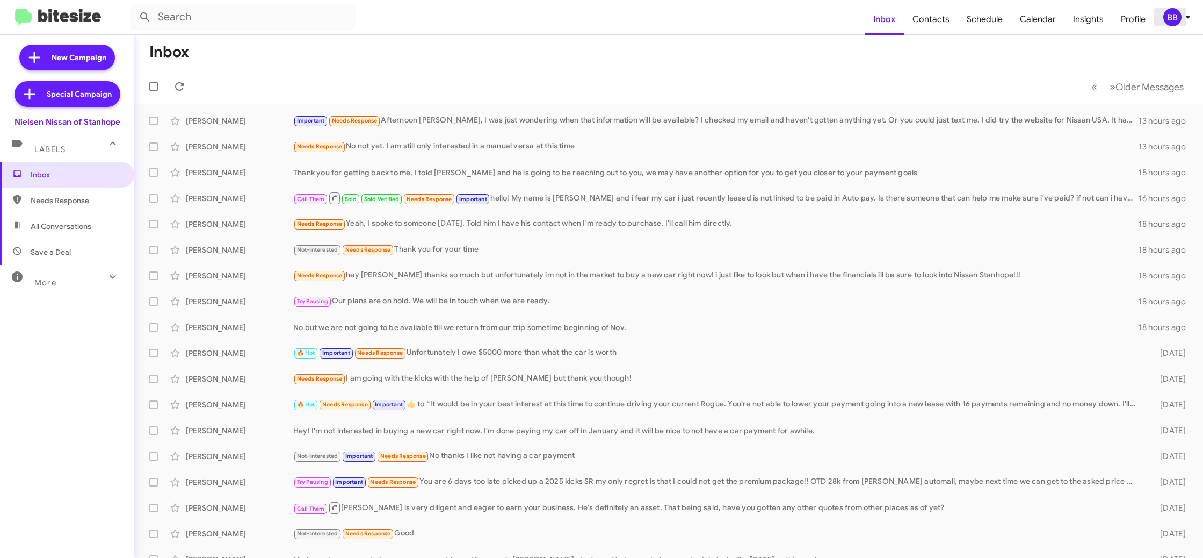
click at [1175, 17] on div "BB" at bounding box center [1173, 17] width 18 height 18
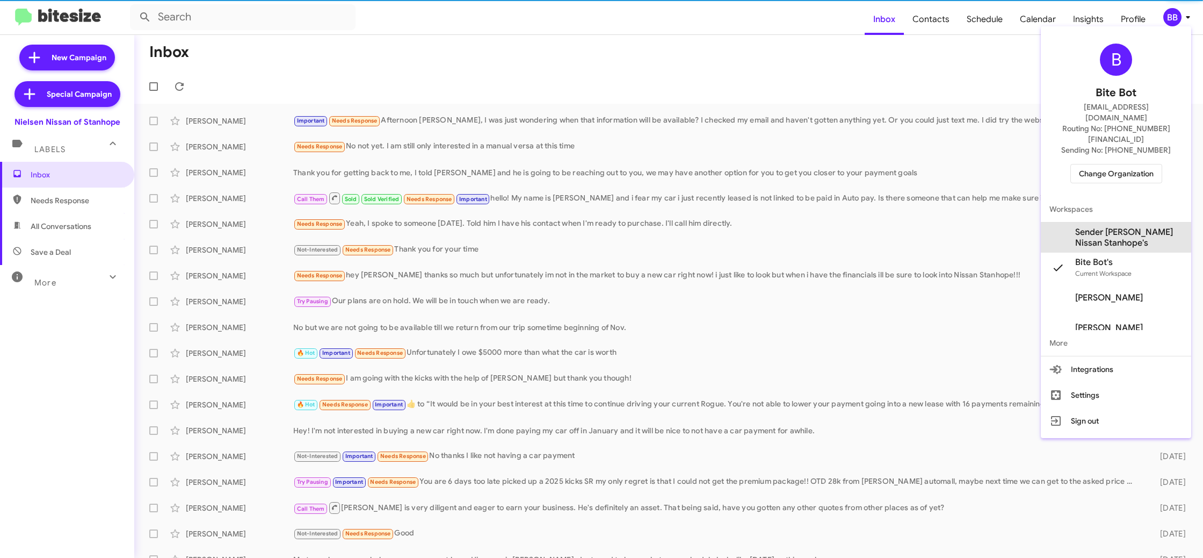
click at [1108, 227] on span "Sender Nielsen Nissan Stanhope's" at bounding box center [1128, 237] width 107 height 21
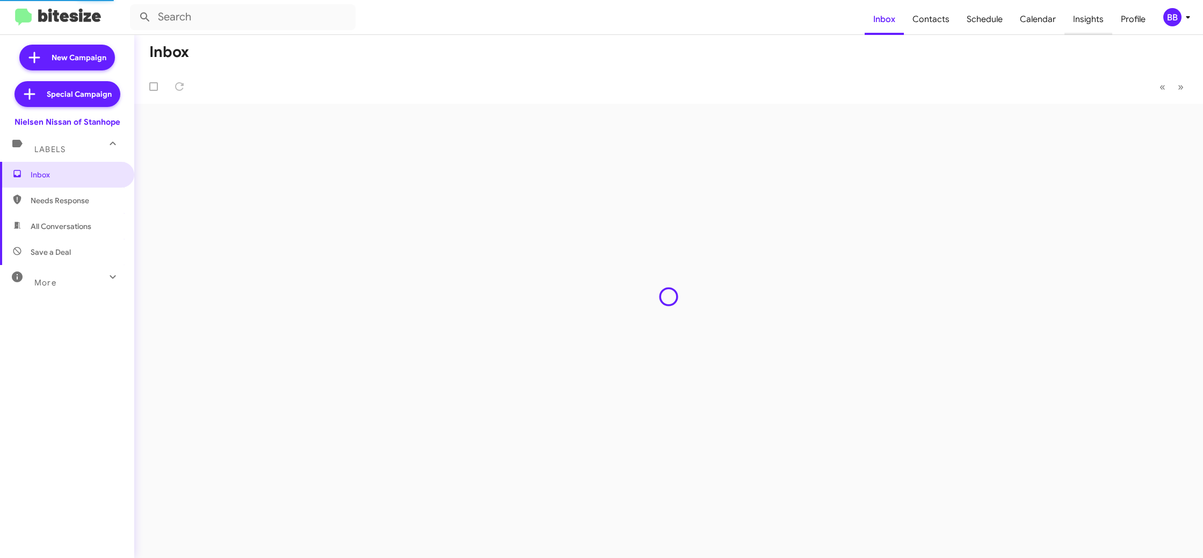
click at [1089, 19] on span "Insights" at bounding box center [1089, 19] width 48 height 31
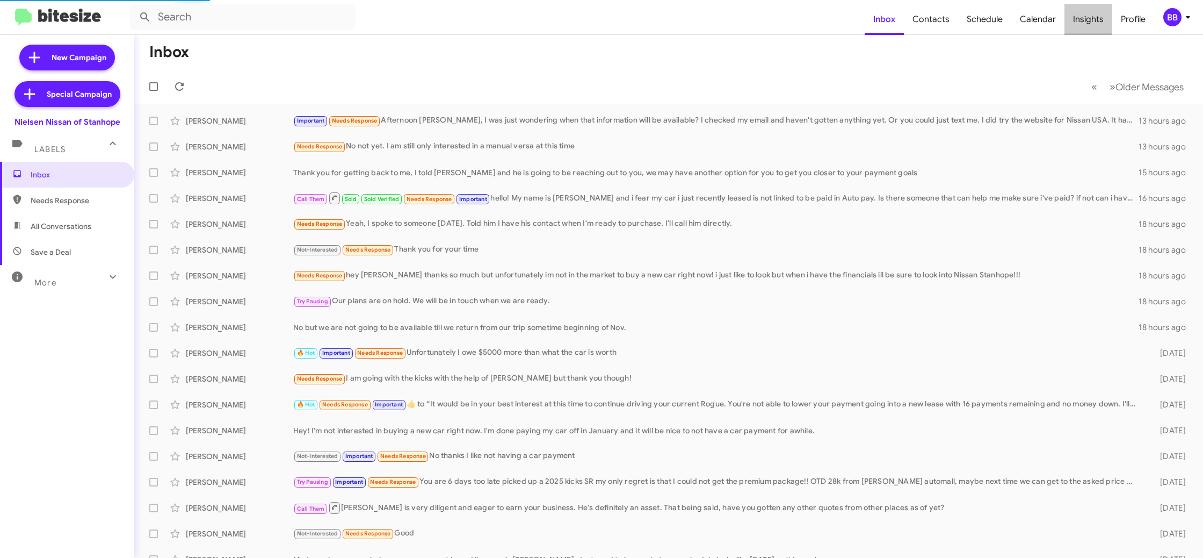
click at [1089, 19] on body "Inbox Contacts Schedule Calendar Insights Profile BB New Campaign Special Campa…" at bounding box center [601, 279] width 1203 height 558
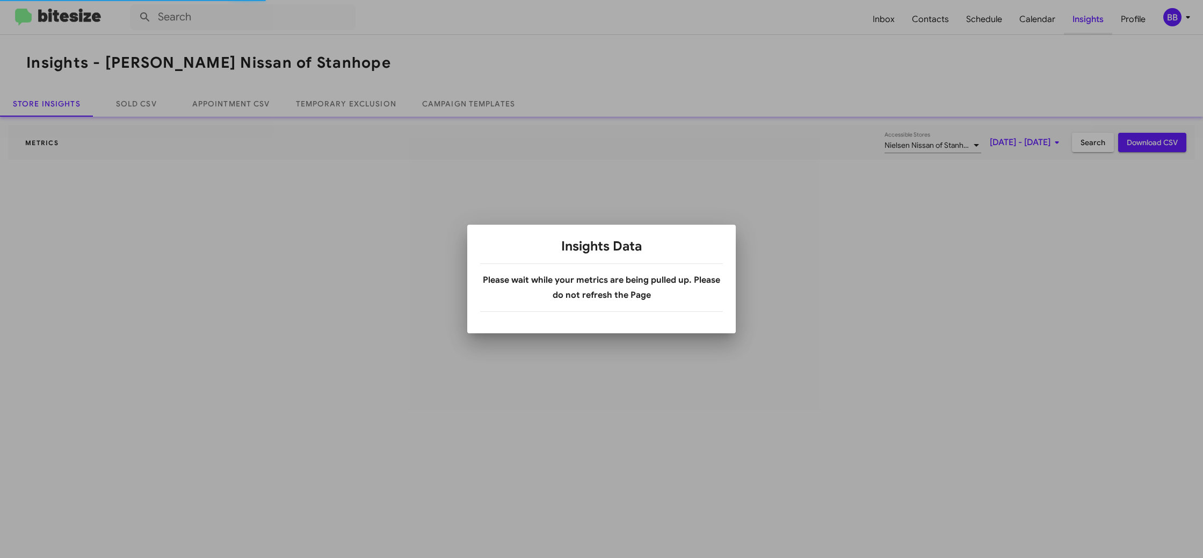
click at [1089, 19] on div at bounding box center [601, 279] width 1203 height 558
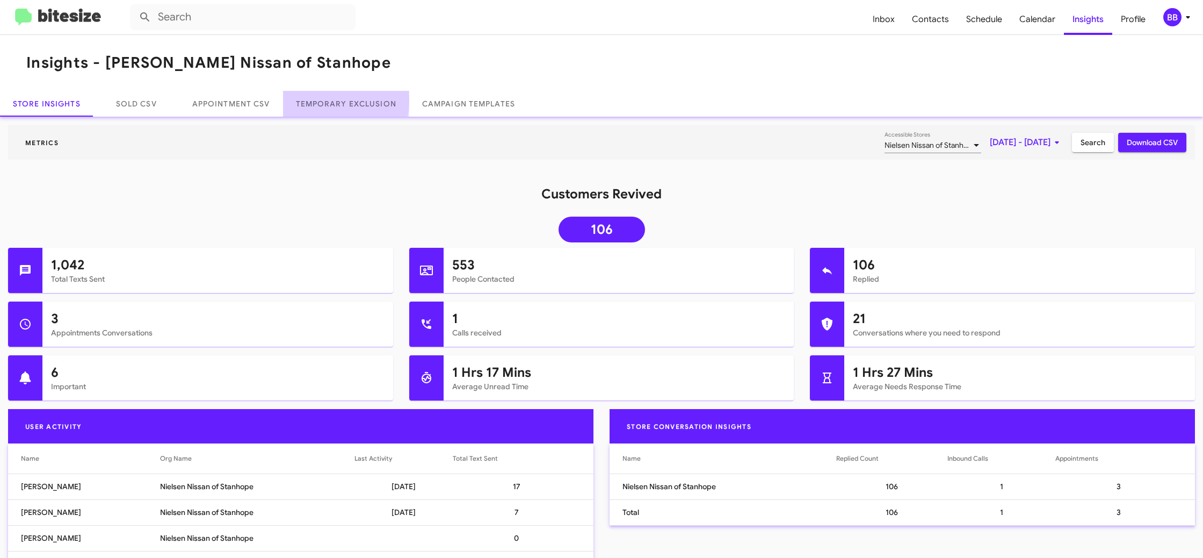
click at [313, 100] on link "Temporary Exclusion" at bounding box center [346, 104] width 126 height 26
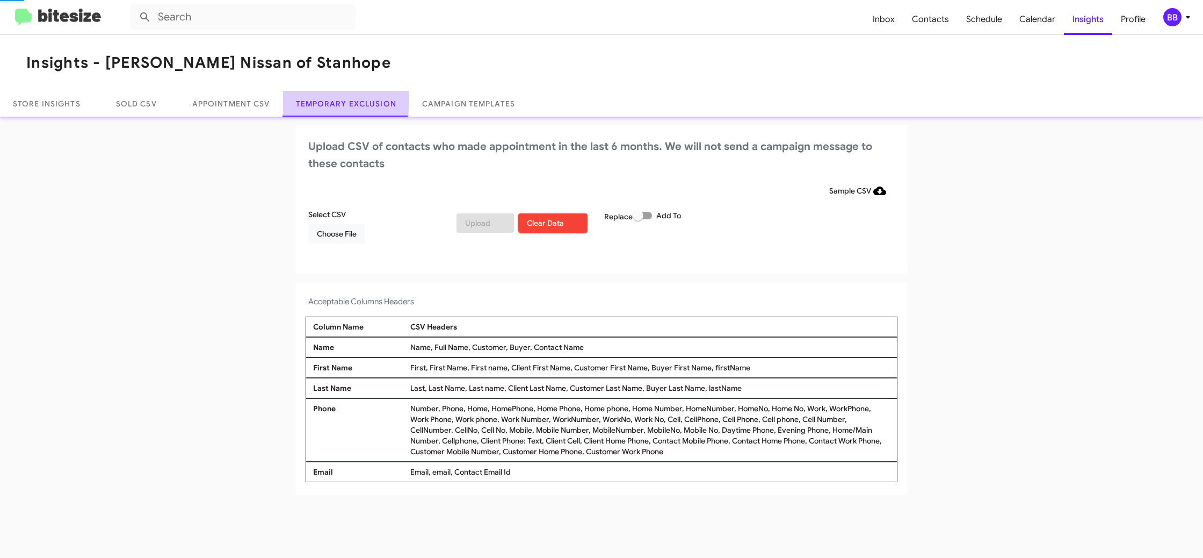
click at [313, 100] on link "Temporary Exclusion" at bounding box center [346, 104] width 126 height 26
click at [347, 237] on span "Choose File" at bounding box center [337, 233] width 40 height 19
click at [748, 303] on h4 "Acceptable Columns Headers" at bounding box center [601, 303] width 587 height 13
click at [1173, 9] on div "BB" at bounding box center [1173, 17] width 18 height 18
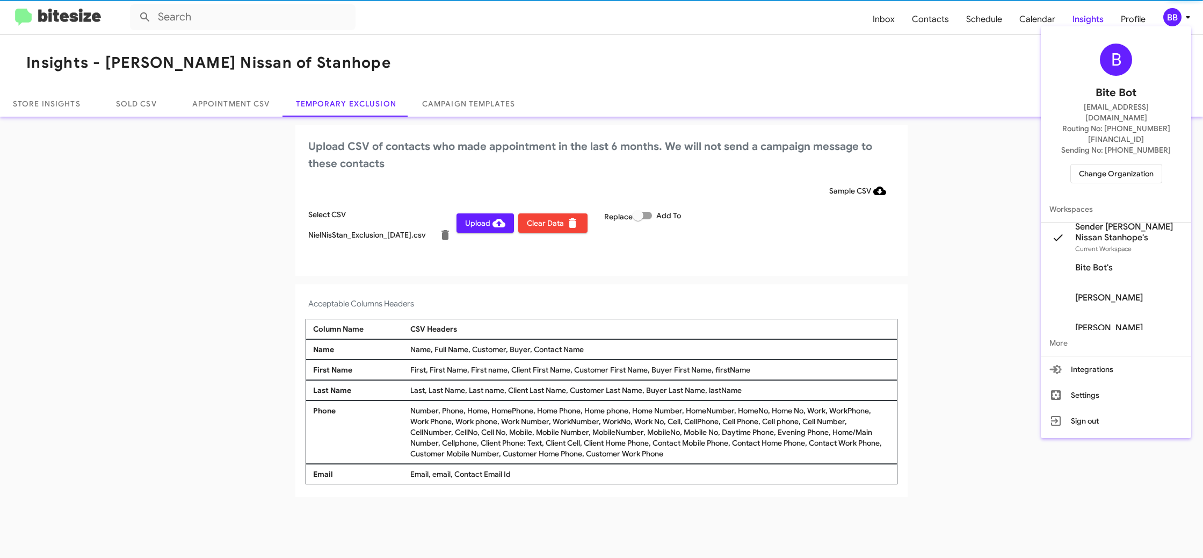
click at [1173, 9] on div at bounding box center [601, 279] width 1203 height 558
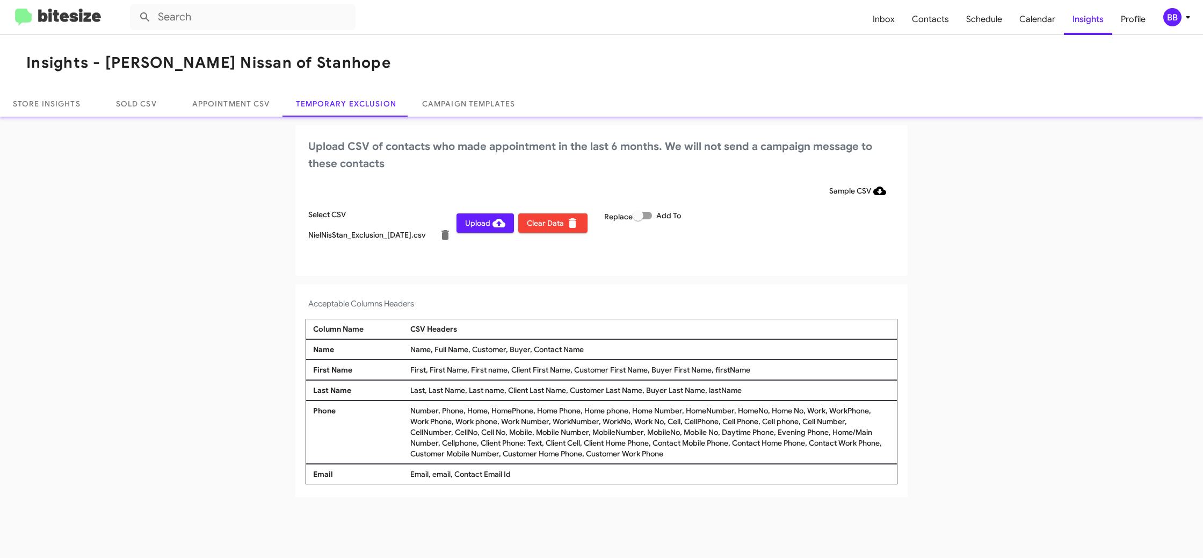
click at [483, 225] on span "Upload" at bounding box center [485, 222] width 40 height 19
drag, startPoint x: 1182, startPoint y: 21, endPoint x: 1173, endPoint y: 23, distance: 9.3
click at [1176, 22] on span "BB" at bounding box center [1179, 17] width 32 height 18
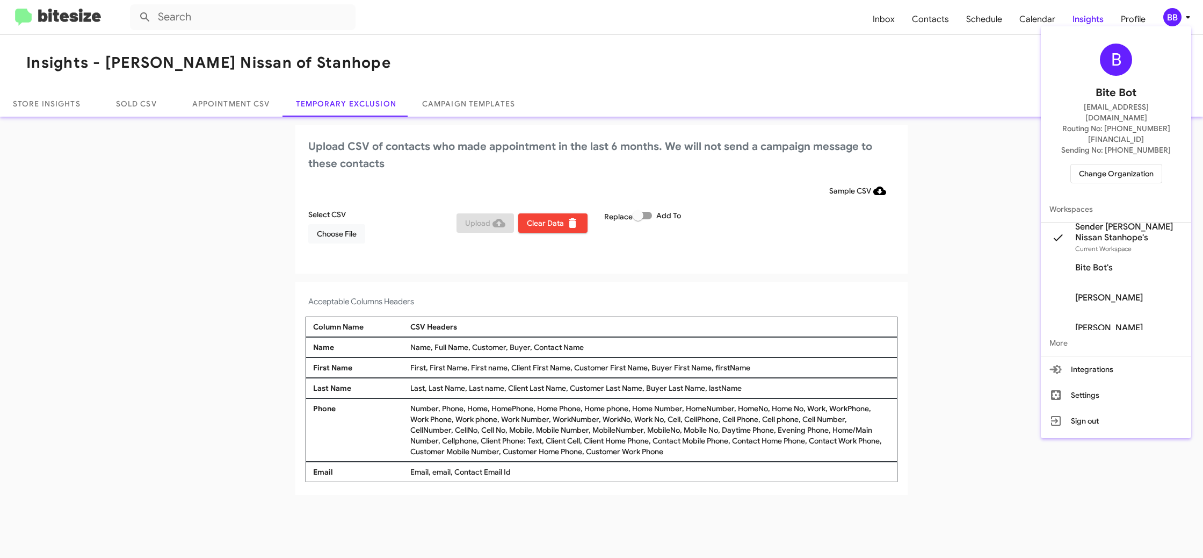
click at [1101, 164] on span "Change Organization" at bounding box center [1116, 173] width 75 height 18
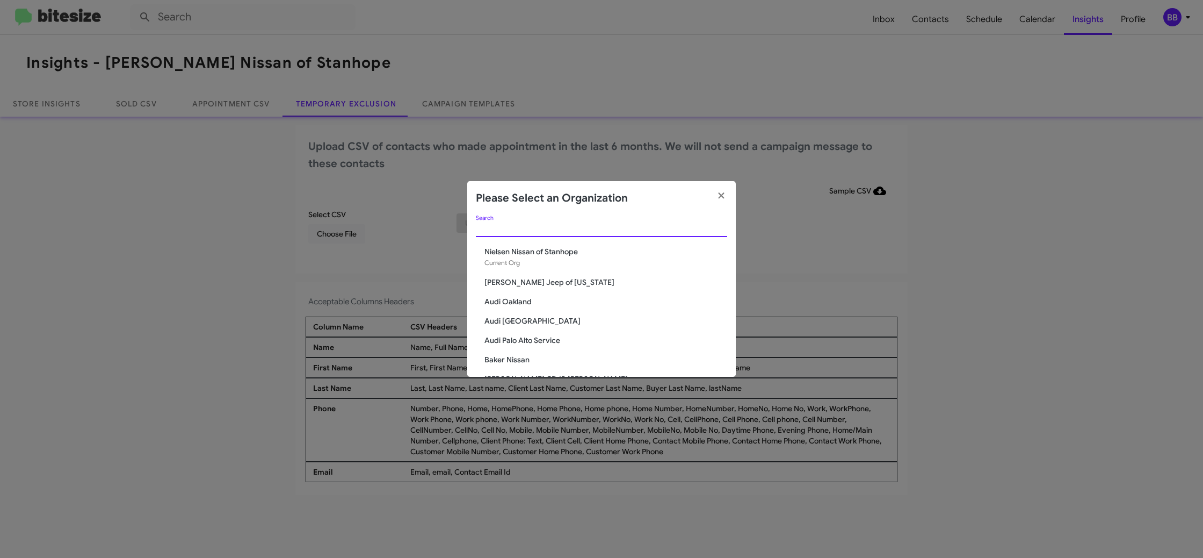
click at [562, 231] on input "Search" at bounding box center [601, 229] width 251 height 9
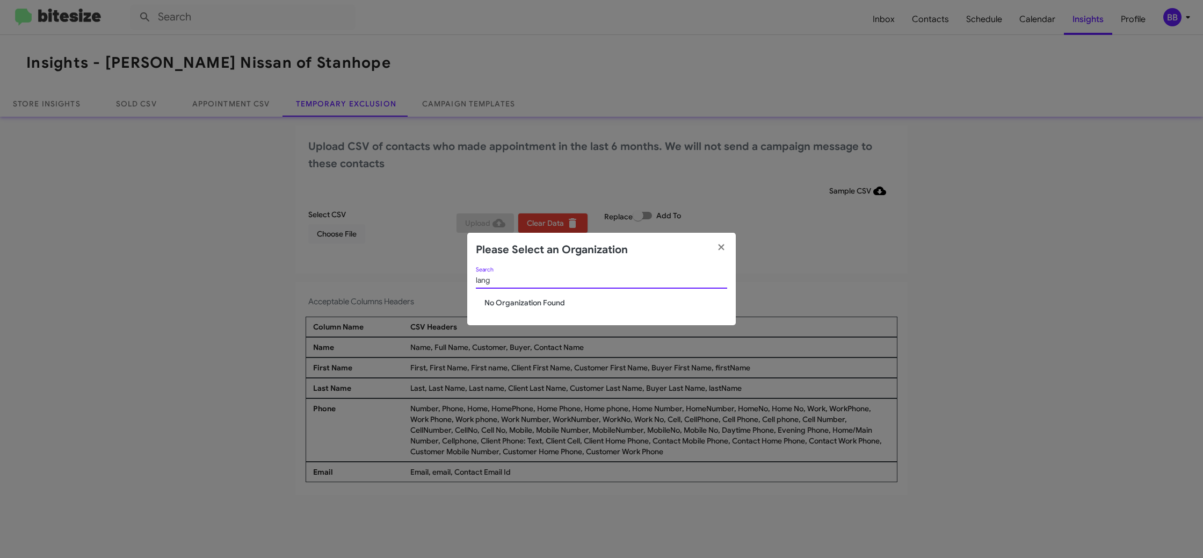
type input "lang"
click at [547, 301] on span "Team Toyota Langhorne" at bounding box center [606, 302] width 243 height 11
click at [547, 302] on span "Team Toyota Langhorne" at bounding box center [606, 302] width 243 height 11
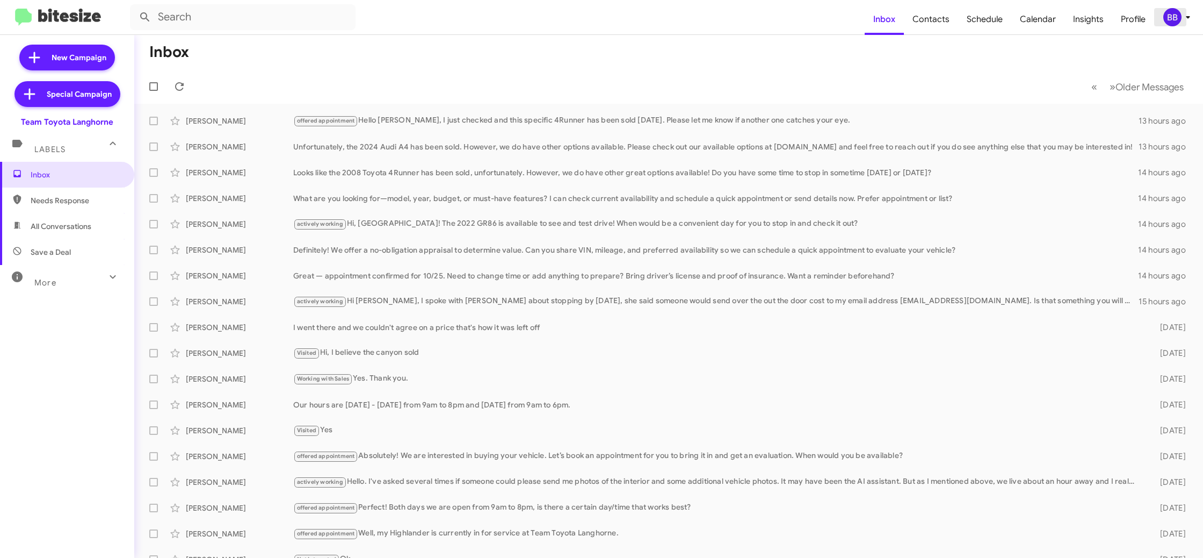
click at [1181, 11] on span "BB" at bounding box center [1179, 17] width 32 height 18
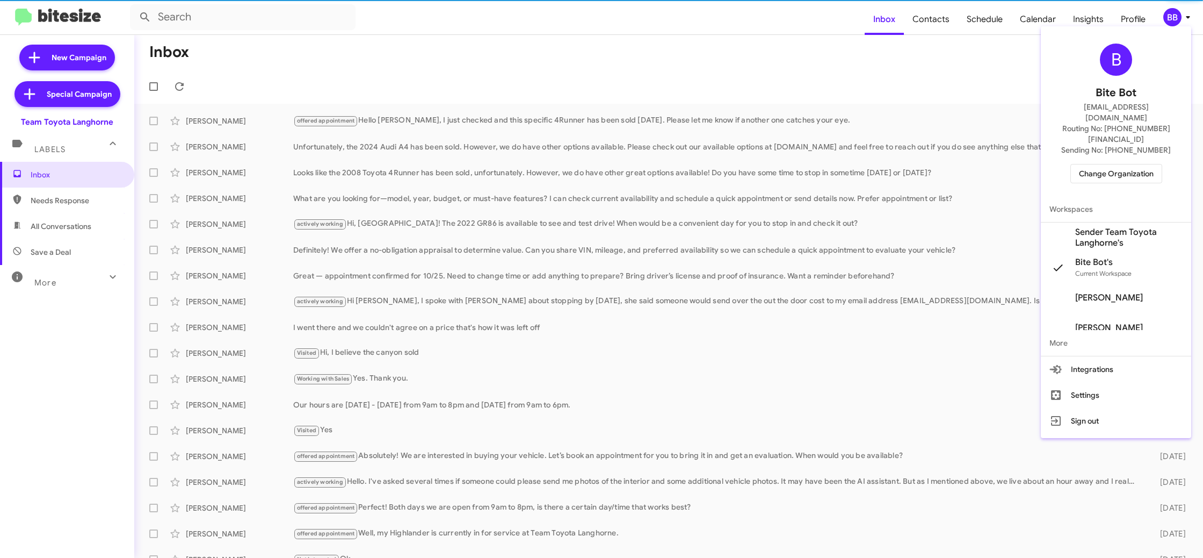
click at [1107, 227] on span "Sender Team Toyota Langhorne's" at bounding box center [1128, 237] width 107 height 21
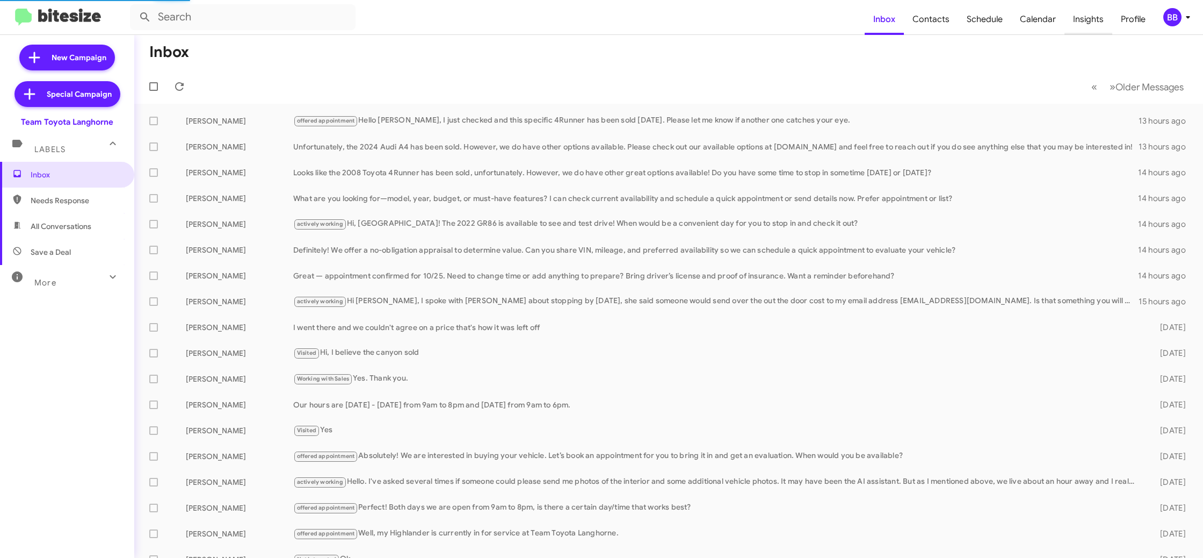
click at [1100, 27] on span "Insights" at bounding box center [1089, 19] width 48 height 31
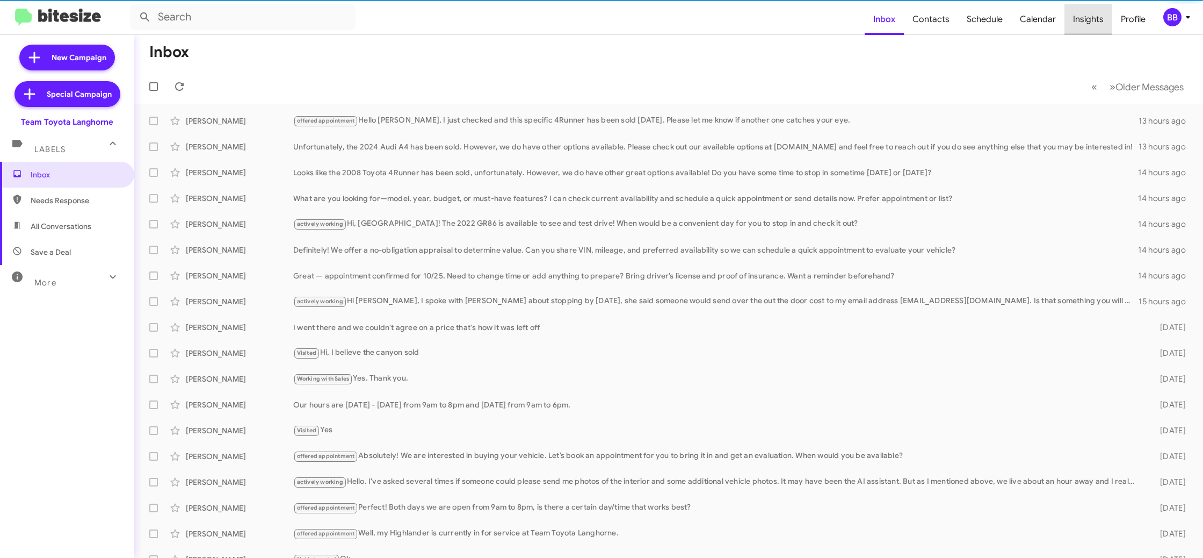
click at [1100, 27] on body "Inbox Contacts Schedule Calendar Insights Profile BB New Campaign Special Campa…" at bounding box center [601, 279] width 1203 height 558
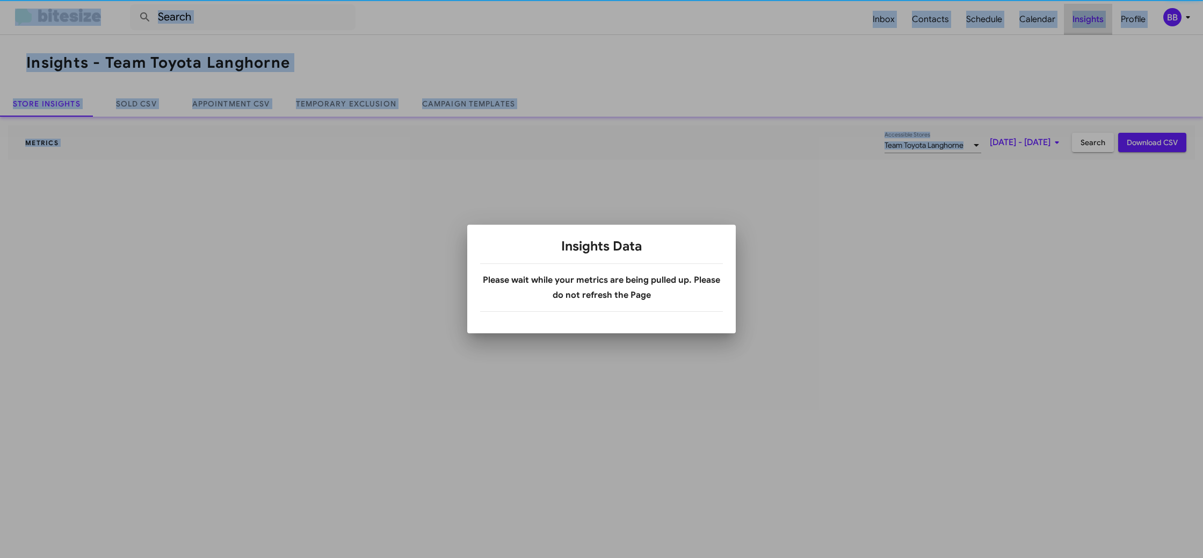
click at [1100, 27] on div at bounding box center [601, 279] width 1203 height 558
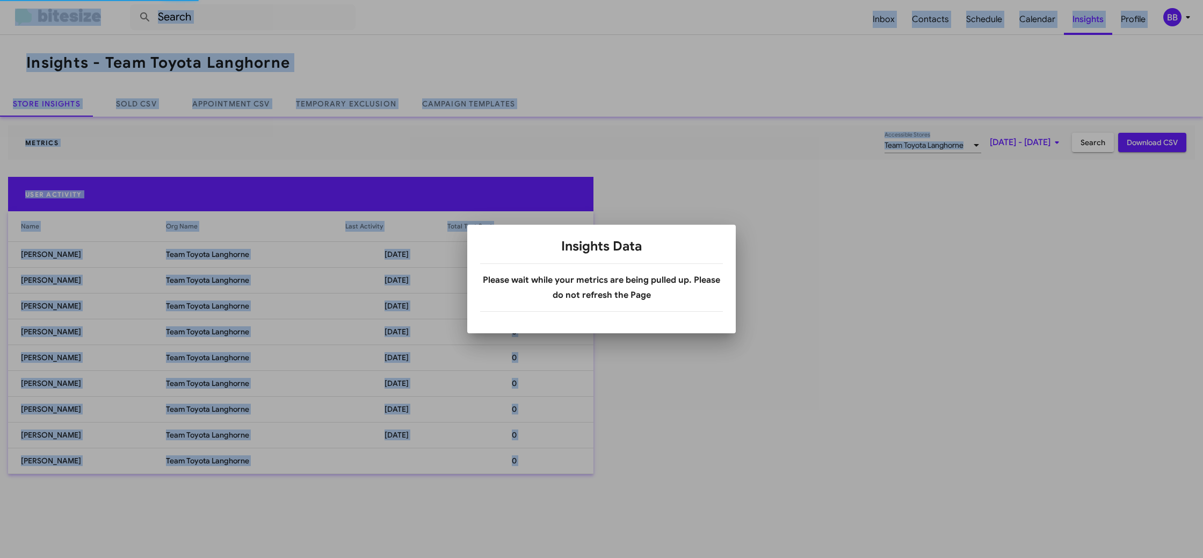
click at [370, 114] on div at bounding box center [601, 279] width 1203 height 558
click at [370, 112] on link "Temporary Exclusion" at bounding box center [346, 104] width 126 height 26
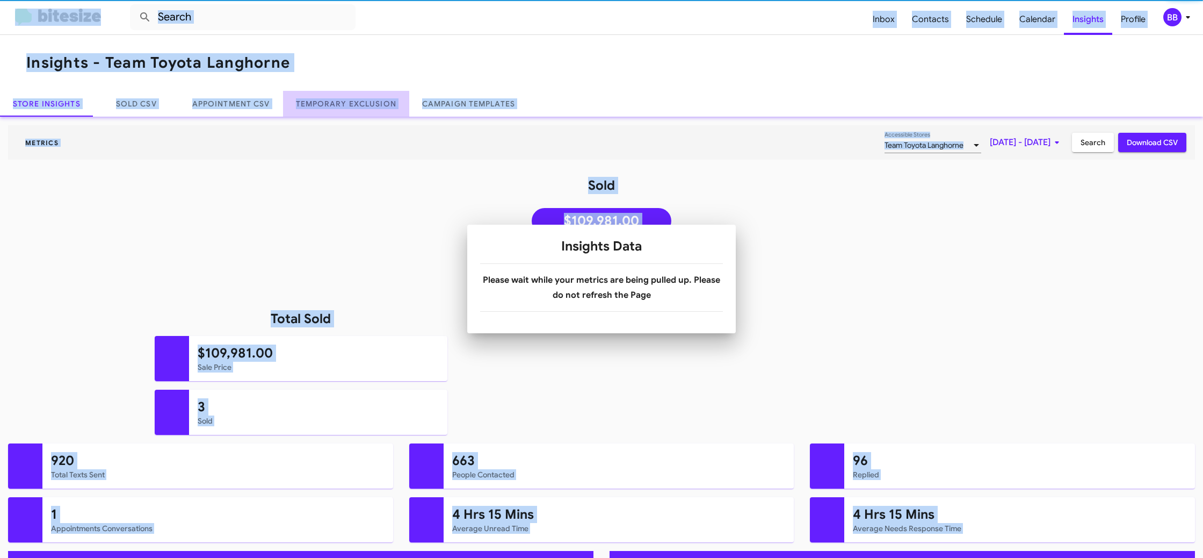
click at [370, 111] on link "Temporary Exclusion" at bounding box center [346, 104] width 126 height 26
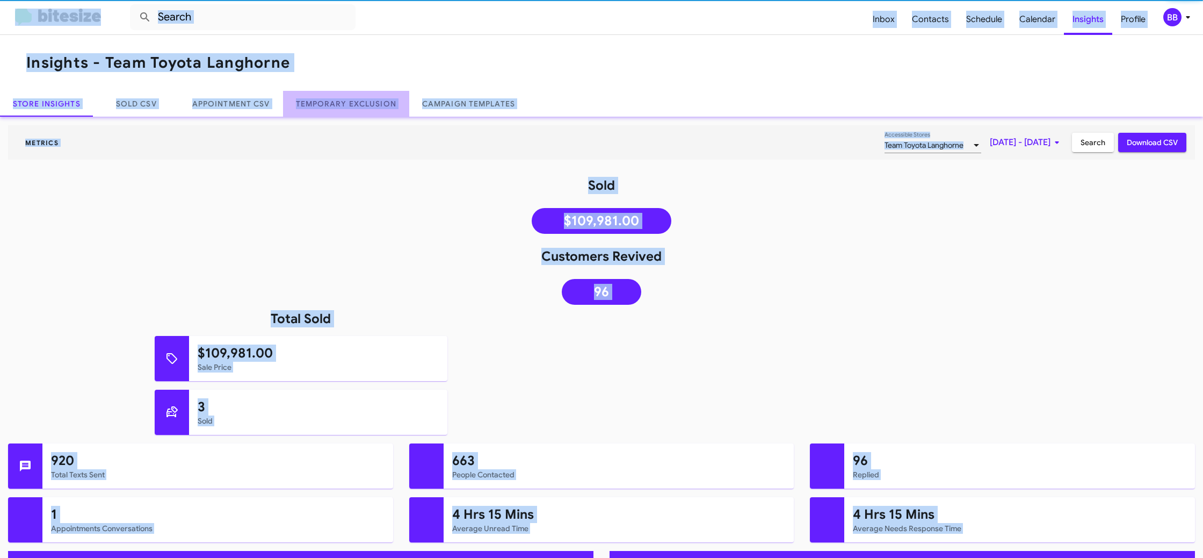
click at [370, 111] on link "Temporary Exclusion" at bounding box center [346, 104] width 126 height 26
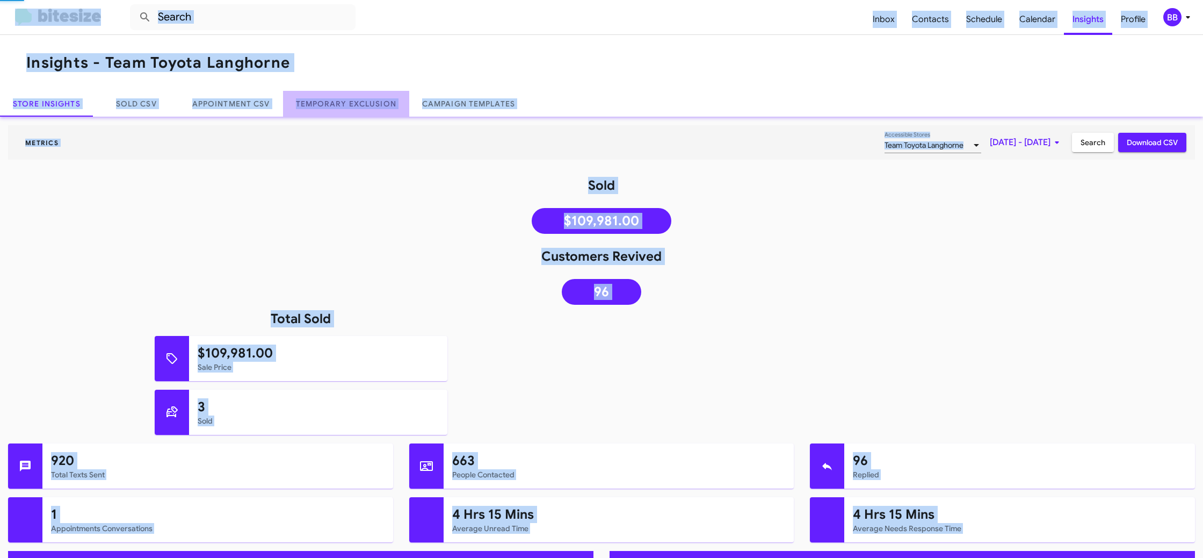
click at [370, 111] on link "Temporary Exclusion" at bounding box center [346, 104] width 126 height 26
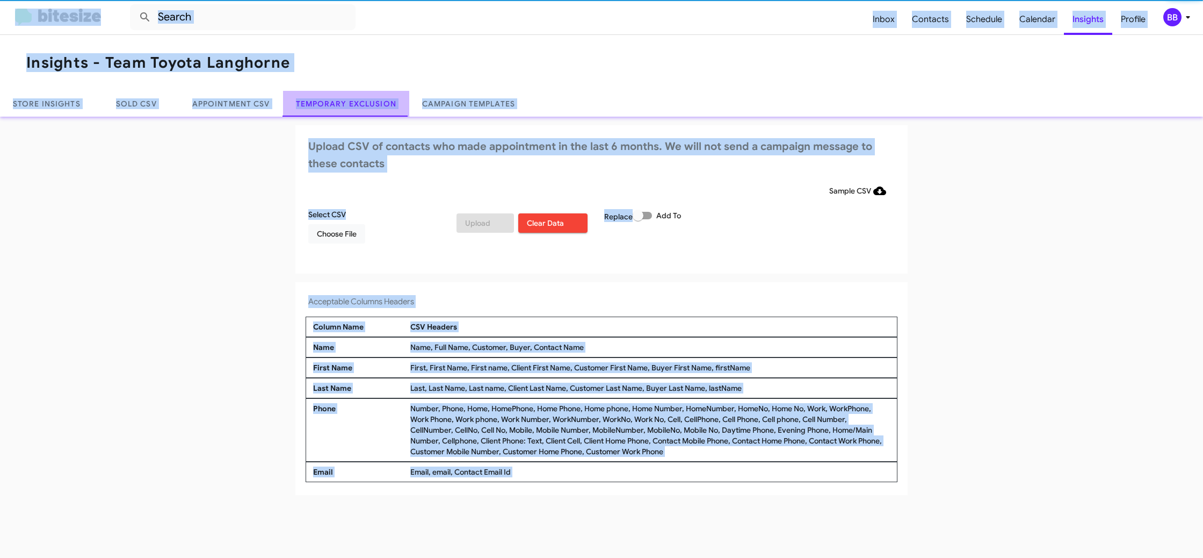
click at [370, 111] on link "Temporary Exclusion" at bounding box center [346, 104] width 126 height 26
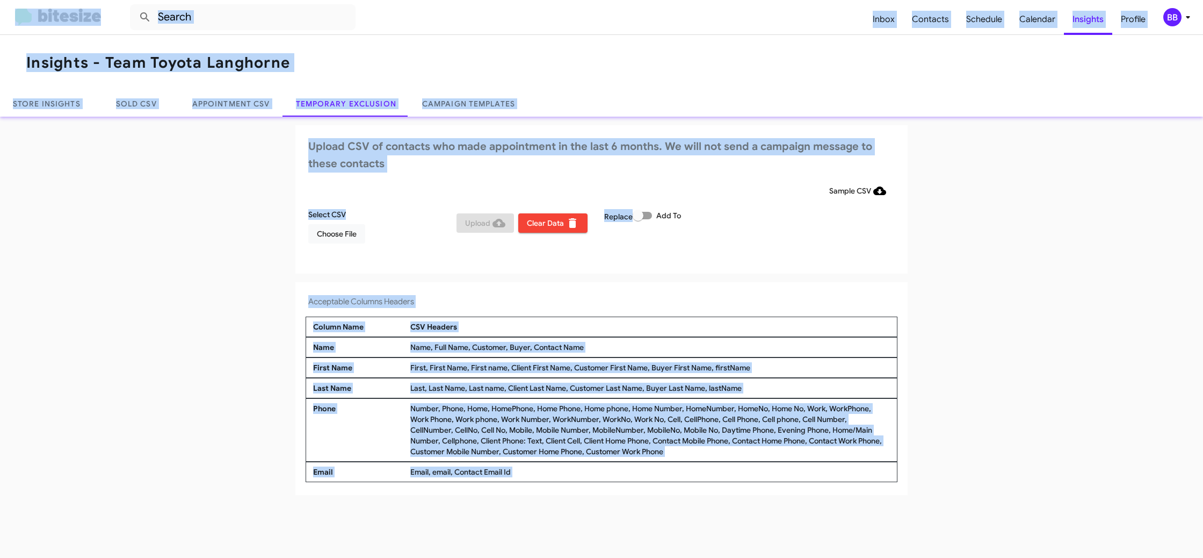
click at [1178, 17] on div "BB" at bounding box center [1173, 17] width 18 height 18
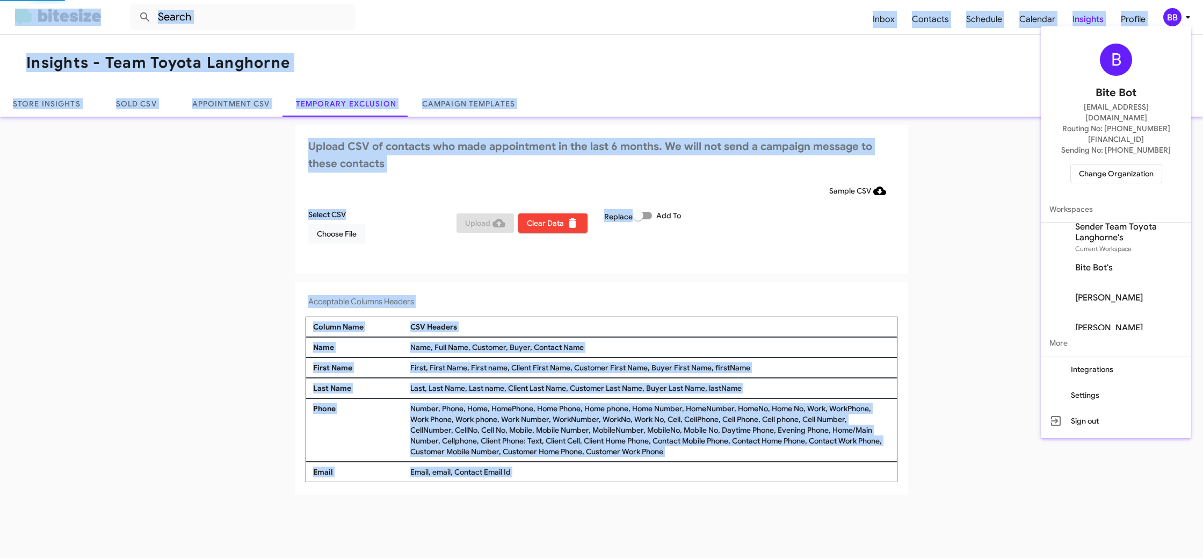
click at [1178, 17] on div at bounding box center [601, 279] width 1203 height 558
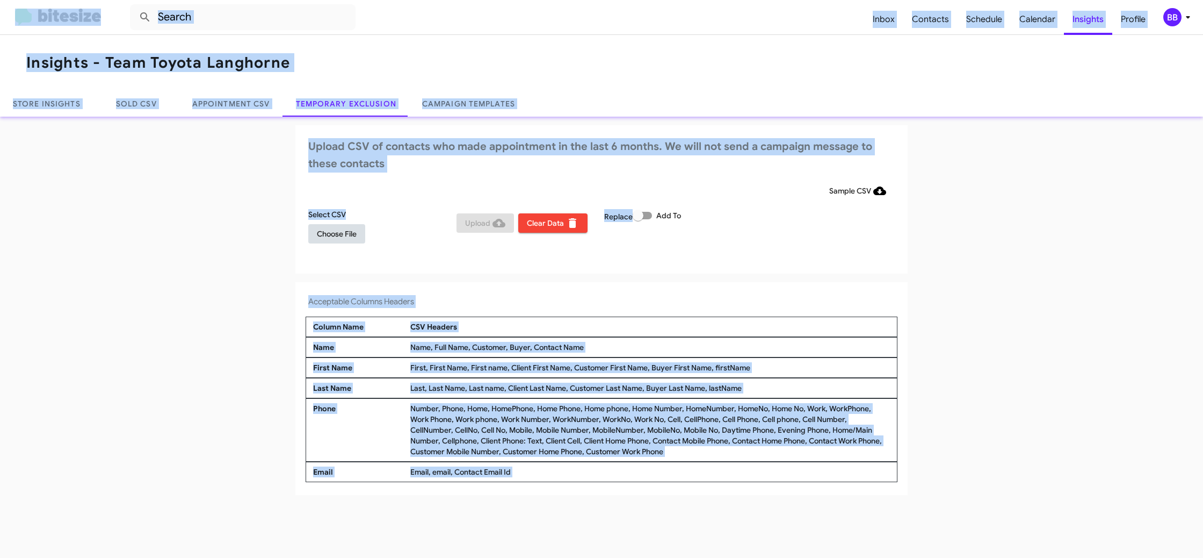
click at [355, 235] on span "Choose File" at bounding box center [337, 233] width 40 height 19
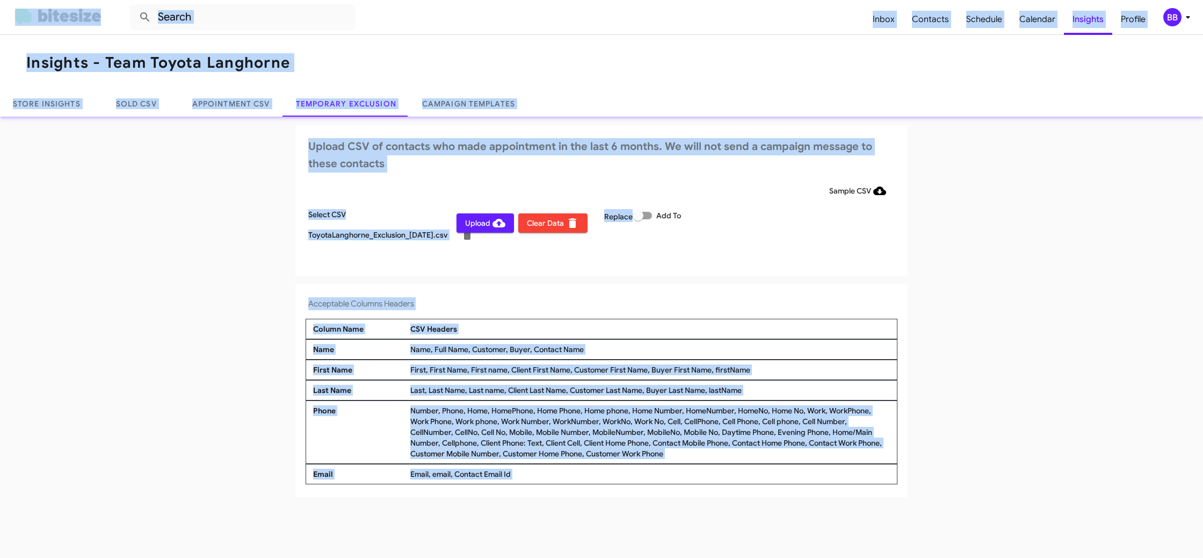
click at [713, 300] on h4 "Acceptable Columns Headers" at bounding box center [601, 303] width 587 height 13
click at [1182, 18] on icon at bounding box center [1188, 17] width 13 height 13
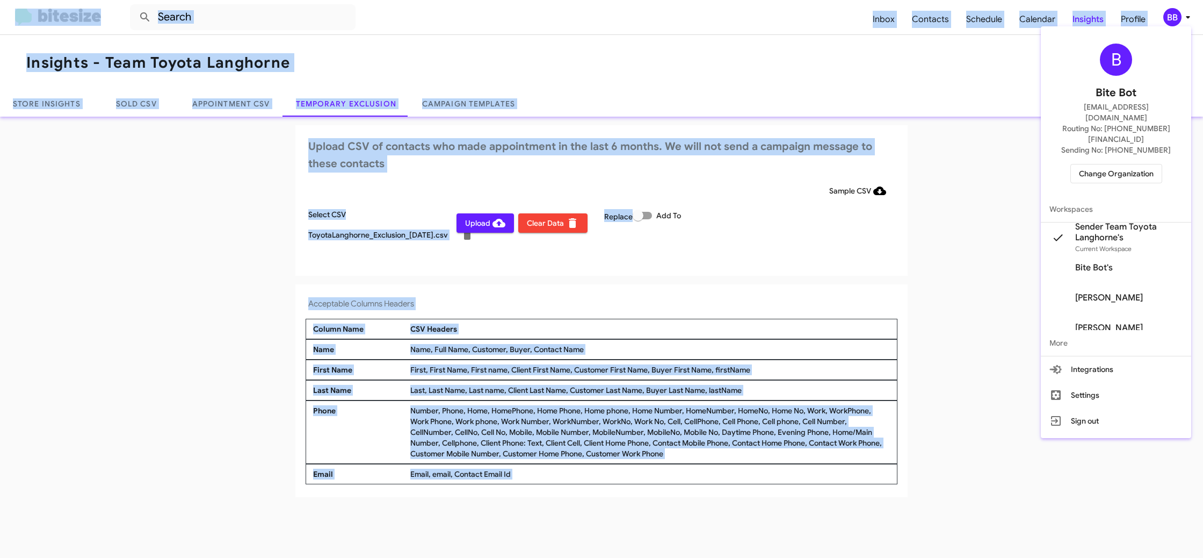
drag, startPoint x: 1182, startPoint y: 18, endPoint x: 1167, endPoint y: 15, distance: 15.4
click at [1181, 18] on div at bounding box center [601, 279] width 1203 height 558
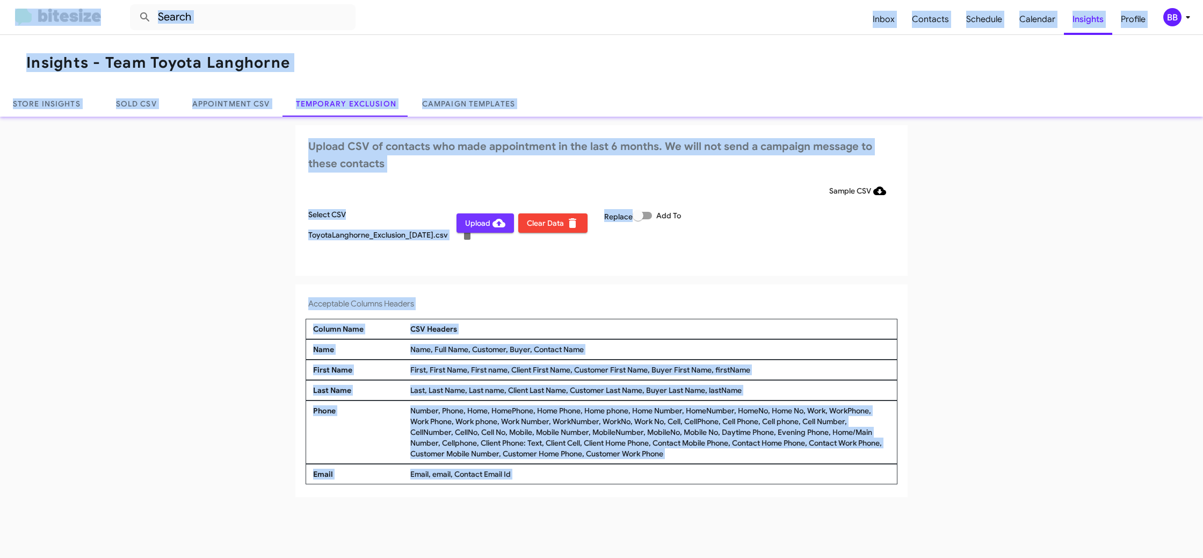
click at [476, 220] on span "Upload" at bounding box center [485, 222] width 40 height 19
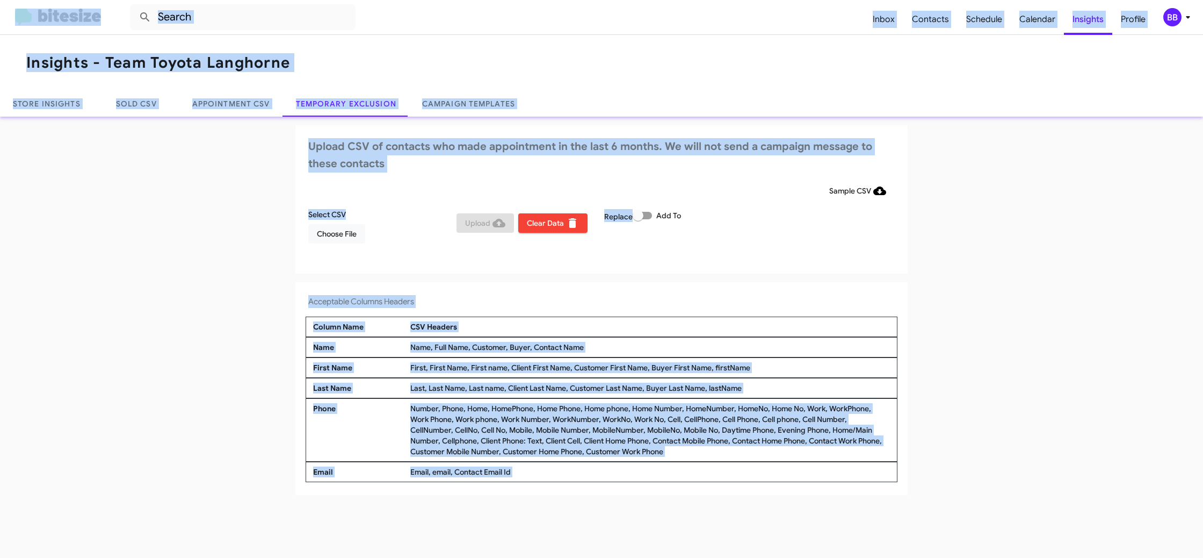
click at [1172, 18] on div "BB" at bounding box center [1173, 17] width 18 height 18
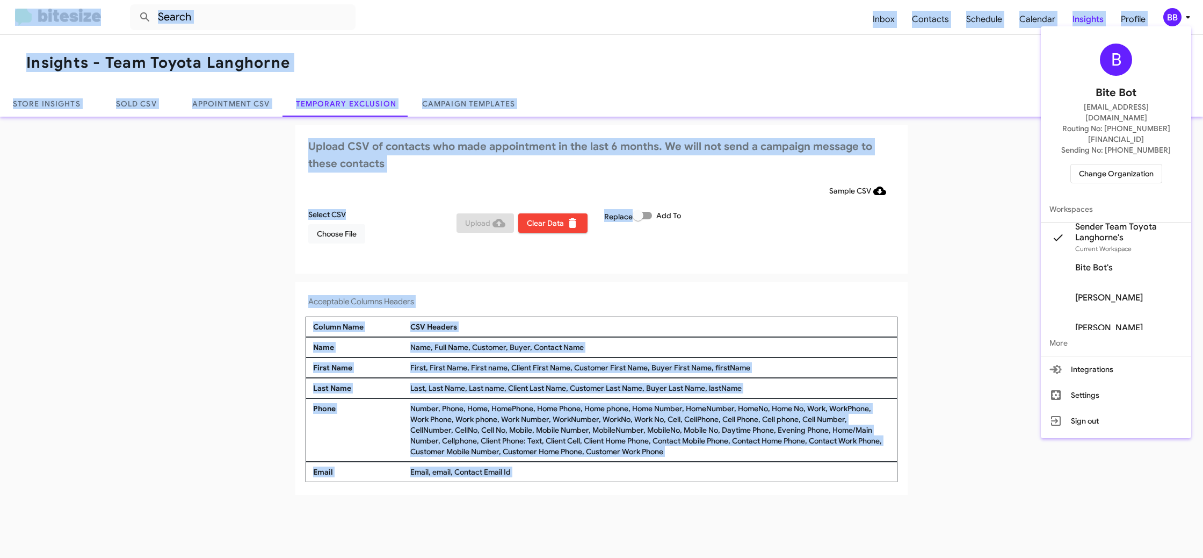
click at [1112, 164] on span "Change Organization" at bounding box center [1116, 173] width 75 height 18
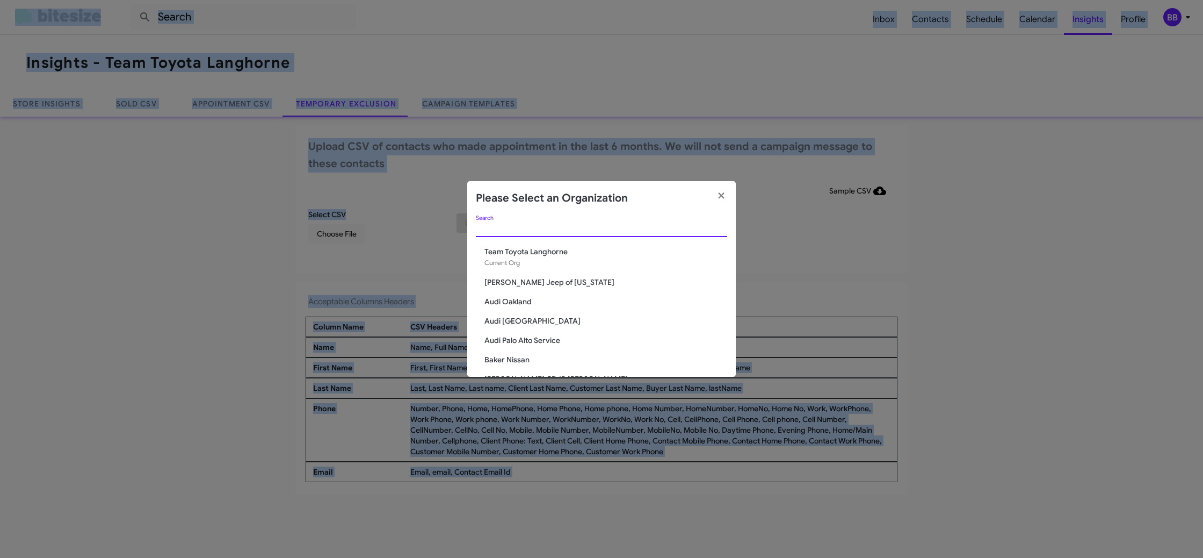
click at [547, 229] on input "Search" at bounding box center [601, 229] width 251 height 9
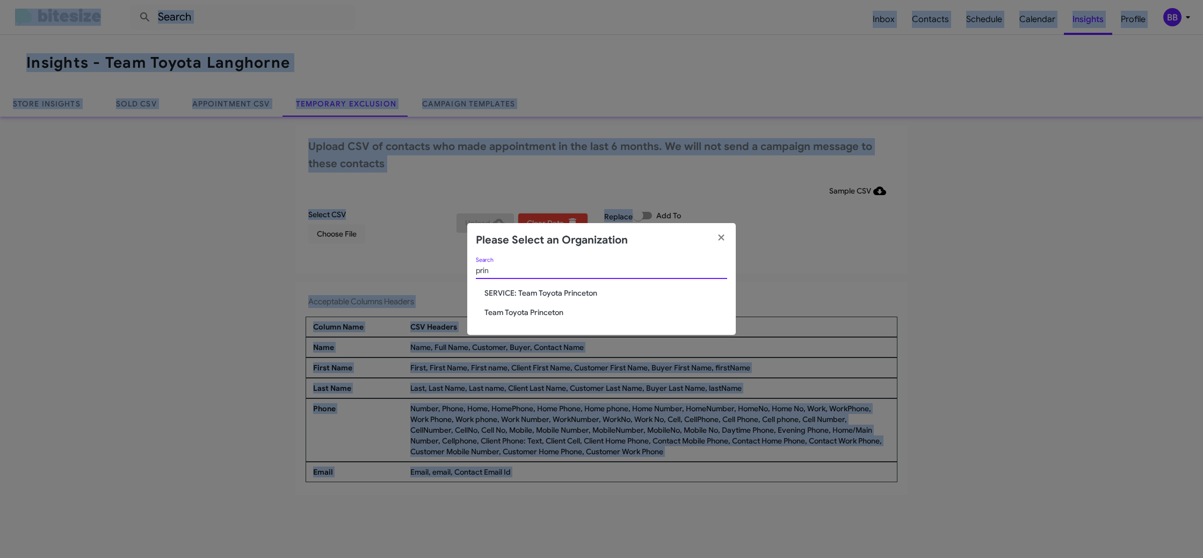
type input "prin"
click at [559, 306] on div "prin Search SERVICE: Team Toyota Princeton Team Toyota Princeton" at bounding box center [601, 296] width 269 height 78
click at [555, 311] on span "Team Toyota Princeton" at bounding box center [606, 312] width 243 height 11
click at [553, 313] on span "Team Toyota Princeton" at bounding box center [606, 312] width 243 height 11
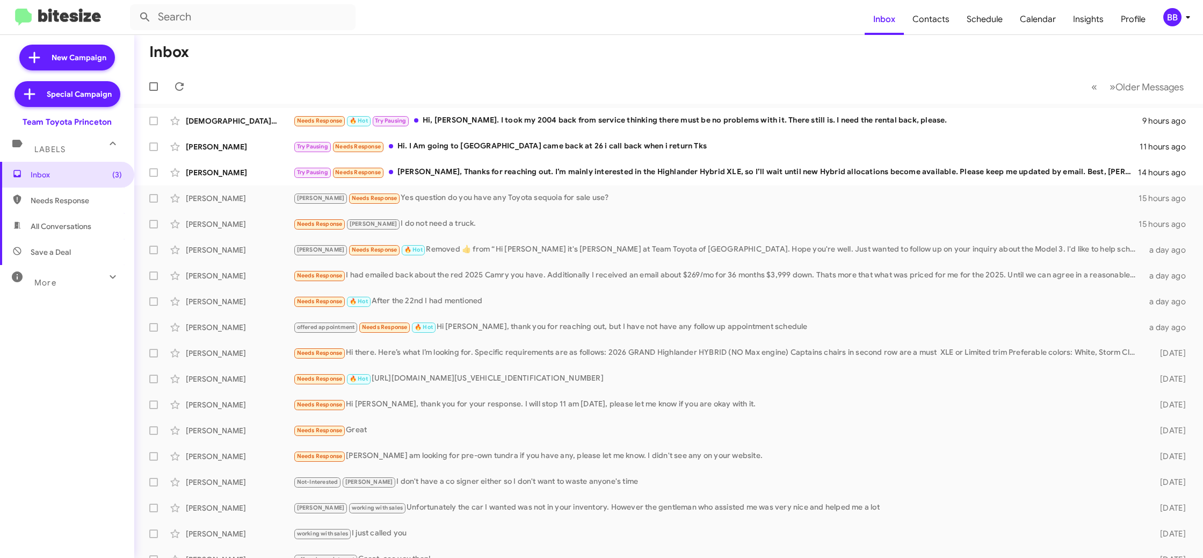
click at [1170, 16] on div "BB" at bounding box center [1173, 17] width 18 height 18
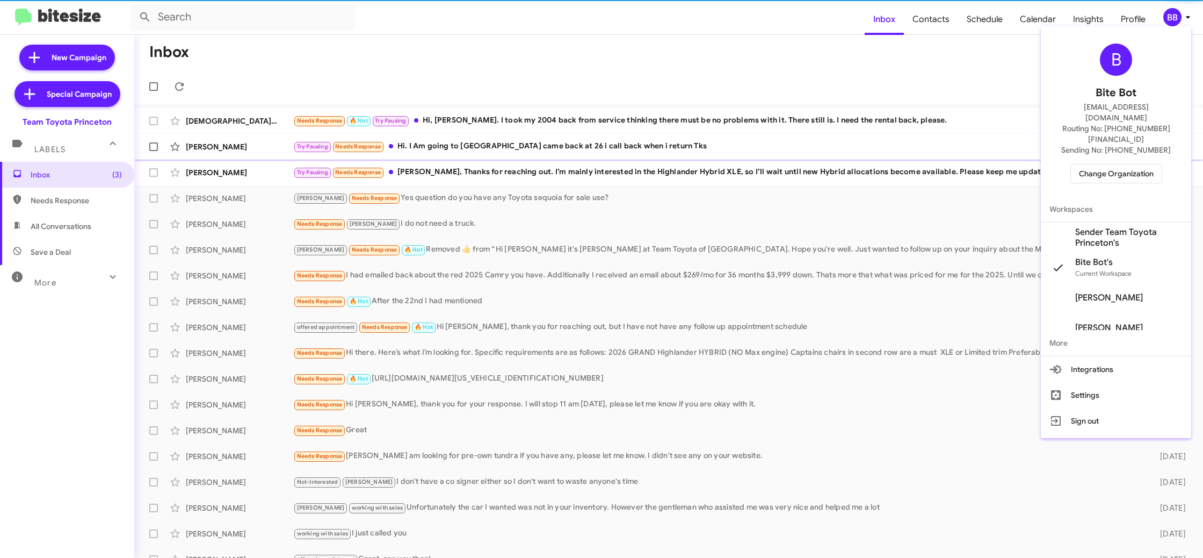
drag, startPoint x: 1104, startPoint y: 213, endPoint x: 1078, endPoint y: 155, distance: 63.2
click at [1104, 227] on span "Sender Team Toyota Princeton's" at bounding box center [1128, 237] width 107 height 21
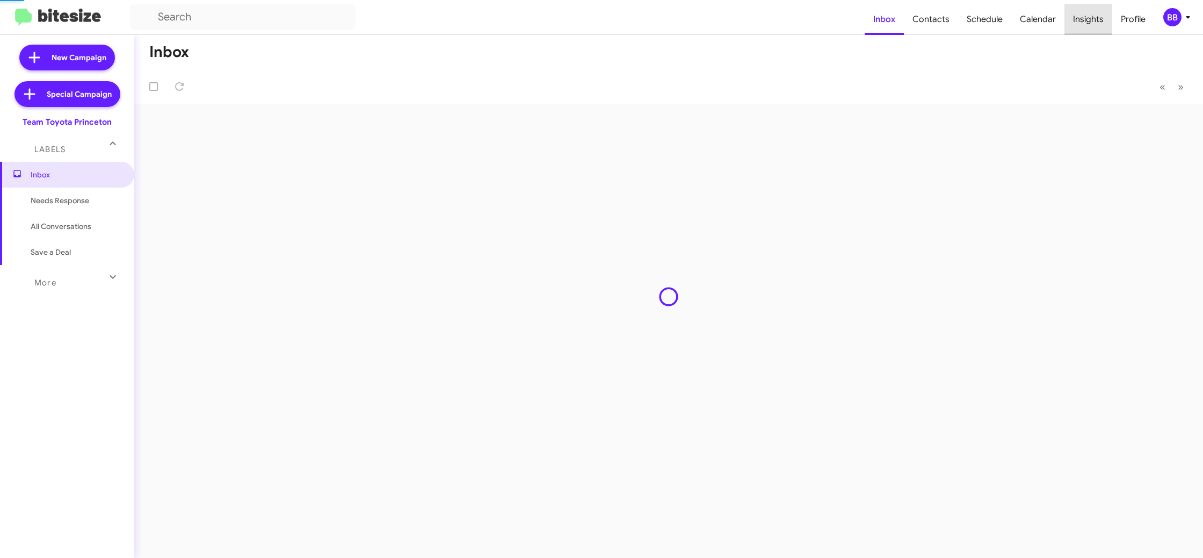
drag, startPoint x: 0, startPoint y: 0, endPoint x: 1093, endPoint y: 16, distance: 1093.3
click at [1093, 16] on span "Insights" at bounding box center [1089, 19] width 48 height 31
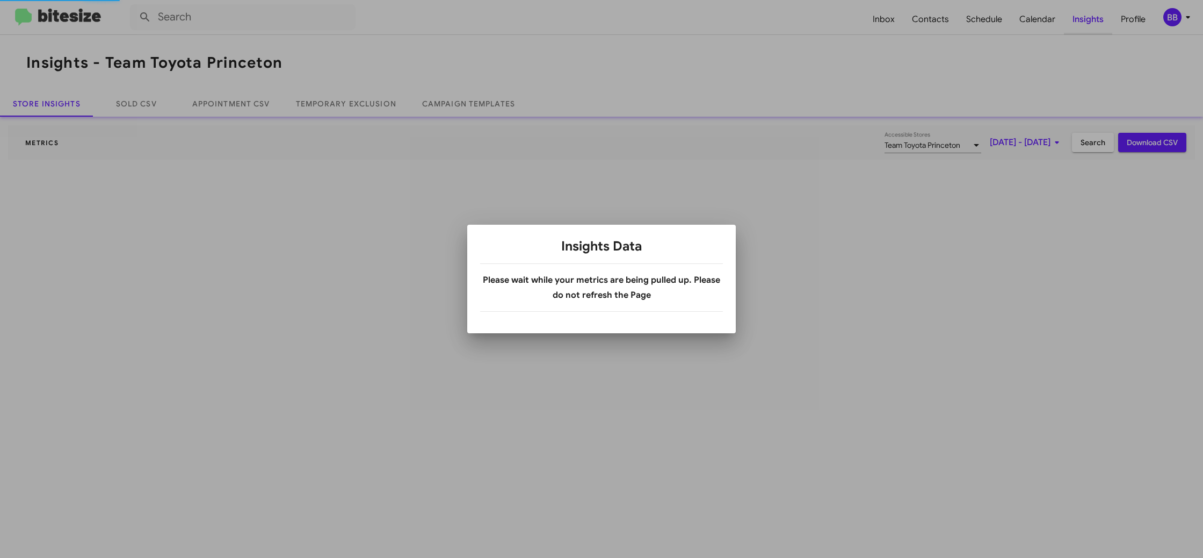
click at [1093, 16] on div at bounding box center [601, 279] width 1203 height 558
click at [329, 105] on div at bounding box center [601, 279] width 1203 height 558
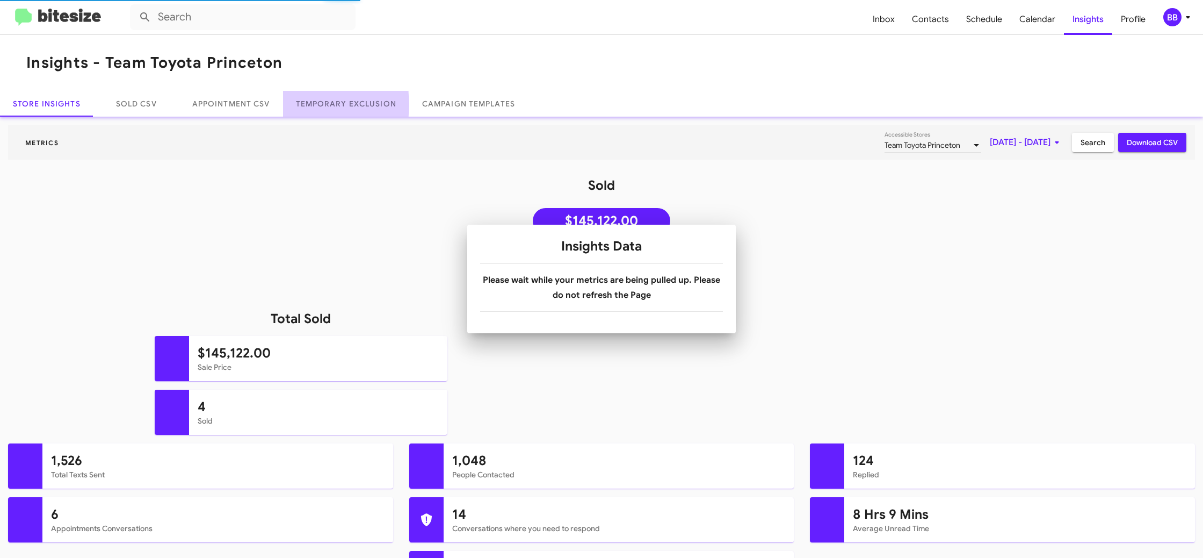
click at [329, 105] on link "Temporary Exclusion" at bounding box center [346, 104] width 126 height 26
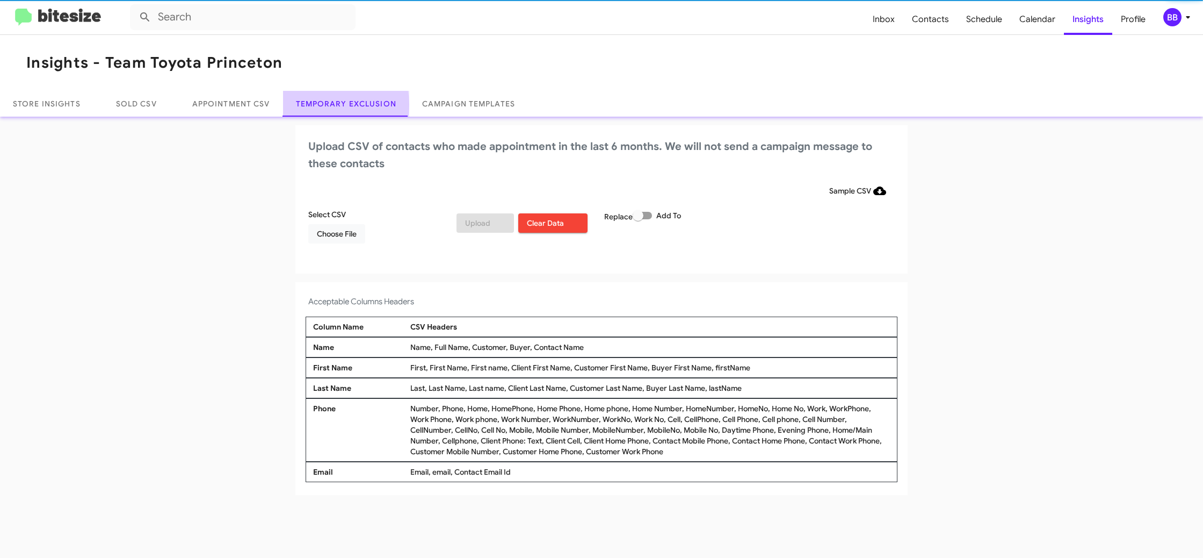
click at [329, 105] on link "Temporary Exclusion" at bounding box center [346, 104] width 126 height 26
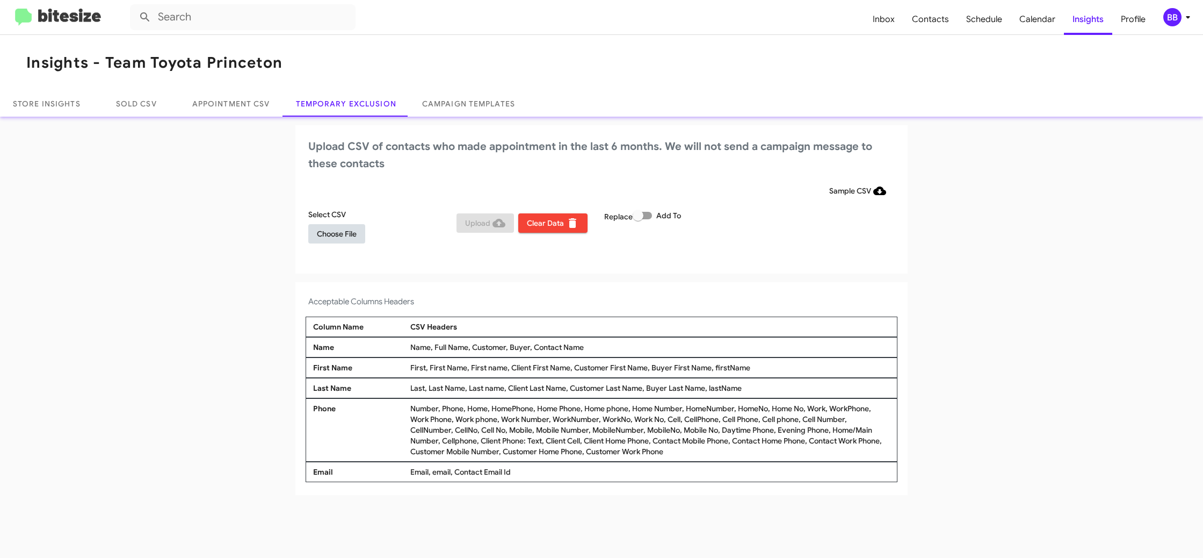
click at [328, 225] on span "Choose File" at bounding box center [337, 233] width 40 height 19
drag, startPoint x: 707, startPoint y: 259, endPoint x: 682, endPoint y: 266, distance: 26.1
click at [706, 259] on div "Upload CSV of contacts who made appointment in the last 6 months. We will not s…" at bounding box center [601, 200] width 612 height 150
click at [1186, 17] on icon at bounding box center [1188, 17] width 13 height 13
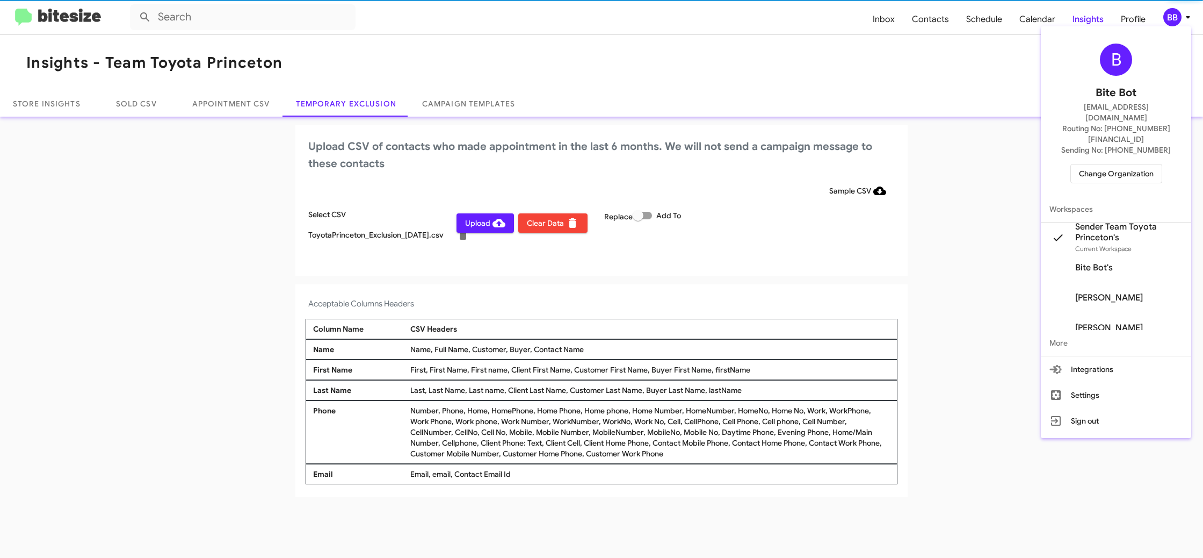
click at [1186, 17] on div at bounding box center [601, 279] width 1203 height 558
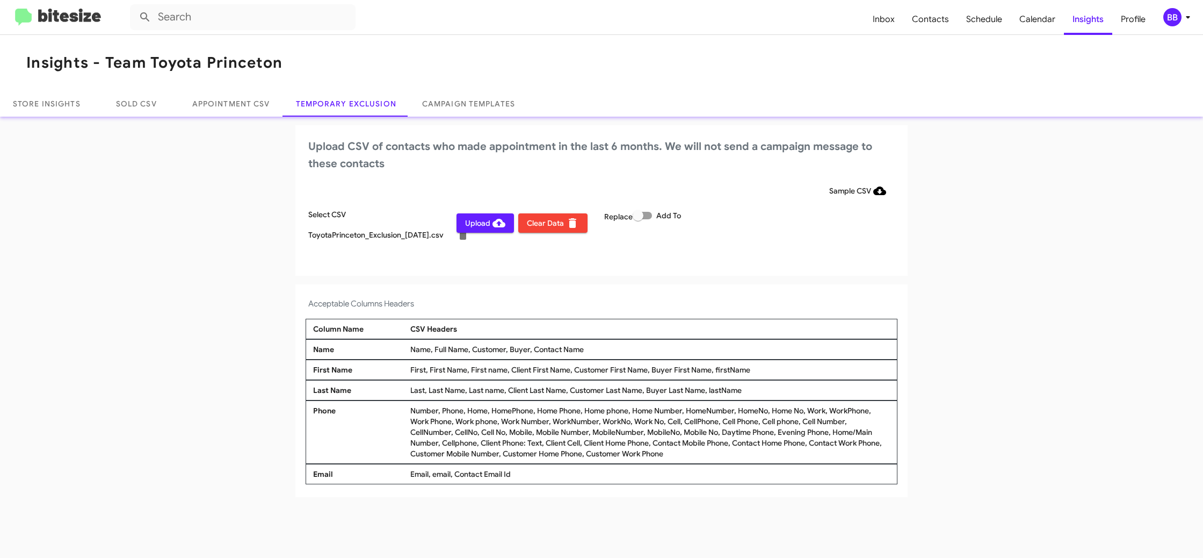
drag, startPoint x: 450, startPoint y: 221, endPoint x: 458, endPoint y: 224, distance: 8.0
click at [451, 221] on div "Select CSV ToyotaPrinceton_Exclusion_[DATE].csv" at bounding box center [380, 227] width 148 height 37
click at [465, 225] on span "Upload" at bounding box center [485, 222] width 40 height 19
click at [887, 33] on span "Inbox" at bounding box center [883, 19] width 39 height 31
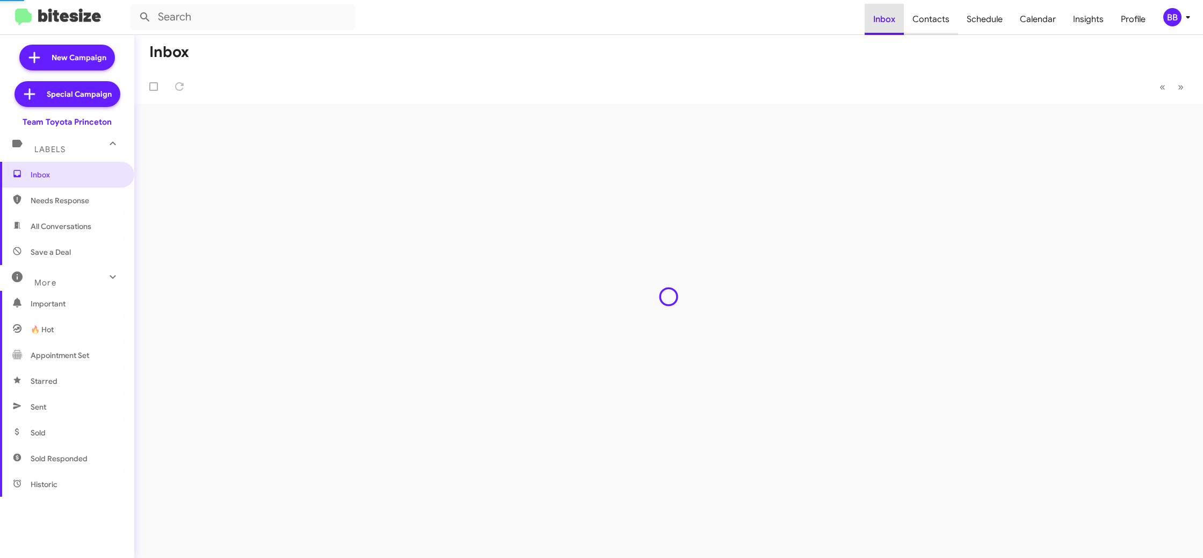
click at [929, 30] on span "Contacts" at bounding box center [931, 19] width 54 height 31
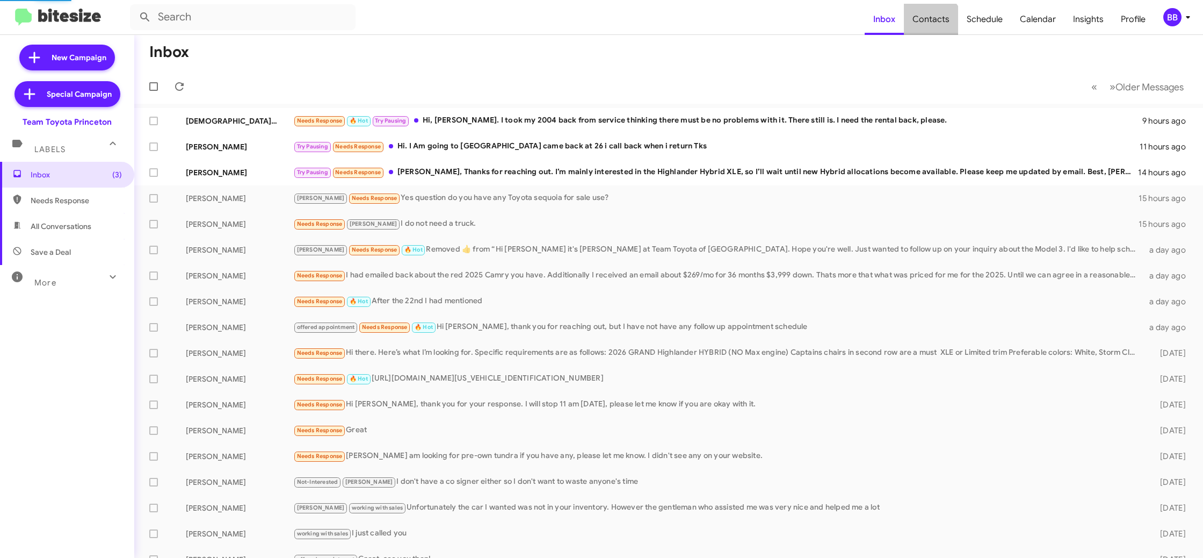
click at [929, 30] on span "Contacts" at bounding box center [931, 19] width 54 height 31
type input "in:groups"
